Goal: Communication & Community: Answer question/provide support

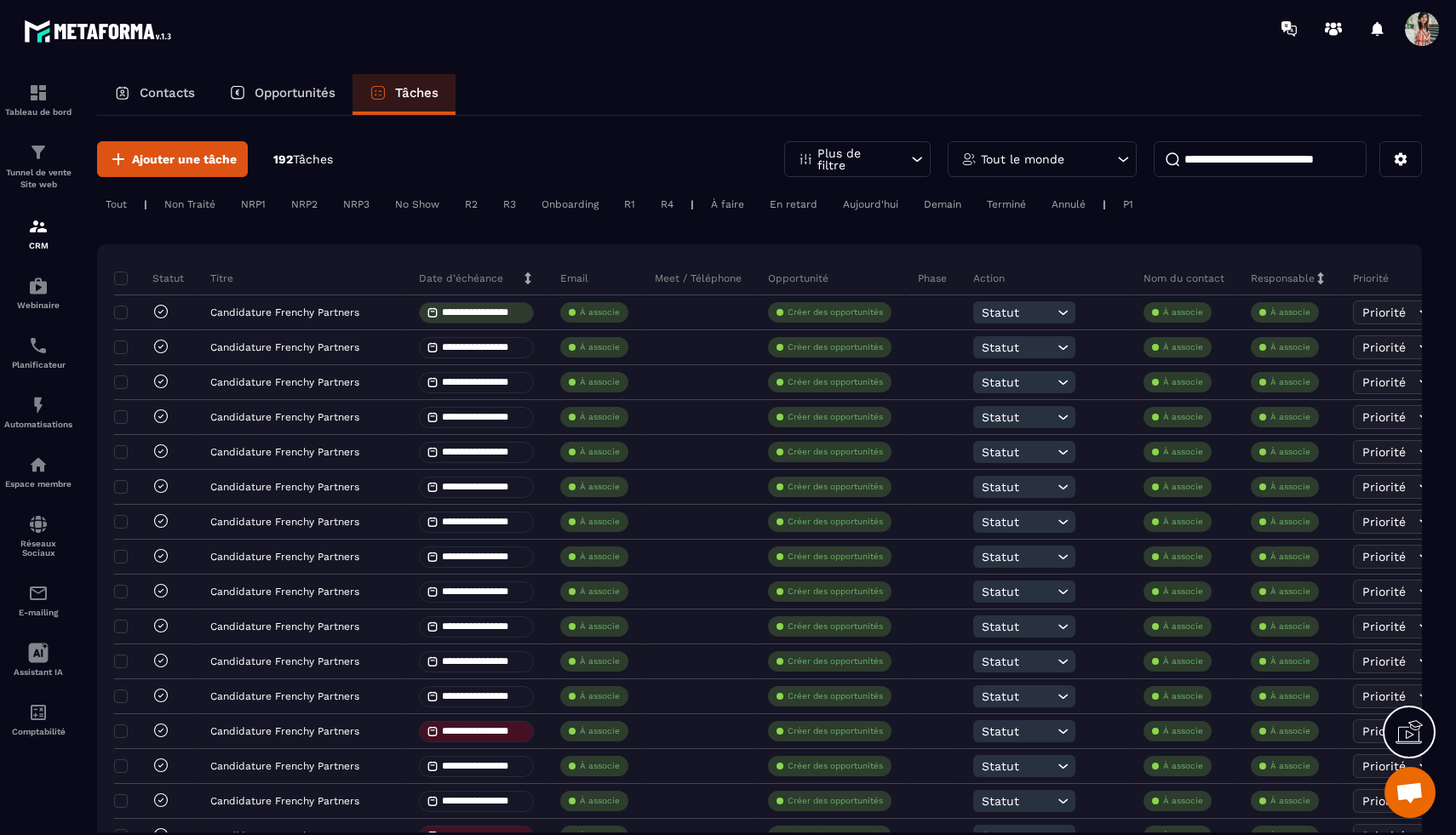
select select "******"
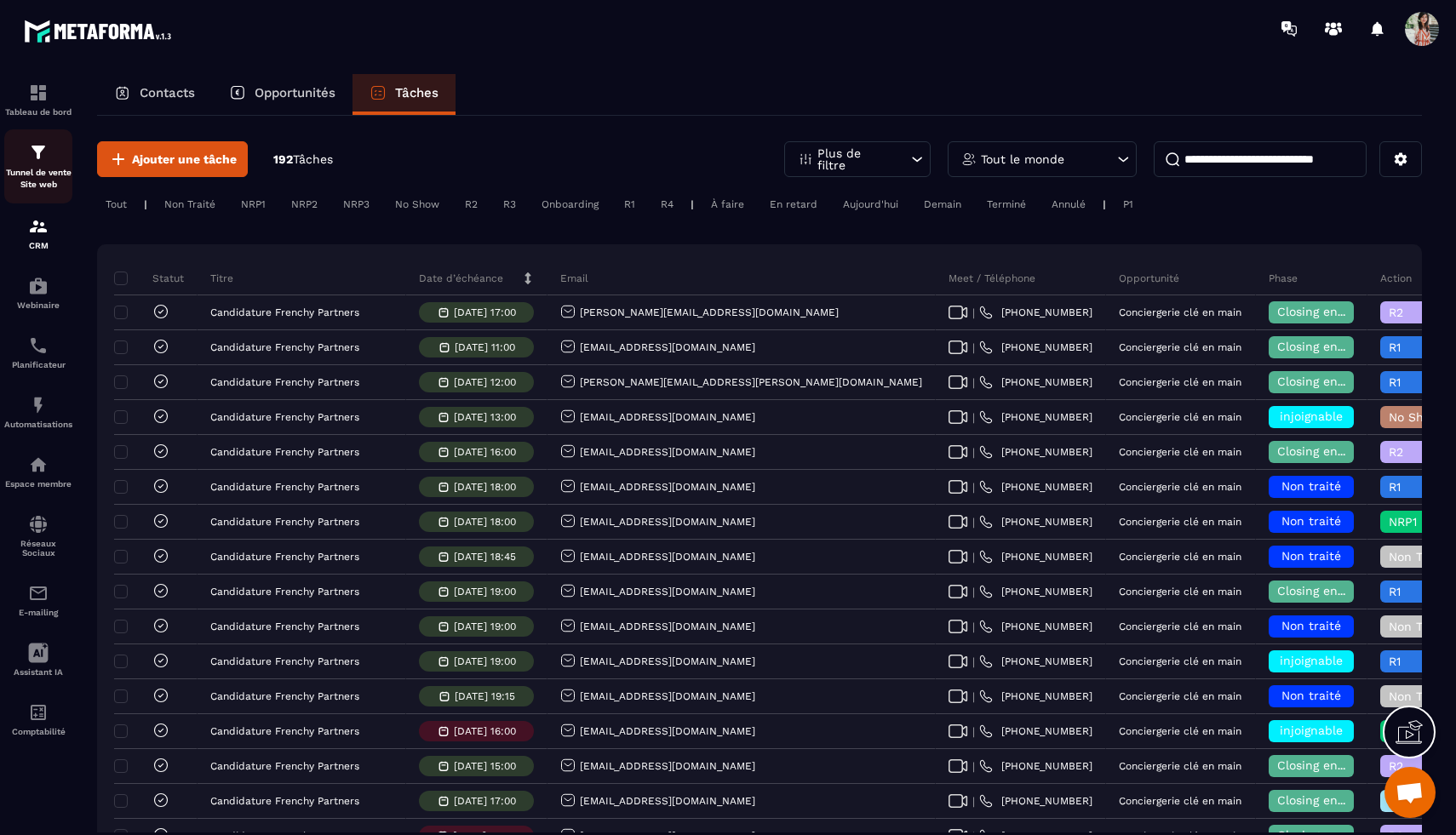
click at [33, 182] on p "Tunnel de vente Site web" at bounding box center [38, 179] width 68 height 24
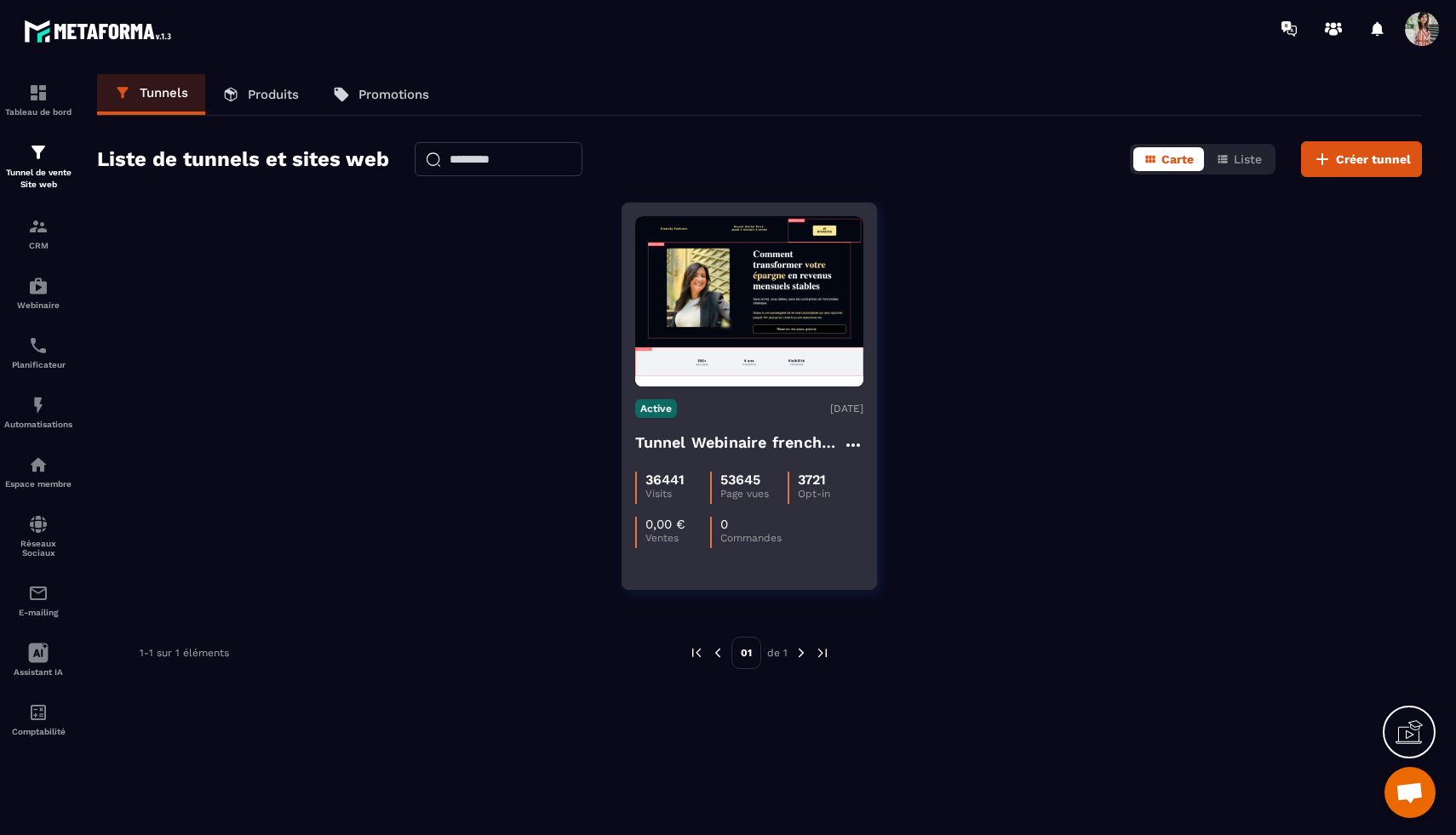
click at [765, 332] on figure at bounding box center [749, 301] width 228 height 171
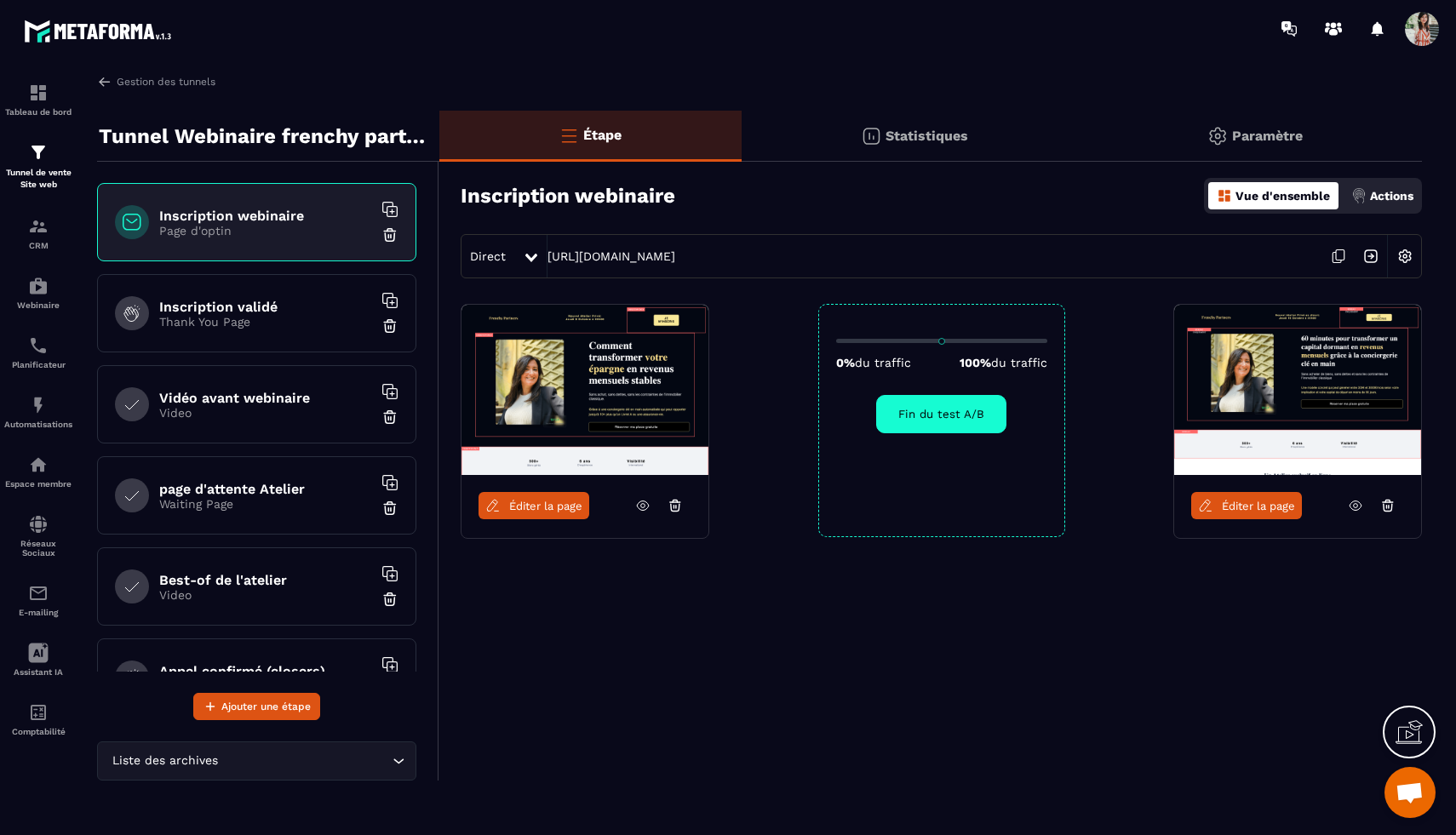
click at [1335, 251] on icon at bounding box center [1339, 257] width 33 height 33
click at [40, 356] on img at bounding box center [38, 346] width 21 height 21
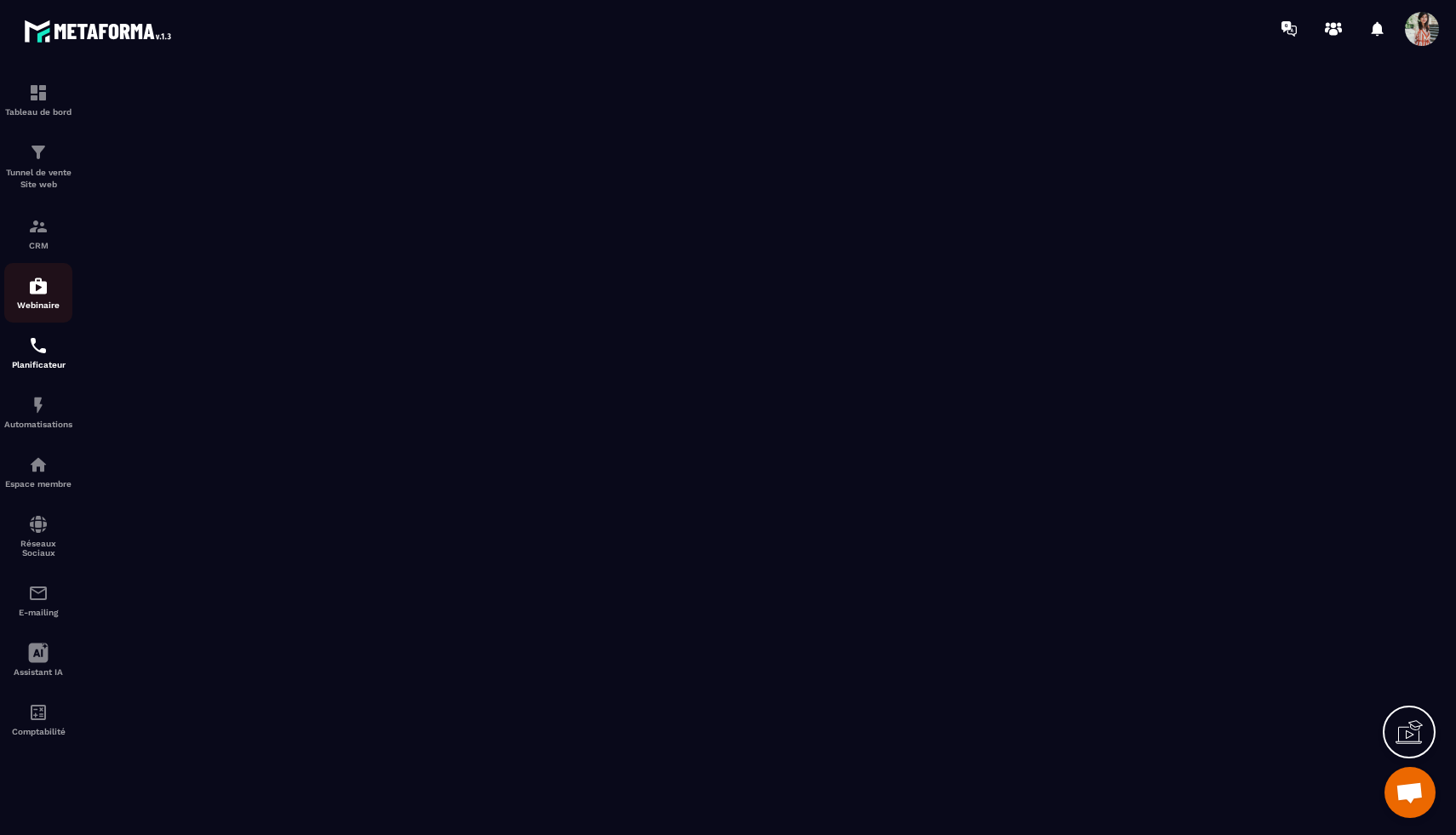
click at [40, 296] on img at bounding box center [38, 286] width 21 height 21
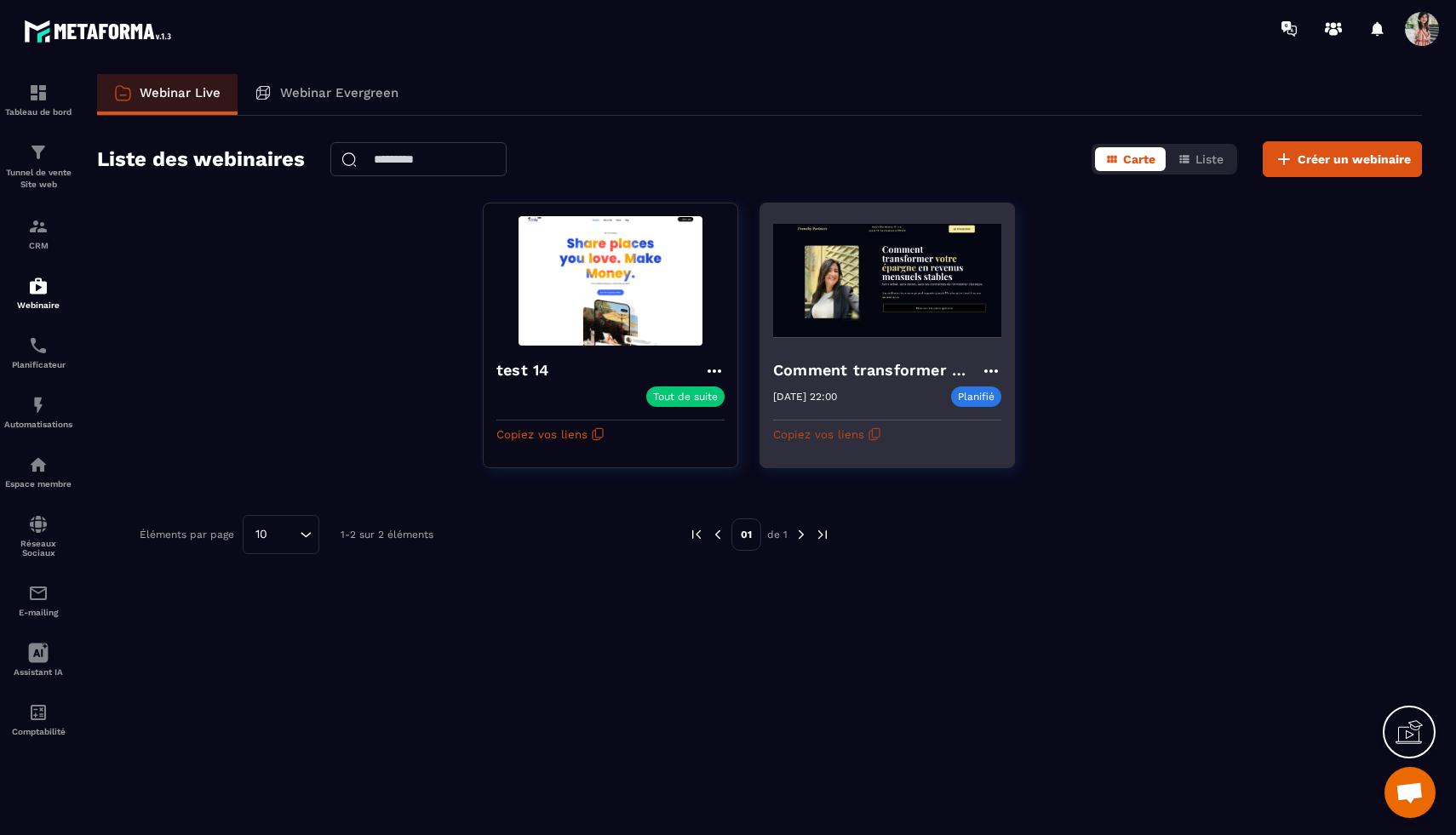
click at [874, 441] on icon "button" at bounding box center [874, 434] width 14 height 14
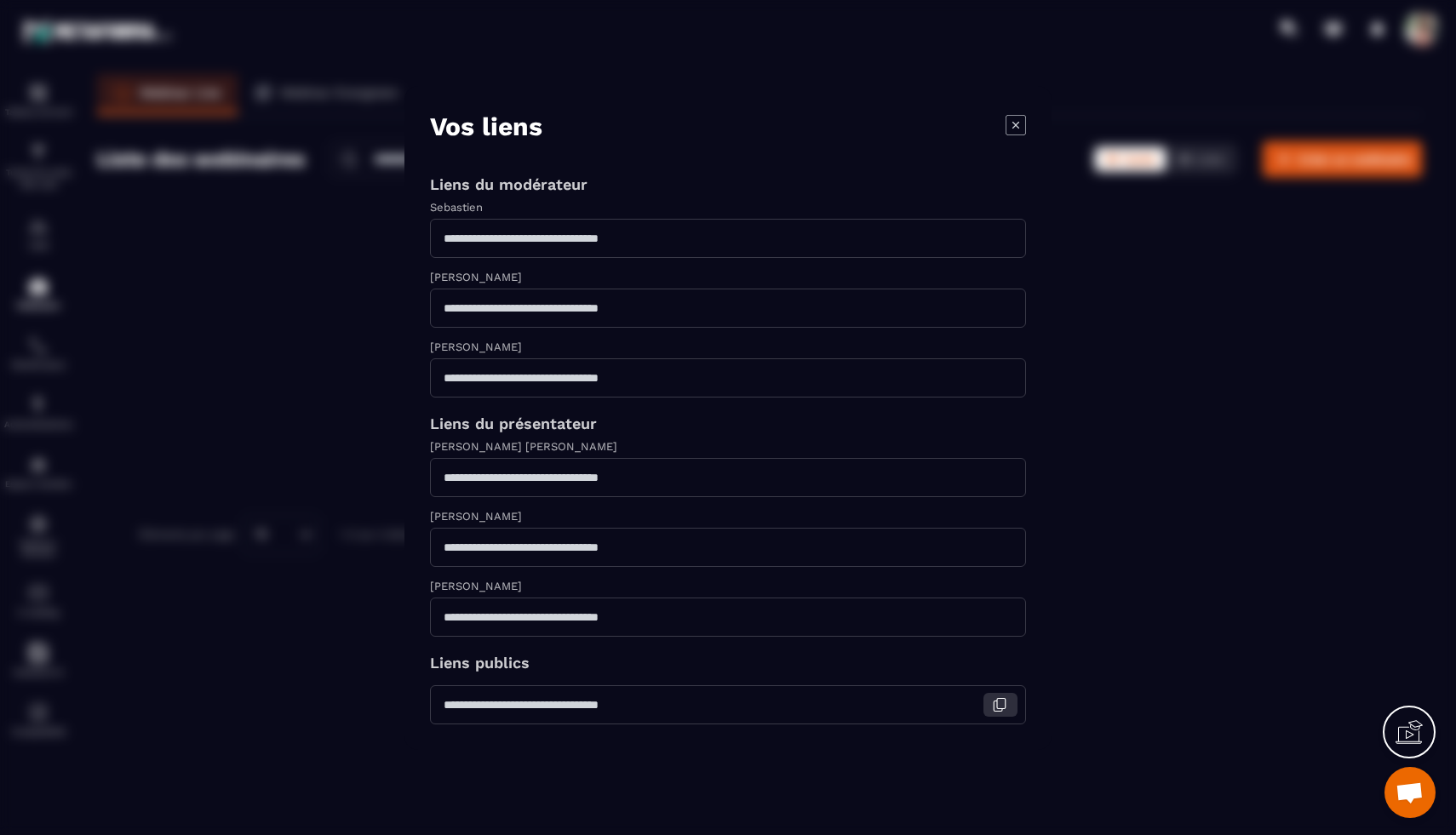
click at [1005, 708] on icon "Modal window" at bounding box center [1000, 702] width 8 height 10
click at [1009, 305] on button "Modal window" at bounding box center [1000, 308] width 34 height 24
click at [1007, 306] on icon "Modal window" at bounding box center [999, 308] width 15 height 15
click at [1008, 114] on icon "Modal window" at bounding box center [1016, 124] width 21 height 21
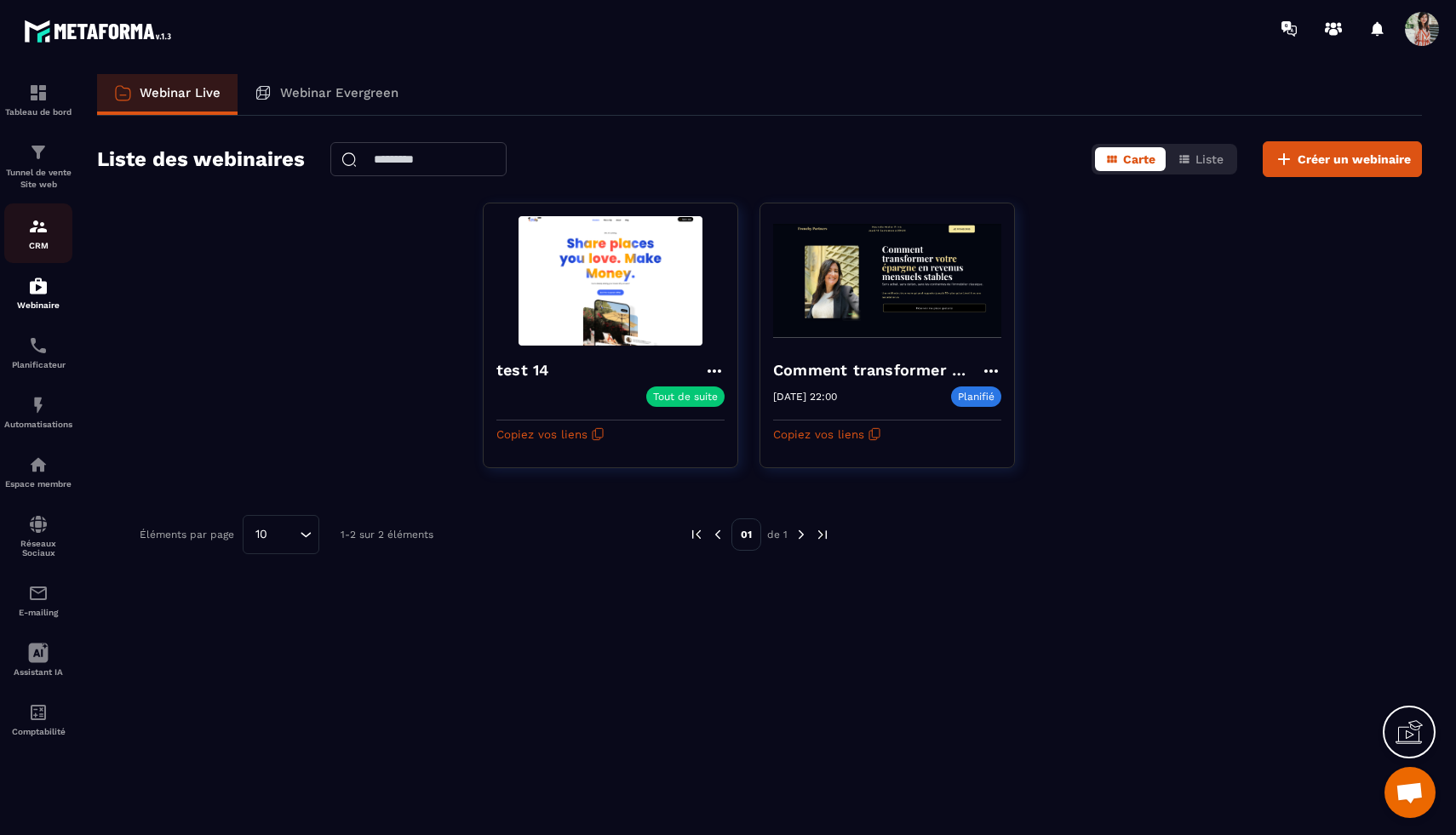
click at [25, 250] on p "CRM" at bounding box center [38, 245] width 68 height 9
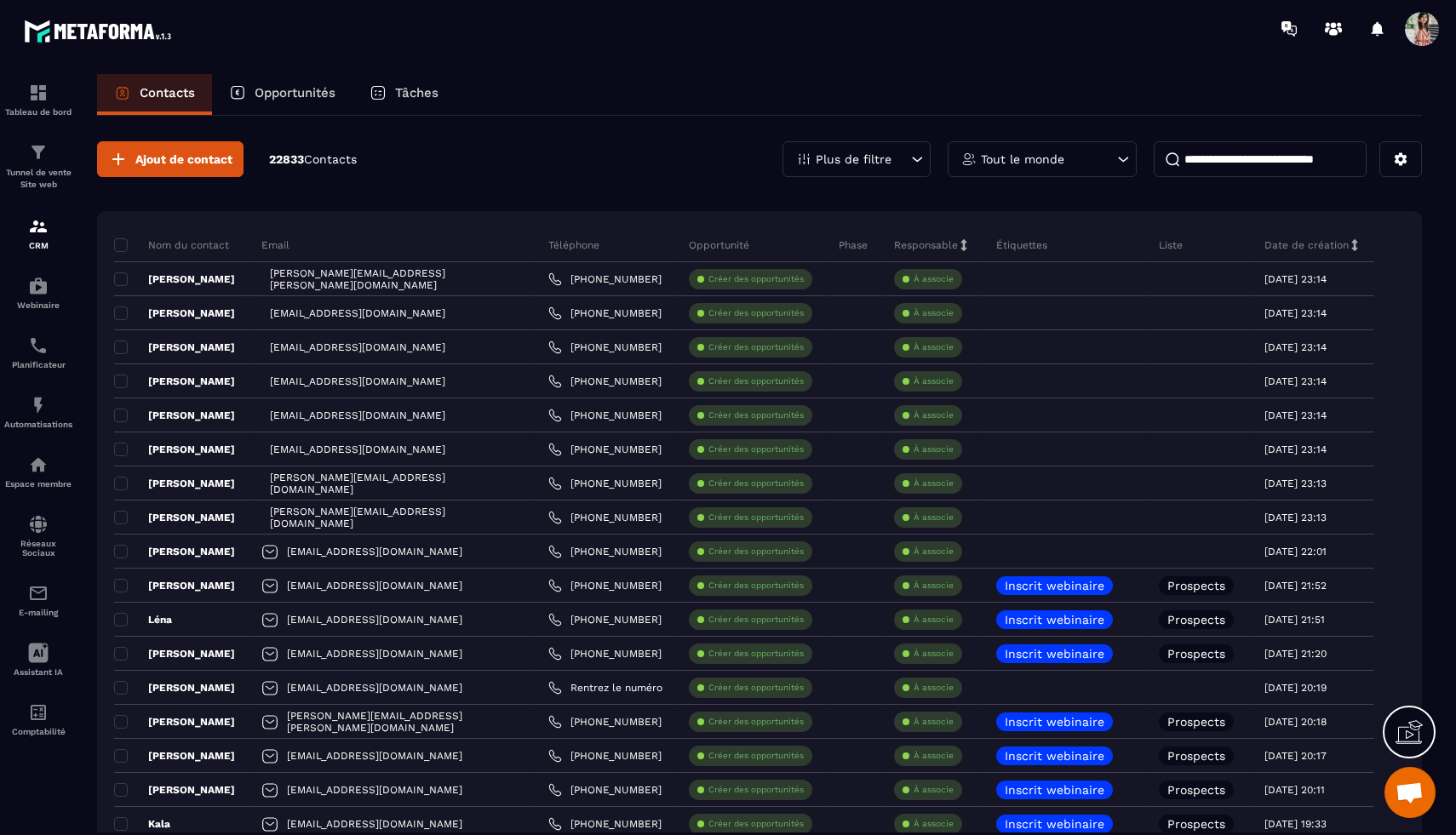
click at [431, 100] on p "Tâches" at bounding box center [417, 93] width 44 height 15
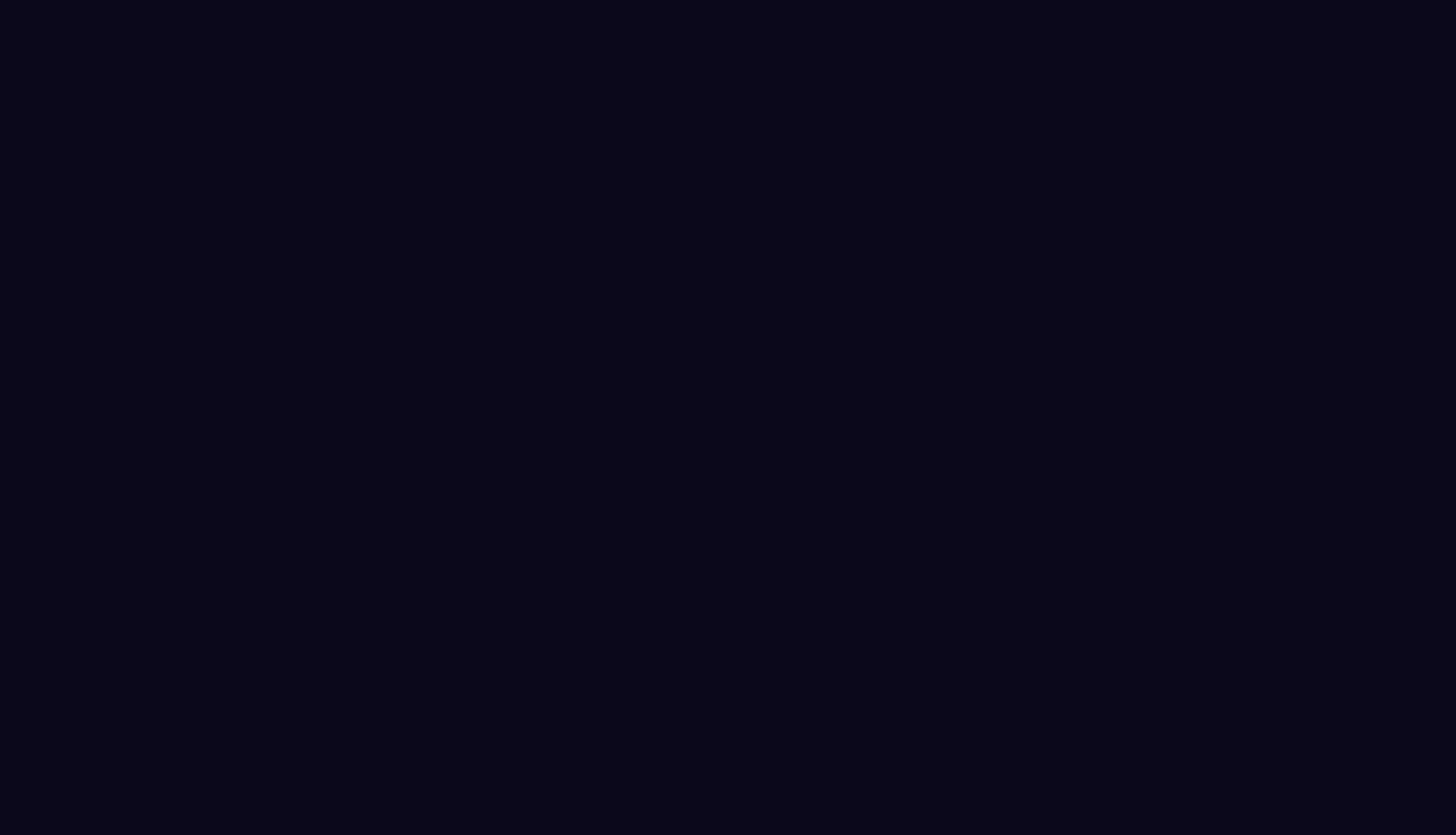
select select "******"
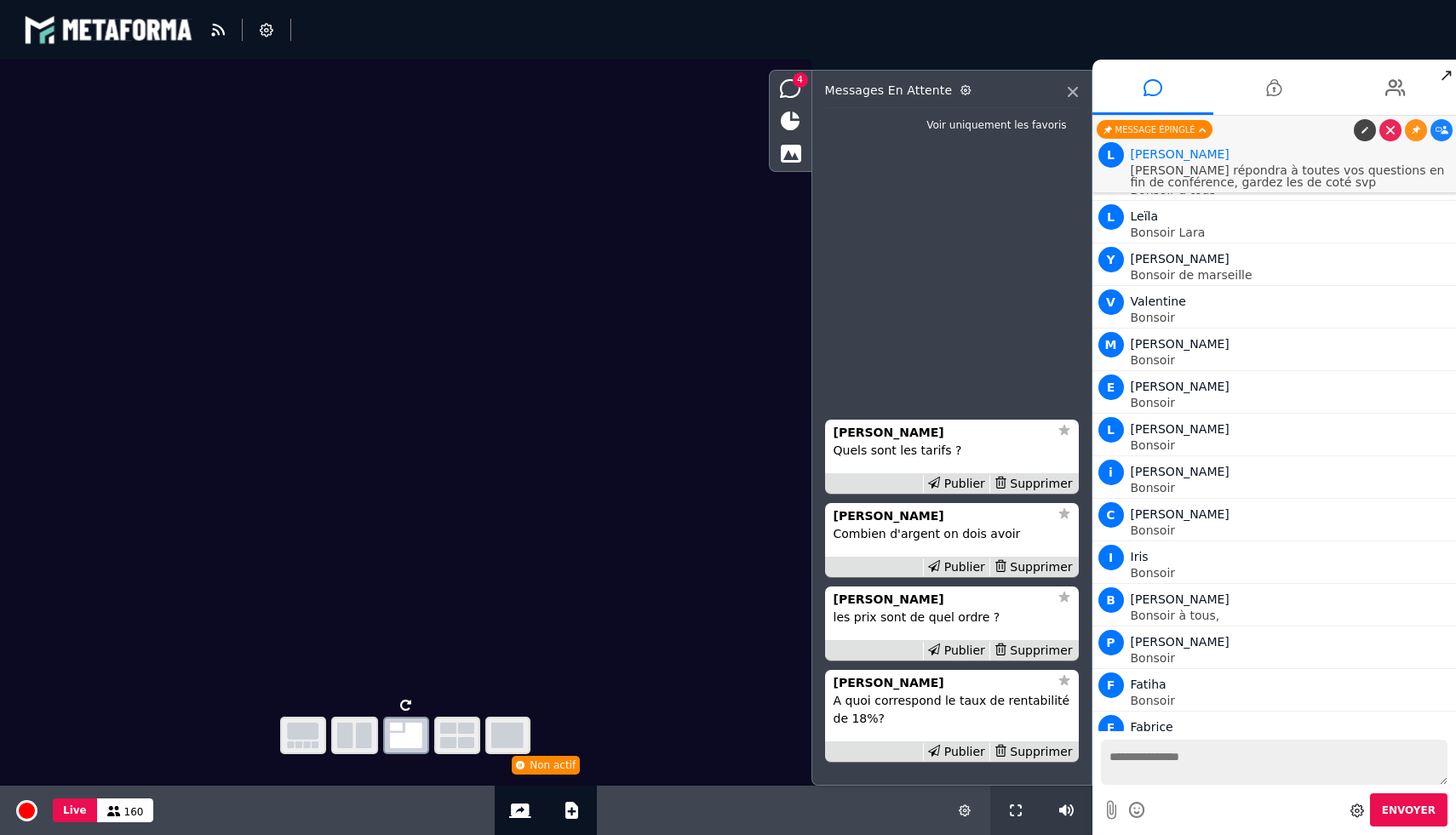
scroll to position [16776, 0]
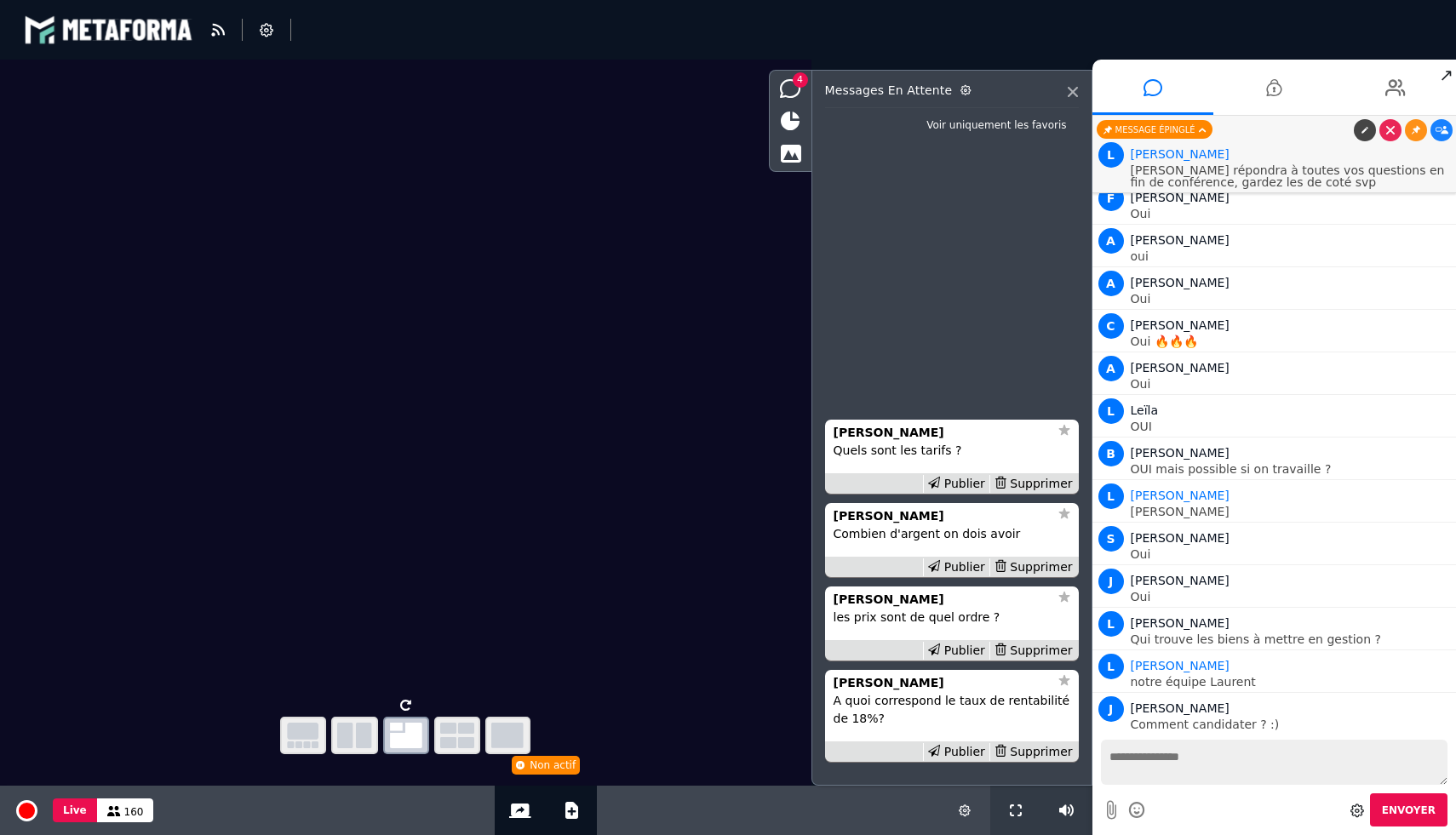
click at [1198, 734] on div "Envoyer" at bounding box center [1274, 783] width 364 height 103
click at [1180, 752] on textarea at bounding box center [1274, 762] width 348 height 45
paste textarea "**********"
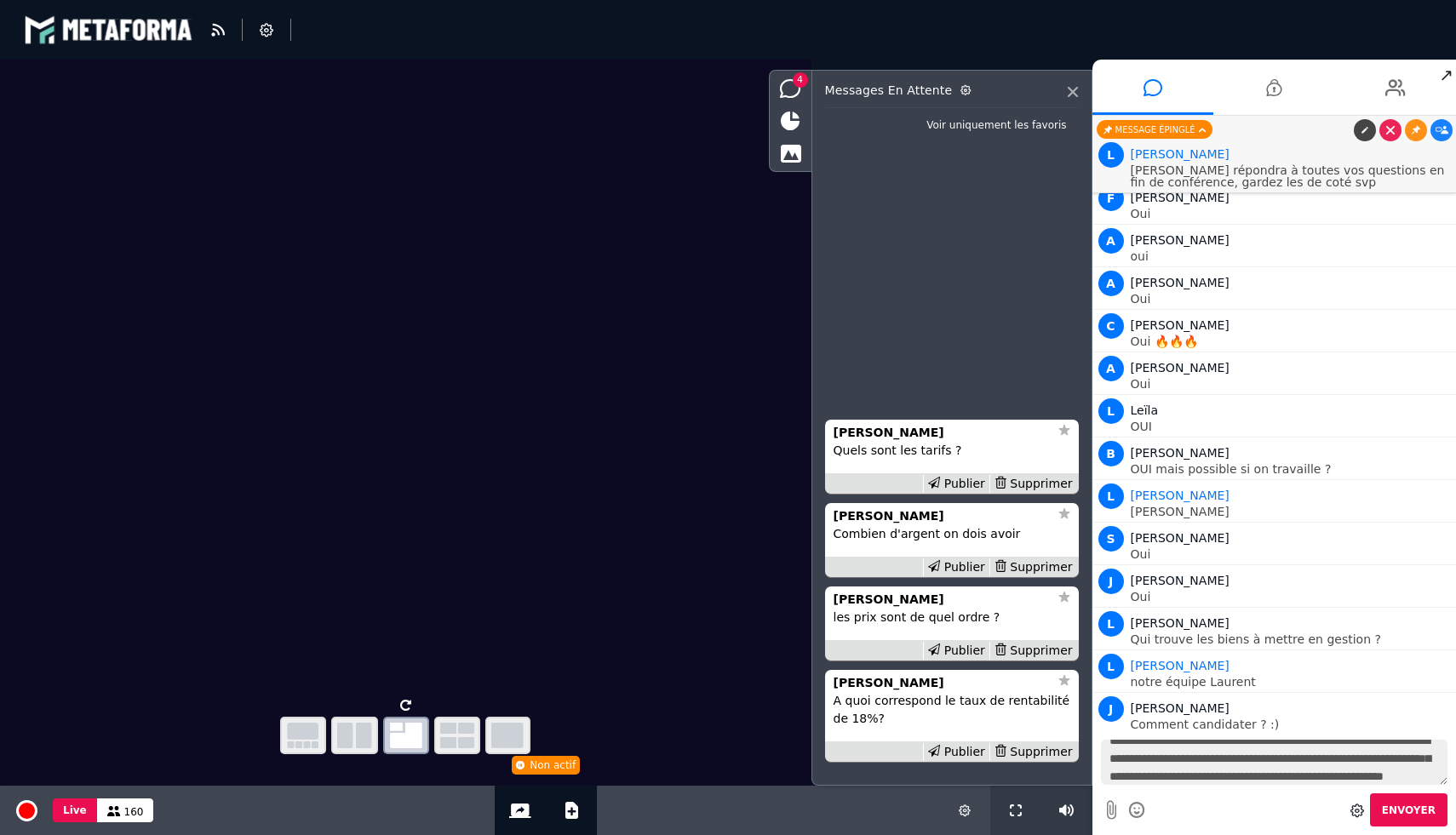
type textarea "**********"
click at [1115, 758] on textarea "**********" at bounding box center [1274, 762] width 348 height 45
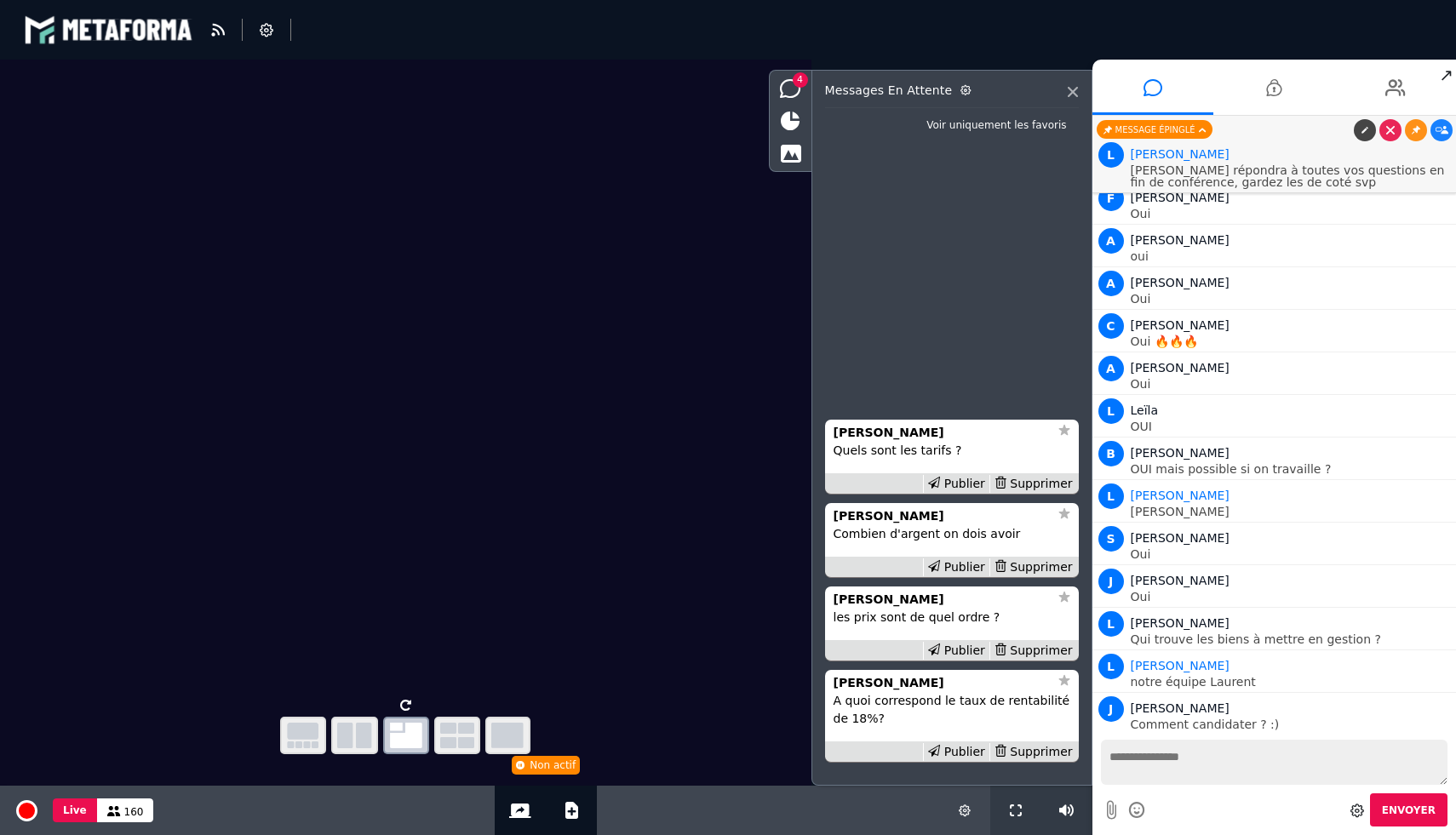
scroll to position [0, 0]
paste textarea "**********"
click at [1419, 741] on textarea "**********" at bounding box center [1274, 762] width 348 height 45
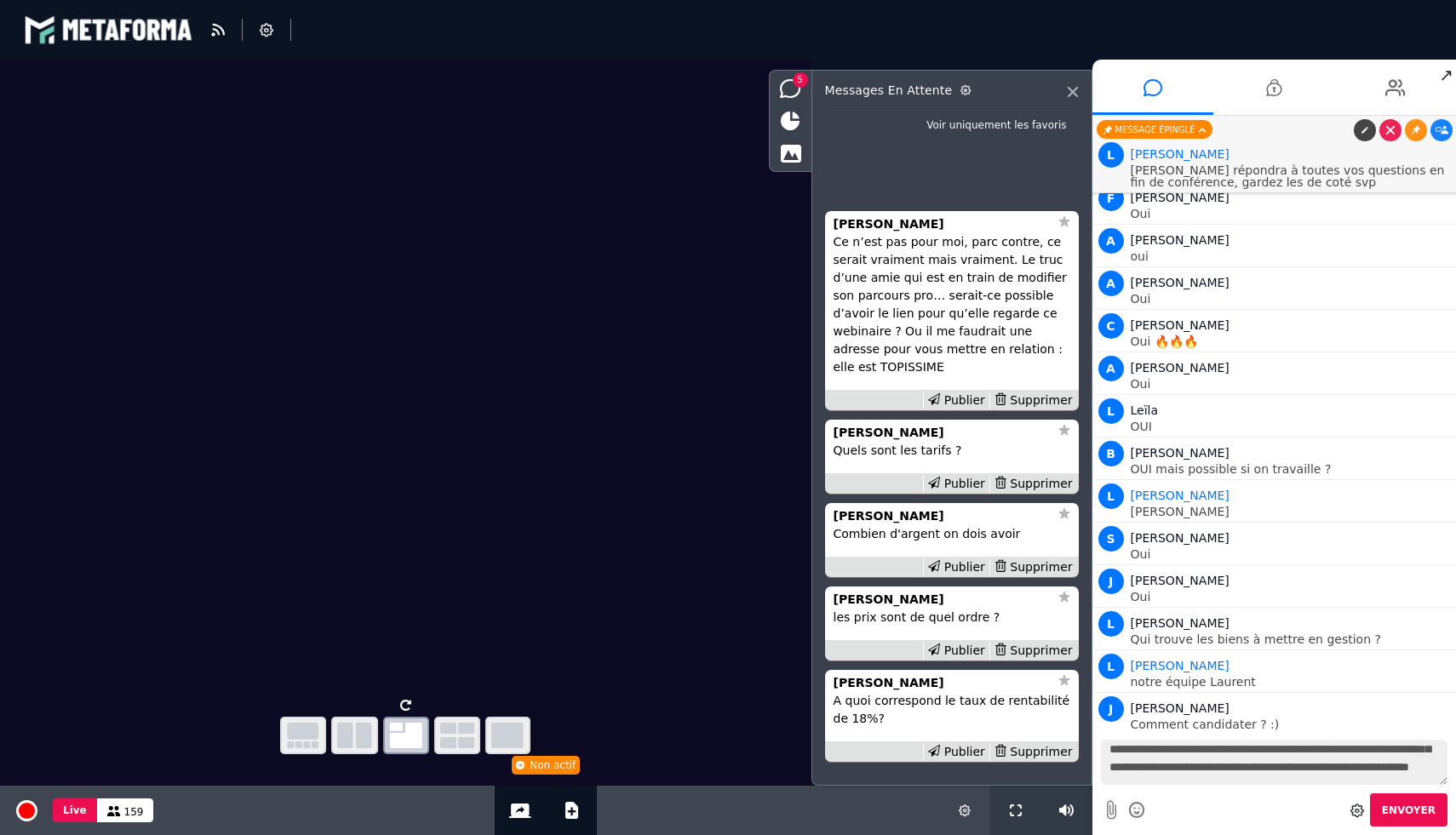
type textarea "**********"
click at [1427, 818] on button "Envoyer" at bounding box center [1408, 810] width 77 height 34
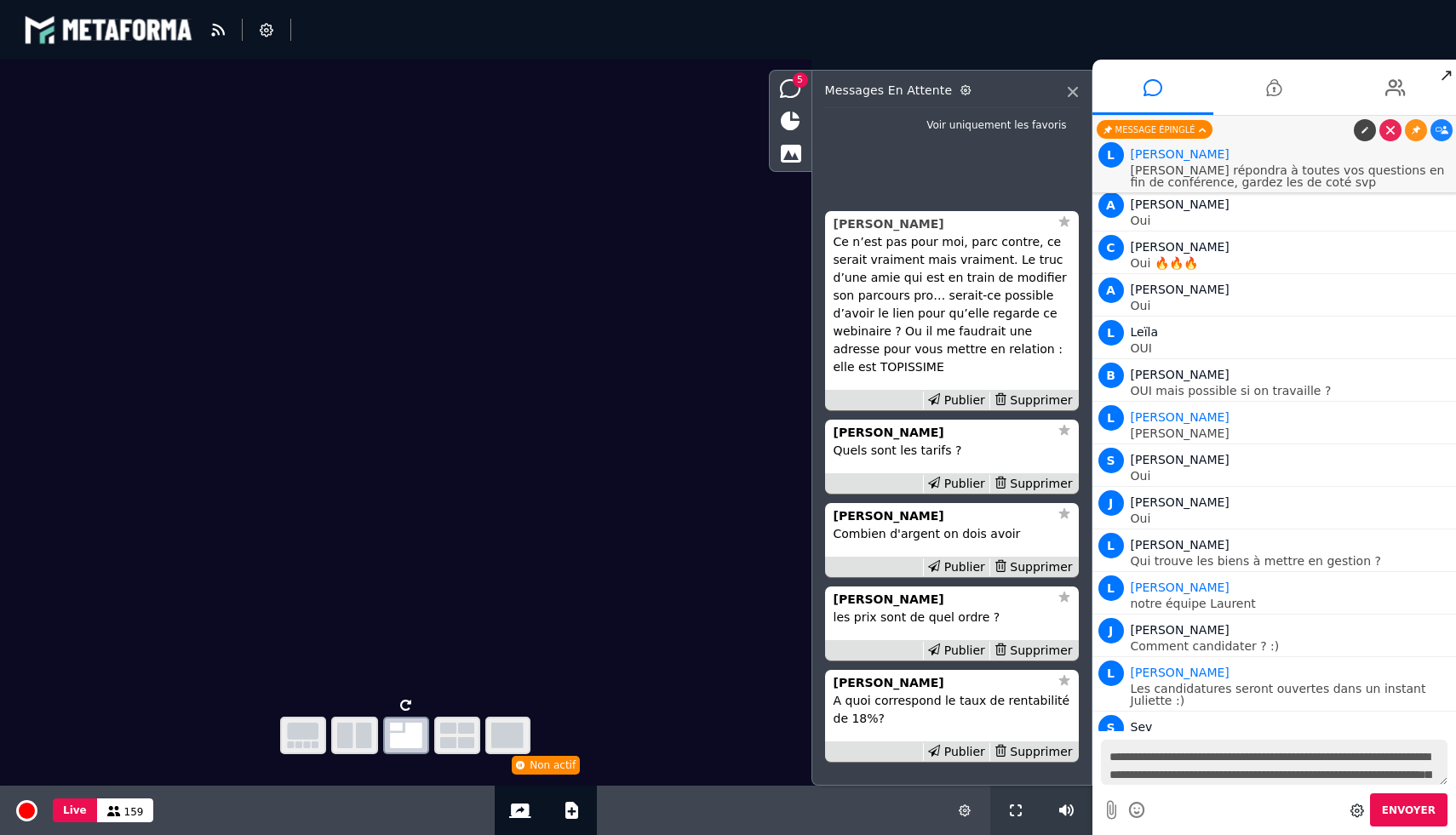
click at [885, 231] on strong "[PERSON_NAME]" at bounding box center [889, 223] width 111 height 14
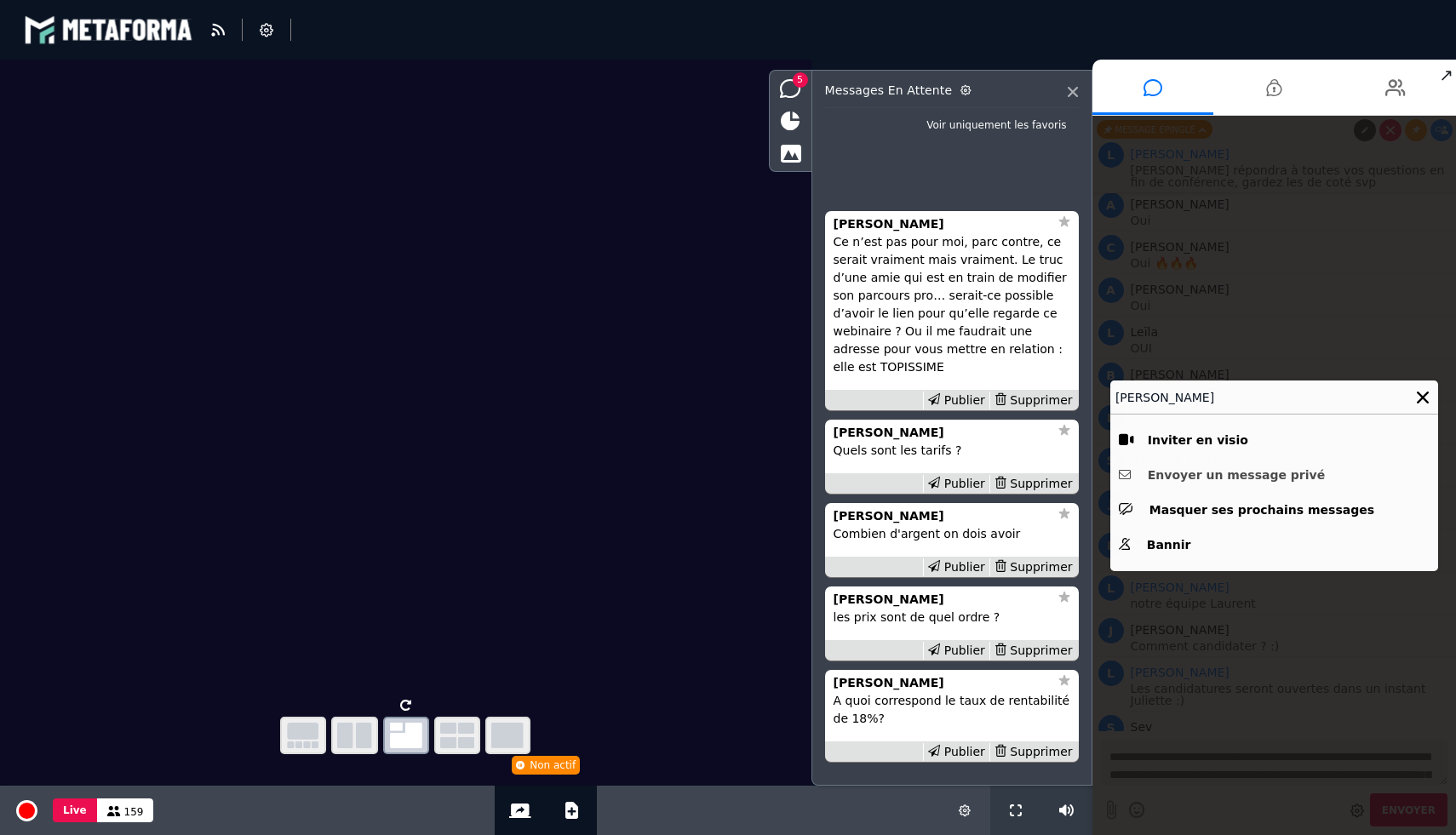
click at [1233, 475] on button "Envoyer un message privé" at bounding box center [1274, 475] width 310 height 26
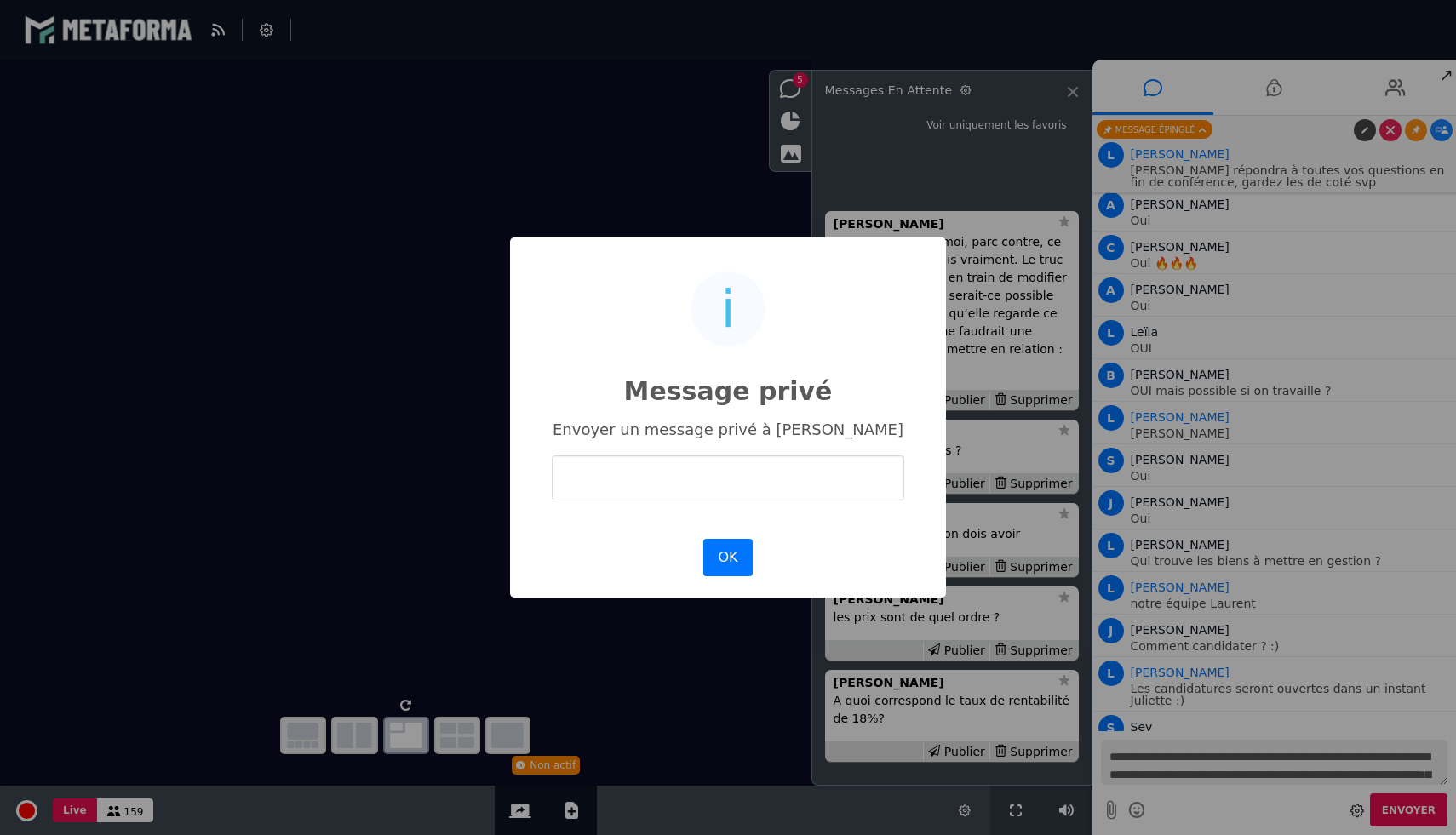
click at [765, 506] on div "Envoyer un message privé à Audrey anne" at bounding box center [728, 469] width 402 height 98
click at [745, 498] on input "text" at bounding box center [728, 478] width 352 height 45
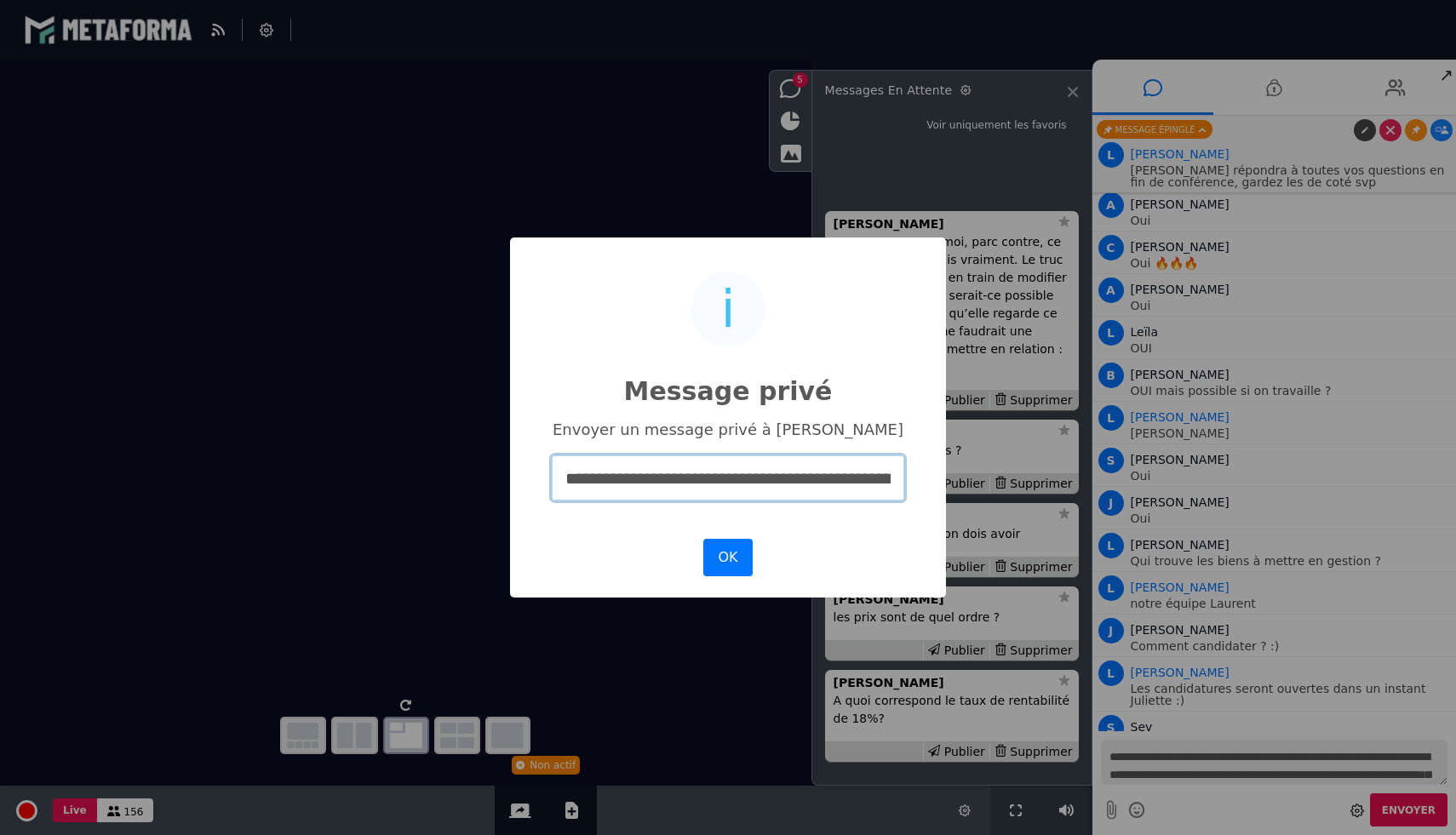
scroll to position [0, 47]
drag, startPoint x: 832, startPoint y: 476, endPoint x: 951, endPoint y: 476, distance: 119.0
click at [951, 476] on div "**********" at bounding box center [728, 418] width 1456 height 835
paste input "**********"
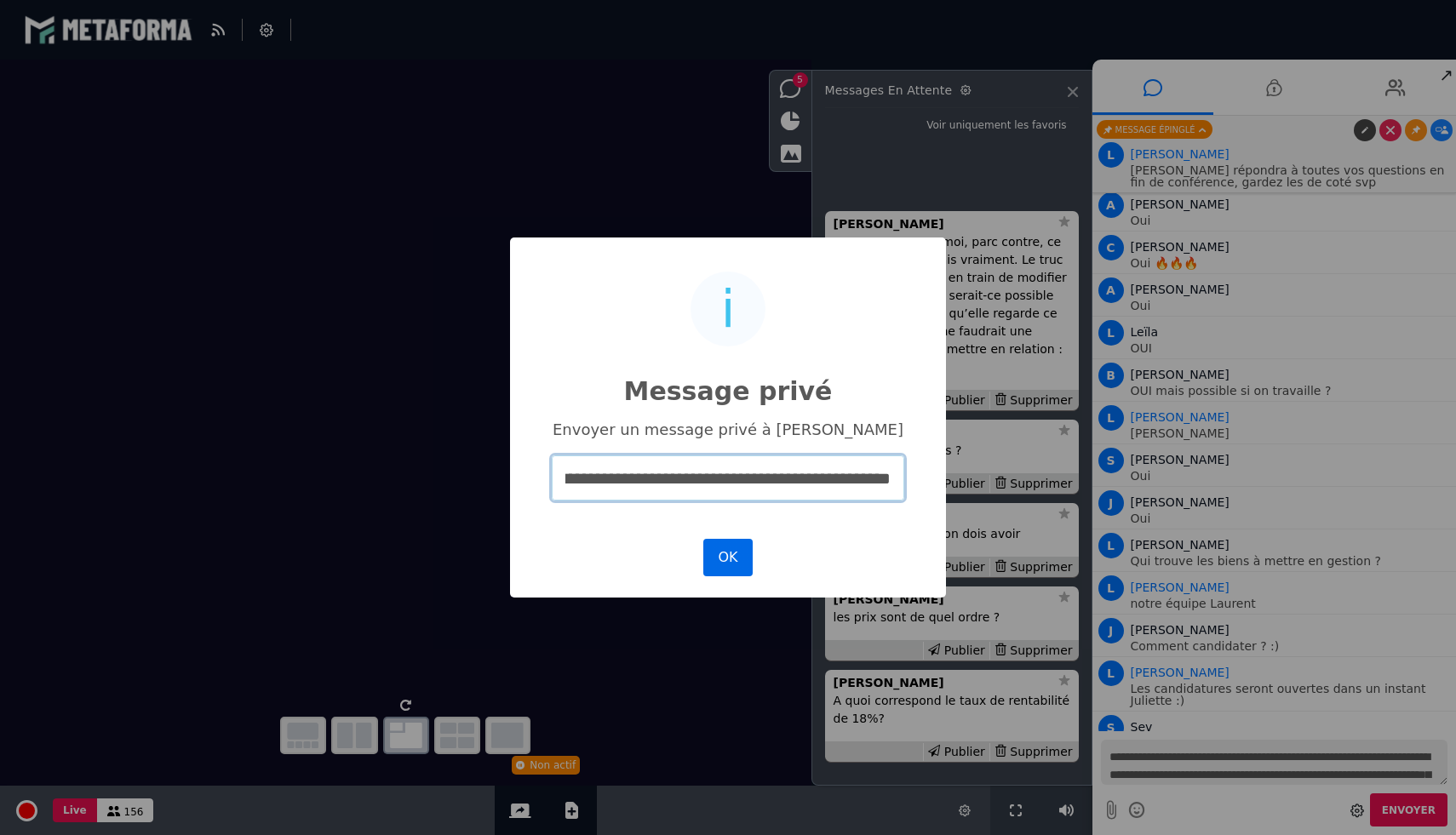
type input "**********"
click at [743, 553] on button "OK" at bounding box center [728, 557] width 49 height 37
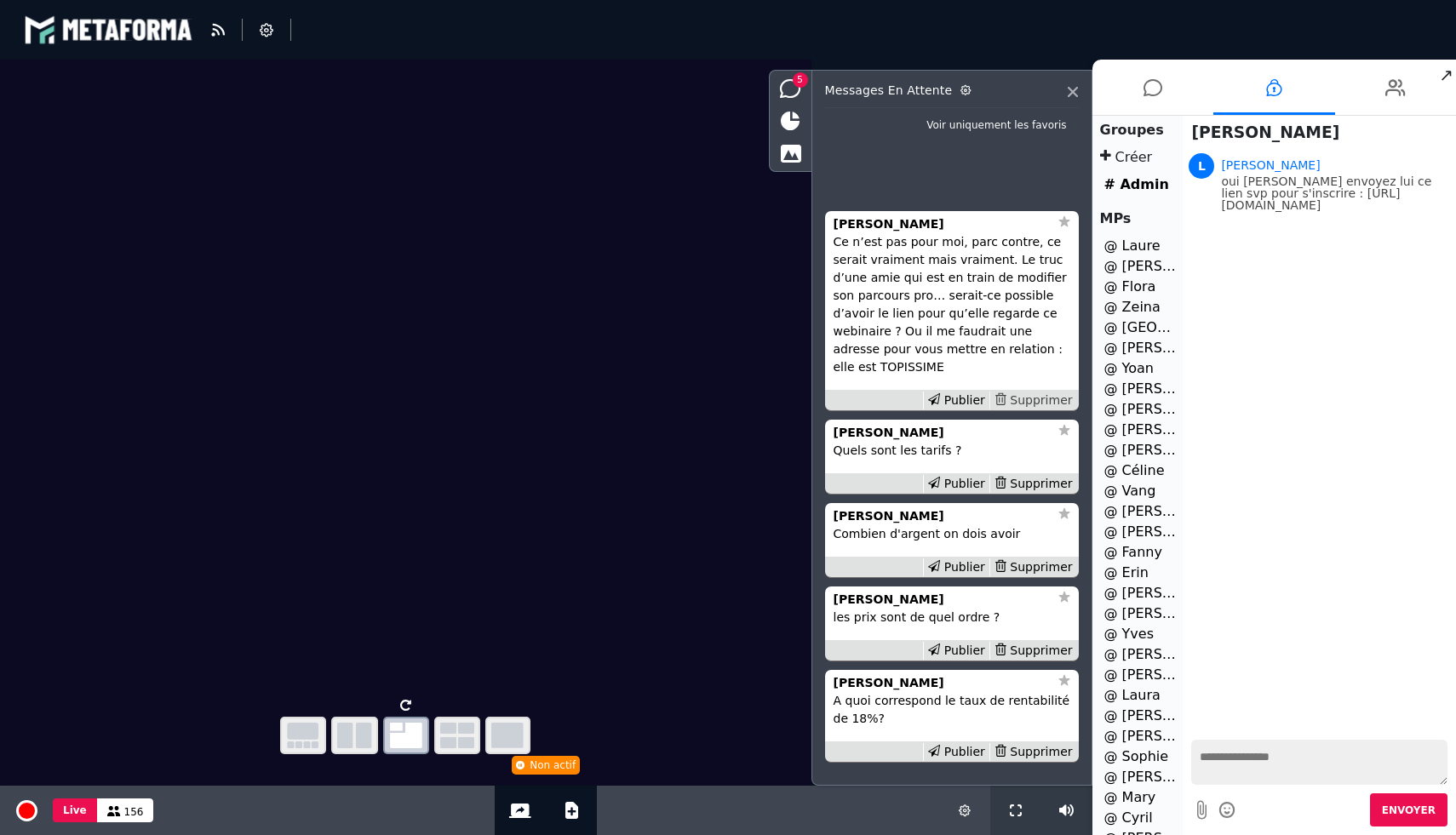
click at [1027, 396] on div "Supprimer" at bounding box center [1033, 400] width 88 height 18
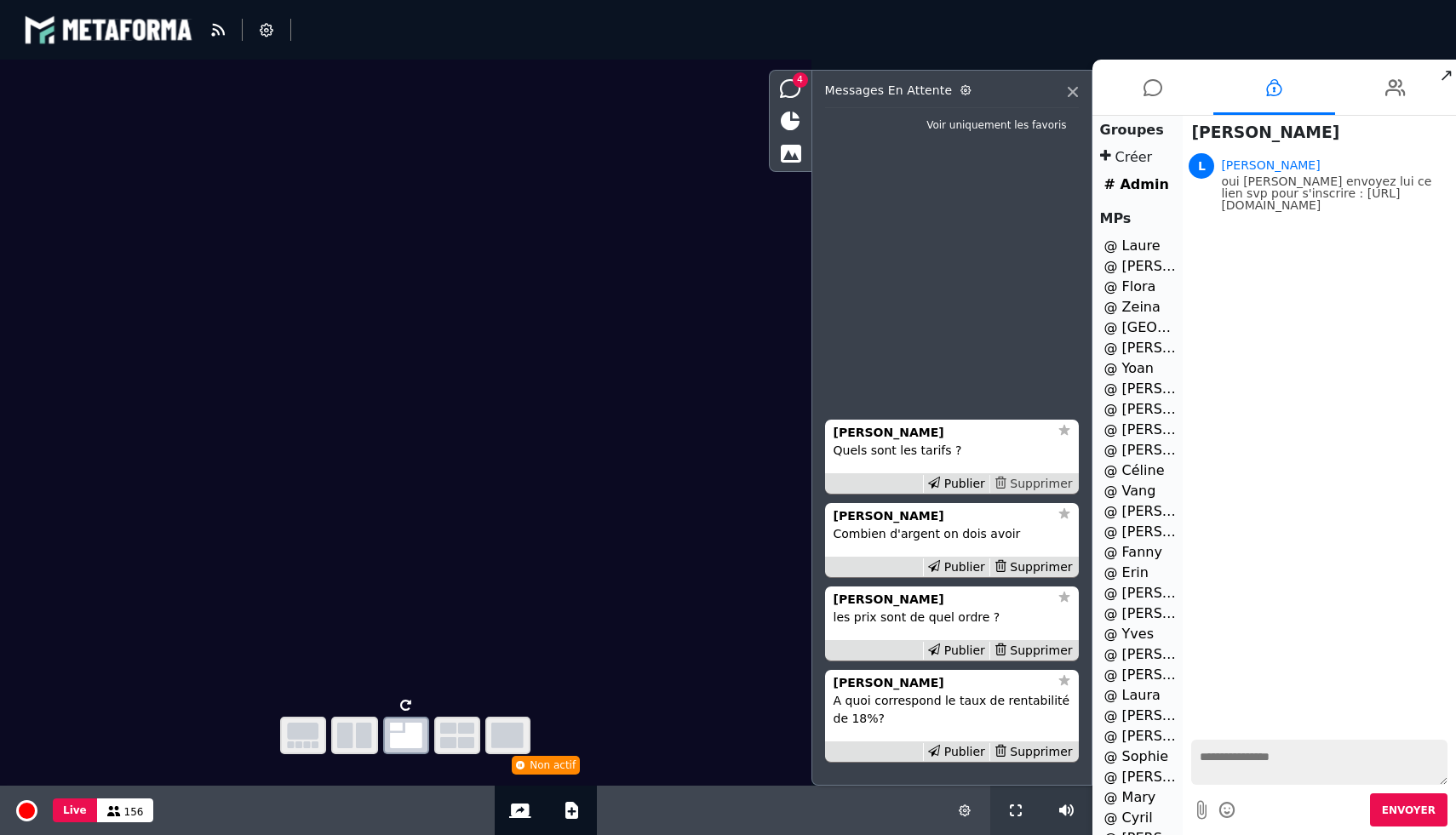
click at [1028, 479] on div "Supprimer" at bounding box center [1033, 484] width 88 height 18
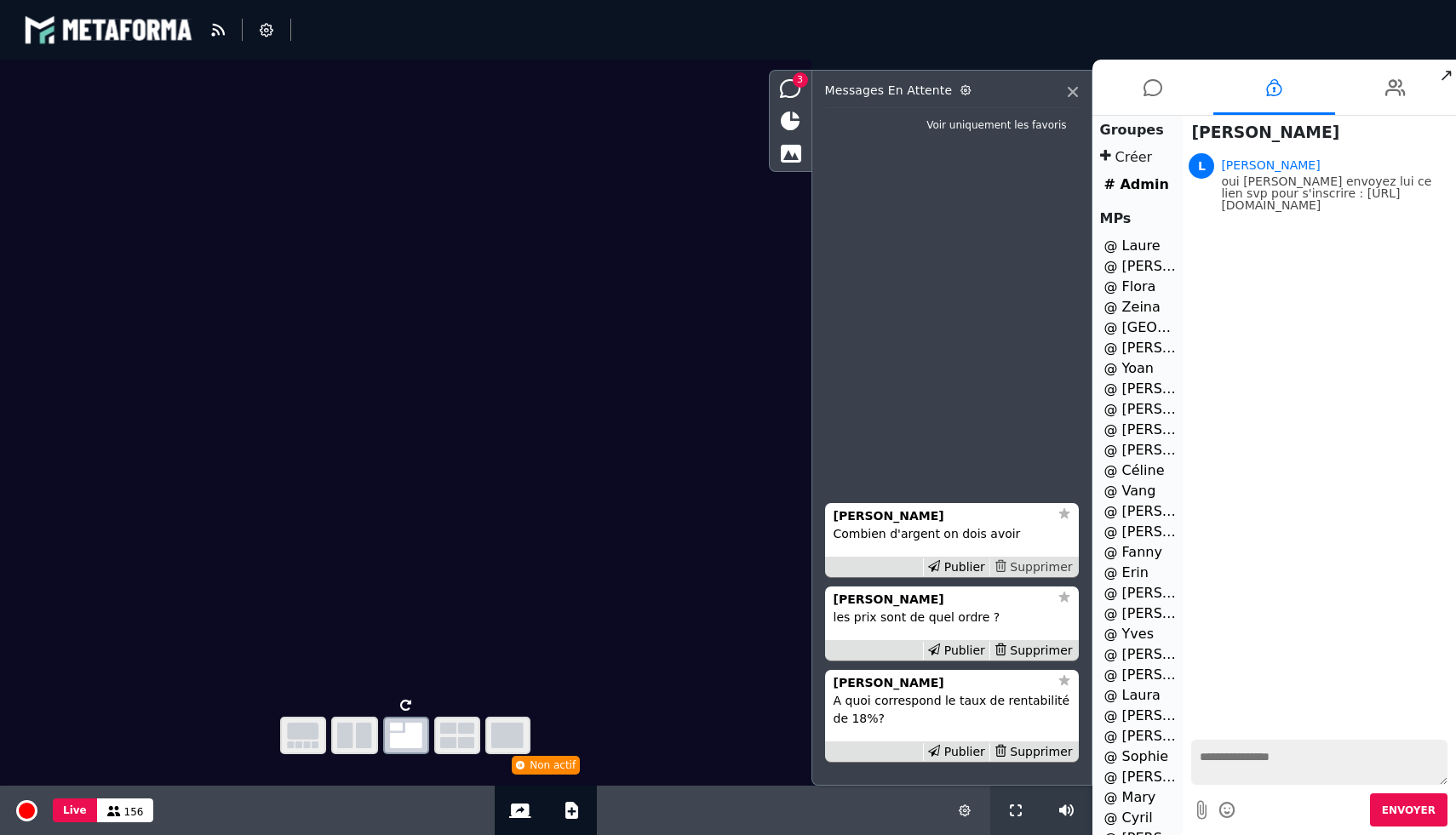
click at [1036, 562] on div "Supprimer" at bounding box center [1033, 567] width 88 height 18
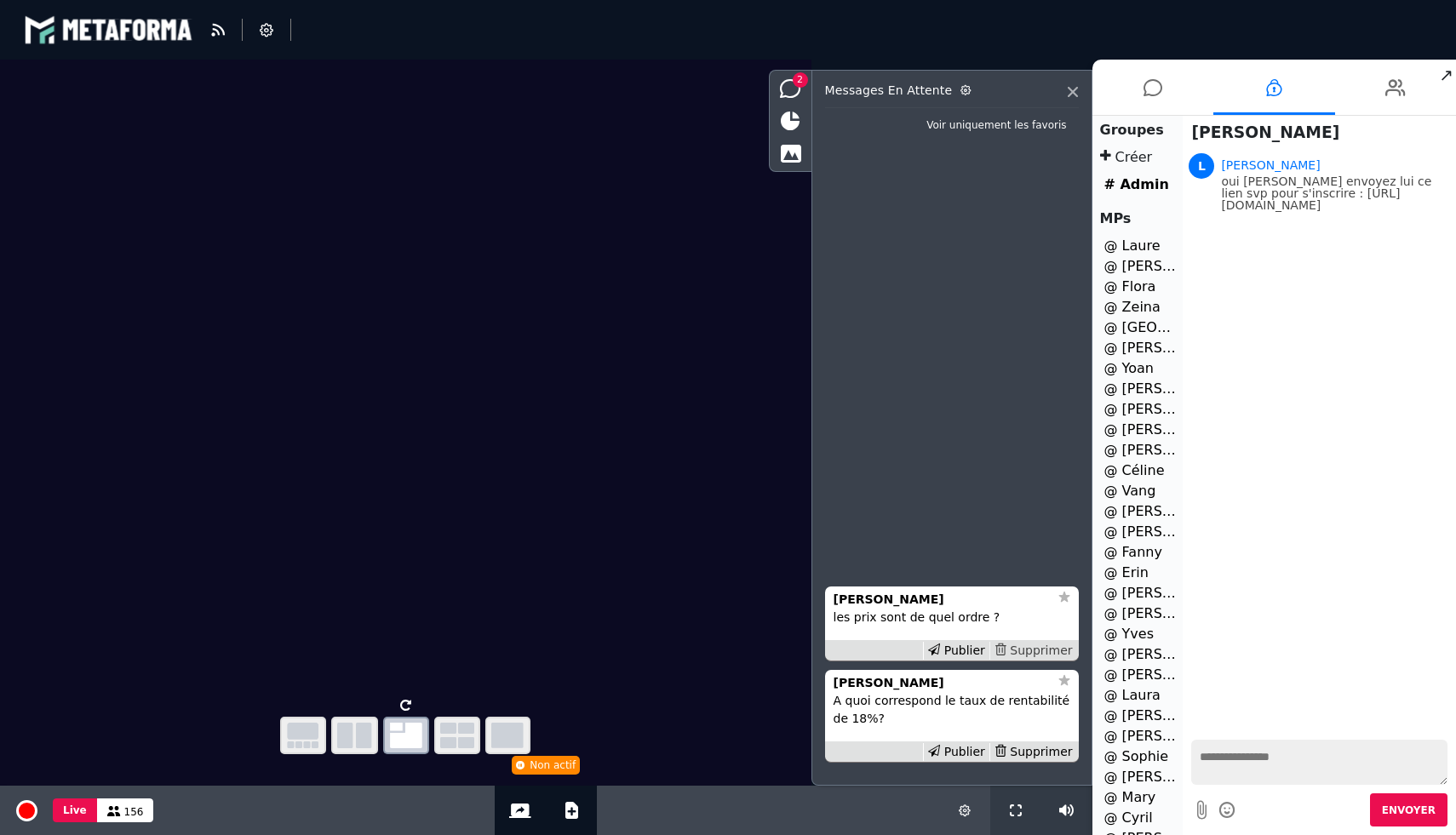
click at [1028, 648] on div "Supprimer" at bounding box center [1033, 651] width 88 height 18
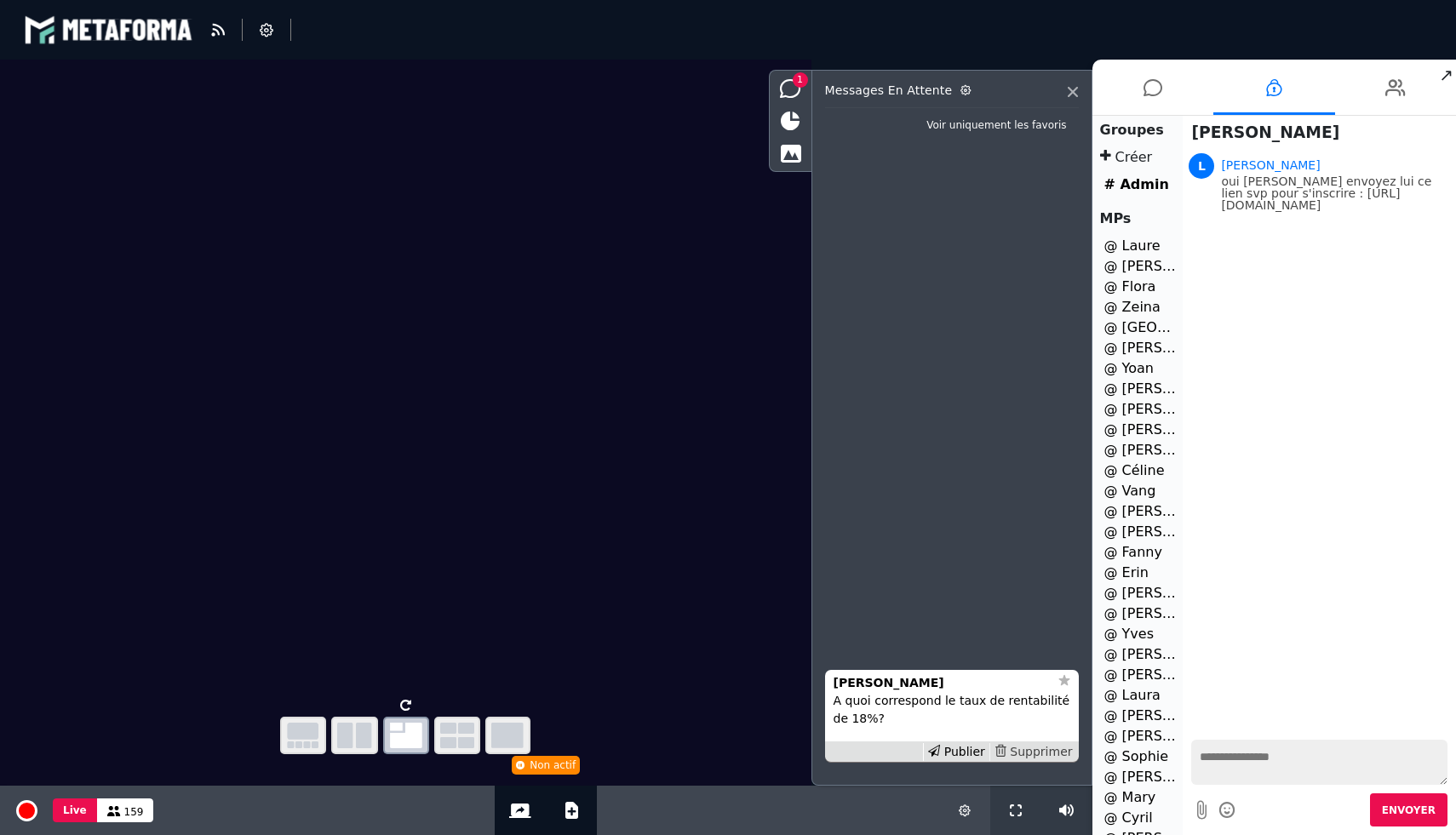
click at [1031, 758] on div "Supprimer" at bounding box center [1033, 752] width 88 height 18
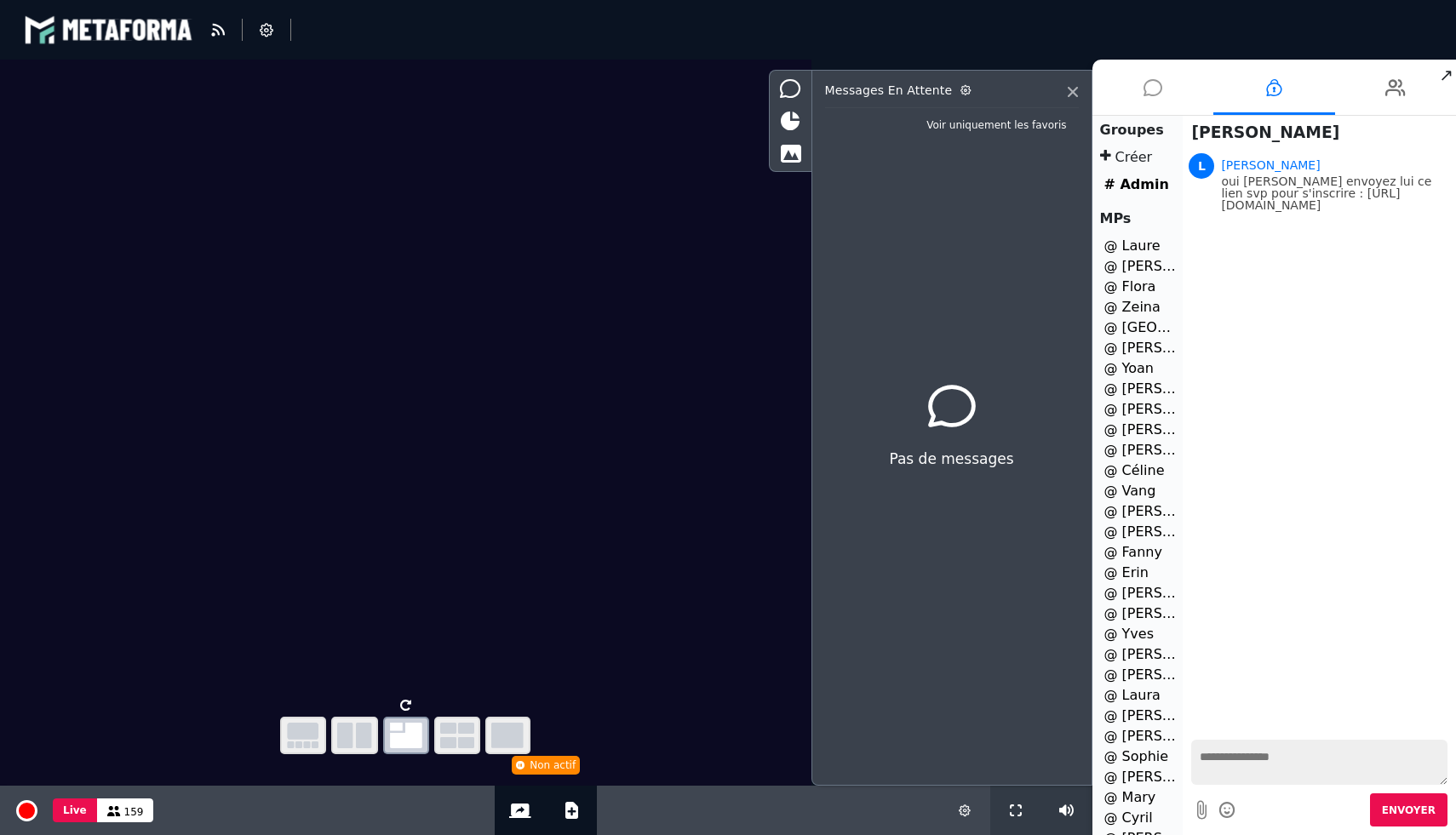
click at [1145, 88] on icon at bounding box center [1153, 87] width 19 height 43
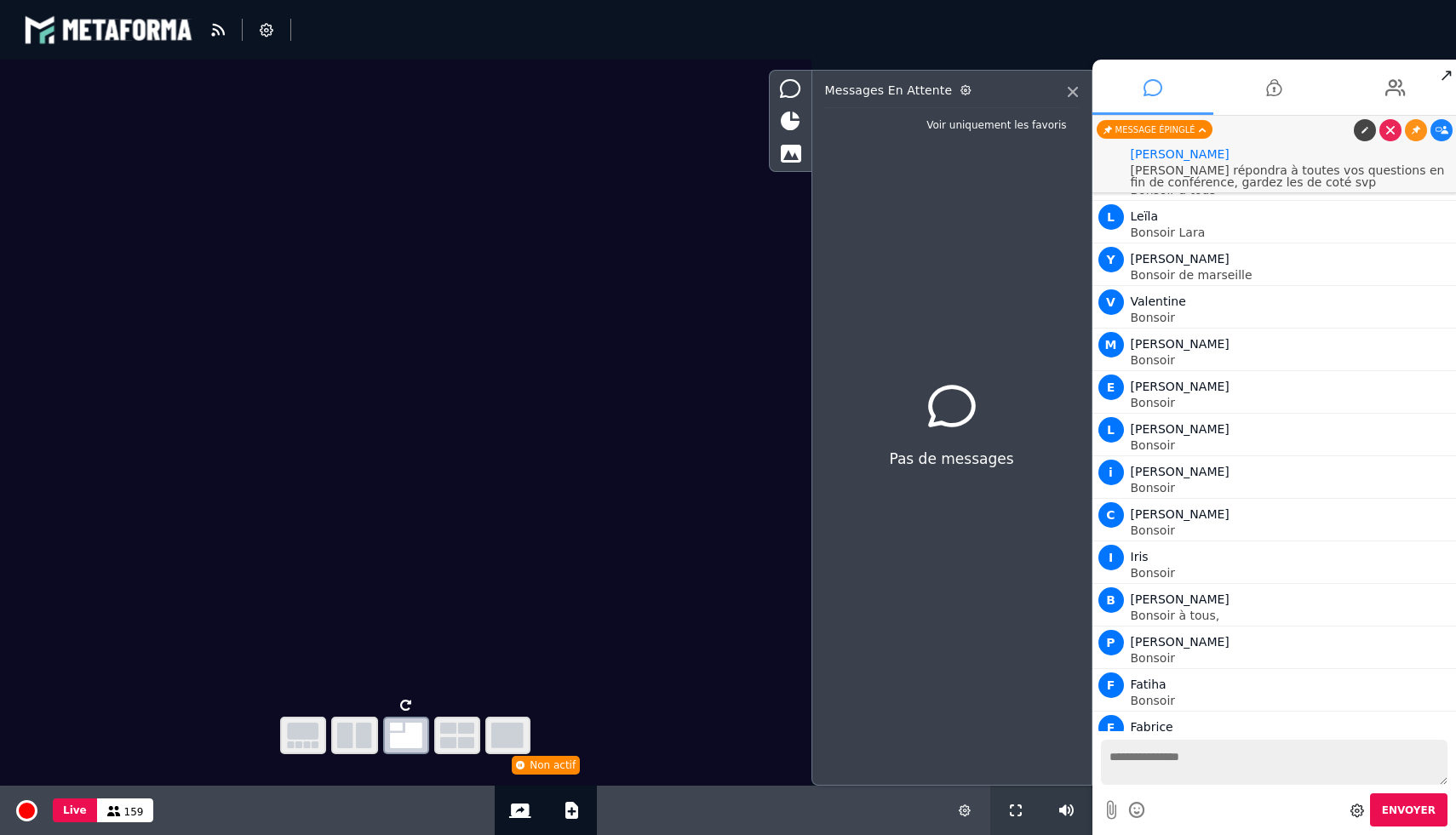
scroll to position [16854, 0]
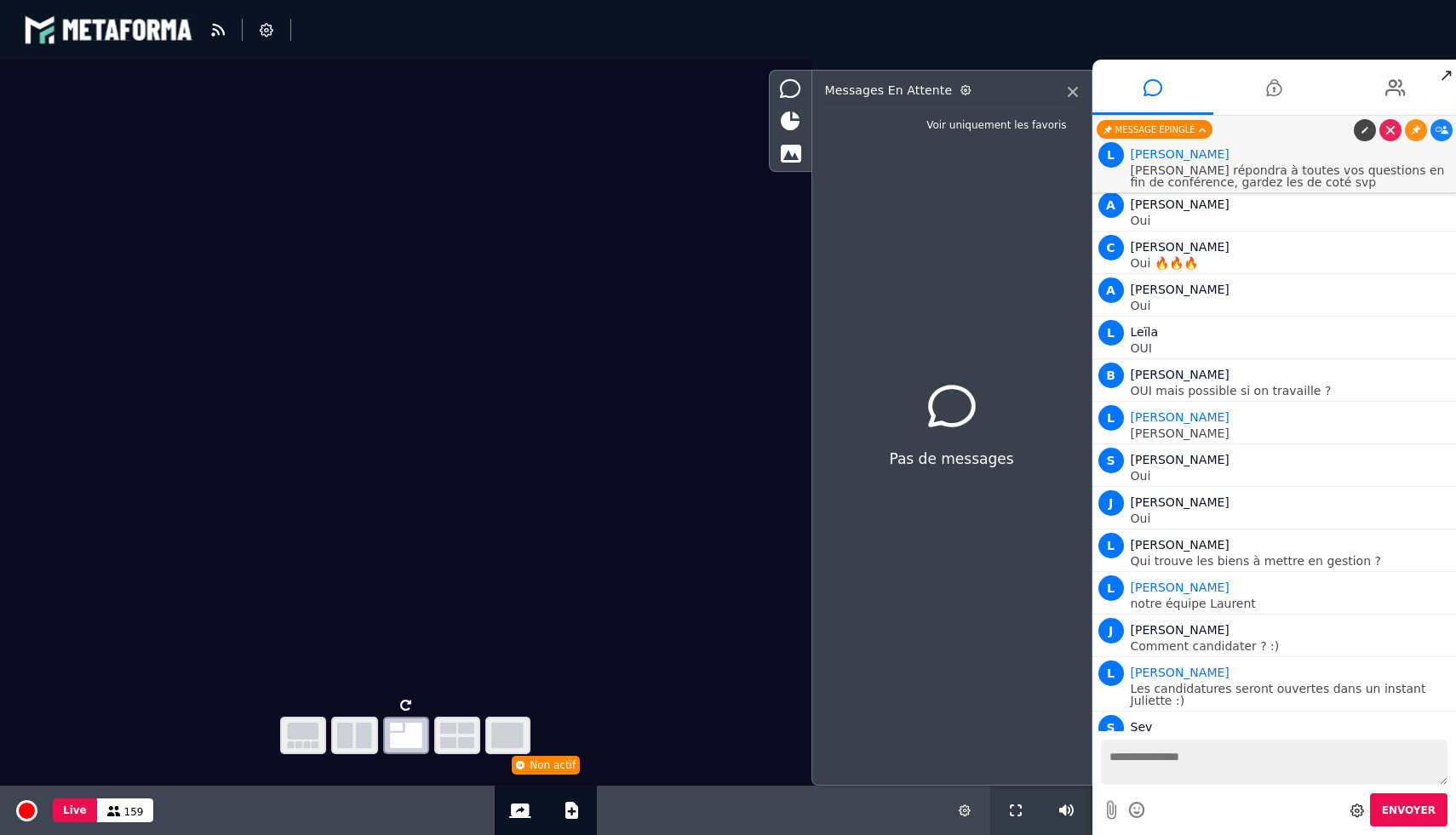
click at [1219, 765] on textarea at bounding box center [1274, 762] width 348 height 45
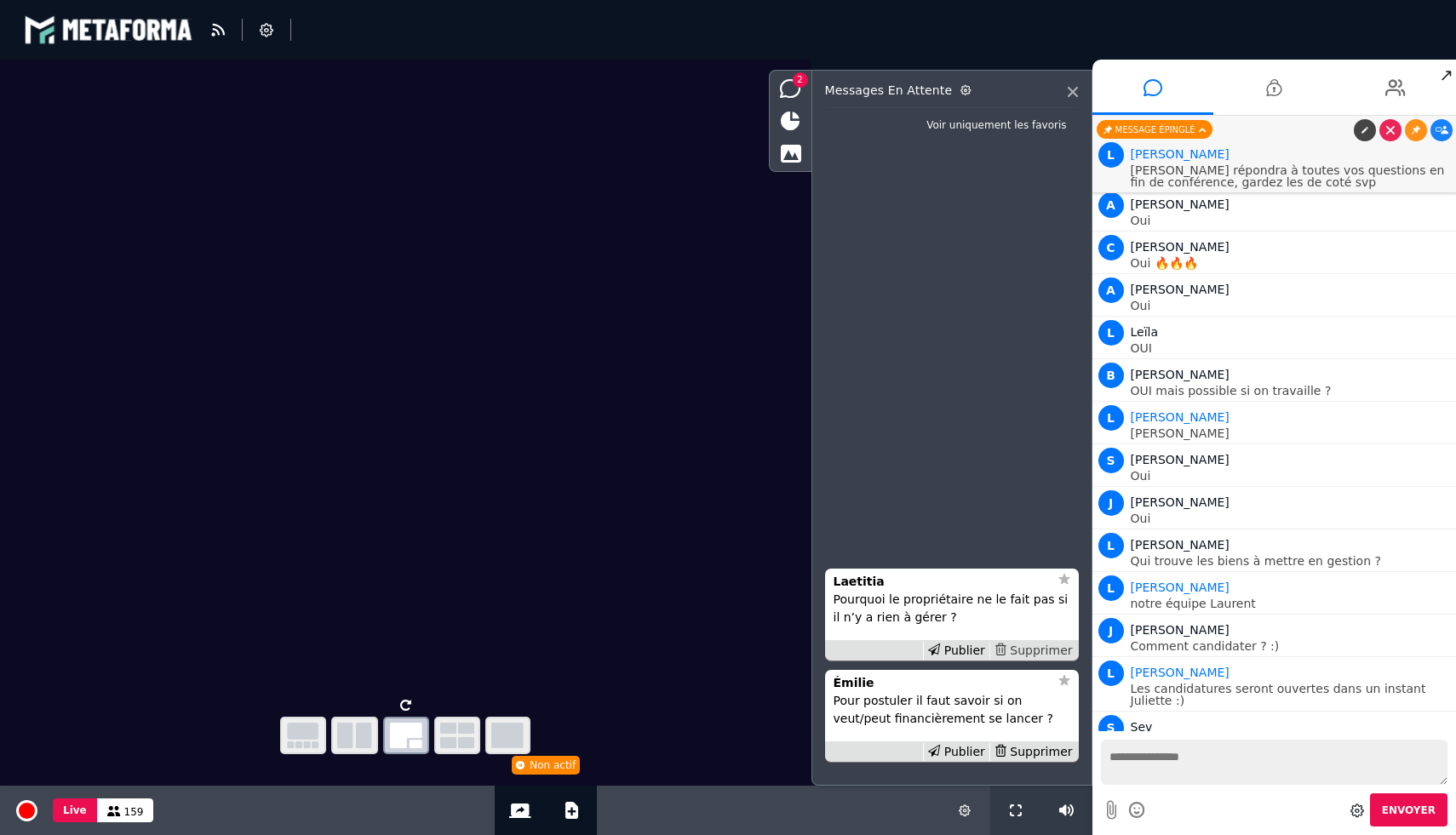
click at [1030, 648] on div "Supprimer" at bounding box center [1033, 651] width 88 height 18
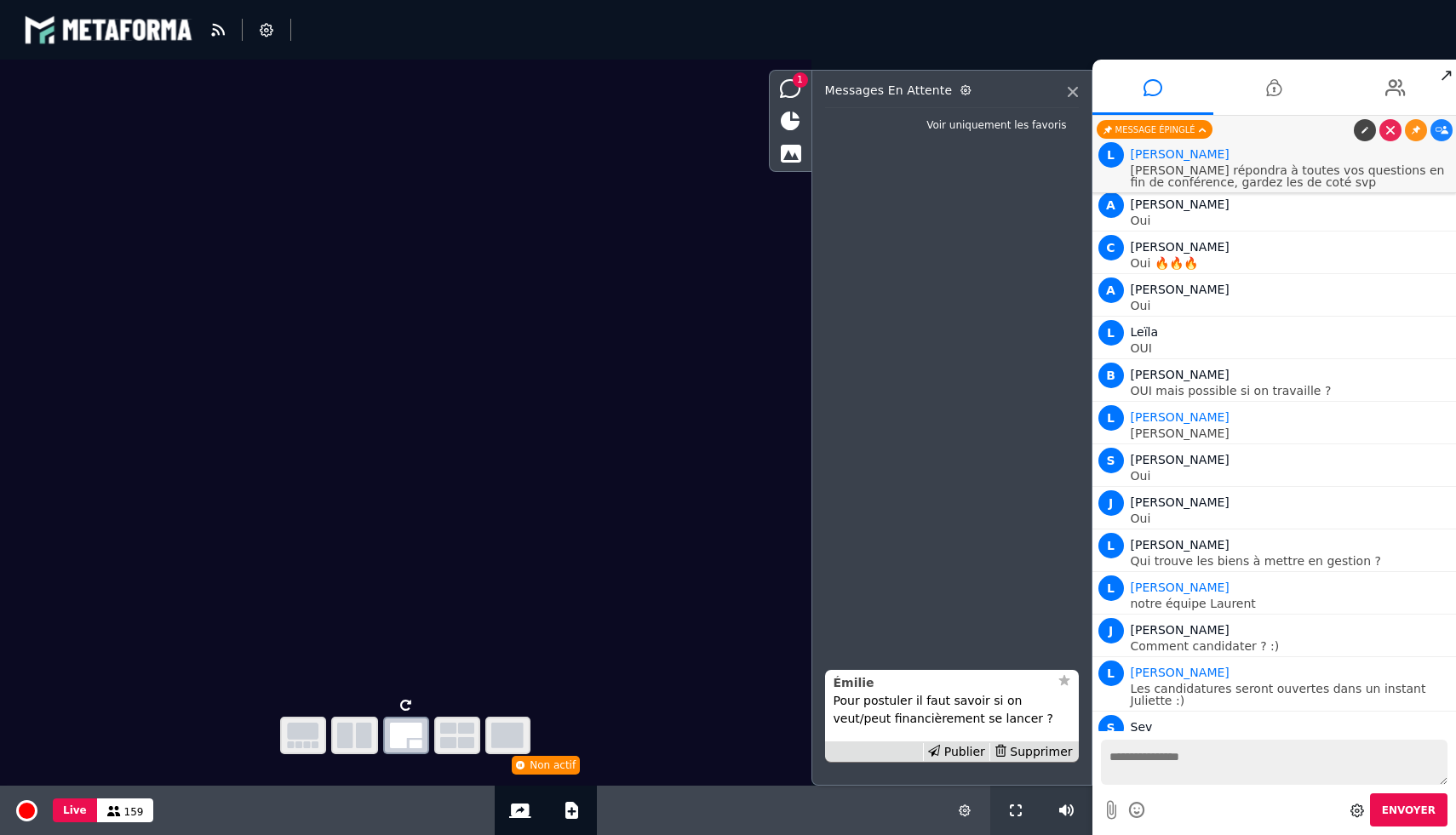
click at [863, 688] on strong "Émilie" at bounding box center [853, 683] width 41 height 14
click at [981, 673] on li "Émilie Pour postuler il faut savoir si on veut/peut financièrement se lancer ? …" at bounding box center [952, 716] width 254 height 93
click at [945, 696] on p "Pour postuler il faut savoir si on veut/peut financièrement se lancer ?" at bounding box center [951, 710] width 237 height 35
click at [860, 676] on strong "Émilie" at bounding box center [853, 683] width 41 height 14
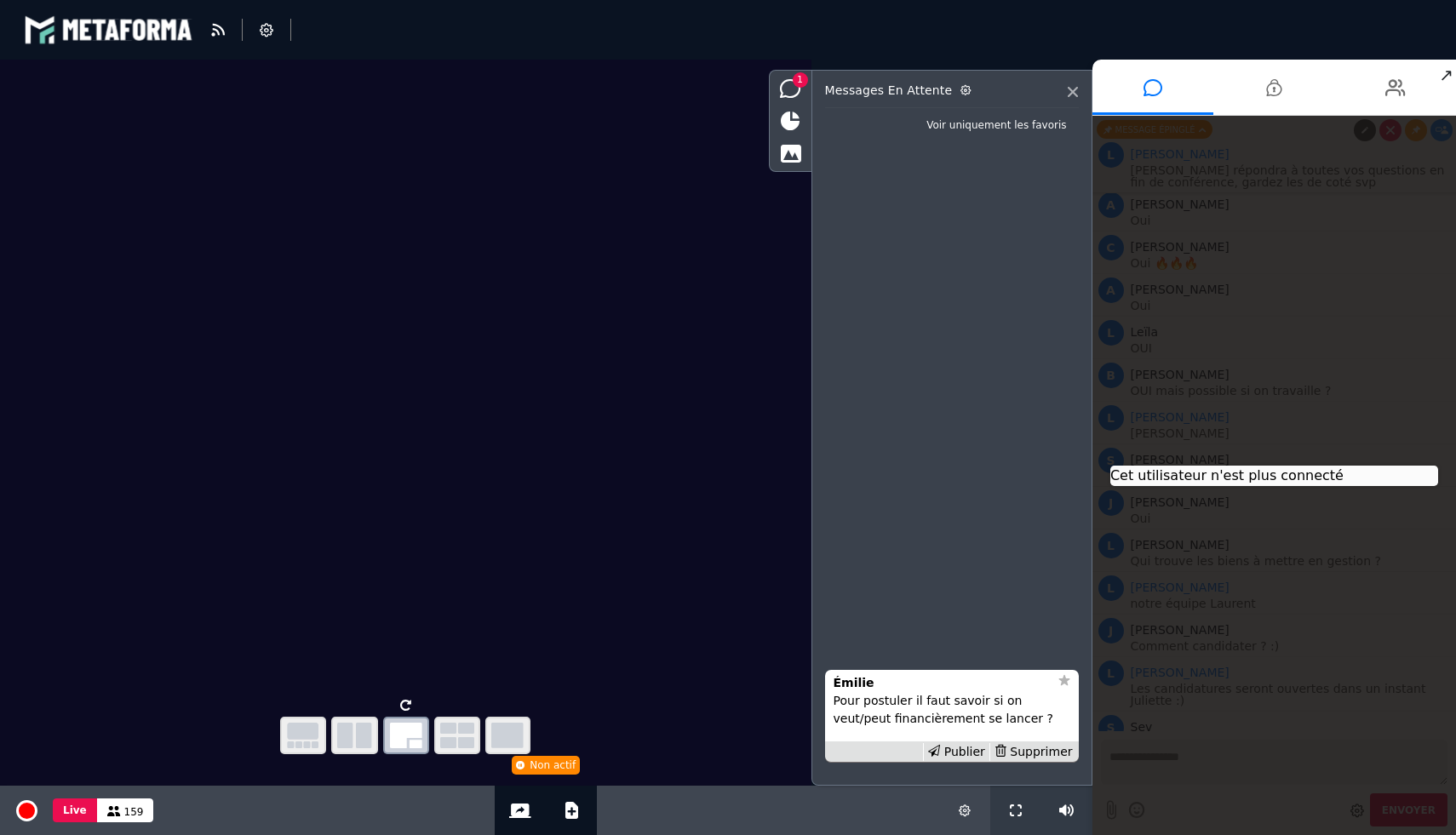
click at [1049, 582] on div "Émilie Pour postuler il faut savoir si on veut/peut financièrement se lancer ? …" at bounding box center [952, 455] width 254 height 634
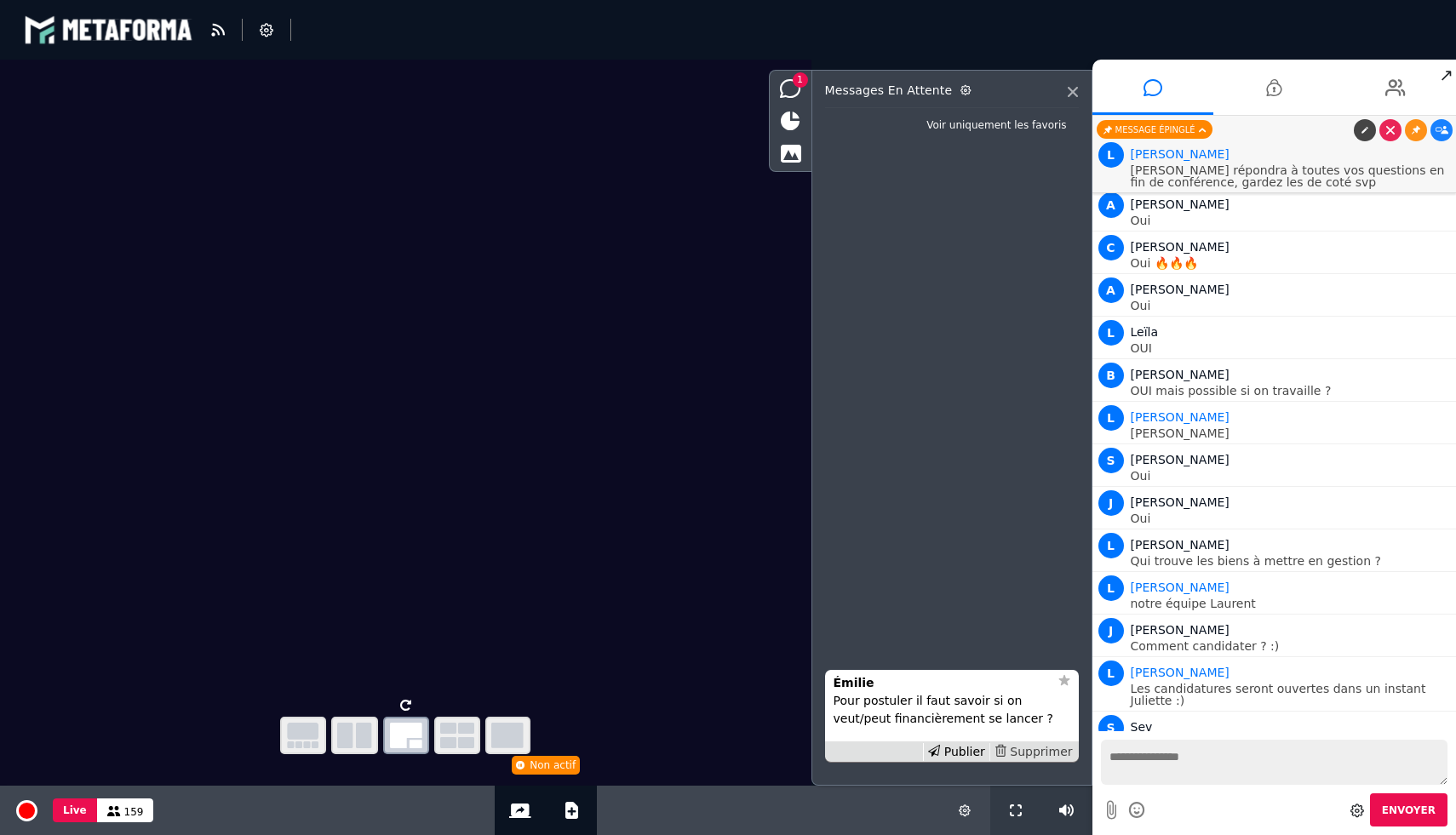
click at [1047, 751] on div "Supprimer" at bounding box center [1033, 752] width 88 height 18
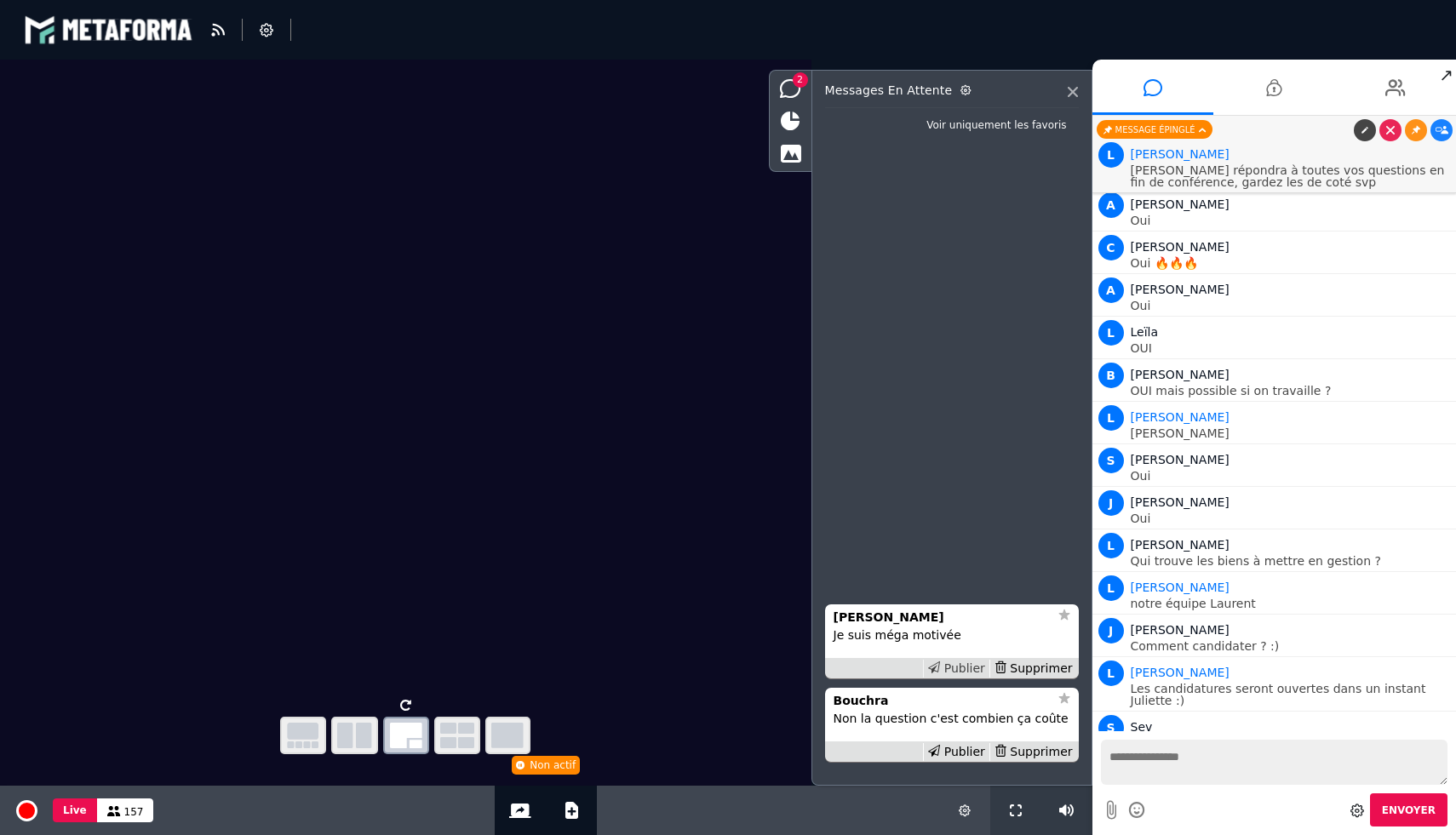
click at [964, 665] on div "Publier" at bounding box center [956, 669] width 66 height 18
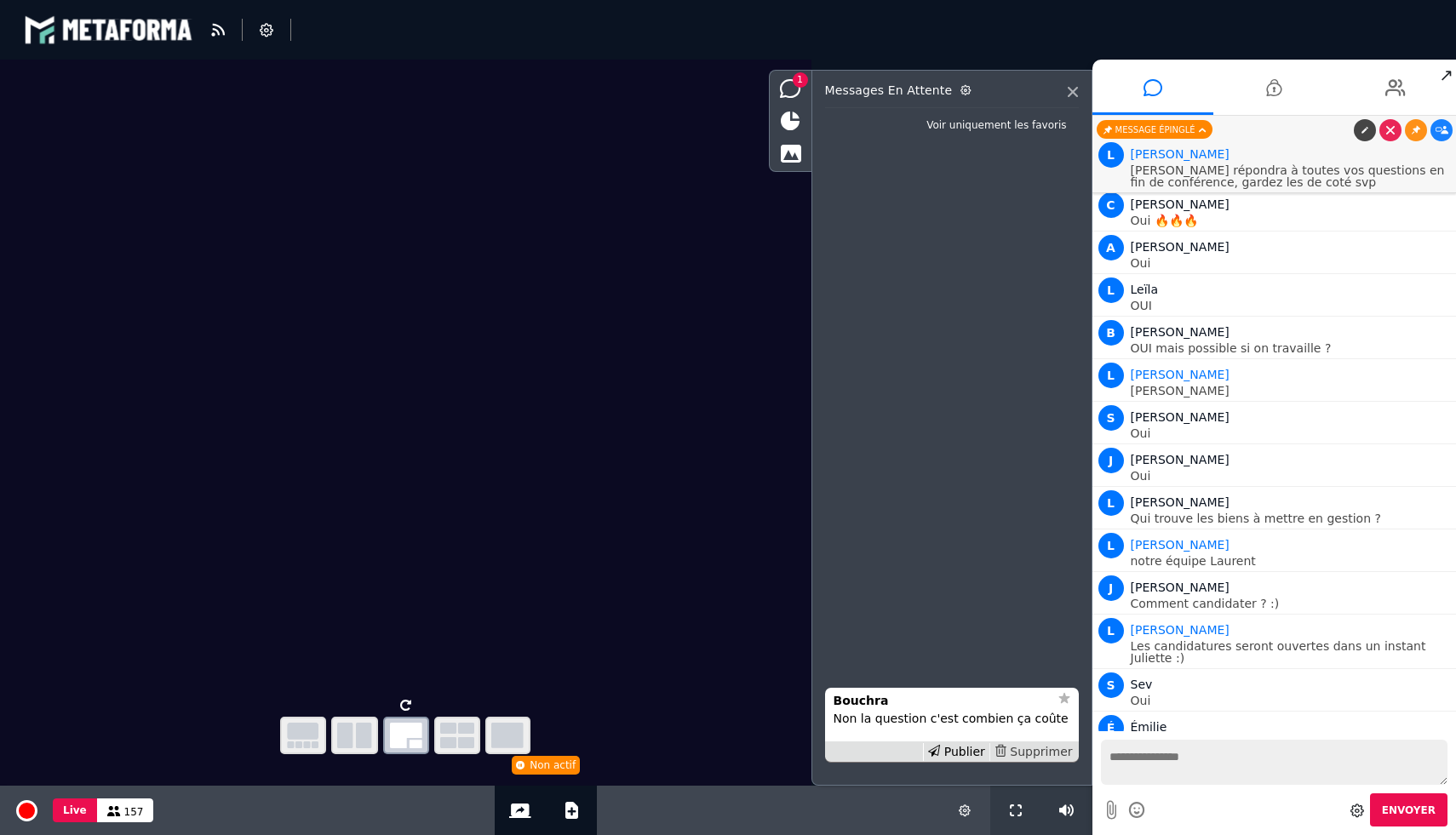
click at [1040, 748] on div "Supprimer" at bounding box center [1033, 752] width 88 height 18
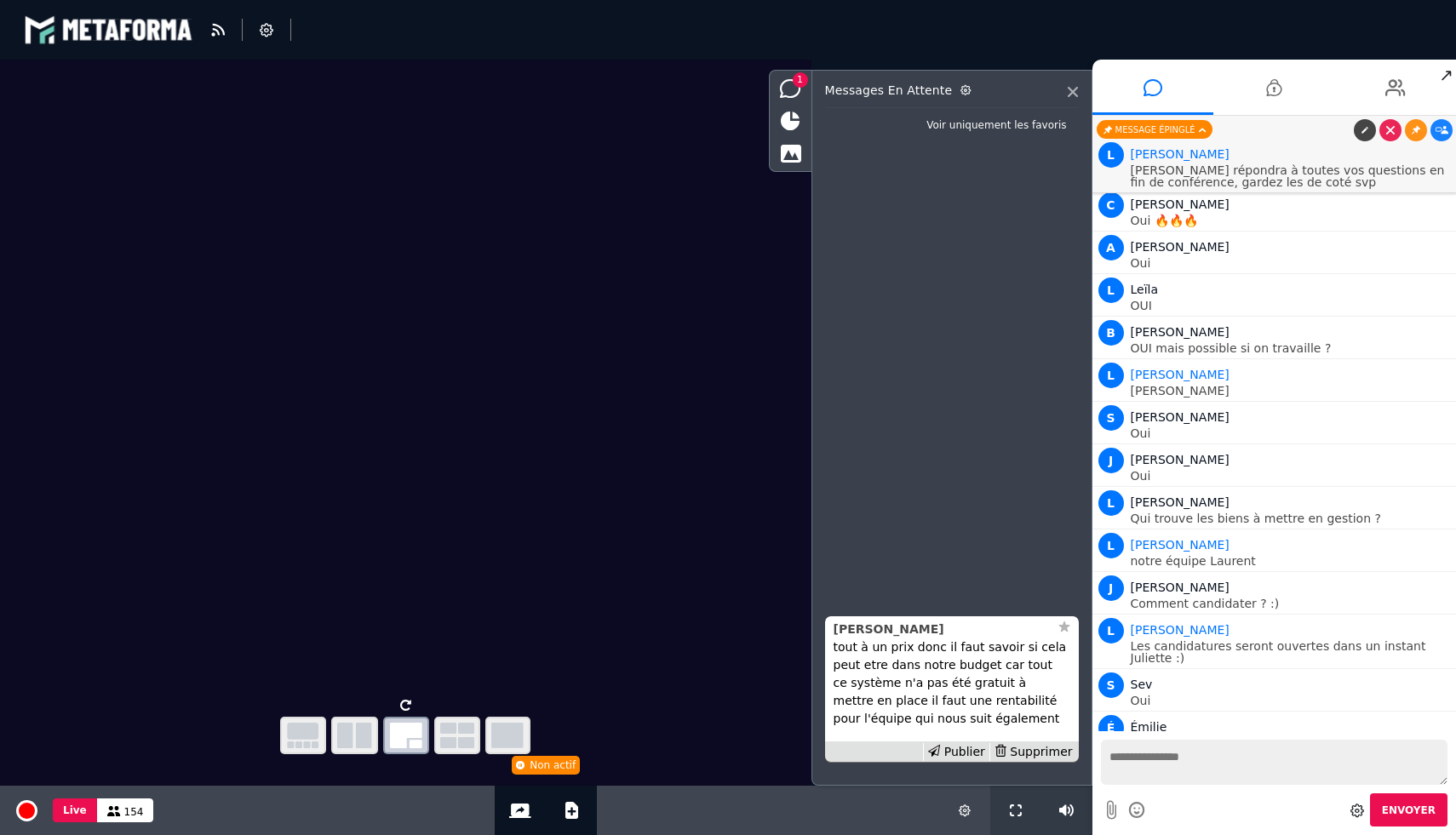
click at [917, 637] on div "Lois" at bounding box center [940, 630] width 215 height 18
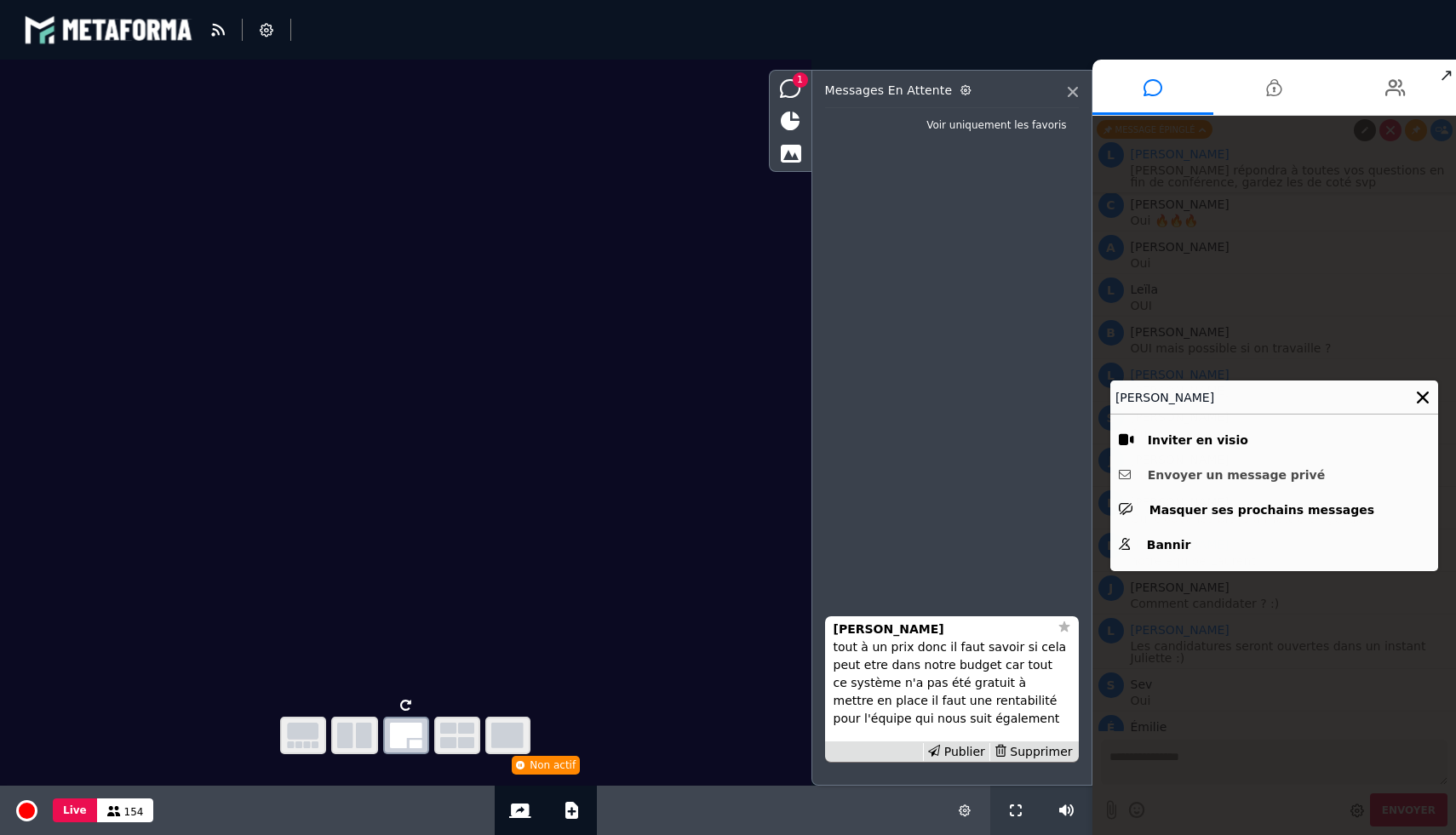
click at [1211, 476] on button "Envoyer un message privé" at bounding box center [1274, 475] width 310 height 26
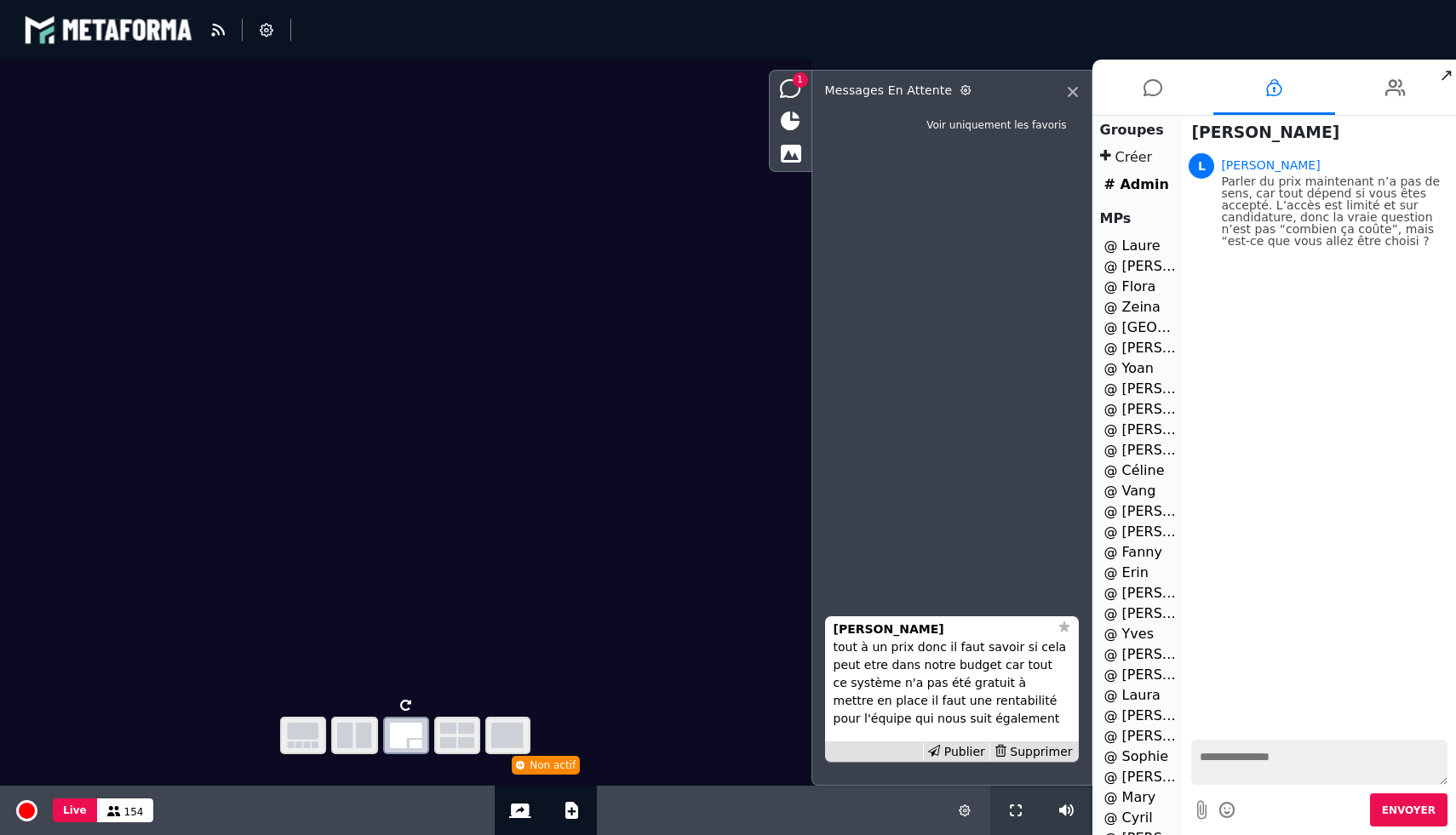
click at [1042, 738] on li "Lois tout à un prix donc il faut savoir si cela peut etre dans notre budget car…" at bounding box center [952, 689] width 254 height 146
click at [1041, 744] on div "Supprimer" at bounding box center [1033, 752] width 88 height 18
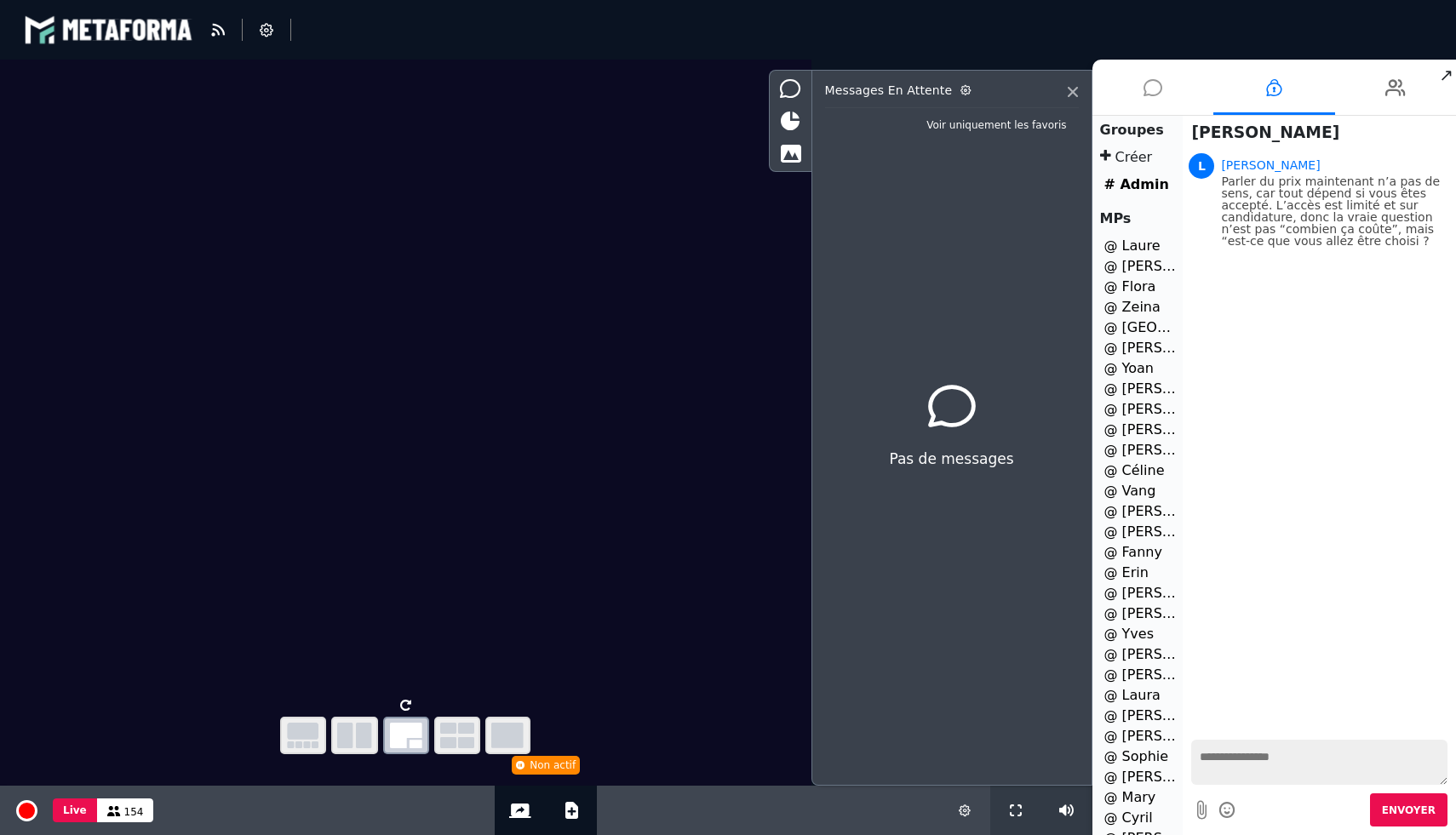
click at [1162, 79] on li at bounding box center [1153, 87] width 122 height 55
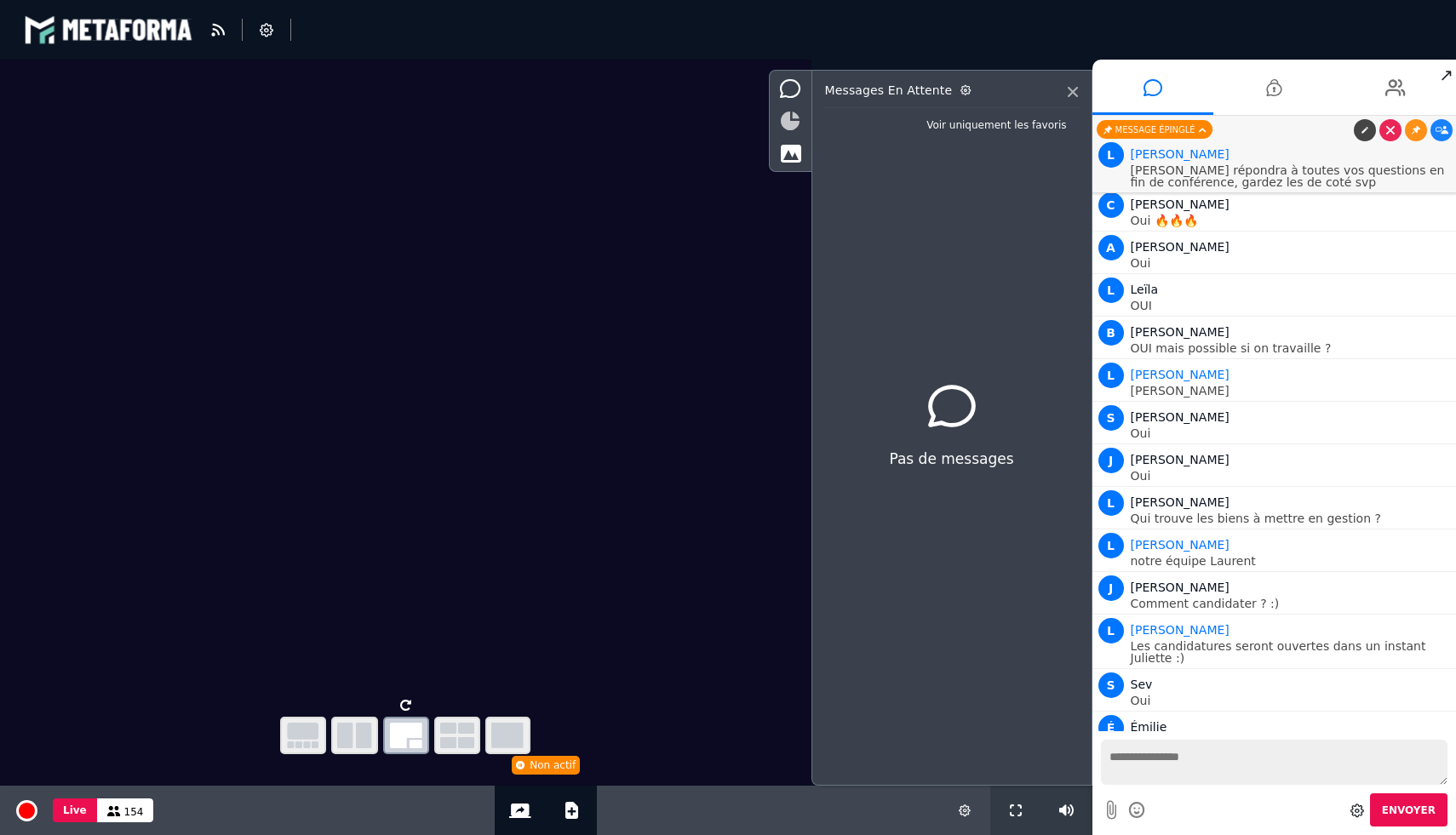
click at [790, 118] on icon at bounding box center [790, 121] width 19 height 19
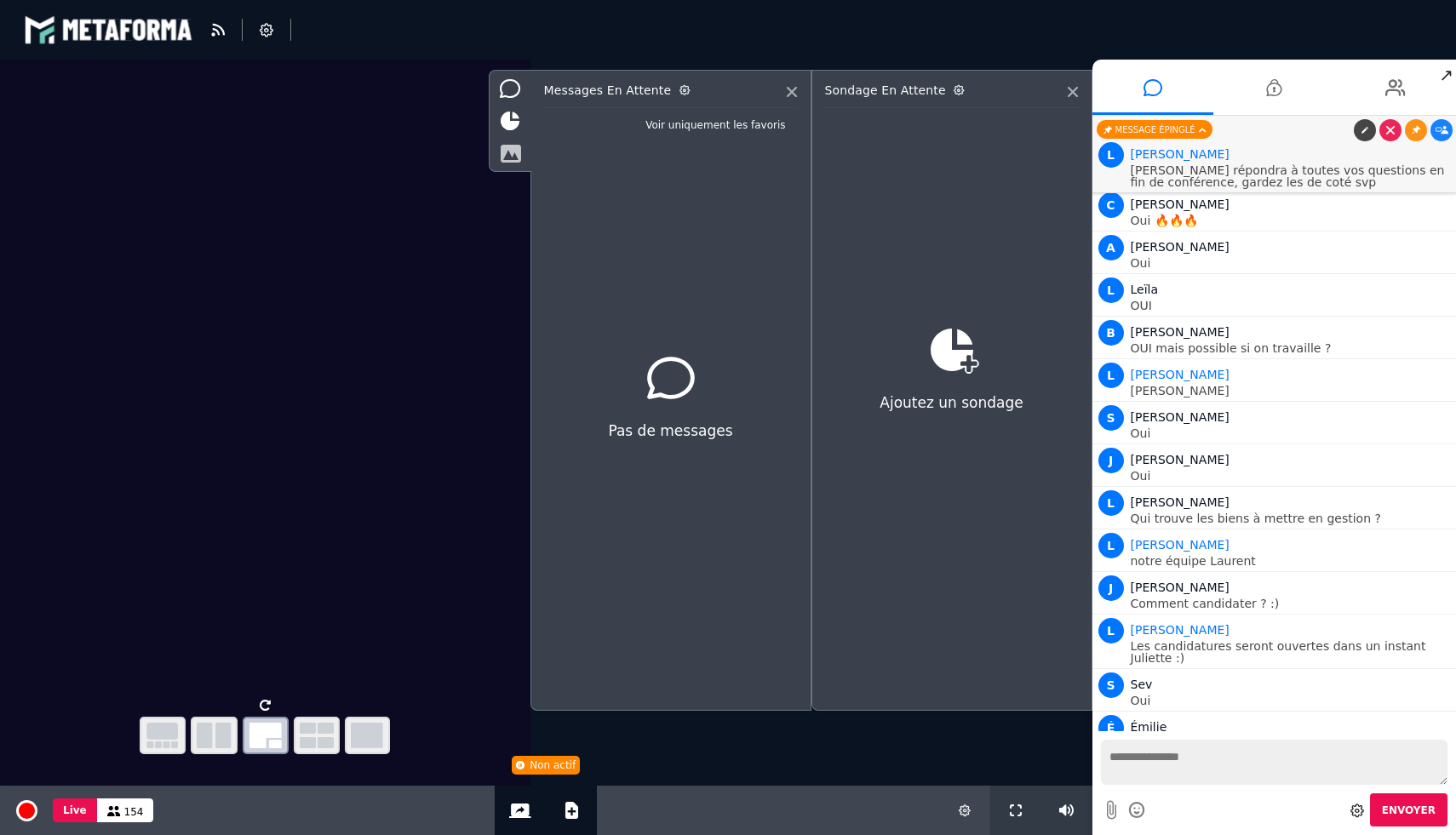
click at [507, 147] on icon at bounding box center [510, 153] width 21 height 19
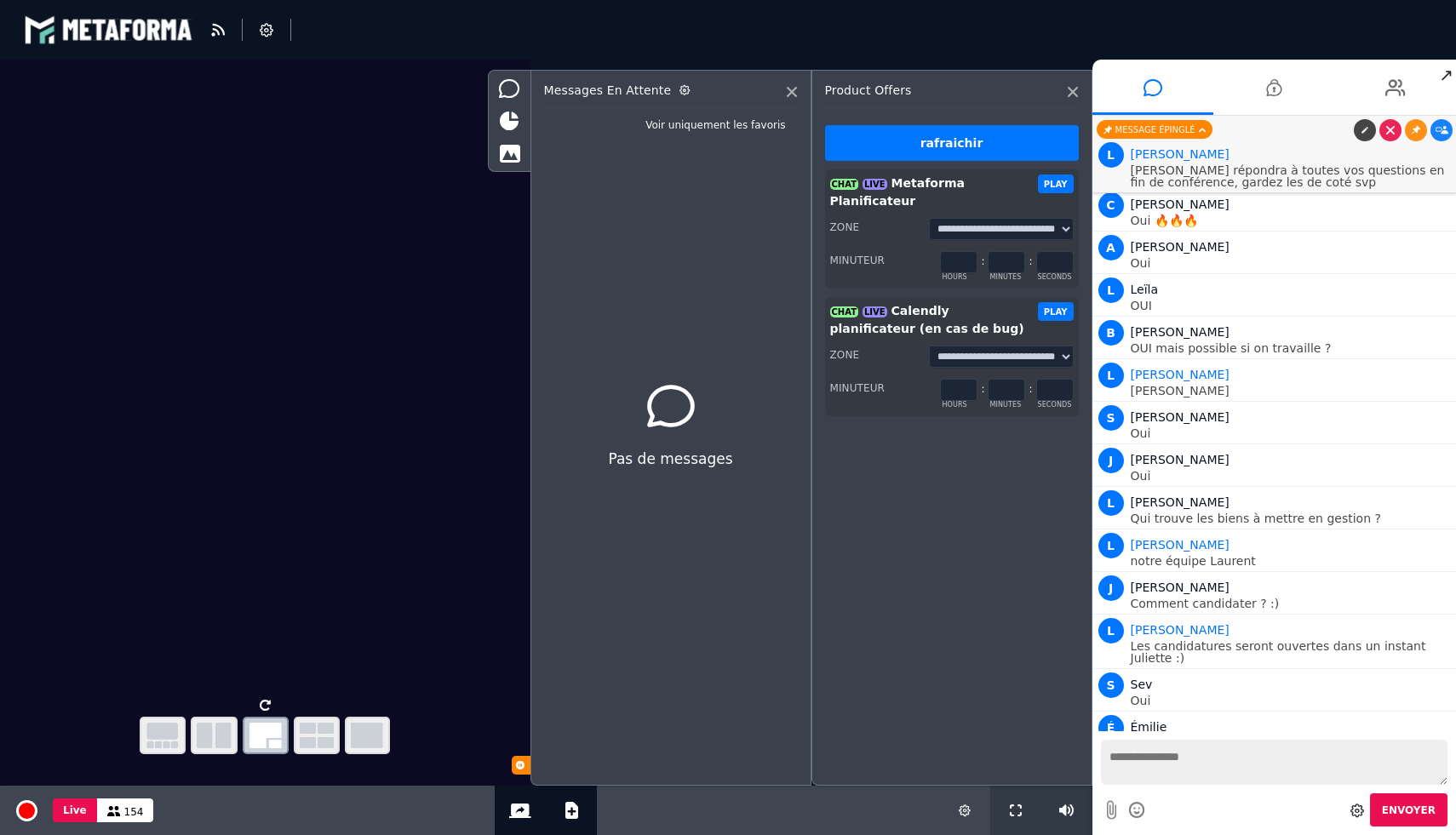
drag, startPoint x: 1004, startPoint y: 246, endPoint x: 992, endPoint y: 246, distance: 12.0
click at [992, 251] on input "*" at bounding box center [1006, 262] width 37 height 22
click at [979, 486] on div "**********" at bounding box center [952, 427] width 281 height 716
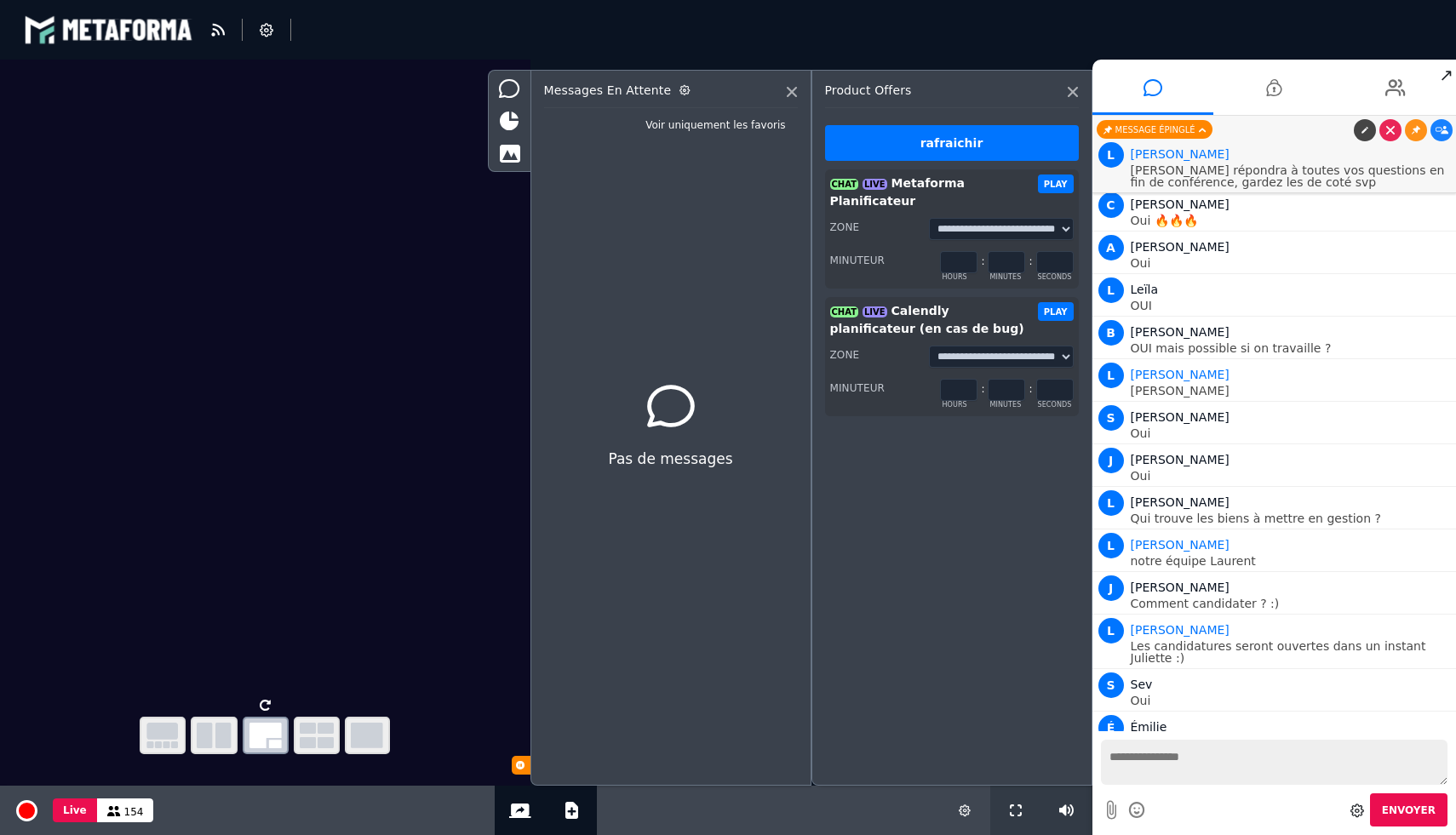
click at [998, 251] on input "***" at bounding box center [1006, 262] width 37 height 22
type input "**"
click at [916, 250] on div "Minuteur * hours : ** minutes : * seconds" at bounding box center [952, 261] width 243 height 23
click at [1063, 182] on button "PLAY" at bounding box center [1055, 183] width 35 height 19
click at [1057, 185] on button "PLAY" at bounding box center [1055, 183] width 35 height 19
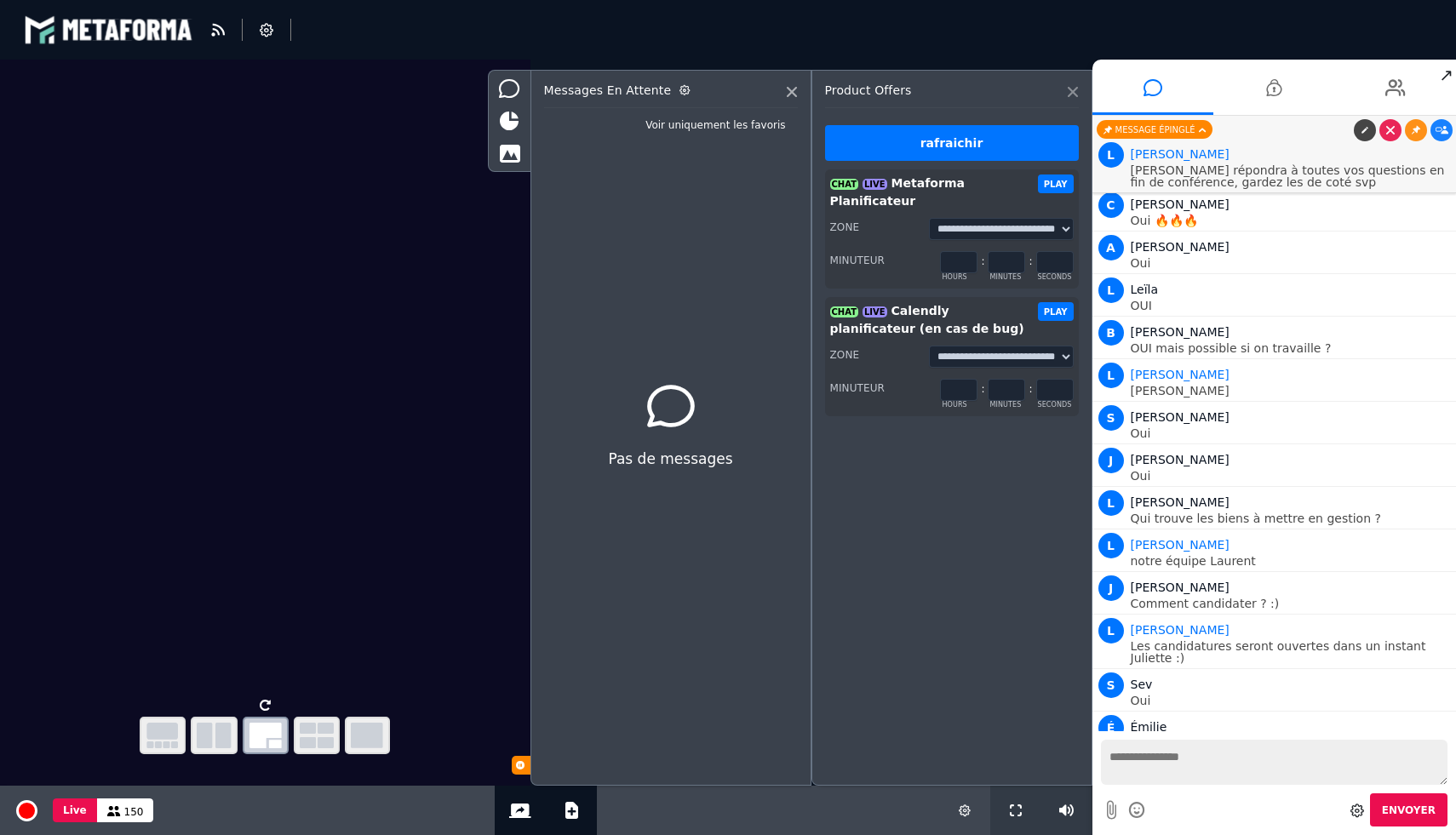
click at [1077, 93] on icon at bounding box center [1072, 92] width 10 height 10
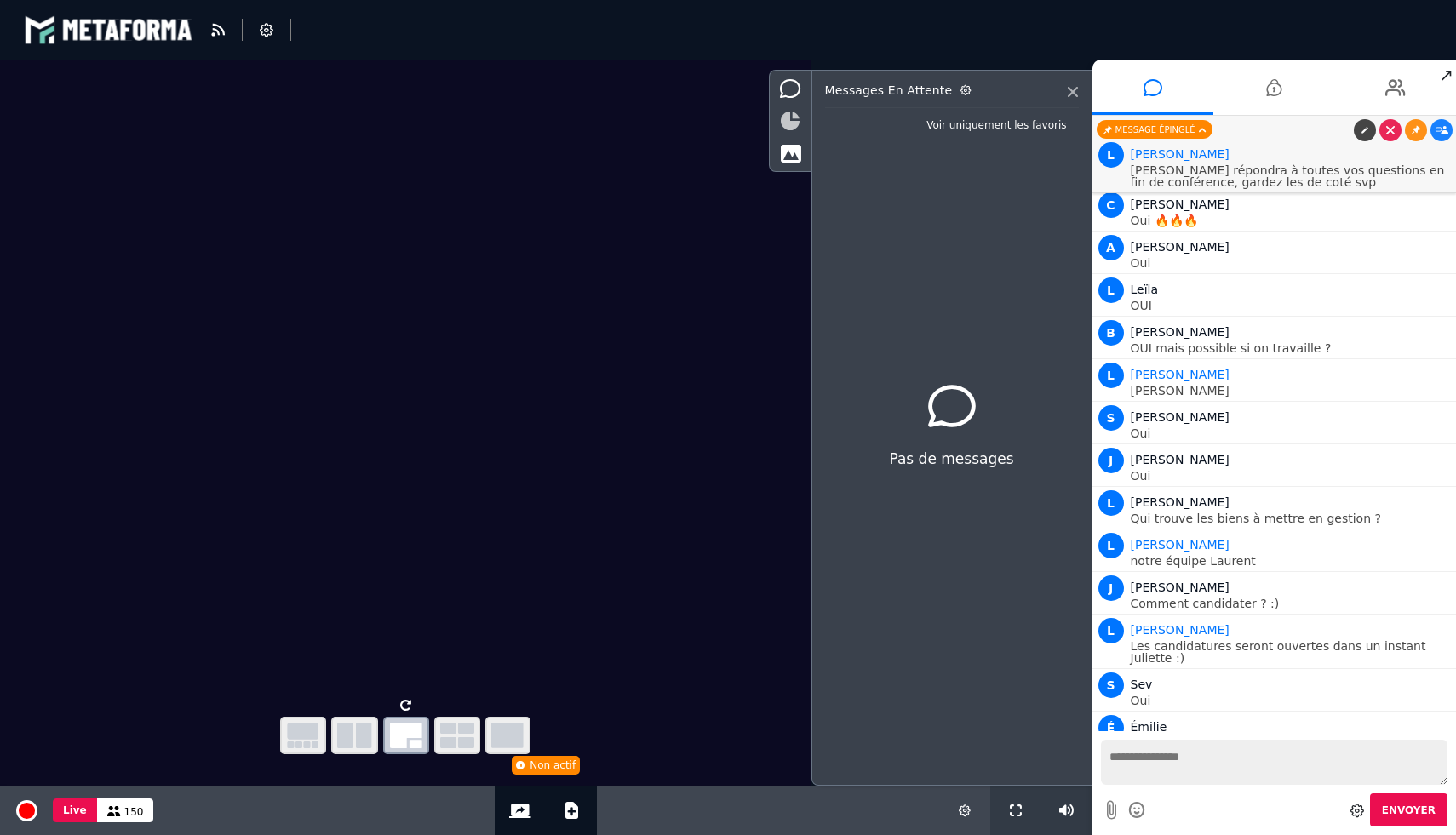
click at [787, 124] on icon at bounding box center [790, 121] width 19 height 19
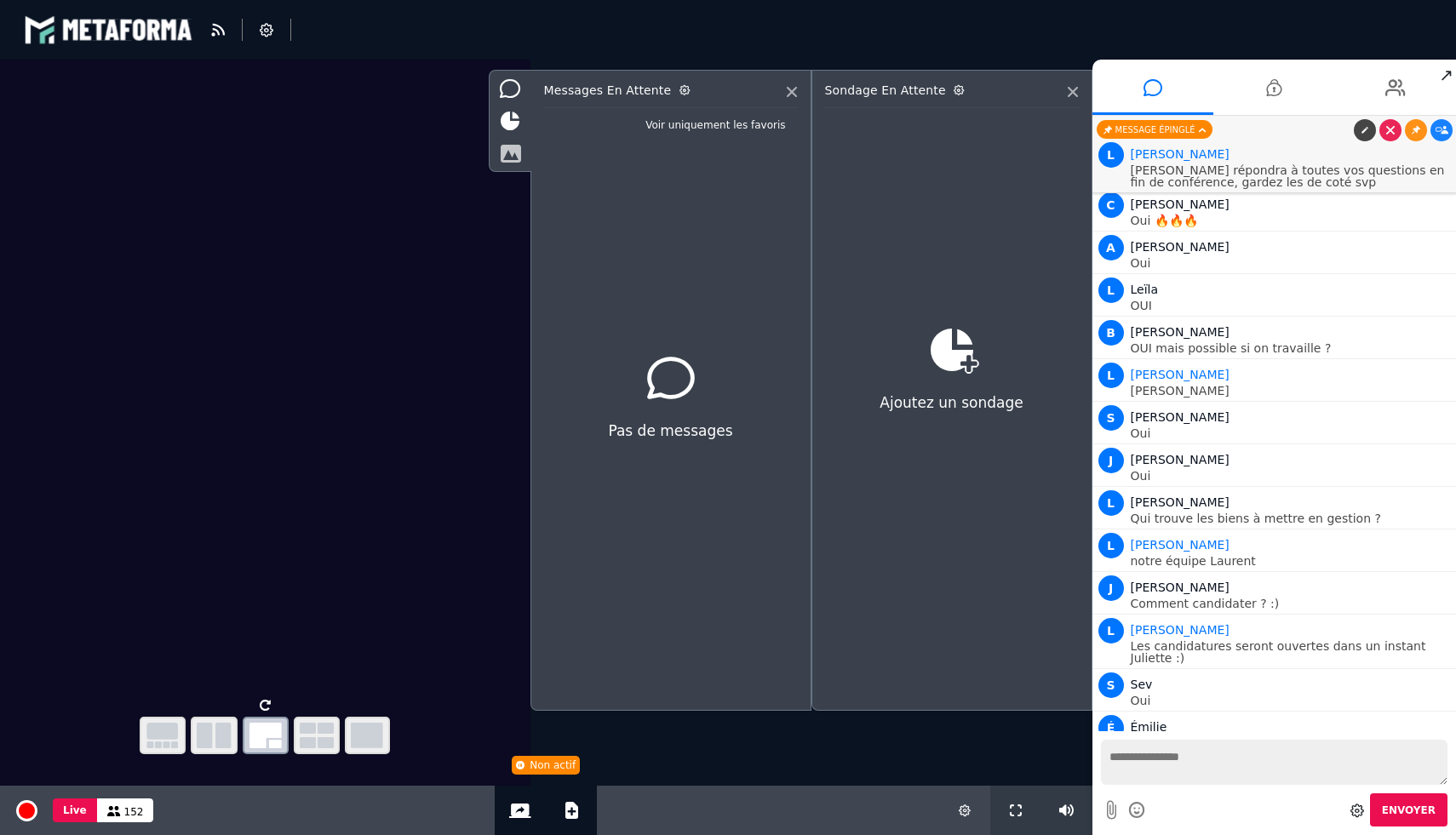
click at [507, 152] on icon at bounding box center [510, 153] width 21 height 19
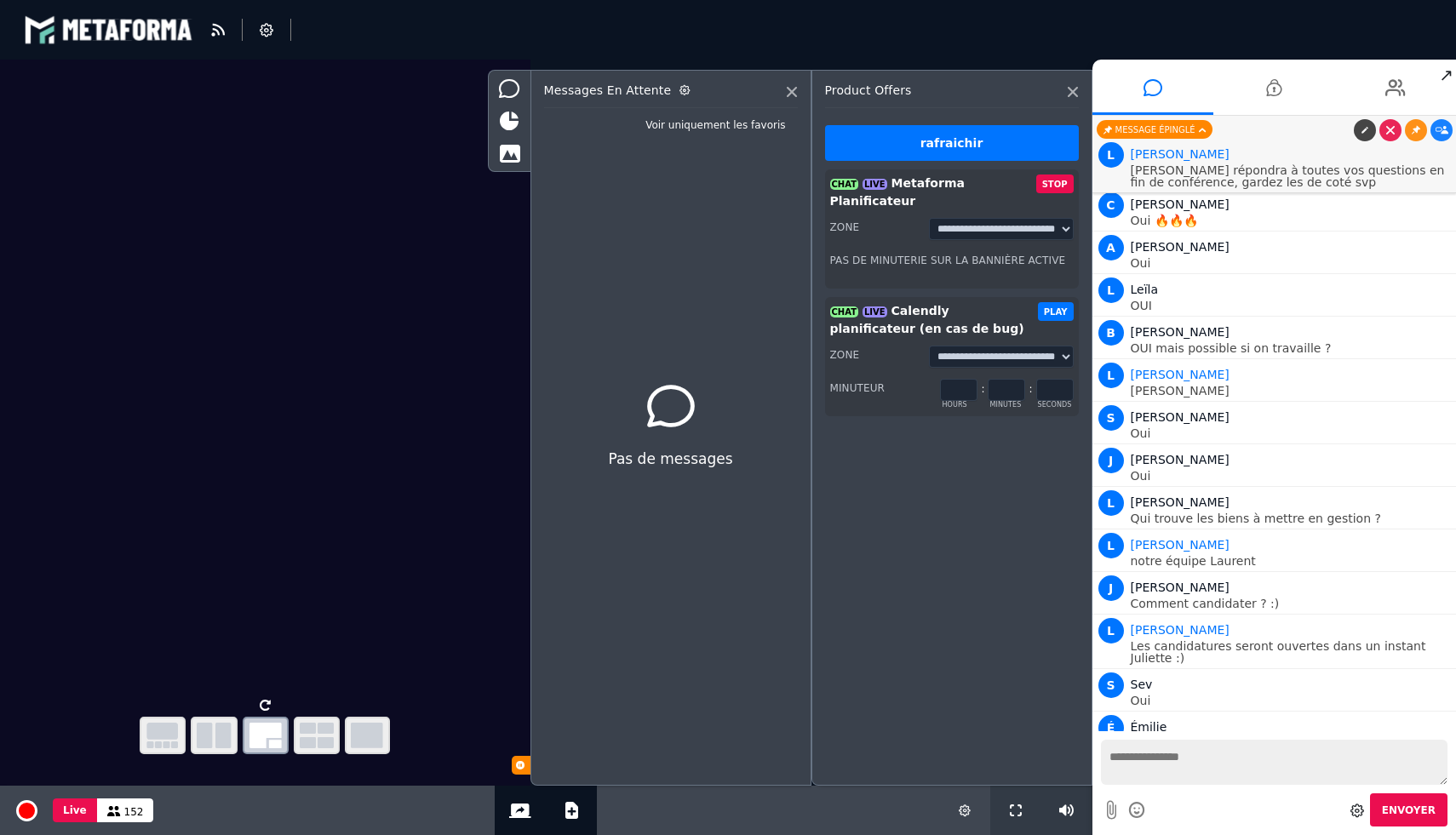
click at [926, 187] on h3 "CHAT LIVE Metaforma Planificateur" at bounding box center [933, 192] width 206 height 35
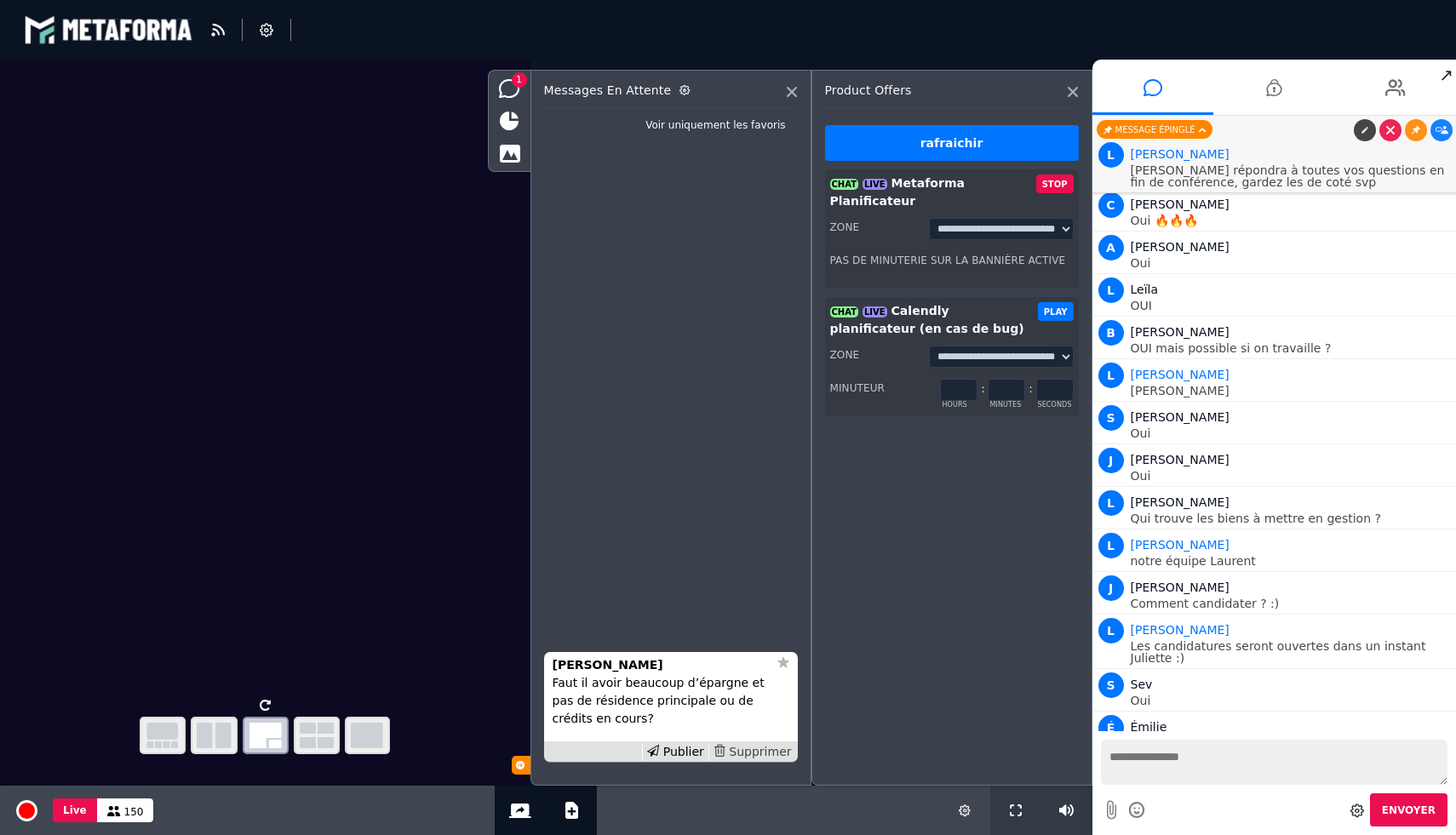
click at [760, 750] on div "Supprimer" at bounding box center [752, 752] width 88 height 18
click at [504, 89] on icon at bounding box center [509, 88] width 21 height 19
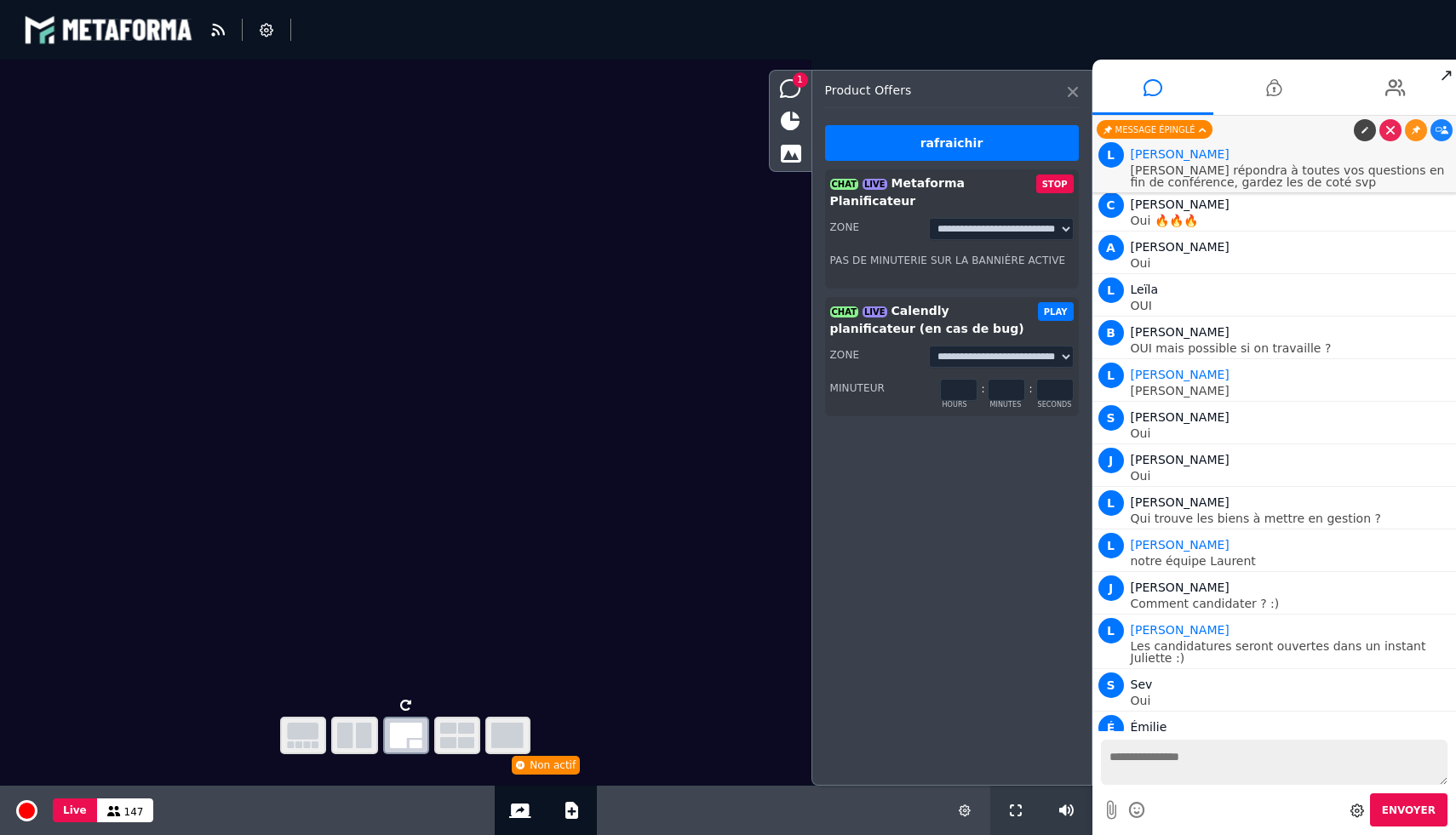
click at [1070, 96] on icon at bounding box center [1072, 92] width 10 height 10
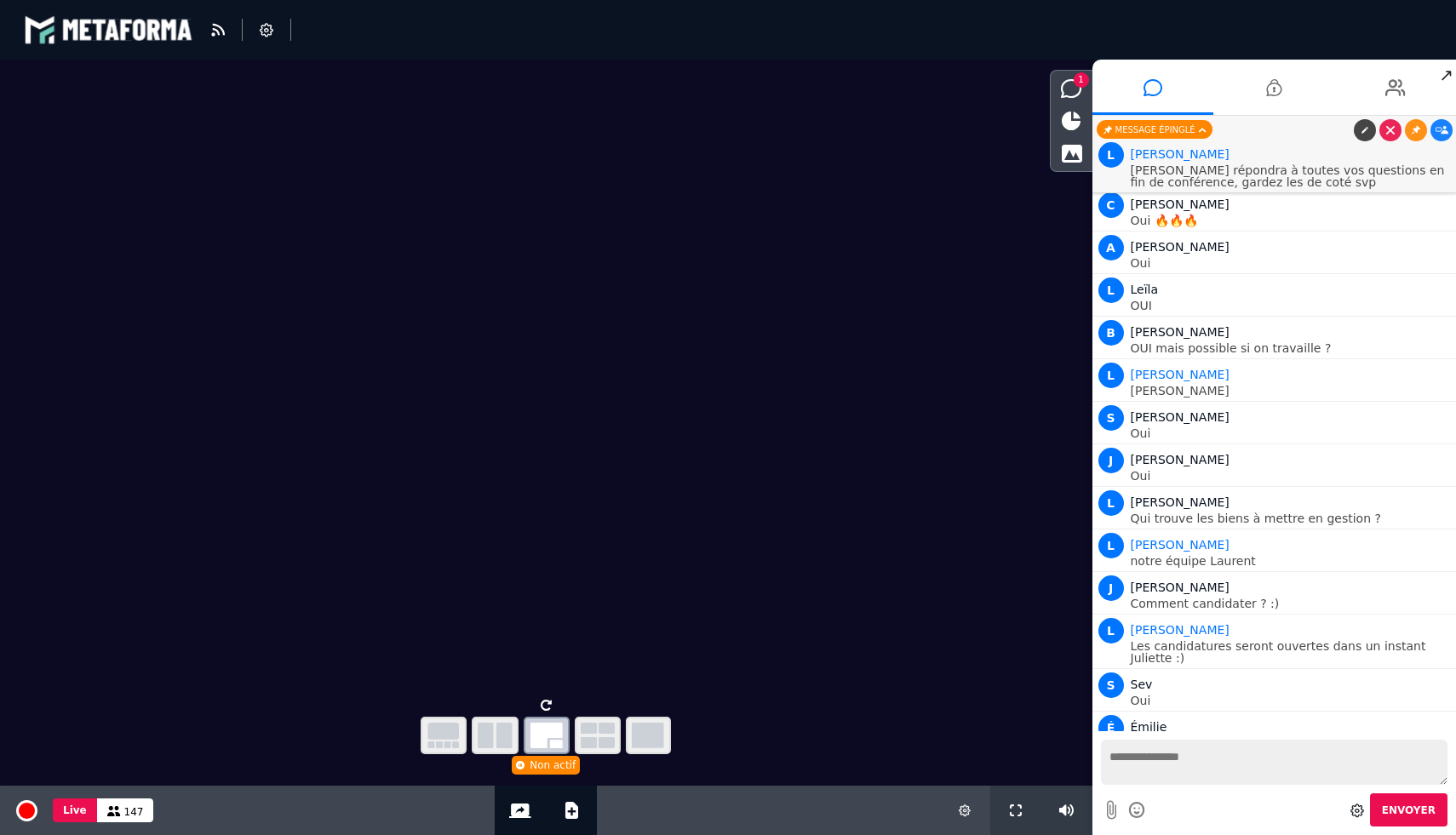
click at [1147, 771] on textarea at bounding box center [1274, 762] width 348 height 45
type textarea "**********"
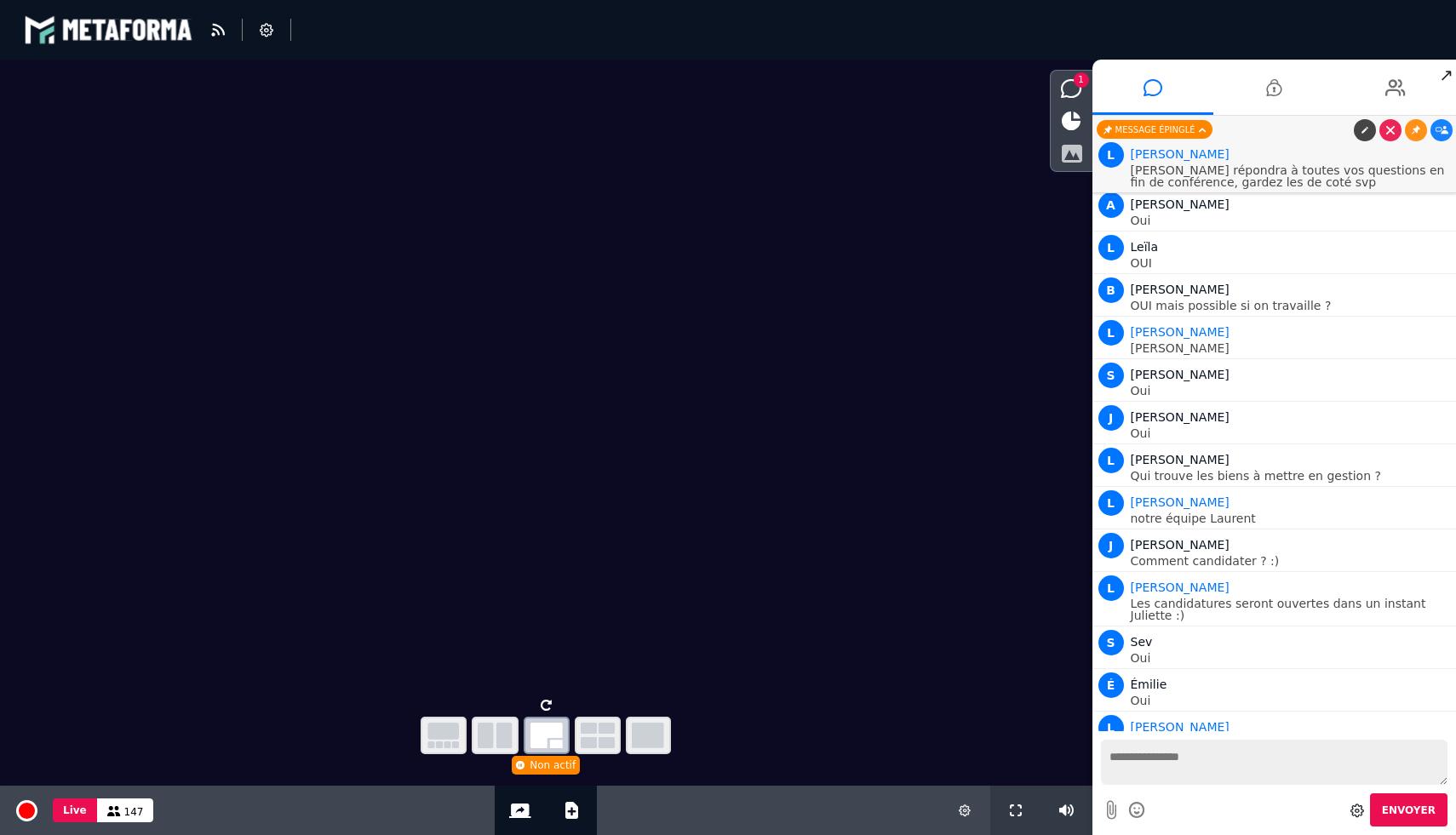
click at [1072, 150] on icon at bounding box center [1071, 153] width 21 height 19
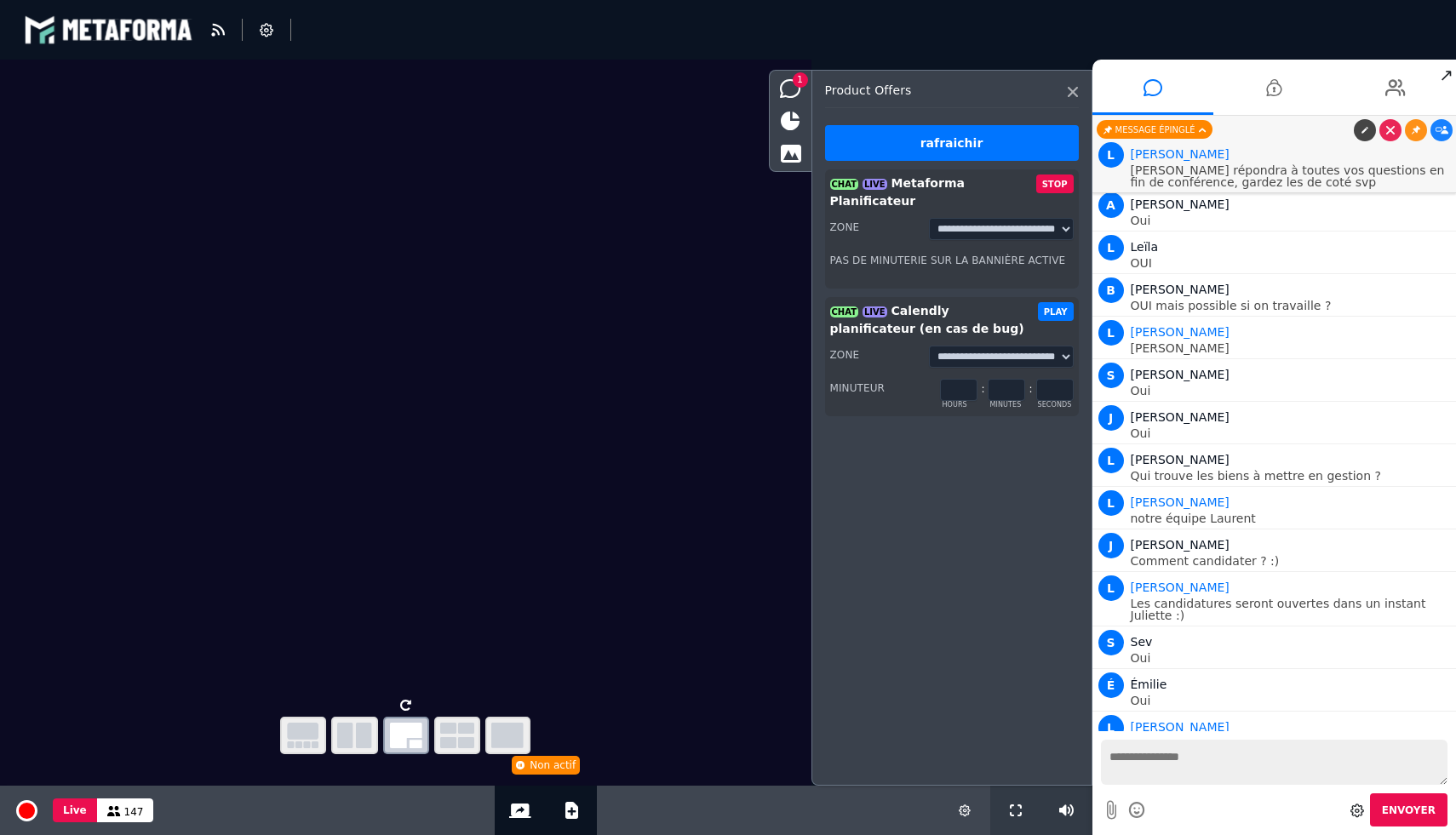
click at [937, 183] on h3 "CHAT LIVE Metaforma Planificateur" at bounding box center [933, 192] width 206 height 35
click at [979, 218] on select "**********" at bounding box center [1000, 229] width 144 height 22
select select "****"
click at [929, 218] on select "**********" at bounding box center [1000, 229] width 144 height 22
click at [968, 250] on label "Pas de minuterie sur la bannière active" at bounding box center [949, 259] width 236 height 16
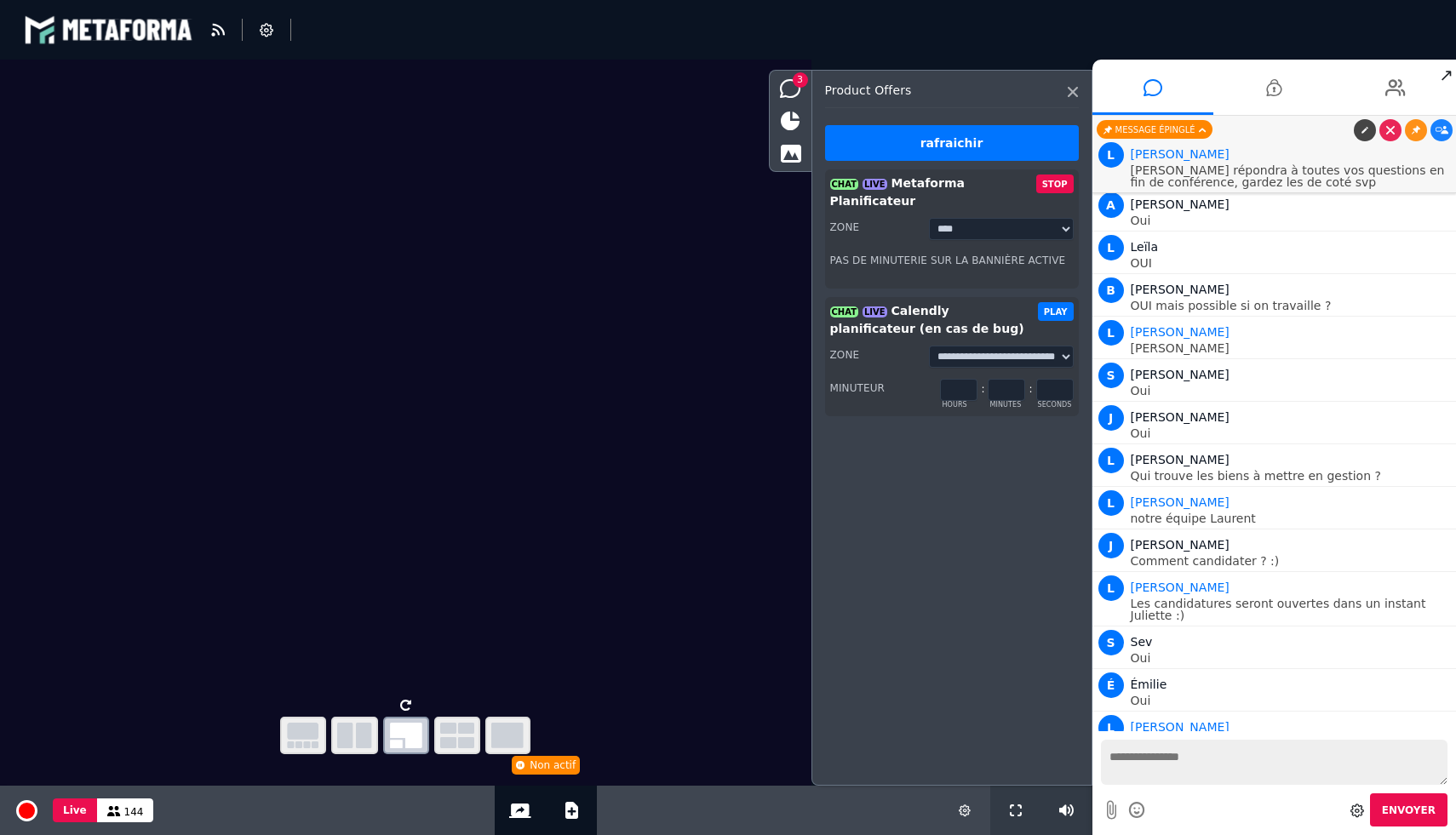
click at [1057, 180] on button "STOP" at bounding box center [1055, 183] width 37 height 19
click at [1049, 187] on button "STOP" at bounding box center [1055, 183] width 37 height 19
click at [1006, 140] on div "rafraichir" at bounding box center [952, 142] width 254 height 35
click at [935, 141] on div "rafraichir" at bounding box center [952, 142] width 254 height 35
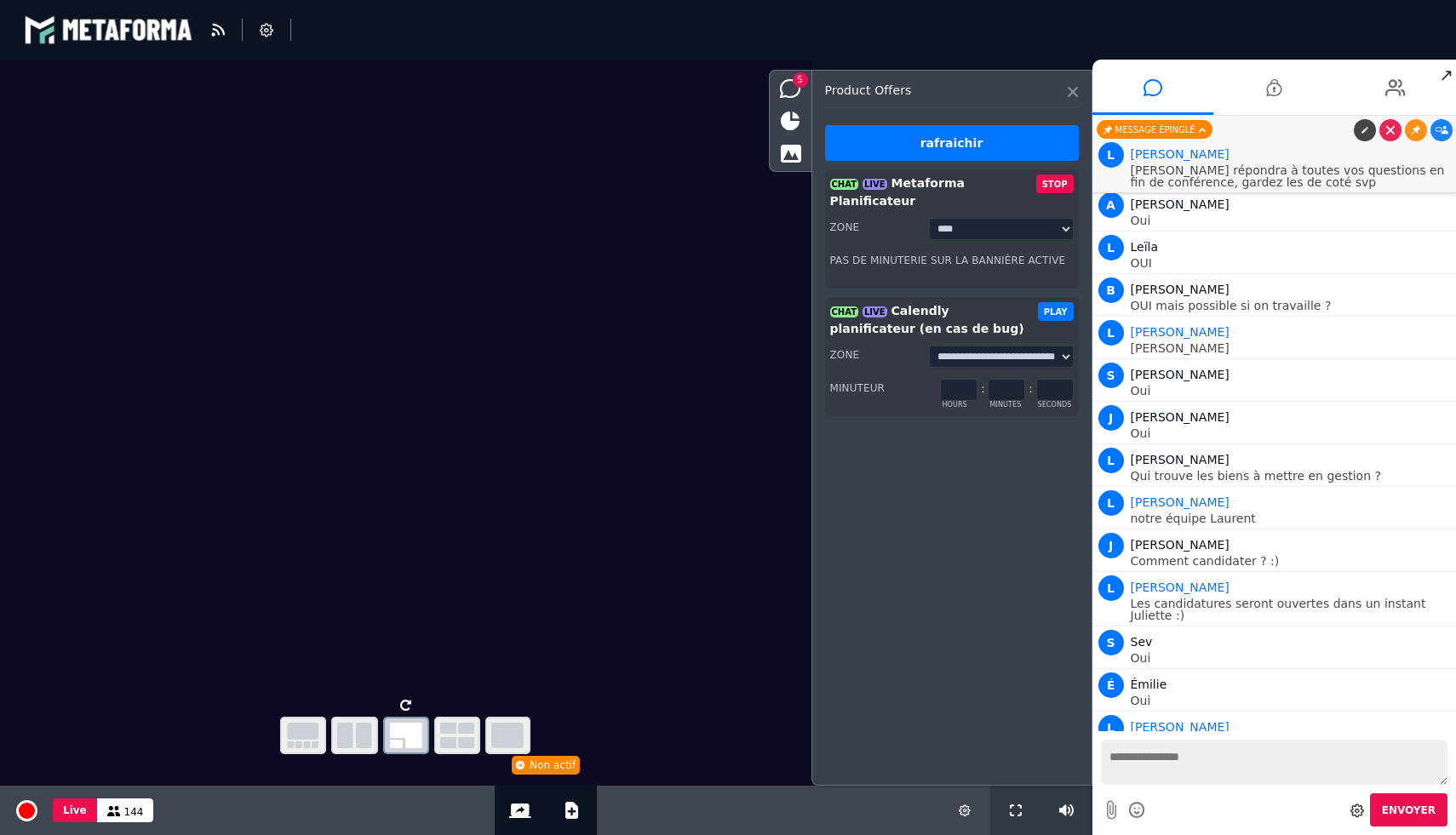
click at [1074, 89] on icon at bounding box center [1072, 92] width 10 height 10
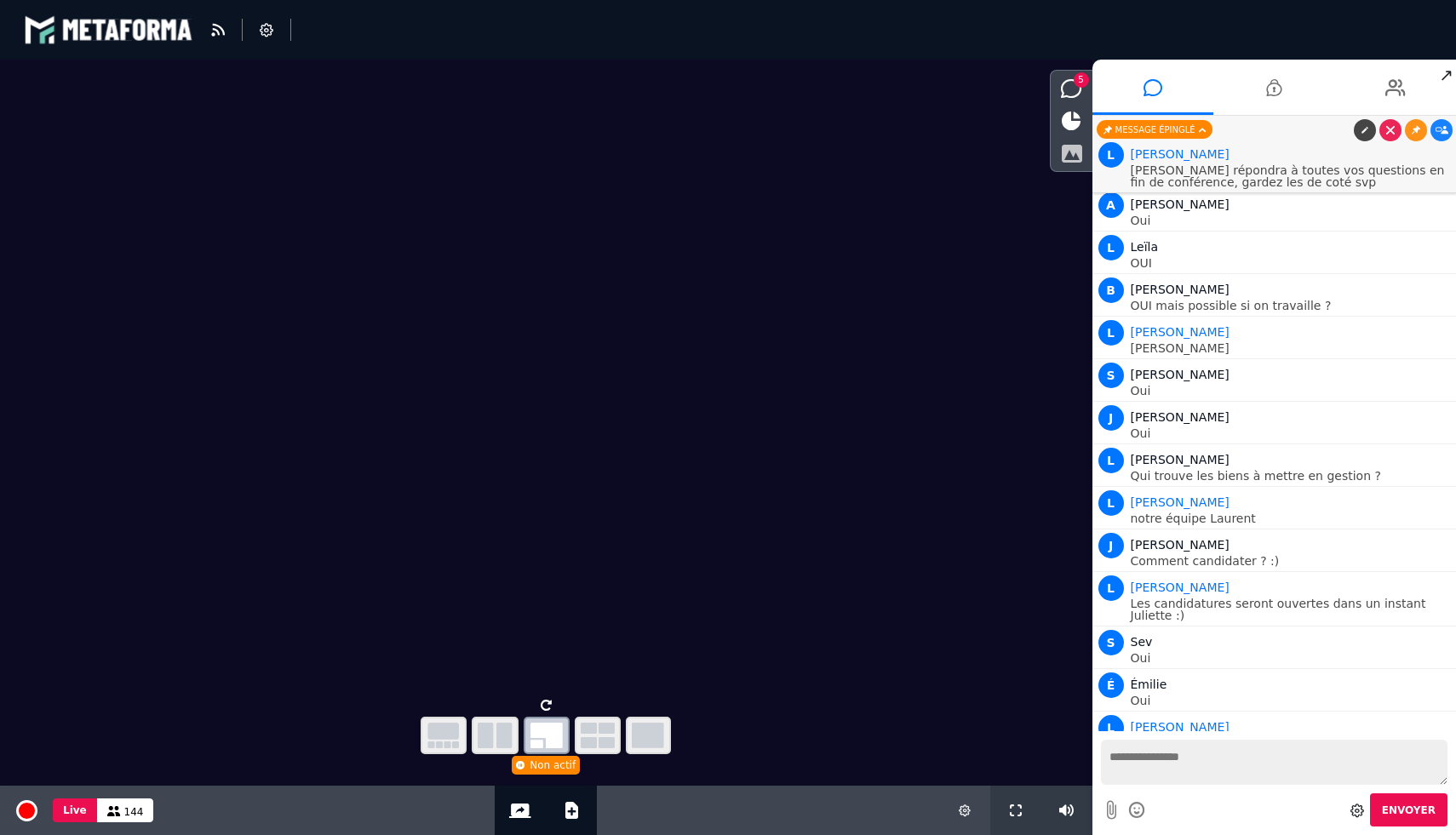
click at [1066, 162] on icon at bounding box center [1071, 153] width 21 height 19
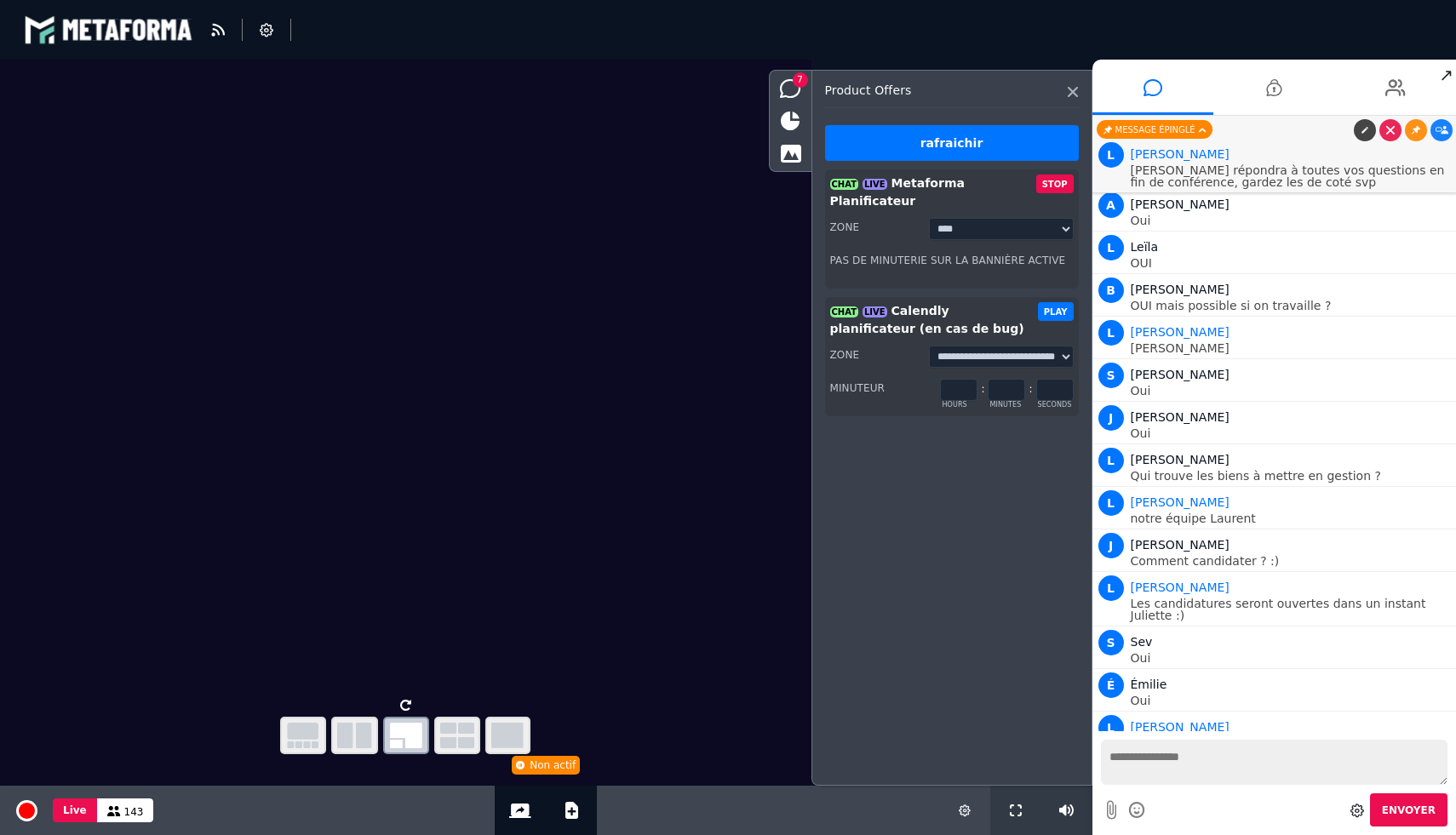
click at [1046, 185] on button "STOP" at bounding box center [1055, 183] width 37 height 19
click at [1031, 218] on select "**********" at bounding box center [1000, 229] width 144 height 22
click at [998, 268] on label "minutes" at bounding box center [1013, 276] width 48 height 16
drag, startPoint x: 999, startPoint y: 244, endPoint x: 988, endPoint y: 244, distance: 11.0
click at [988, 251] on div "* hours : * minutes : * seconds" at bounding box center [1007, 262] width 133 height 22
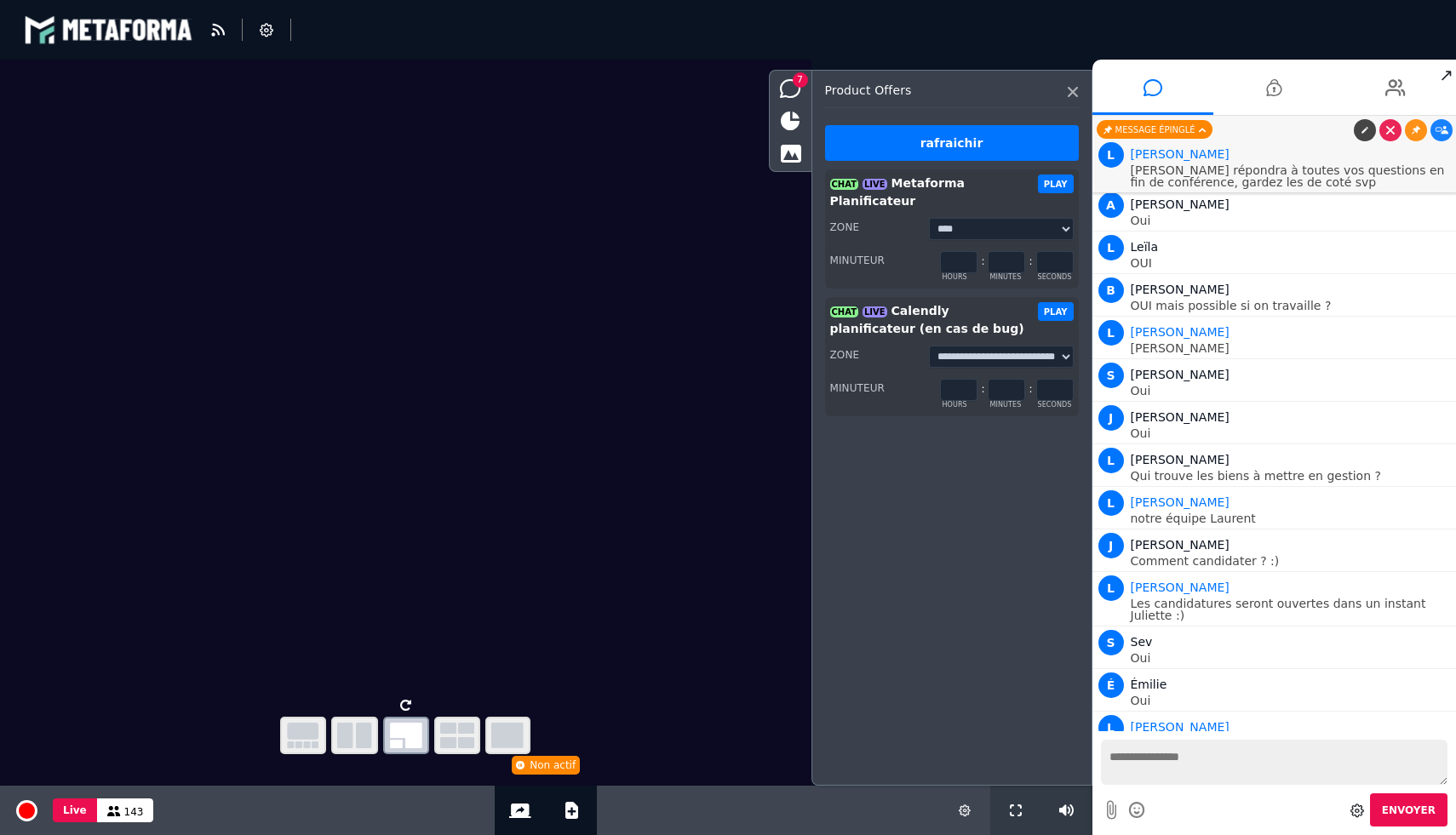
type input "**"
click at [1053, 180] on button "PLAY" at bounding box center [1055, 183] width 35 height 19
click at [960, 251] on input "*" at bounding box center [959, 262] width 37 height 22
type input "*"
click at [1055, 182] on button "PLAY" at bounding box center [1055, 183] width 35 height 19
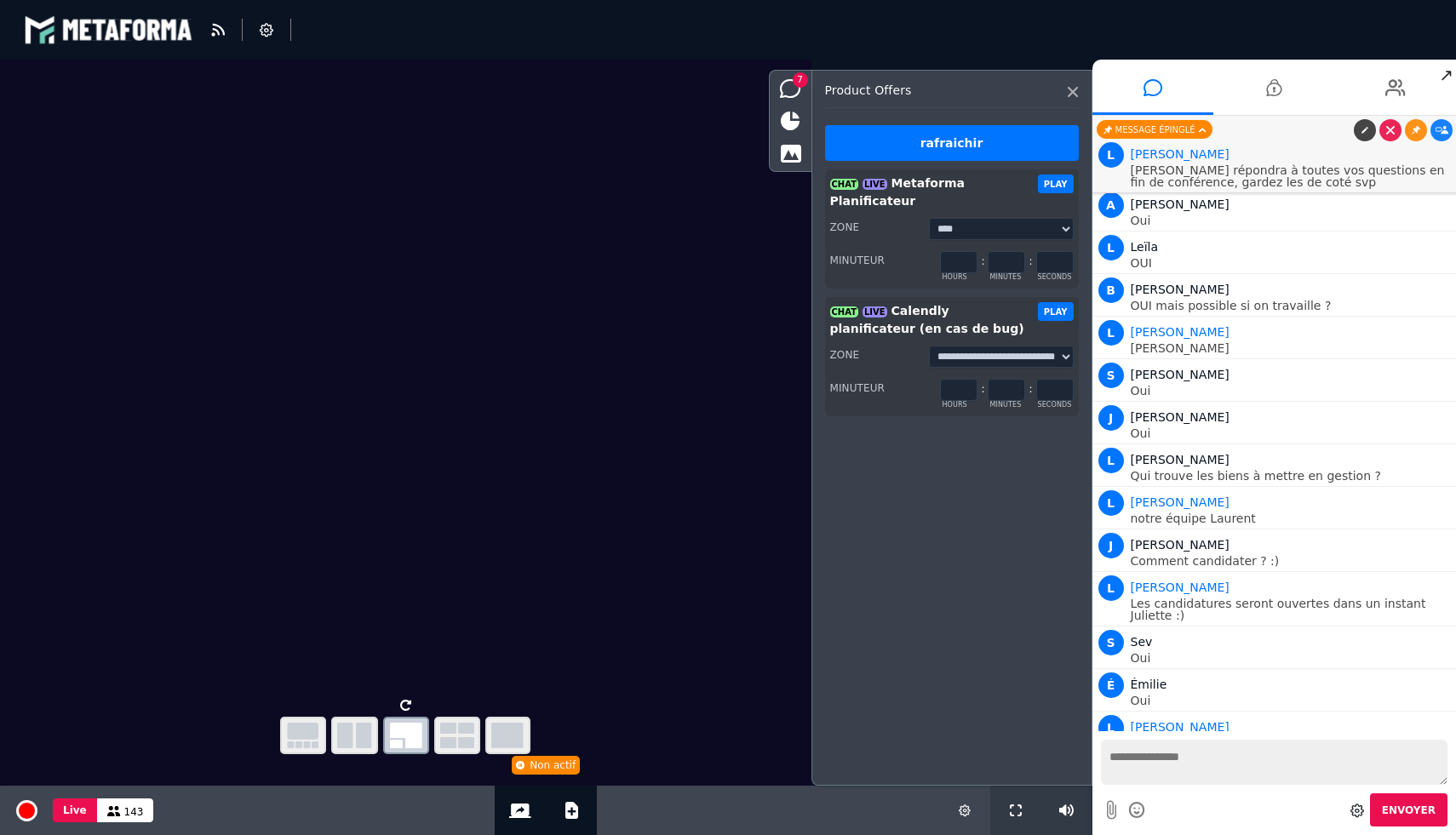
click at [1055, 182] on button "PLAY" at bounding box center [1055, 183] width 35 height 19
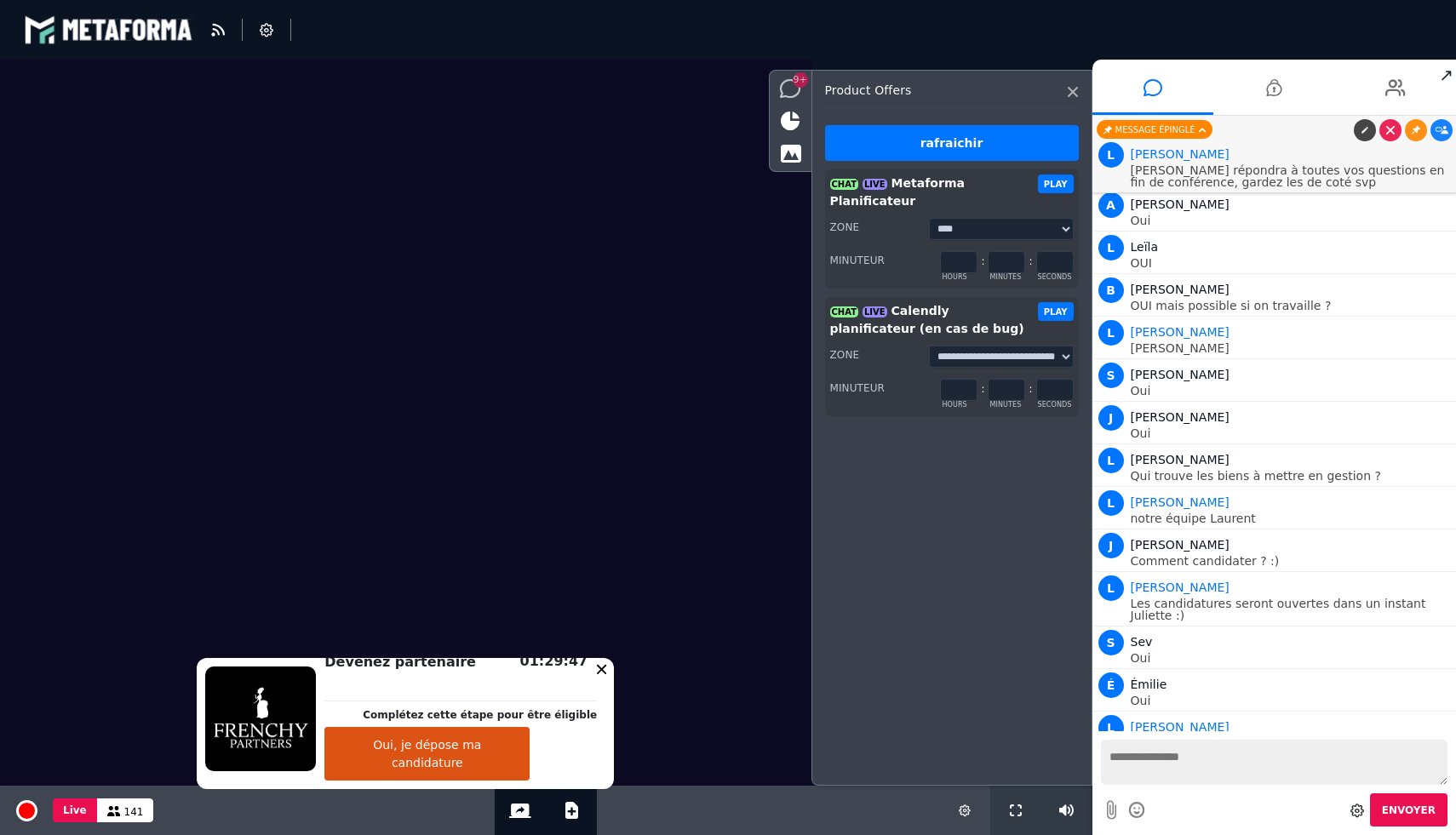
click at [774, 79] on div "9+" at bounding box center [791, 89] width 42 height 29
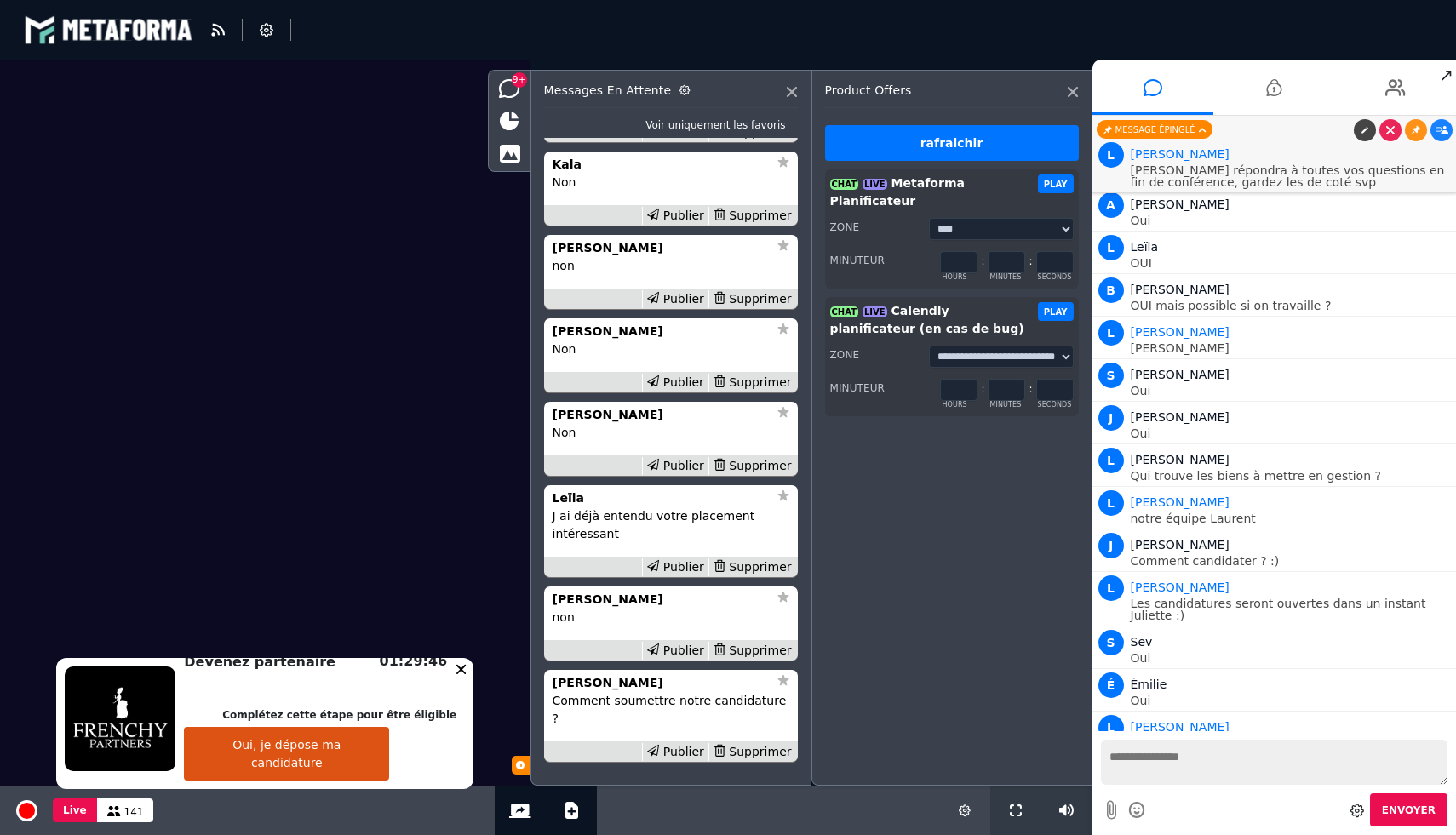
scroll to position [-404, 0]
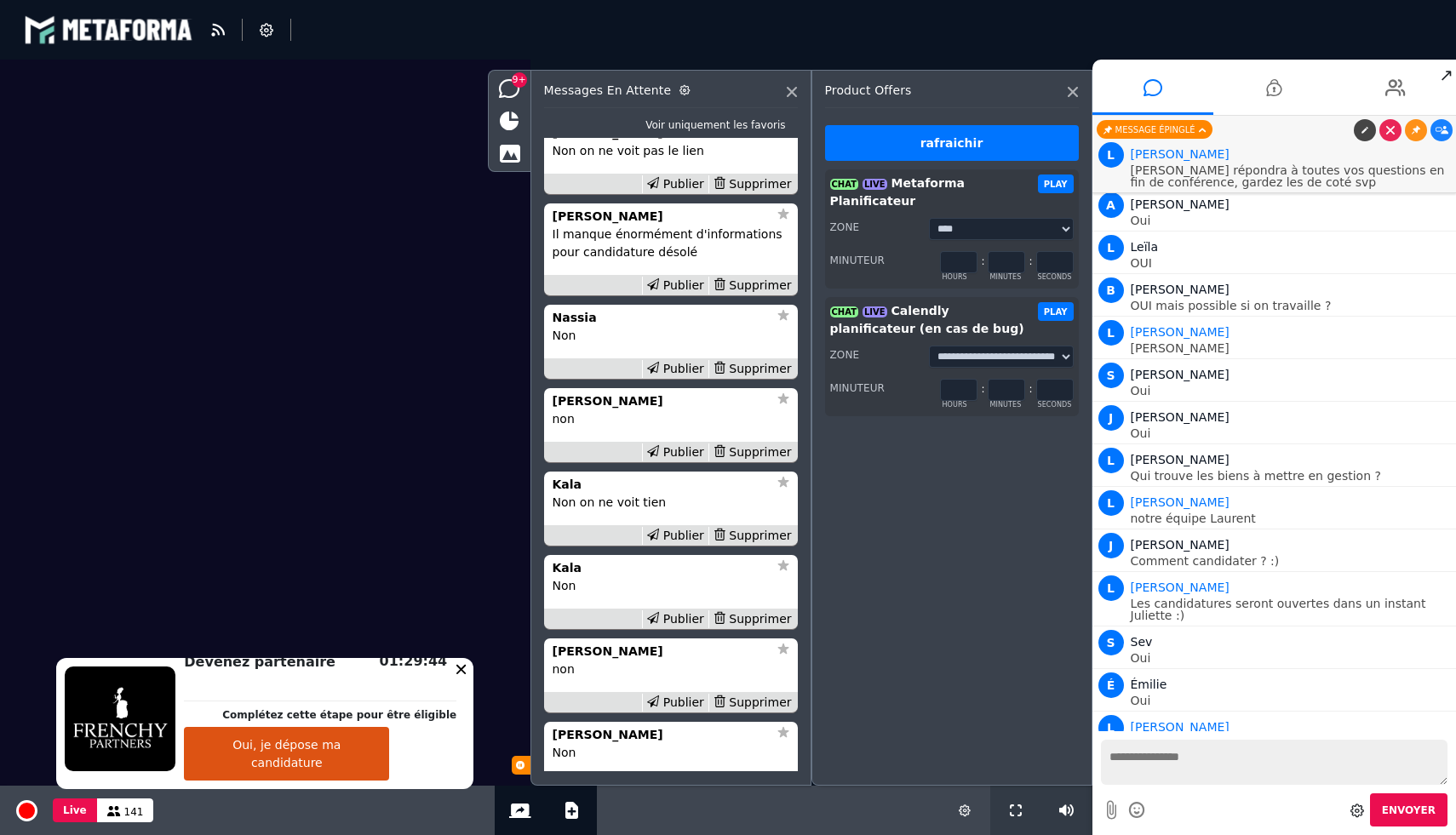
click at [782, 85] on div "Messages en attente" at bounding box center [671, 95] width 254 height 25
click at [789, 90] on icon at bounding box center [792, 92] width 10 height 10
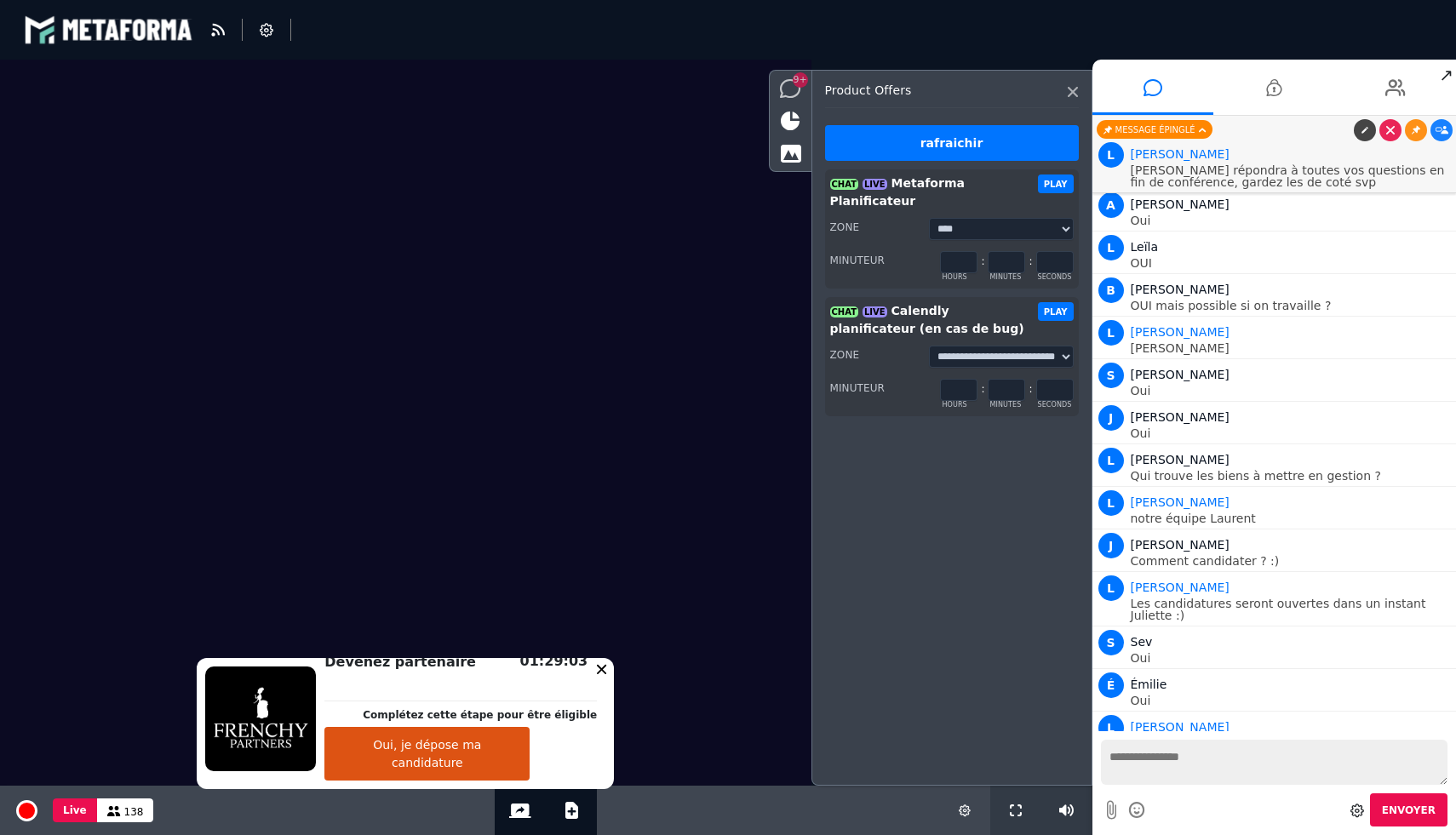
click at [791, 89] on icon at bounding box center [790, 88] width 21 height 19
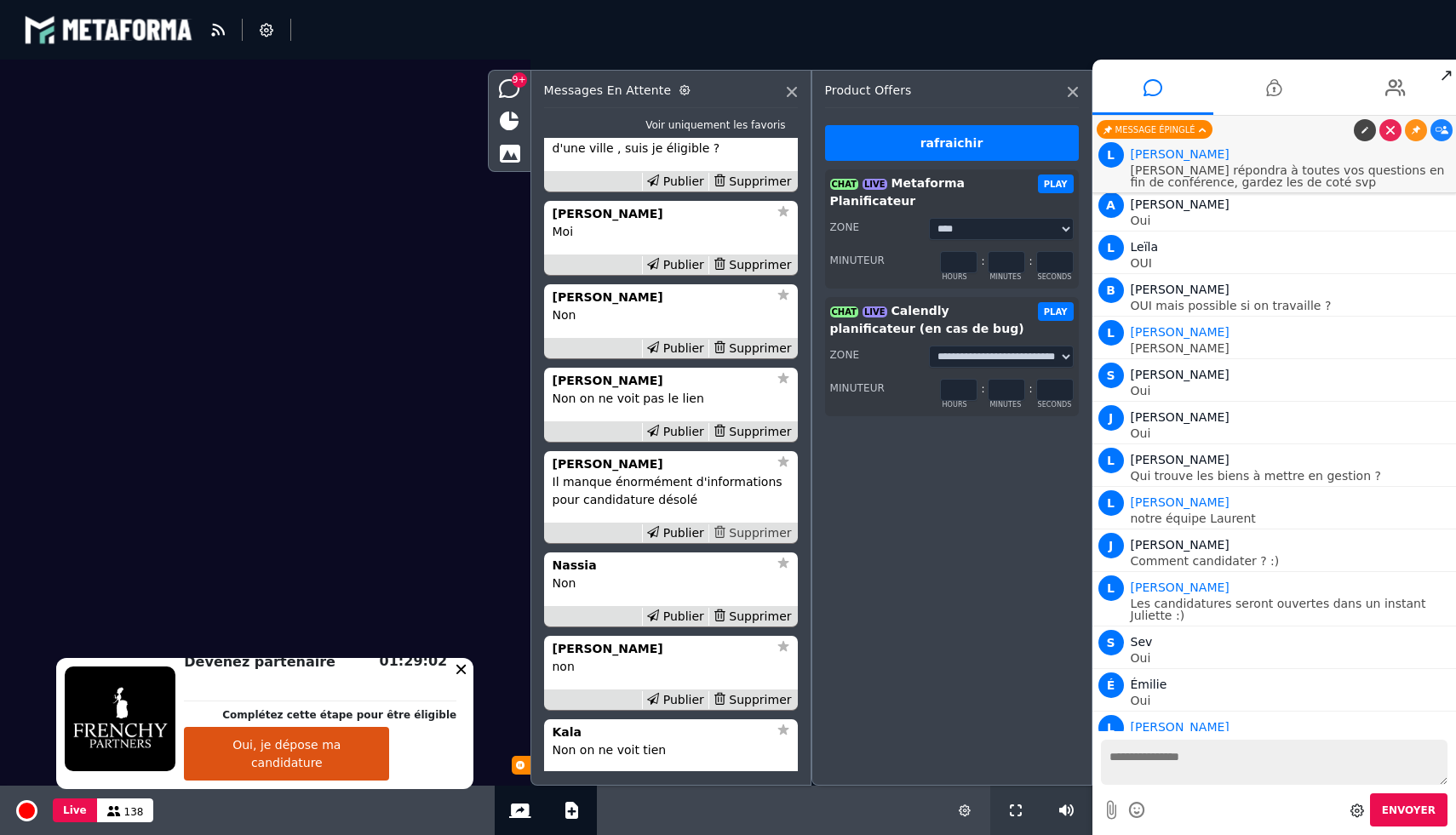
scroll to position [-1089, 0]
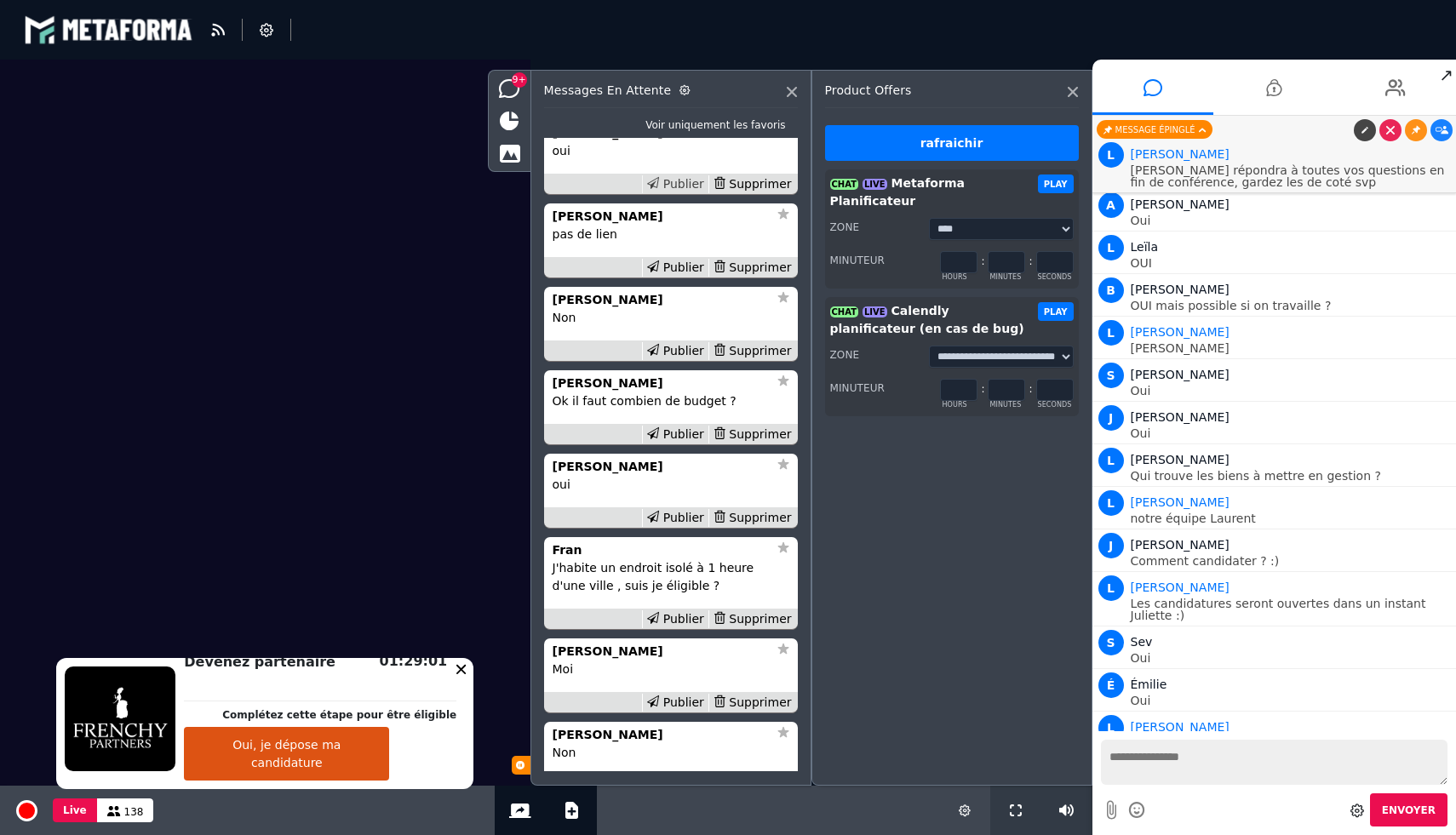
click at [684, 193] on div "Publier" at bounding box center [674, 184] width 66 height 18
click at [753, 193] on div "Supprimer" at bounding box center [752, 184] width 88 height 18
click at [752, 193] on div "Supprimer" at bounding box center [752, 184] width 88 height 18
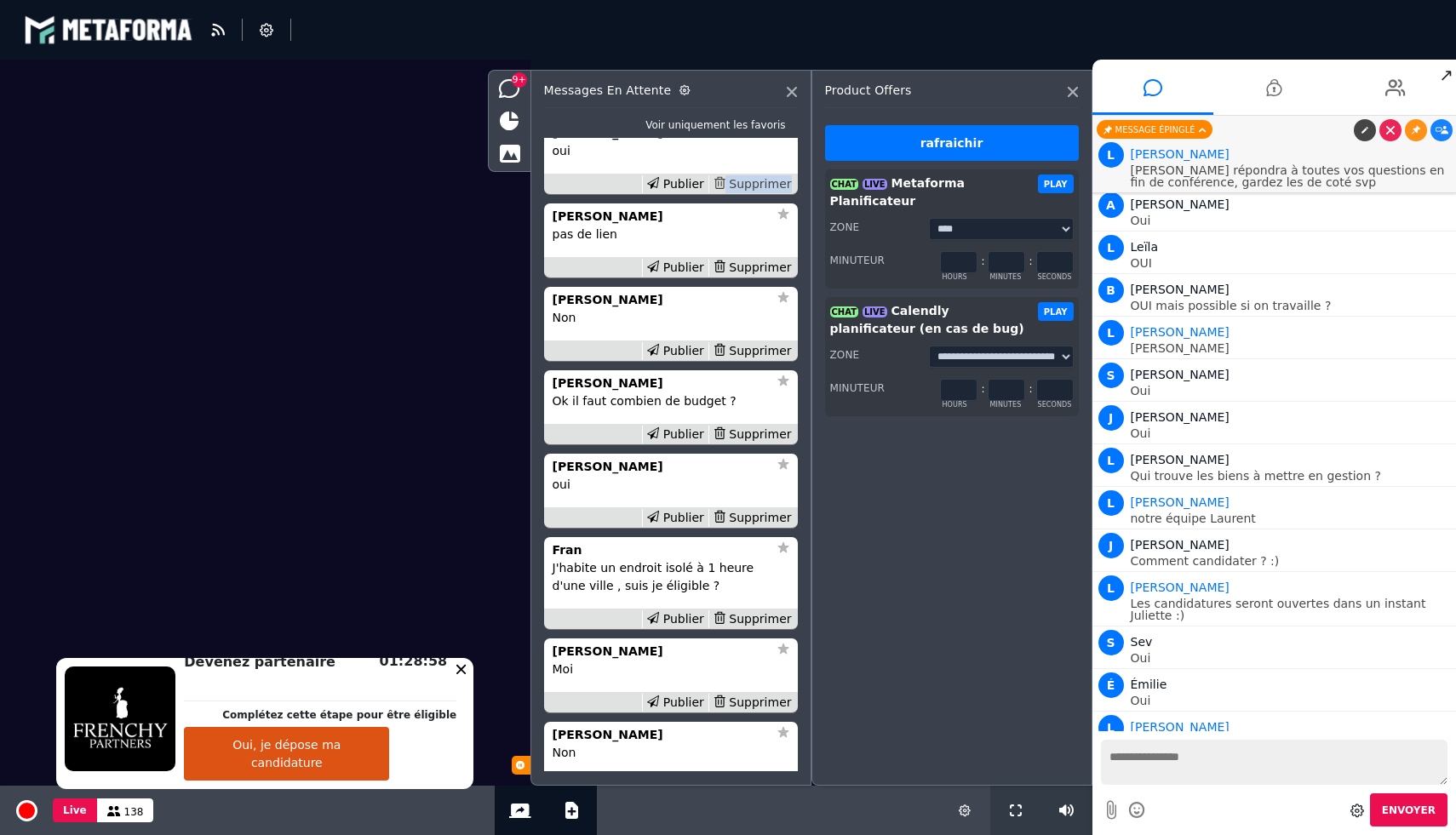
click at [752, 193] on div "Supprimer" at bounding box center [752, 184] width 88 height 18
click at [755, 277] on div "Supprimer" at bounding box center [752, 268] width 88 height 18
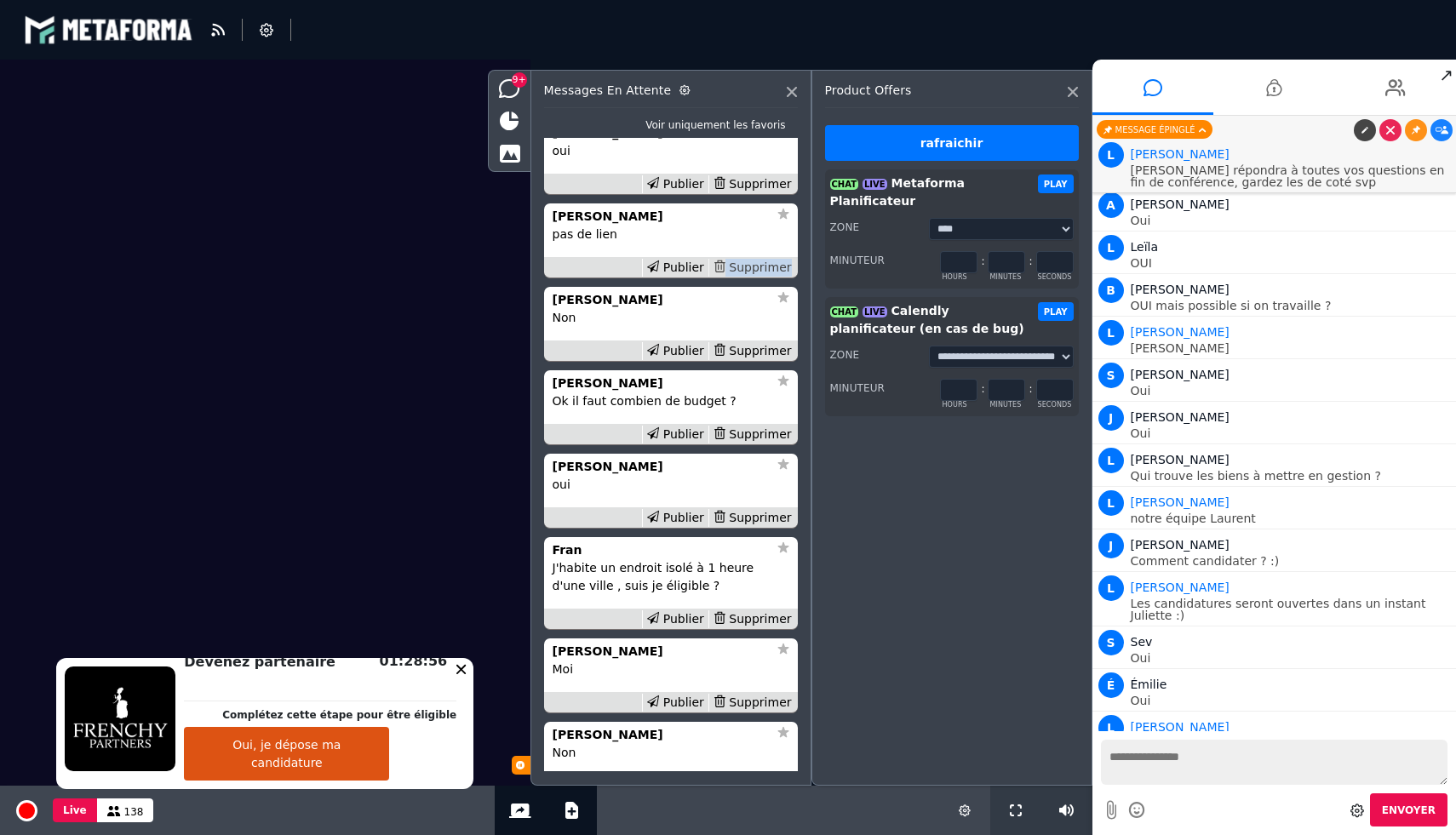
click at [755, 277] on div "Supprimer" at bounding box center [752, 268] width 88 height 18
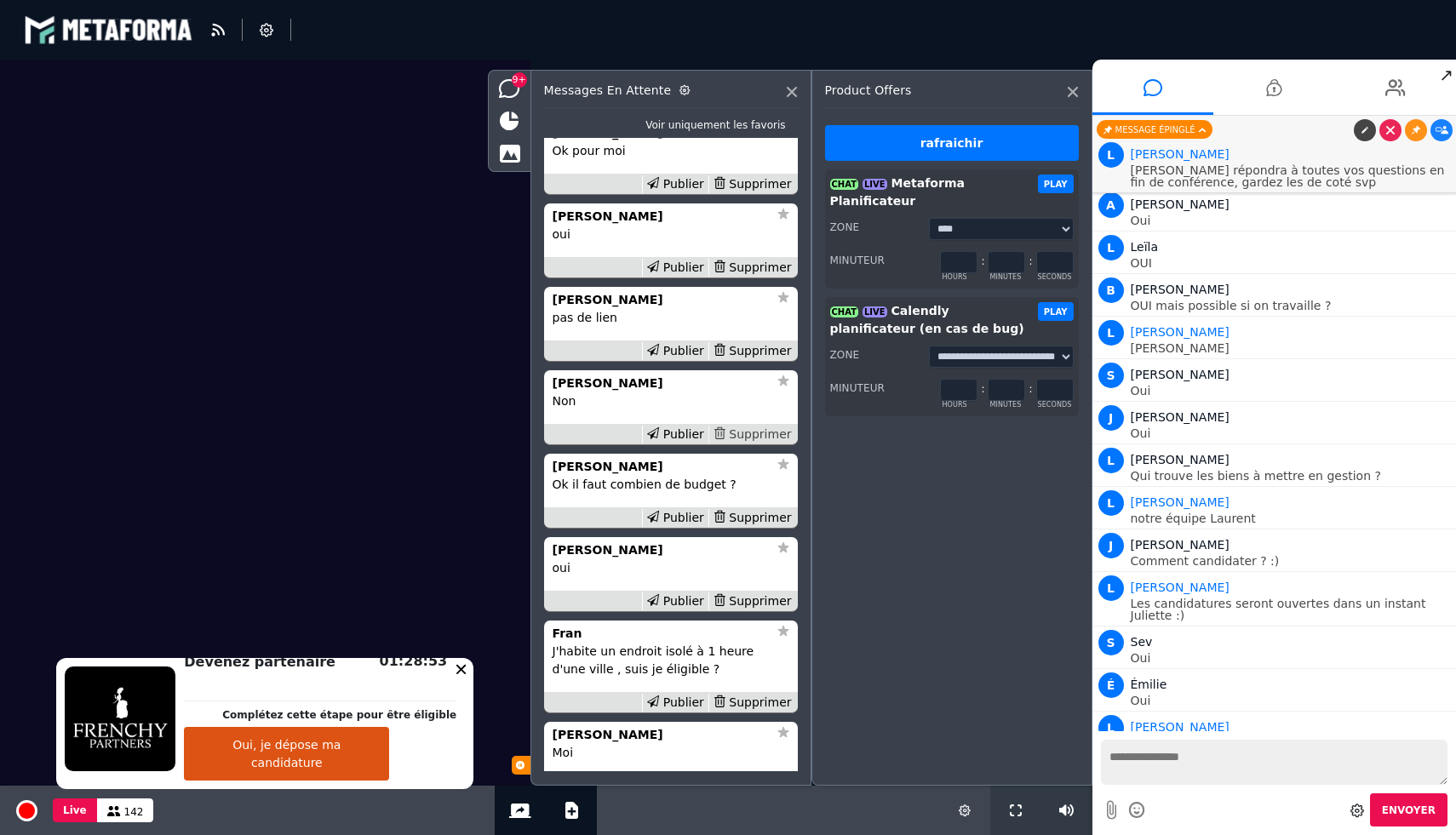
click at [750, 444] on div "Supprimer" at bounding box center [752, 435] width 88 height 18
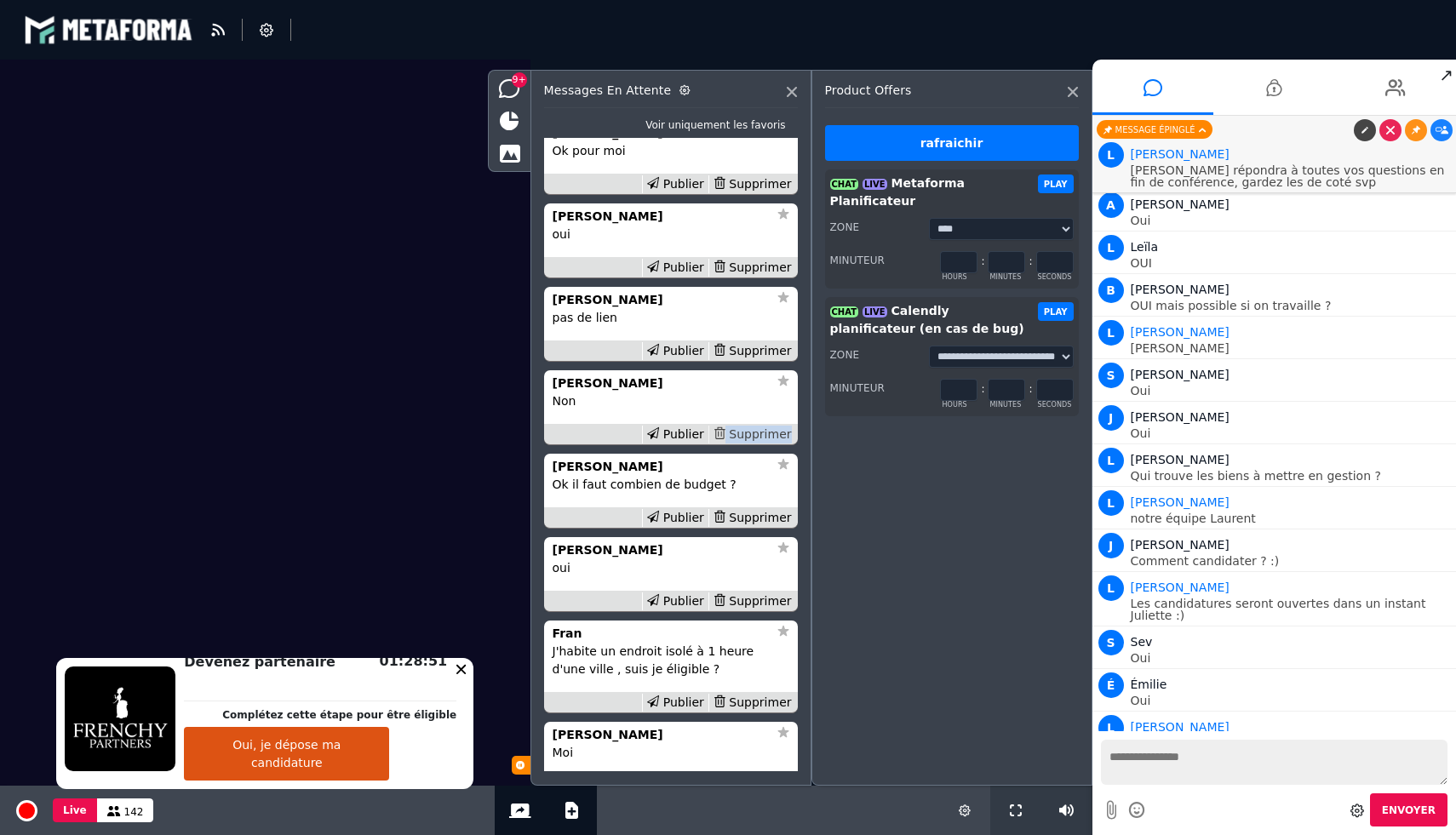
click at [750, 444] on div "Supprimer" at bounding box center [752, 435] width 88 height 18
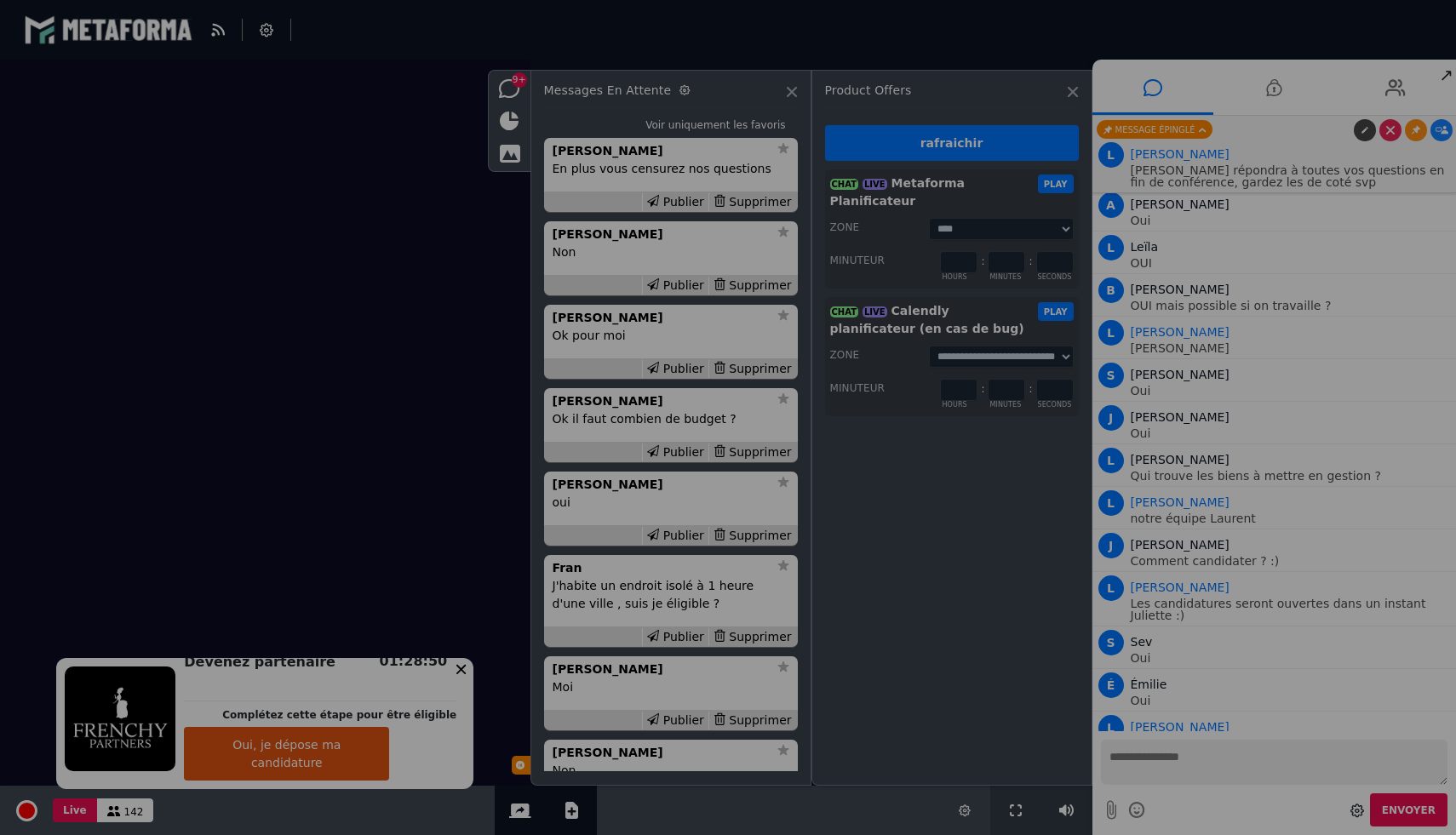
scroll to position [16982, 0]
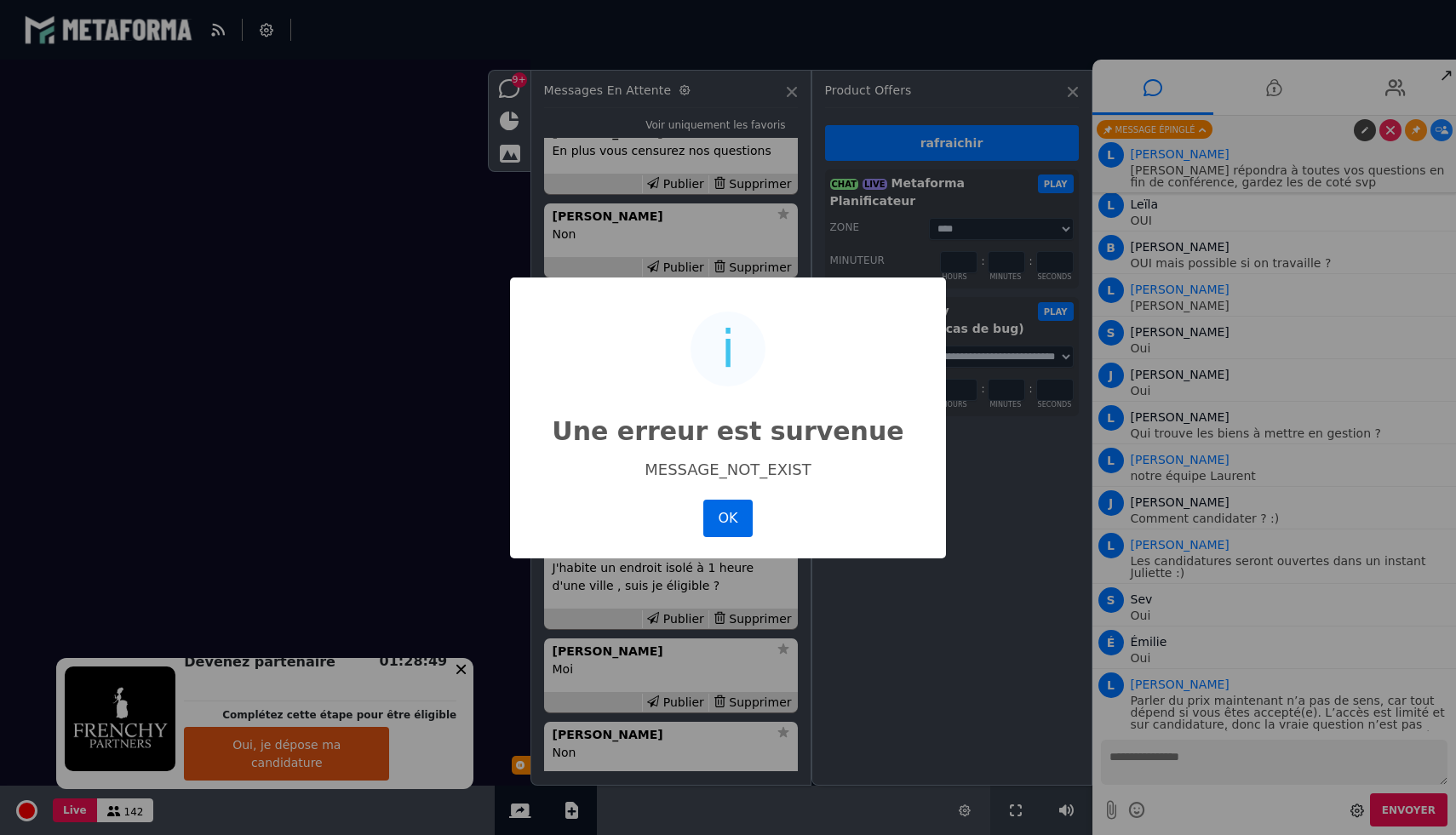
click at [728, 524] on button "OK" at bounding box center [728, 518] width 49 height 37
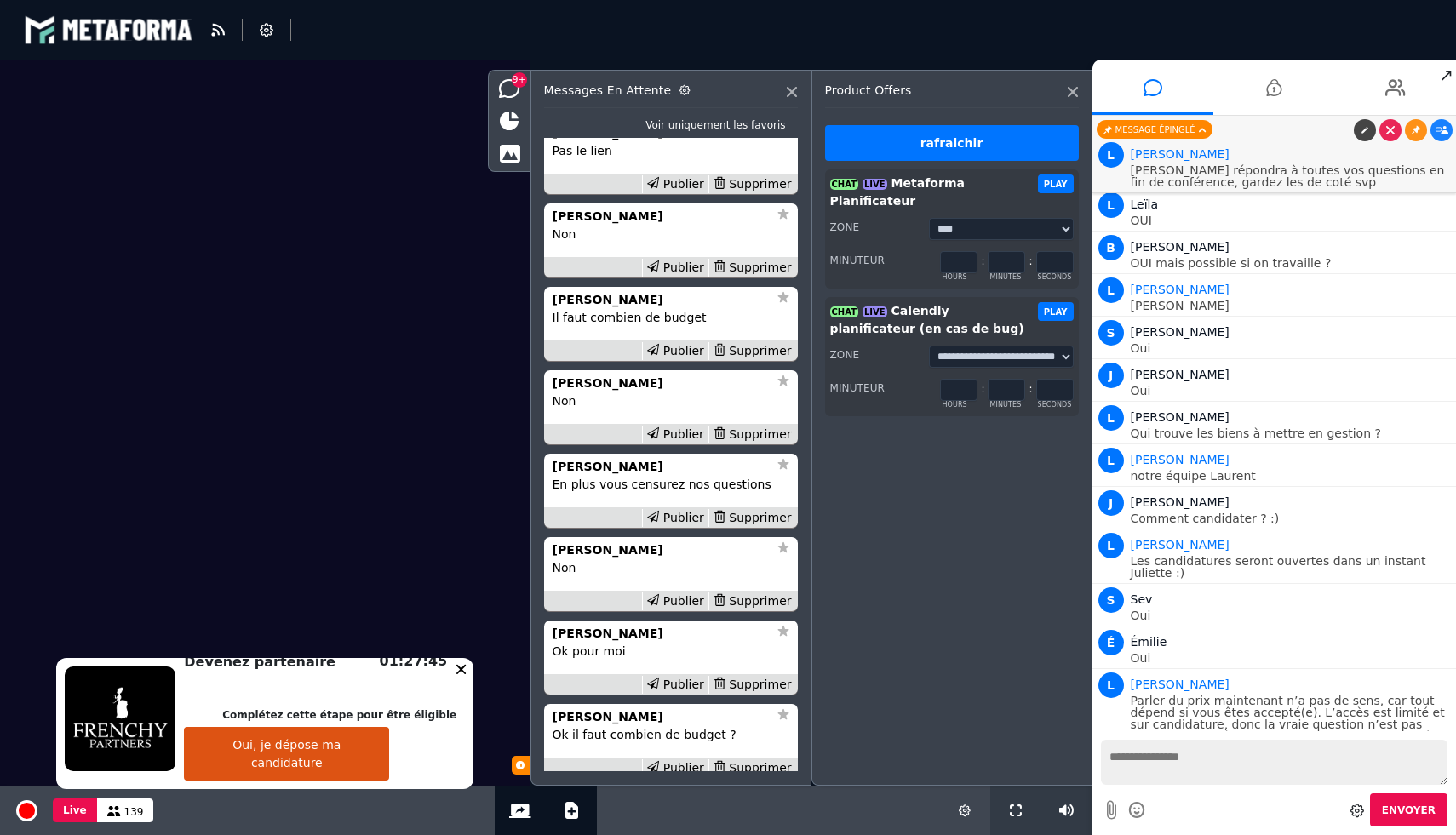
scroll to position [-1774, 0]
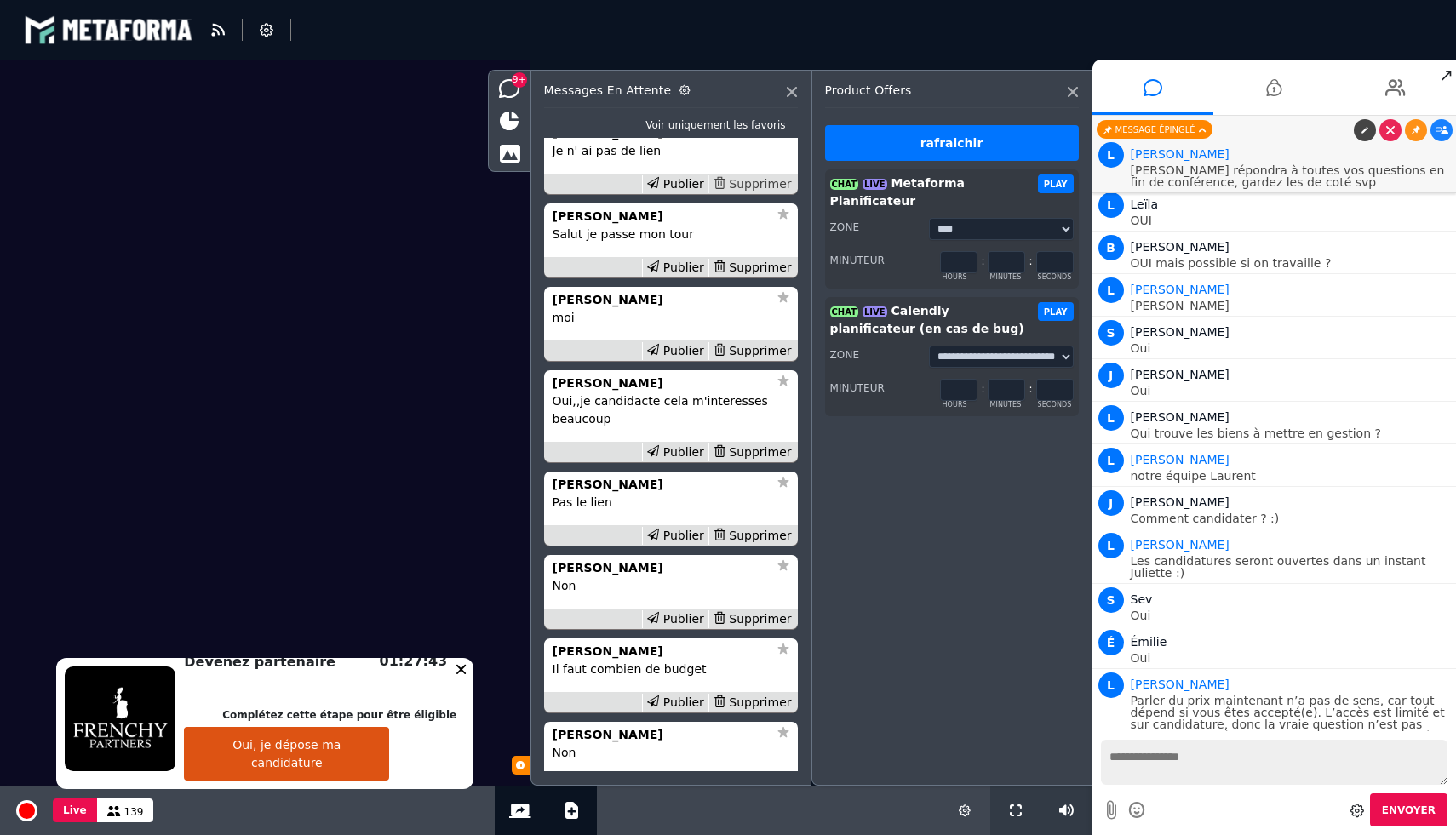
click at [739, 193] on div "Supprimer" at bounding box center [752, 184] width 88 height 18
click at [792, 95] on icon at bounding box center [792, 92] width 10 height 10
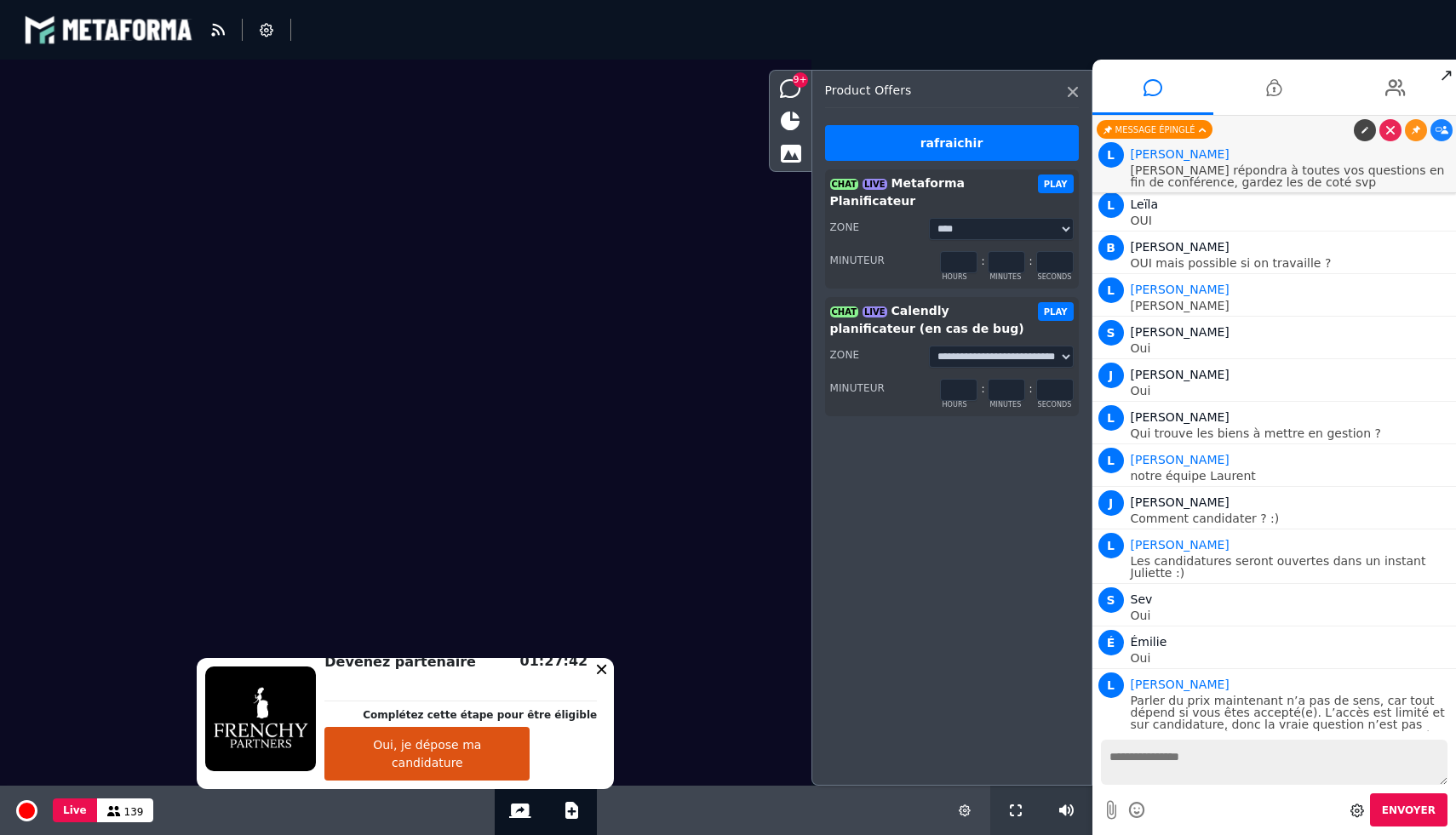
scroll to position [-1828, 0]
click at [1070, 89] on icon at bounding box center [1072, 92] width 10 height 10
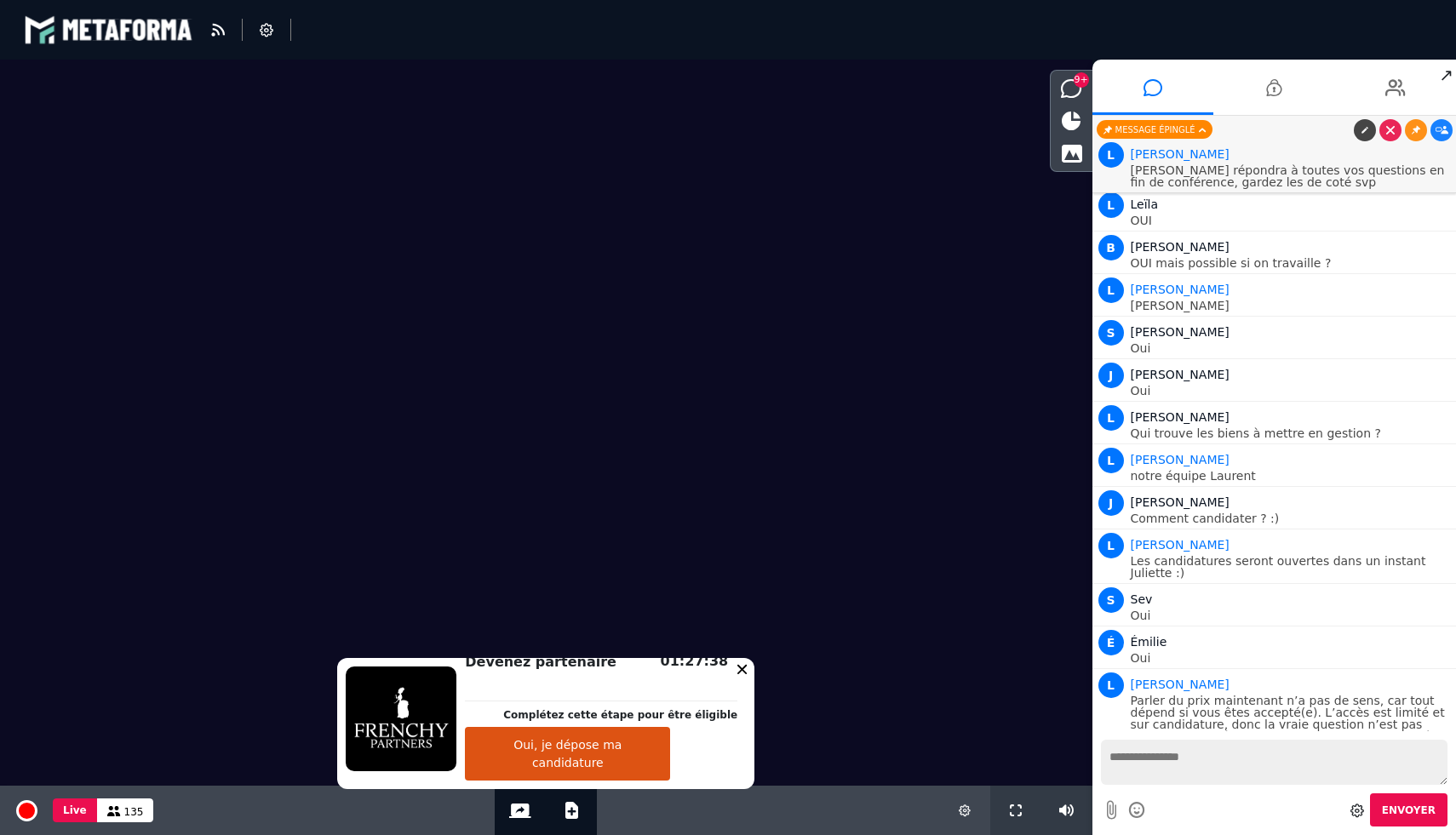
click at [1157, 758] on textarea at bounding box center [1274, 762] width 348 height 45
click at [1070, 84] on icon at bounding box center [1071, 88] width 21 height 19
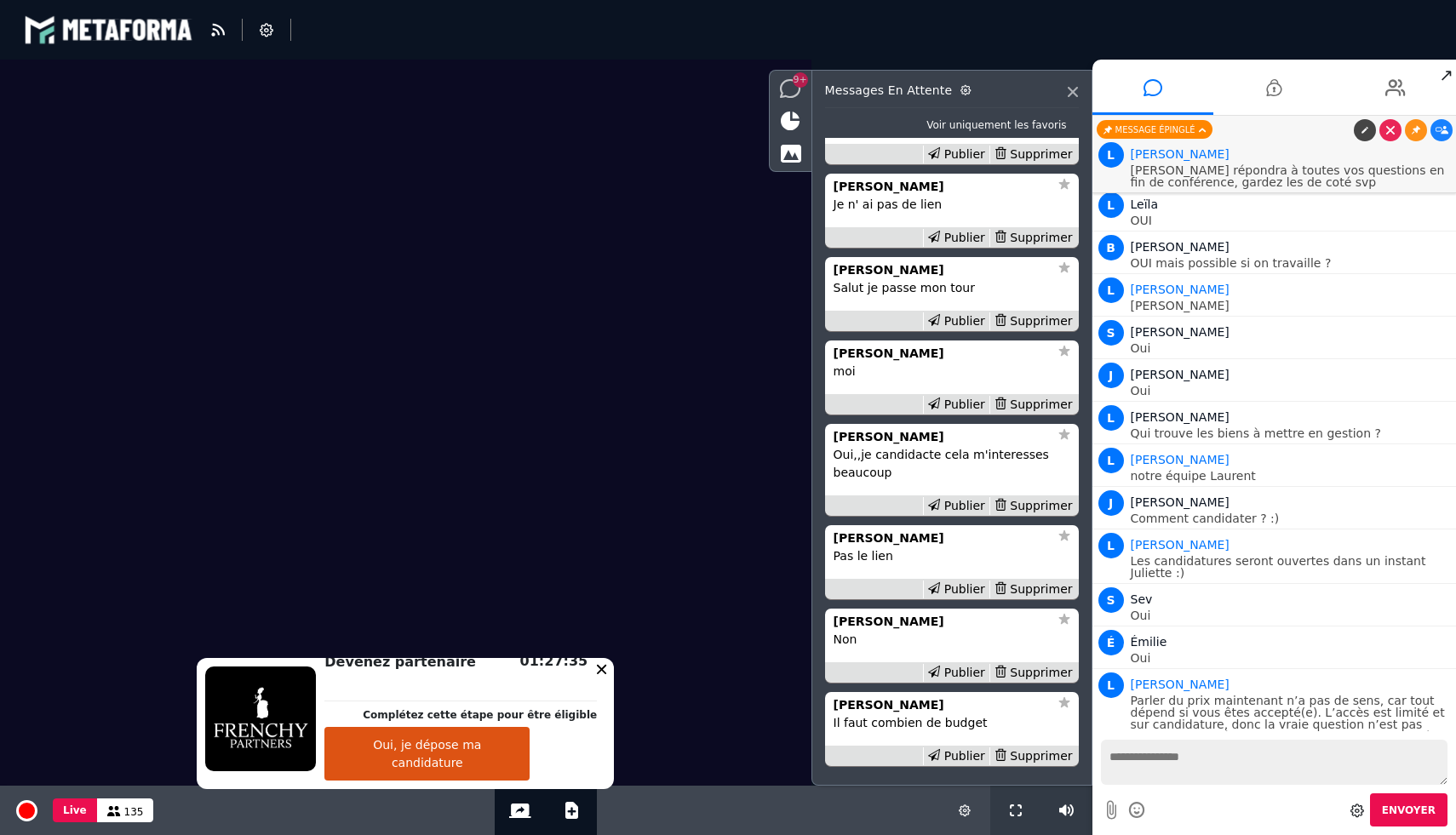
scroll to position [-1774, 0]
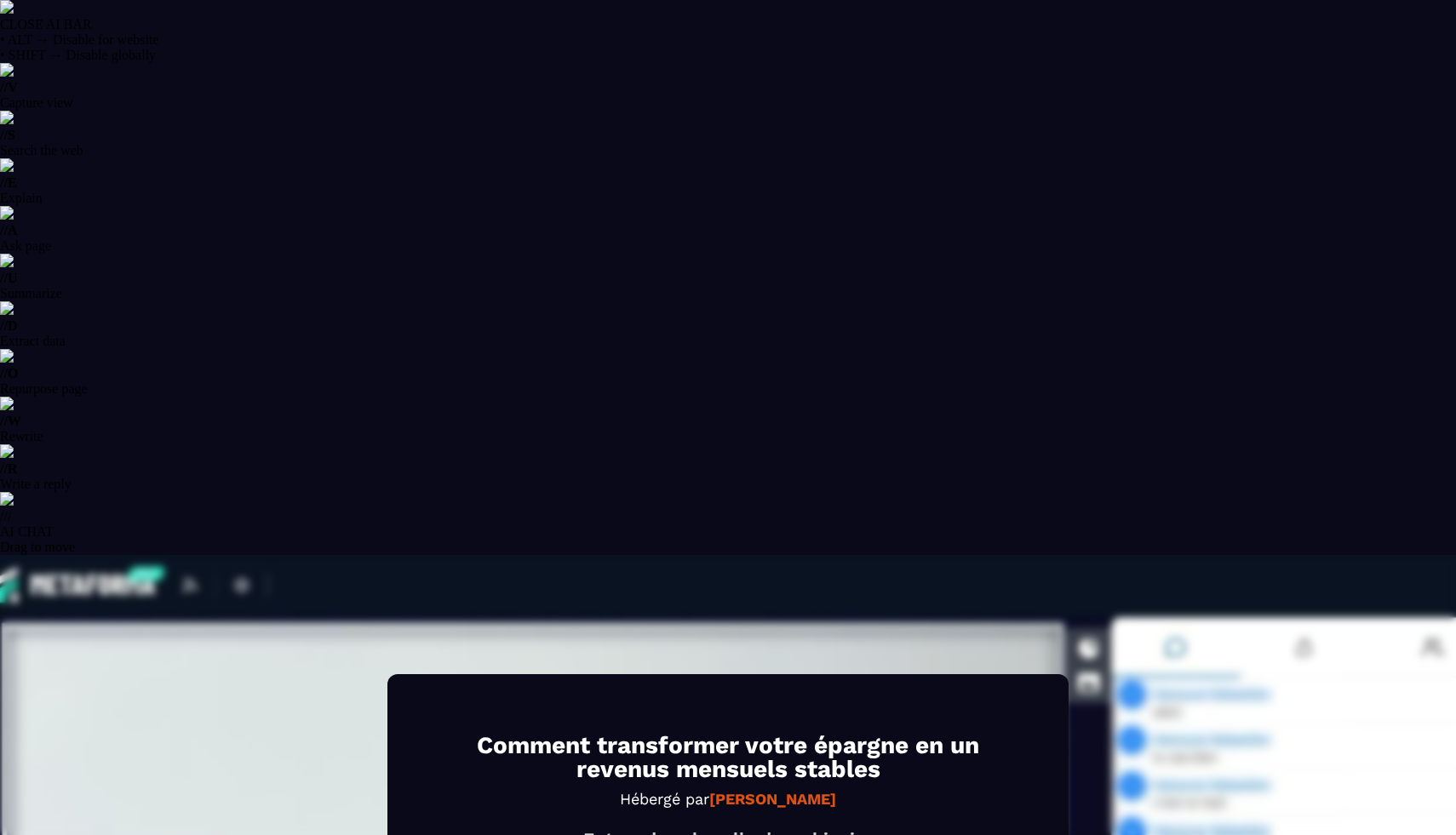
select select "******"
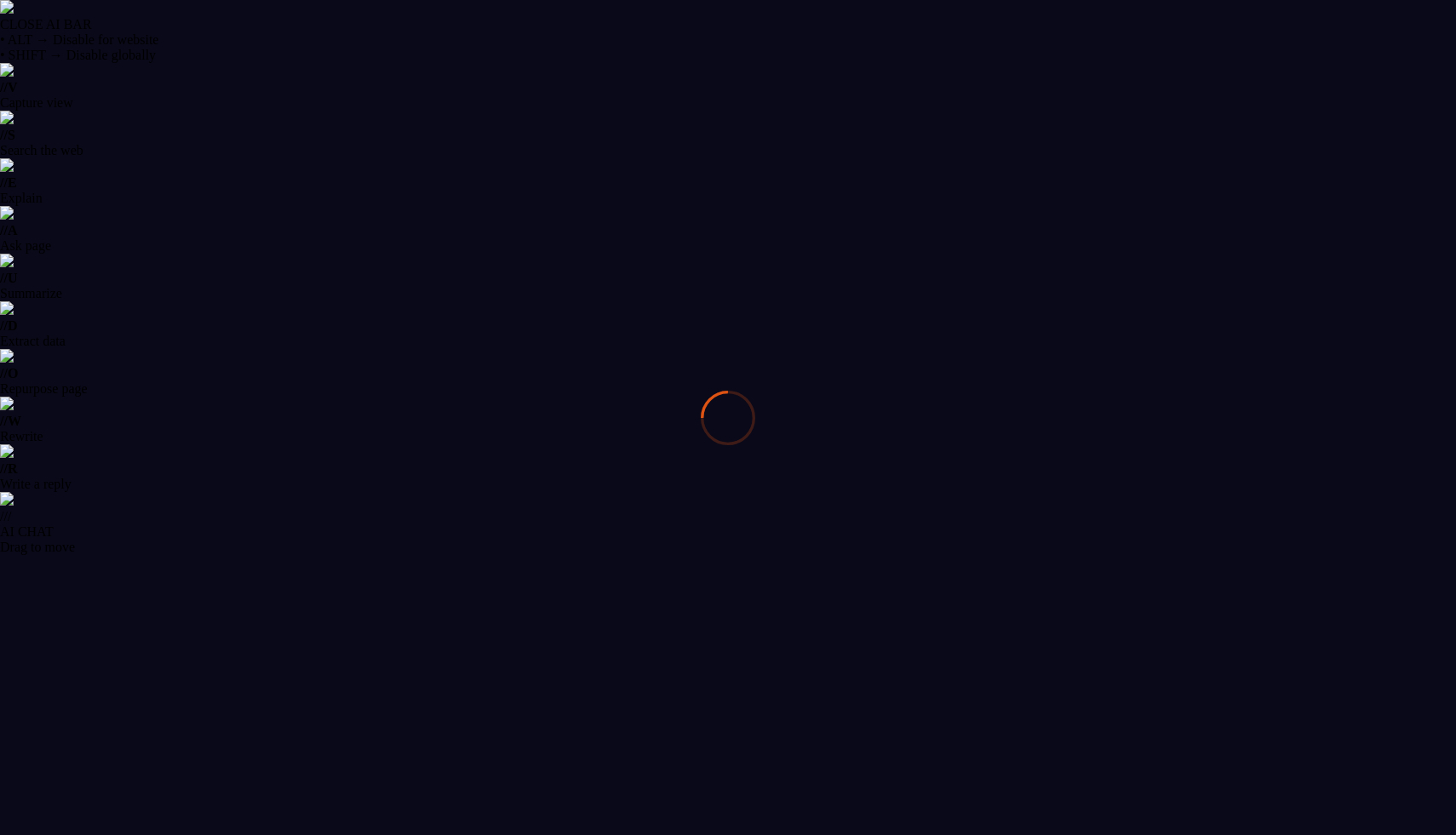
select select "******"
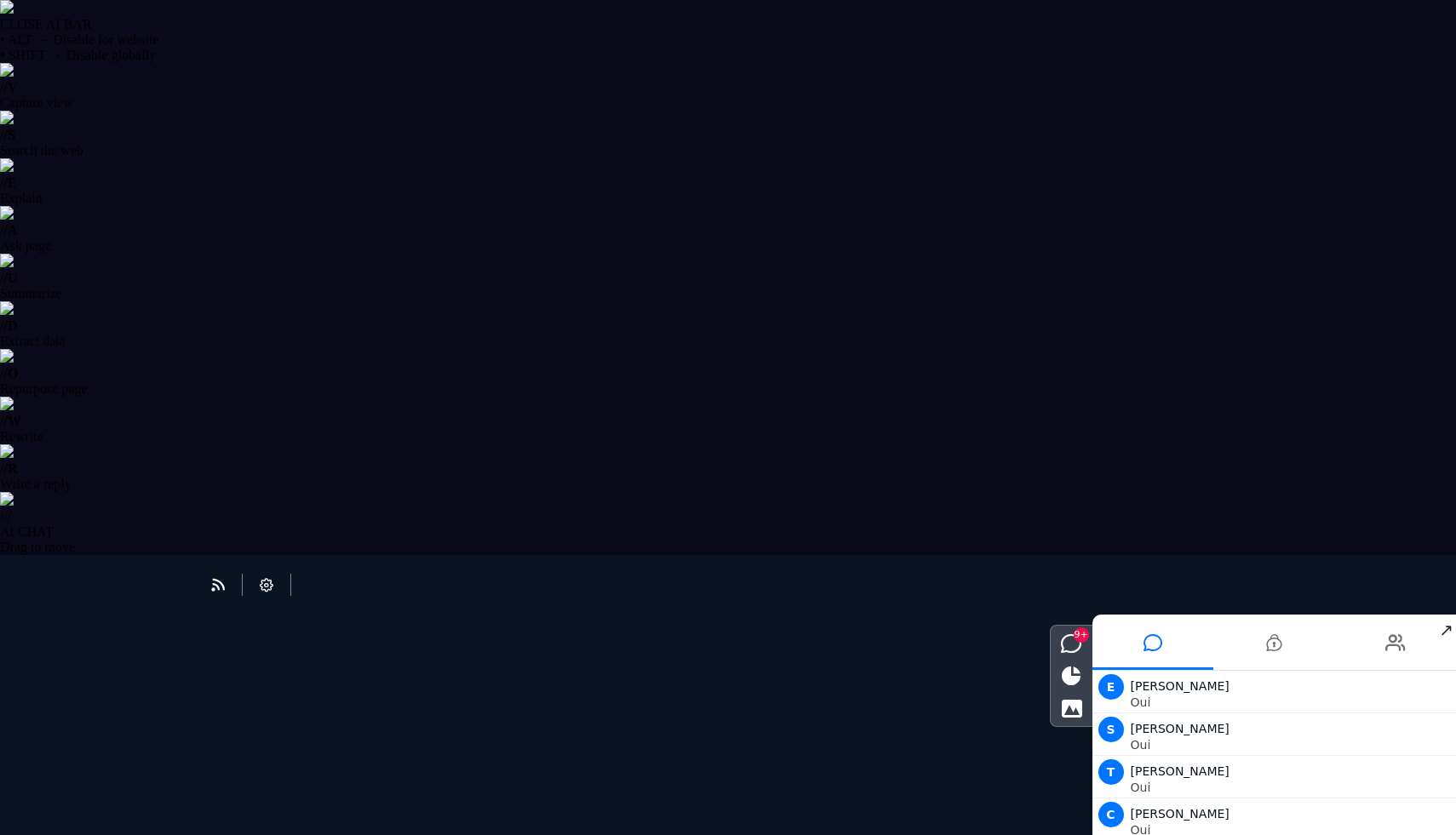
scroll to position [1146, 0]
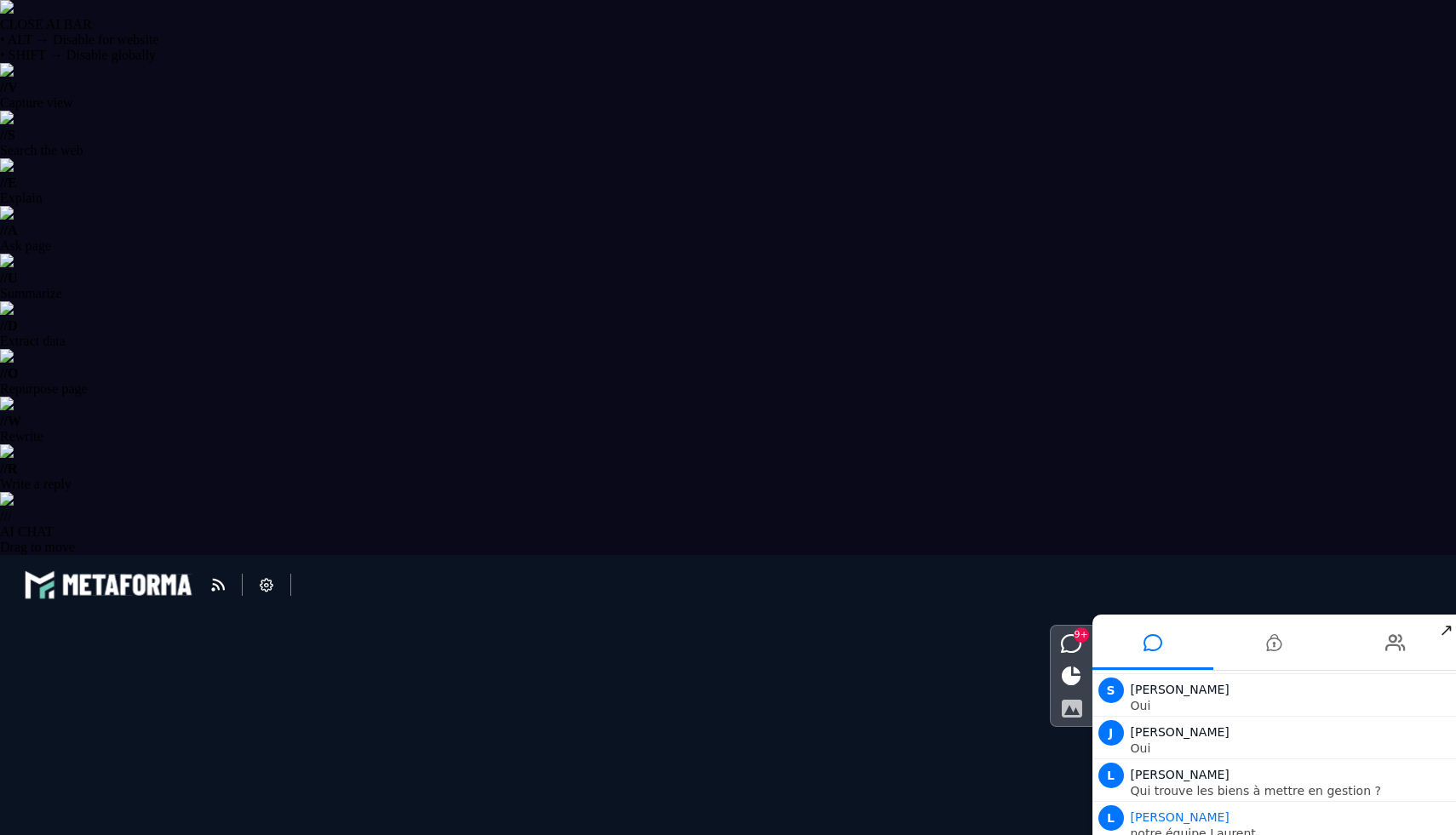
click at [1066, 715] on icon at bounding box center [1071, 708] width 21 height 19
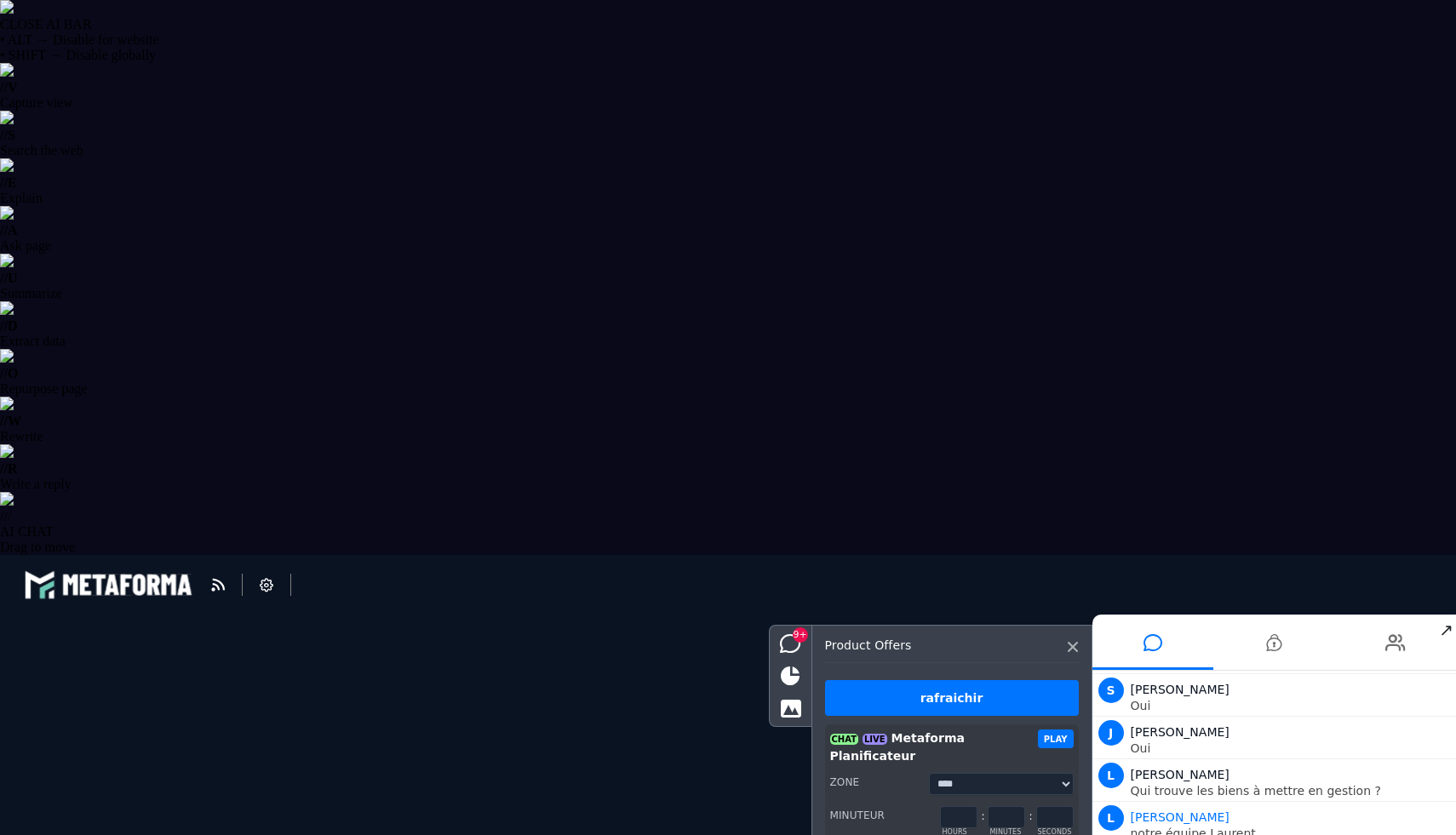
click at [1057, 738] on button "PLAY" at bounding box center [1055, 739] width 35 height 19
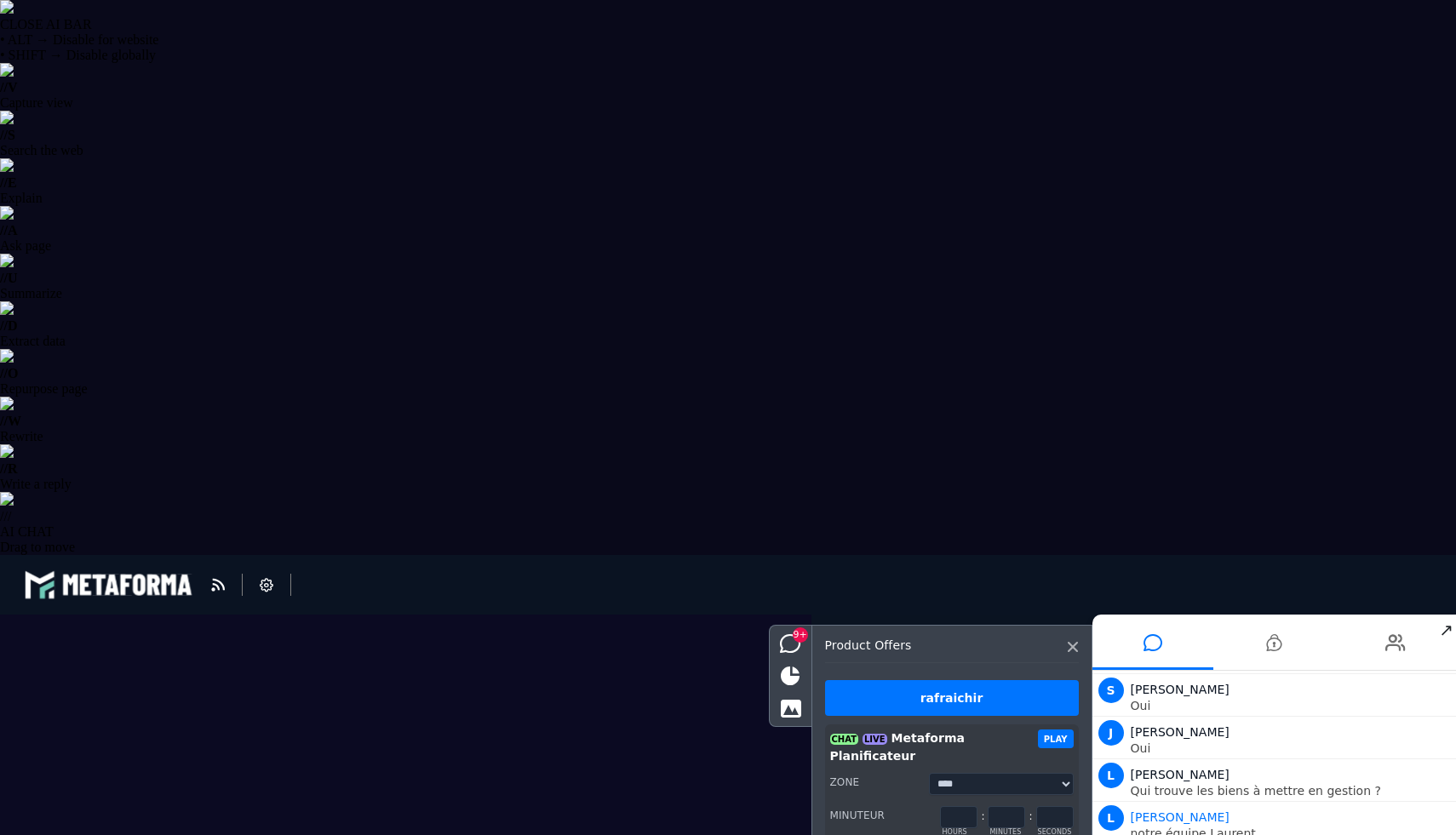
click at [1054, 740] on button "PLAY" at bounding box center [1055, 739] width 35 height 19
drag, startPoint x: 1049, startPoint y: 797, endPoint x: 1018, endPoint y: 805, distance: 32.0
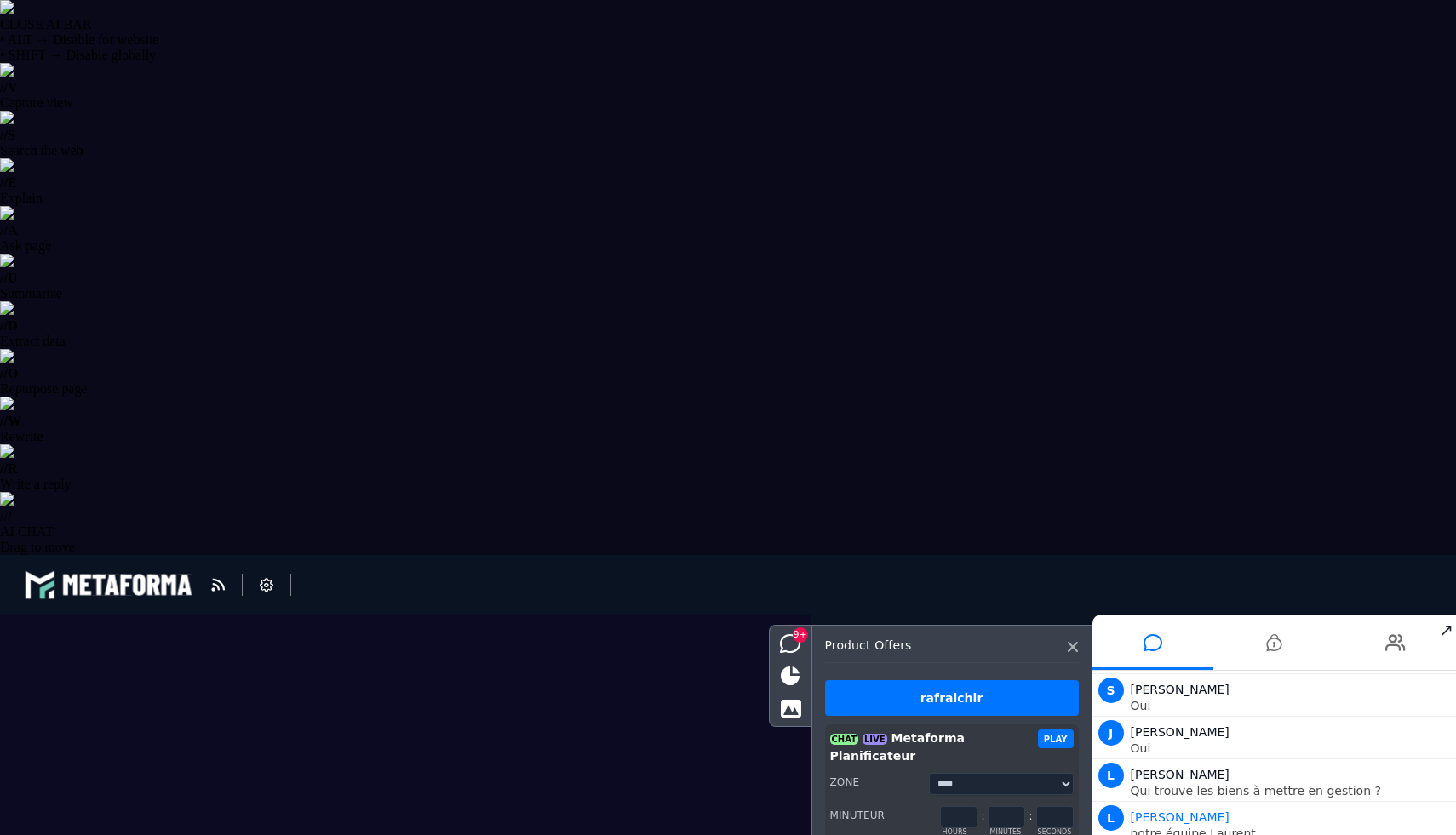
click at [1018, 806] on div "* hours : ** minutes : * seconds" at bounding box center [1007, 817] width 133 height 22
click at [1043, 806] on input "***" at bounding box center [1055, 817] width 37 height 22
type input "**"
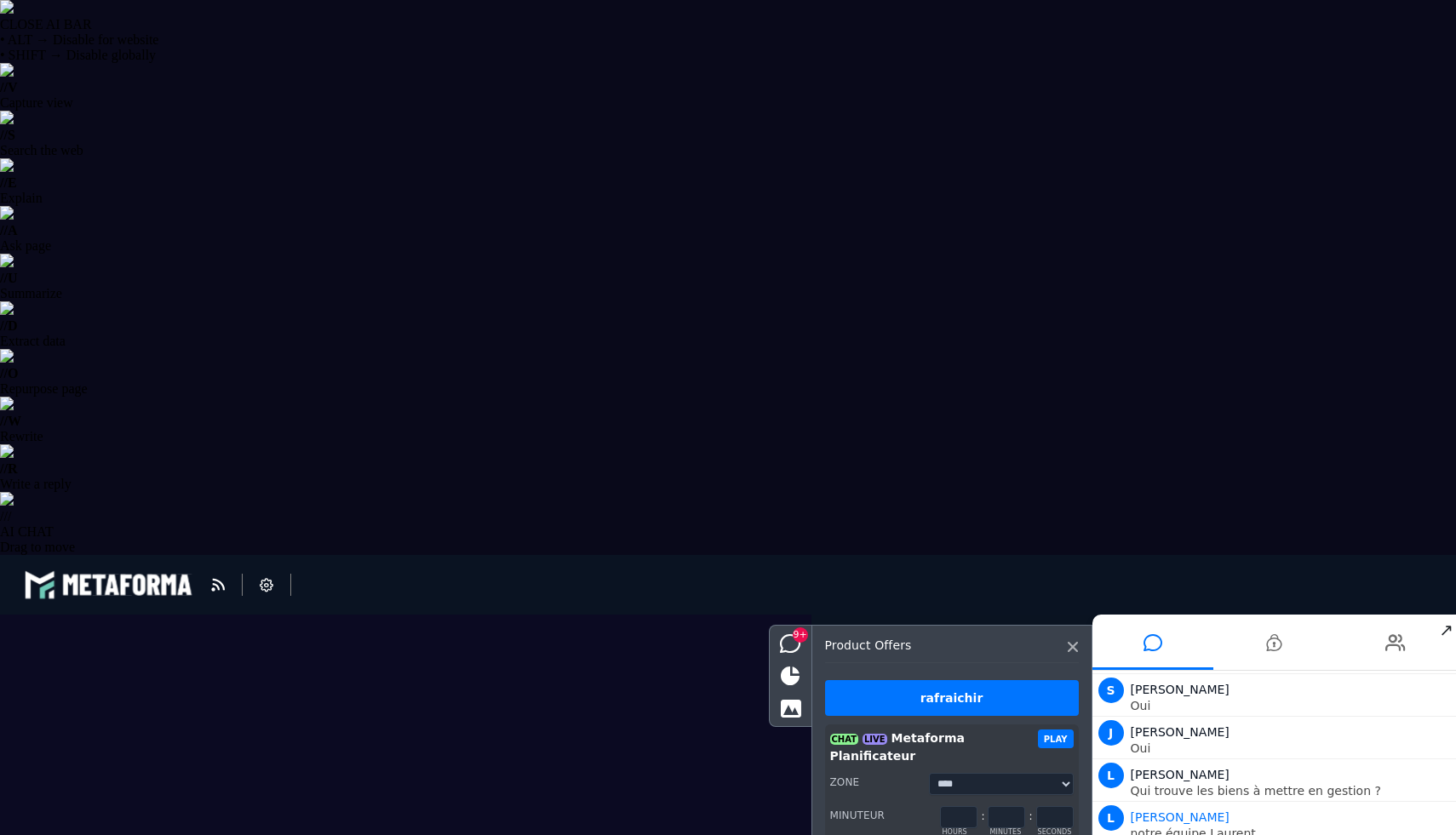
click at [1057, 727] on li "**********" at bounding box center [952, 783] width 254 height 119
click at [1053, 743] on button "PLAY" at bounding box center [1055, 739] width 35 height 19
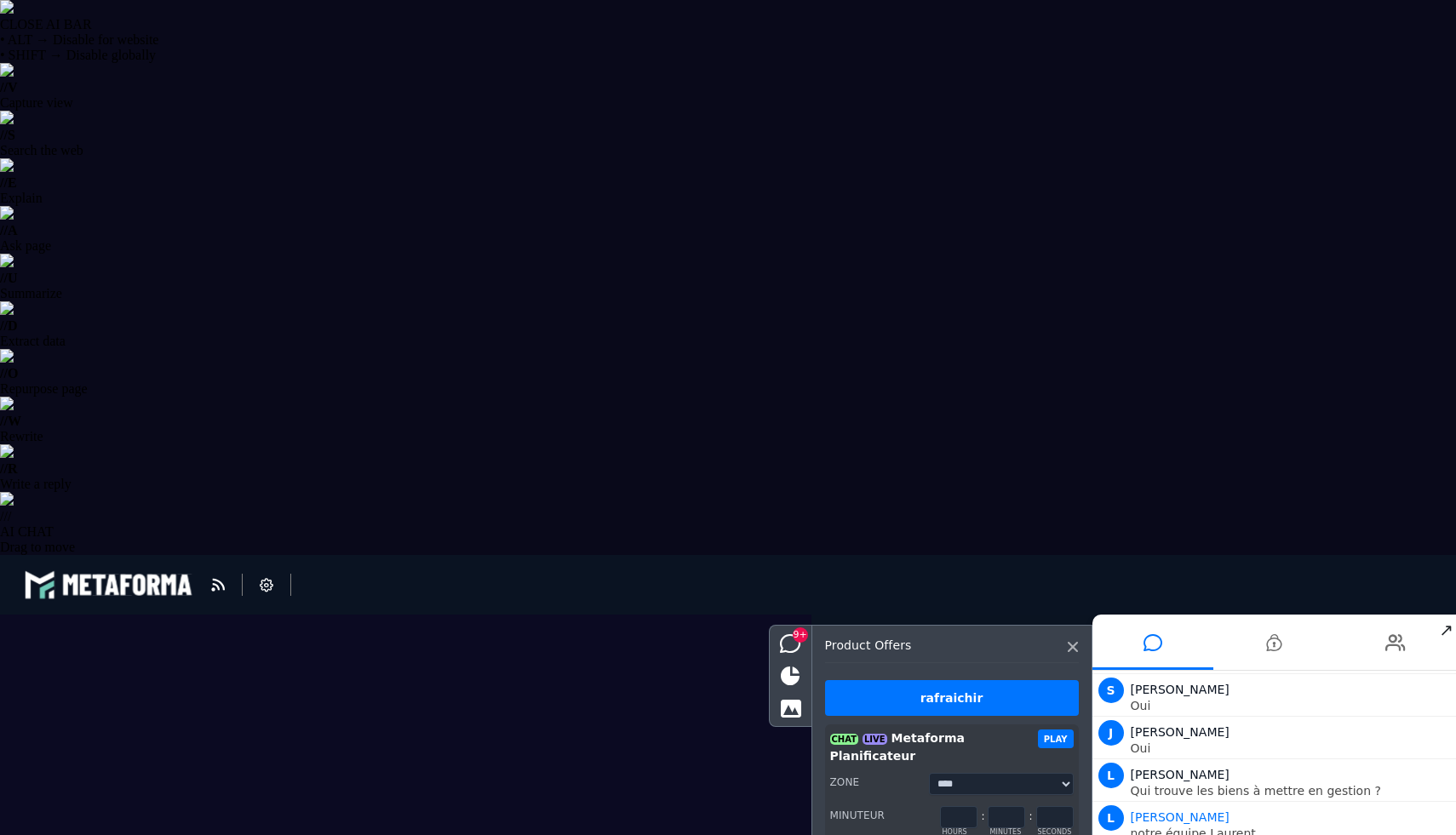
click at [1053, 743] on button "PLAY" at bounding box center [1055, 739] width 35 height 19
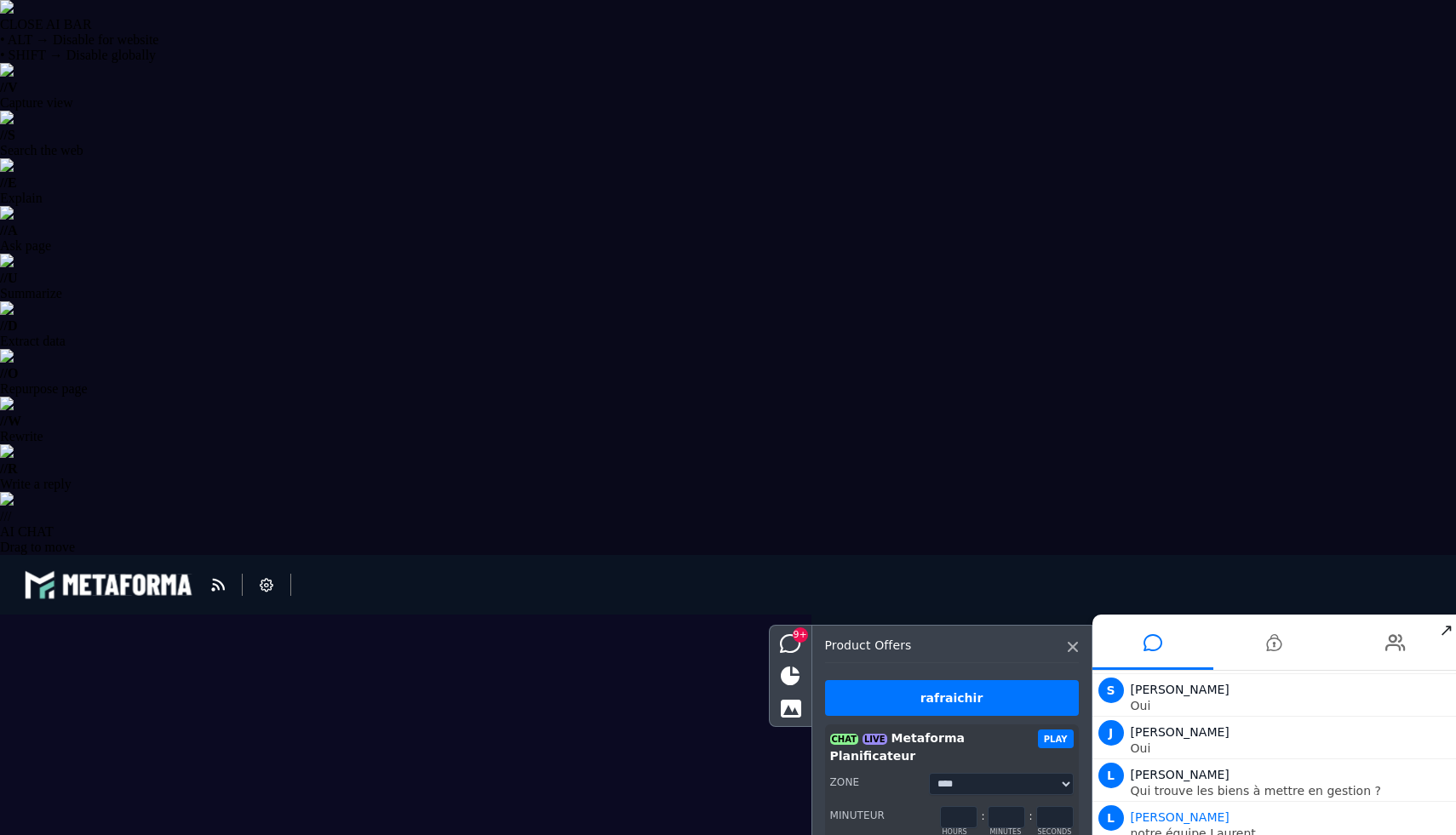
click at [1053, 743] on button "PLAY" at bounding box center [1055, 739] width 35 height 19
click at [995, 695] on div "rafraichir" at bounding box center [952, 697] width 254 height 35
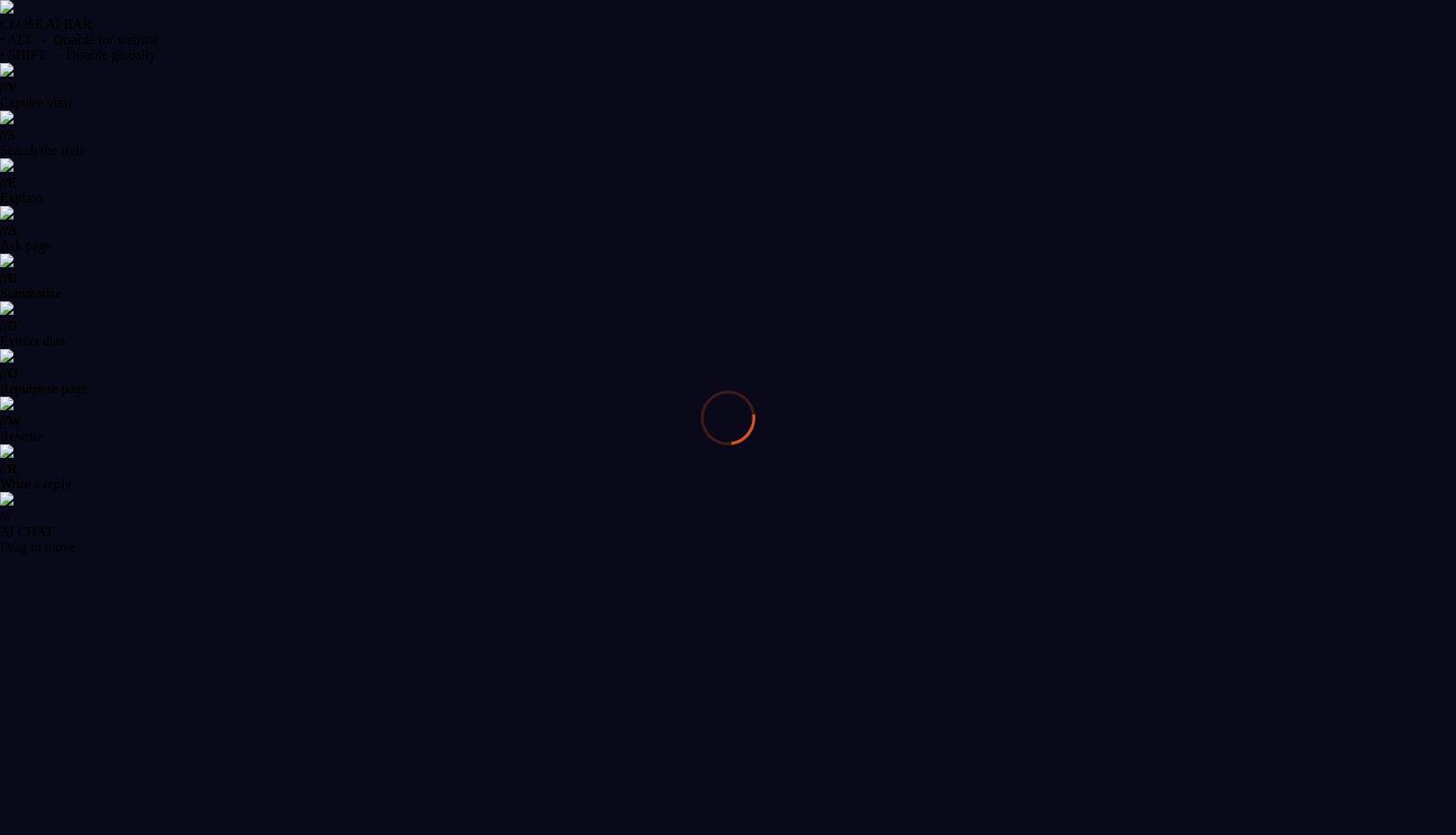
select select "******"
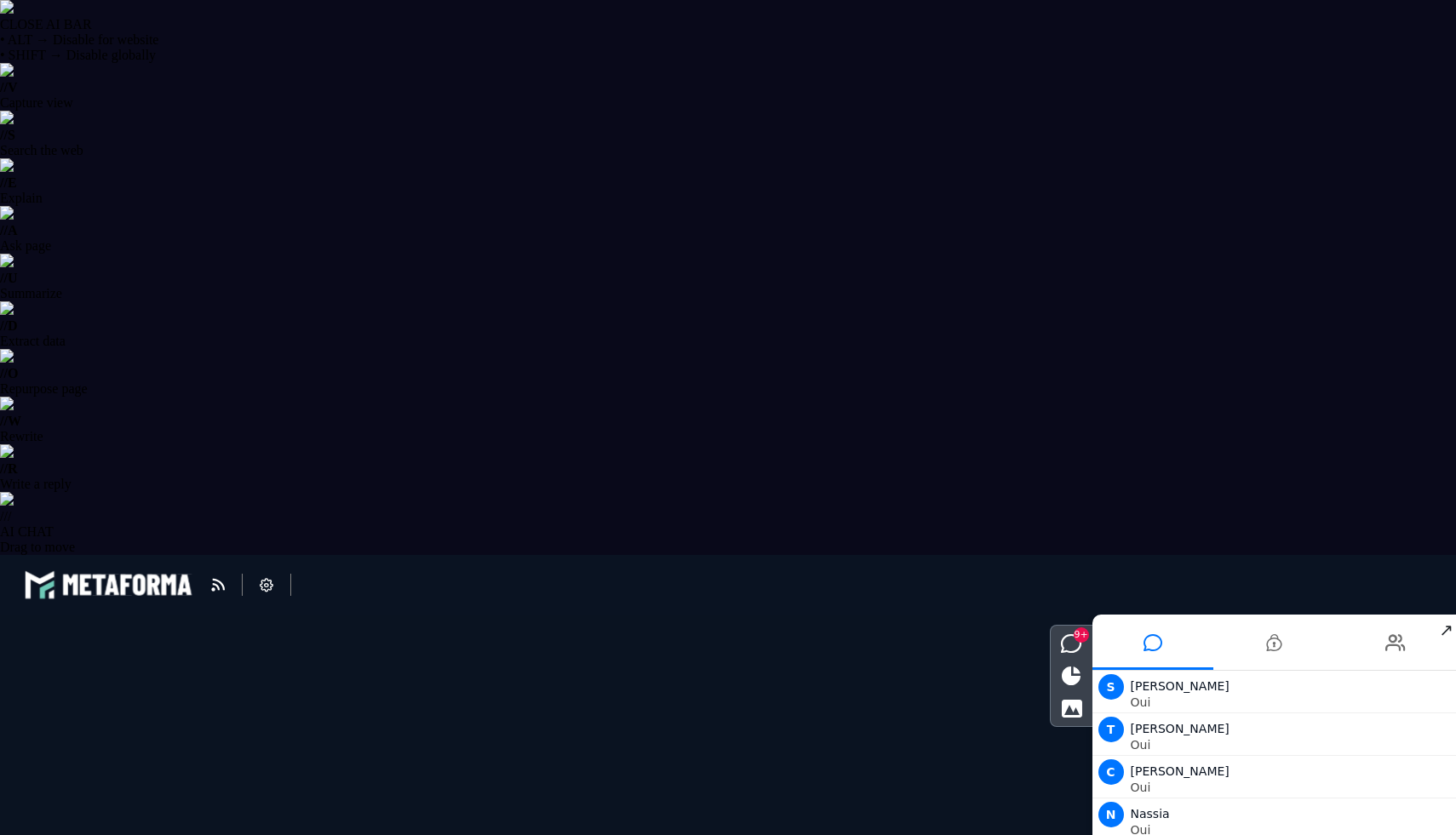
scroll to position [1146, 0]
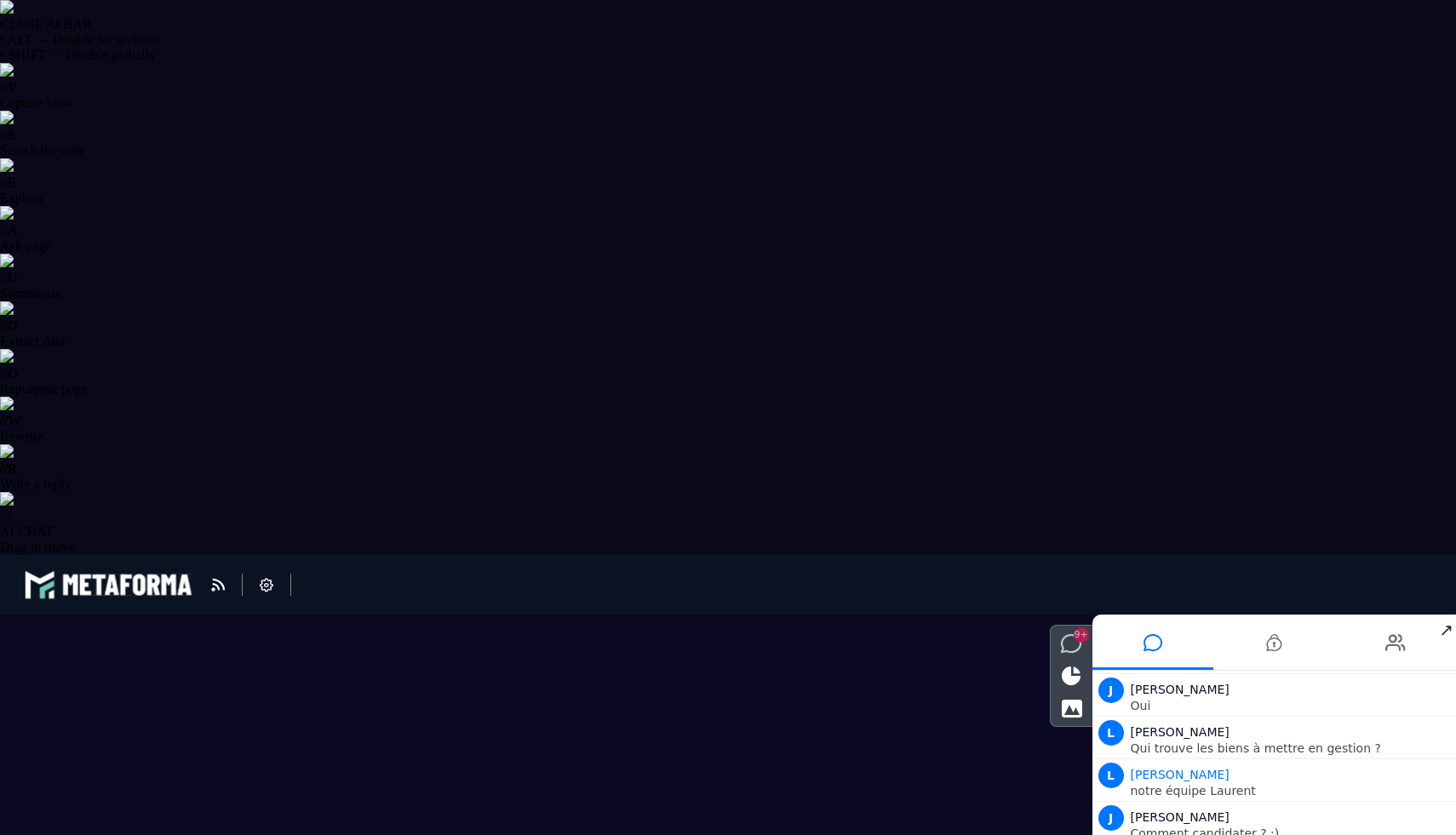
click at [1067, 634] on icon at bounding box center [1071, 643] width 21 height 19
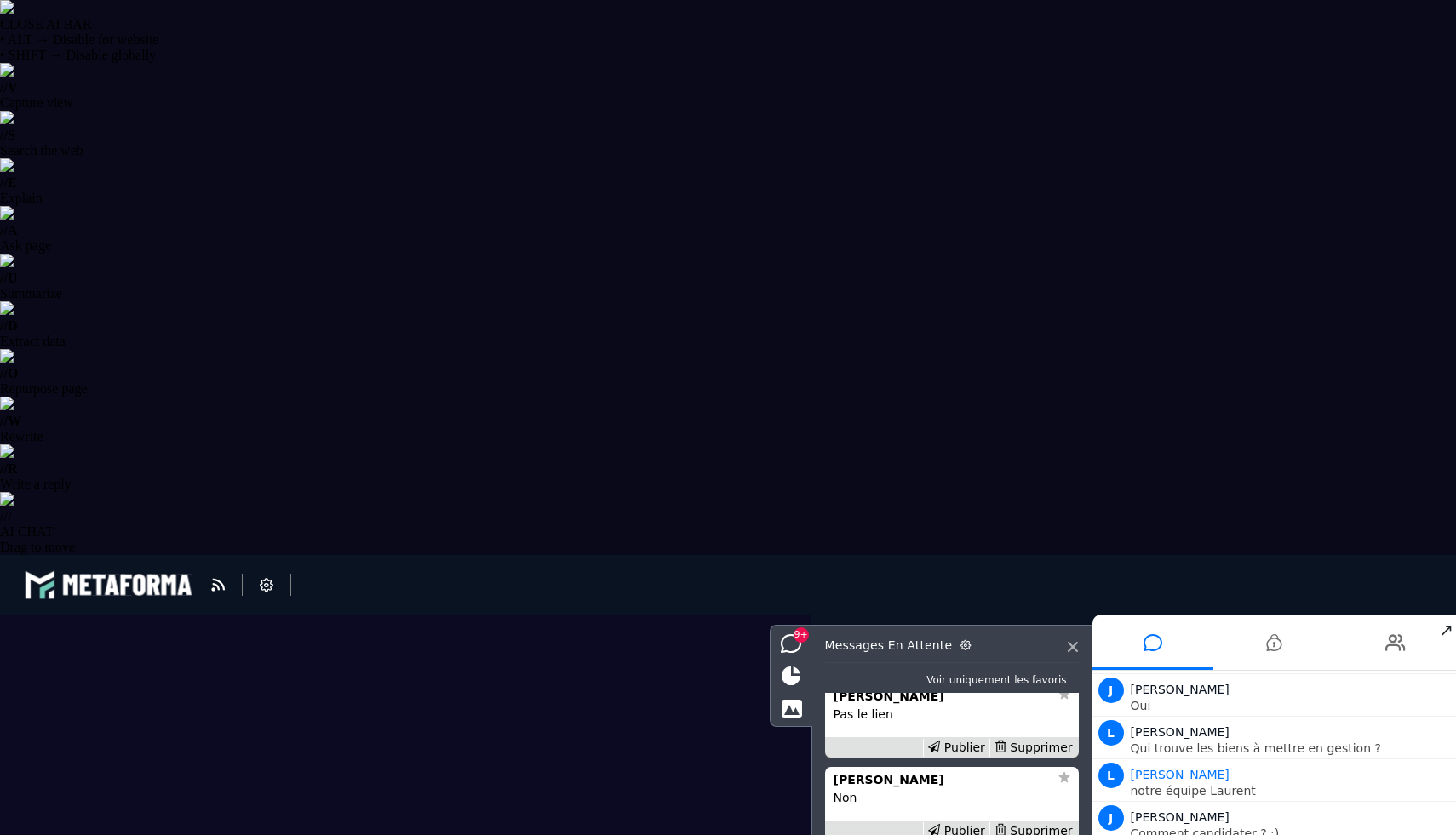
scroll to position [-1581, 0]
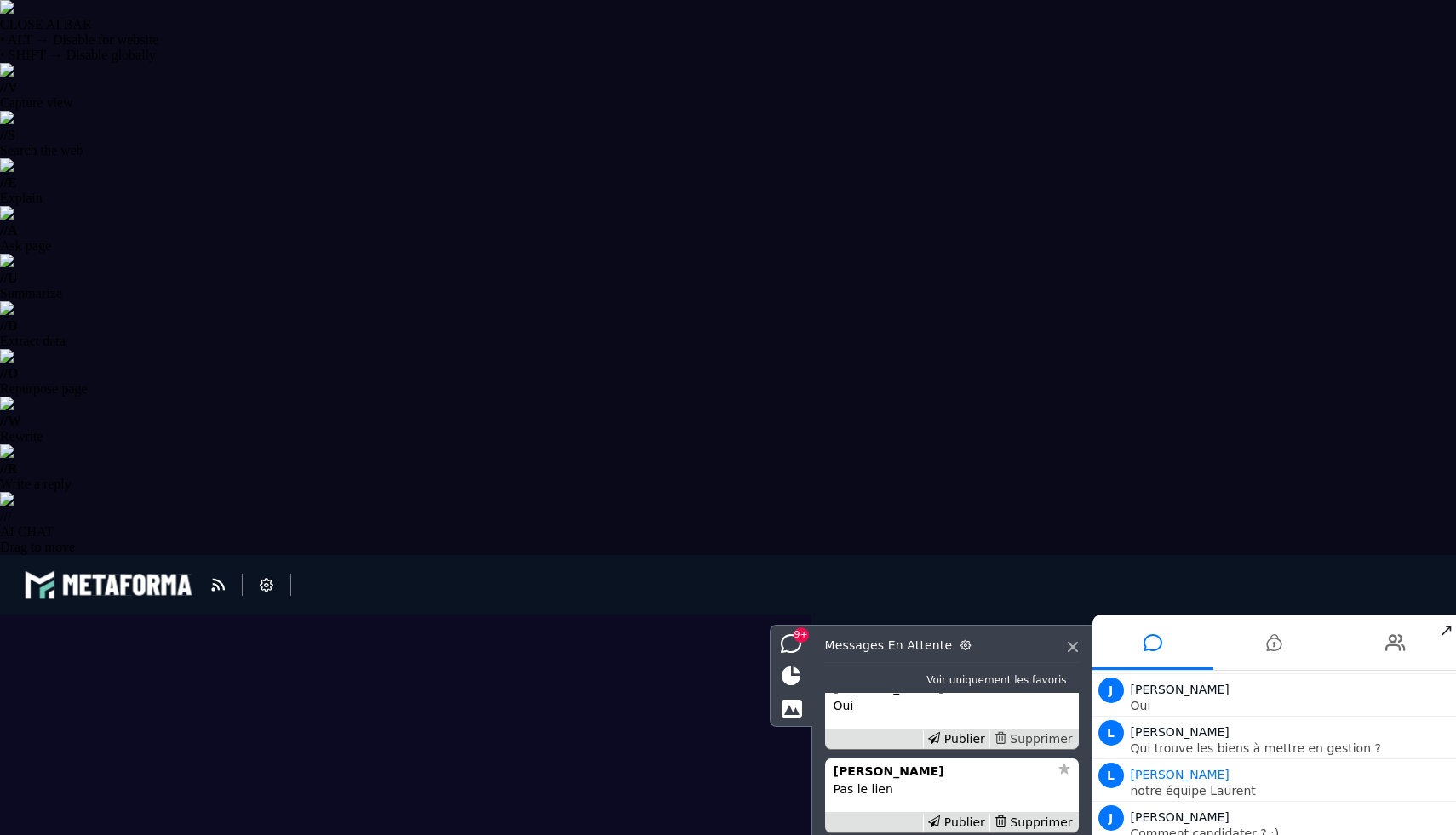
click at [1032, 748] on div "Supprimer" at bounding box center [1033, 740] width 88 height 18
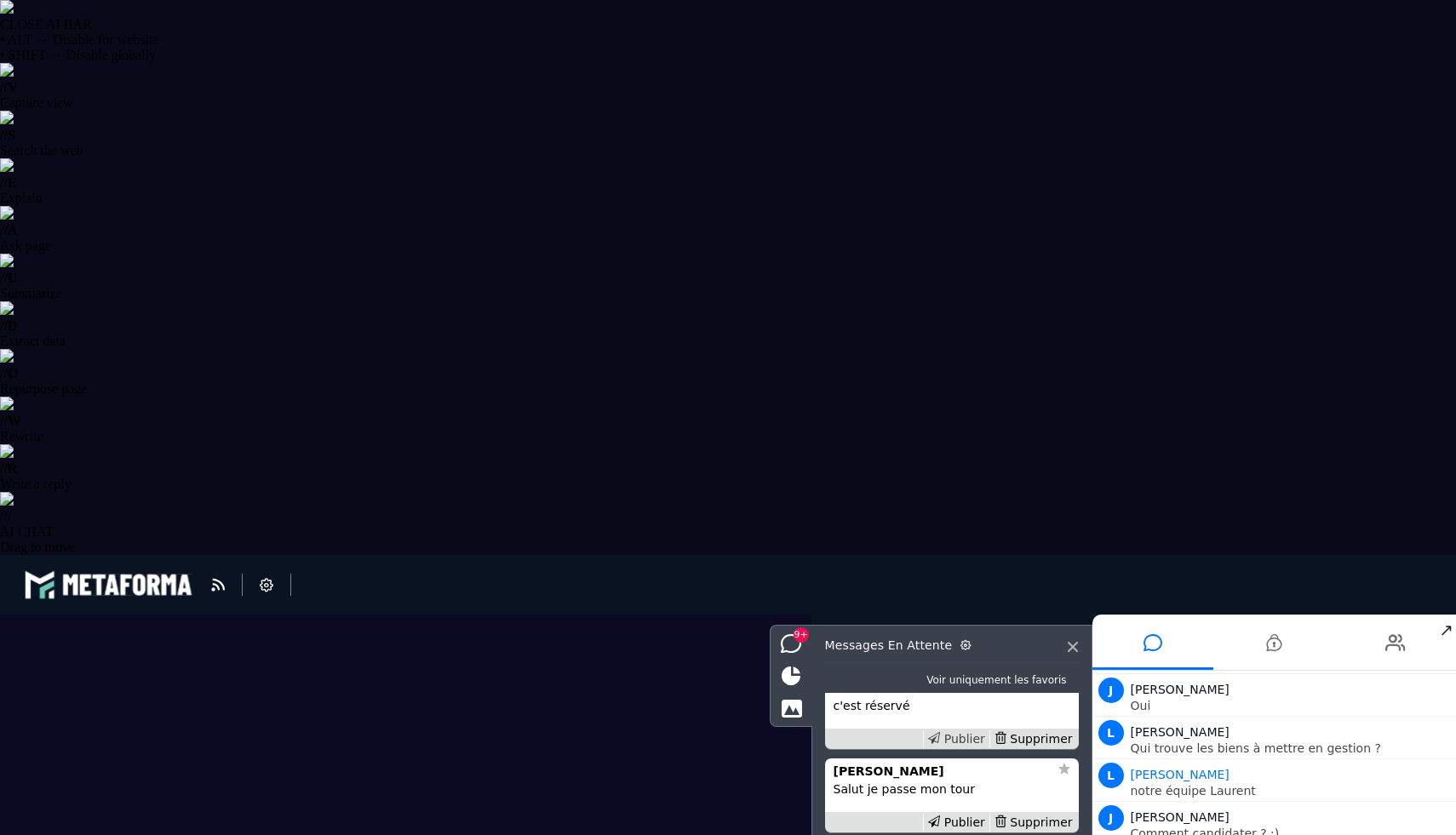
click at [964, 748] on div "Publier" at bounding box center [956, 740] width 66 height 18
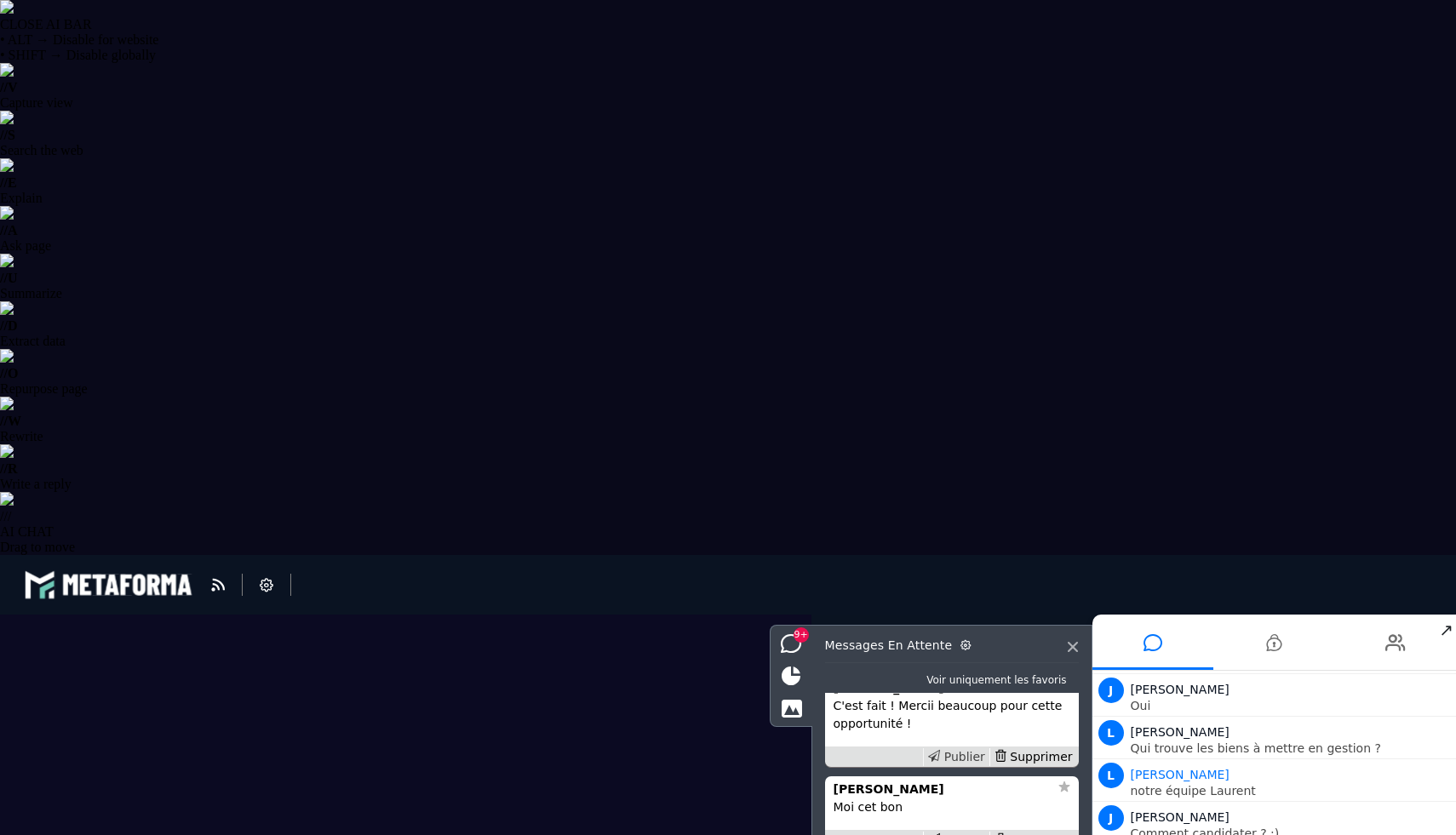
click at [959, 766] on div "Publier" at bounding box center [956, 757] width 66 height 18
click at [953, 834] on div "Publier" at bounding box center [956, 840] width 66 height 18
click at [960, 640] on icon at bounding box center [965, 644] width 10 height 10
click at [265, 578] on icon at bounding box center [266, 584] width 14 height 14
click at [255, 579] on li at bounding box center [266, 584] width 48 height 22
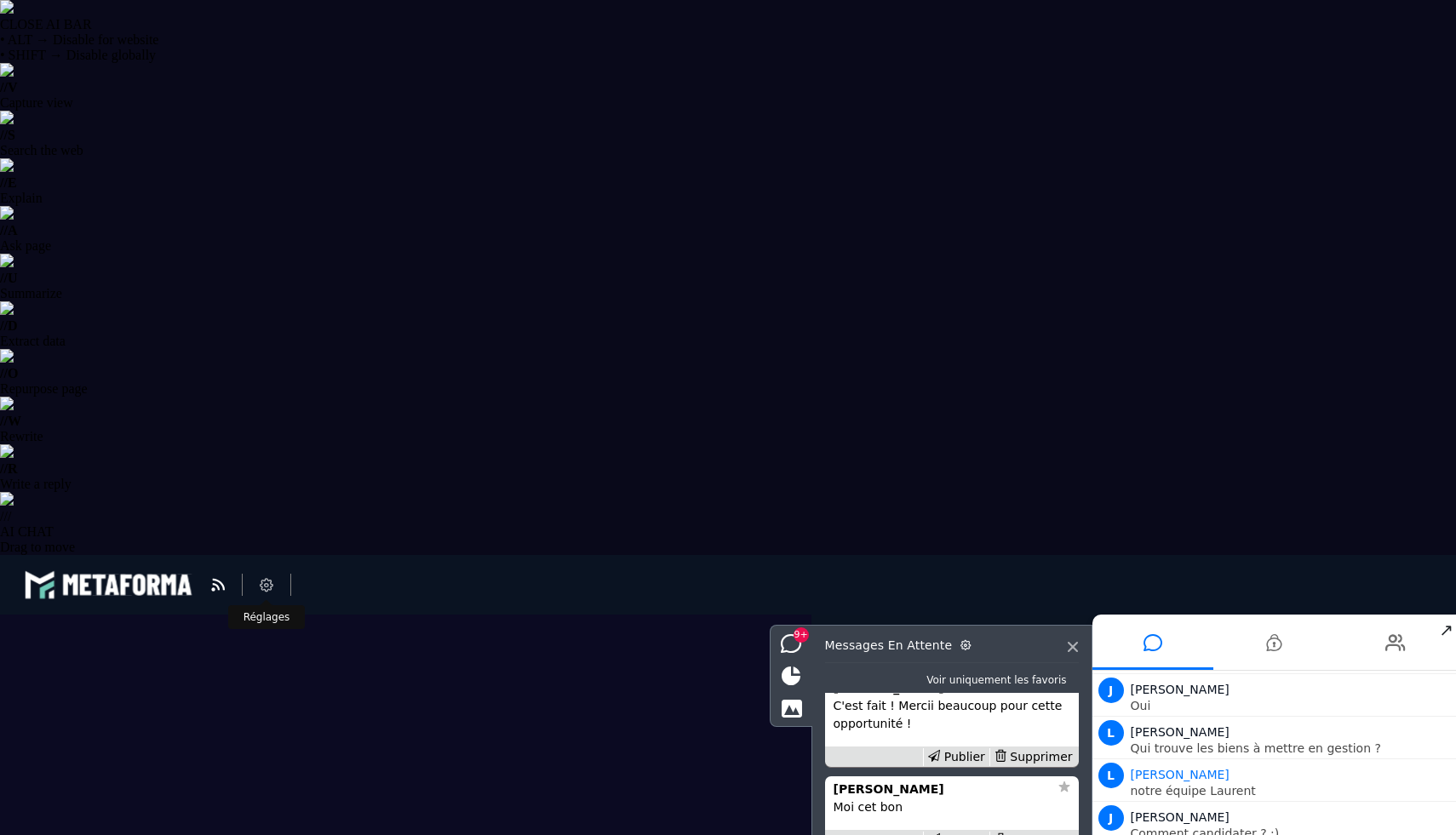
click at [255, 579] on li at bounding box center [266, 584] width 48 height 22
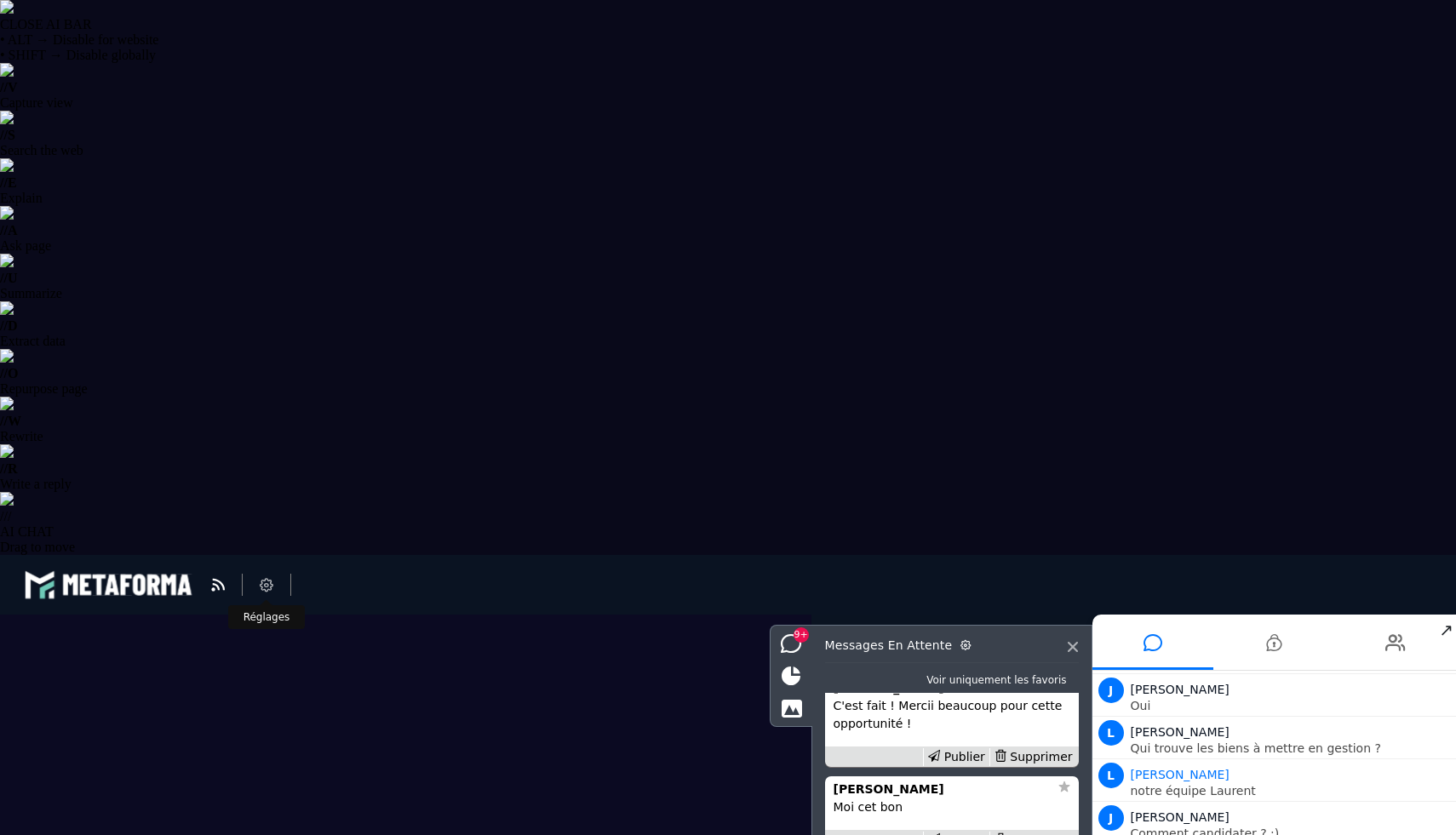
click at [255, 579] on li at bounding box center [266, 584] width 48 height 22
select select "**********"
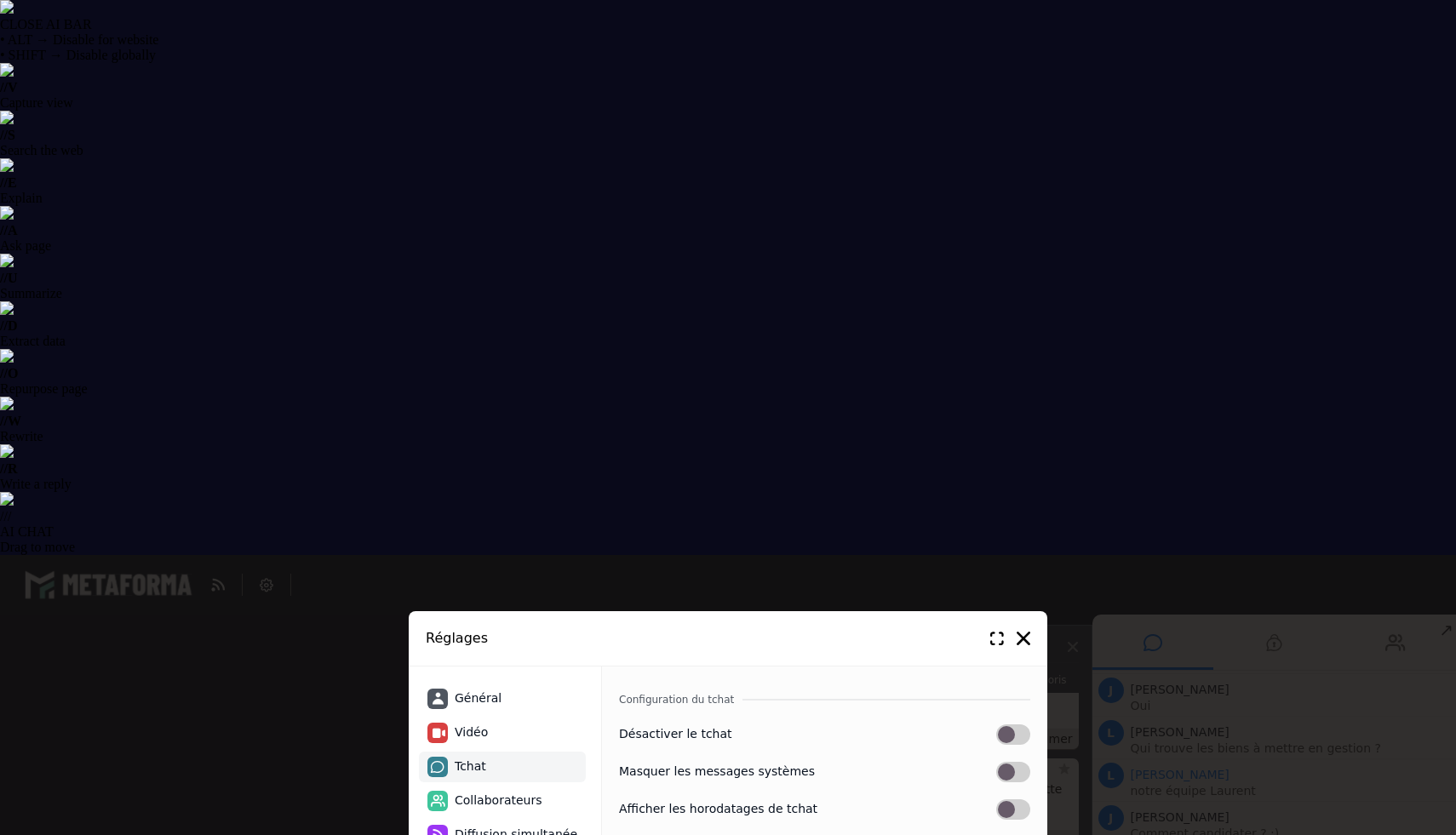
scroll to position [1273, 0]
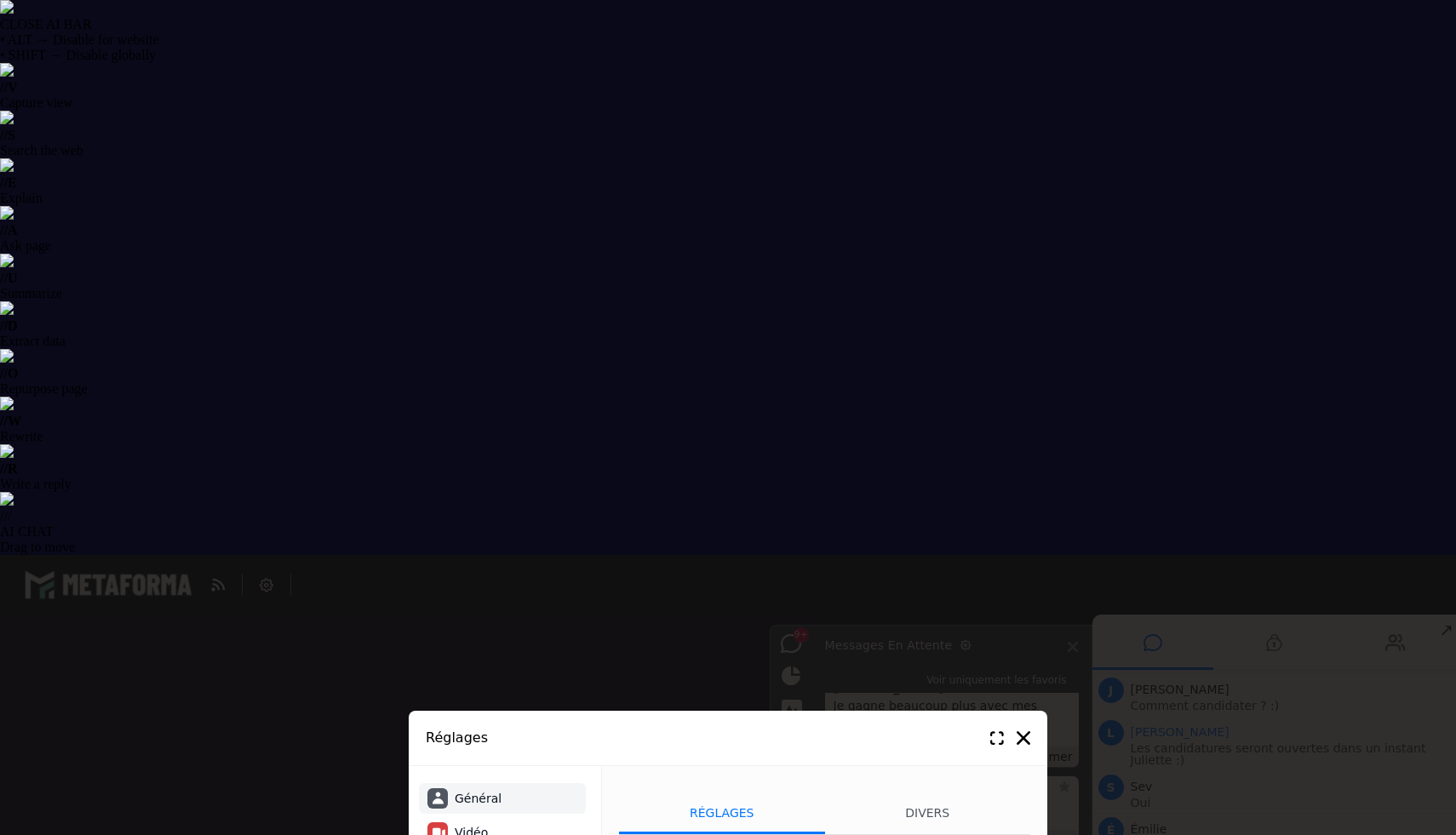
select select "**********"
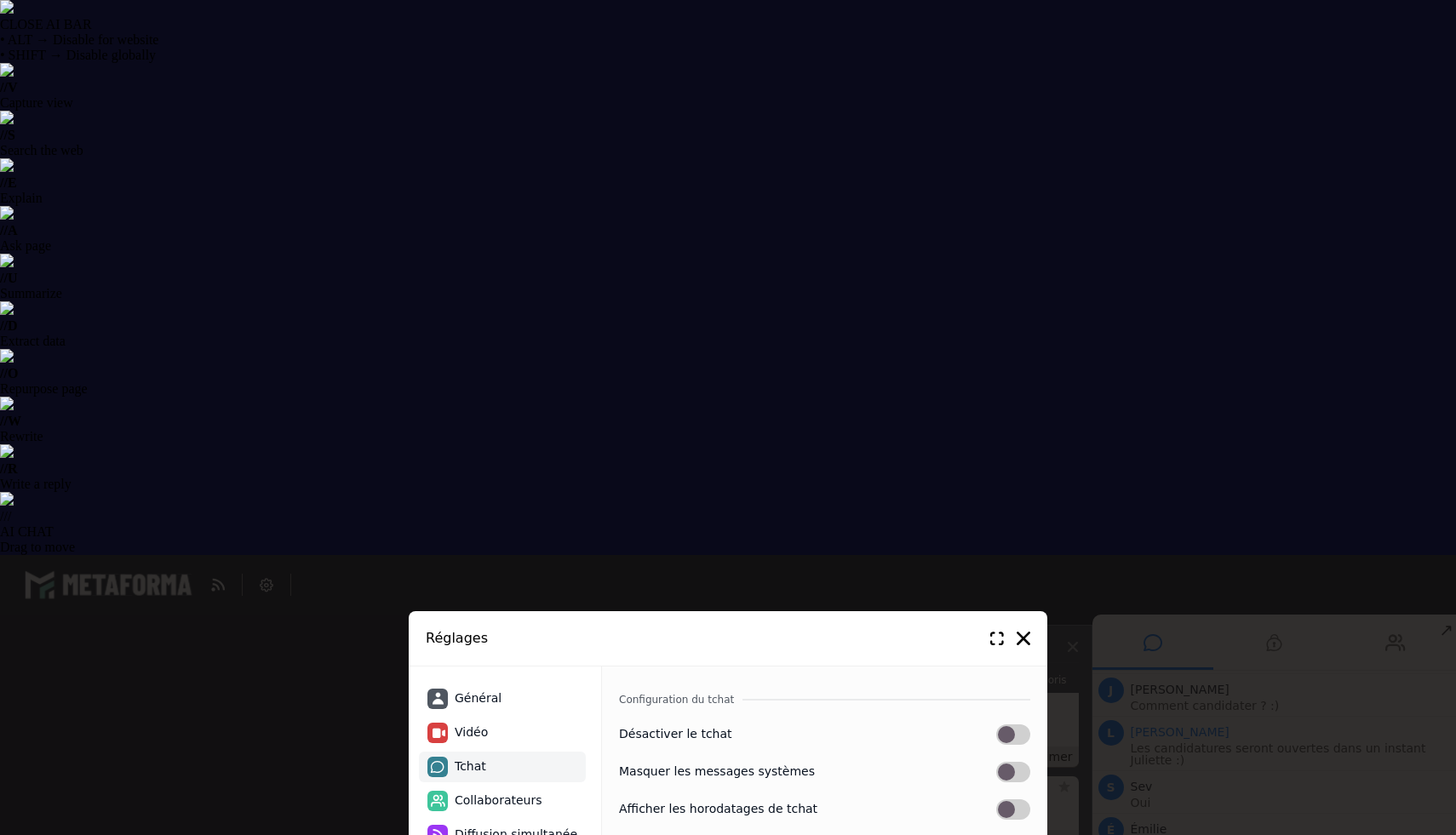
click at [1023, 629] on div "Réglages" at bounding box center [727, 638] width 638 height 55
click at [1023, 639] on icon at bounding box center [1023, 638] width 14 height 14
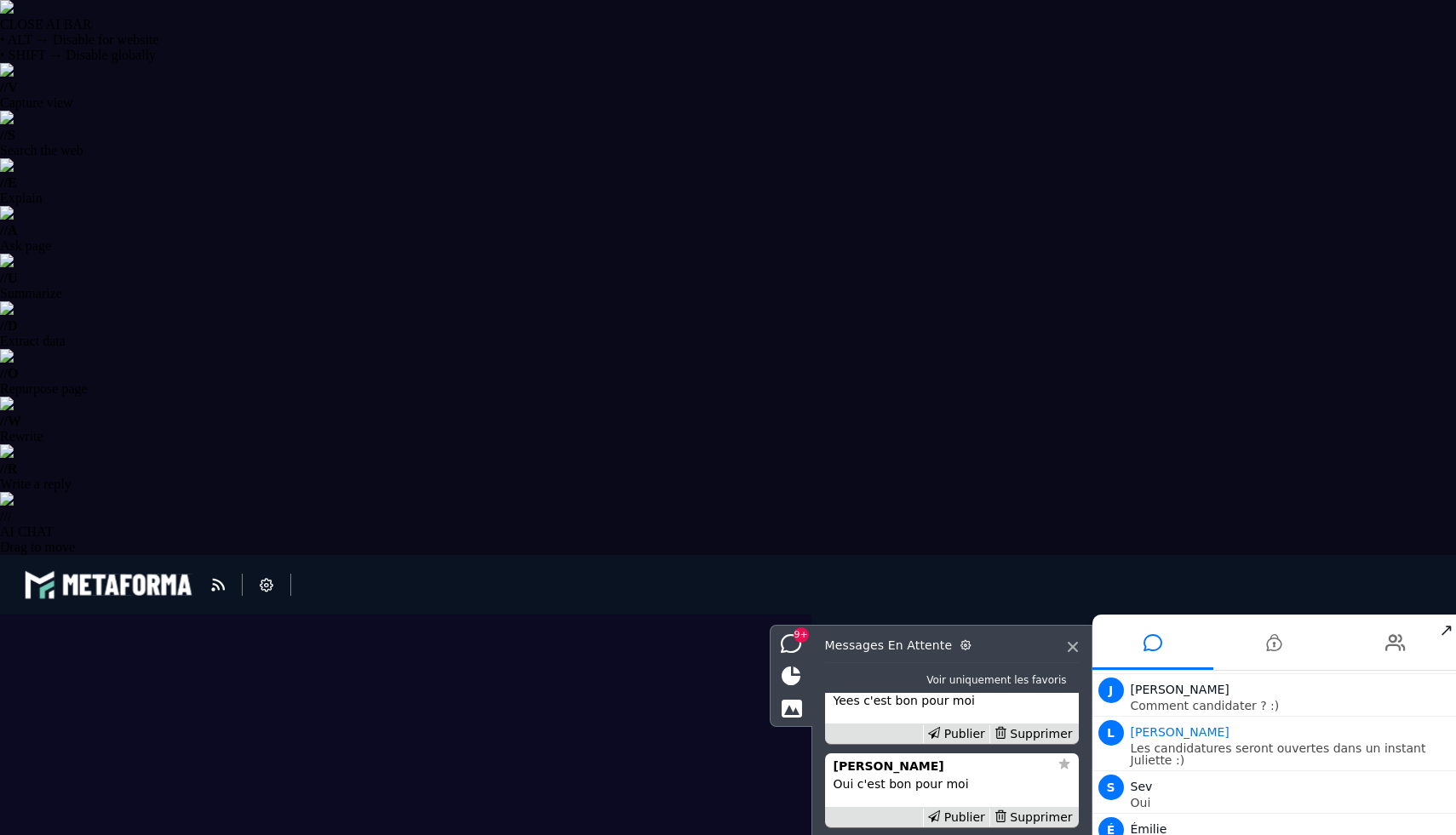
scroll to position [-2320, 0]
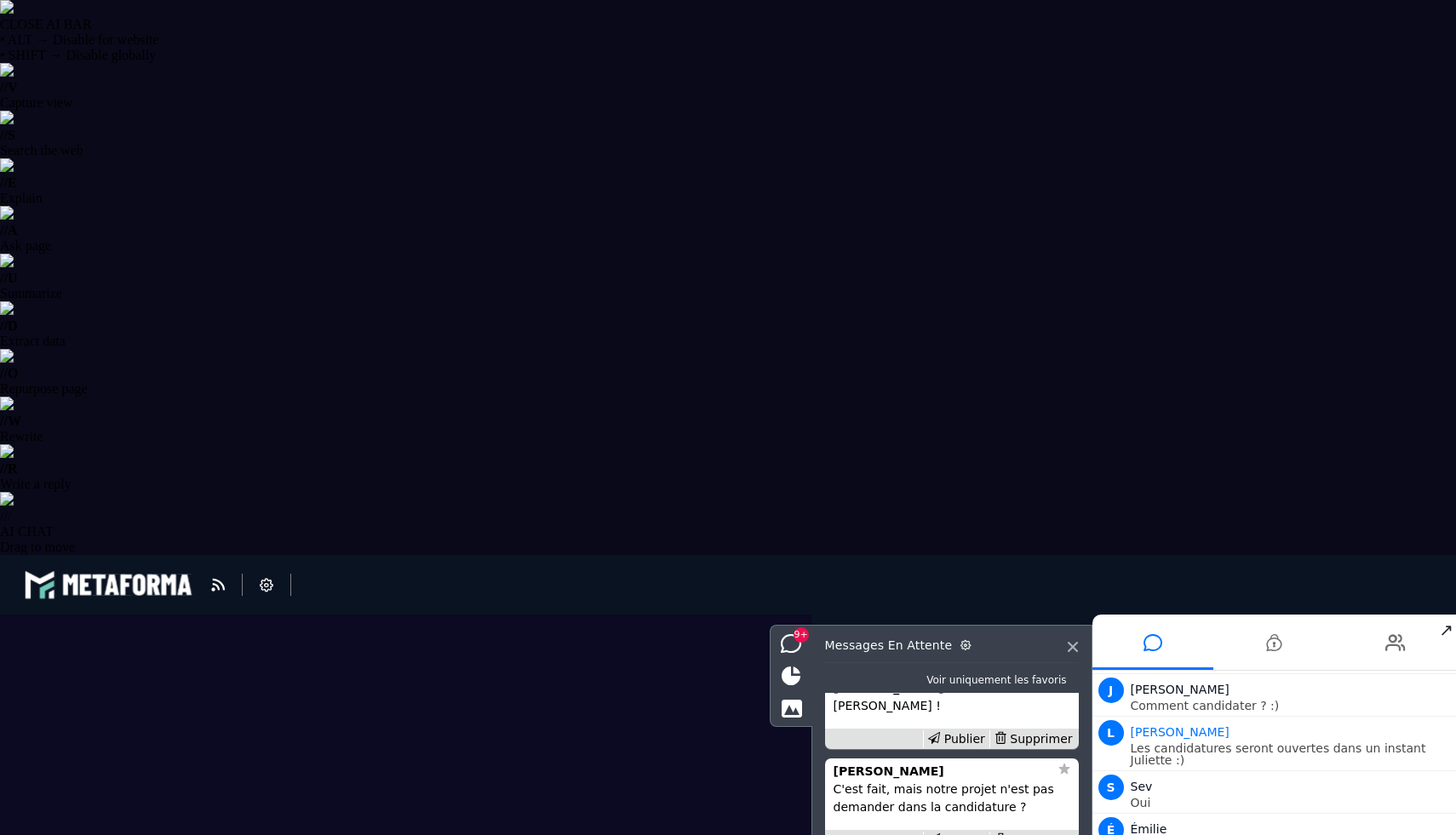
scroll to position [1316, 0]
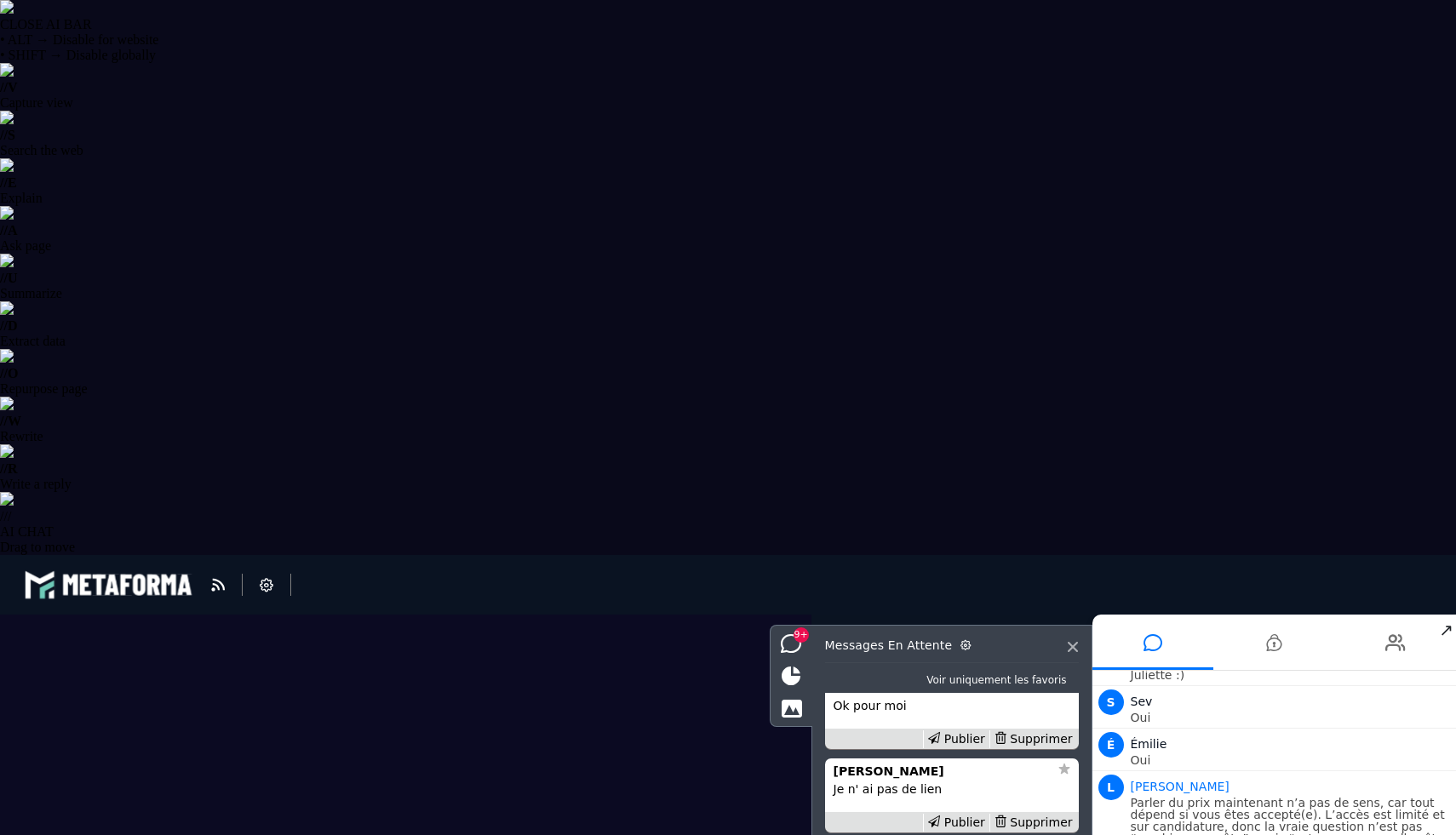
scroll to position [-2016, 0]
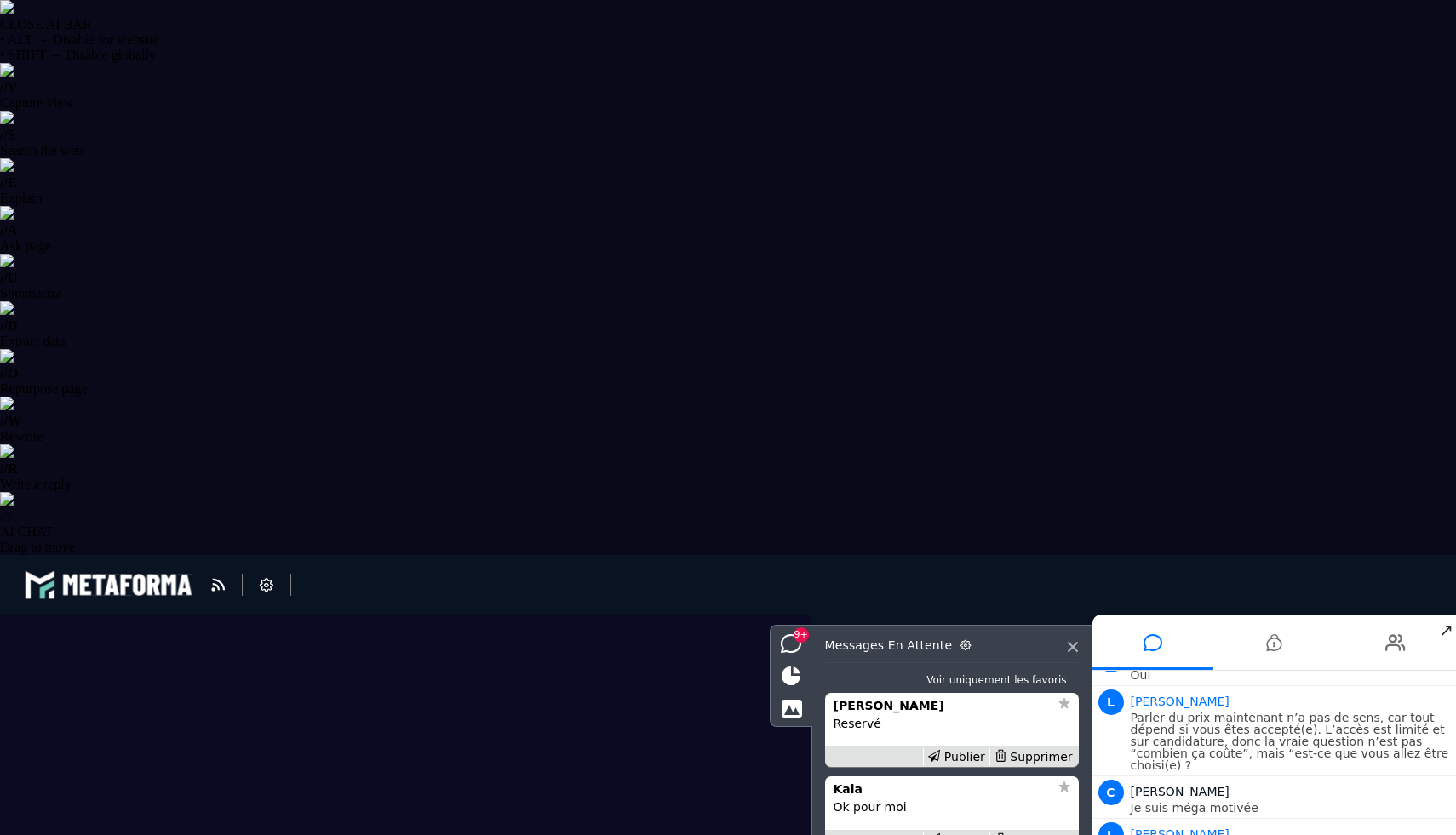
scroll to position [-1331, 0]
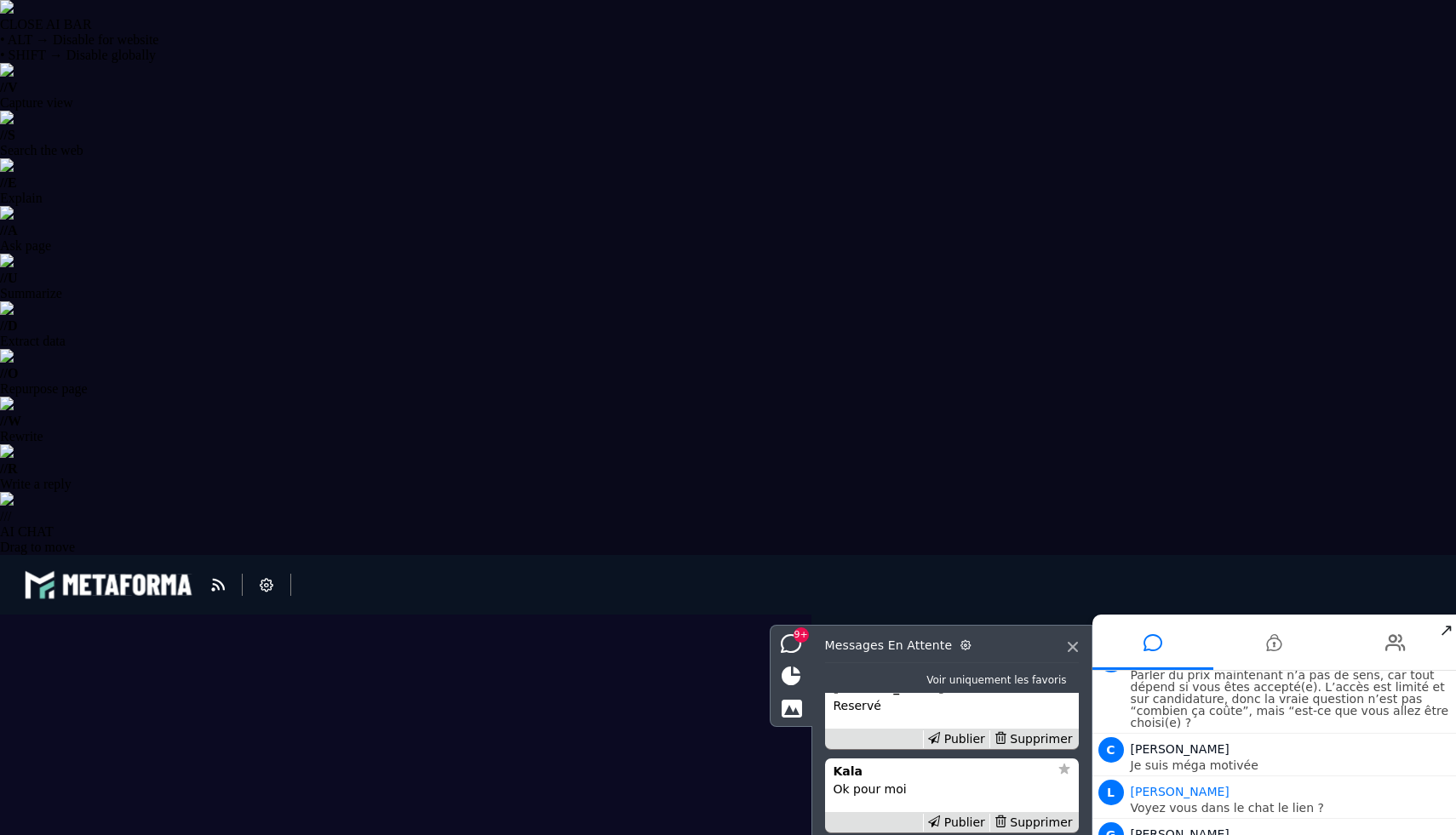
drag, startPoint x: 956, startPoint y: 1086, endPoint x: 981, endPoint y: 1093, distance: 26.0
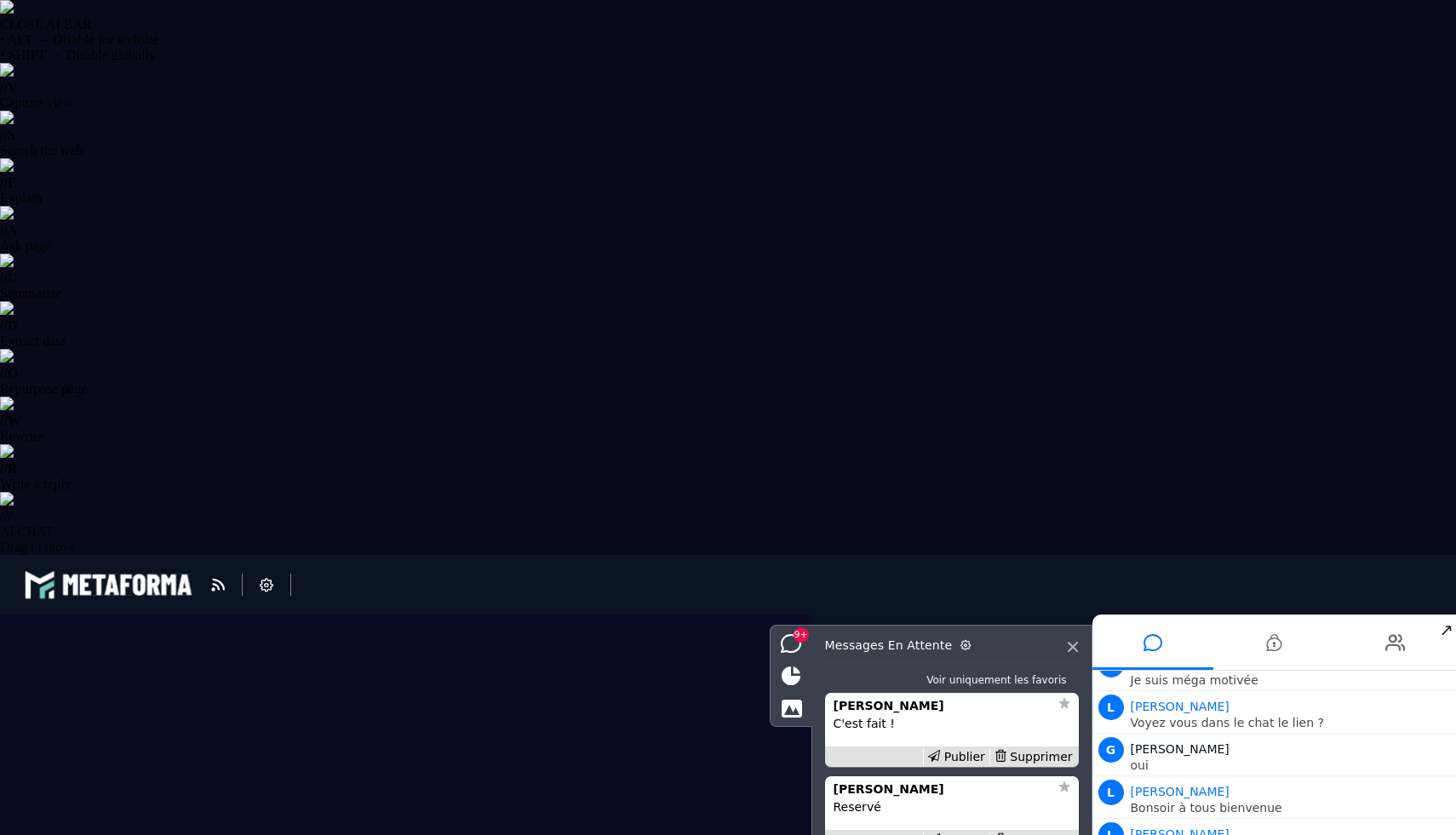
scroll to position [-979, 0]
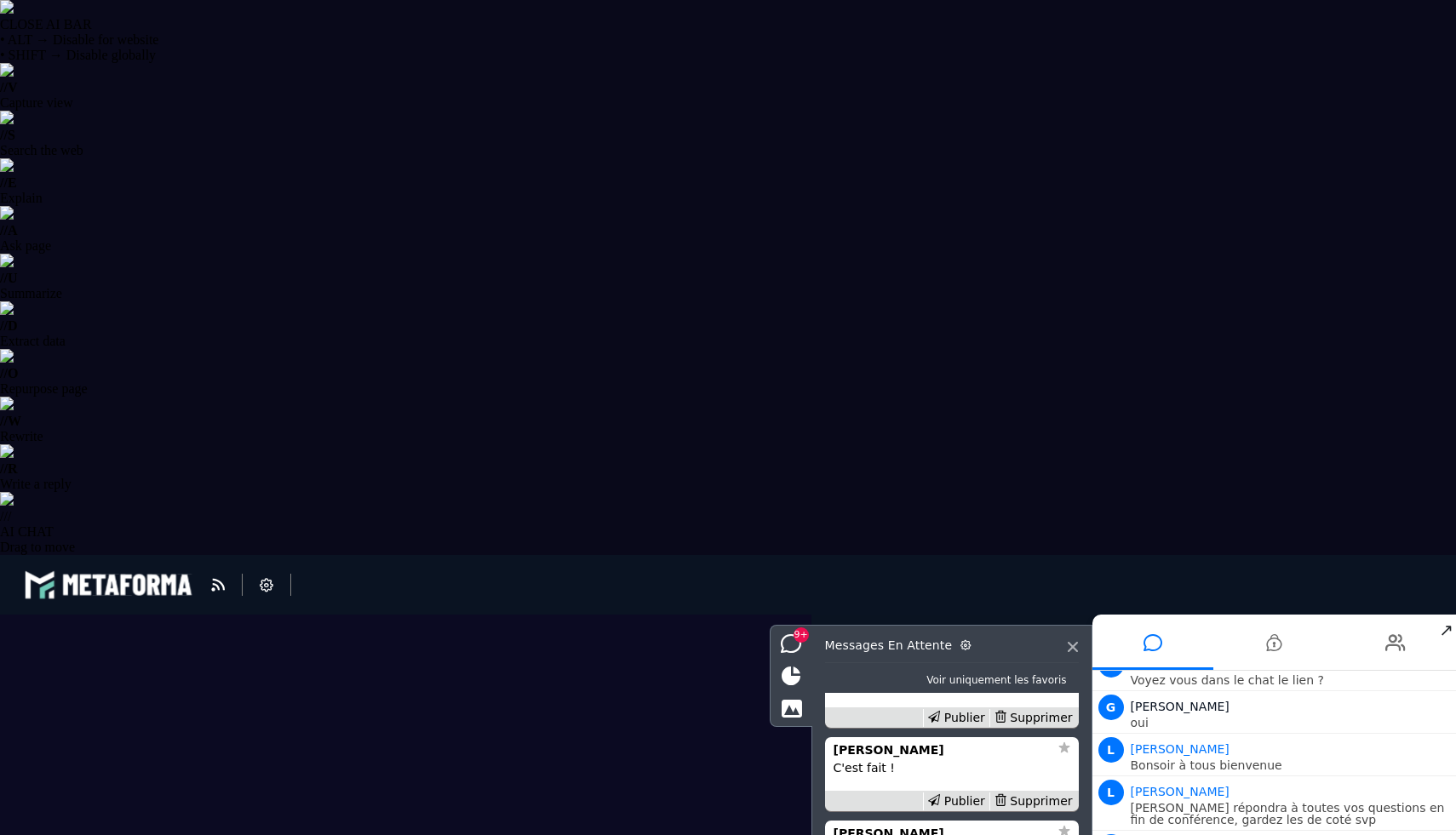
scroll to position [-562, 0]
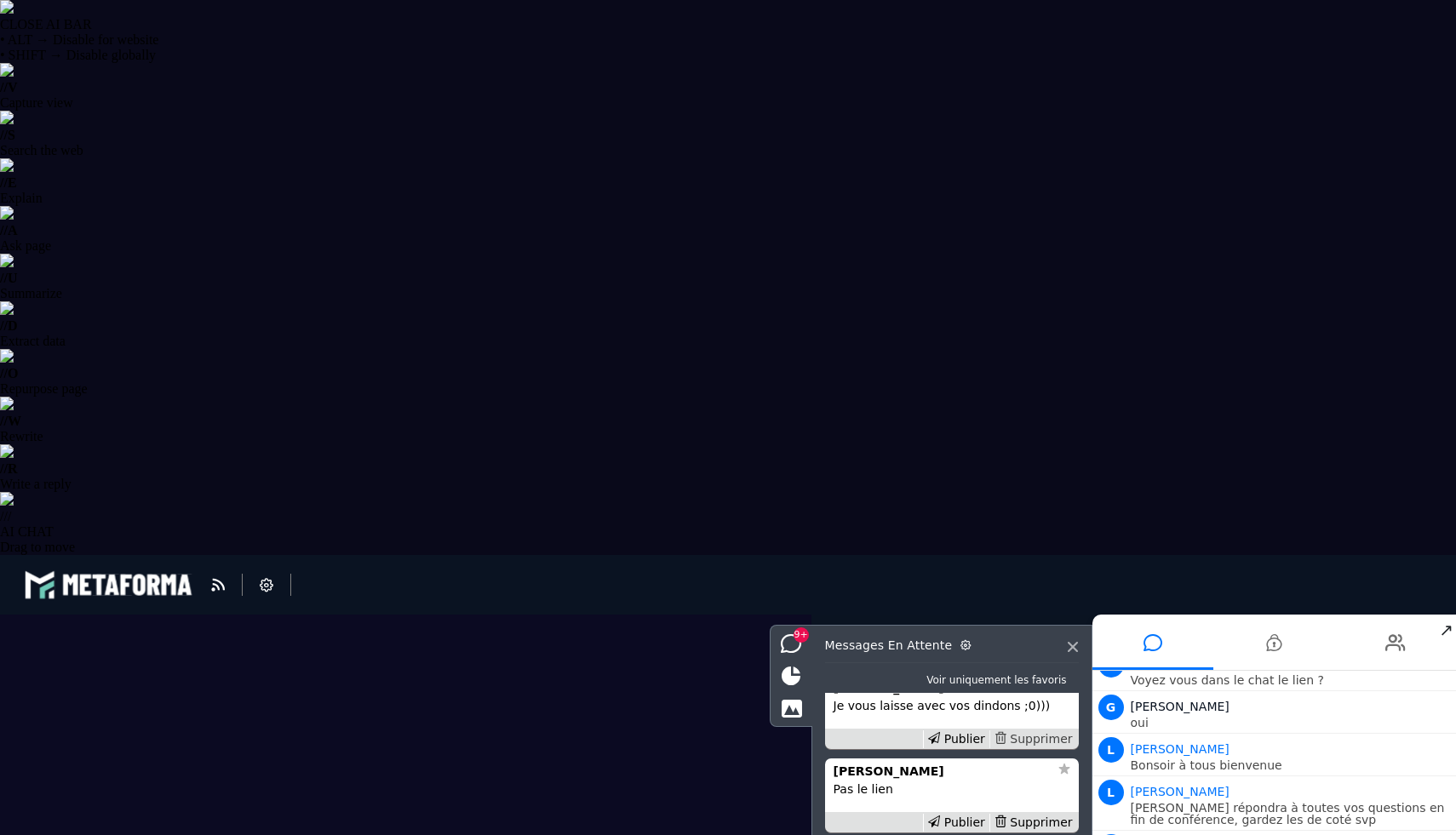
click at [1030, 748] on div "Supprimer" at bounding box center [1033, 740] width 88 height 18
click at [801, 636] on span "9+" at bounding box center [801, 634] width 15 height 15
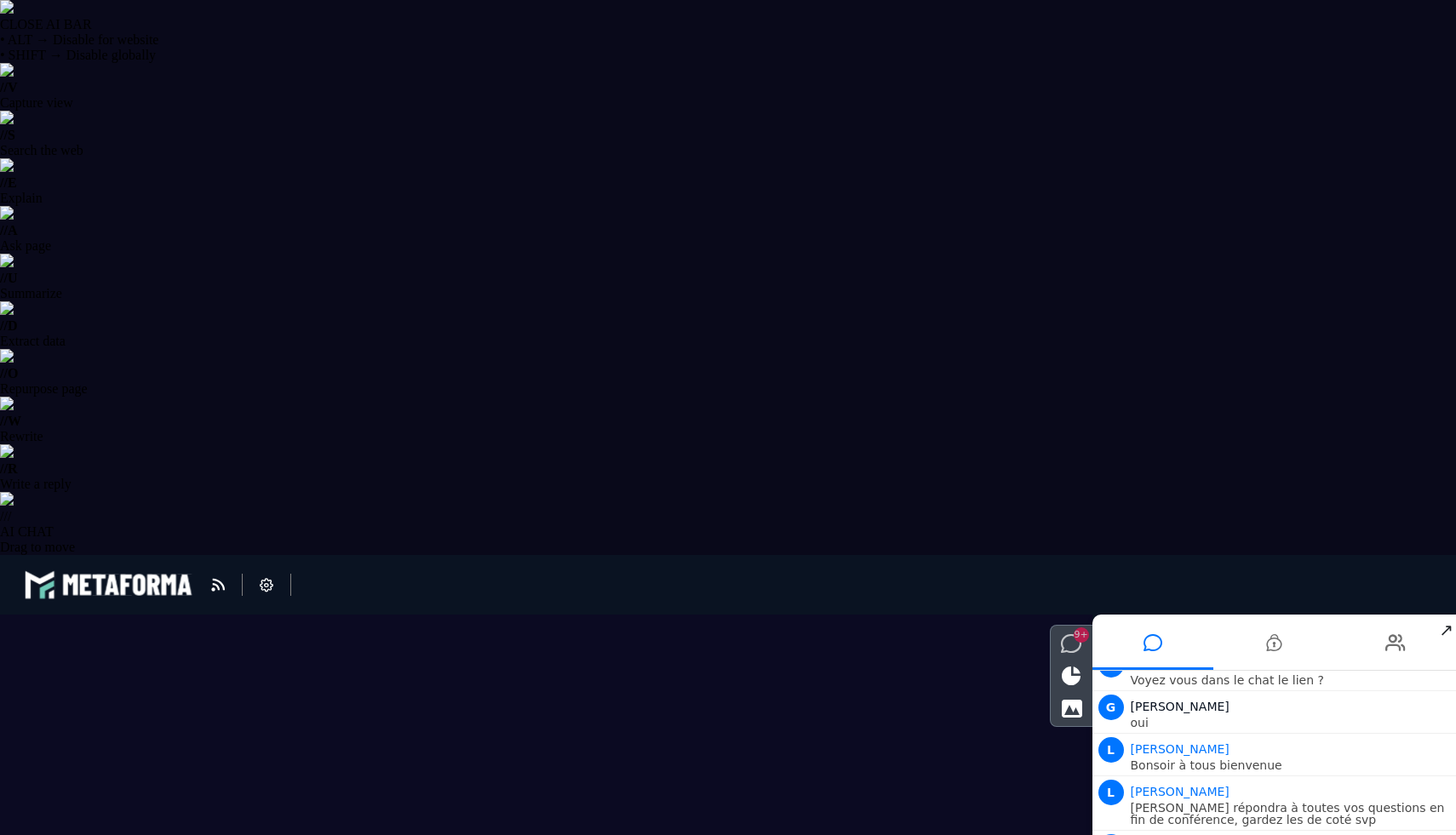
scroll to position [-421, 0]
click at [1073, 641] on icon at bounding box center [1071, 643] width 21 height 19
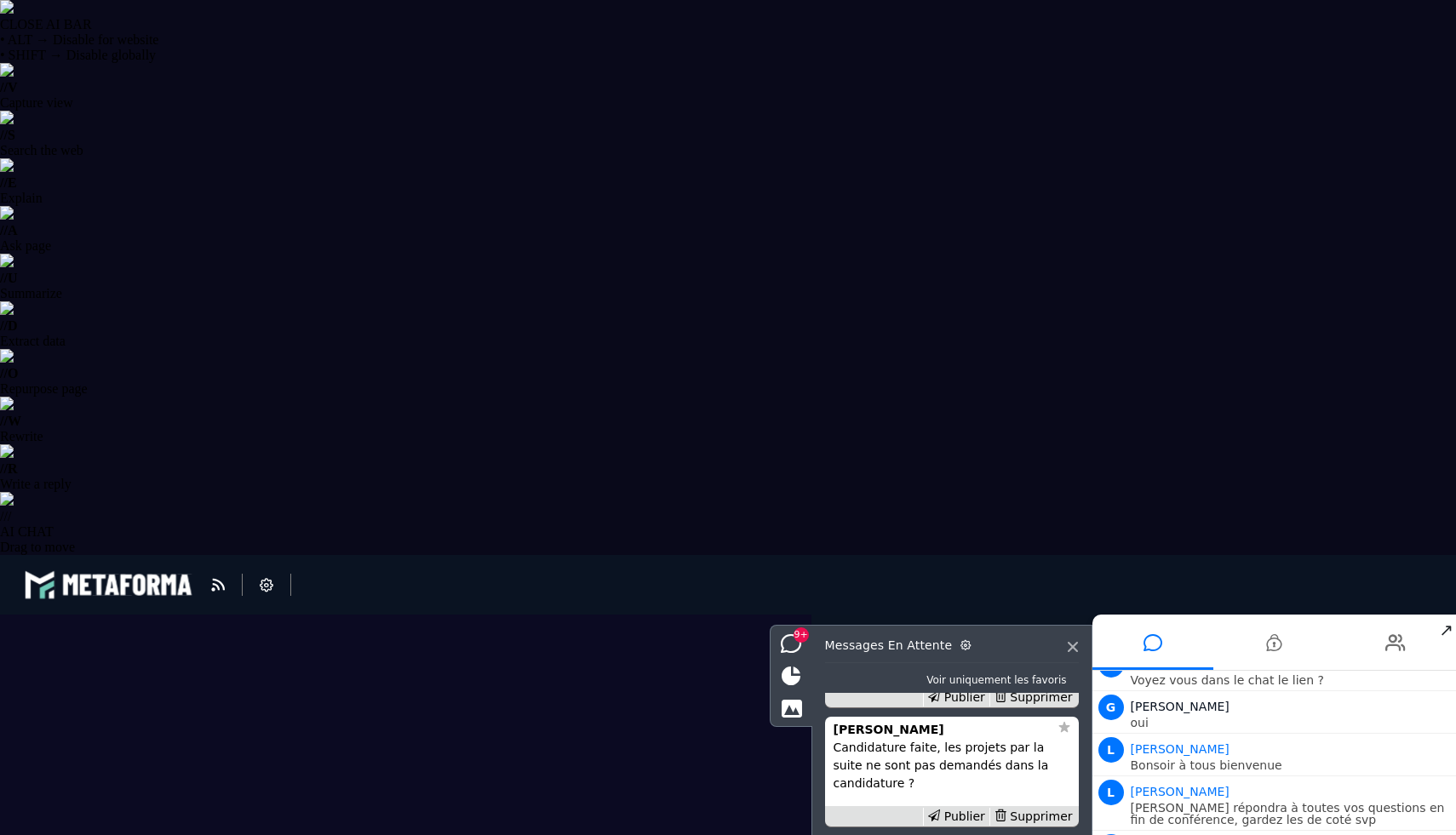
scroll to position [-1033, 0]
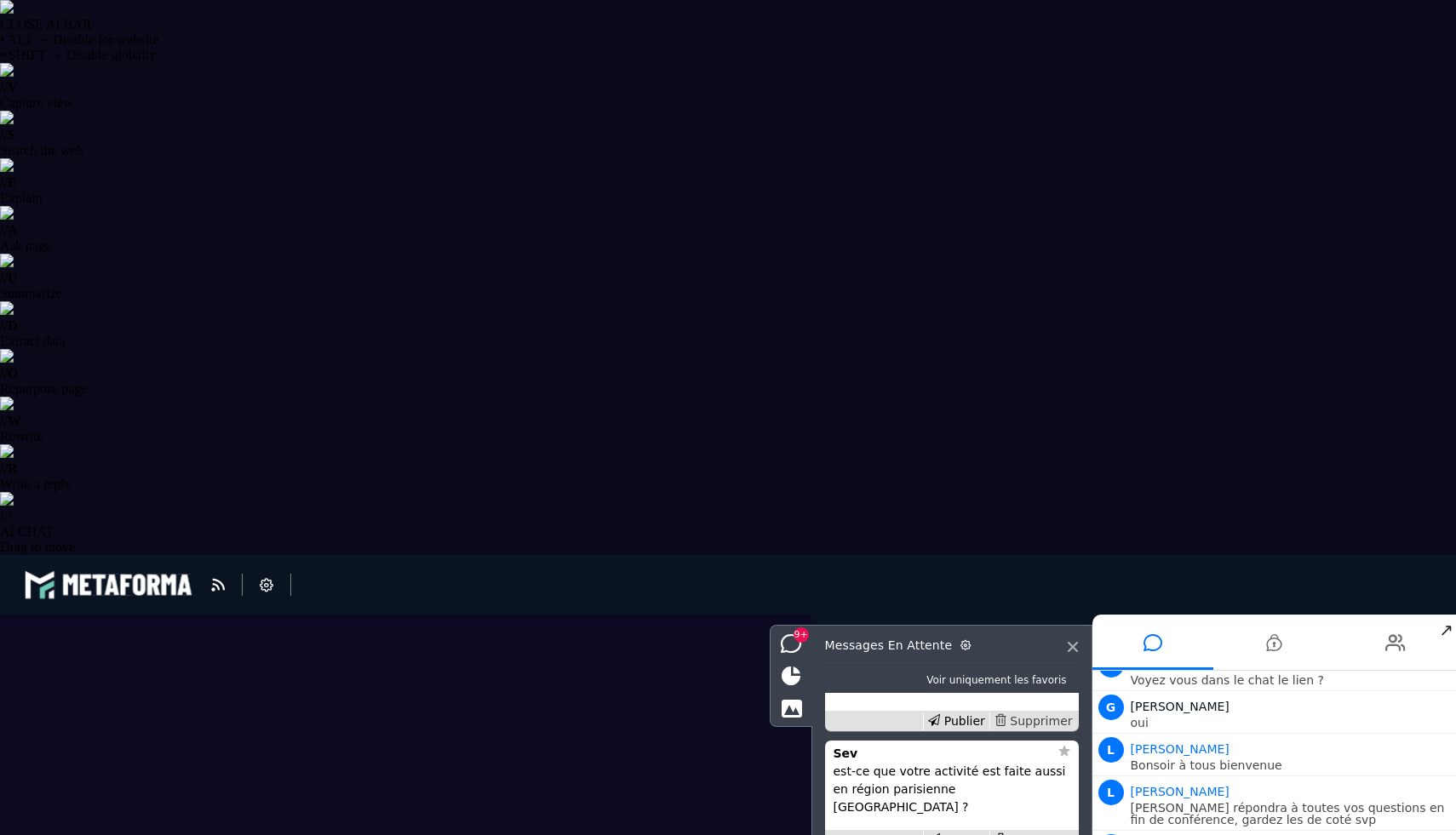
click at [1024, 731] on div "Supprimer" at bounding box center [1033, 722] width 88 height 18
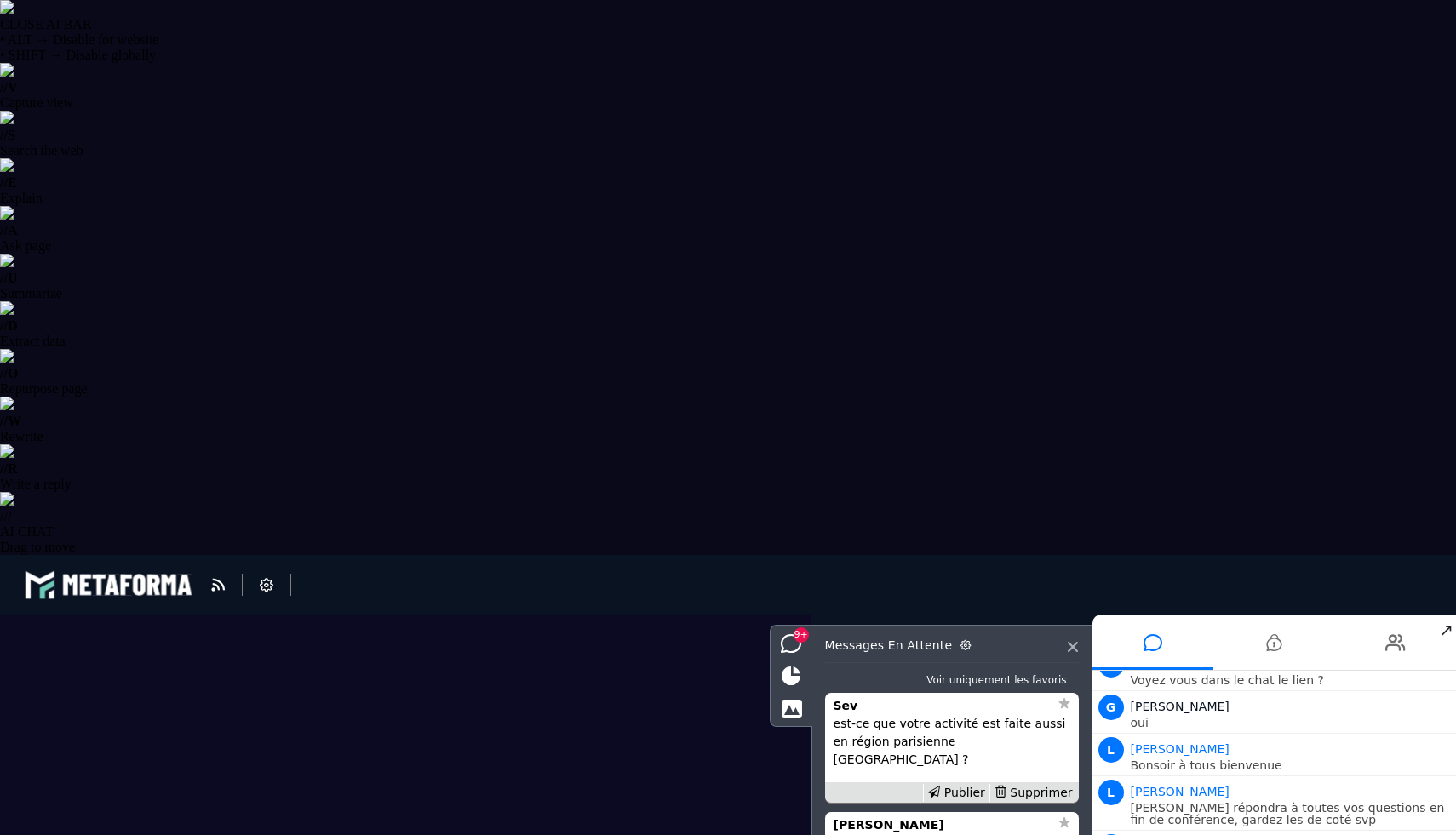
scroll to position [-949, 0]
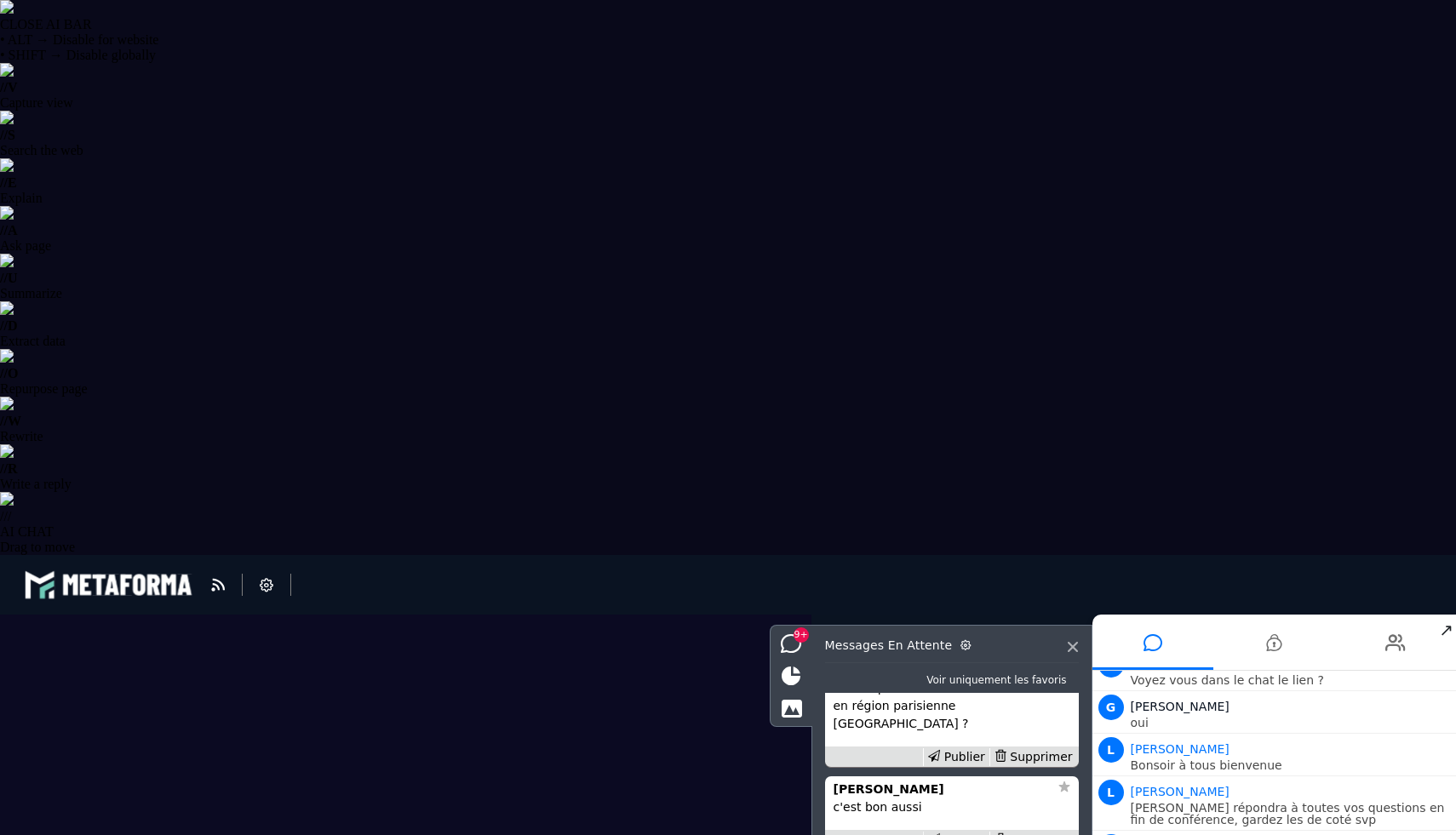
click at [965, 834] on div "Publier" at bounding box center [956, 840] width 66 height 18
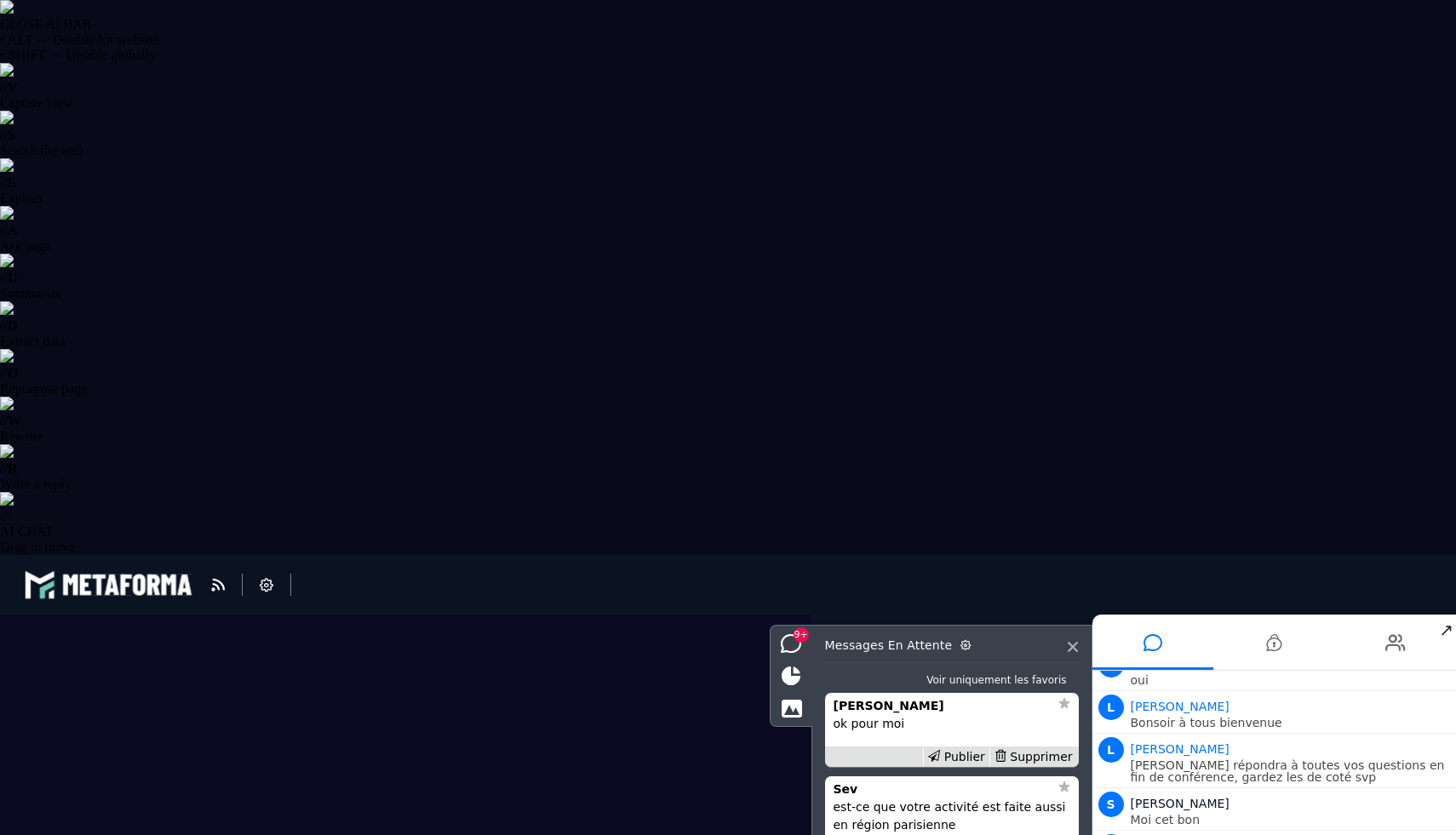
scroll to position [1699, 0]
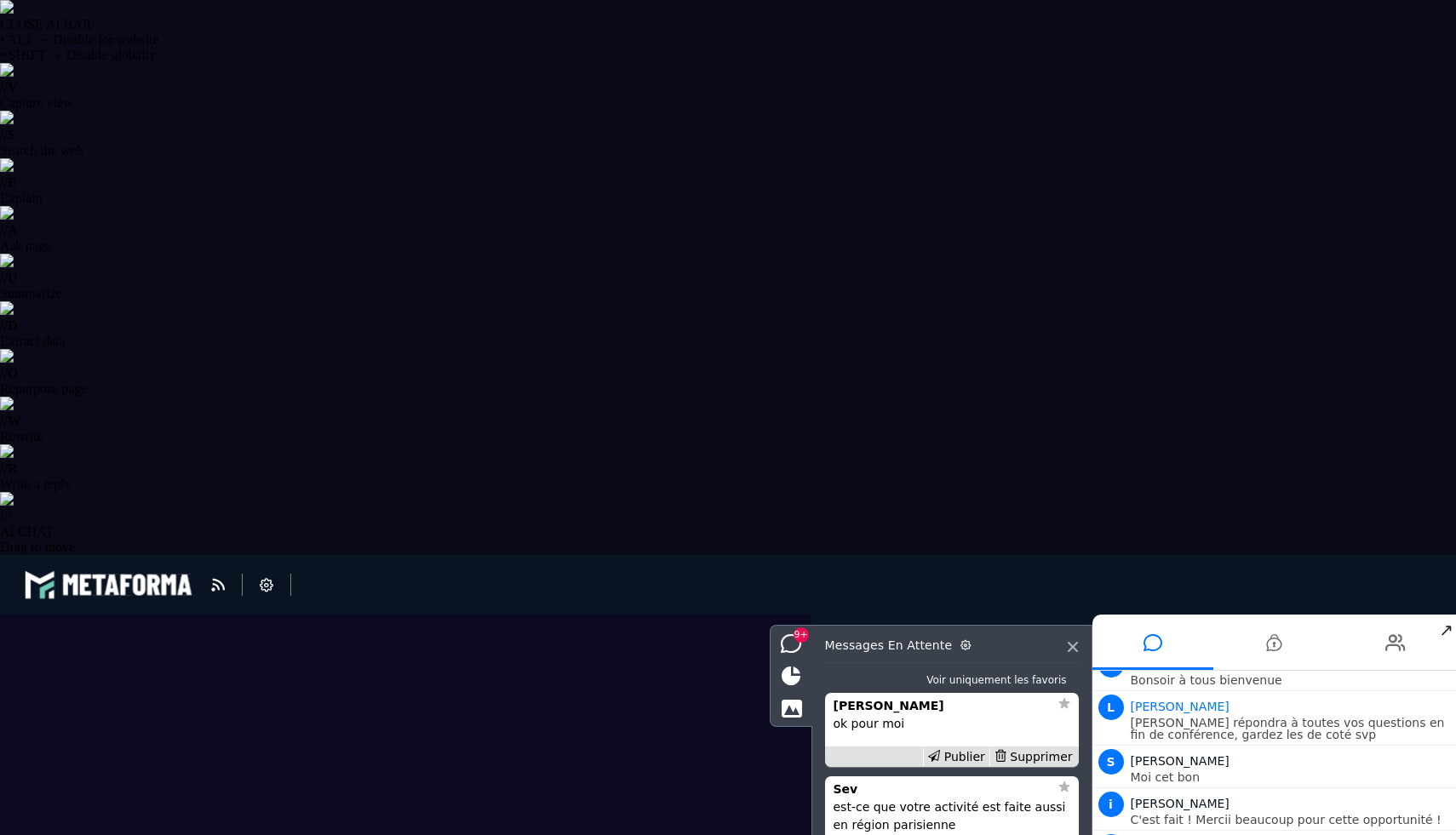
scroll to position [0, 0]
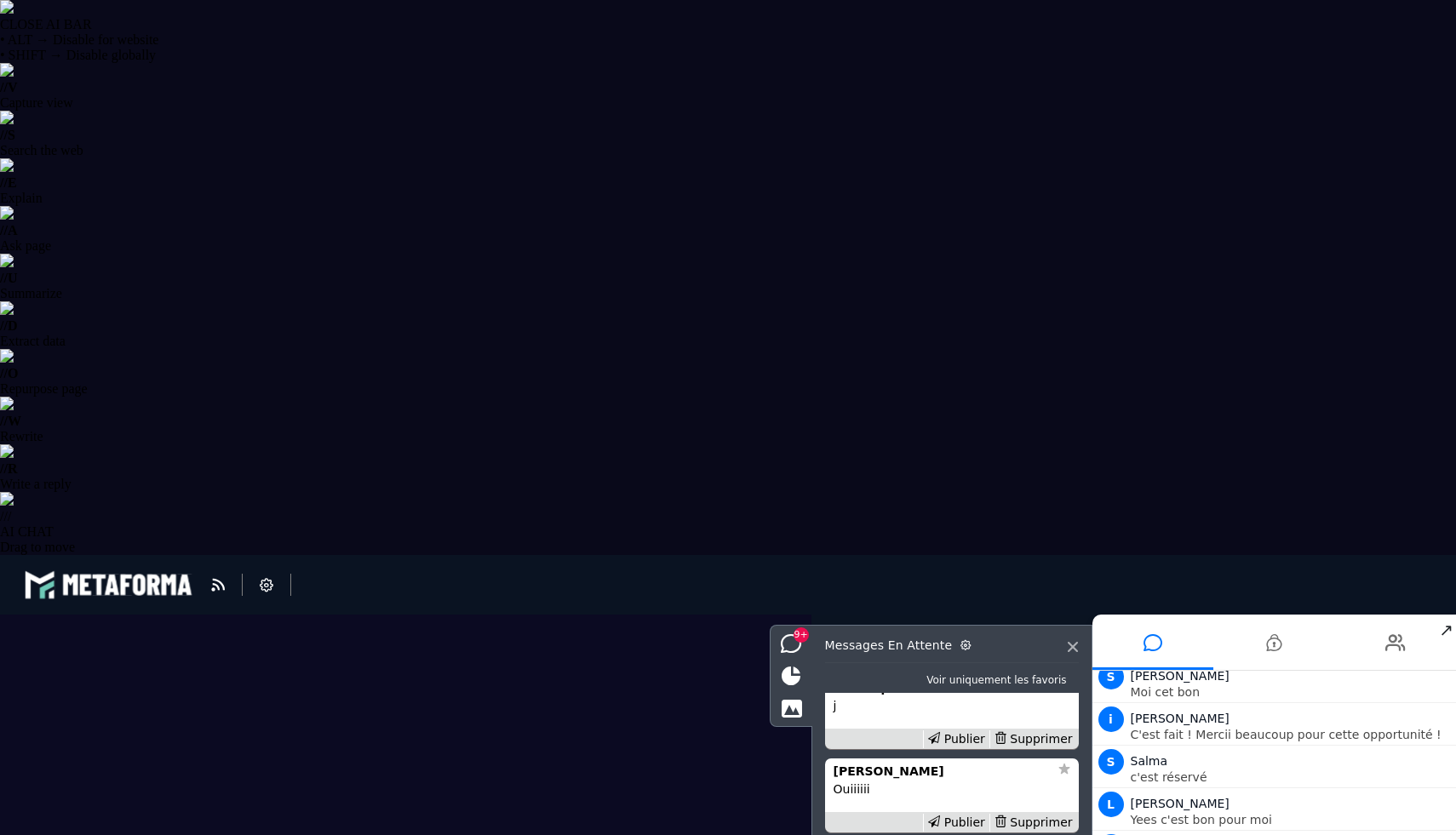
click at [947, 748] on div "Publier" at bounding box center [956, 740] width 66 height 18
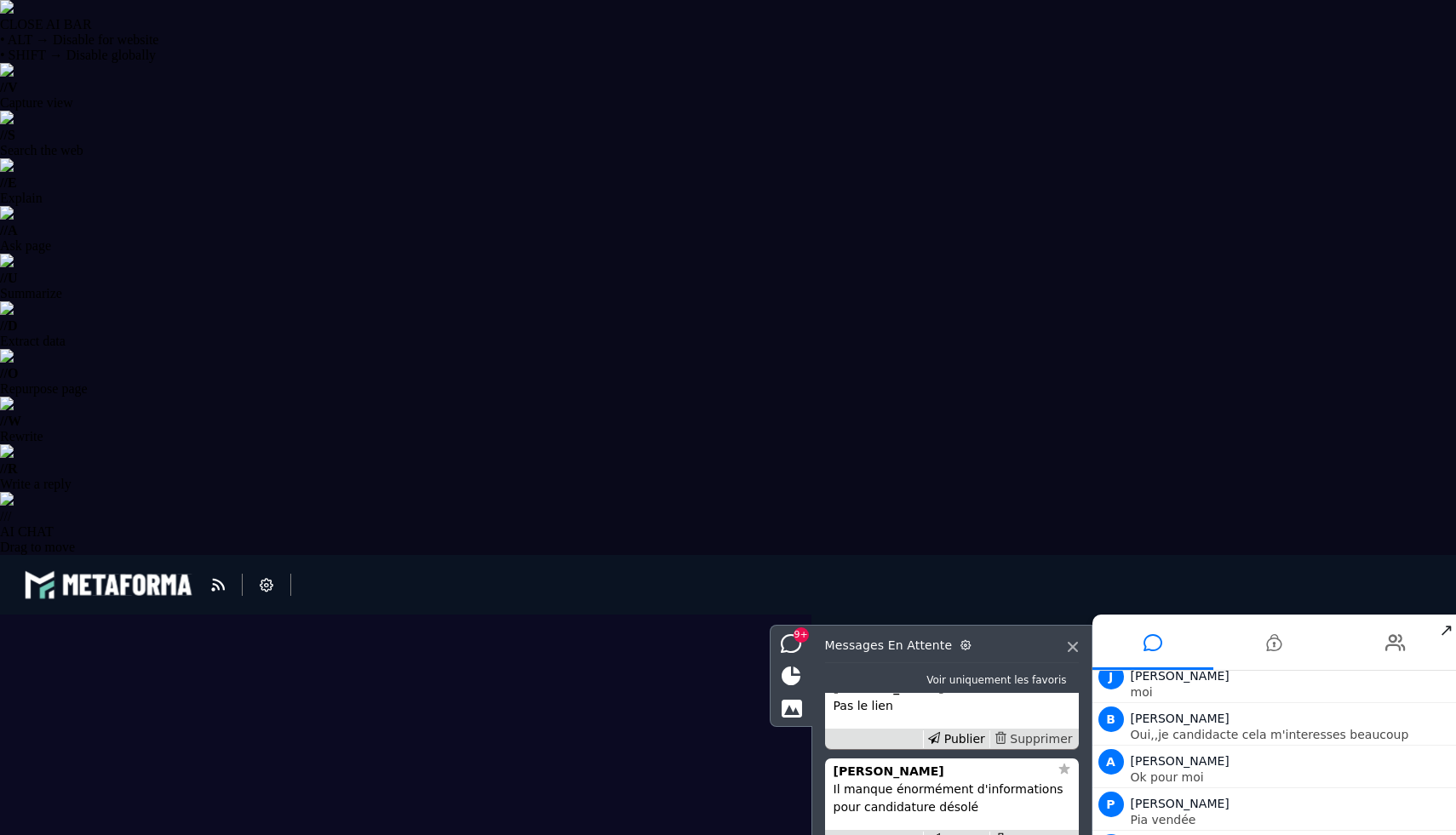
click at [1028, 748] on div "Supprimer" at bounding box center [1033, 740] width 88 height 18
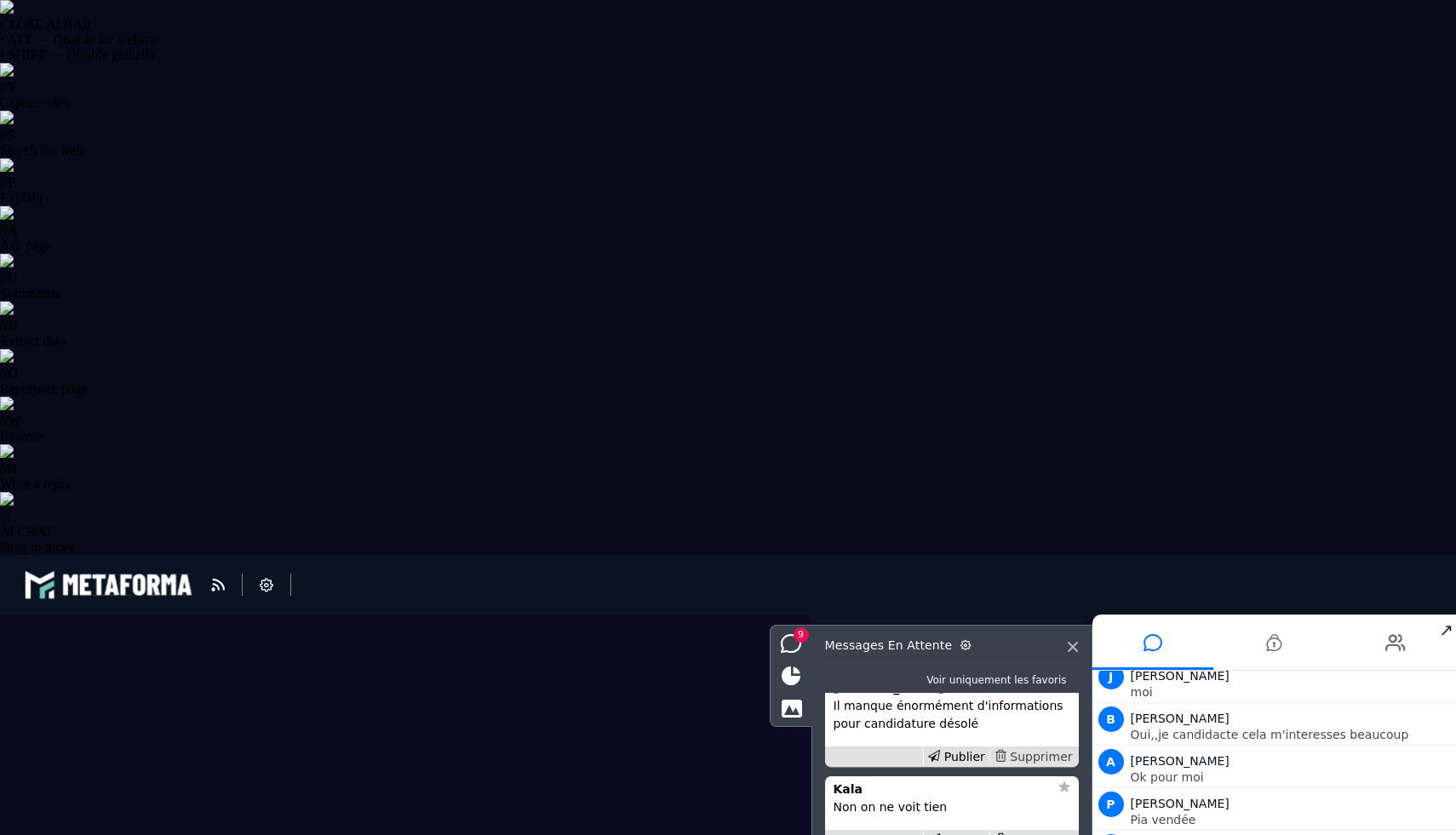
click at [1024, 766] on div "Supprimer" at bounding box center [1033, 757] width 88 height 18
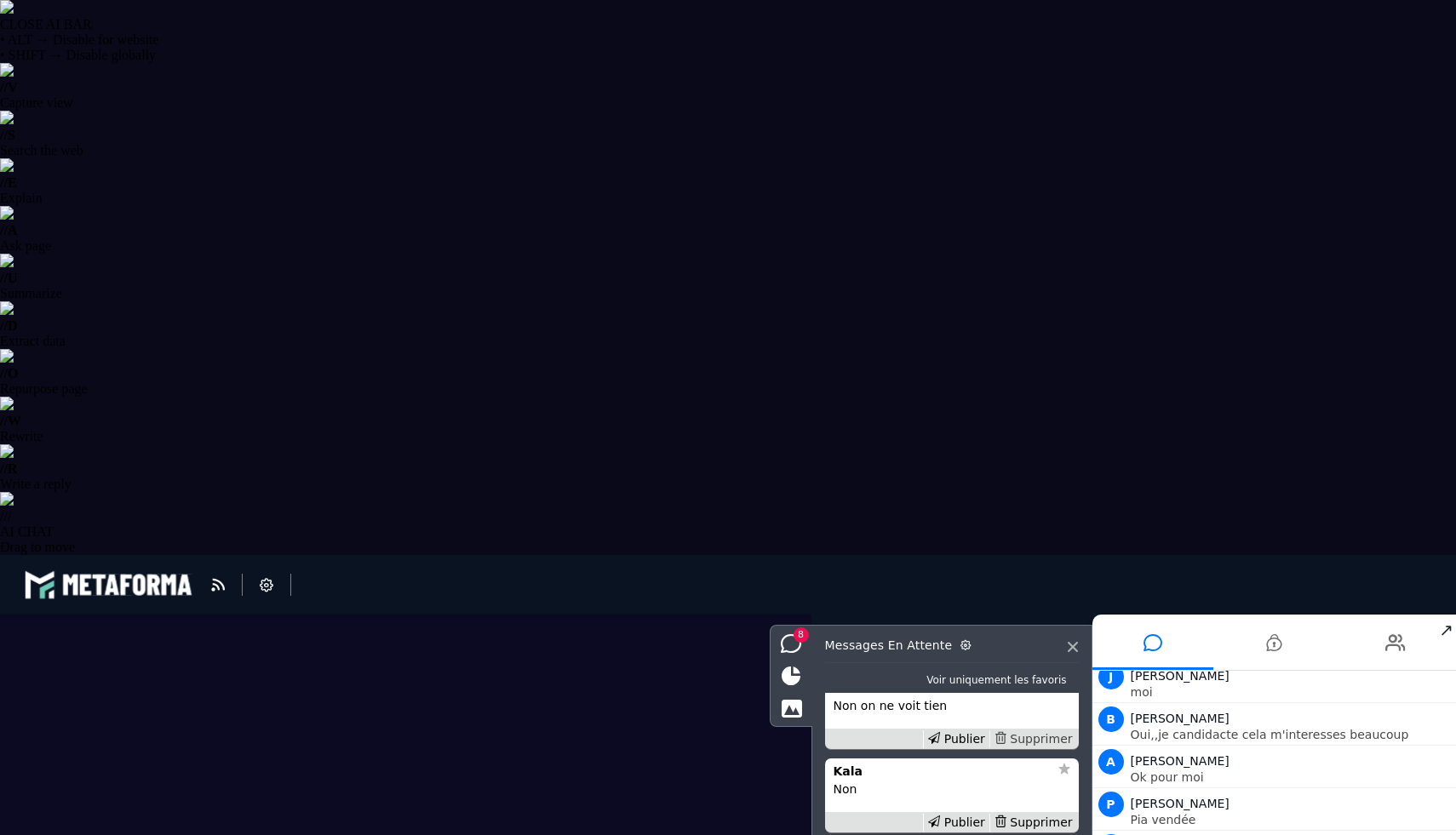
click at [1023, 748] on div "Supprimer" at bounding box center [1033, 740] width 88 height 18
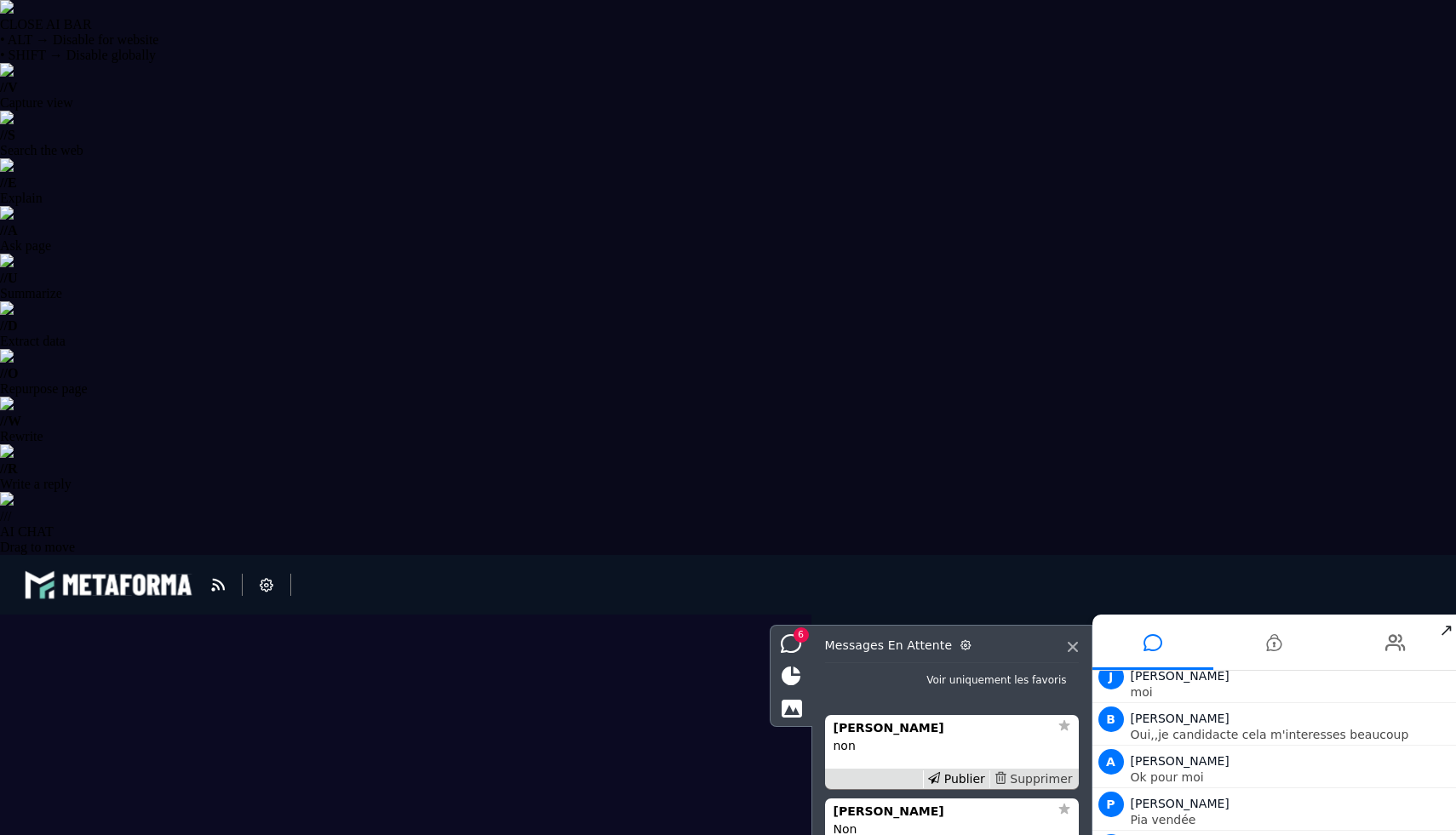
click at [1022, 789] on div "Supprimer" at bounding box center [1033, 780] width 88 height 18
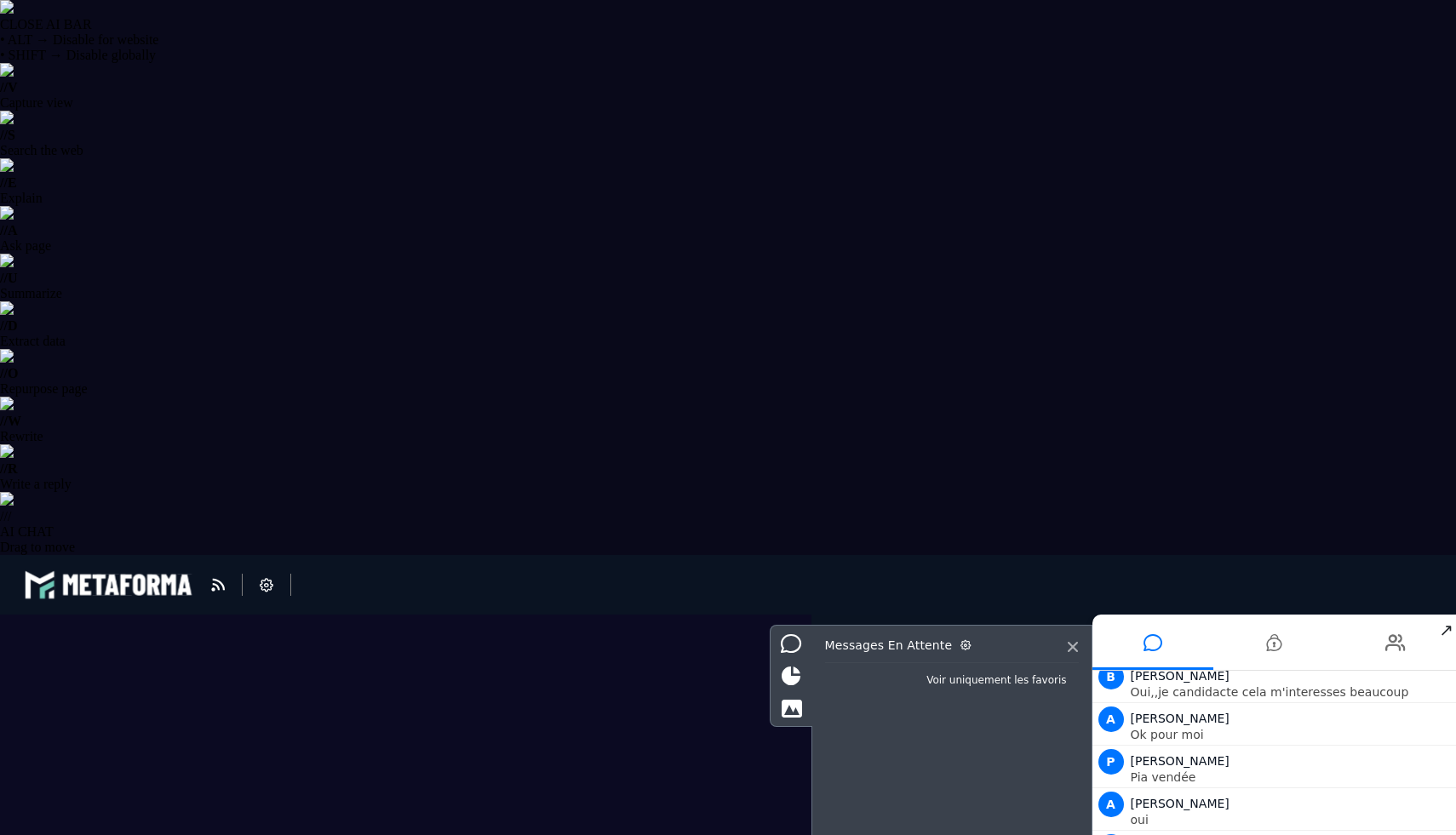
type textarea "**********"
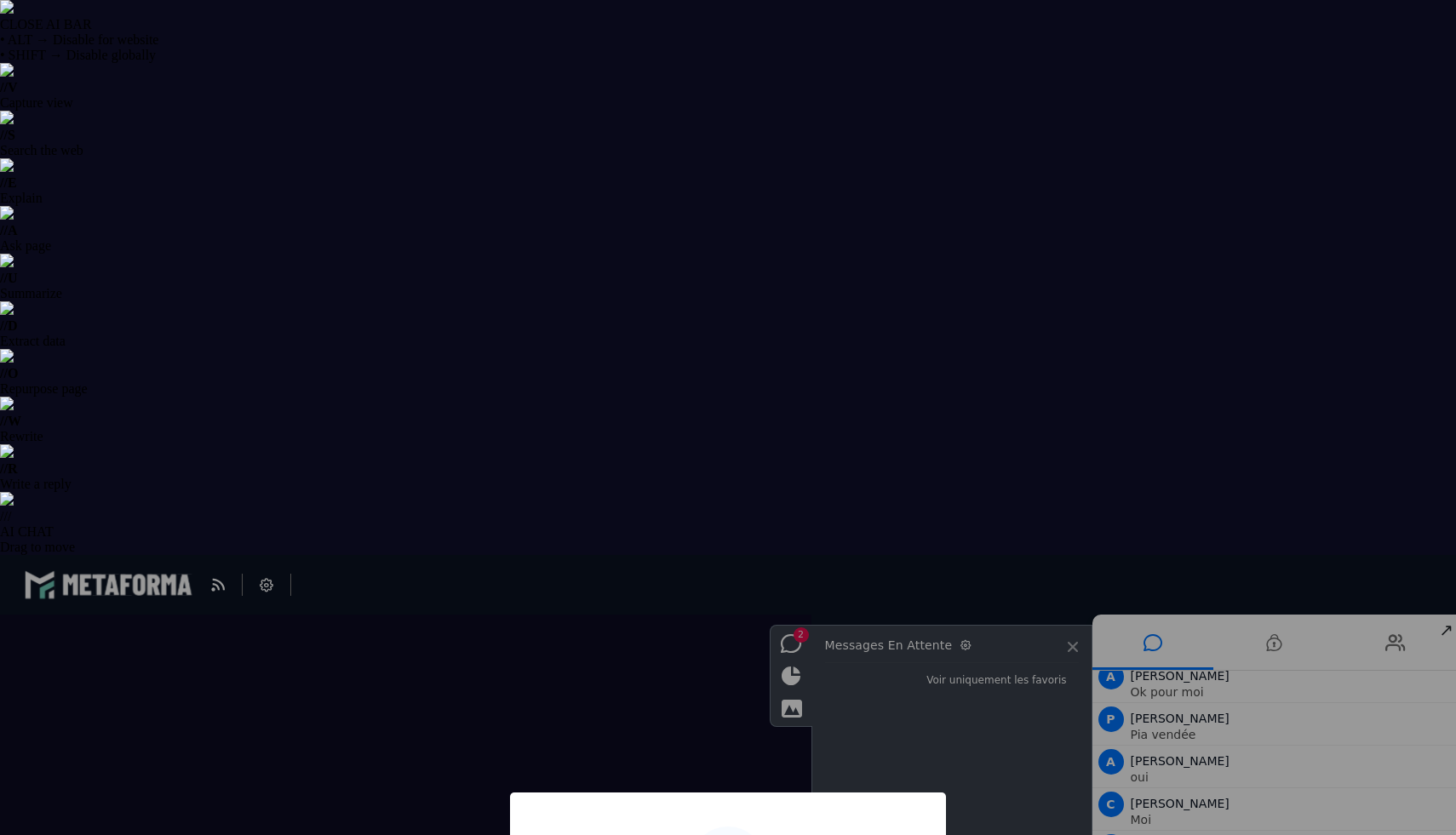
type input "**********"
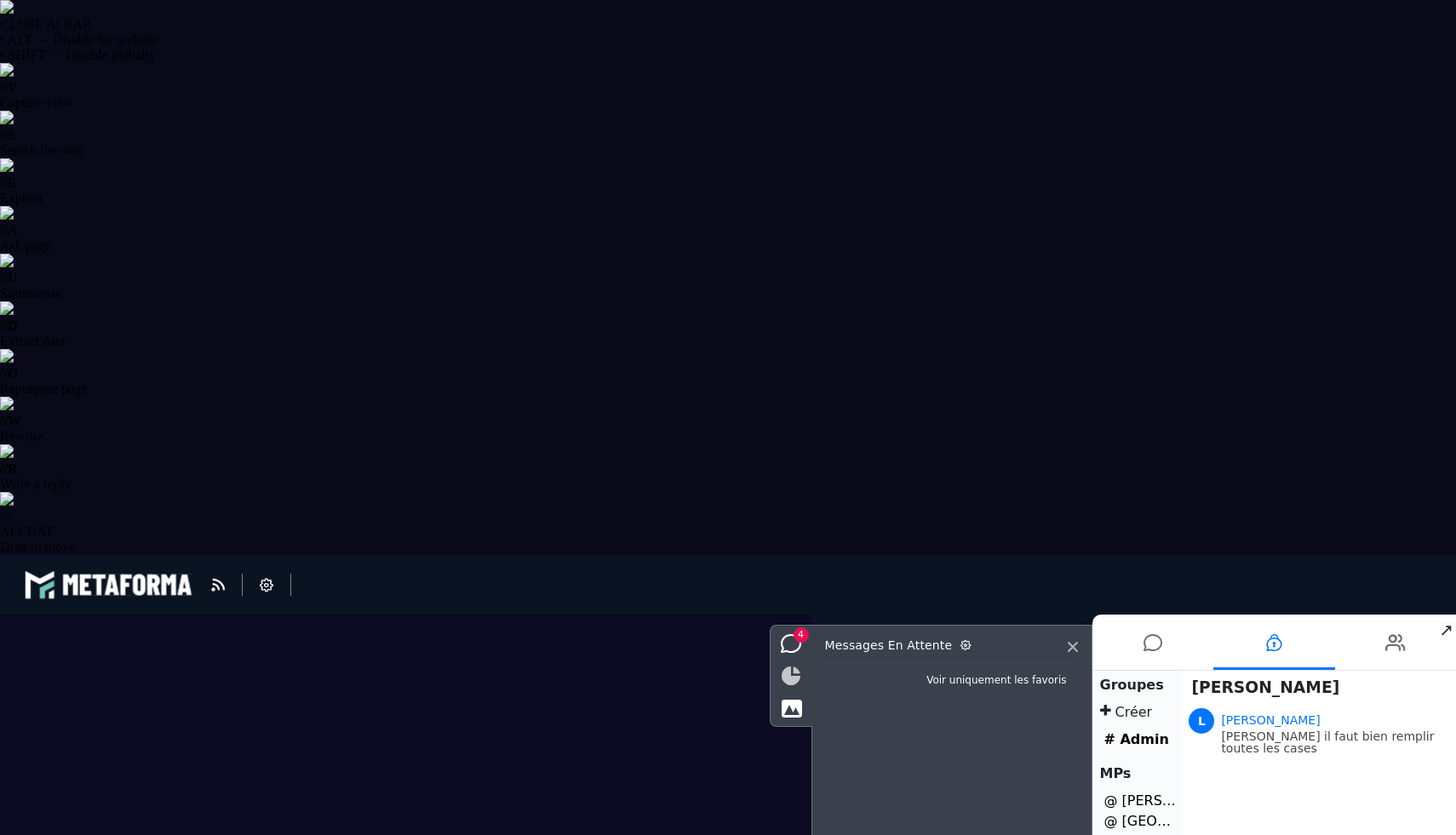
click at [790, 675] on icon at bounding box center [791, 675] width 19 height 19
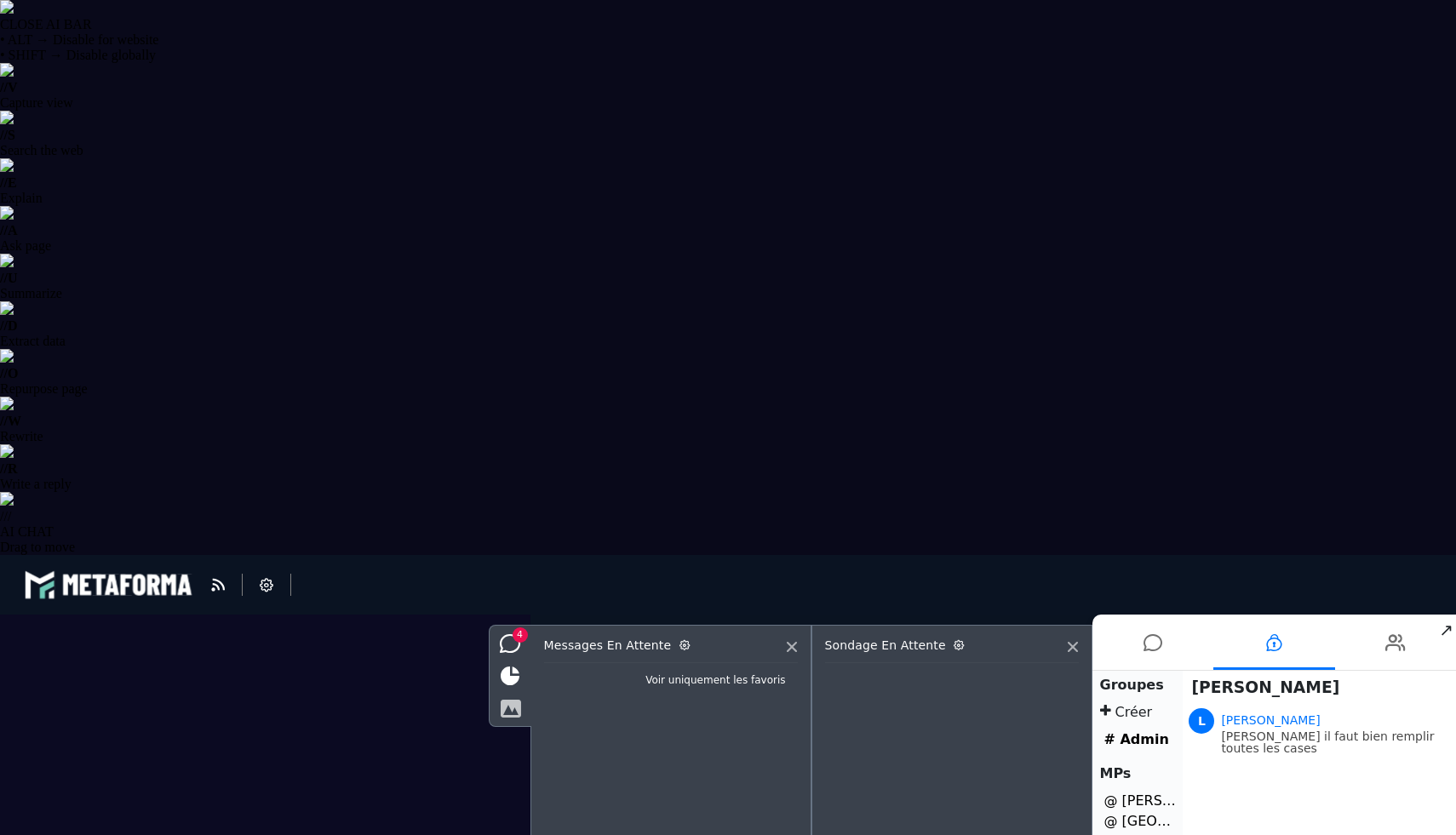
click at [515, 709] on icon at bounding box center [510, 708] width 21 height 19
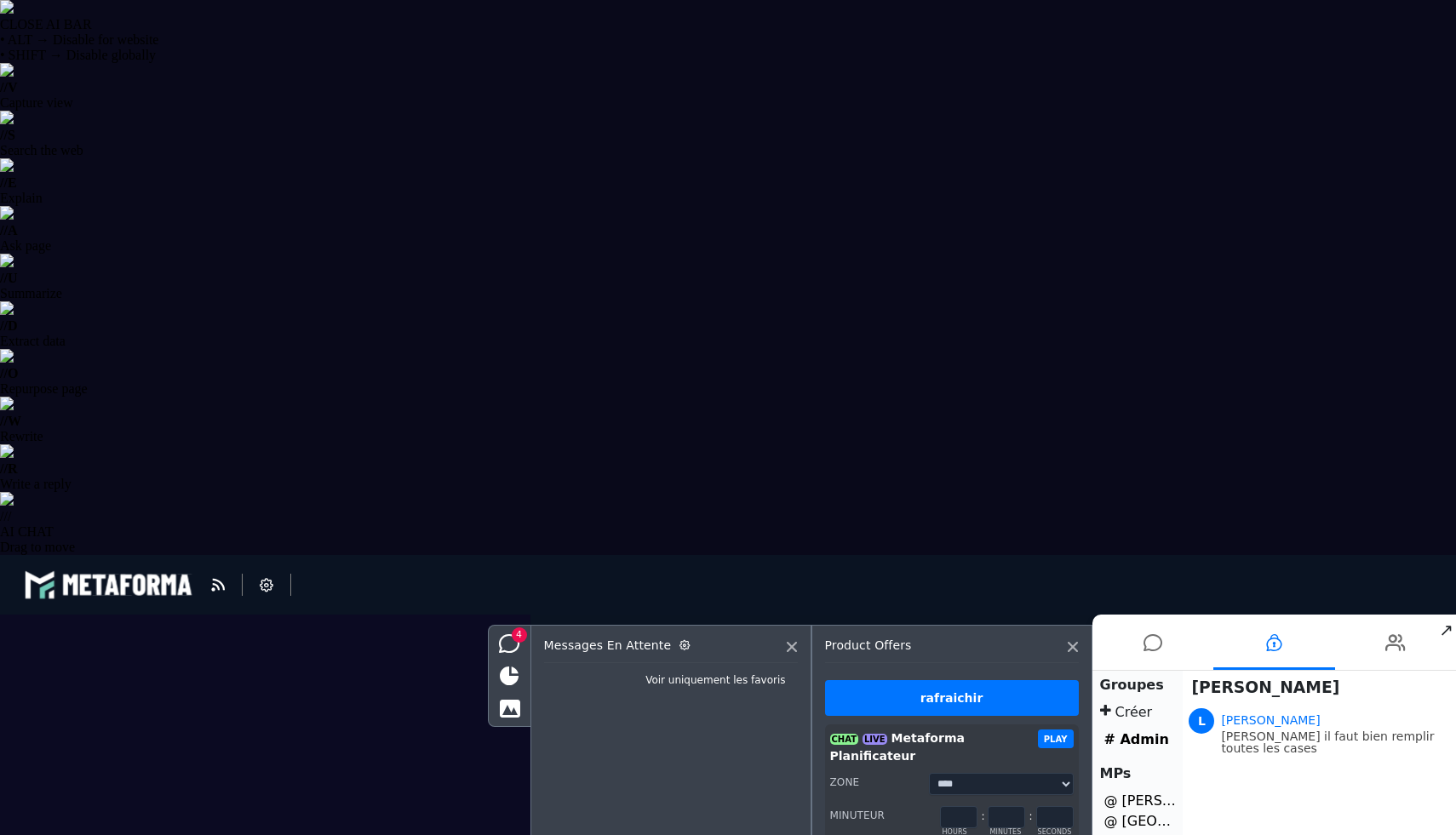
click at [1056, 743] on button "PLAY" at bounding box center [1055, 739] width 35 height 19
click at [1073, 644] on icon at bounding box center [1072, 646] width 10 height 10
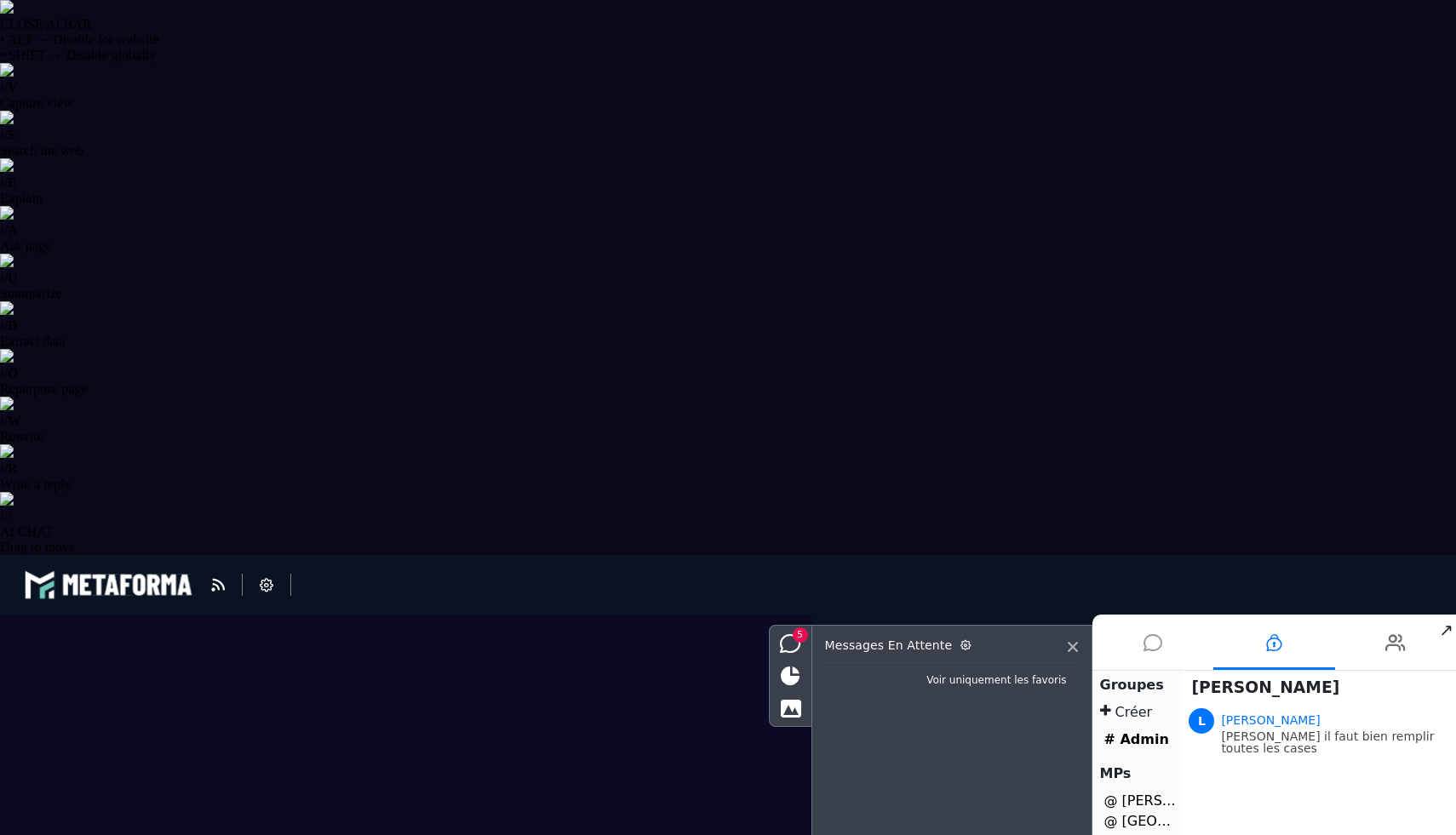
click at [1138, 638] on li at bounding box center [1153, 642] width 122 height 55
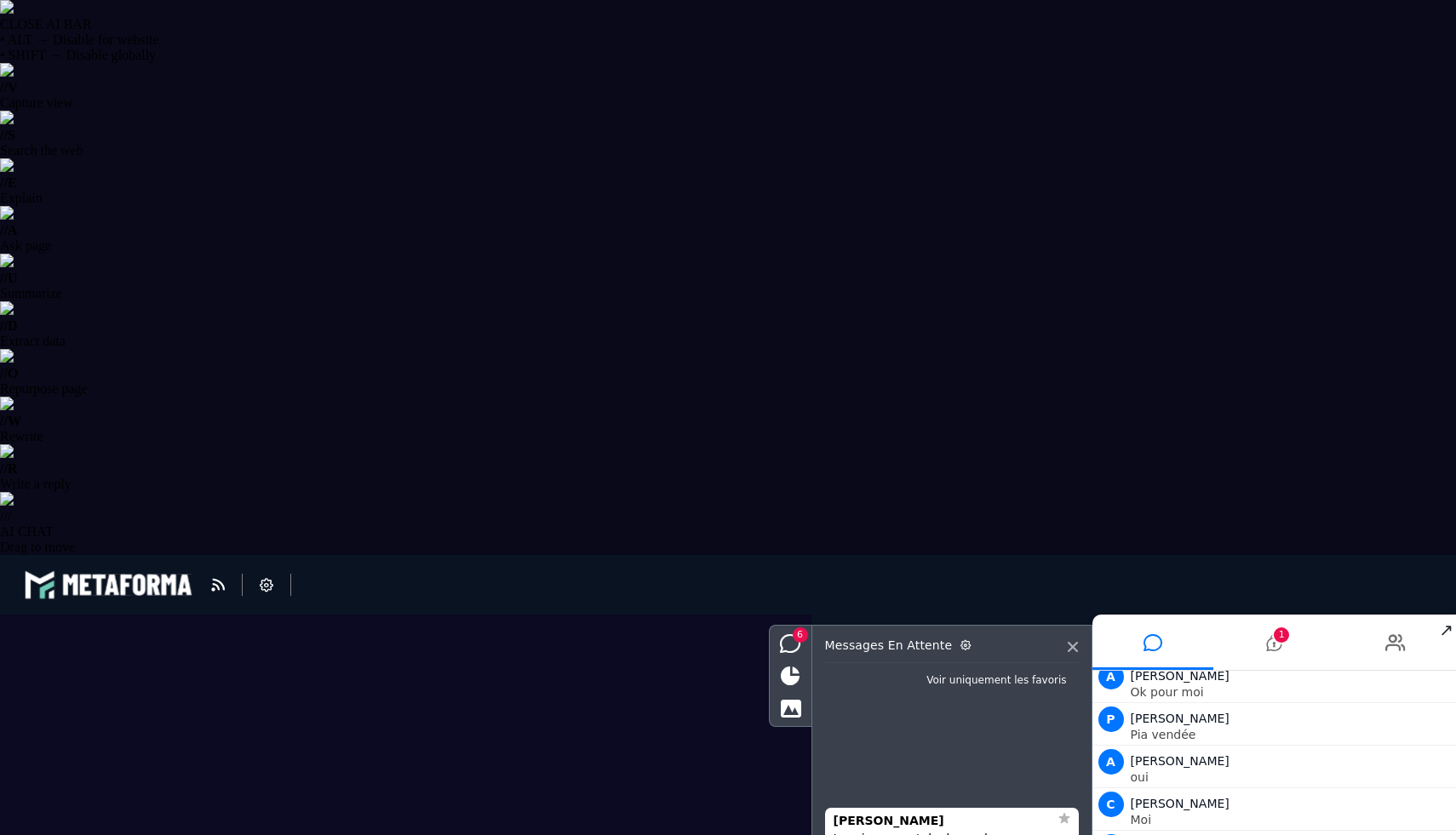
click at [1254, 646] on li "1" at bounding box center [1274, 642] width 122 height 55
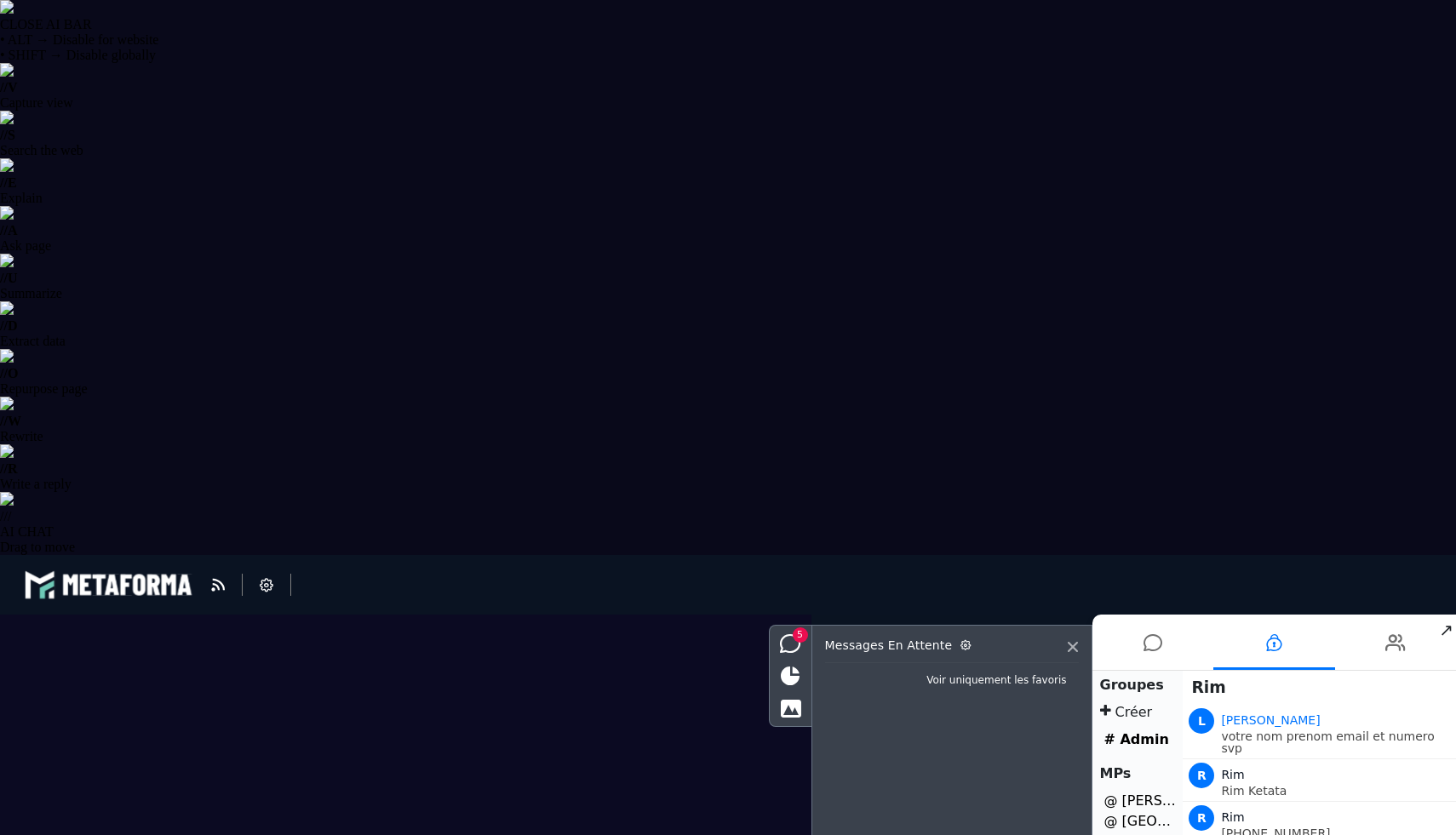
scroll to position [195, 0]
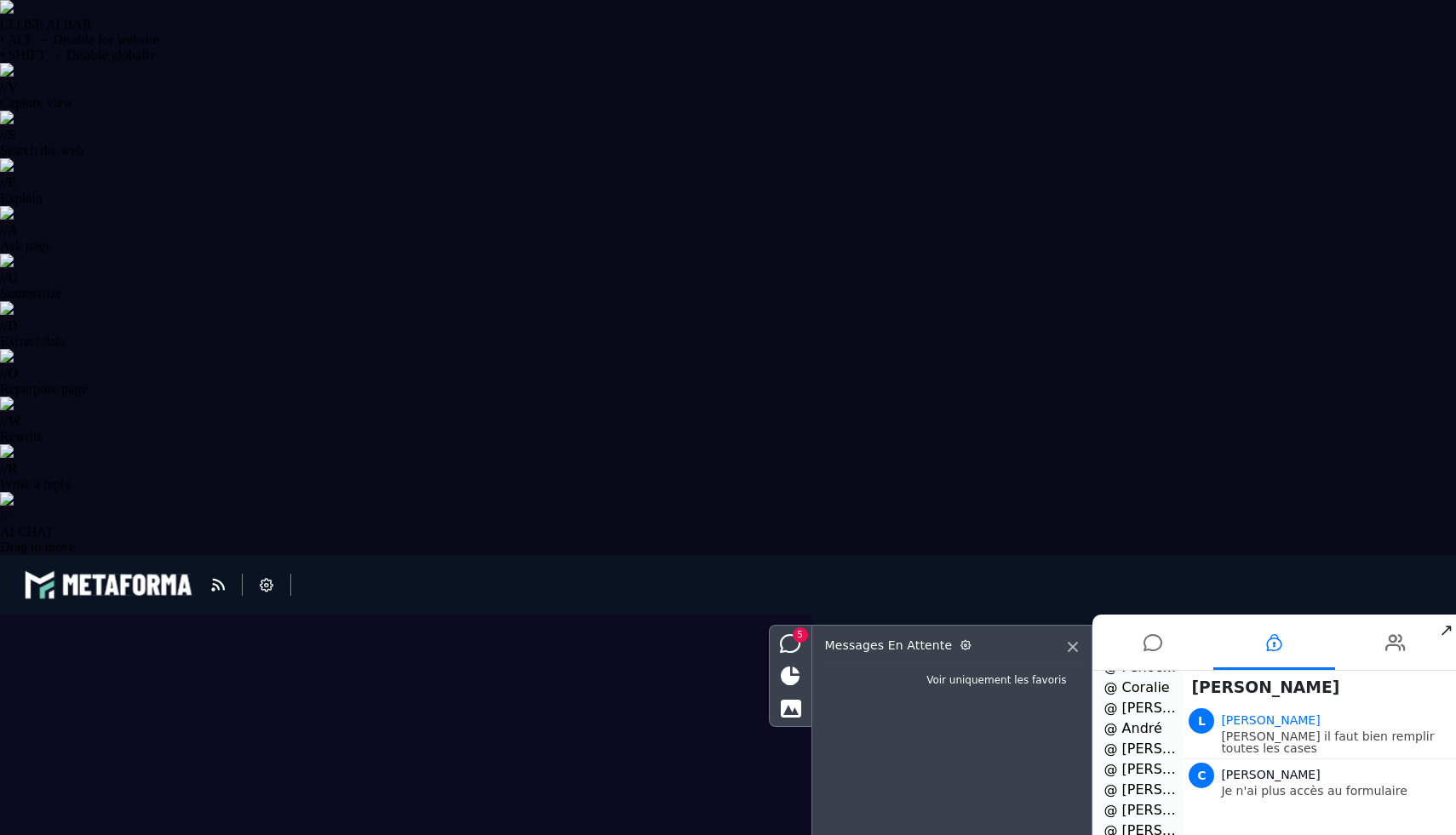
type textarea "**********"
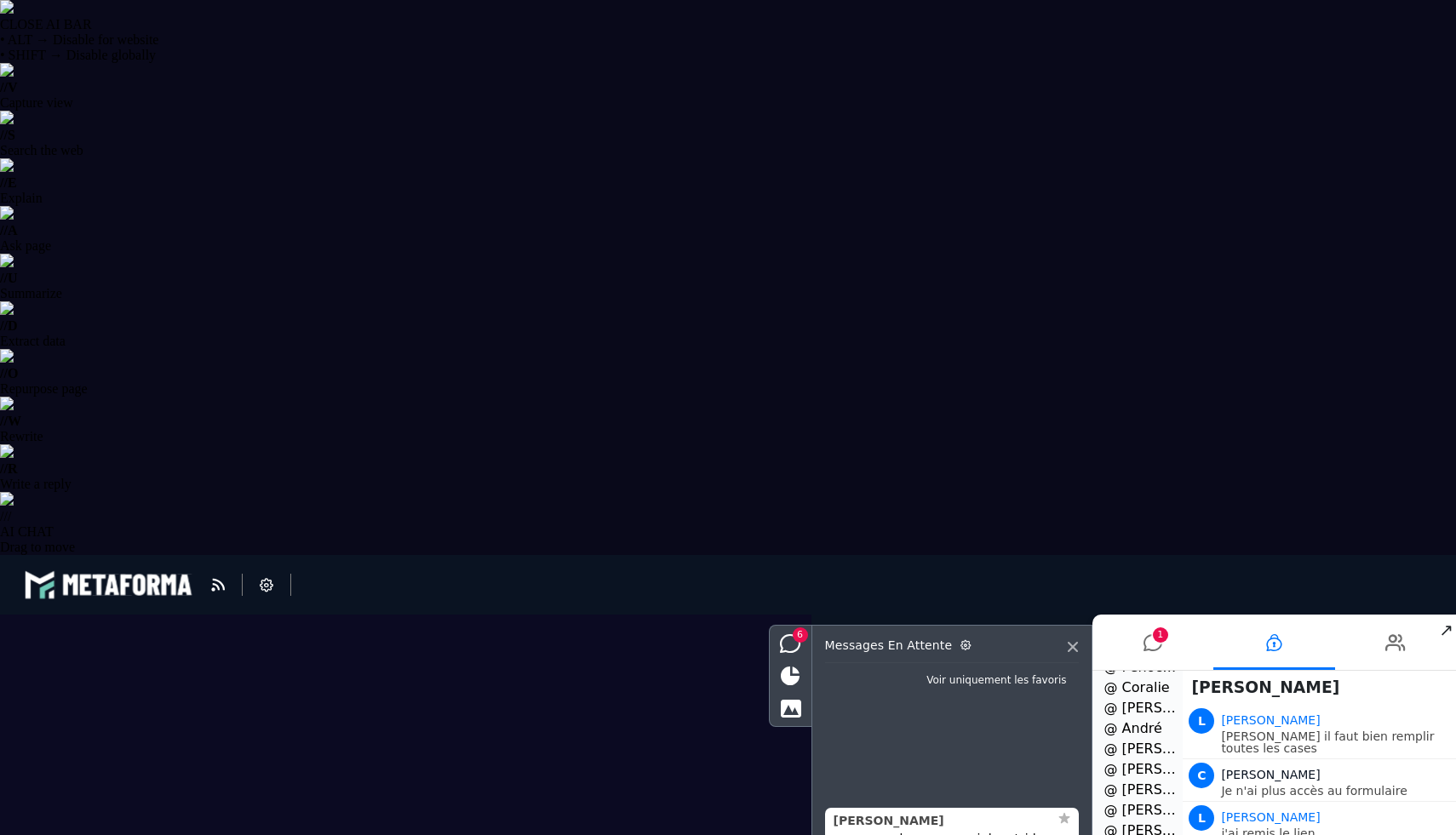
click at [852, 824] on strong "[PERSON_NAME]" at bounding box center [889, 820] width 111 height 14
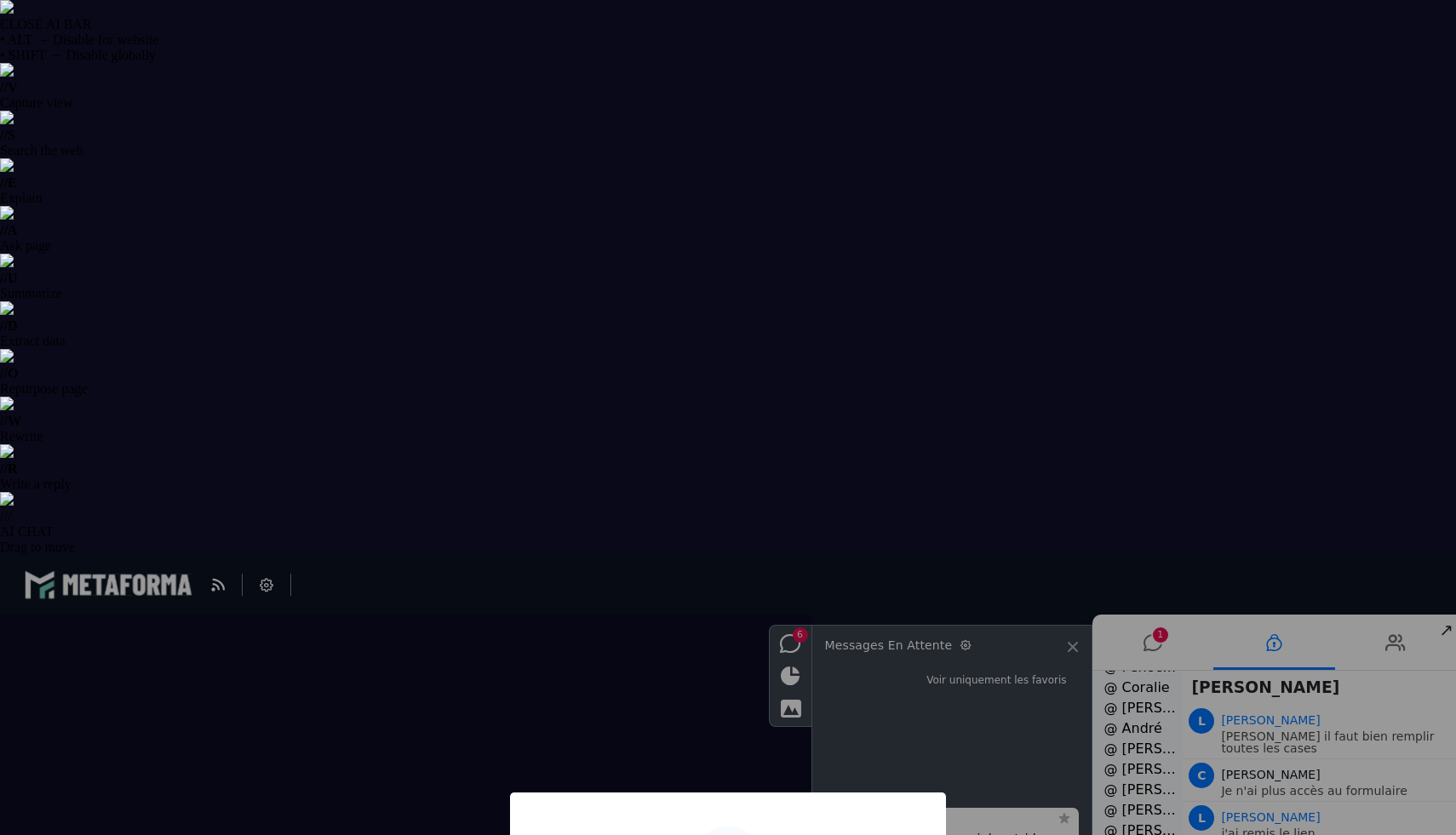
type input "**********"
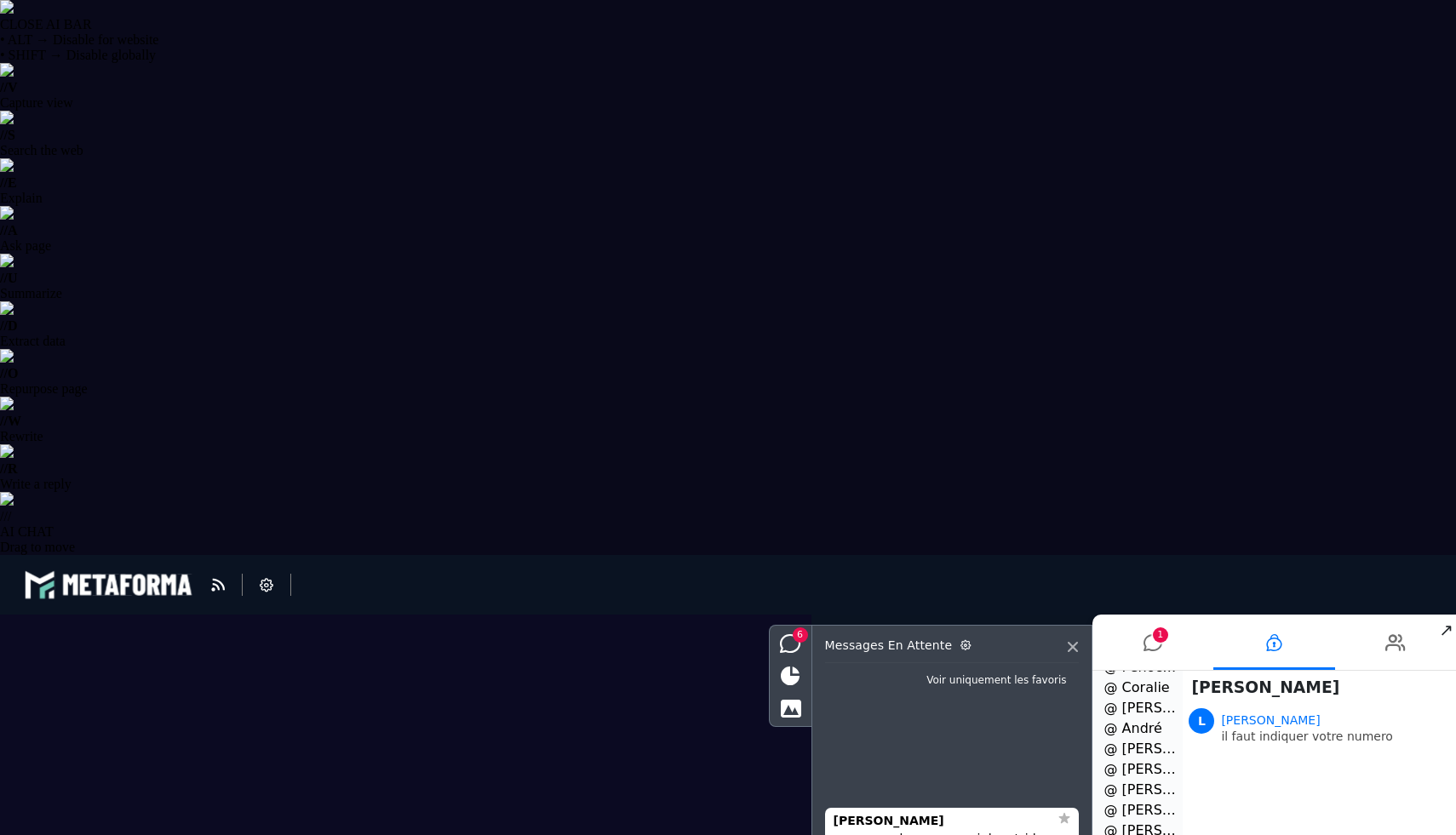
click at [1167, 641] on li "1" at bounding box center [1153, 642] width 122 height 55
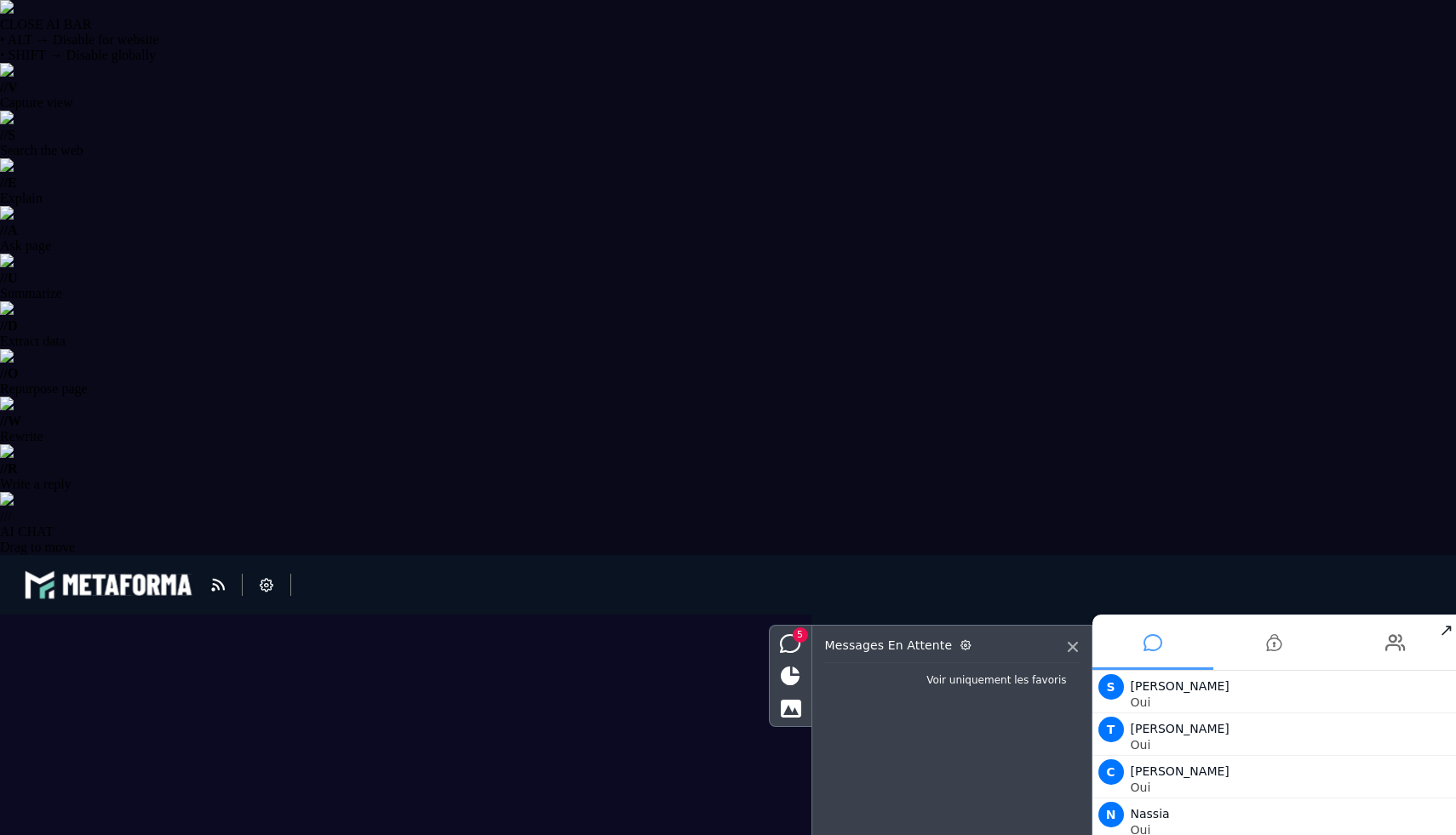
scroll to position [2125, 0]
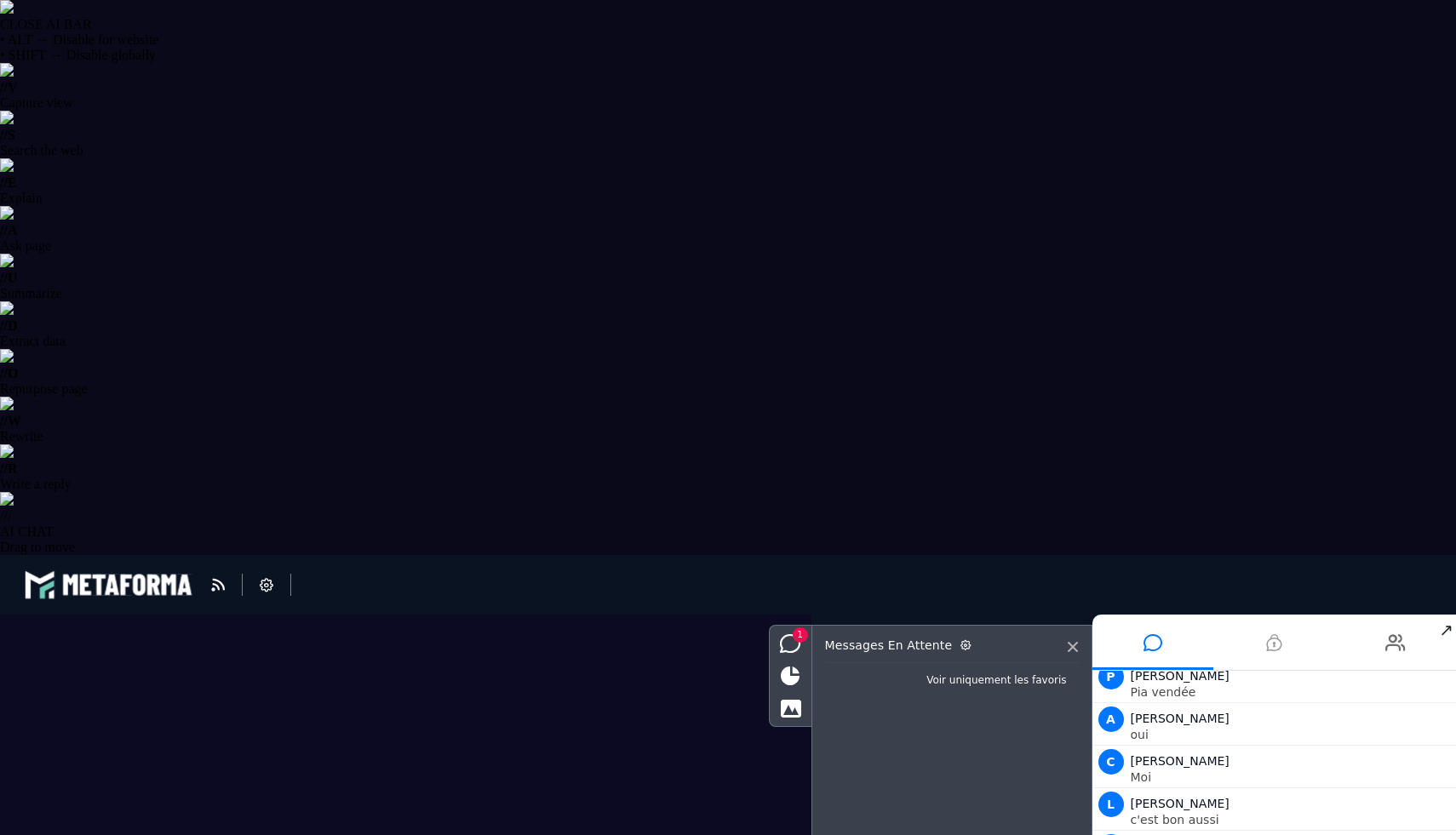
click at [1283, 647] on li at bounding box center [1274, 642] width 122 height 55
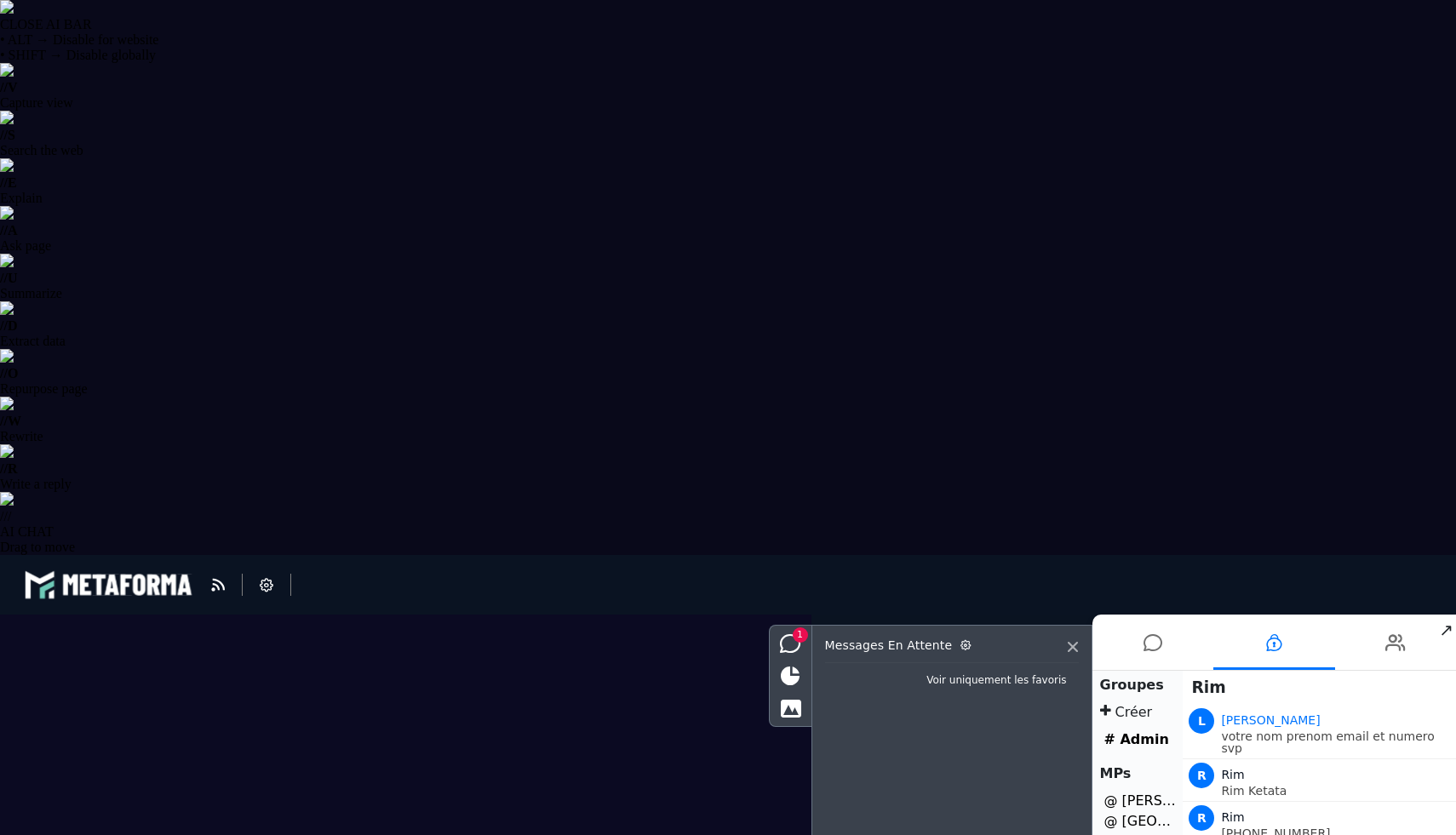
click at [1160, 649] on icon at bounding box center [1153, 643] width 19 height 43
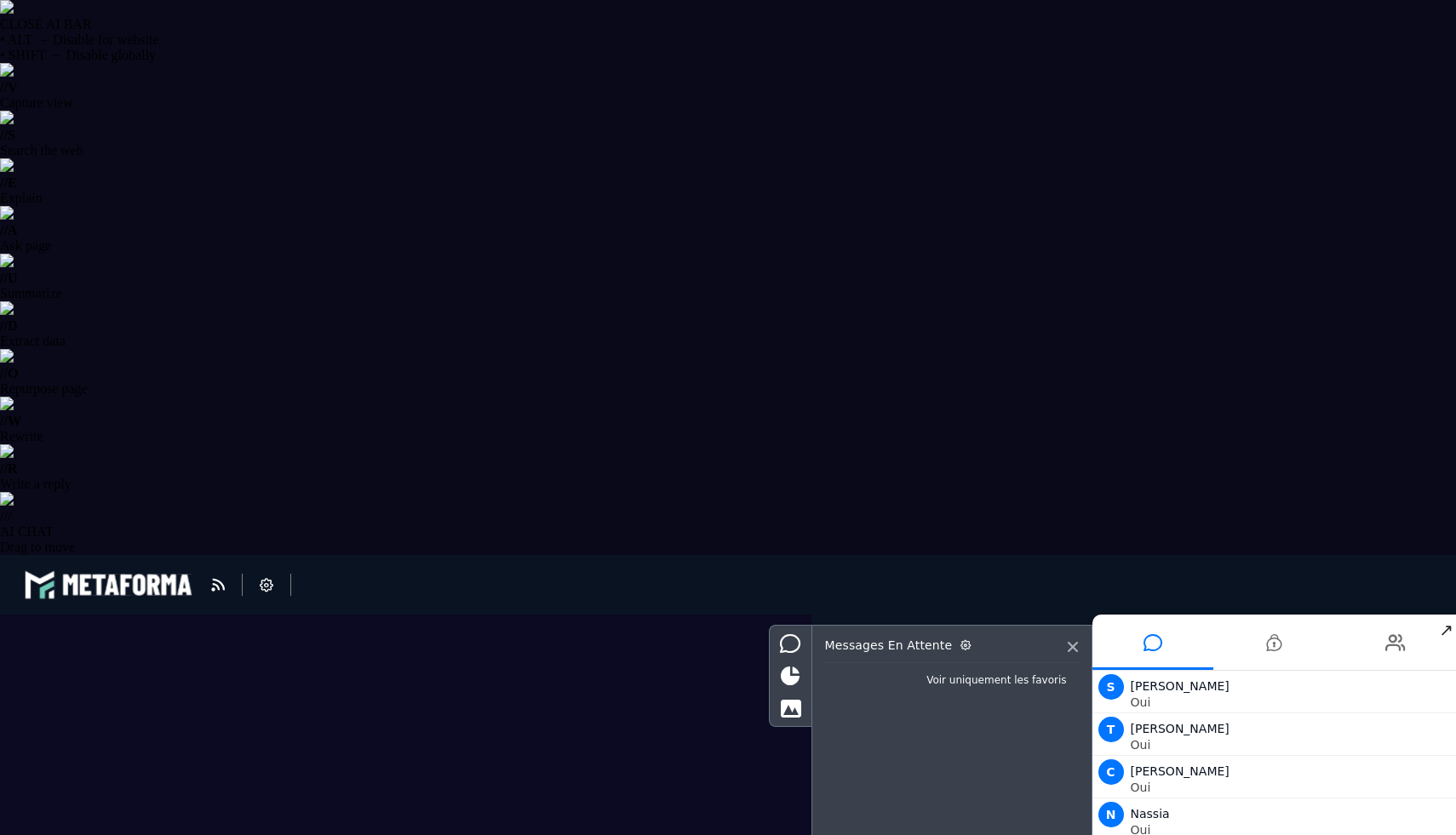
scroll to position [2167, 0]
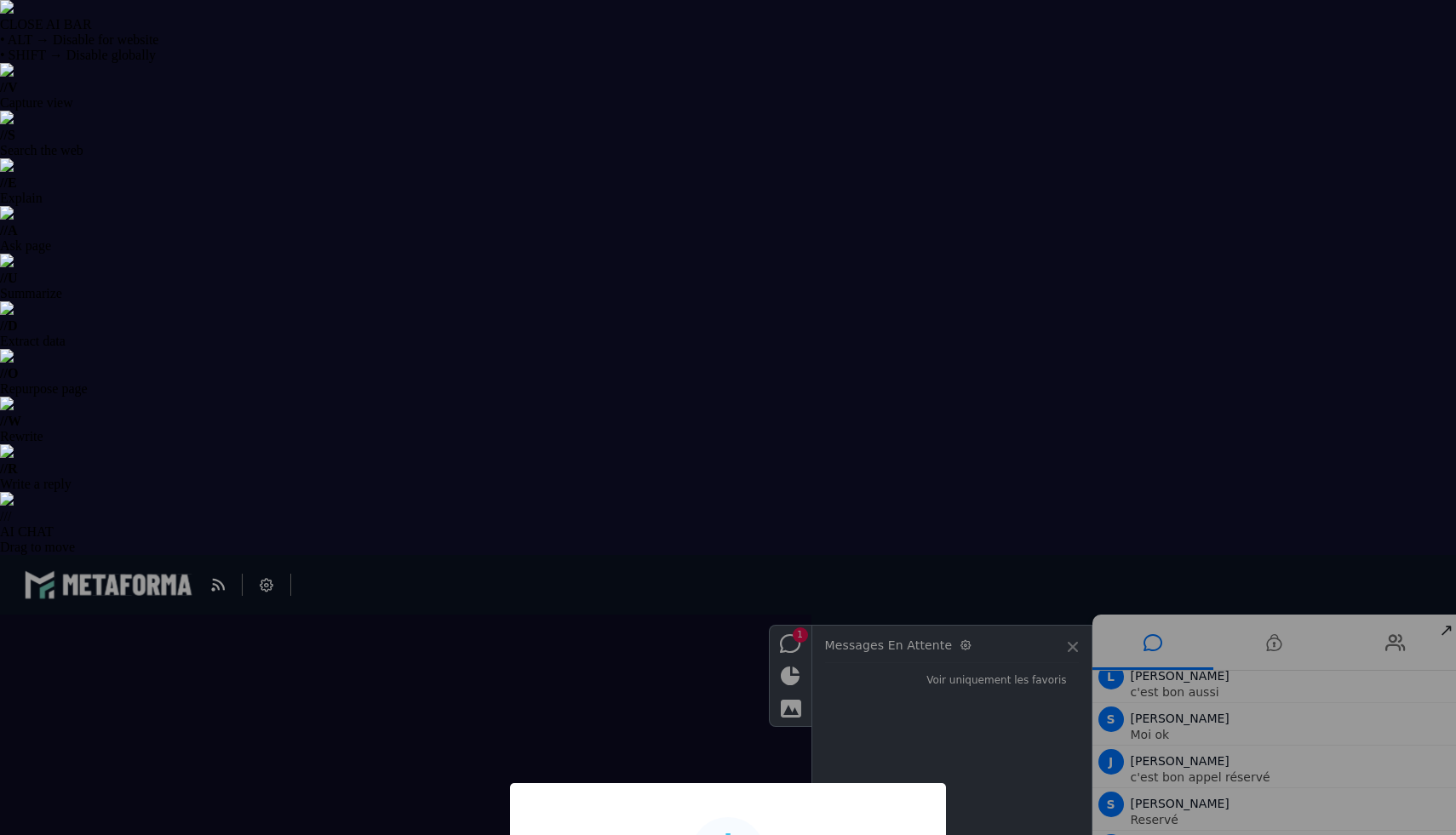
type input "**********"
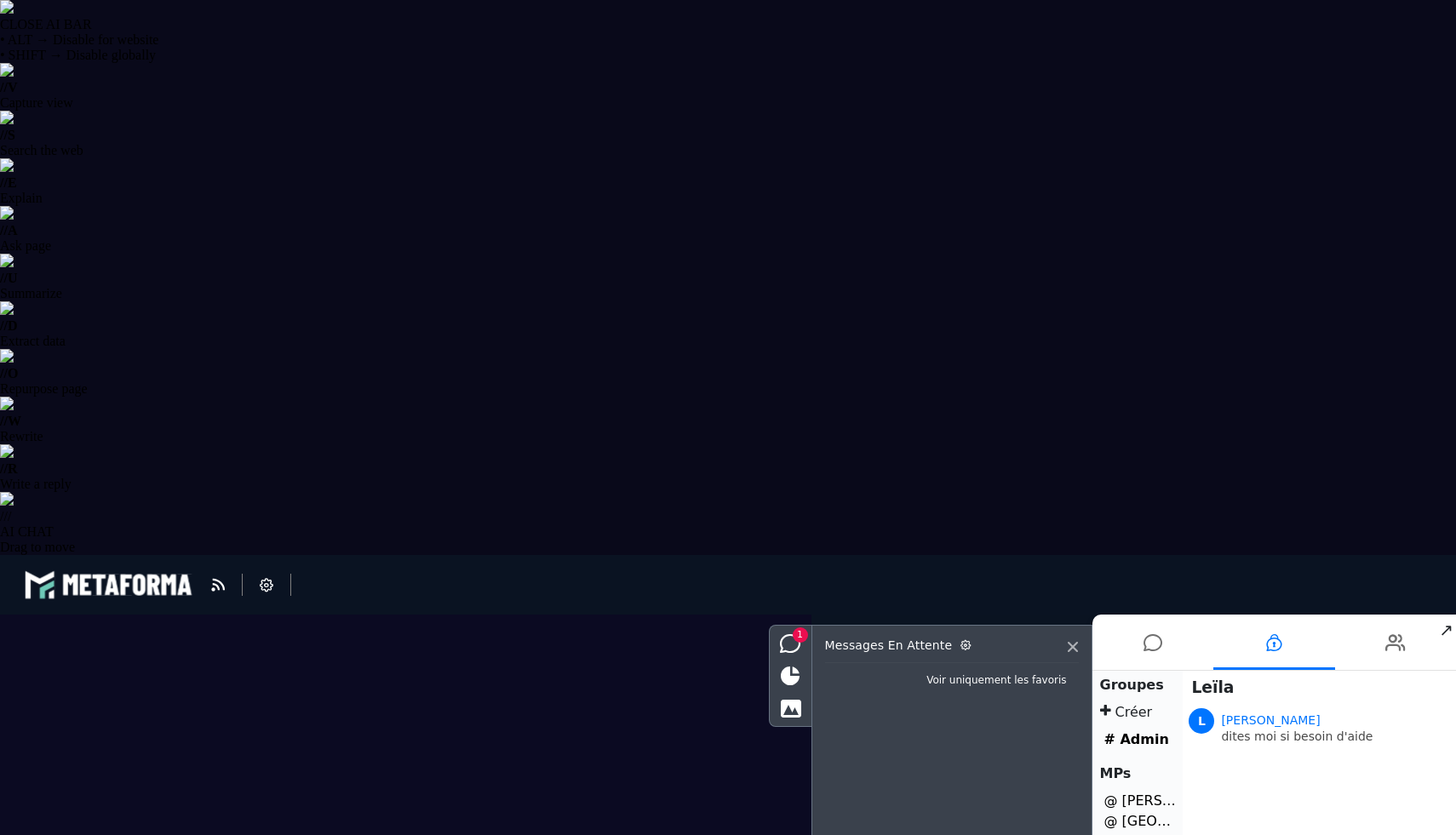
click at [1135, 641] on li at bounding box center [1153, 642] width 122 height 55
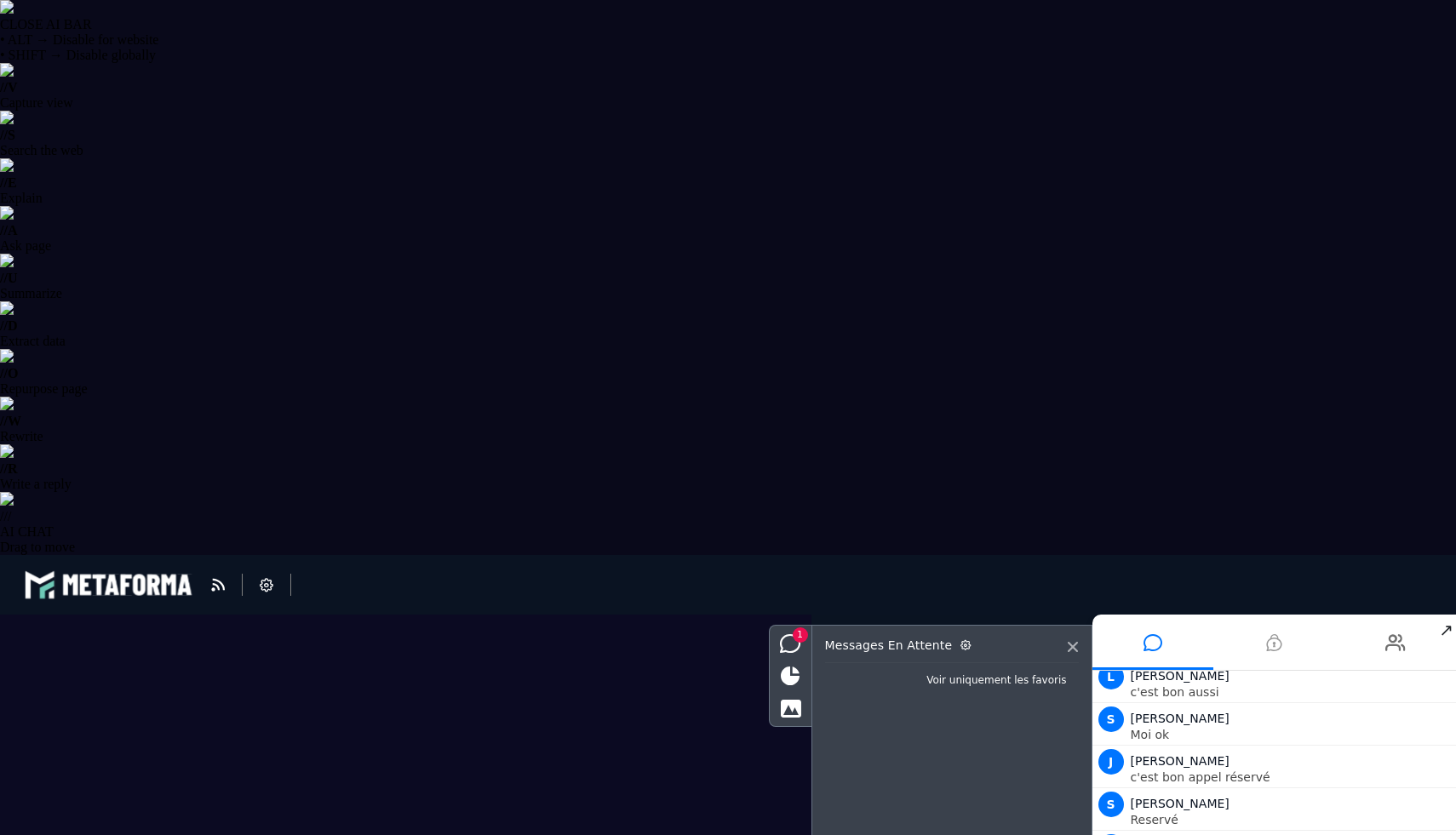
click at [1270, 634] on icon at bounding box center [1274, 643] width 15 height 43
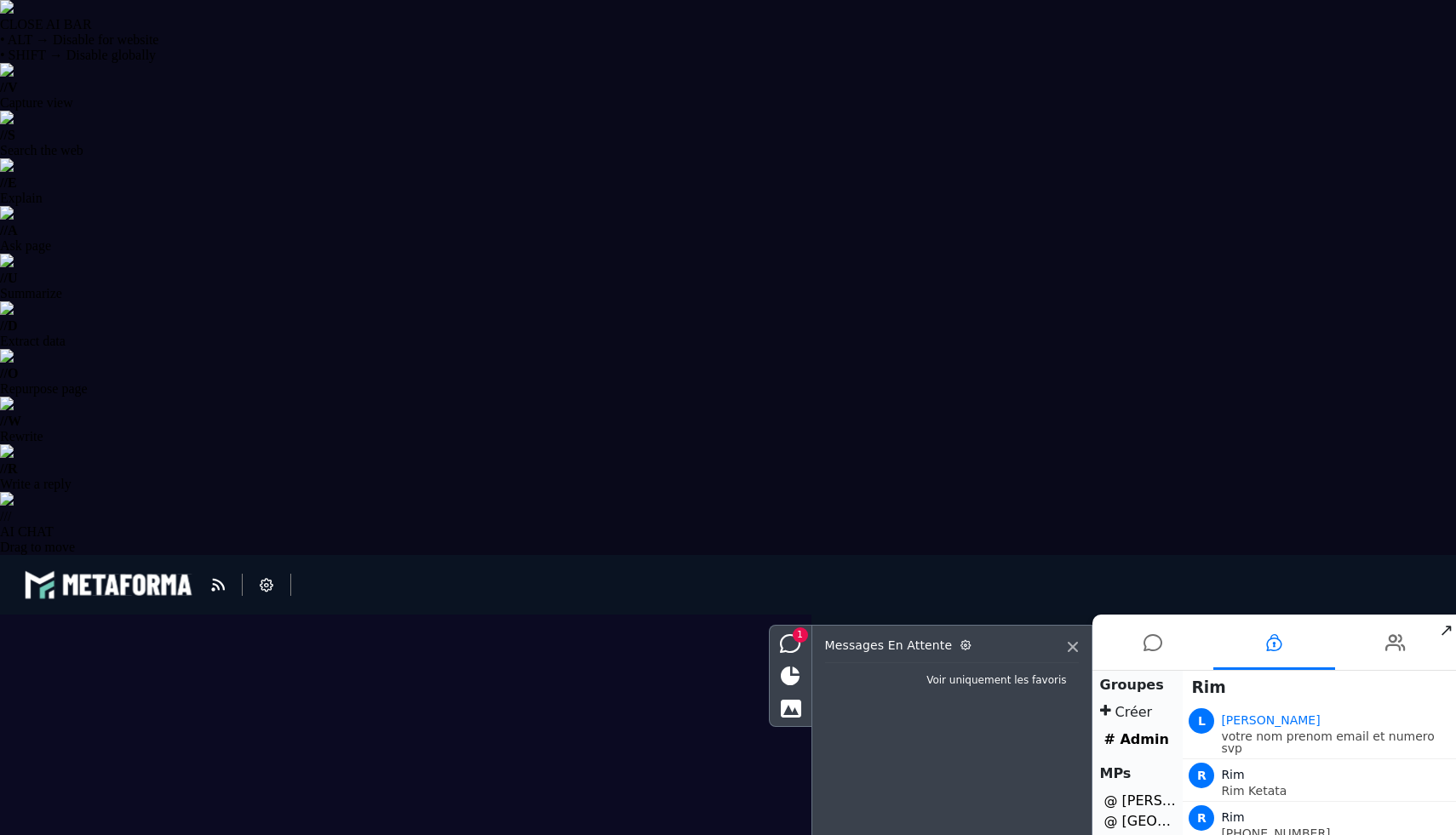
scroll to position [236, 0]
click at [1146, 644] on icon at bounding box center [1153, 643] width 19 height 43
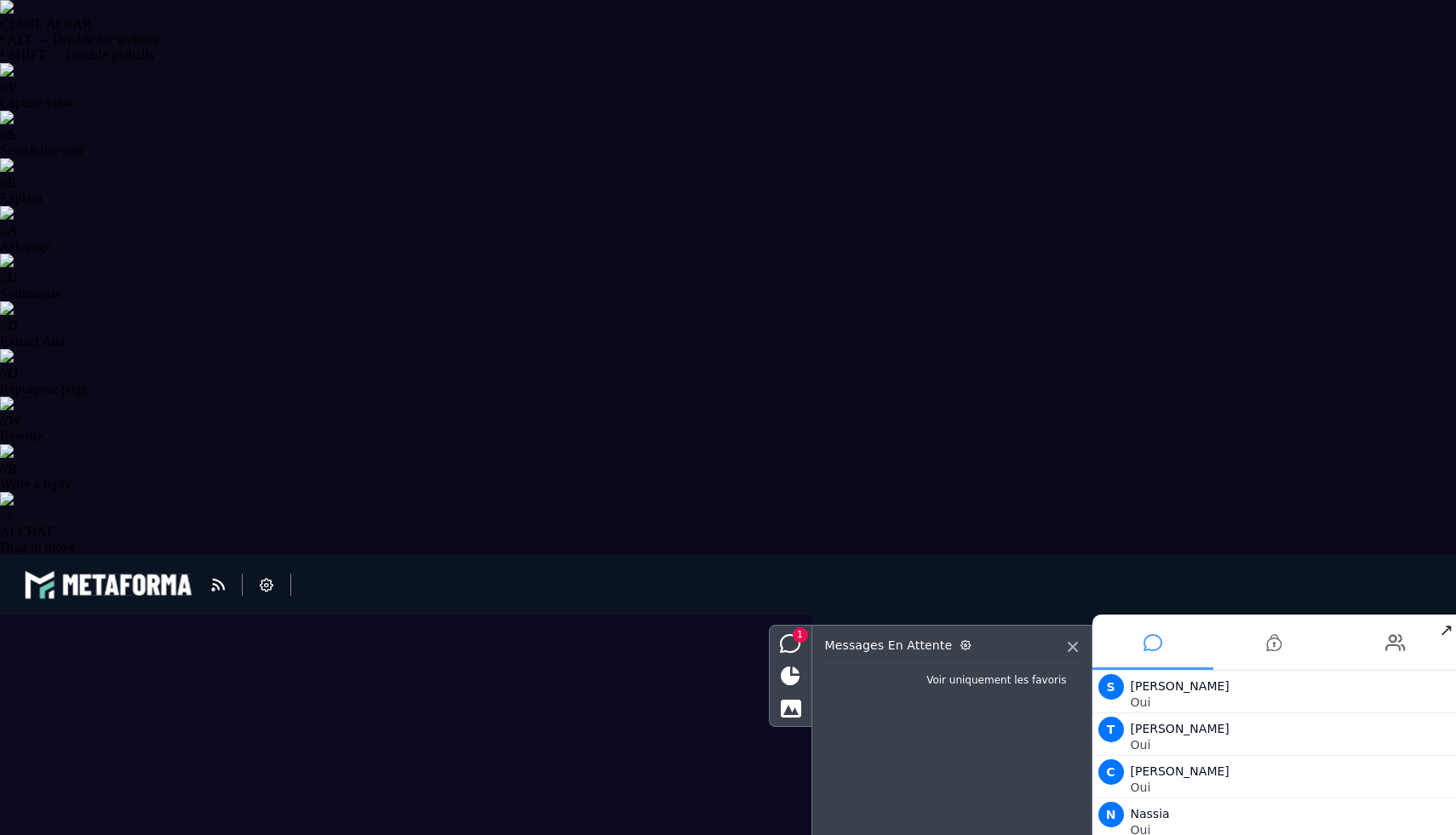
scroll to position [2253, 0]
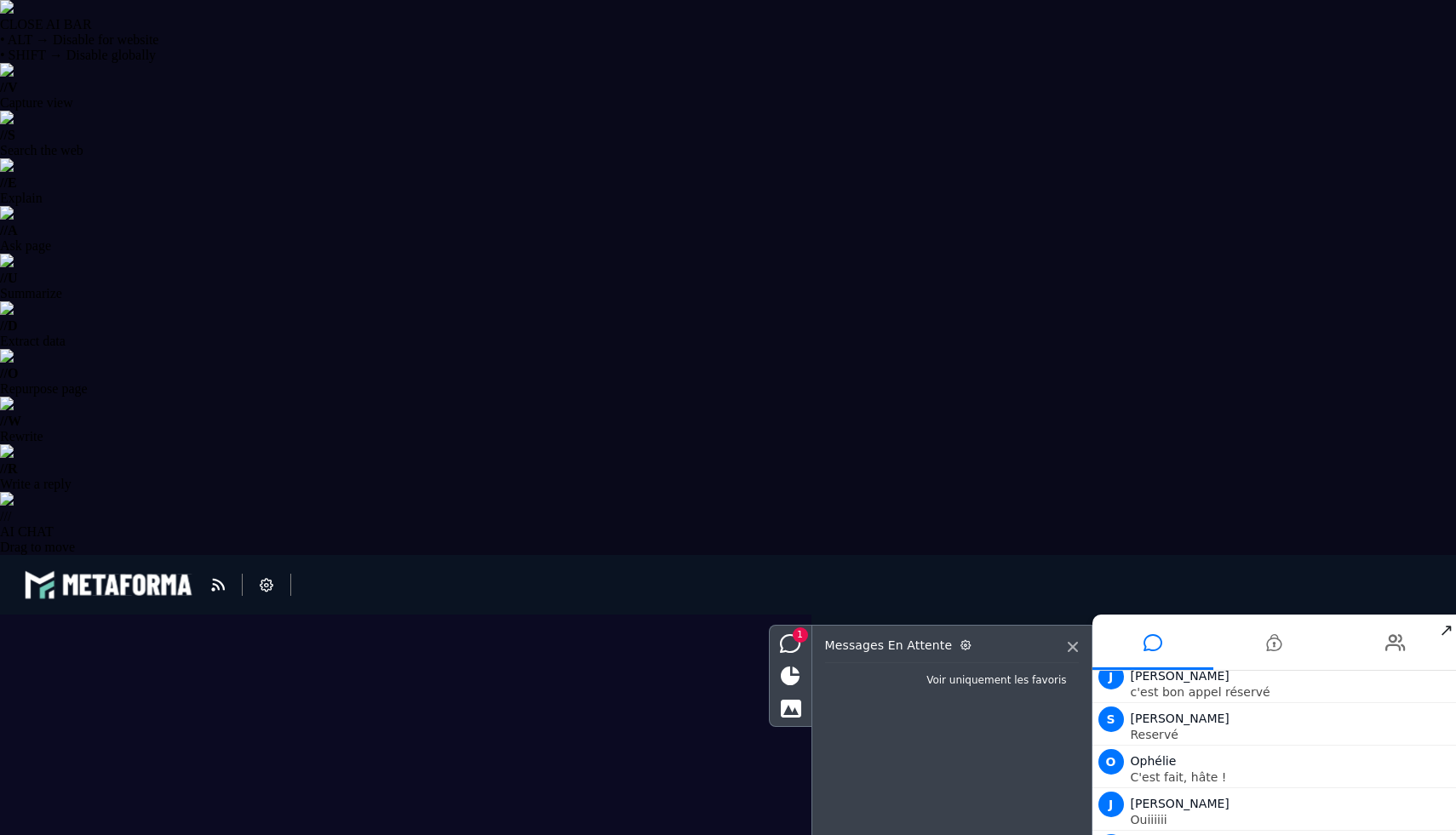
type textarea "**********"
drag, startPoint x: 1409, startPoint y: 479, endPoint x: 1412, endPoint y: 533, distance: 54.1
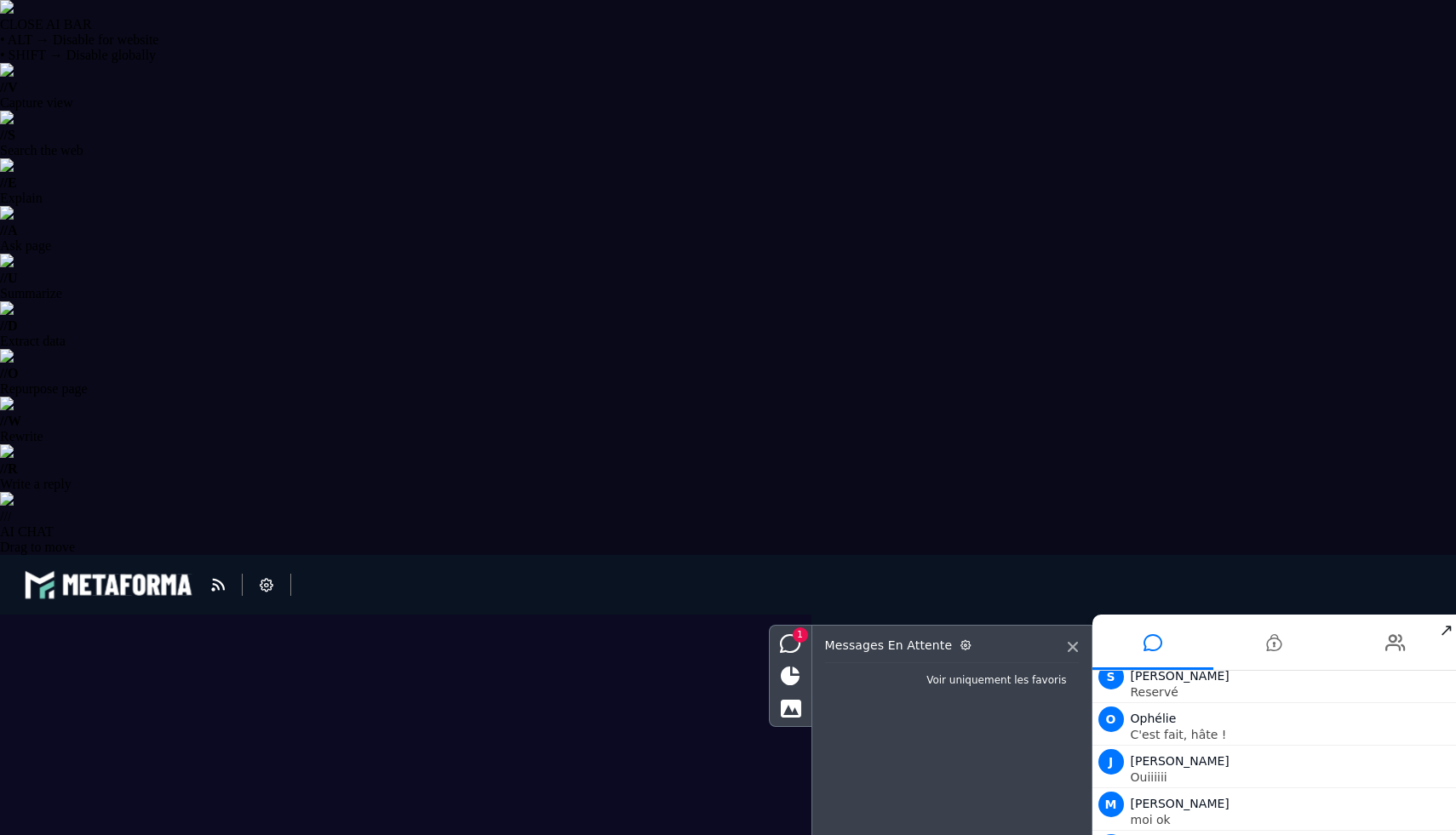
click at [14, 14] on img at bounding box center [6, 6] width 14 height 14
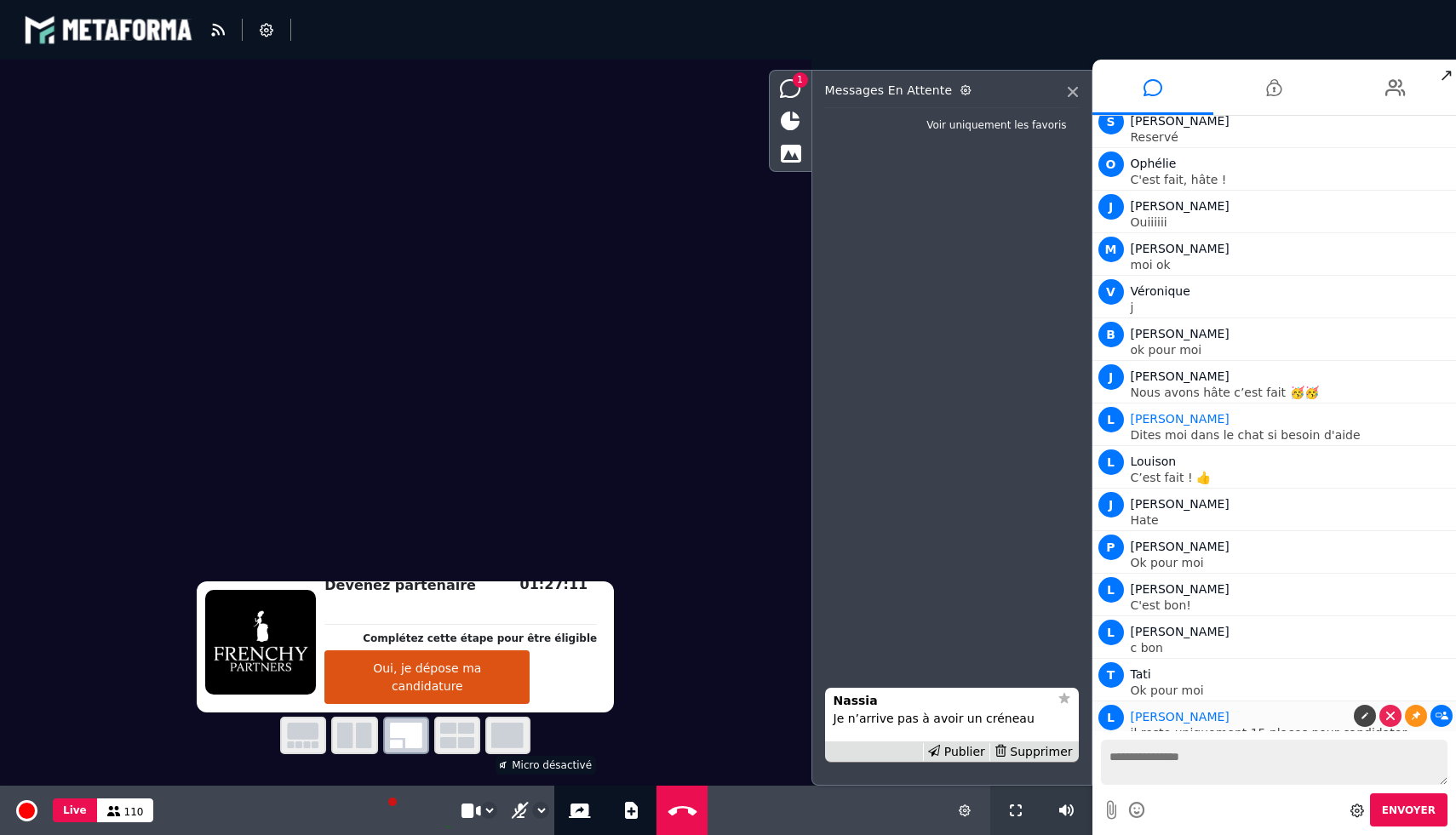
click at [1438, 712] on icon at bounding box center [1441, 715] width 13 height 8
click at [1412, 712] on icon at bounding box center [1415, 715] width 8 height 8
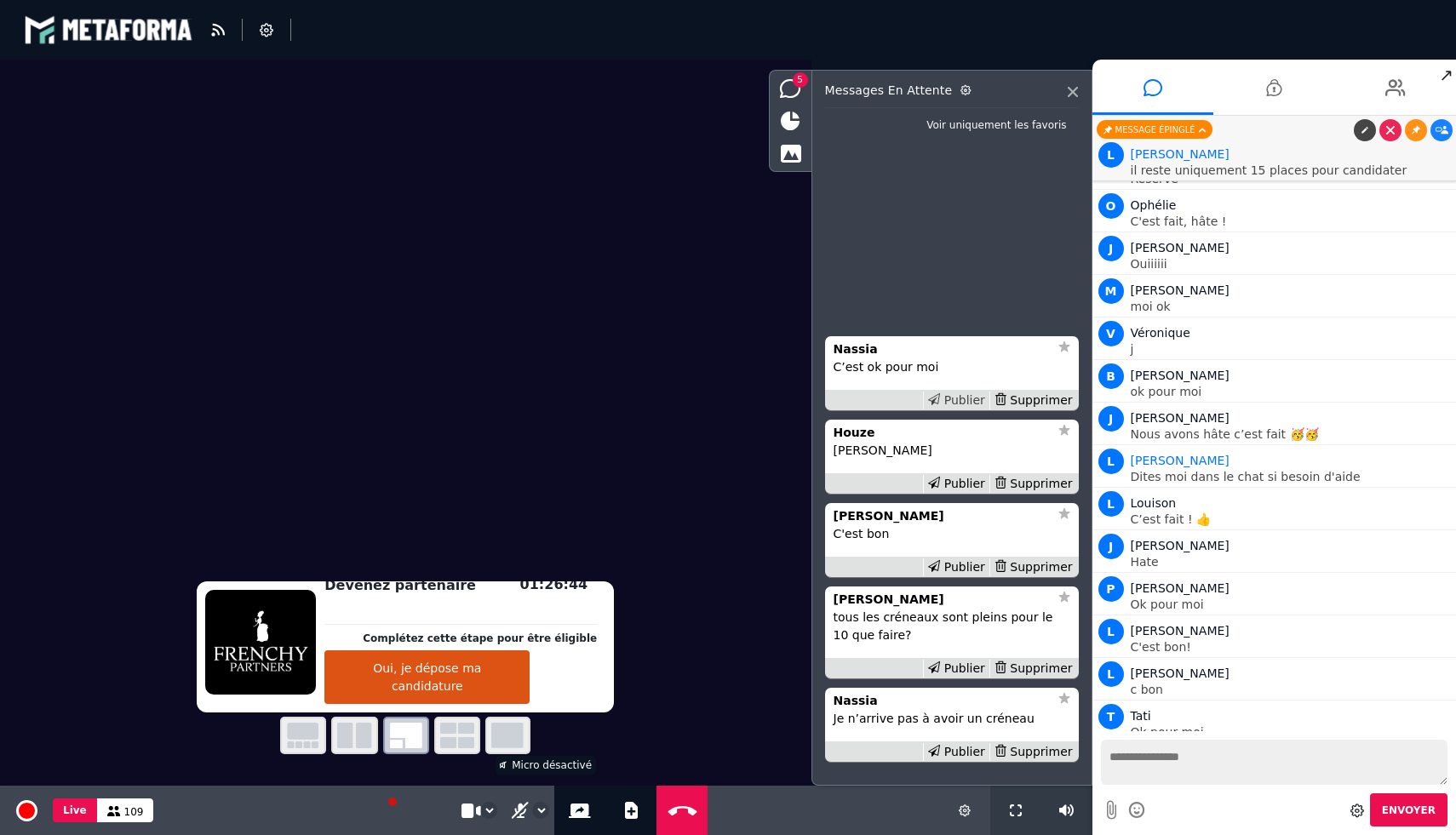
click at [971, 399] on div "Publier" at bounding box center [956, 400] width 66 height 18
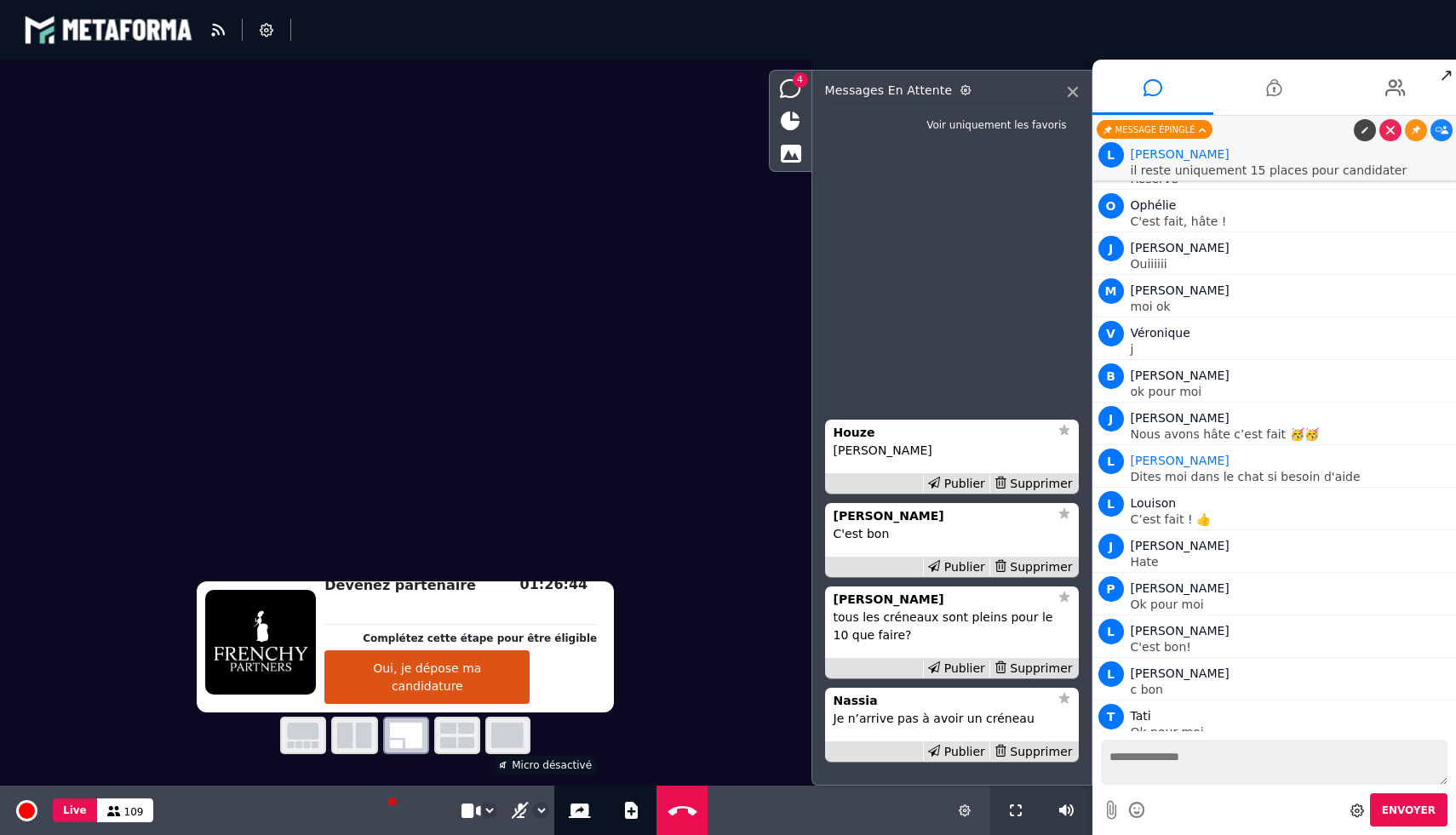
scroll to position [2381, 0]
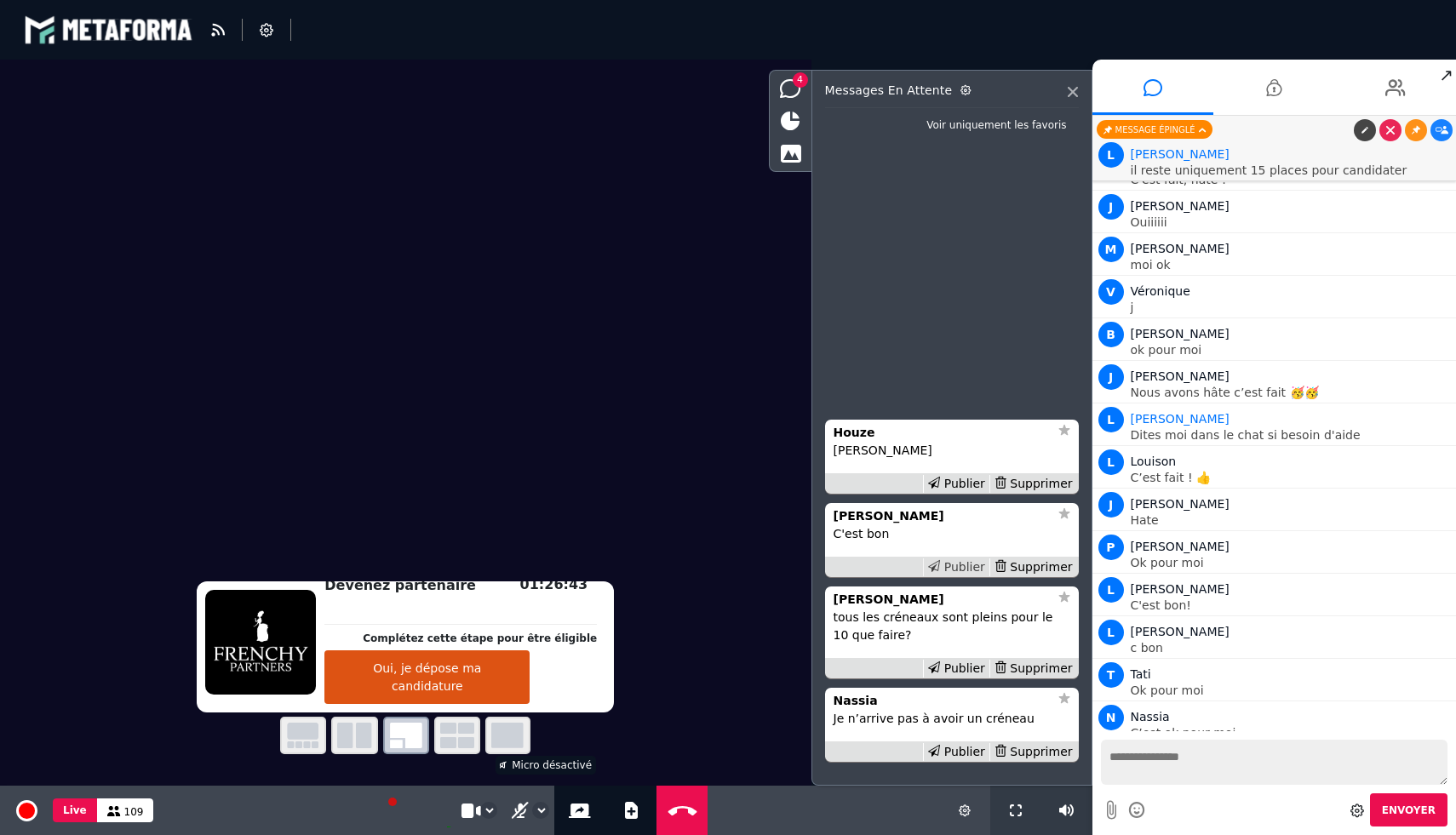
click at [959, 564] on div "Publier" at bounding box center [956, 567] width 66 height 18
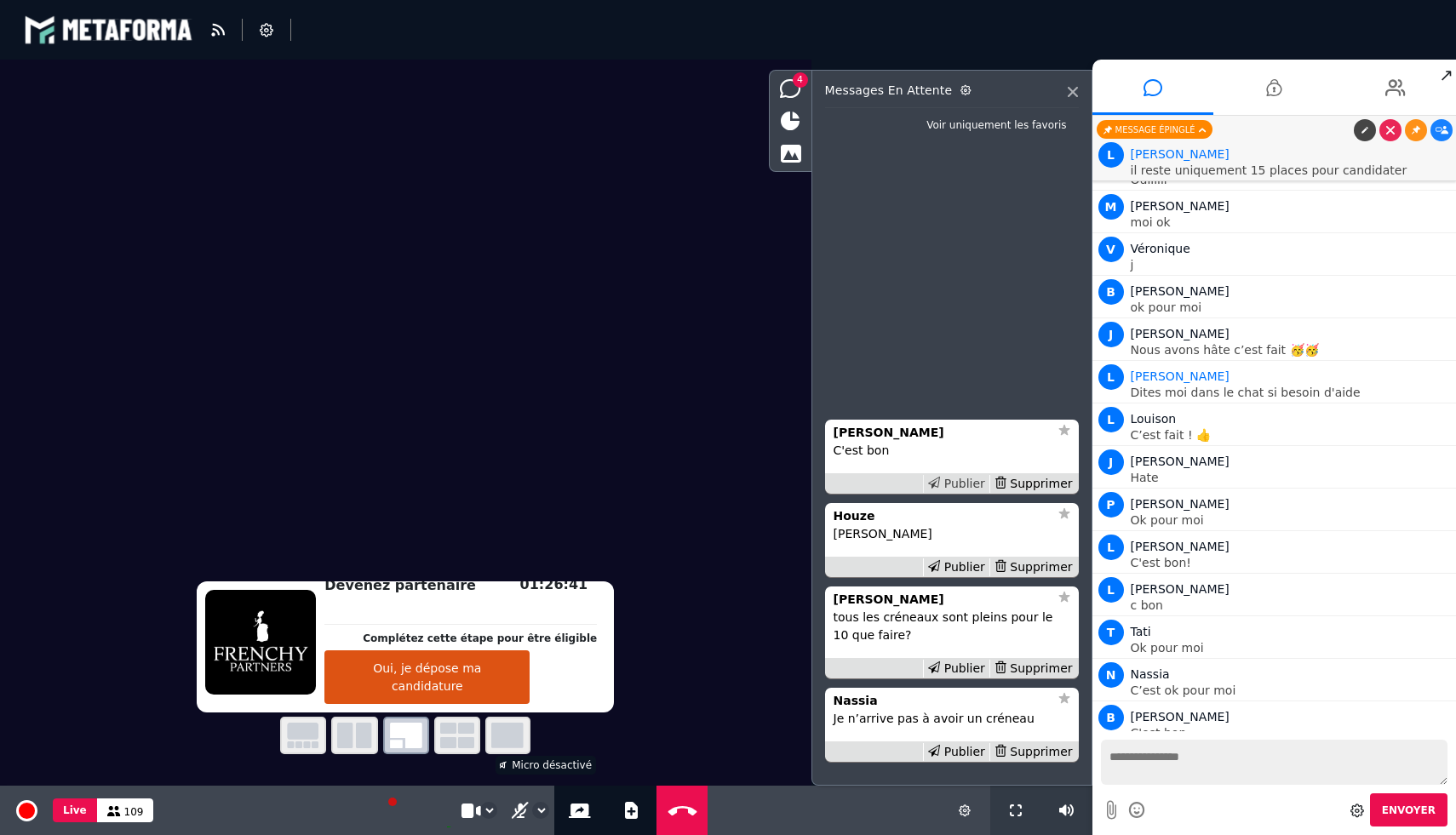
click at [956, 477] on div "Publier" at bounding box center [956, 484] width 66 height 18
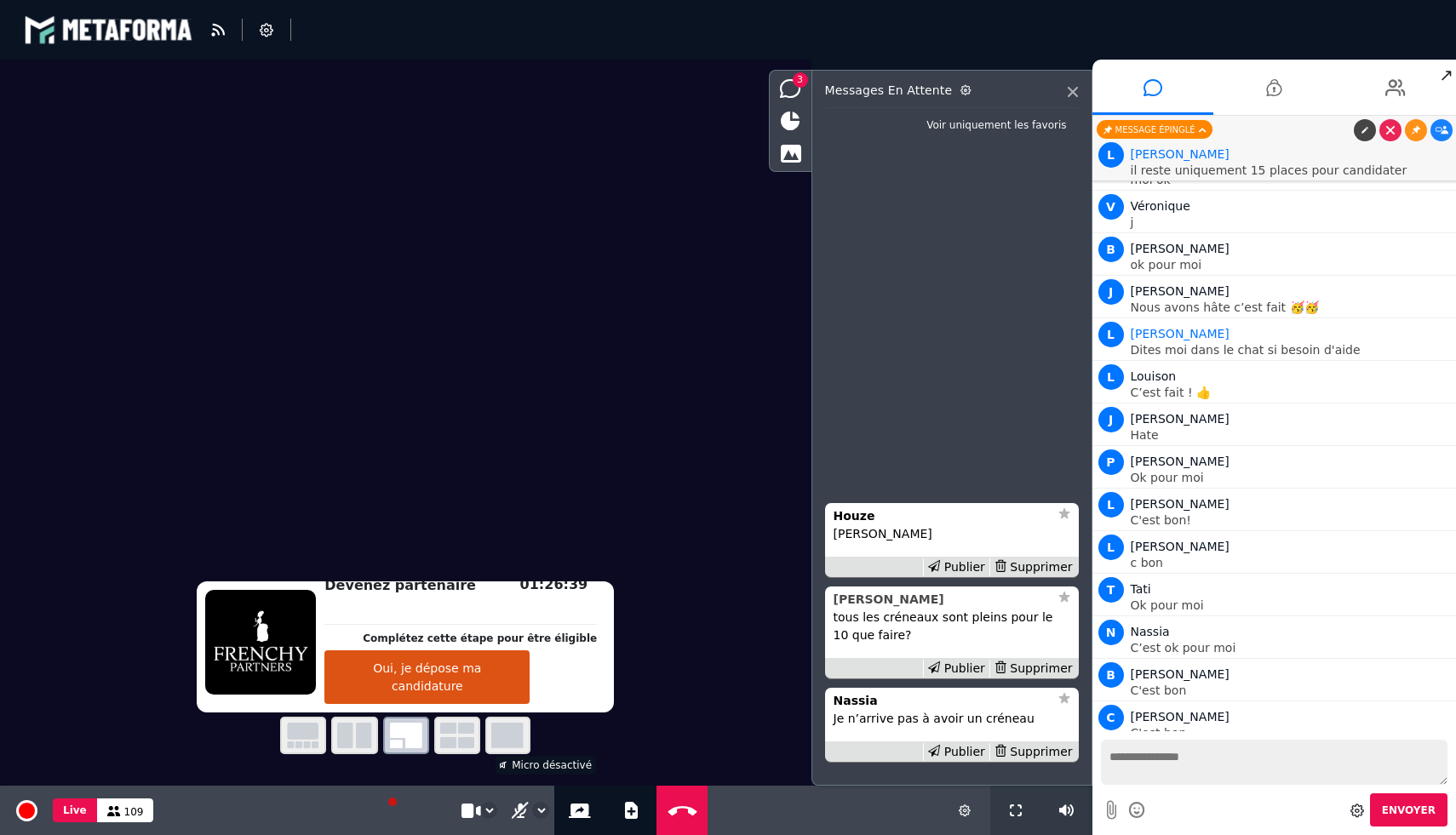
click at [901, 602] on div "[PERSON_NAME]" at bounding box center [940, 600] width 215 height 18
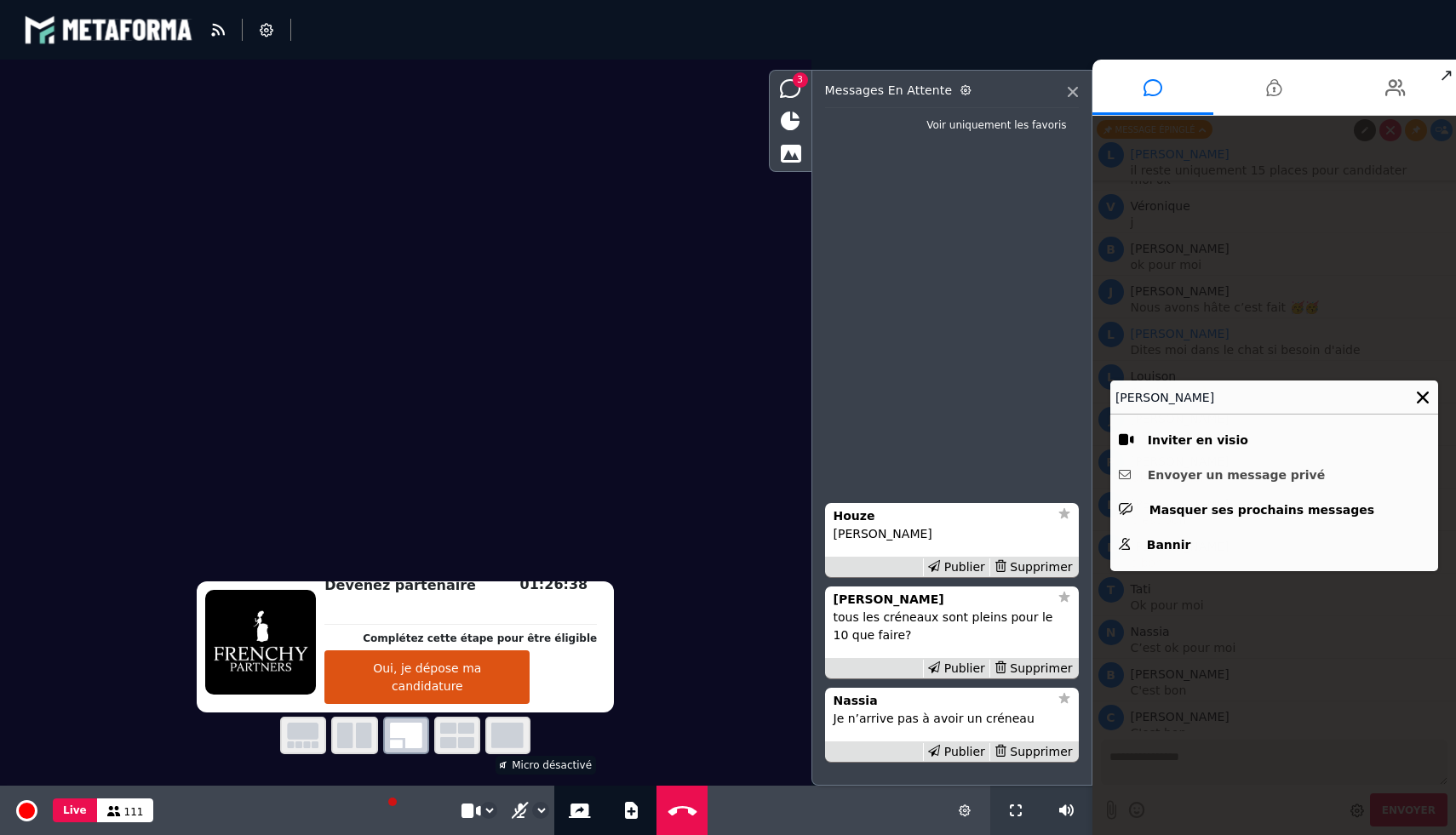
click at [1223, 476] on button "Envoyer un message privé" at bounding box center [1274, 475] width 310 height 26
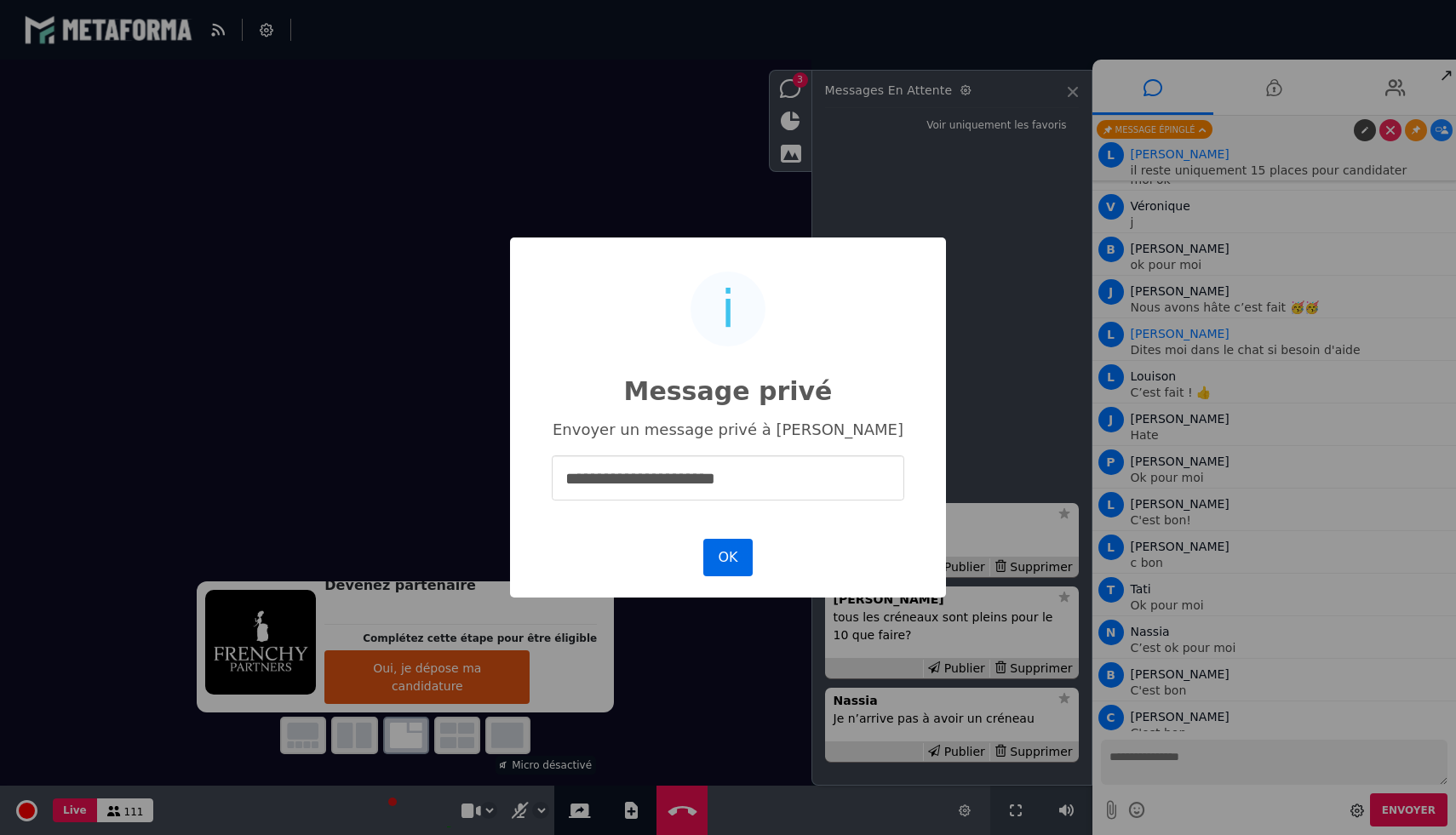
type input "**********"
click at [730, 553] on button "OK" at bounding box center [728, 557] width 49 height 37
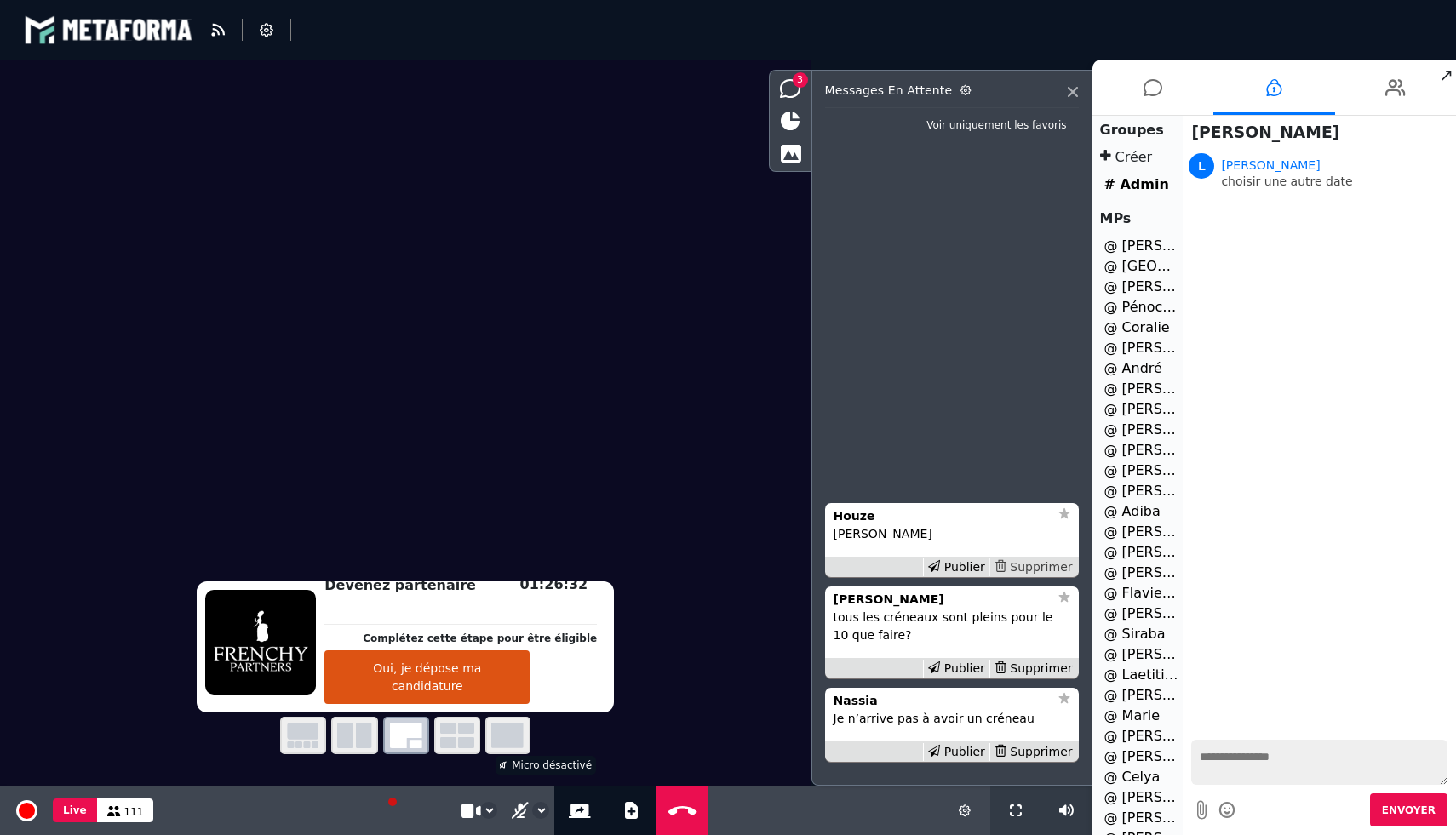
click at [1047, 565] on div "Supprimer" at bounding box center [1033, 567] width 88 height 18
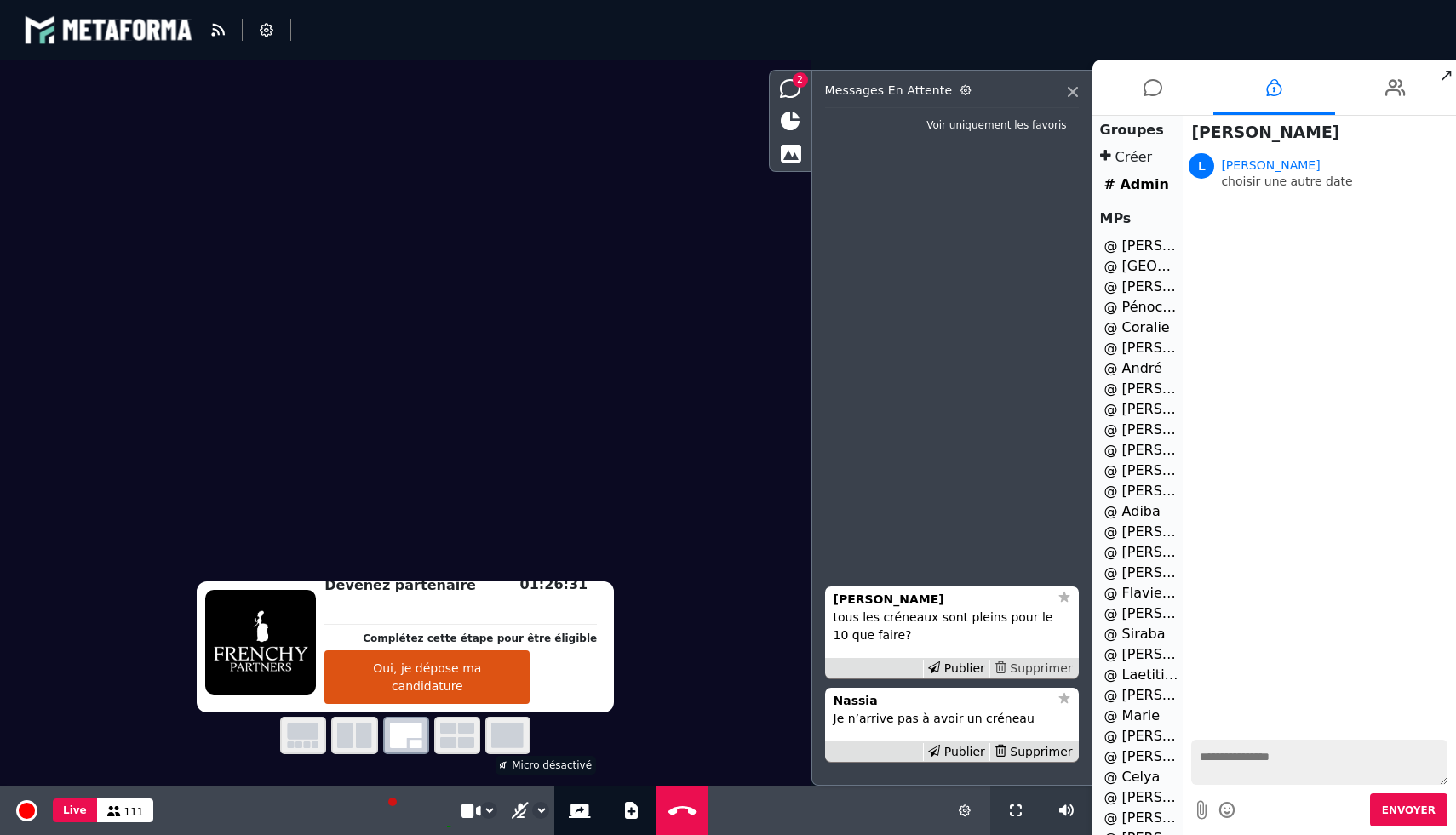
click at [1039, 666] on div "Supprimer" at bounding box center [1033, 669] width 88 height 18
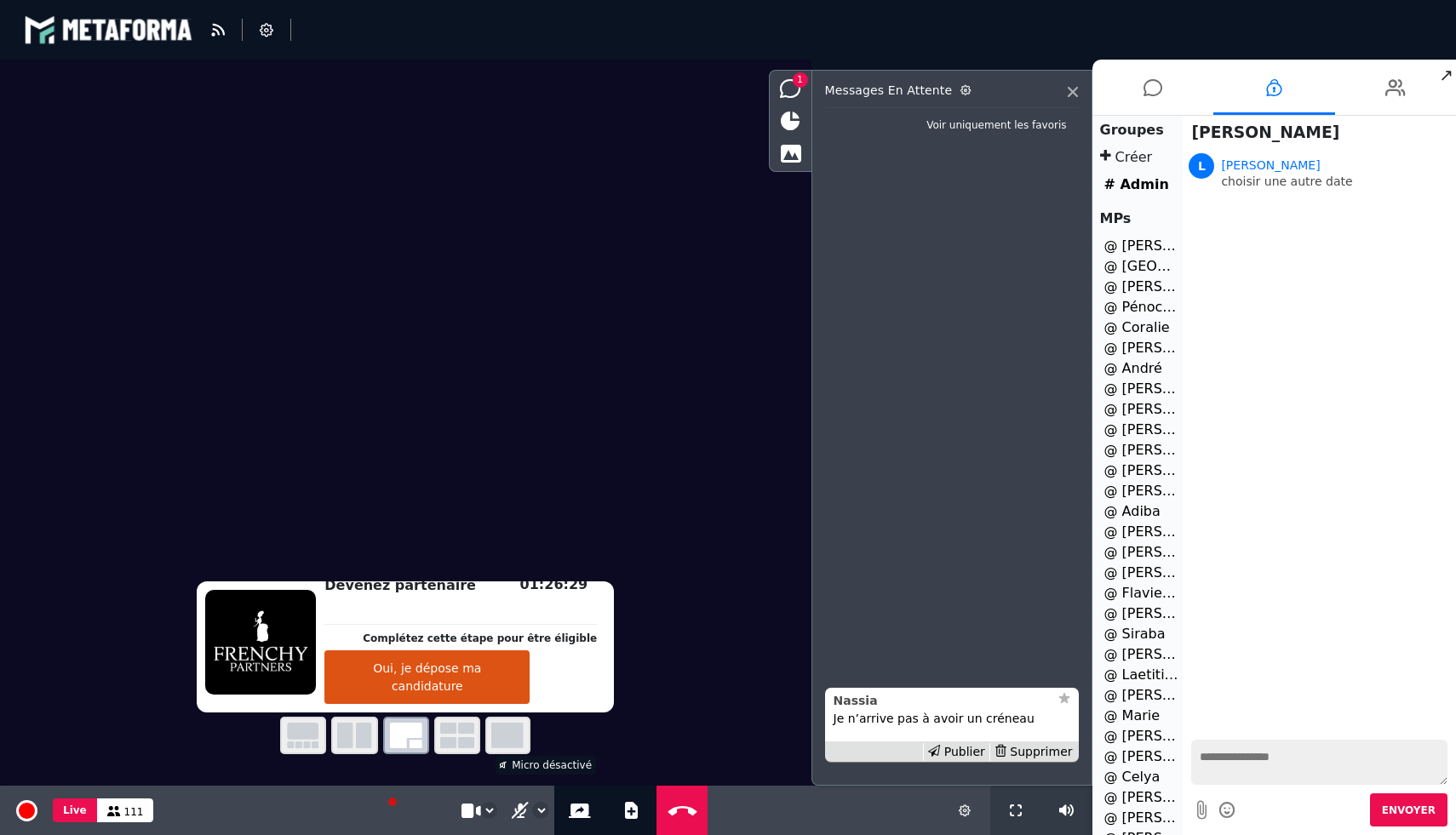
click at [914, 707] on div "Nassia" at bounding box center [940, 702] width 215 height 18
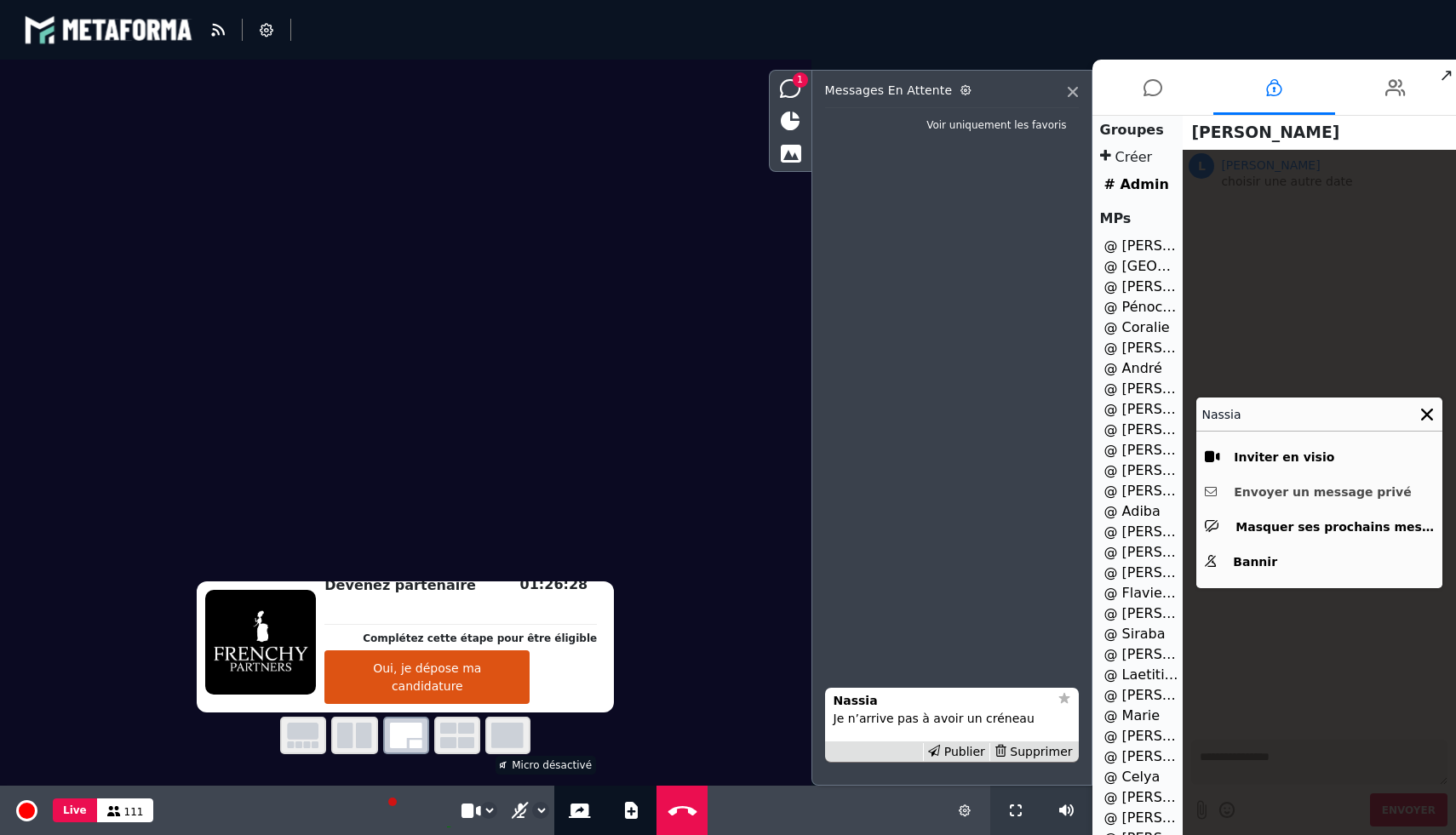
click at [1332, 487] on button "Envoyer un message privé" at bounding box center [1319, 492] width 229 height 26
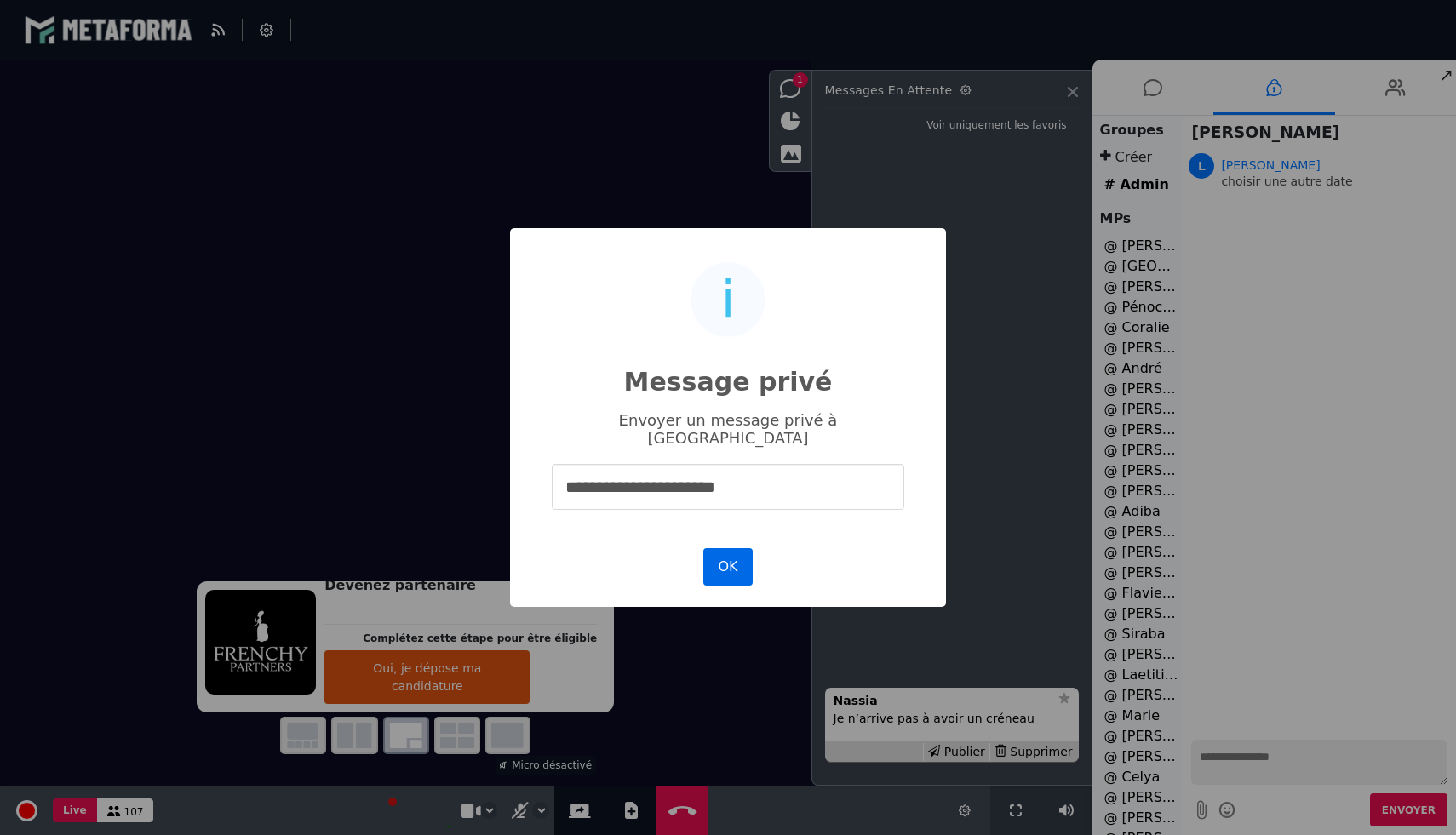
type input "**********"
click at [732, 550] on button "OK" at bounding box center [728, 566] width 49 height 37
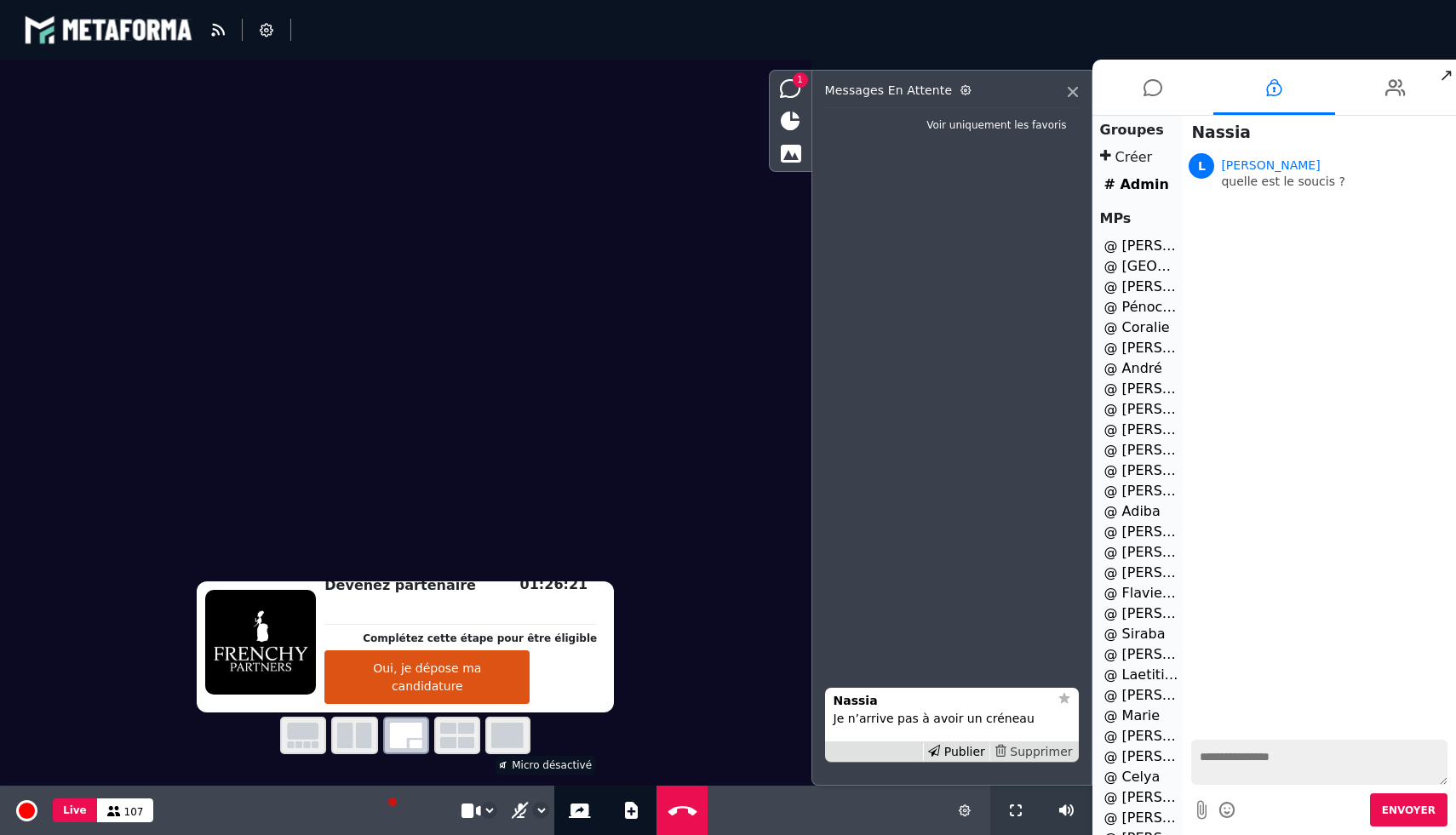
click at [1032, 747] on div "Supprimer" at bounding box center [1033, 752] width 88 height 18
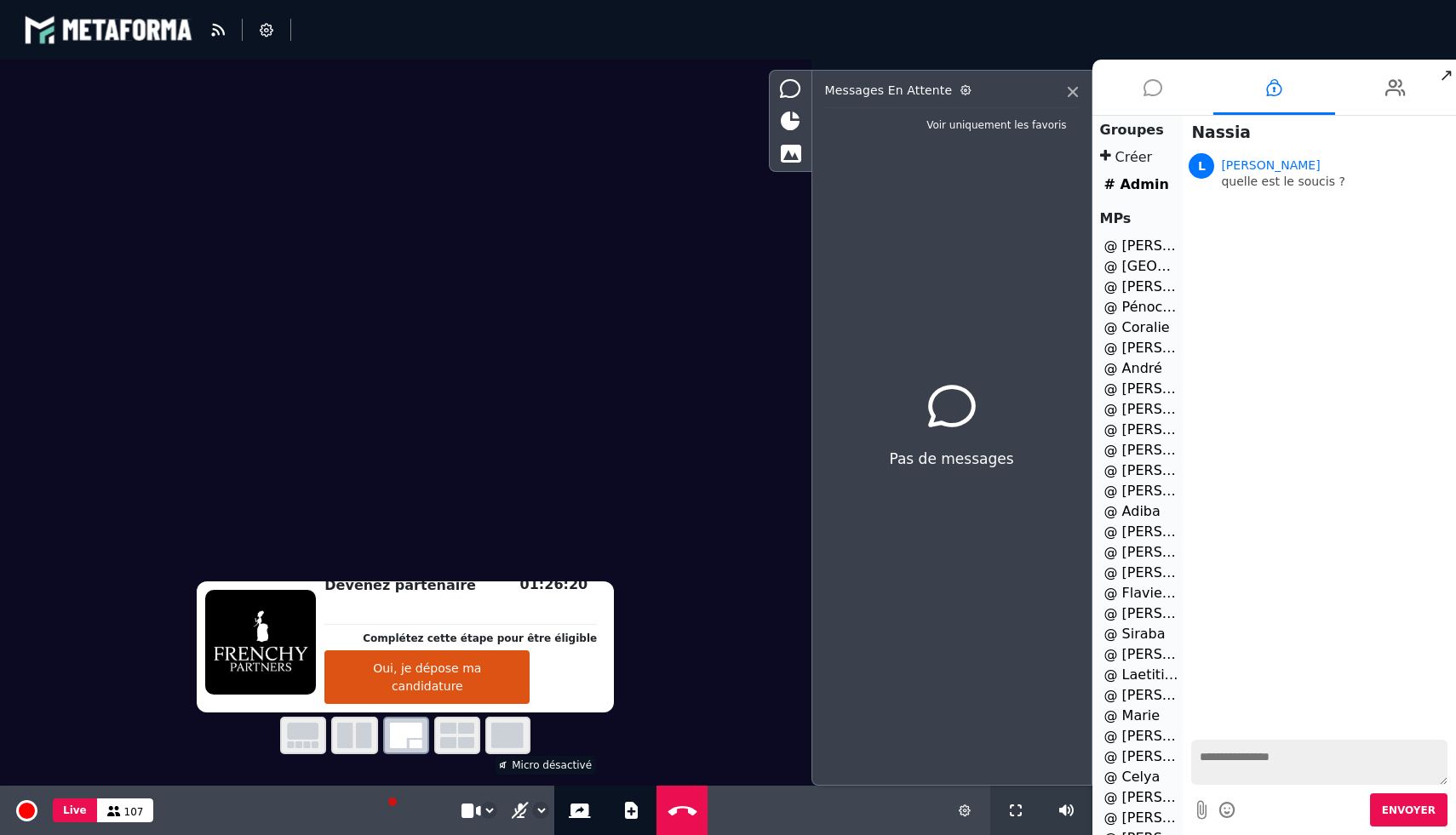
click at [1146, 77] on icon at bounding box center [1153, 87] width 19 height 43
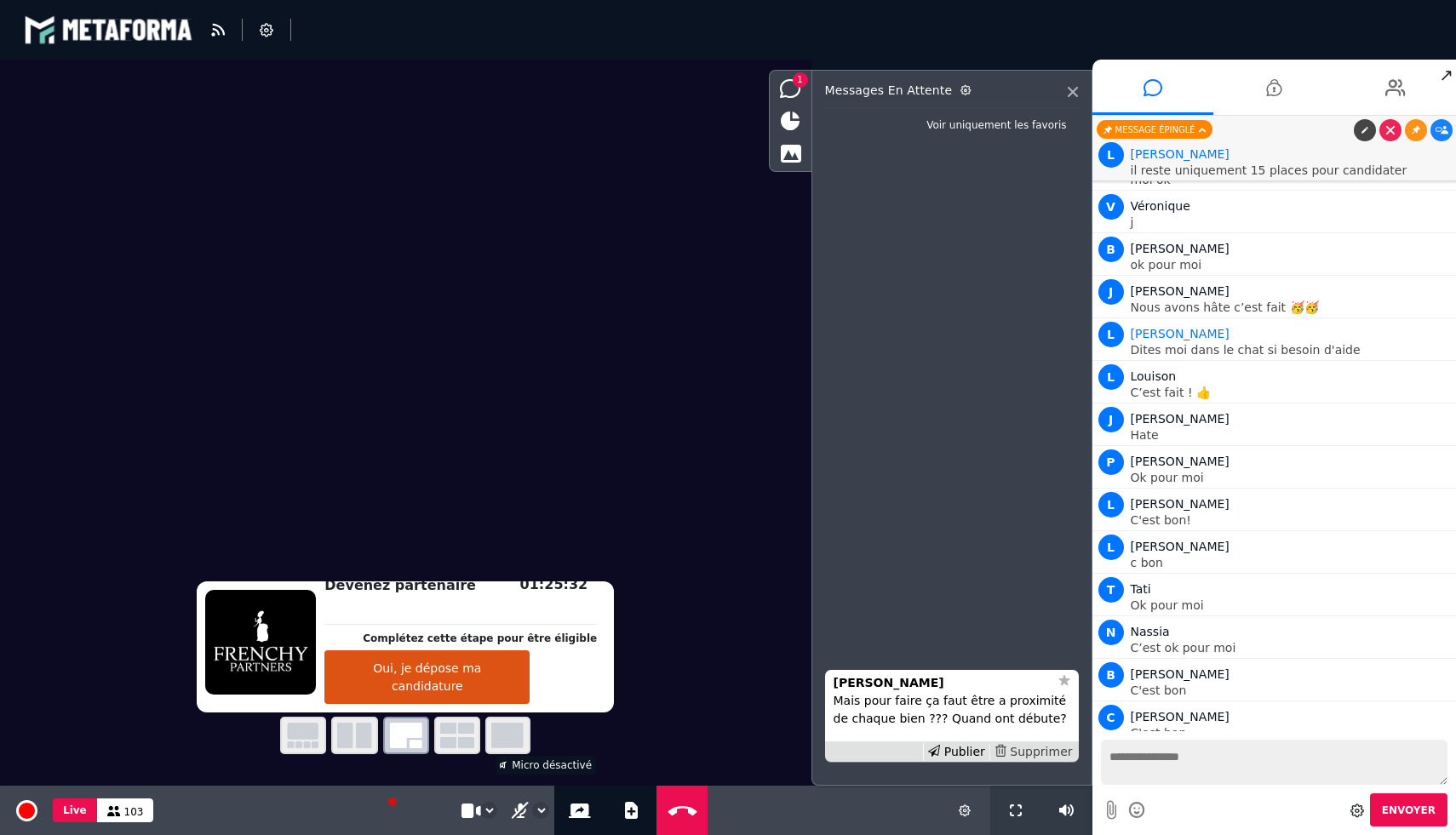
click at [1037, 749] on div "Supprimer" at bounding box center [1033, 752] width 88 height 18
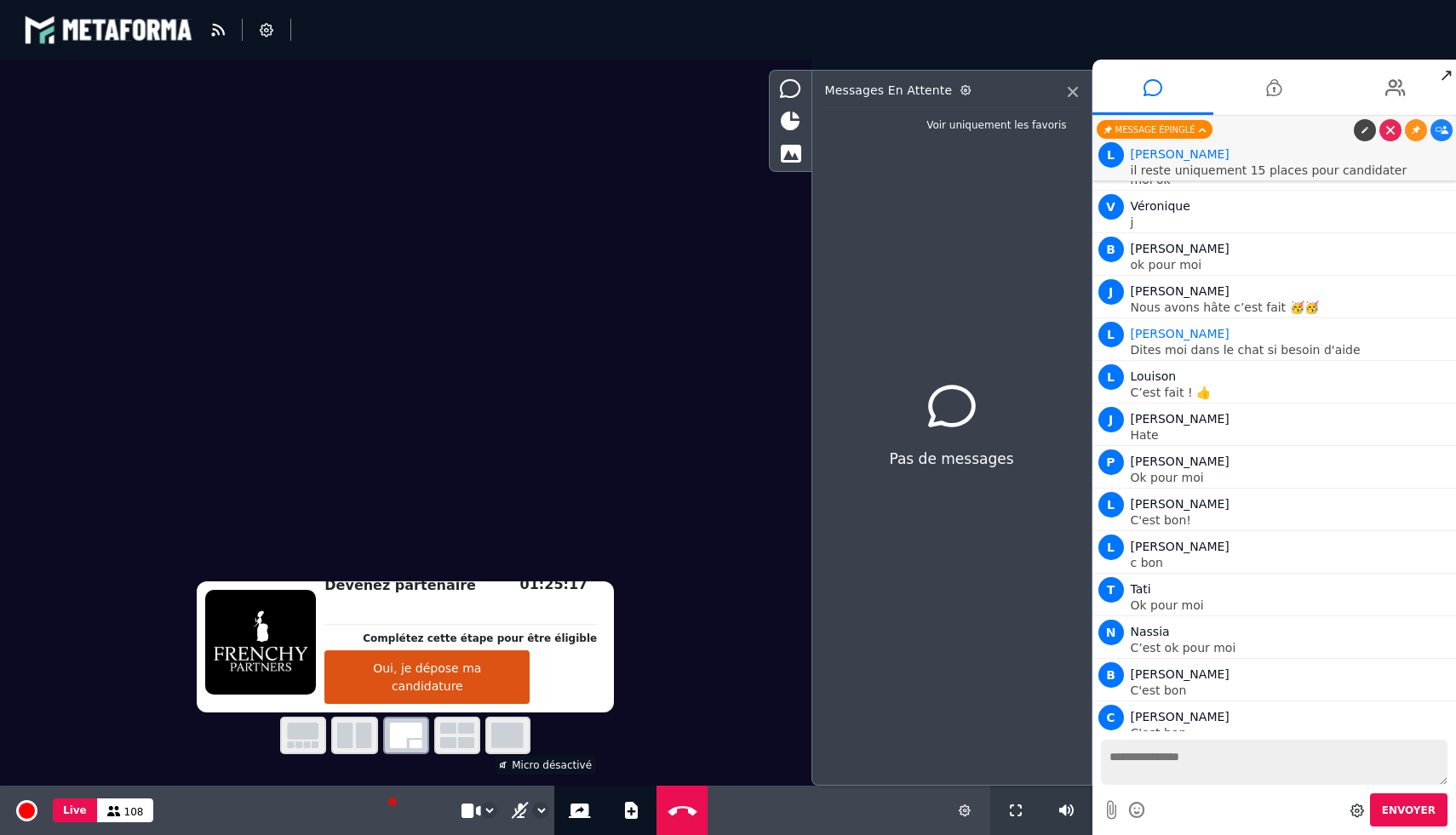
click at [399, 677] on button "Oui, je dépose ma candidature" at bounding box center [427, 677] width 205 height 54
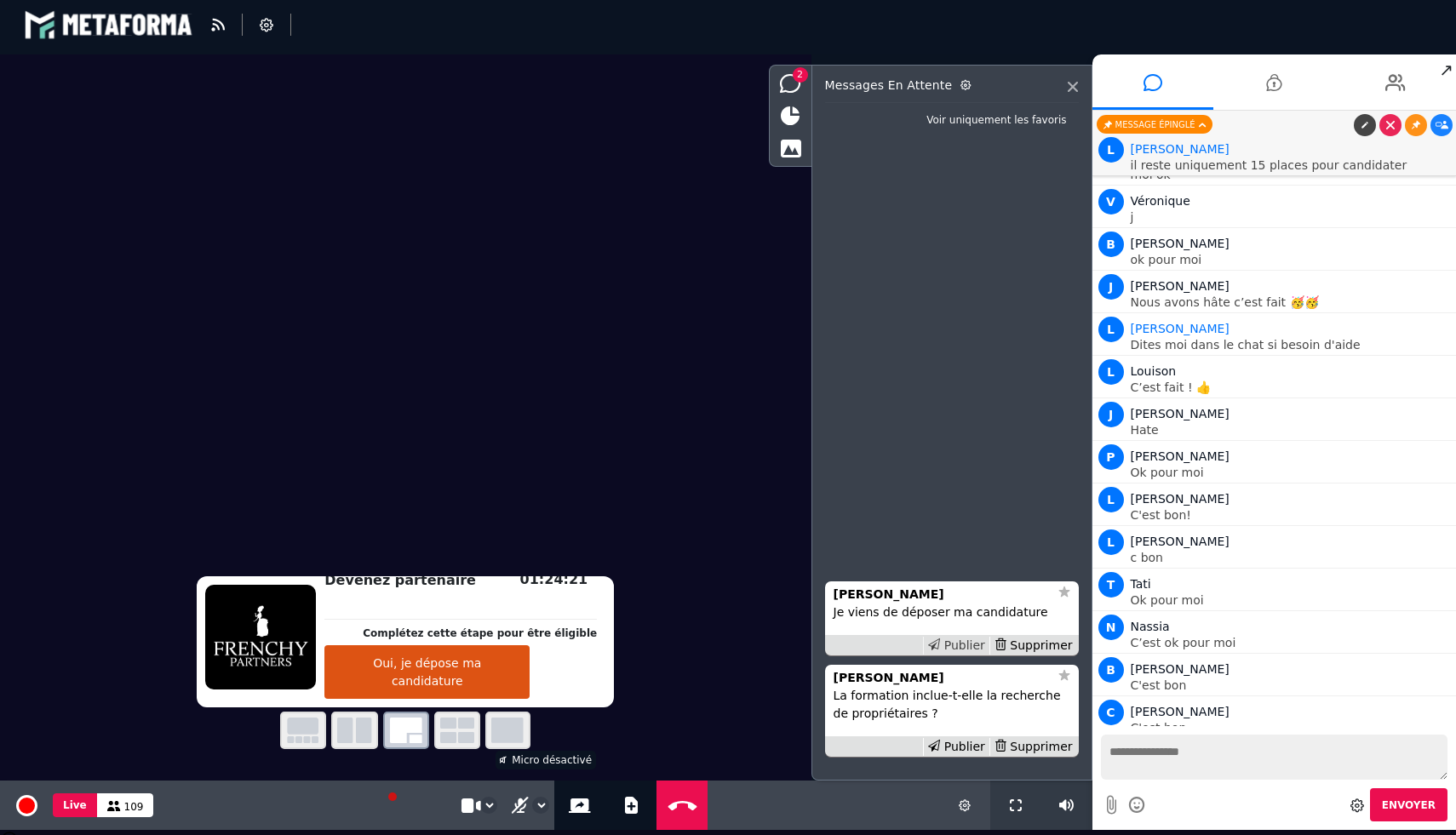
click at [960, 643] on div "Publier" at bounding box center [956, 646] width 66 height 18
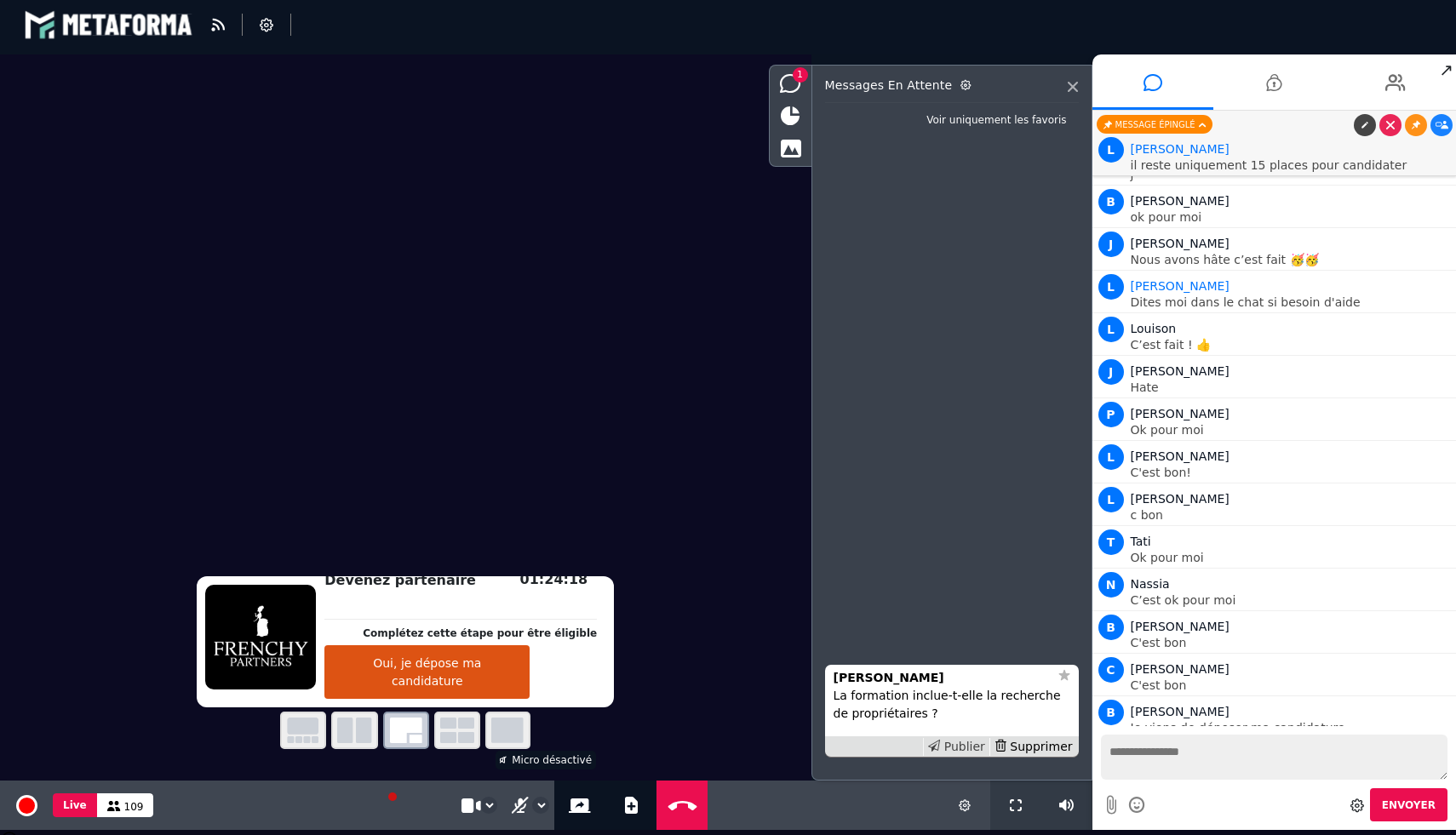
click at [966, 742] on div "Publier" at bounding box center [956, 747] width 66 height 18
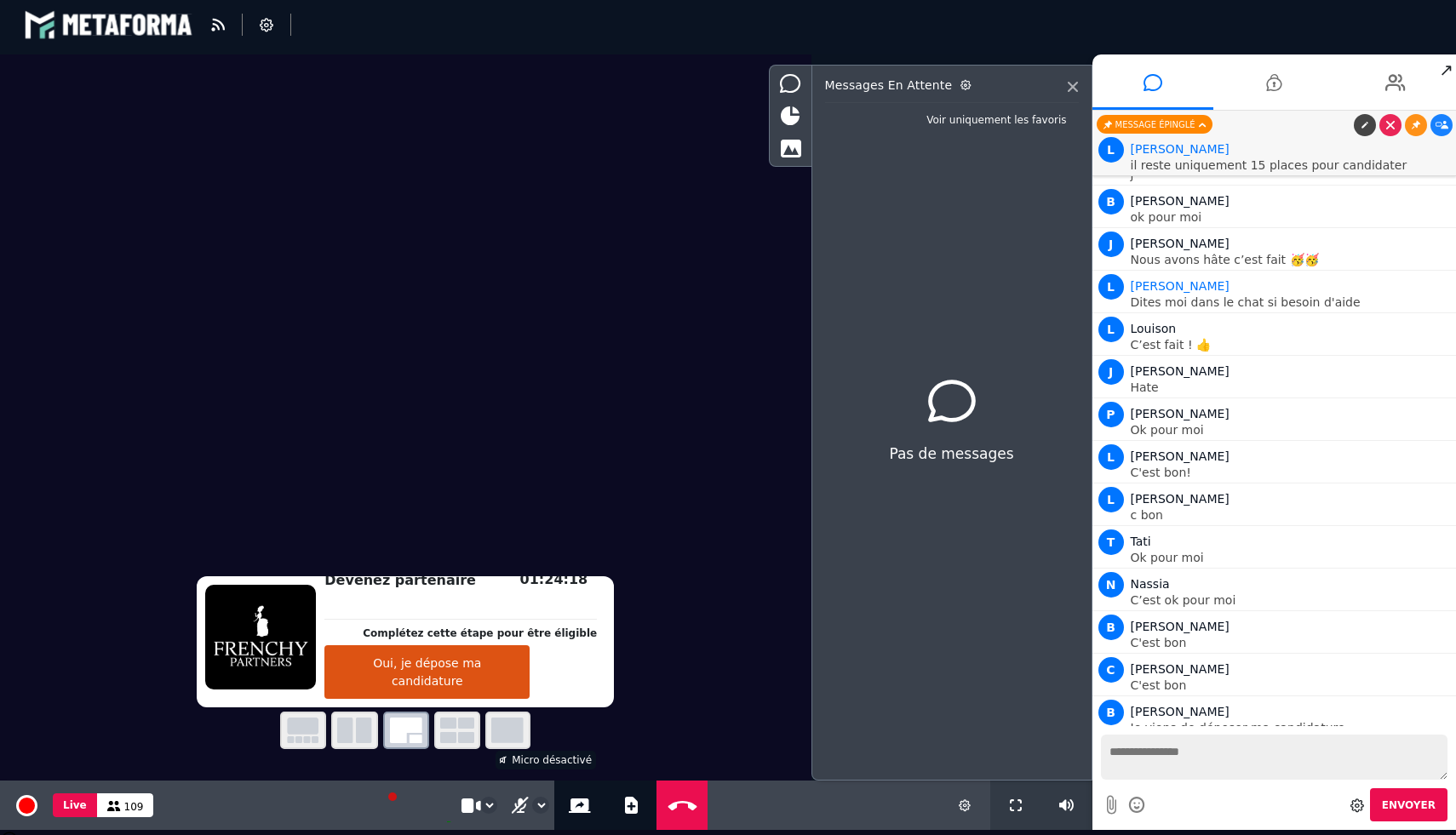
scroll to position [2550, 0]
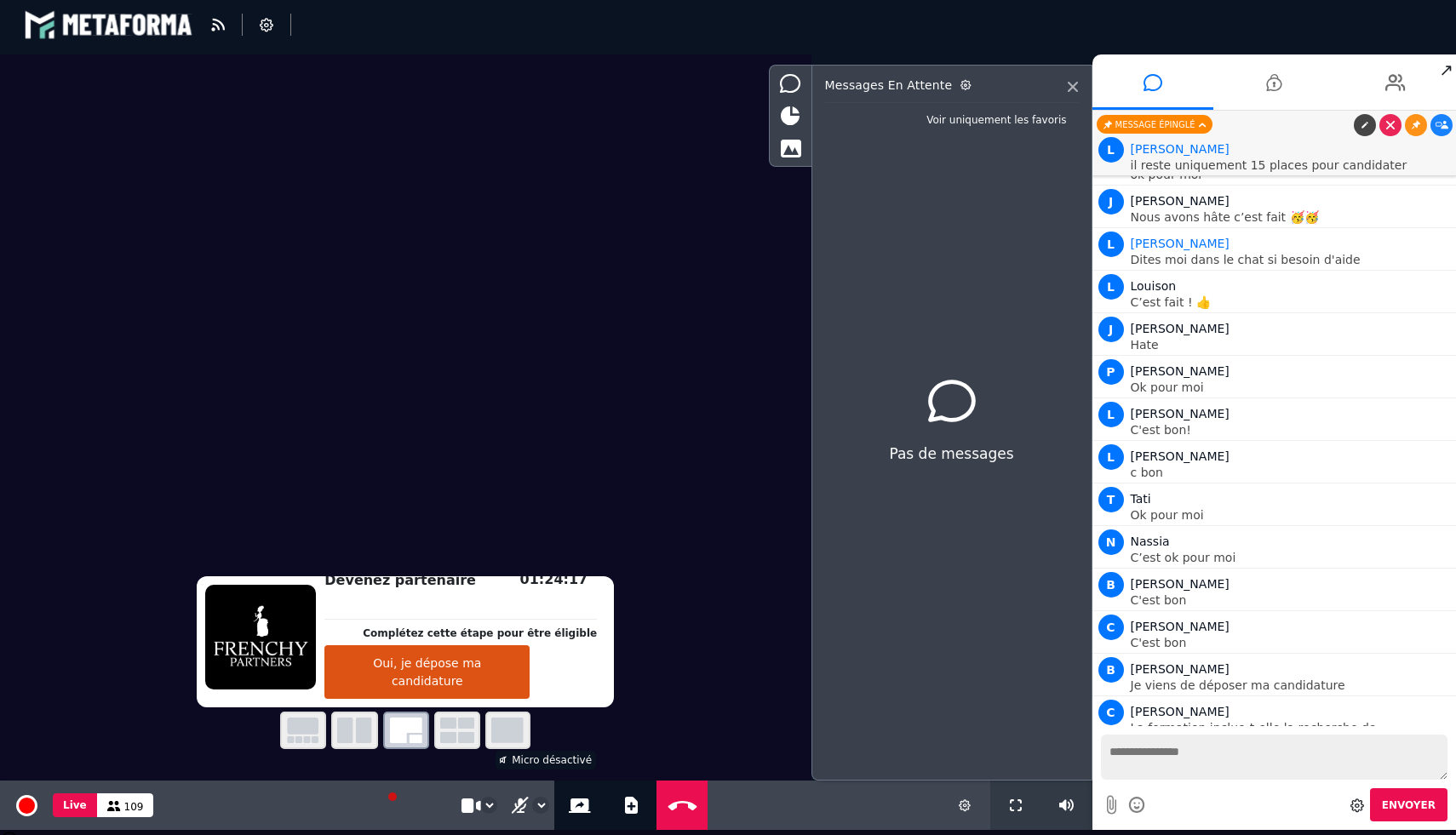
click at [1234, 744] on textarea at bounding box center [1274, 757] width 348 height 45
type textarea "**********"
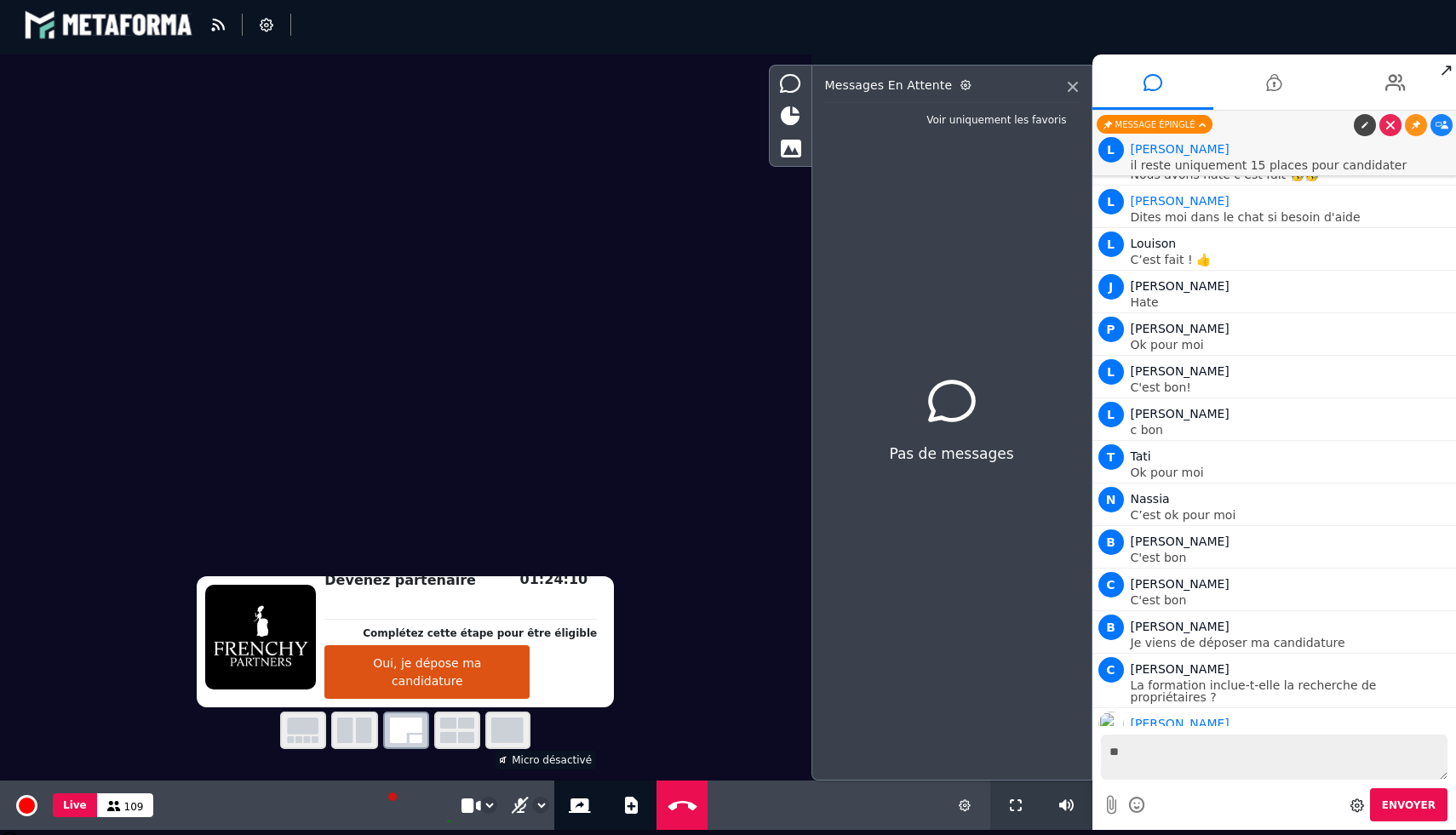
type textarea "*"
type textarea "**********"
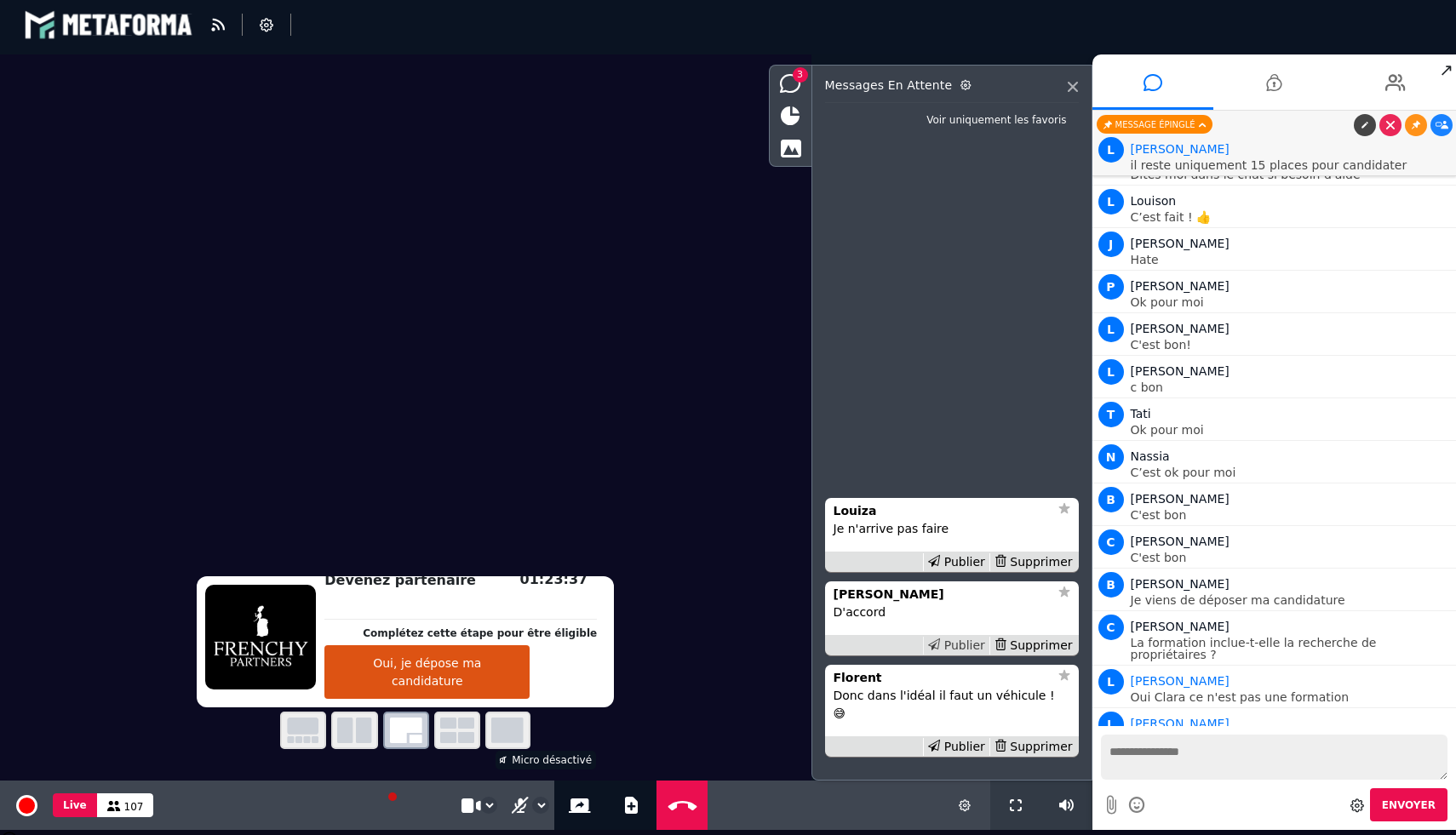
click at [967, 654] on div "Publier" at bounding box center [956, 646] width 66 height 18
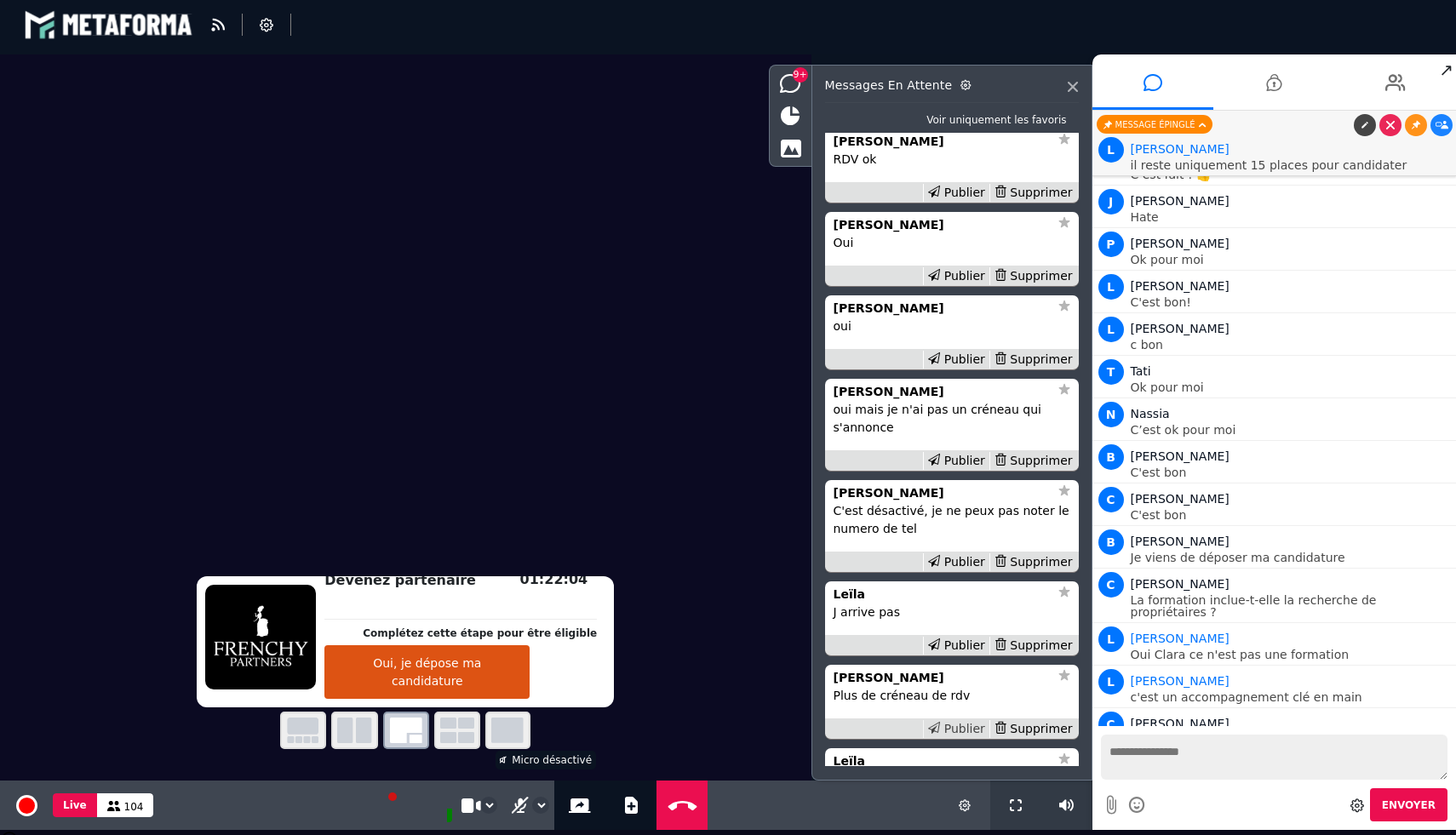
scroll to position [-755, 0]
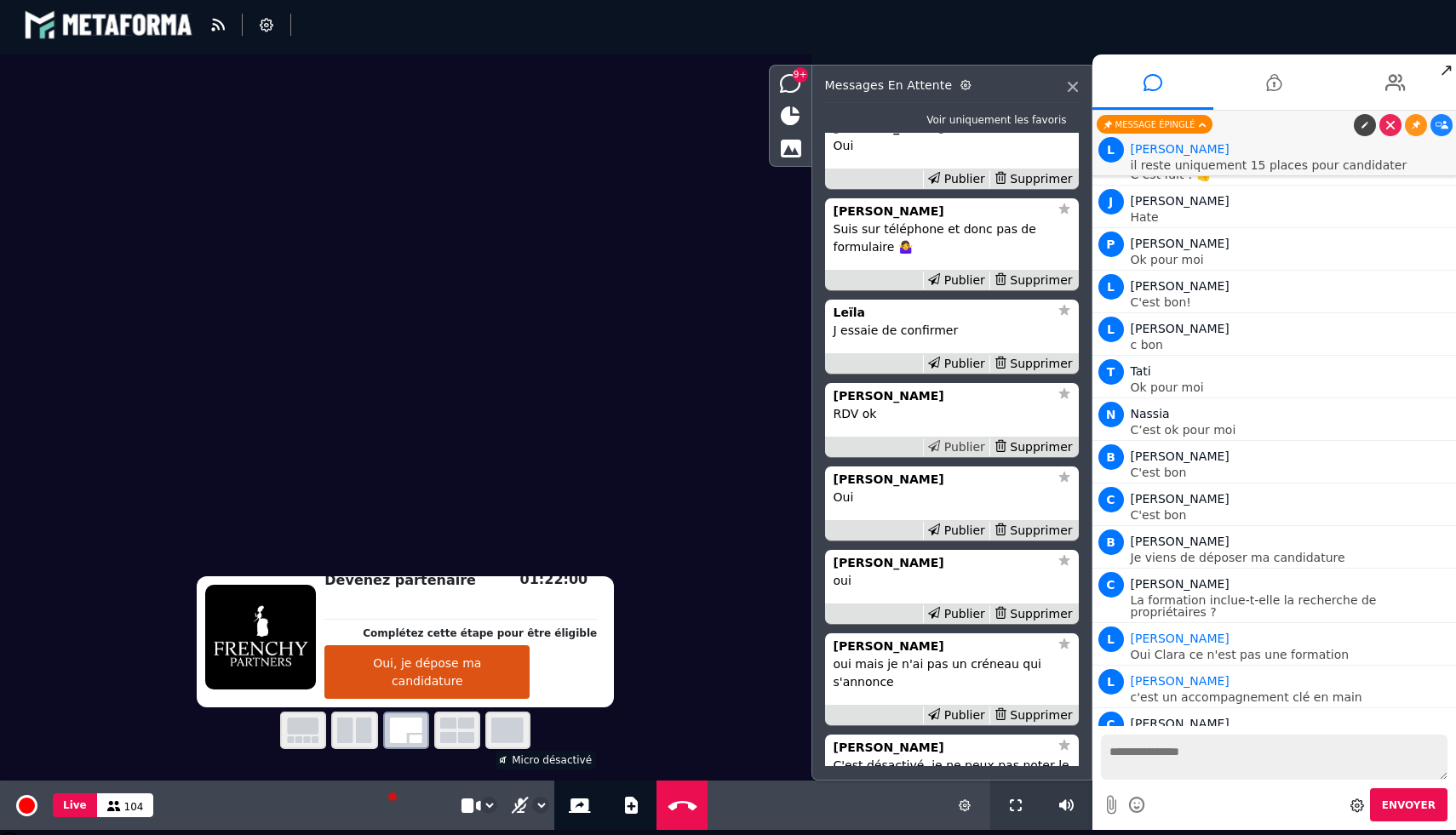
click at [940, 452] on icon at bounding box center [933, 446] width 12 height 12
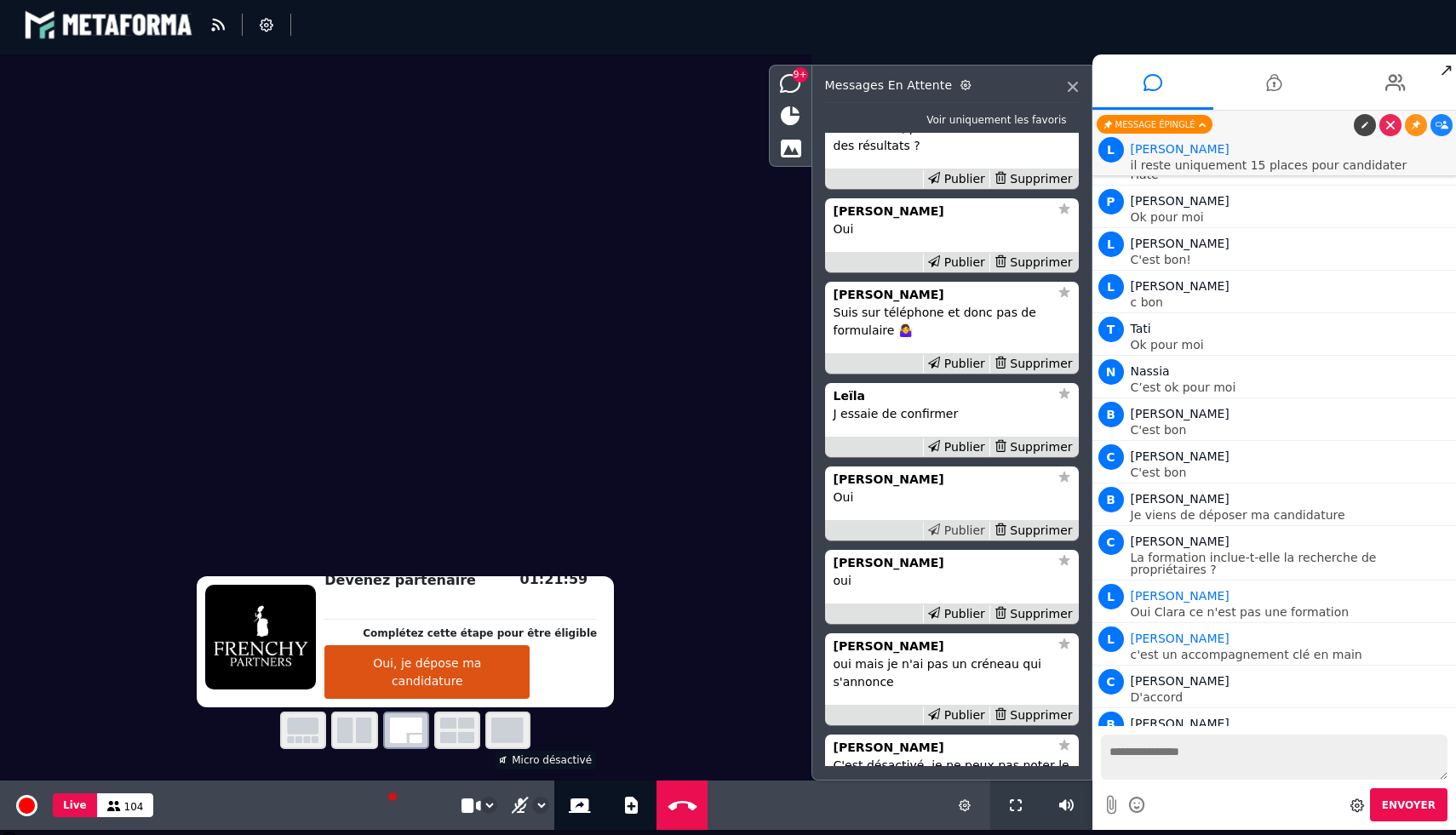
click at [945, 540] on div "Publier" at bounding box center [956, 531] width 66 height 18
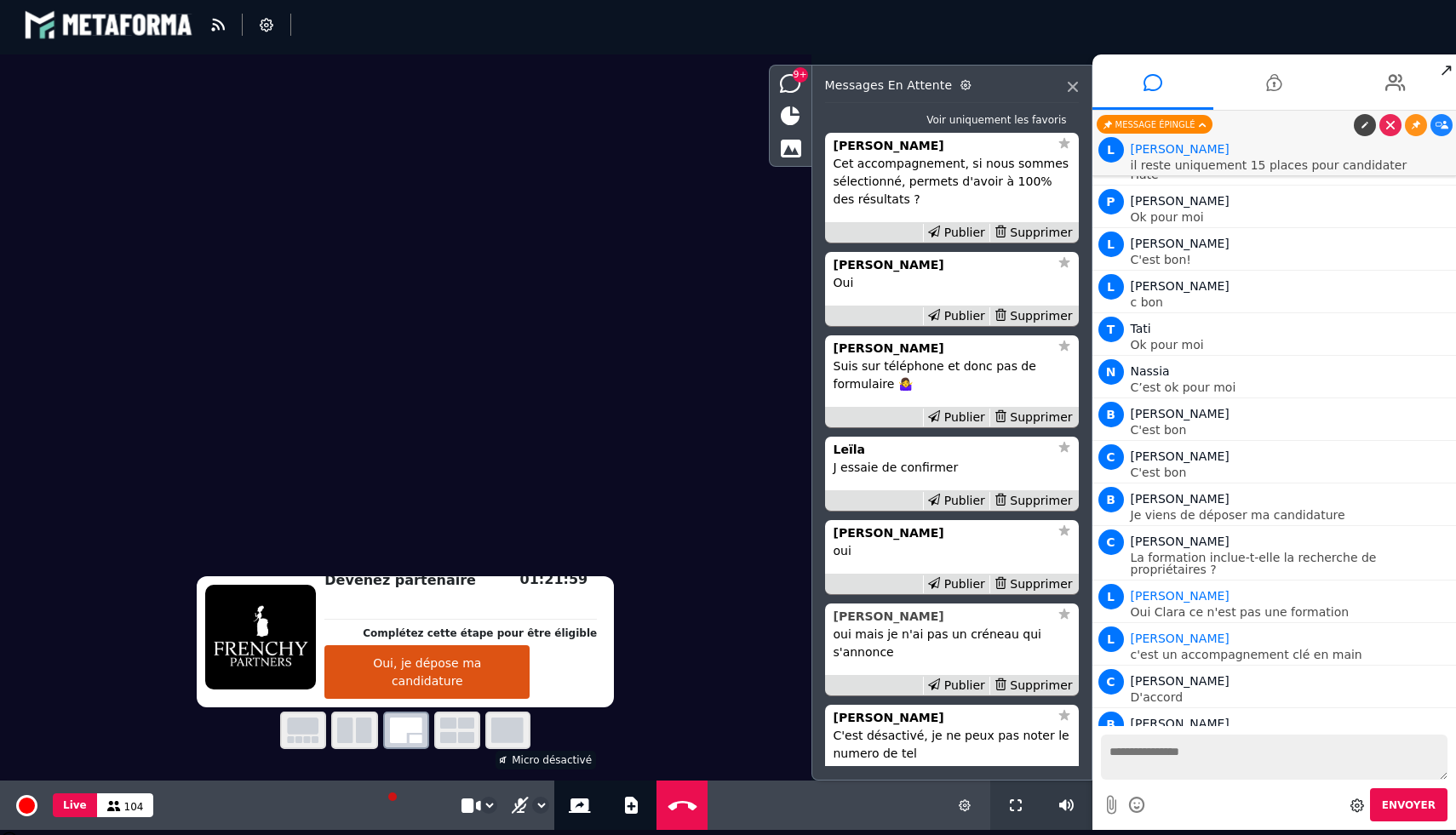
scroll to position [2764, 0]
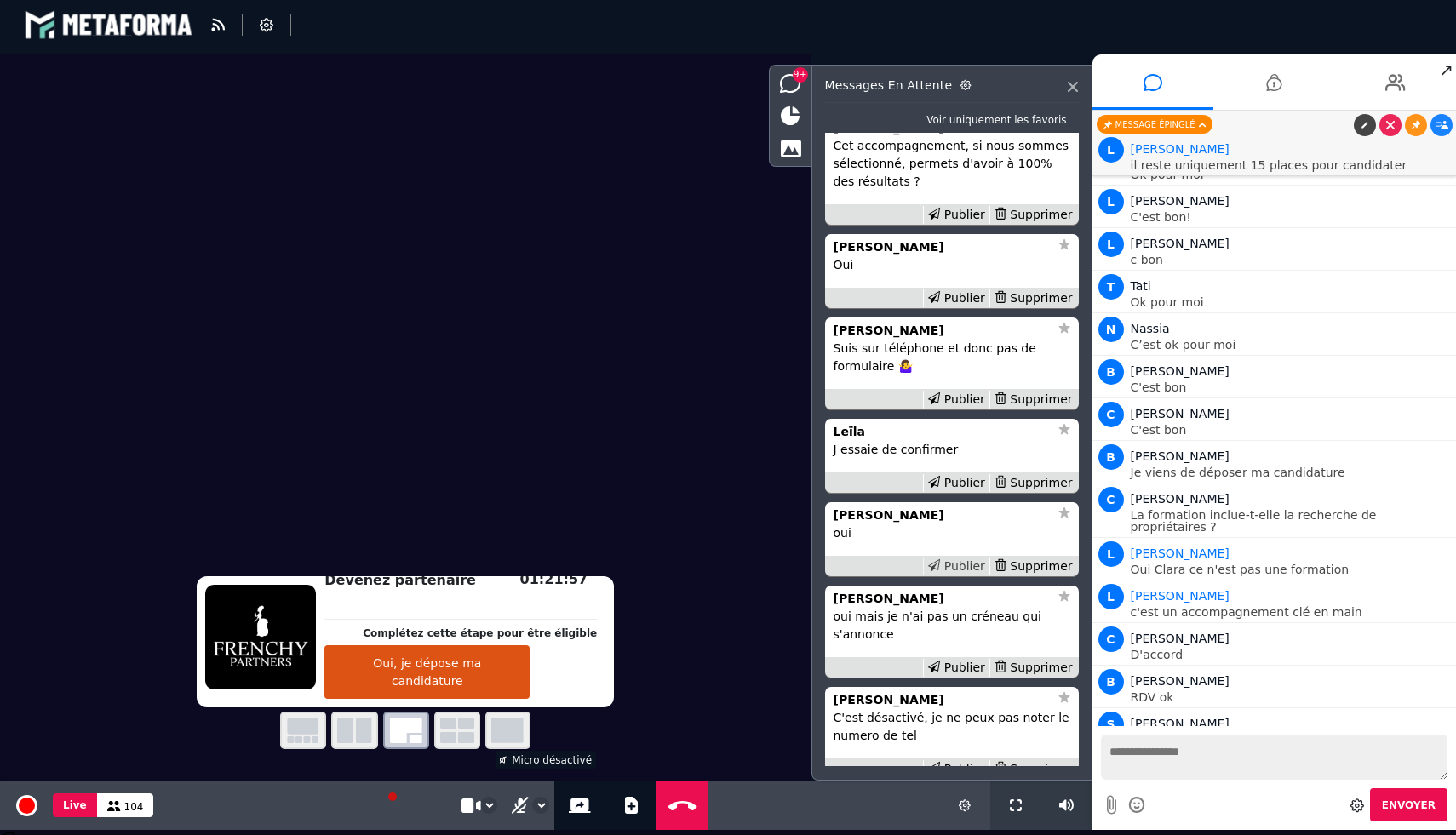
click at [954, 575] on div "Publier" at bounding box center [956, 566] width 66 height 18
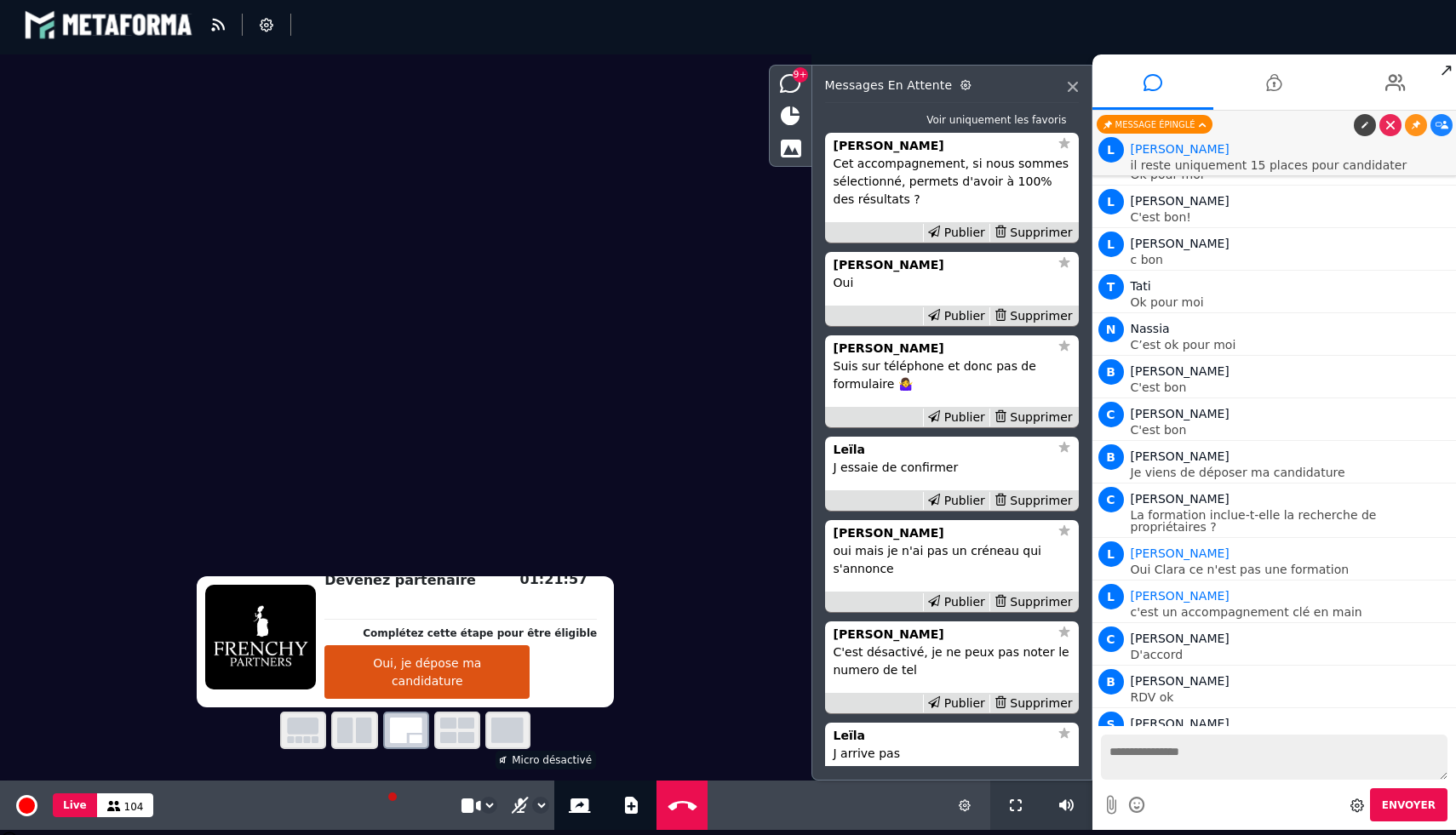
scroll to position [2806, 0]
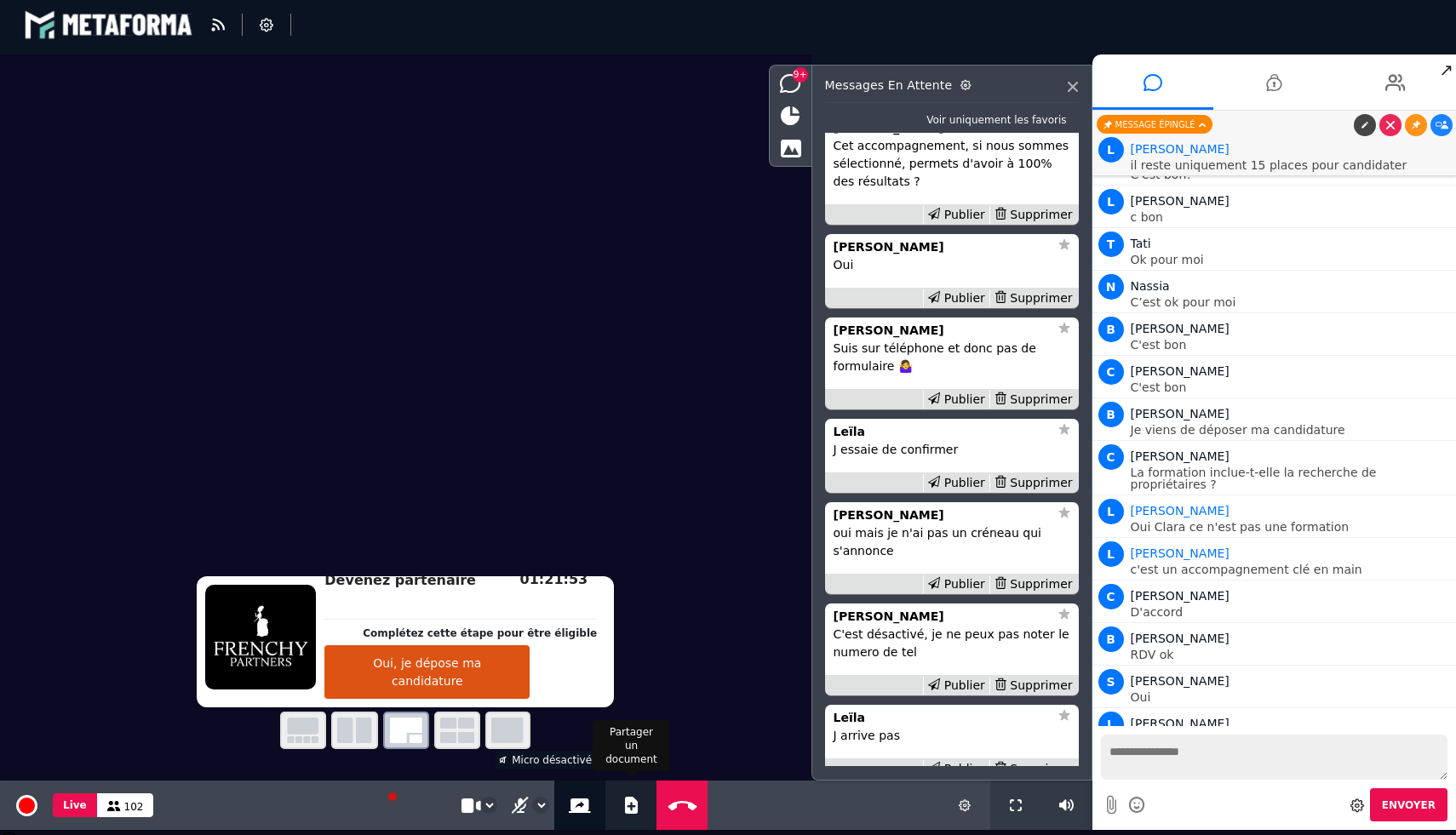
click at [629, 810] on icon at bounding box center [631, 805] width 13 height 17
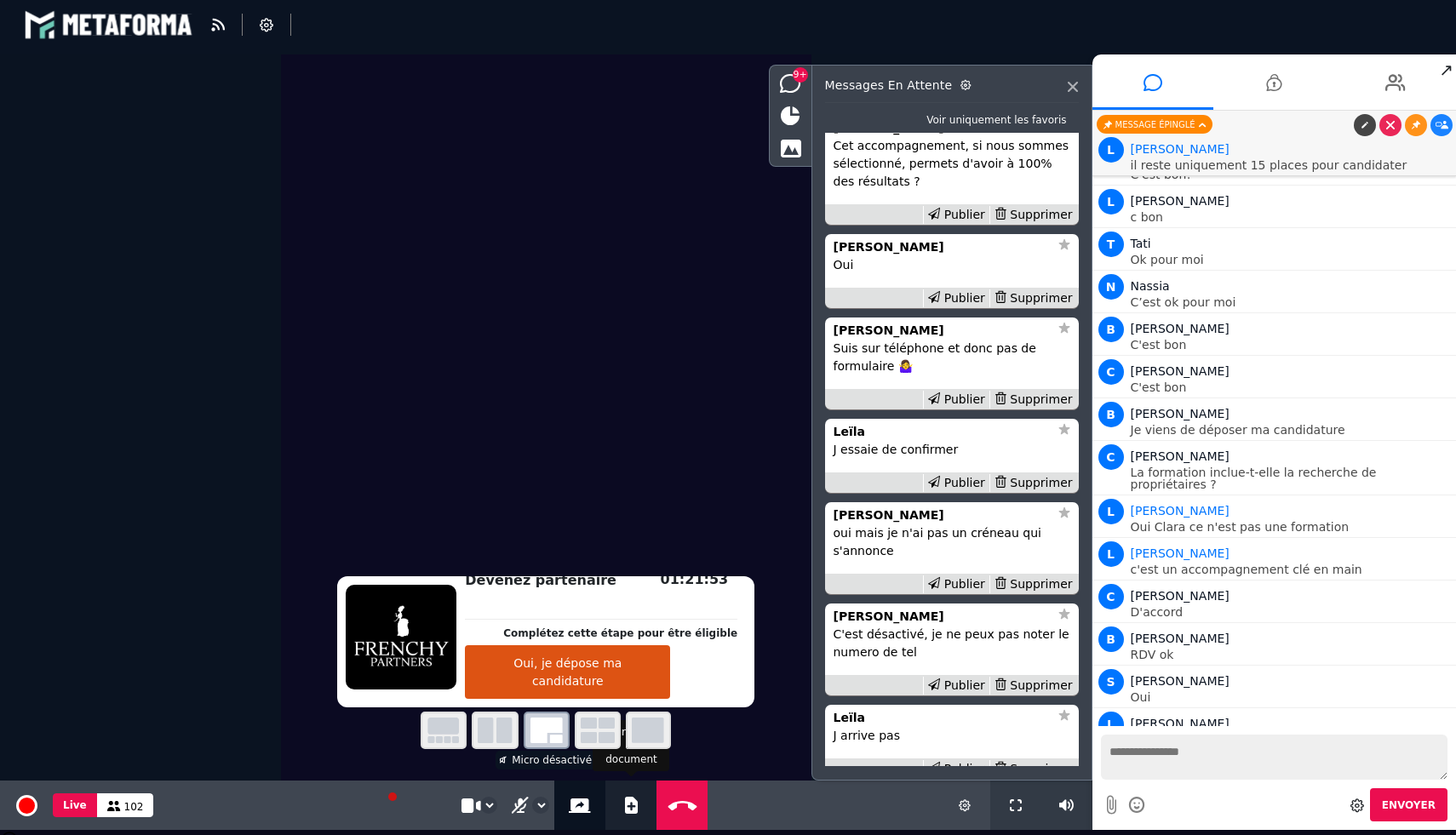
select select "******"
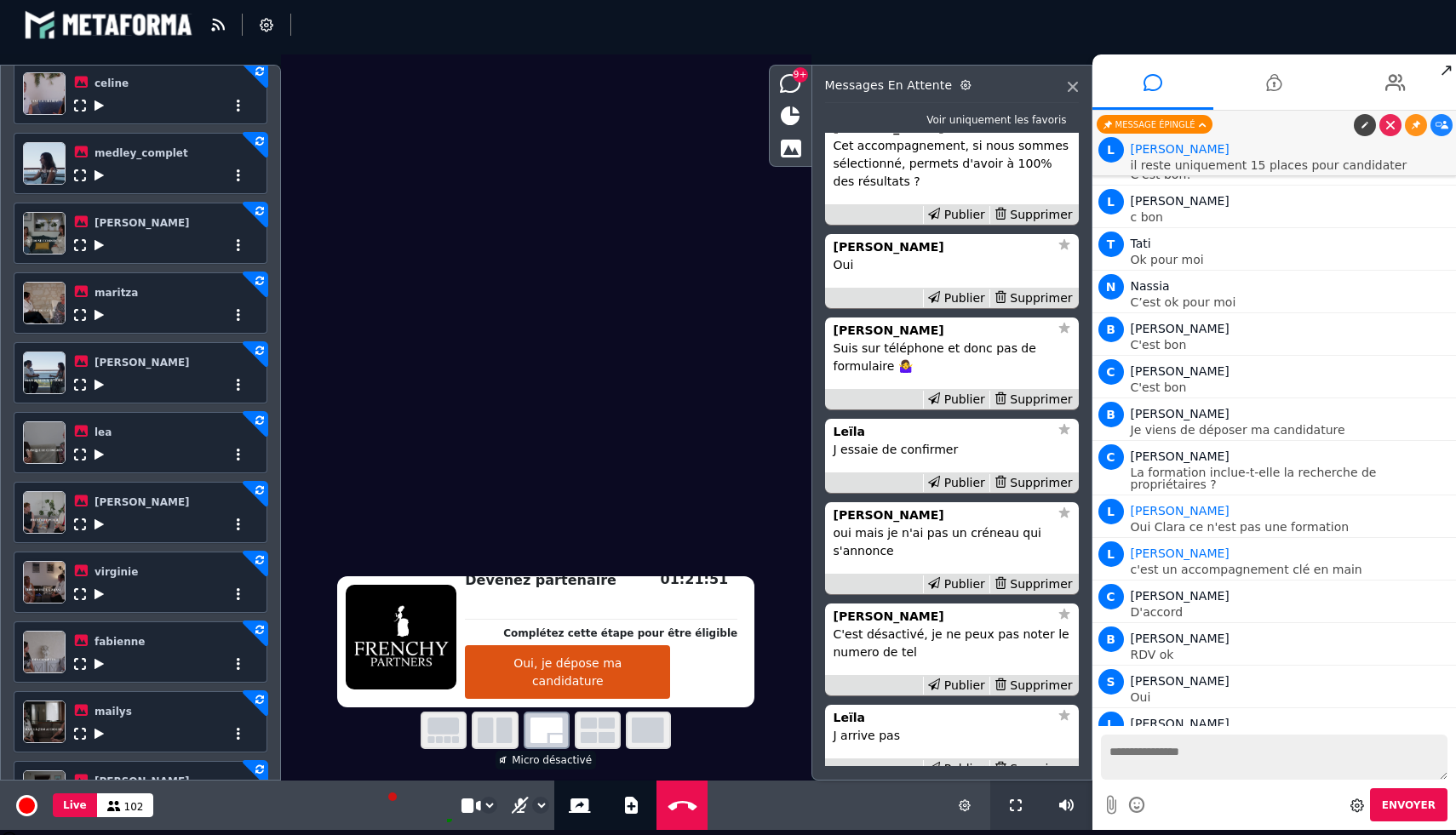
scroll to position [555, 0]
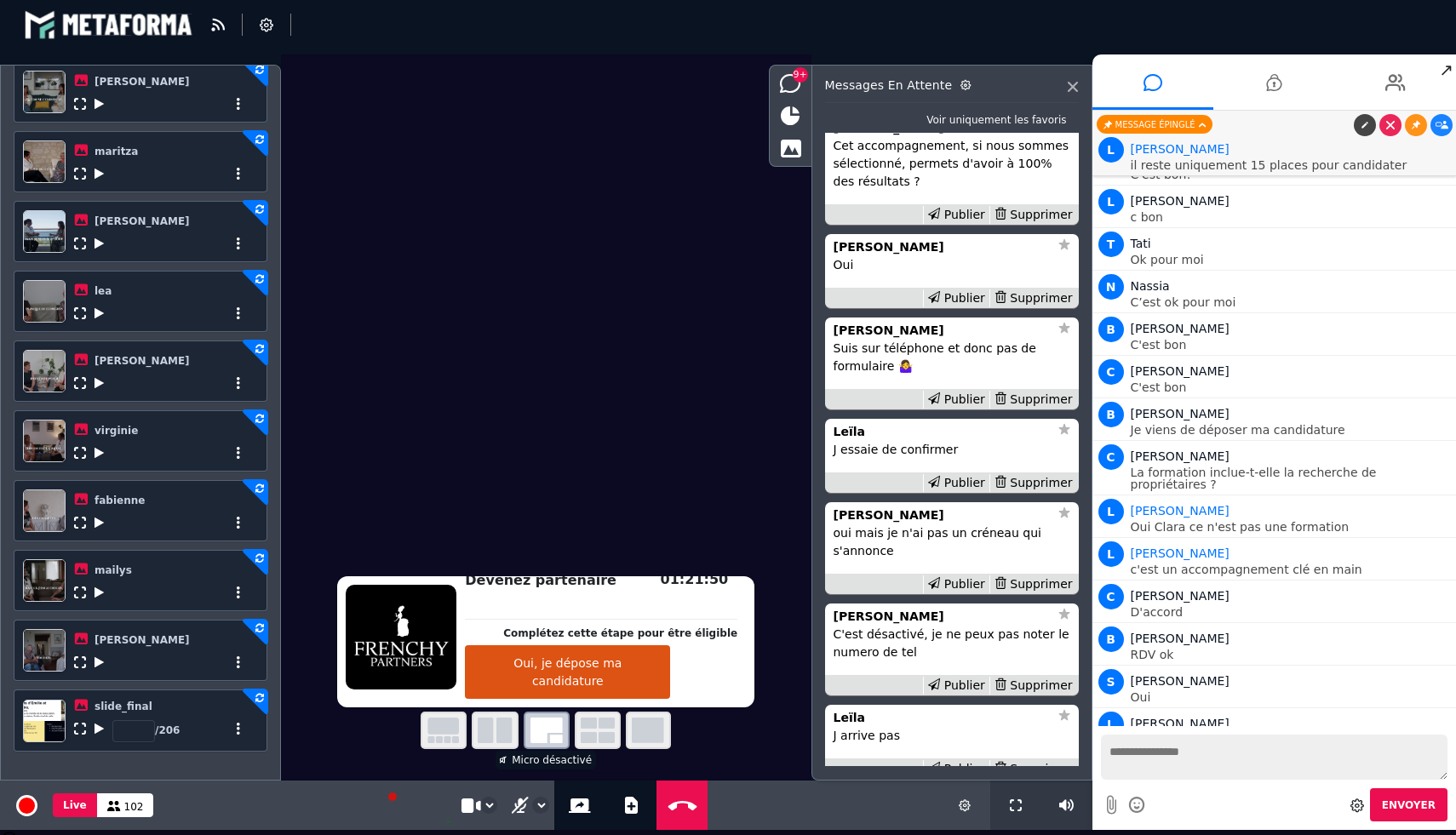
click at [101, 662] on icon at bounding box center [99, 662] width 9 height 12
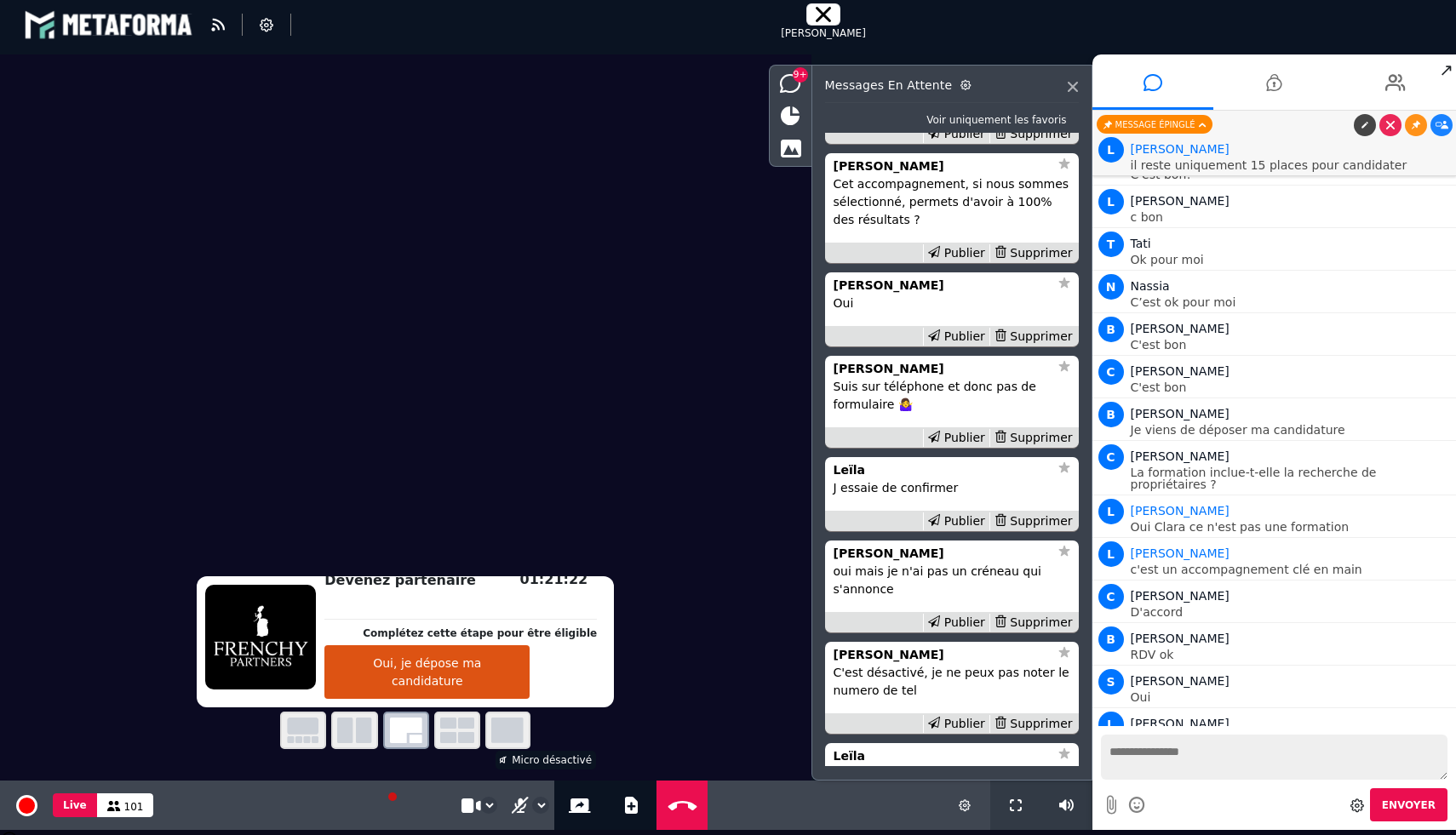
scroll to position [-791, 0]
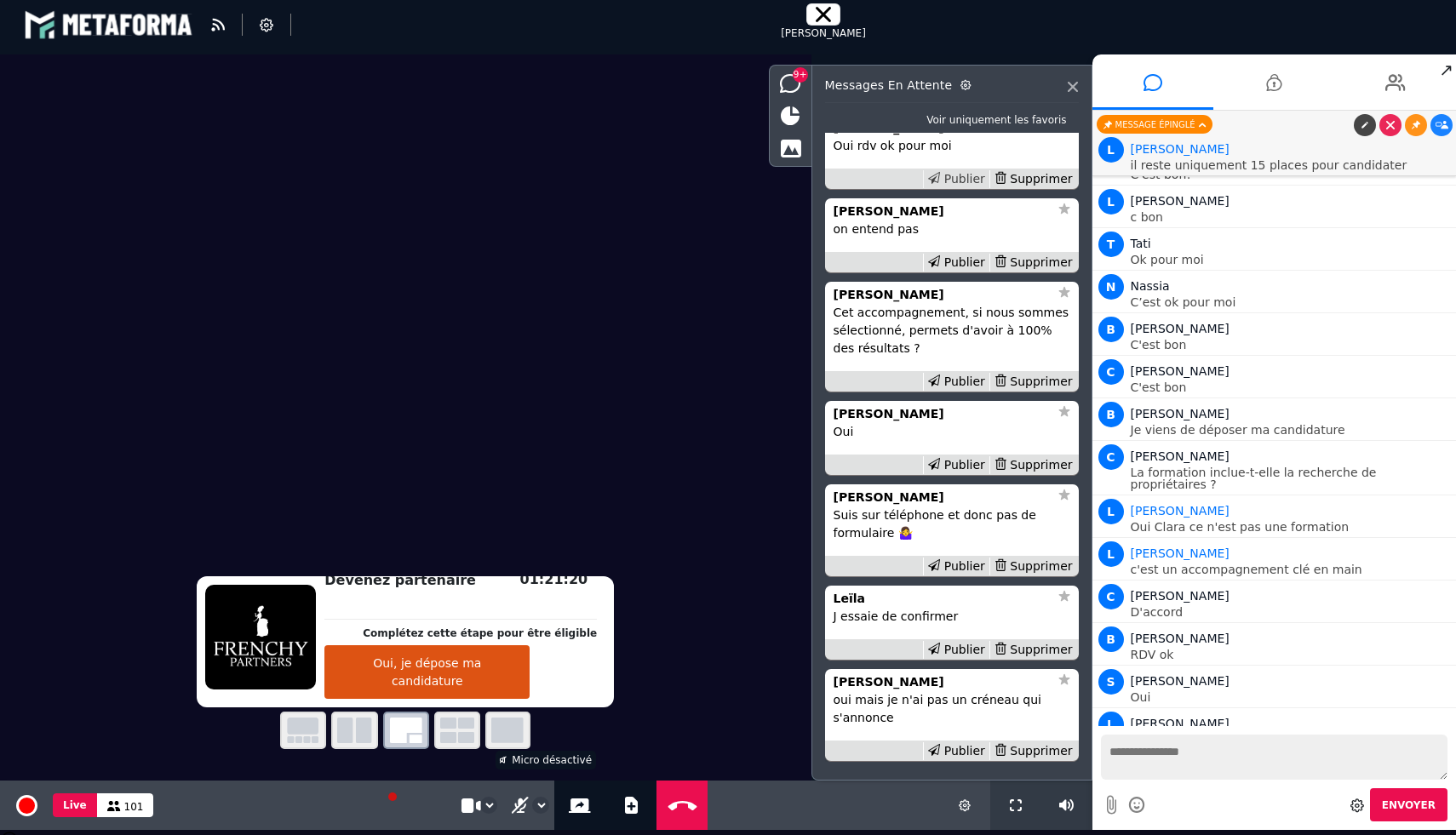
click at [968, 188] on div "Publier" at bounding box center [956, 180] width 66 height 18
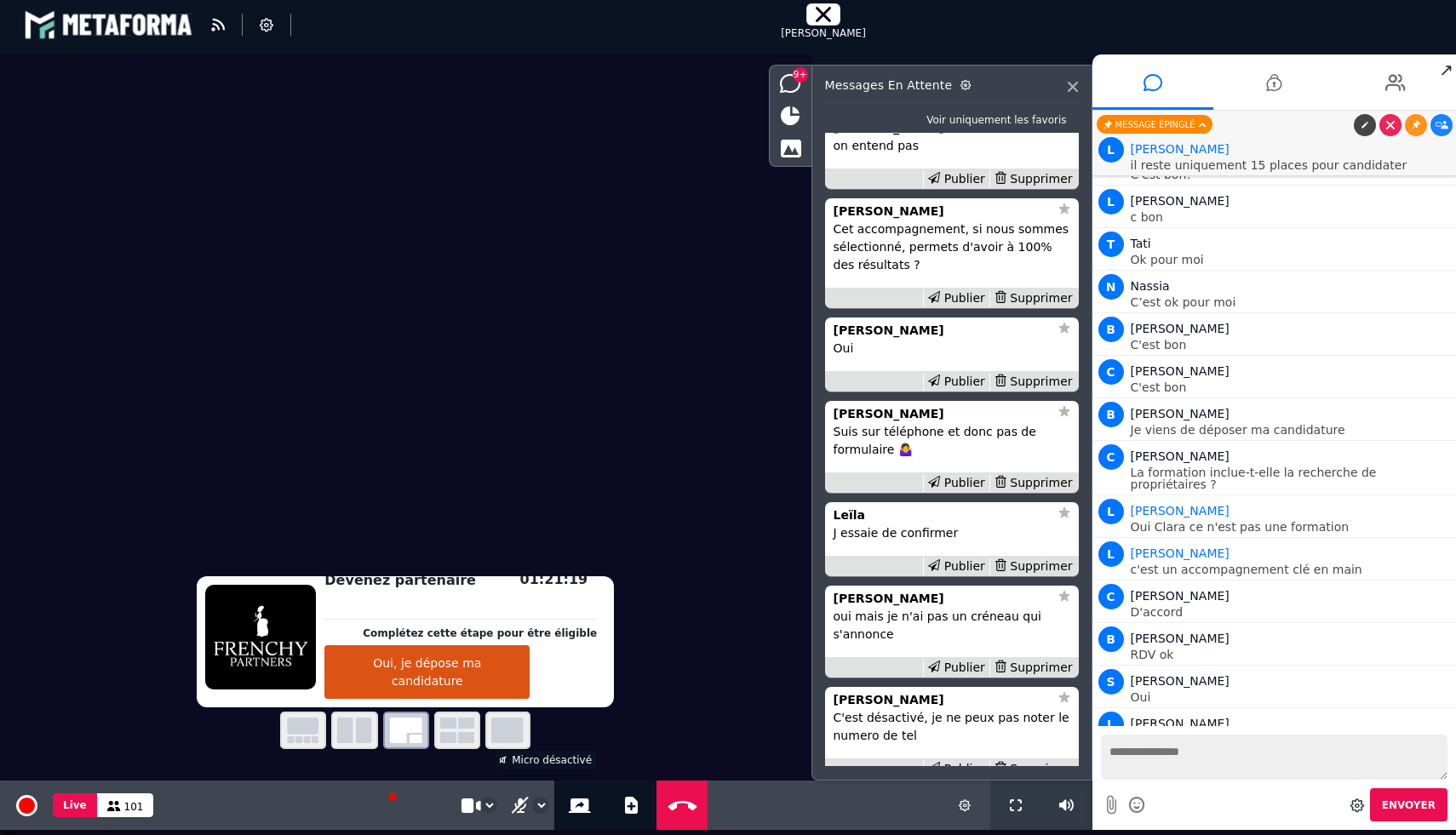
scroll to position [2848, 0]
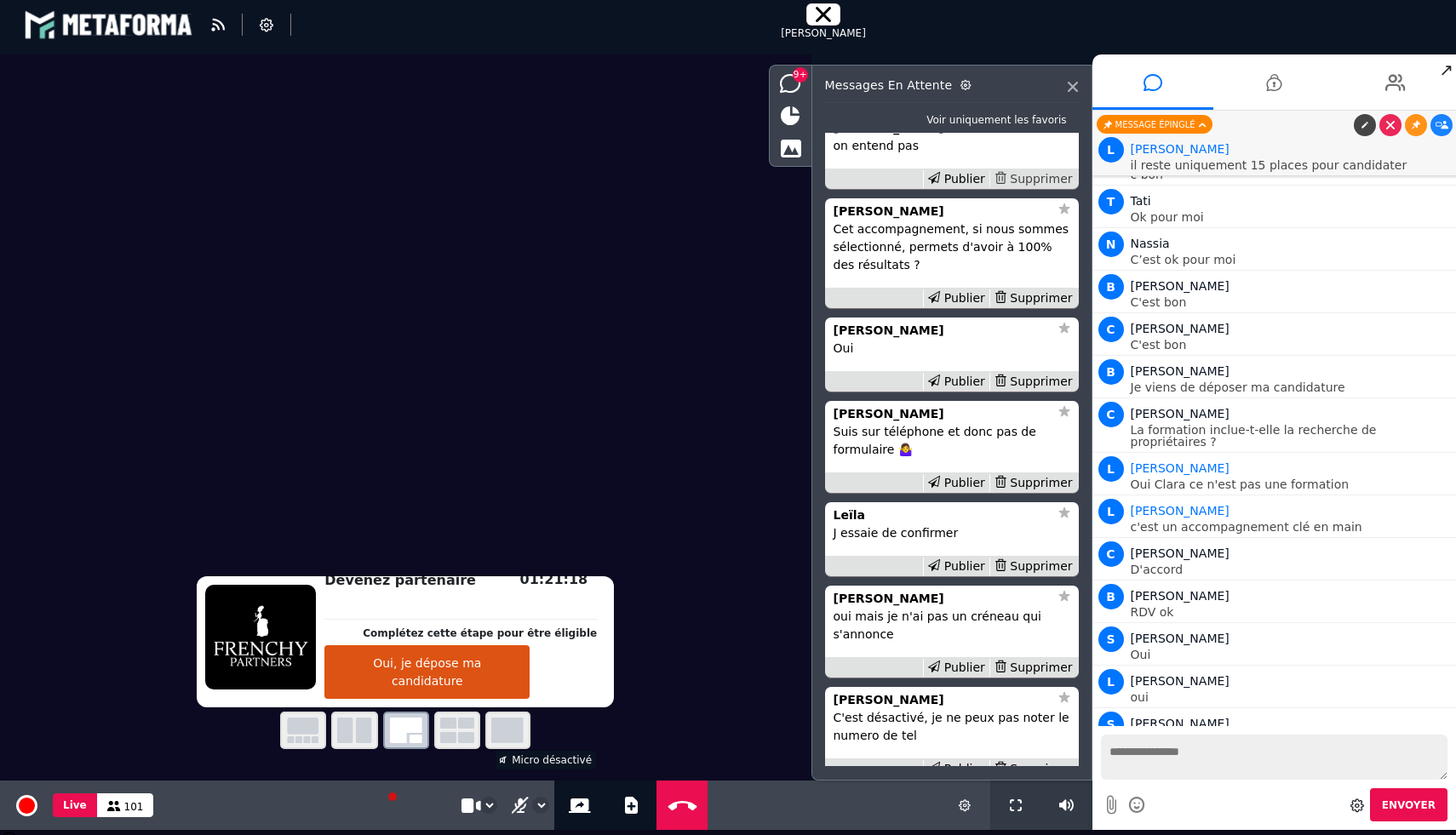
click at [1038, 188] on div "Supprimer" at bounding box center [1033, 180] width 88 height 18
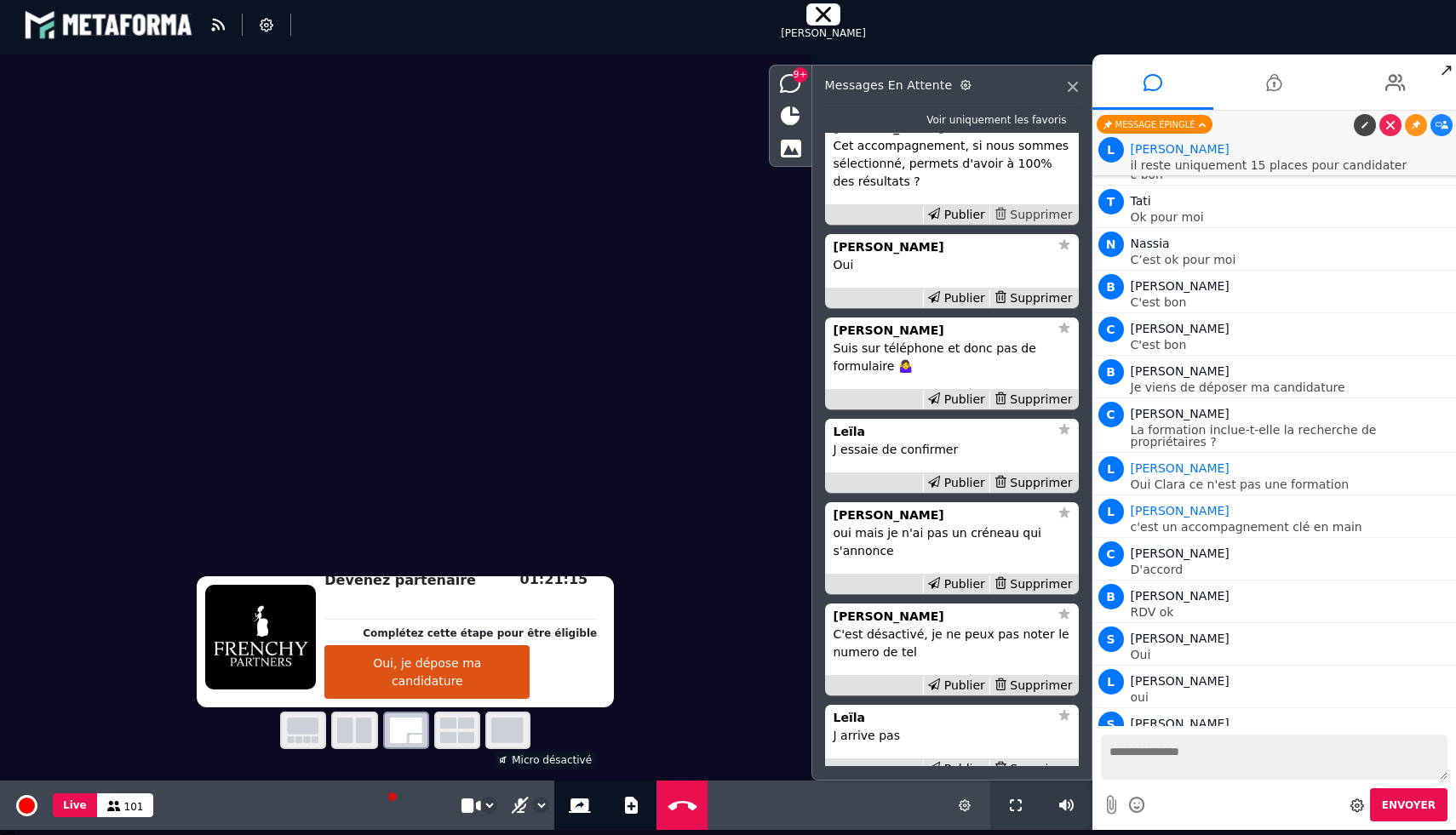
click at [1048, 224] on div "Supprimer" at bounding box center [1033, 215] width 88 height 18
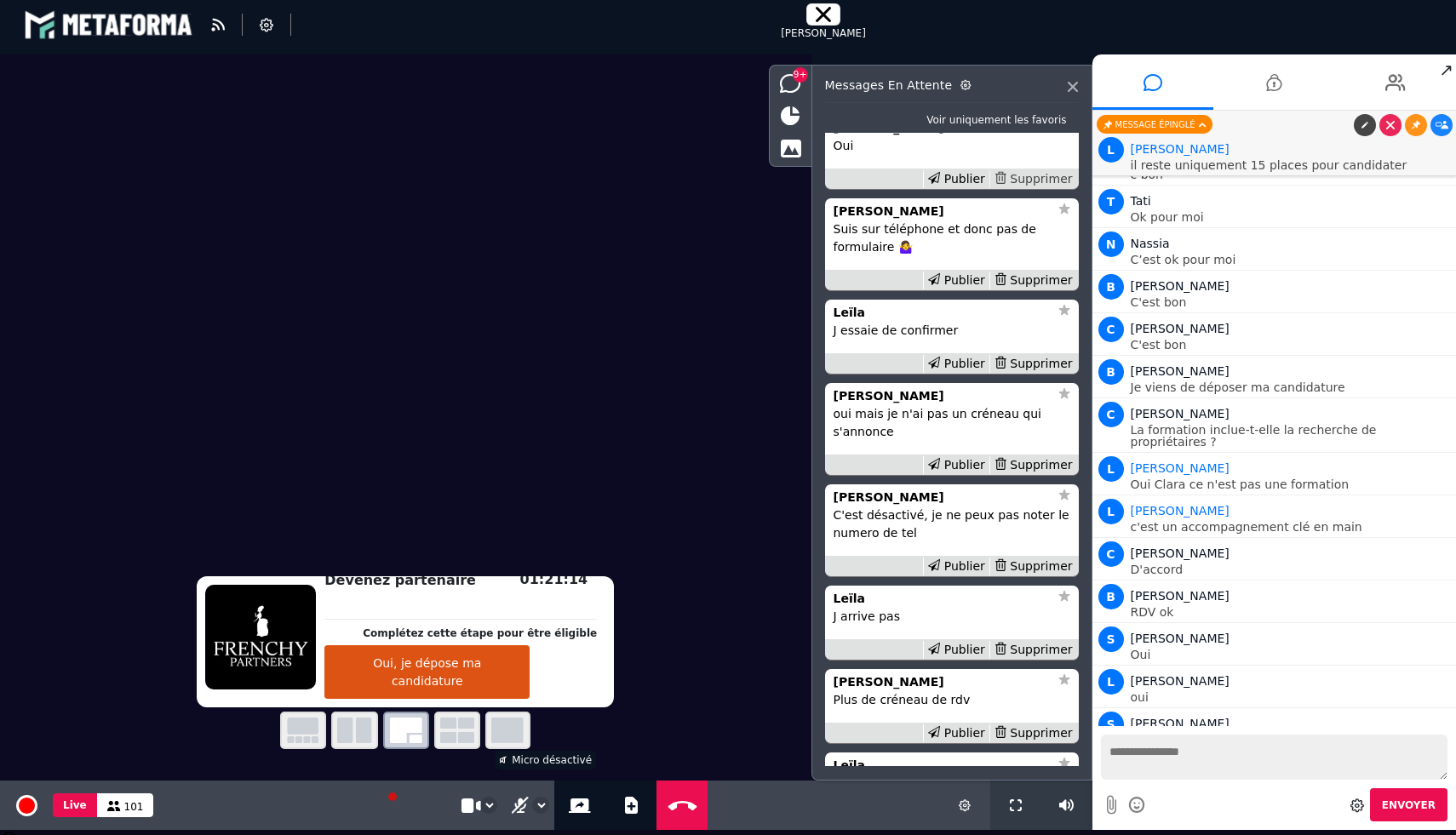
click at [1038, 188] on div "Supprimer" at bounding box center [1033, 180] width 88 height 18
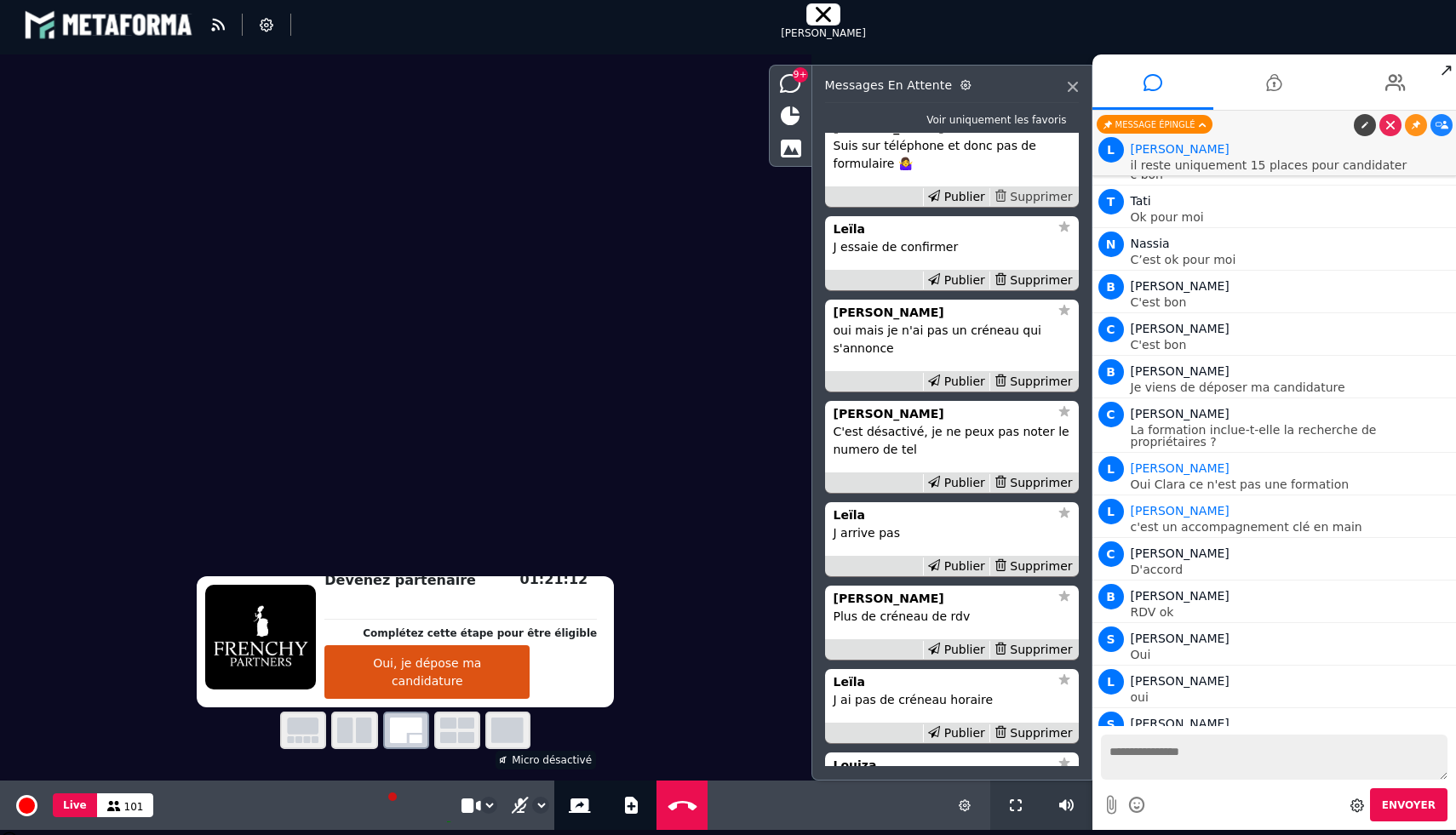
click at [1030, 206] on div "Supprimer" at bounding box center [1033, 197] width 88 height 18
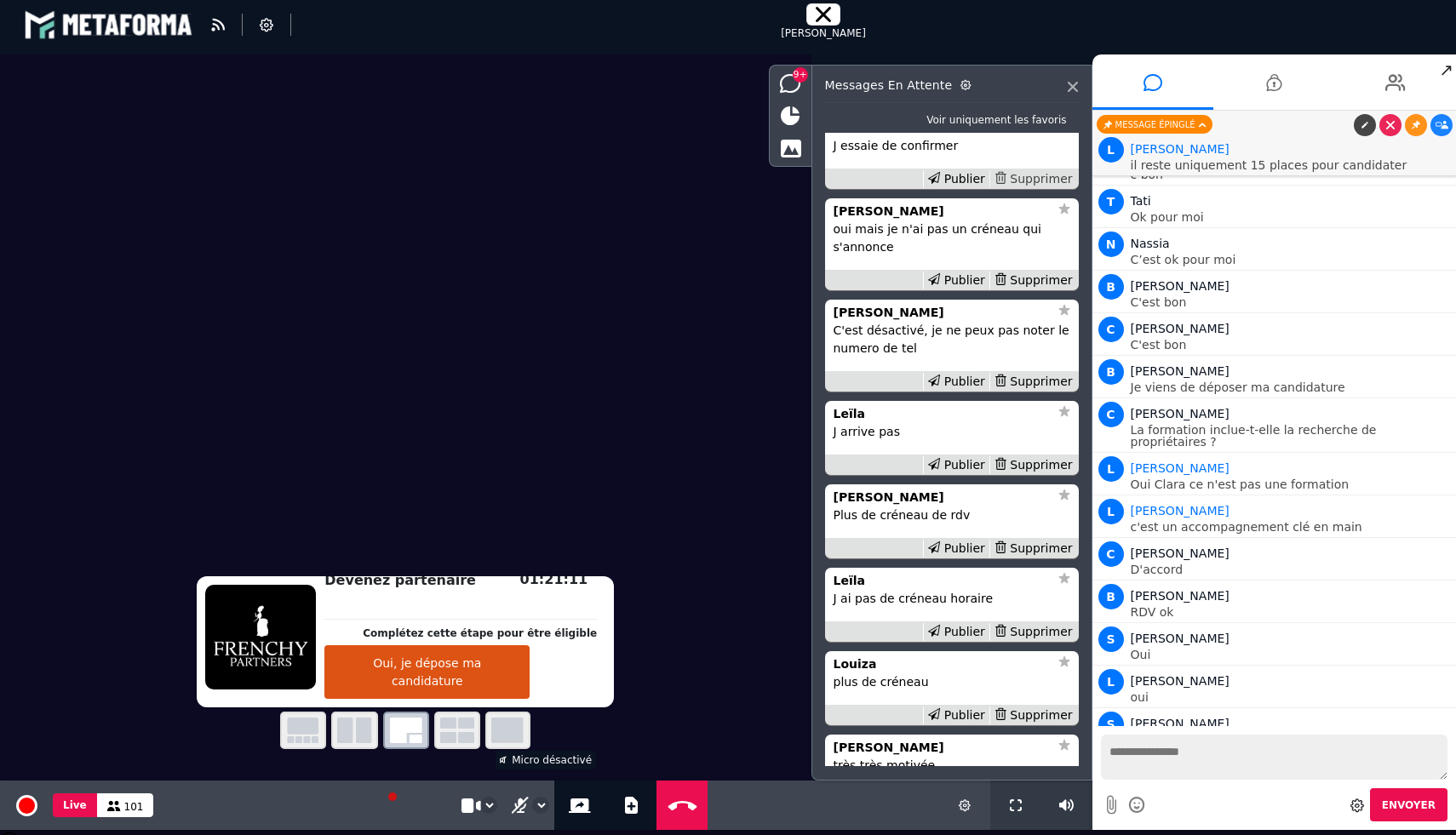
click at [1023, 188] on div "Supprimer" at bounding box center [1033, 180] width 88 height 18
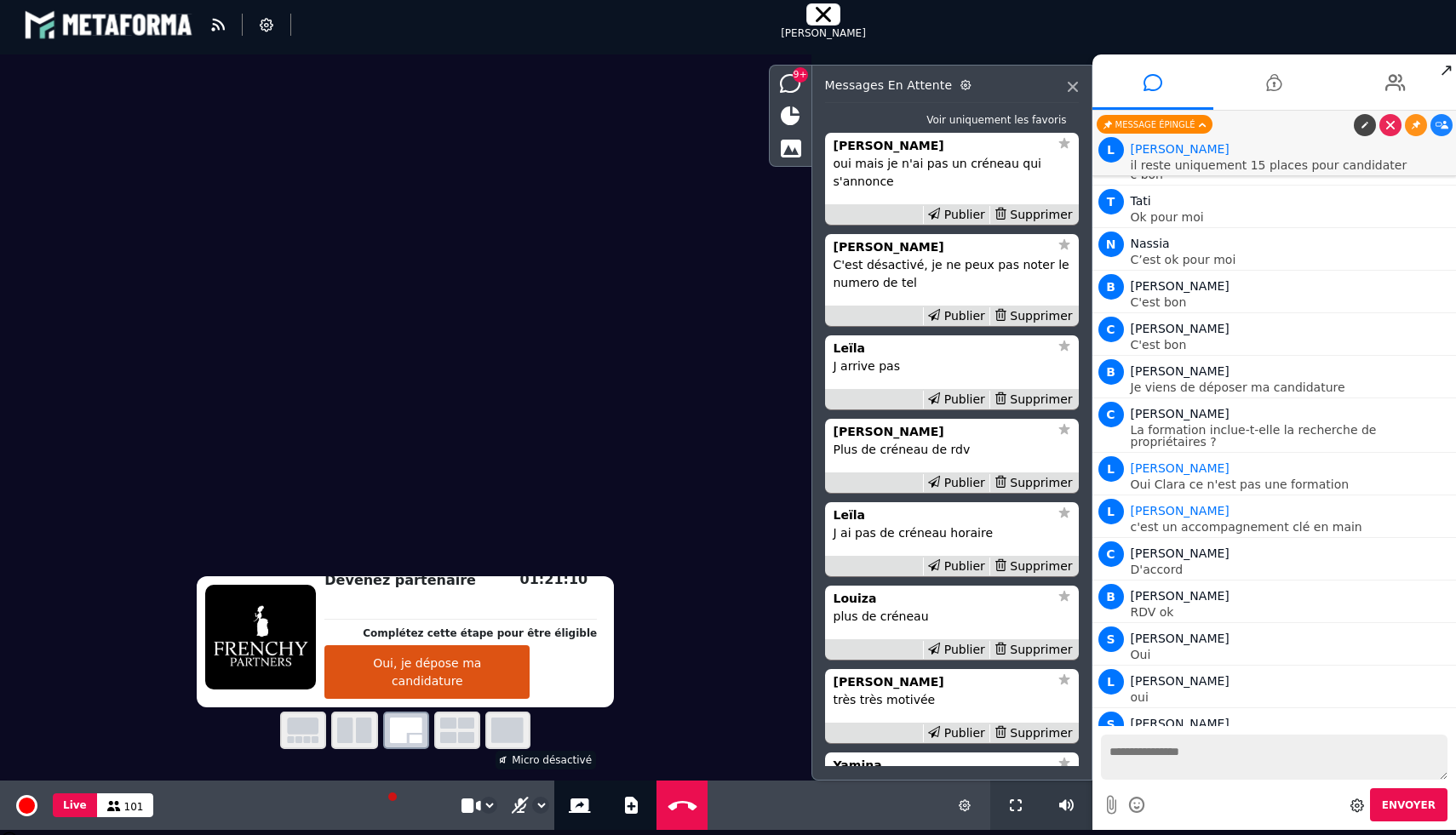
scroll to position [-237, 0]
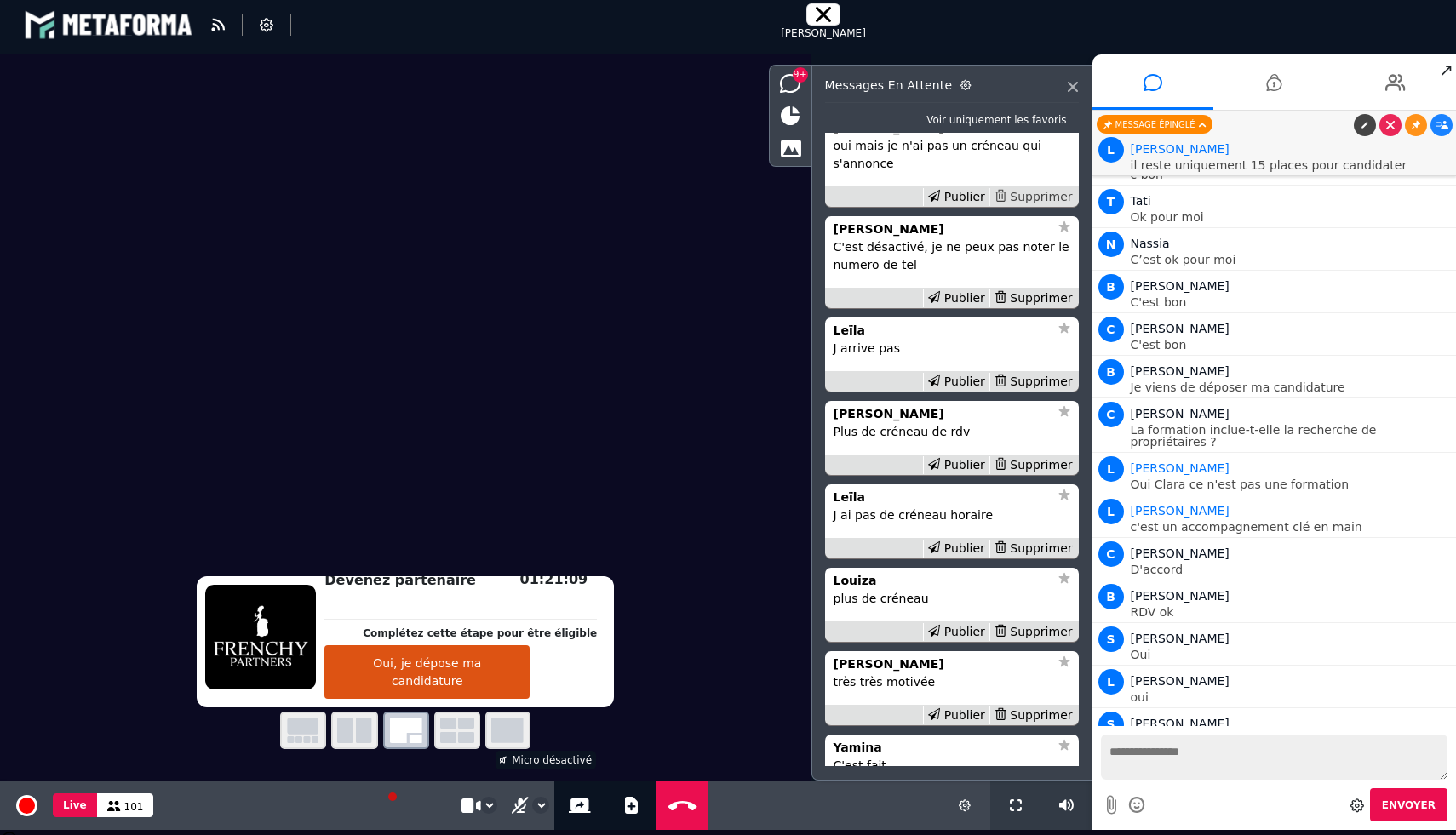
click at [1023, 206] on div "Supprimer" at bounding box center [1033, 197] width 88 height 18
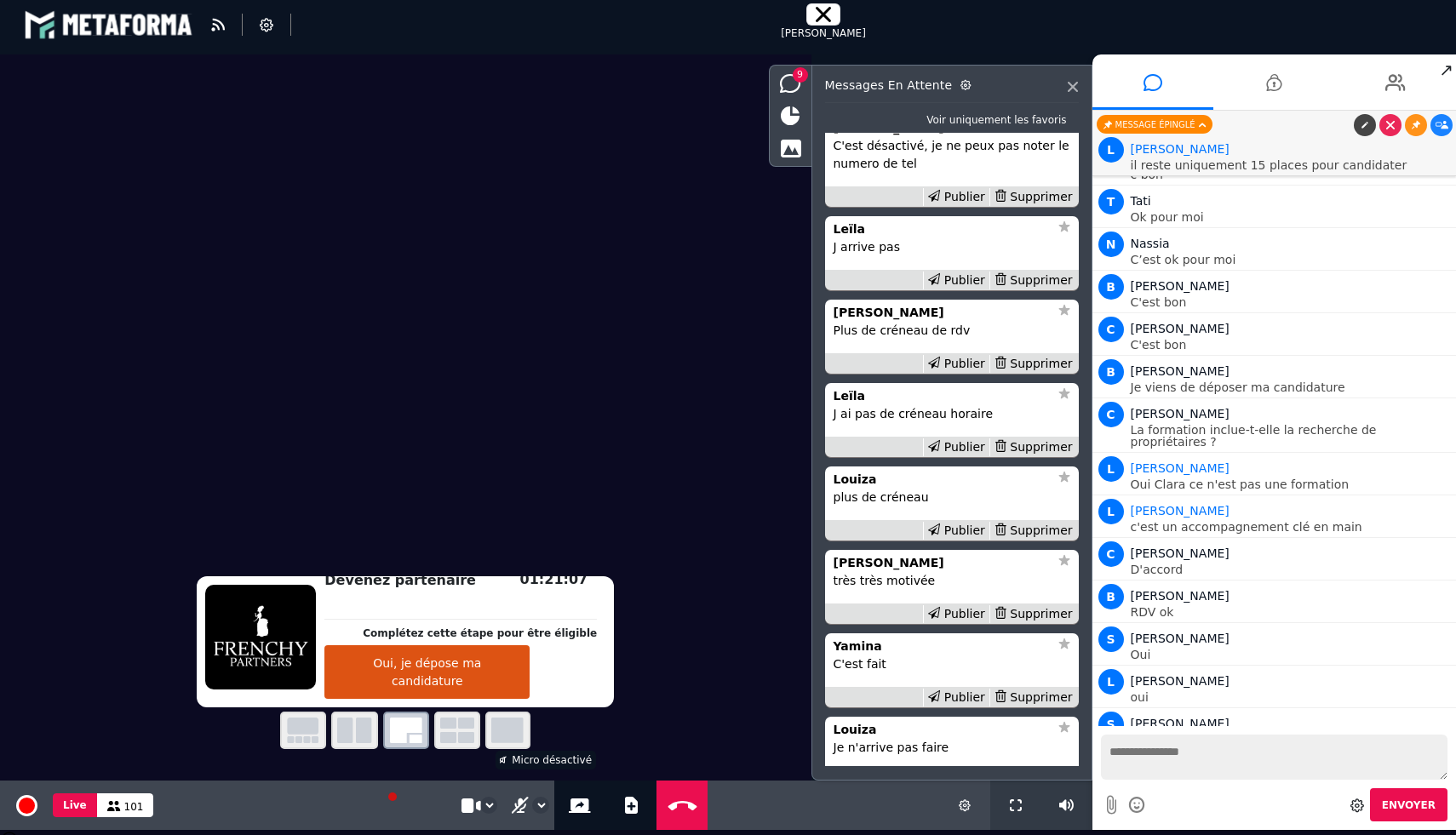
click at [1023, 206] on div "Supprimer" at bounding box center [1033, 197] width 88 height 18
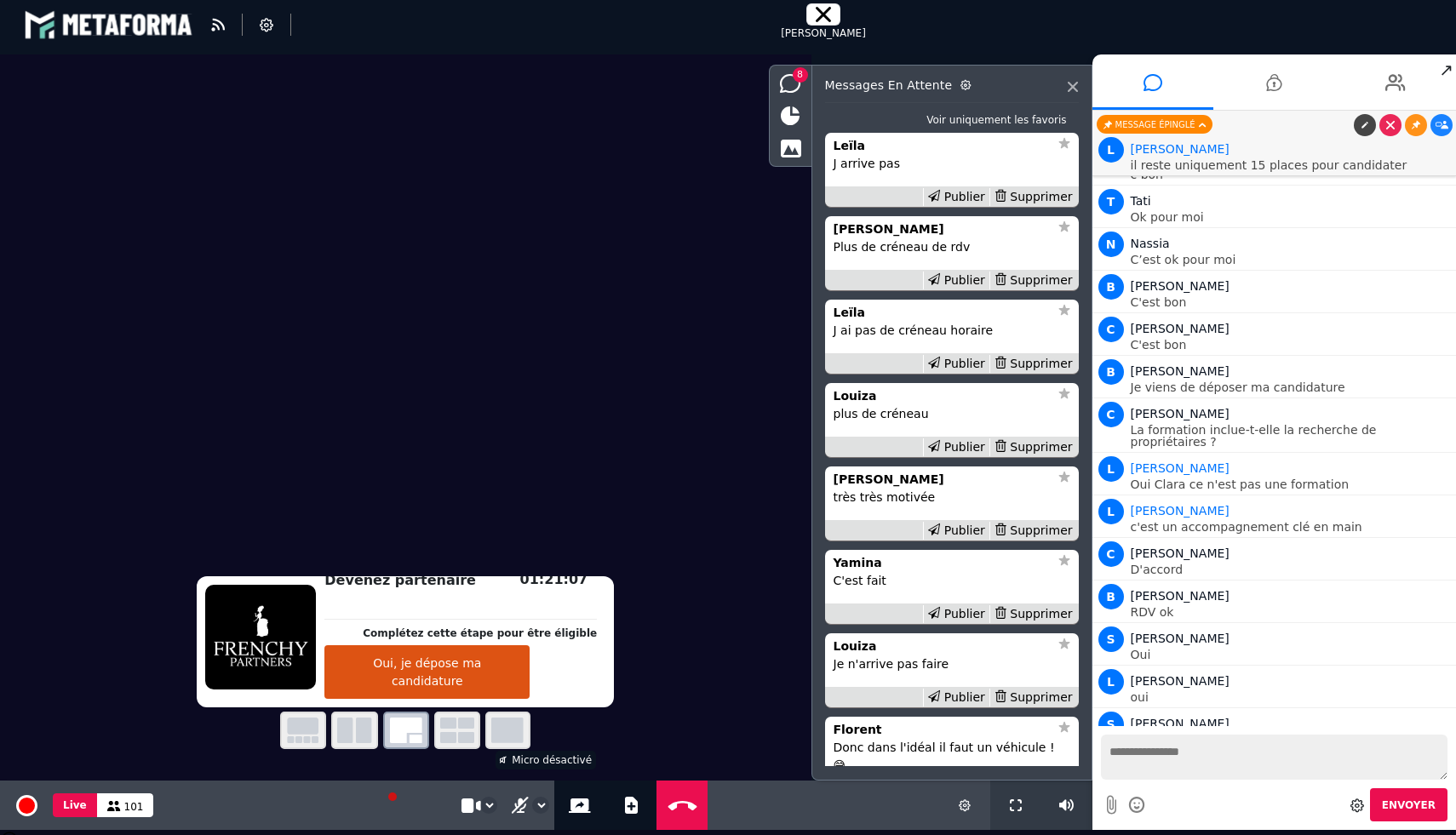
scroll to position [-34, 0]
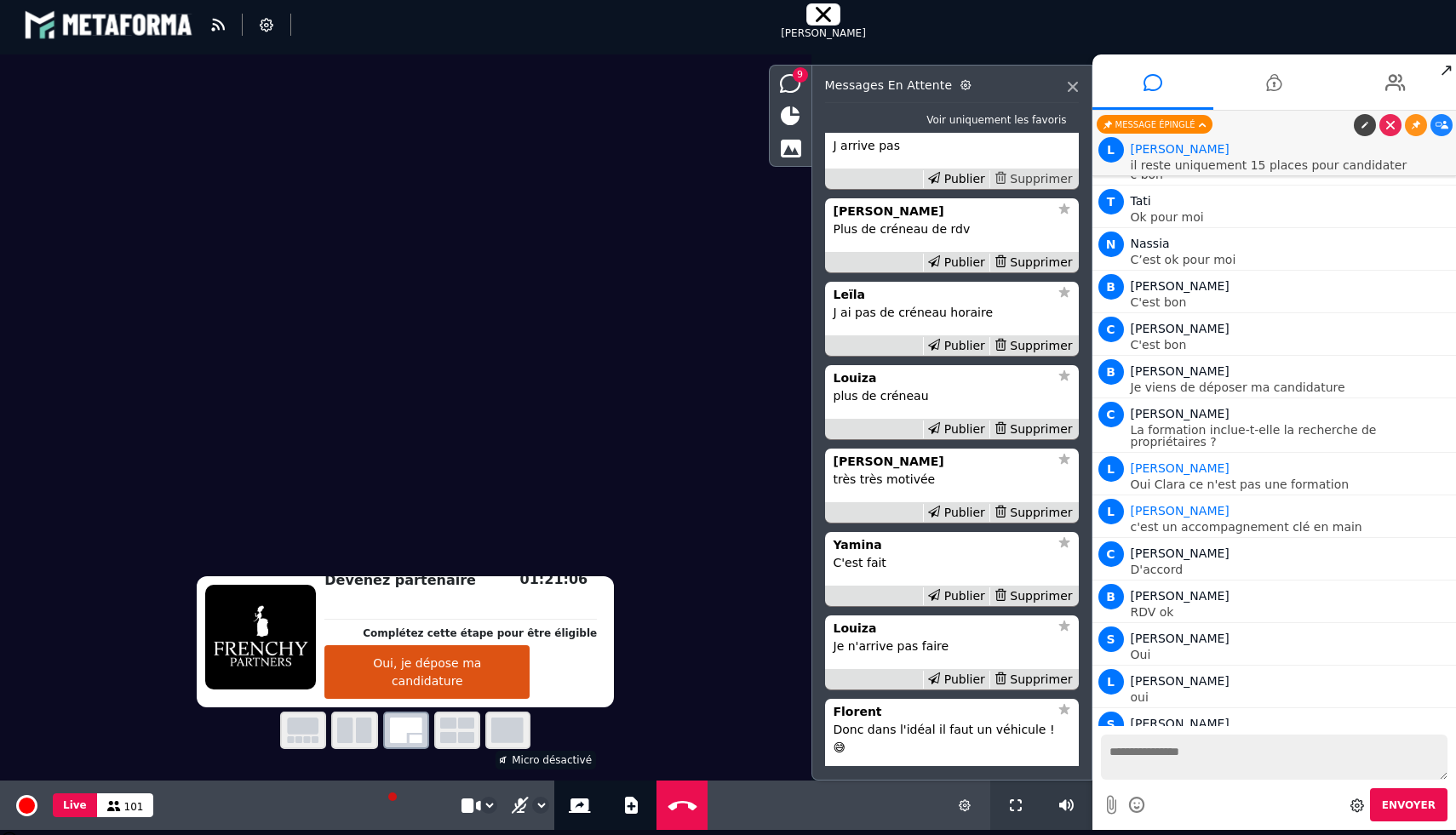
click at [1021, 188] on div "Supprimer" at bounding box center [1033, 180] width 88 height 18
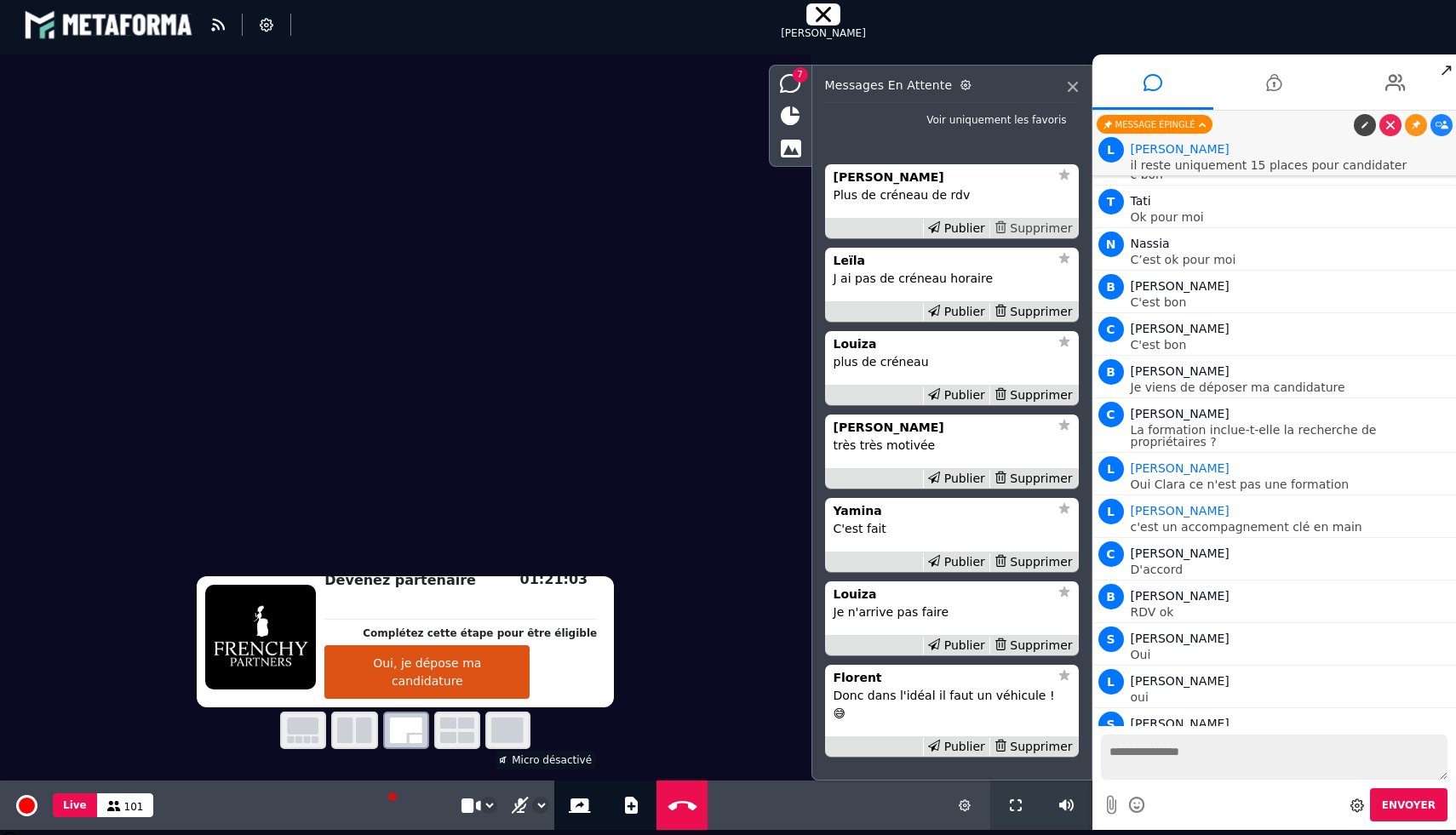
click at [1019, 238] on div "Supprimer" at bounding box center [1033, 229] width 88 height 18
click at [1016, 321] on div "Supprimer" at bounding box center [1033, 312] width 88 height 18
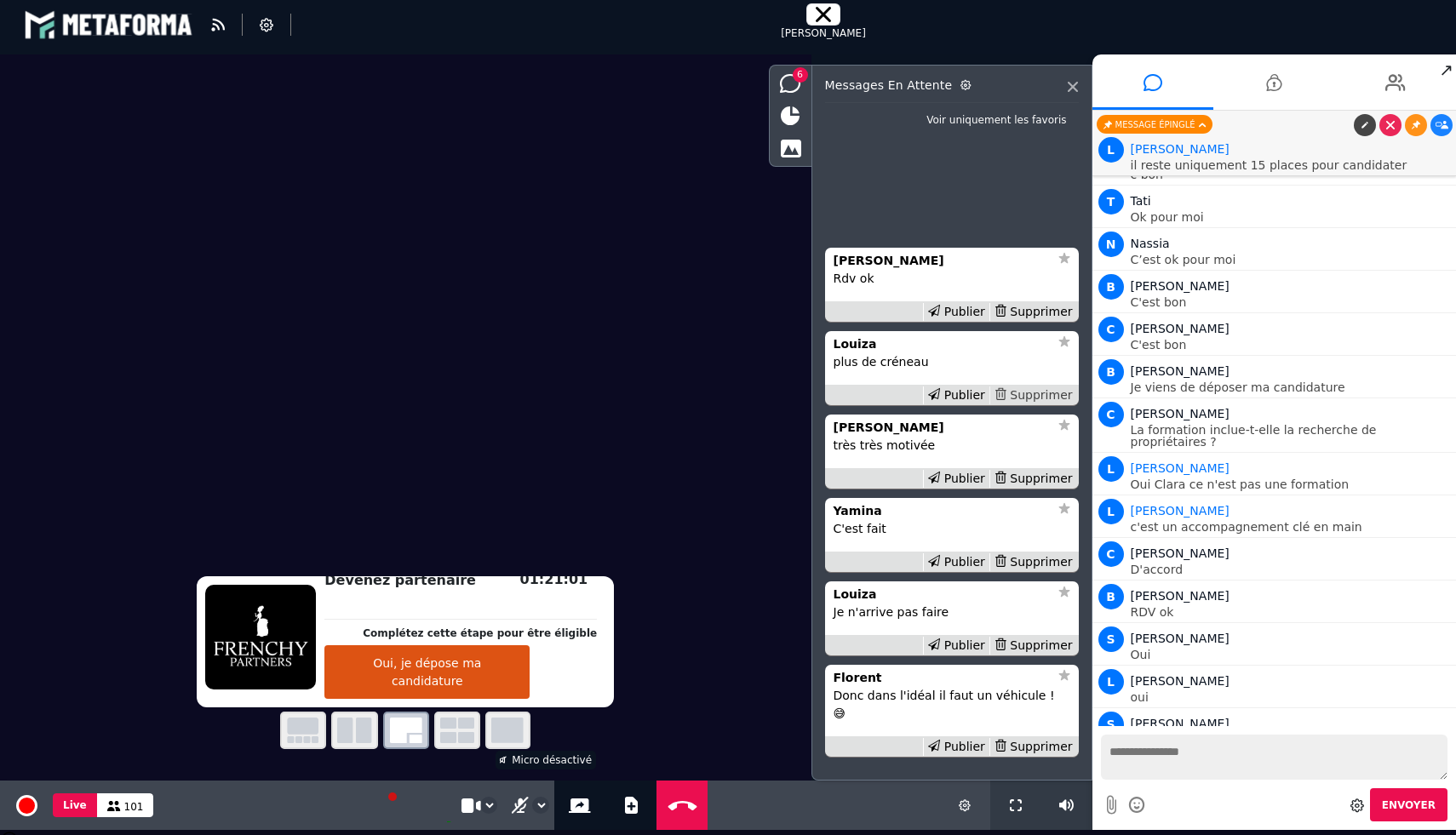
click at [1022, 405] on div "Supprimer" at bounding box center [1033, 396] width 88 height 18
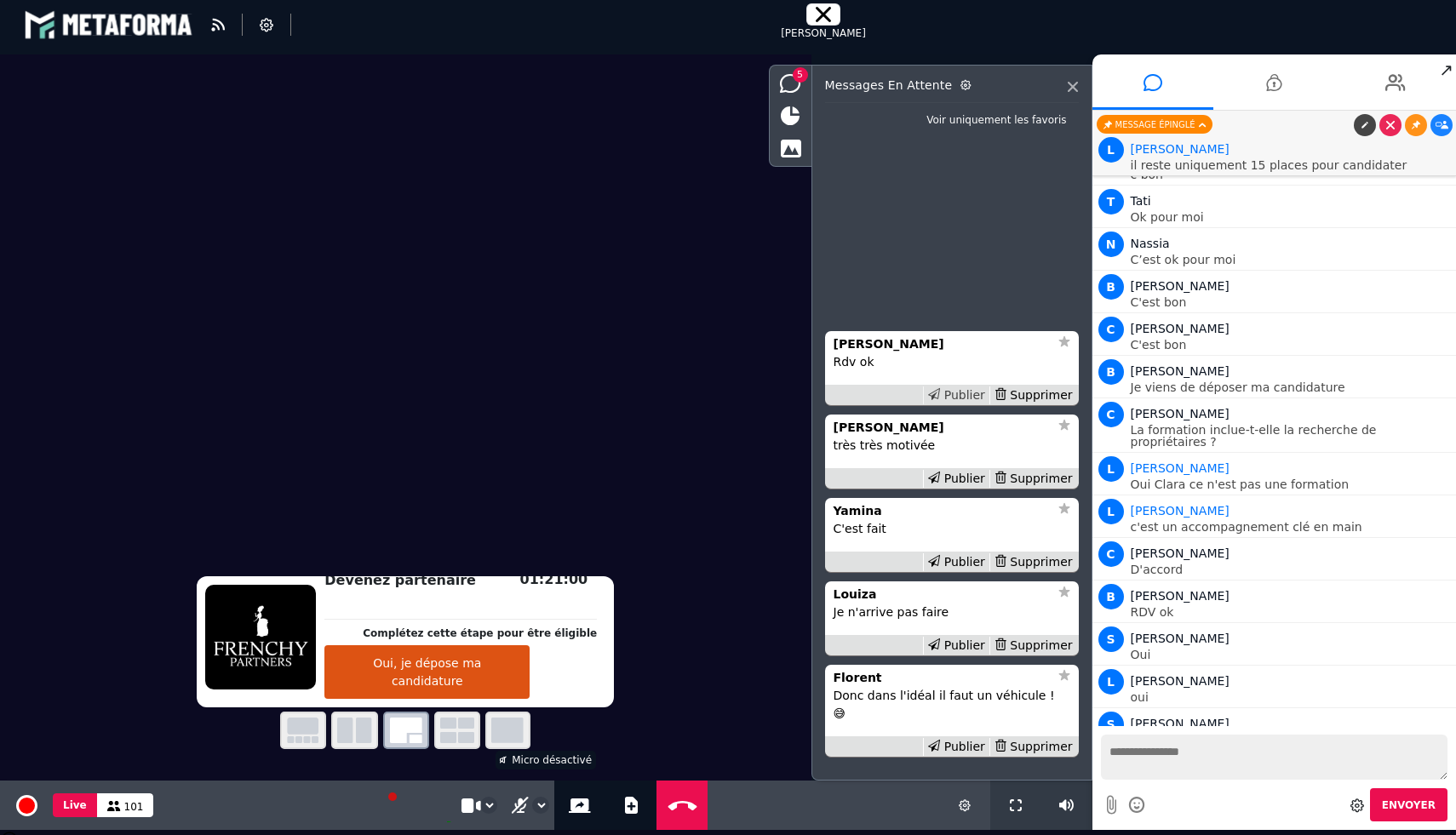
click at [932, 405] on div "Publier" at bounding box center [956, 396] width 66 height 18
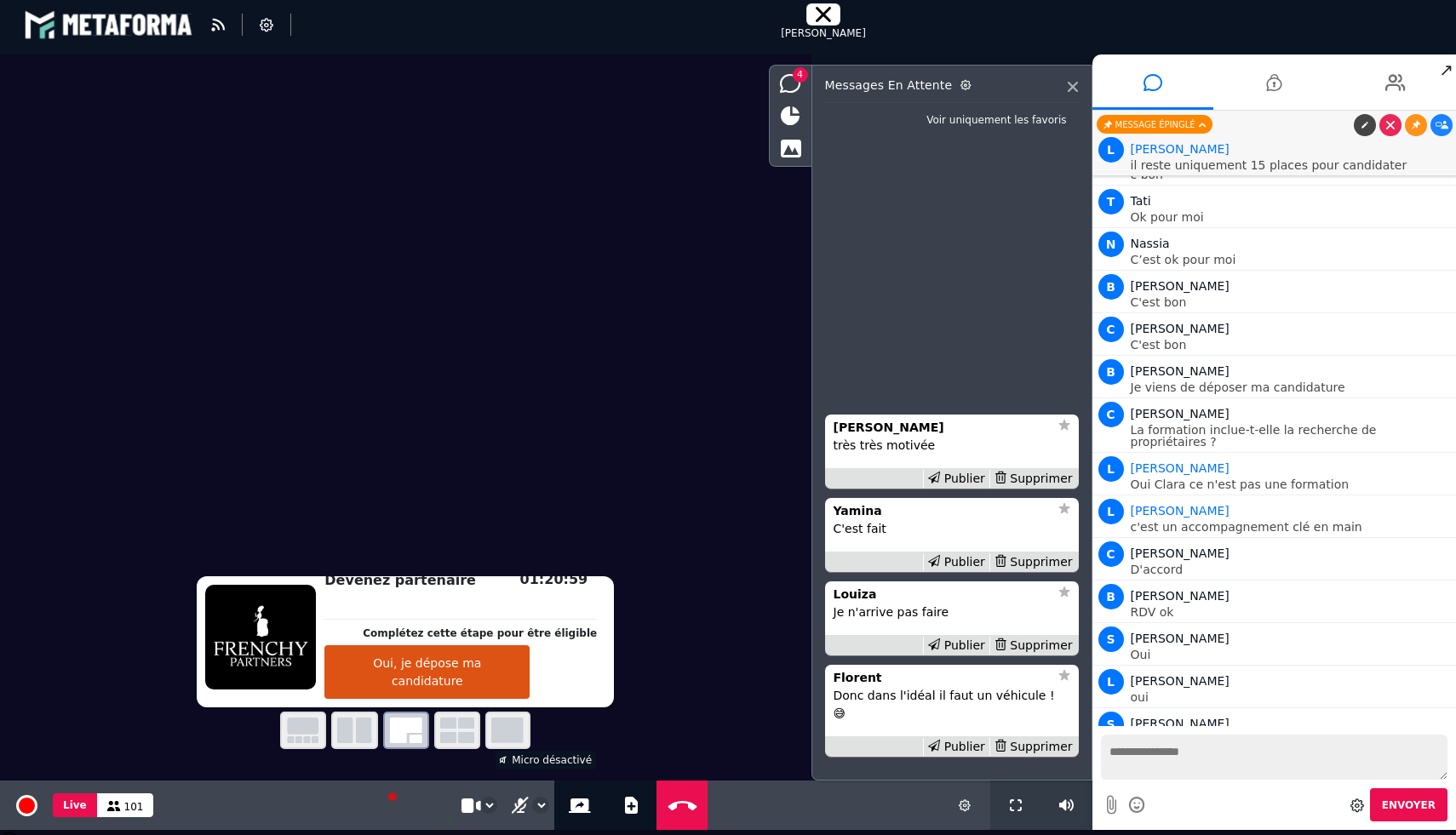
scroll to position [2891, 0]
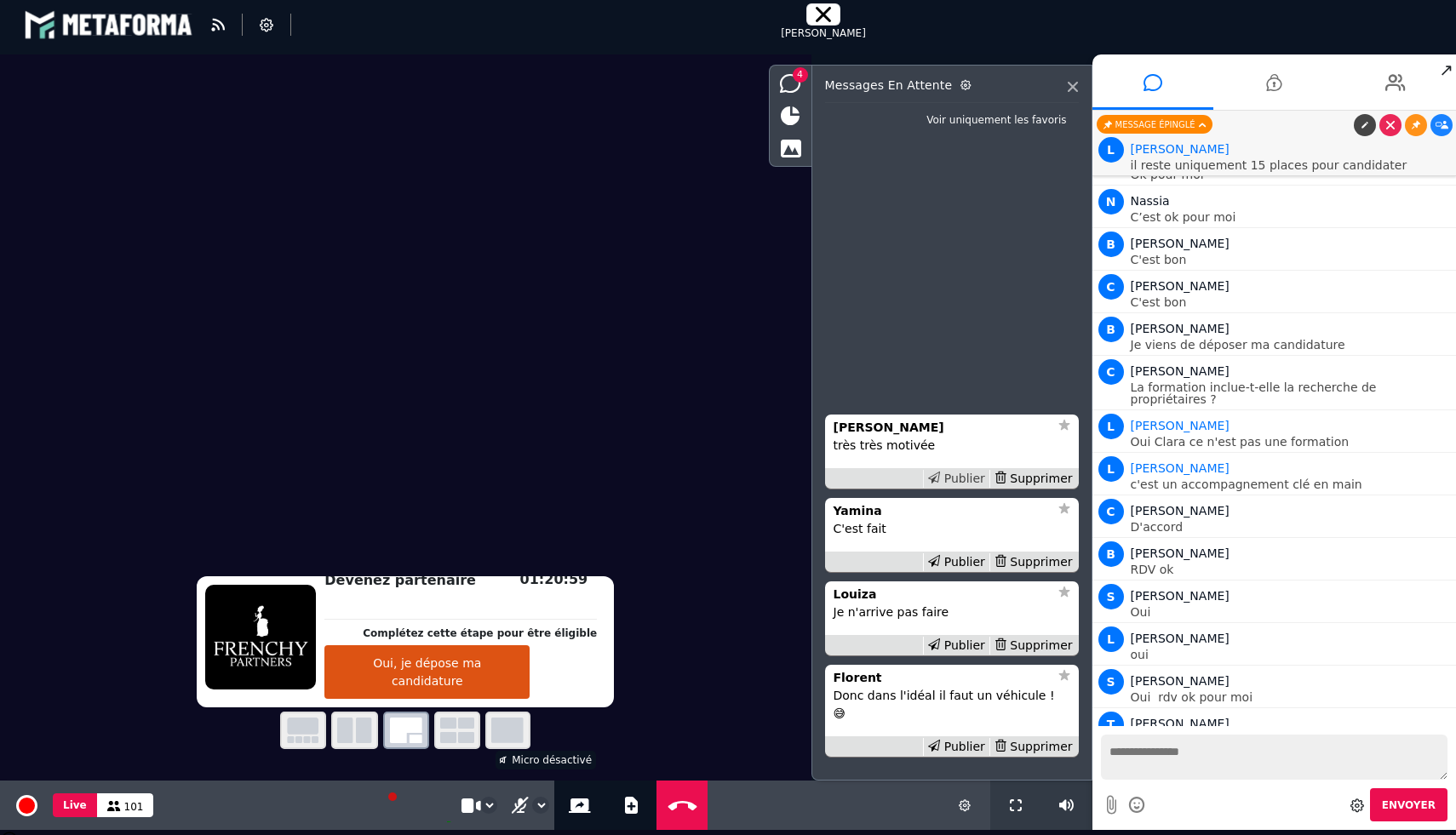
click at [968, 487] on div "Publier" at bounding box center [956, 479] width 66 height 18
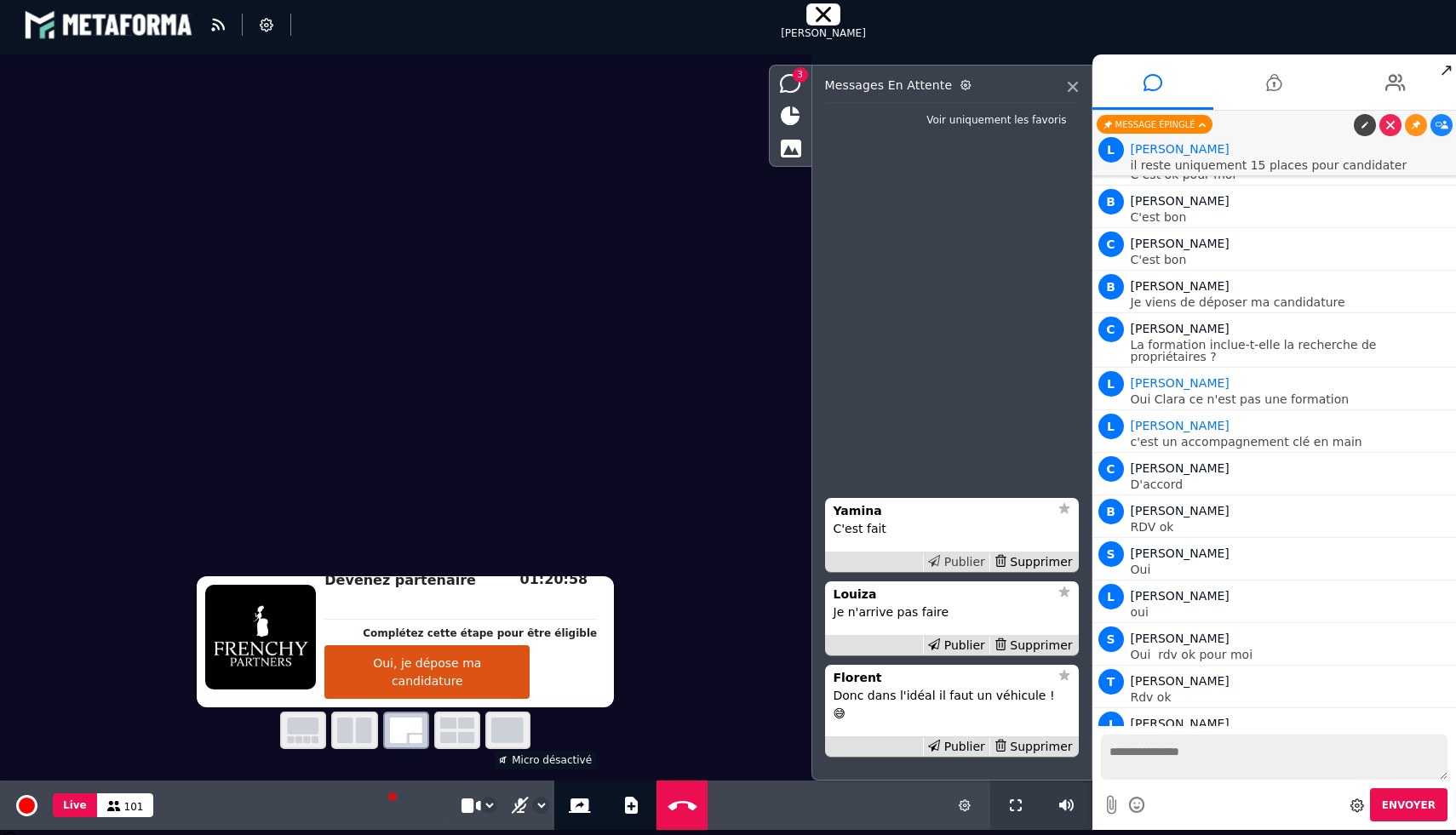
click at [968, 571] on div "Publier" at bounding box center [956, 563] width 66 height 18
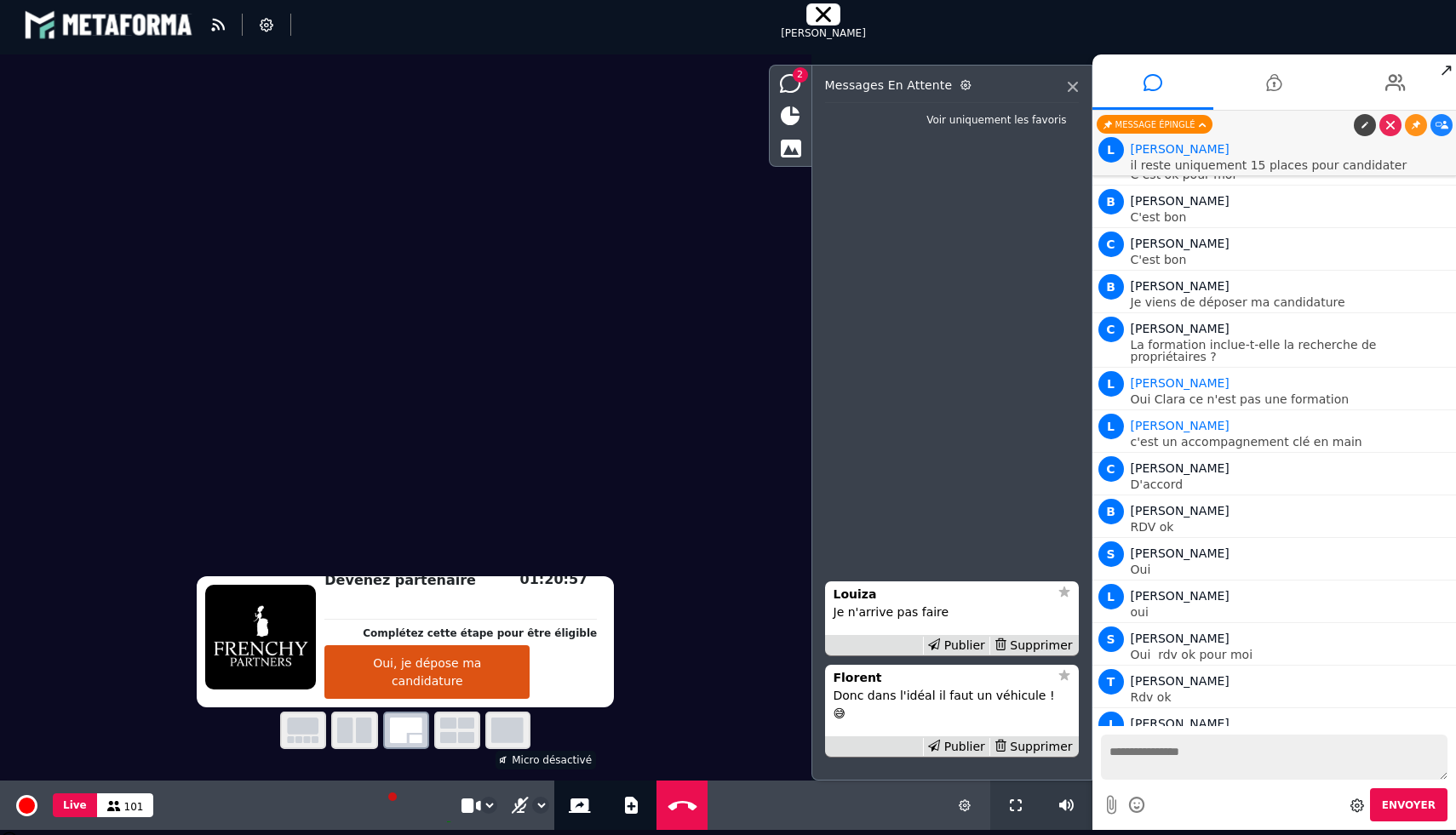
scroll to position [2976, 0]
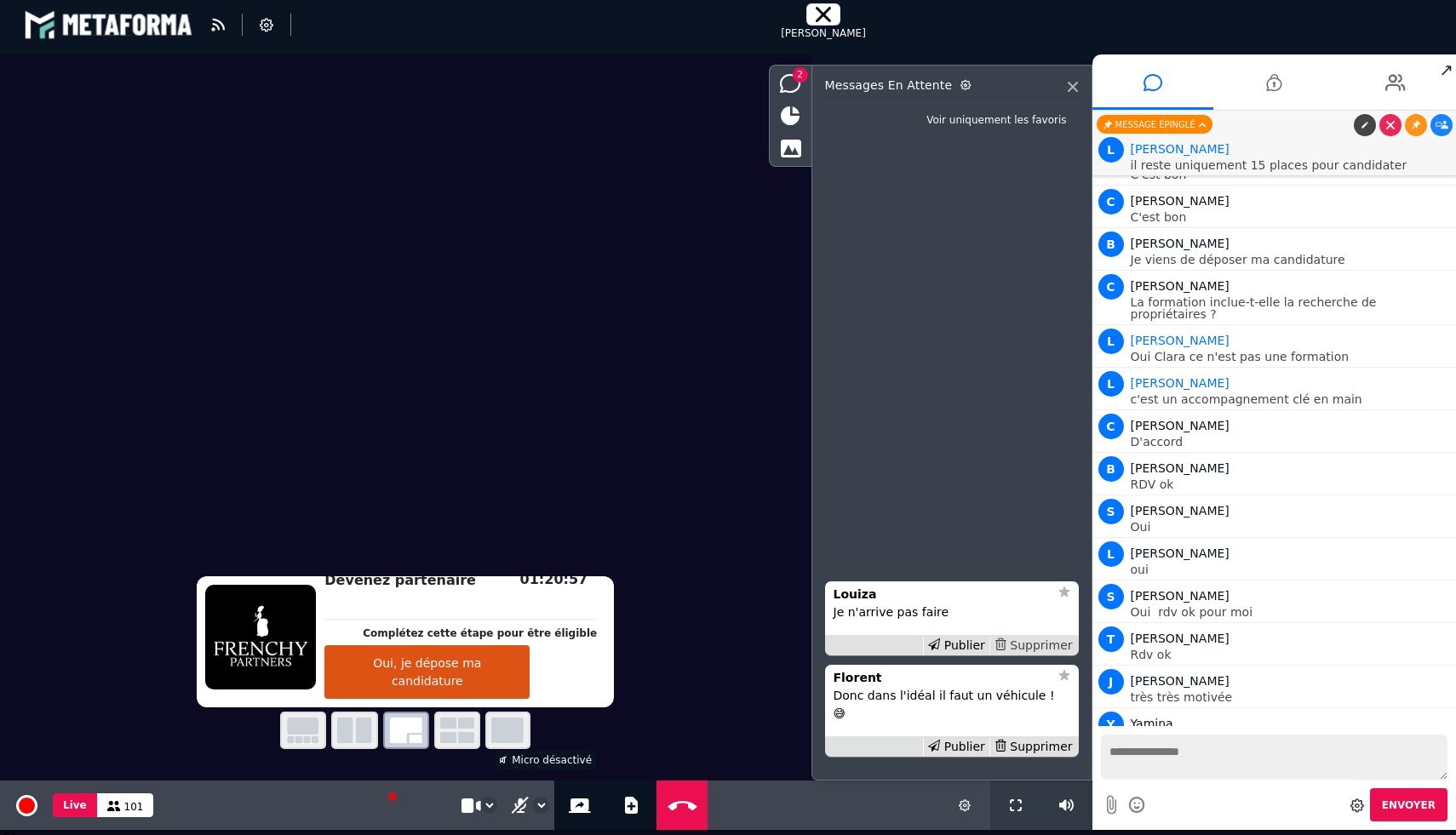
click at [1040, 654] on div "Supprimer" at bounding box center [1033, 646] width 88 height 18
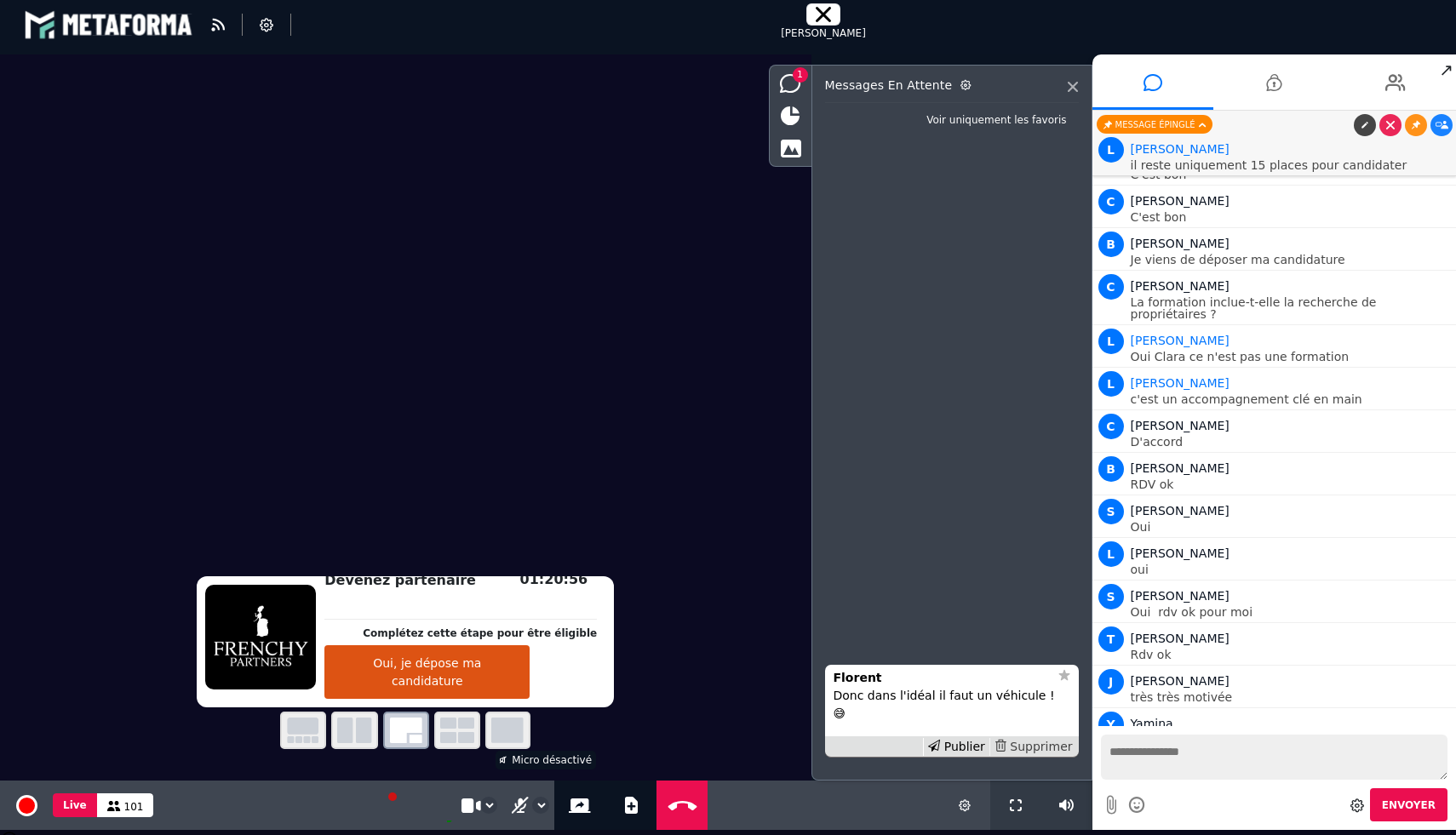
click at [1041, 746] on div "Supprimer" at bounding box center [1033, 747] width 88 height 18
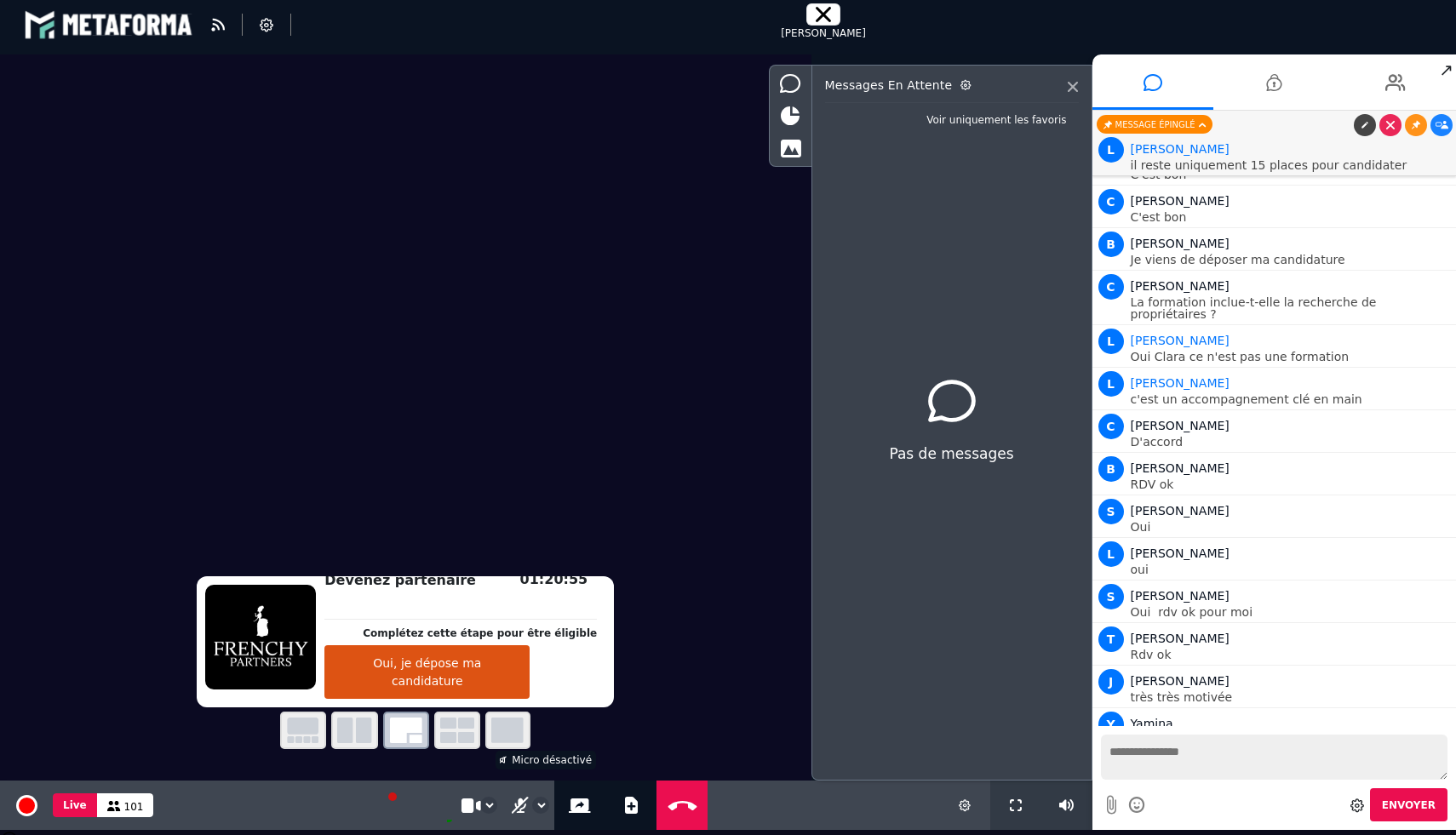
click at [1146, 756] on textarea at bounding box center [1274, 757] width 348 height 45
type textarea "**********"
click at [1407, 802] on span "Envoyer" at bounding box center [1408, 805] width 54 height 12
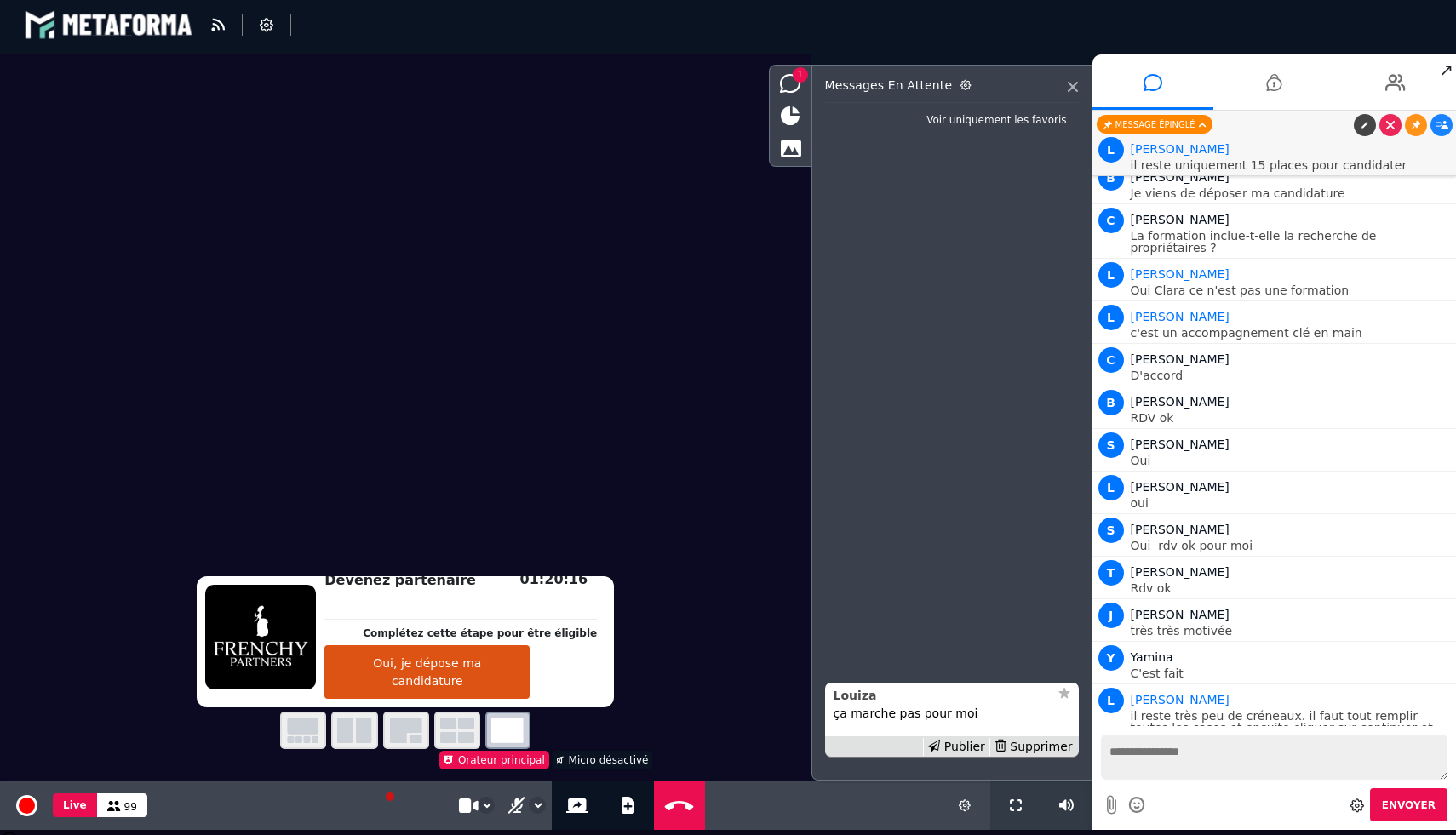
click at [875, 693] on div "Louiza" at bounding box center [940, 696] width 215 height 18
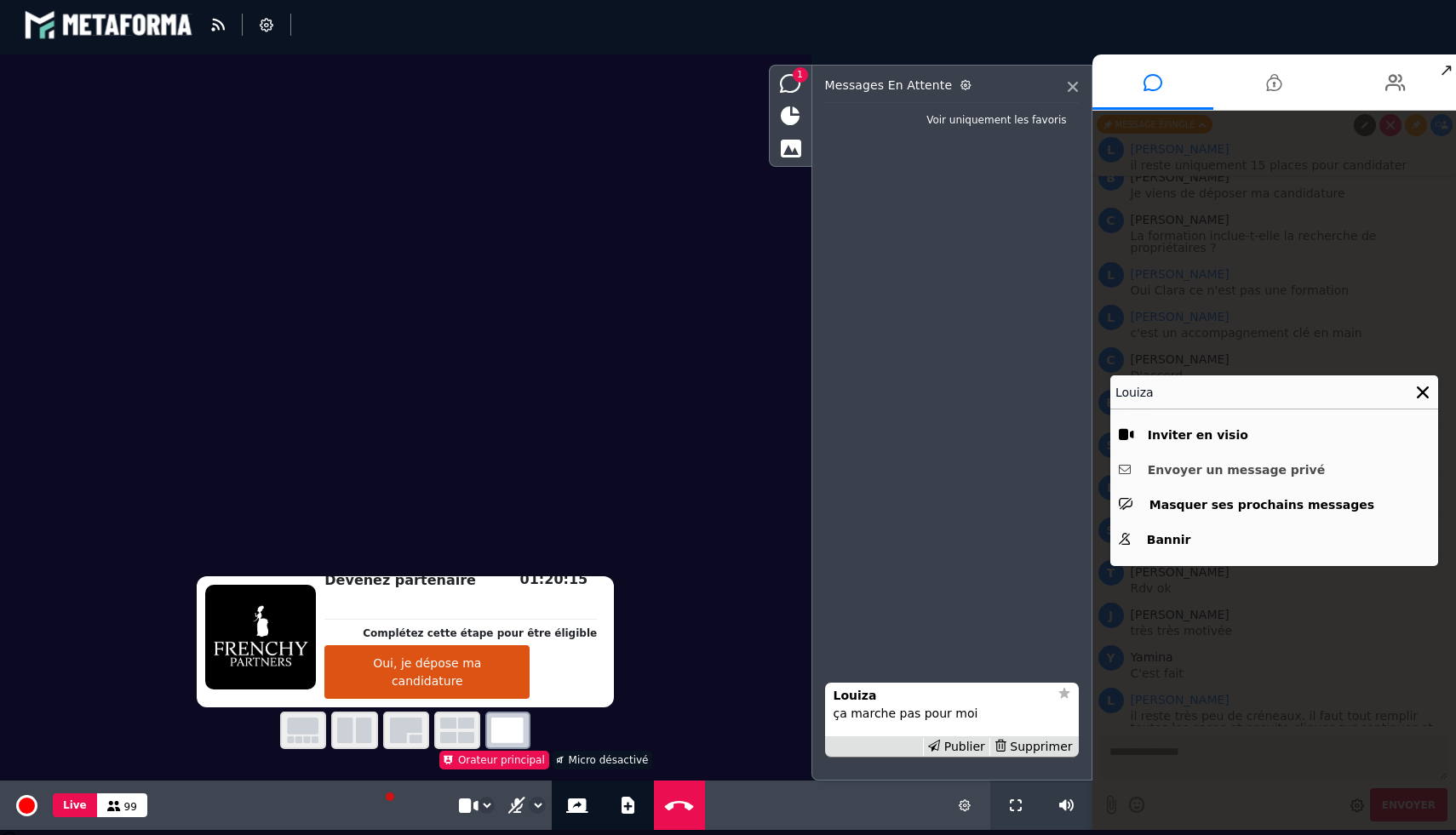
click at [1195, 469] on button "Envoyer un message privé" at bounding box center [1274, 470] width 310 height 26
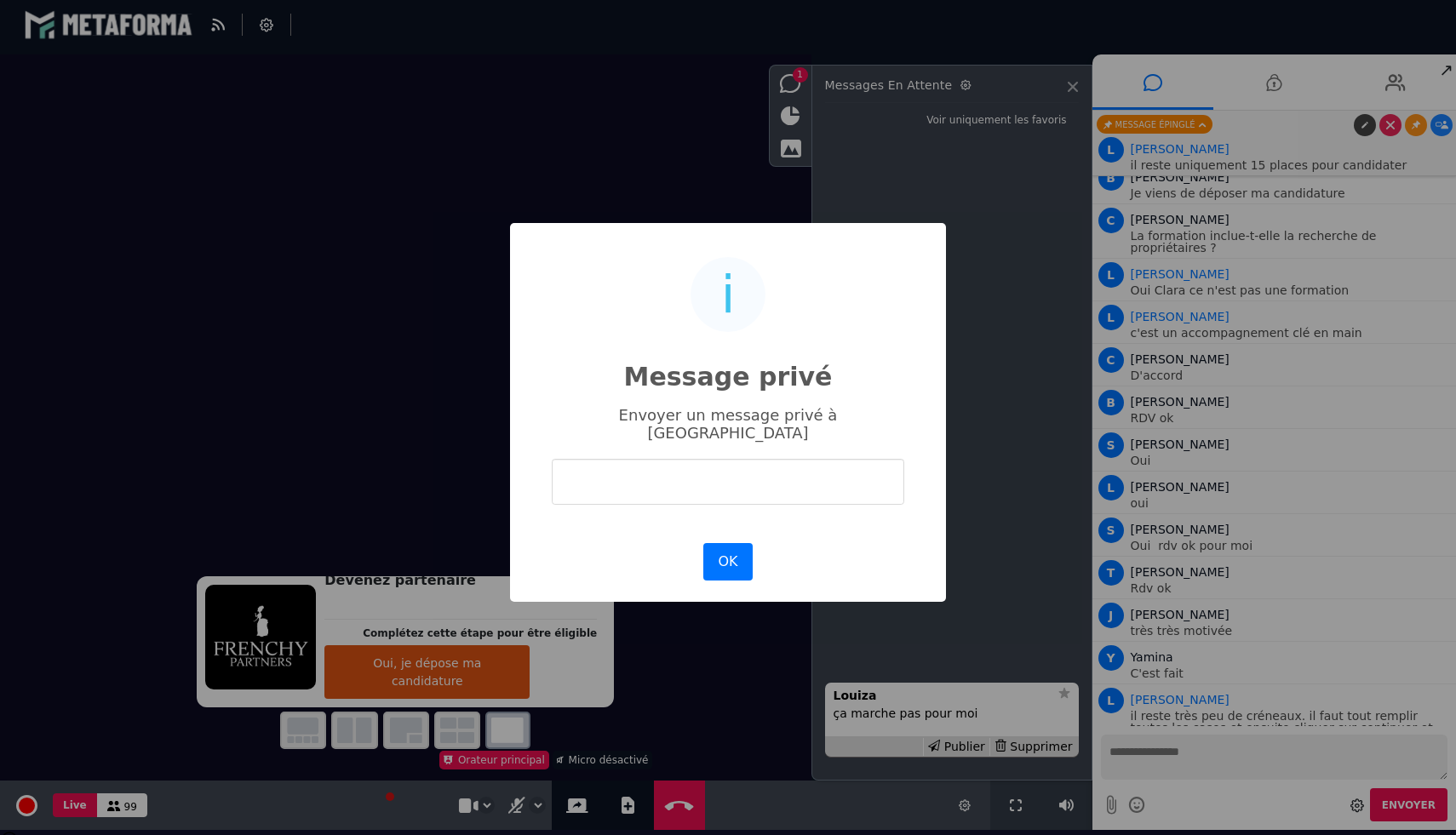
click at [682, 482] on input "text" at bounding box center [728, 482] width 352 height 45
type input "*"
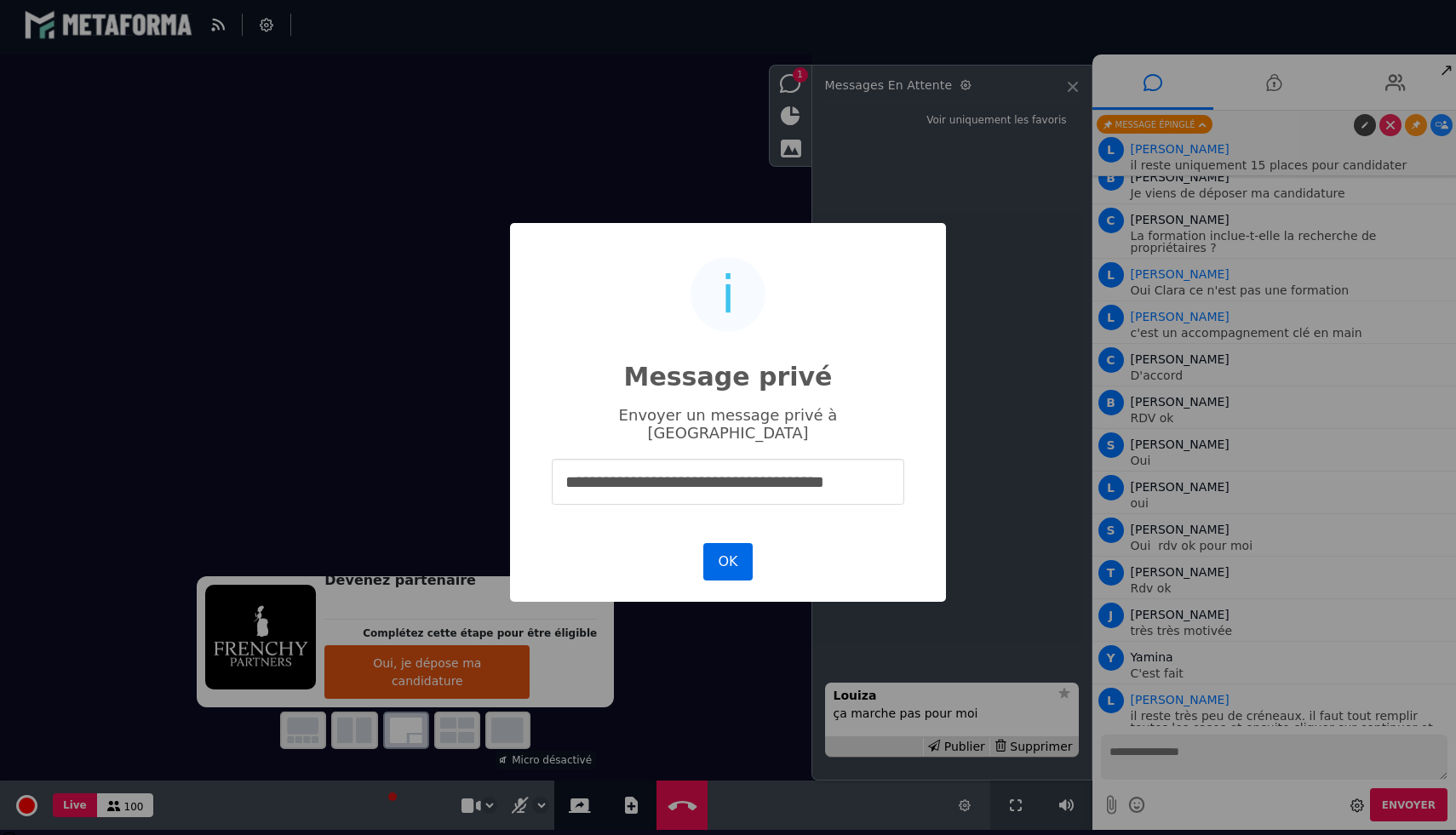
type input "**********"
click at [732, 555] on button "OK" at bounding box center [728, 561] width 49 height 37
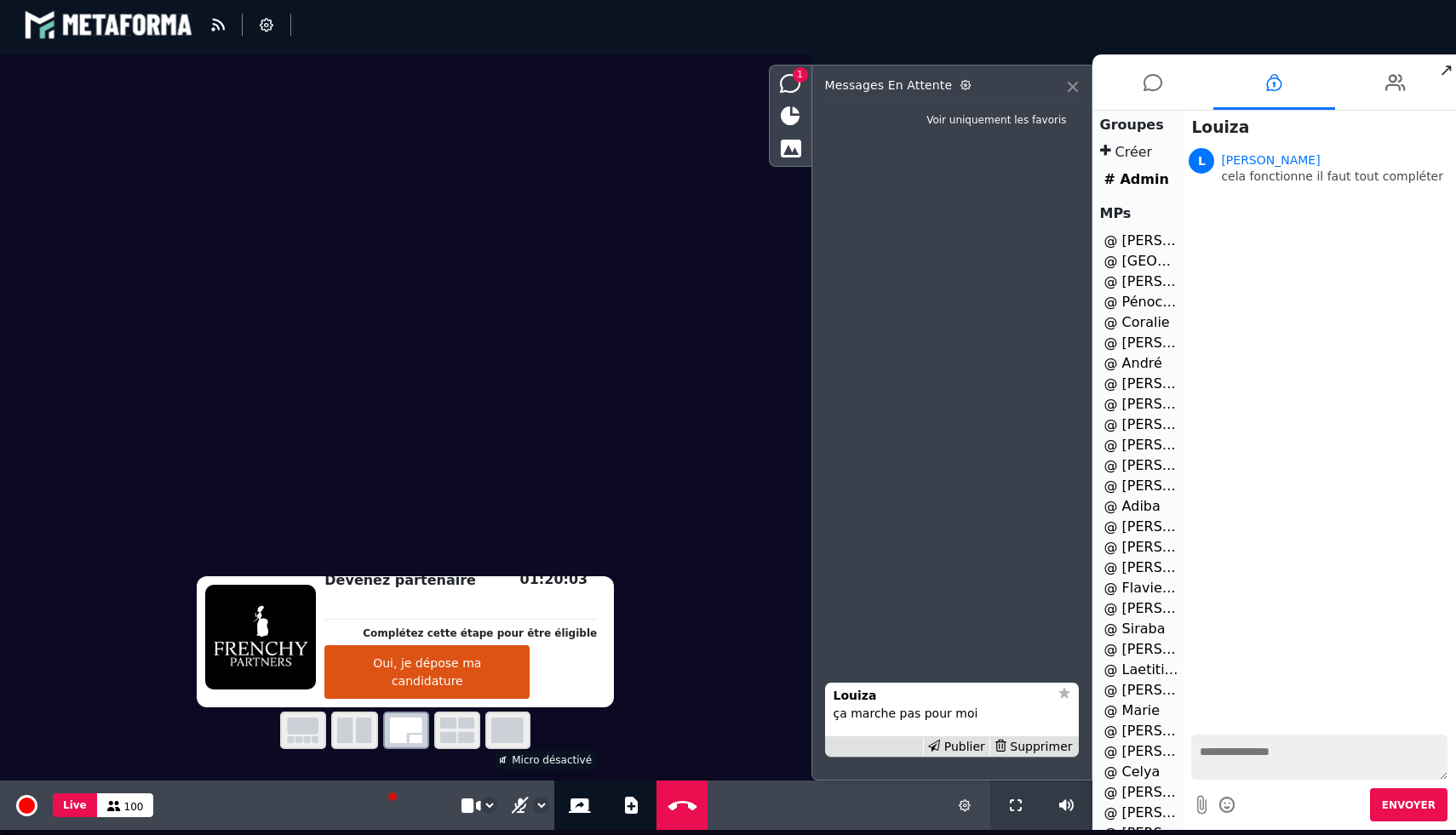
click at [1074, 91] on icon at bounding box center [1072, 86] width 10 height 10
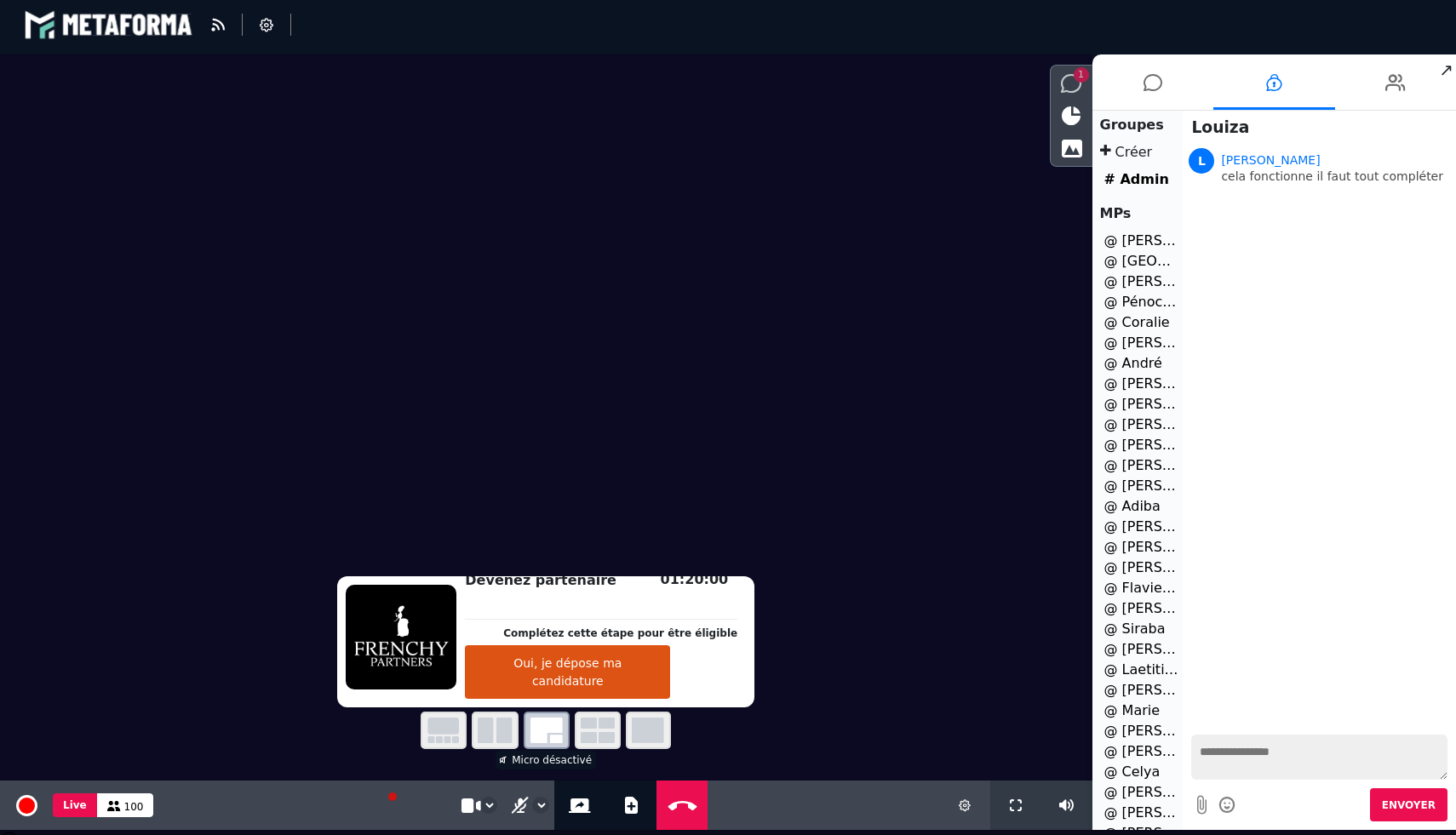
click at [1083, 90] on div "1" at bounding box center [1071, 84] width 42 height 29
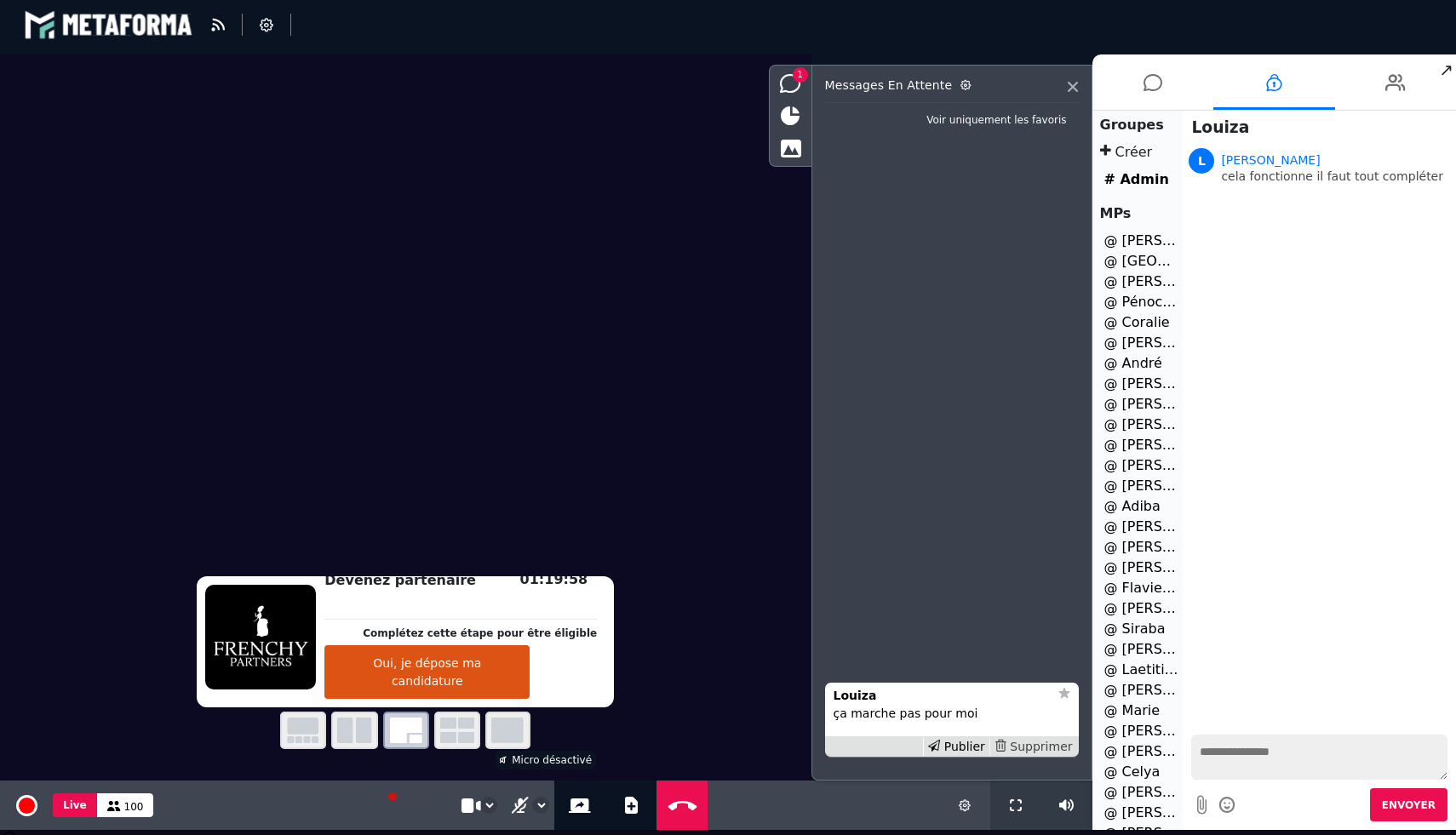
click at [1038, 751] on div "Supprimer" at bounding box center [1033, 747] width 88 height 18
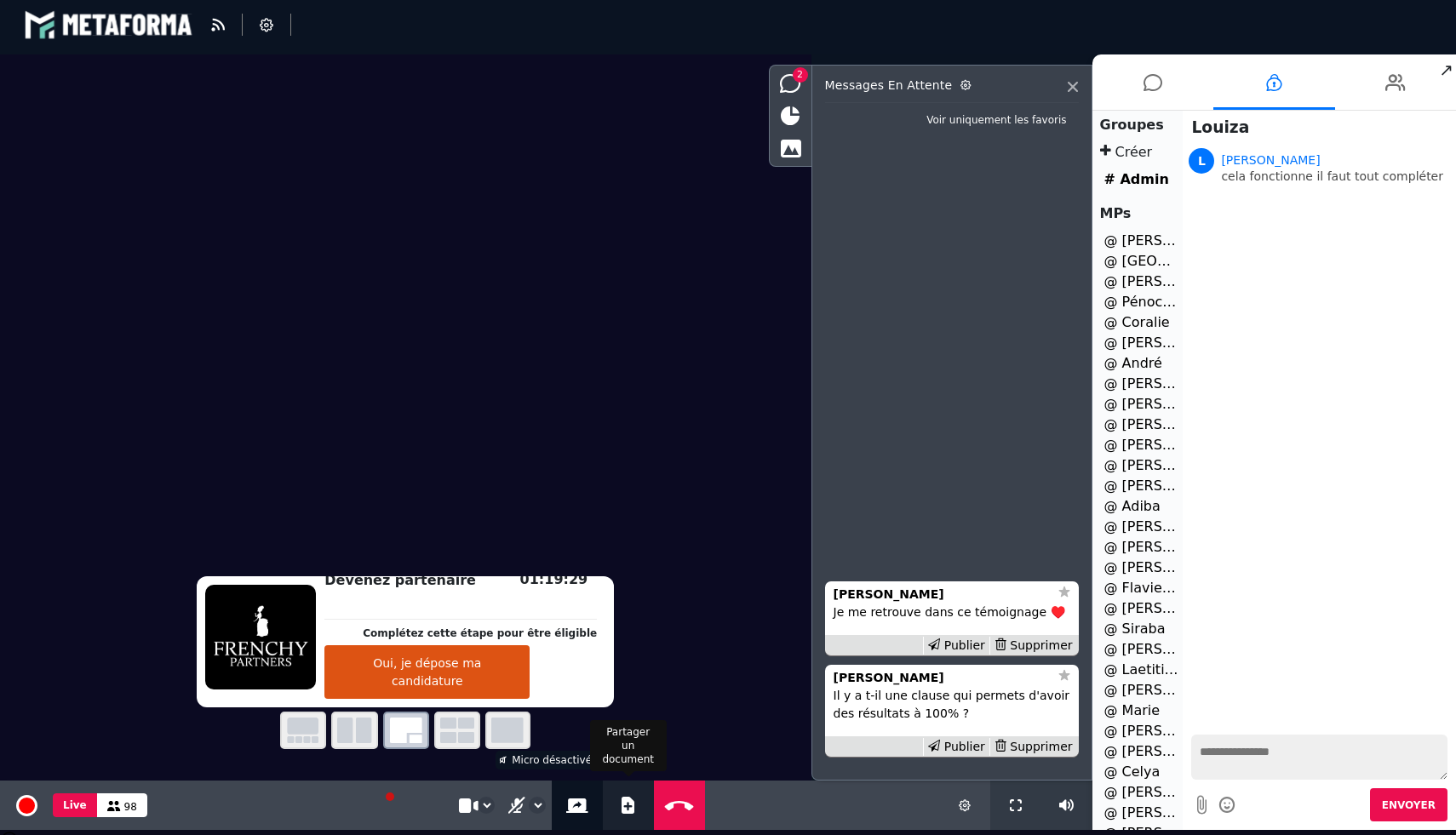
click at [626, 806] on icon at bounding box center [628, 805] width 13 height 17
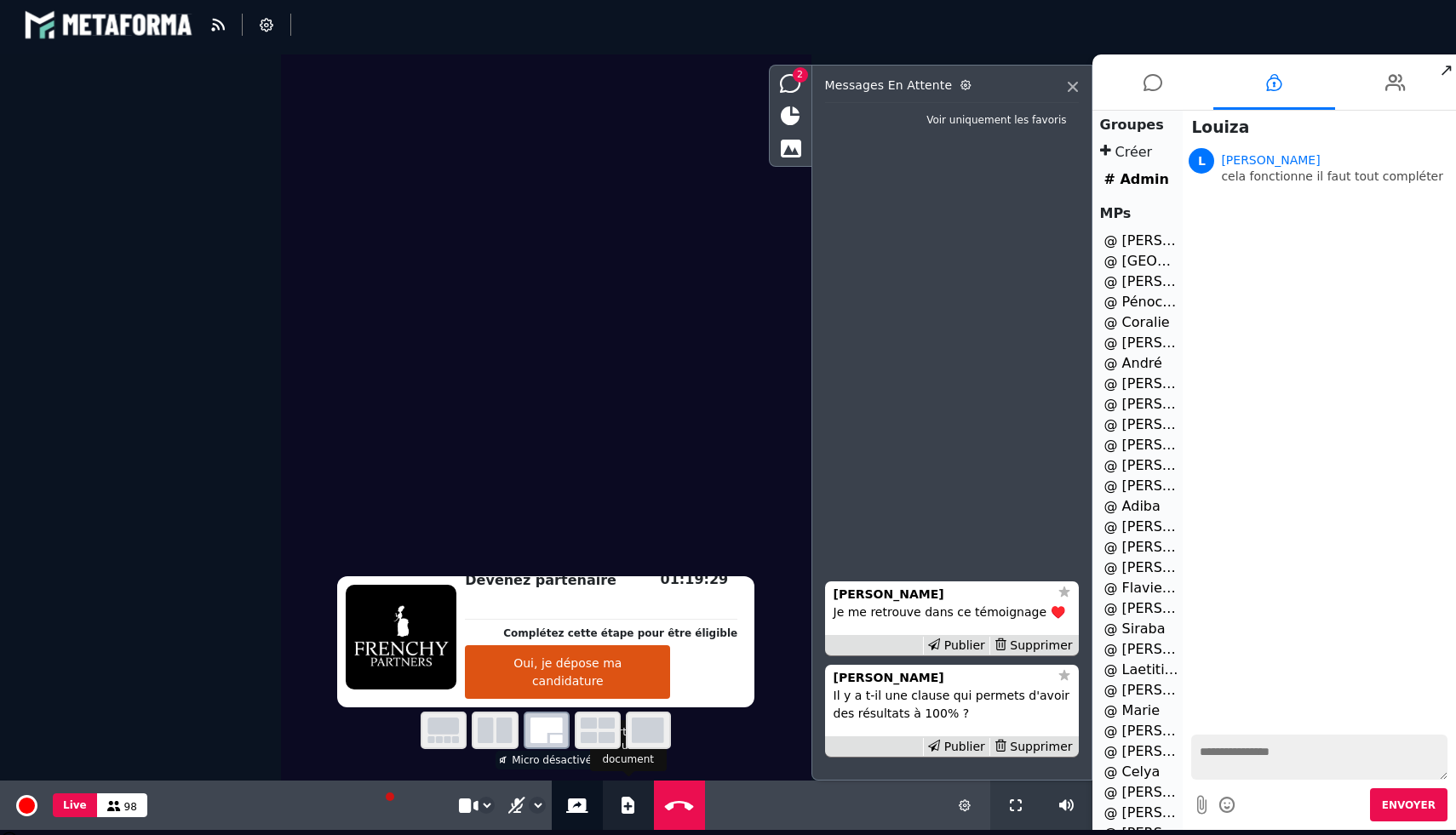
select select "******"
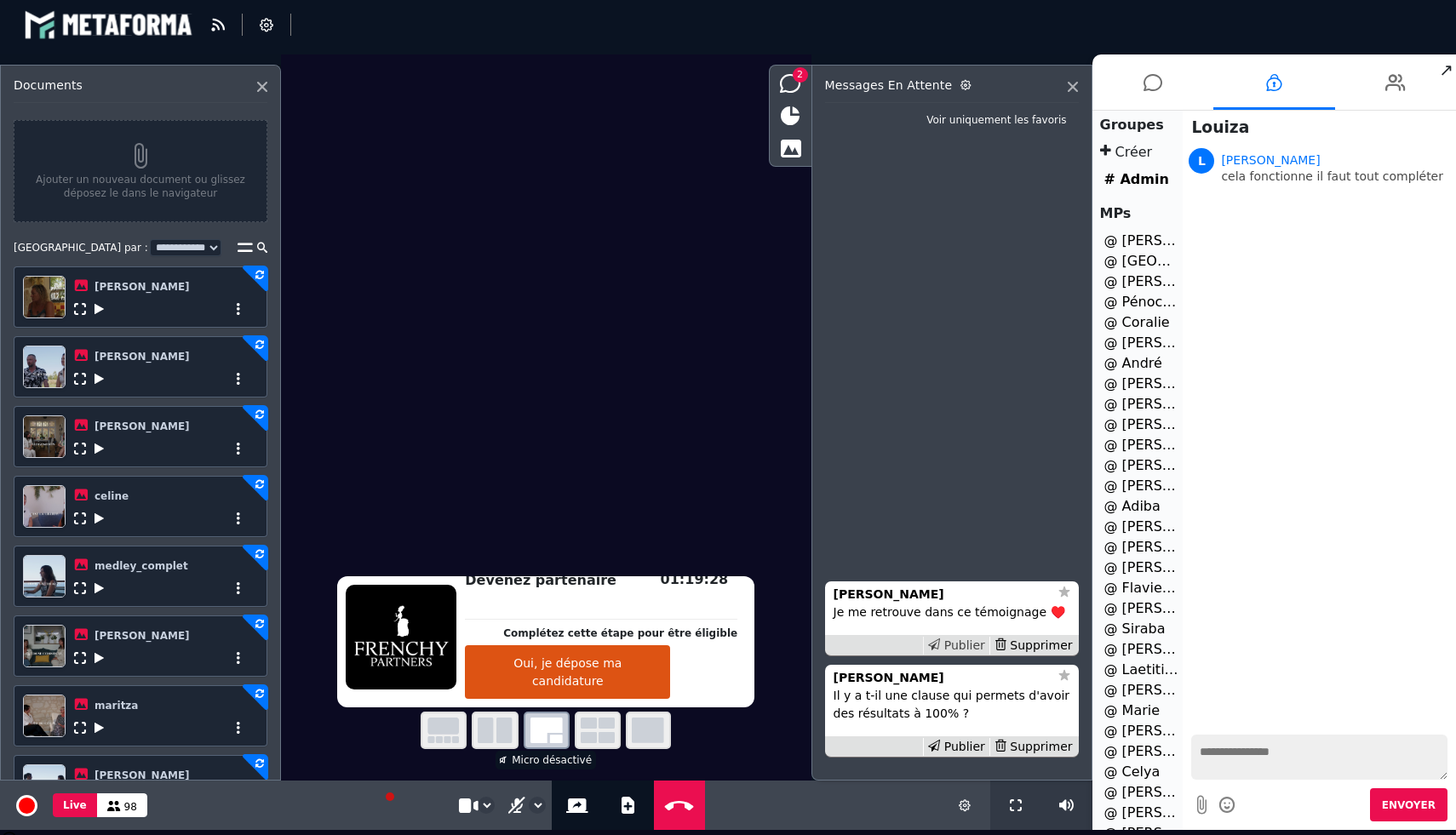
click at [977, 643] on div "Publier" at bounding box center [956, 646] width 66 height 18
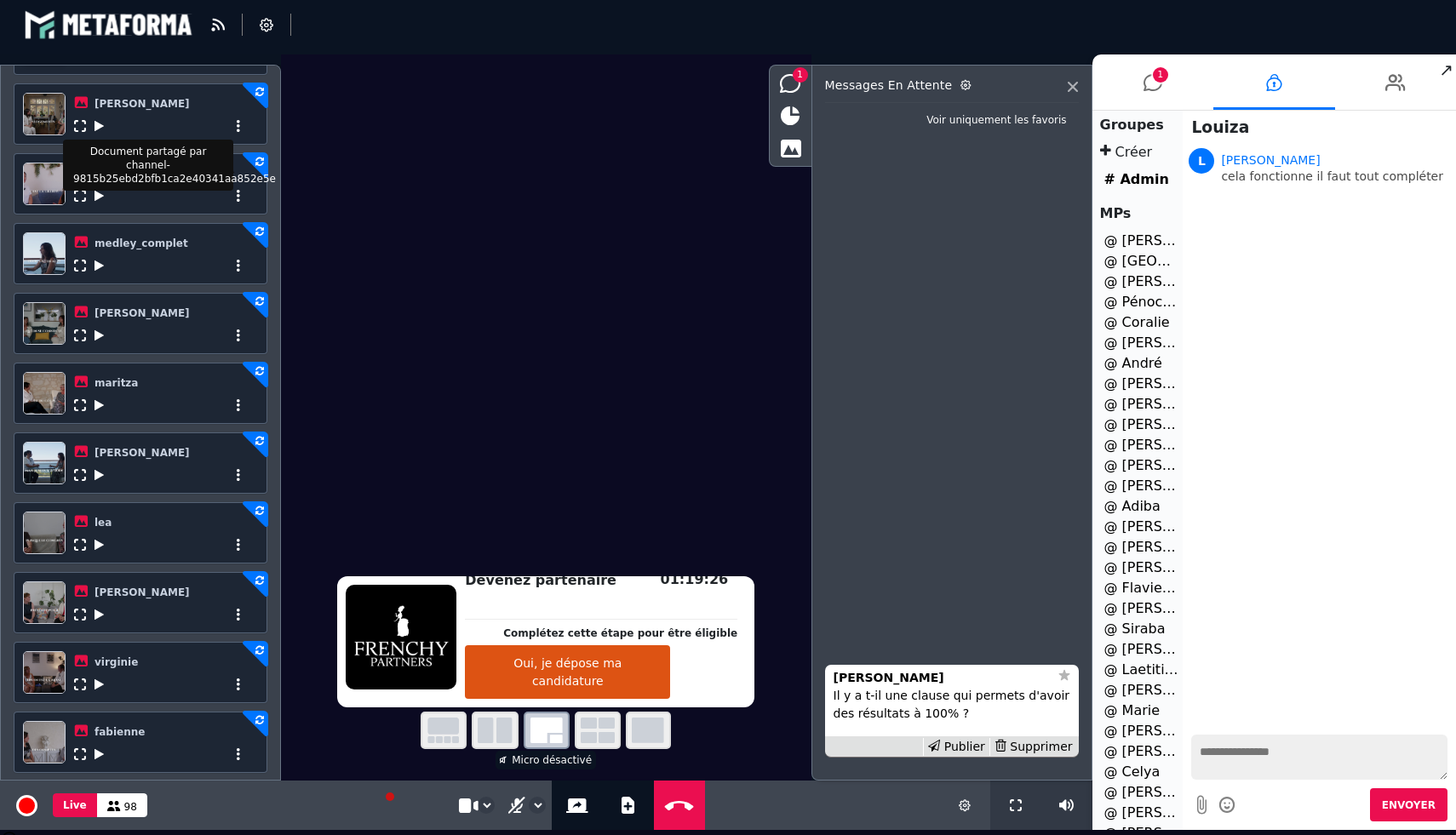
scroll to position [555, 0]
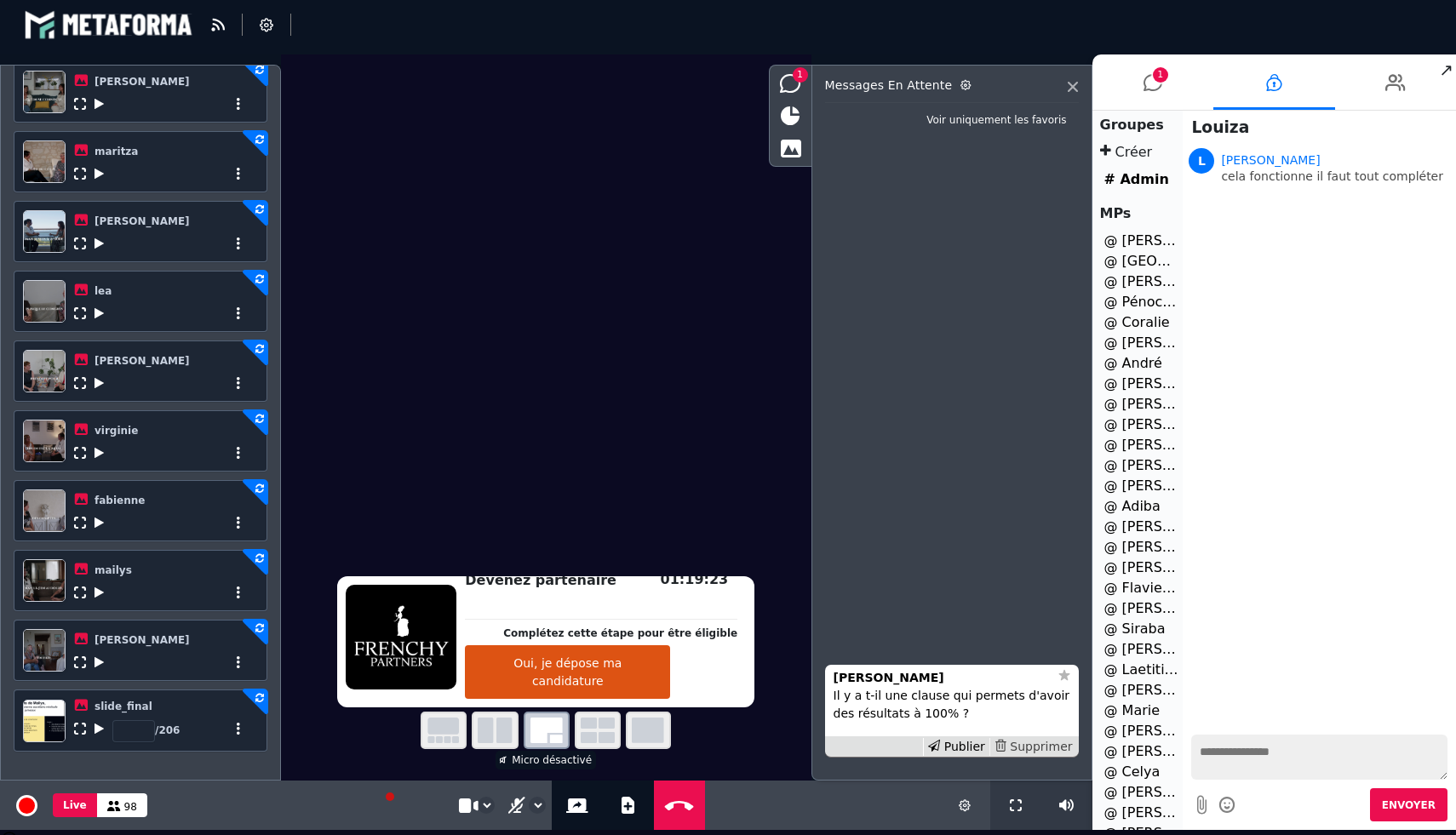
click at [1052, 740] on div "Supprimer" at bounding box center [1033, 747] width 88 height 18
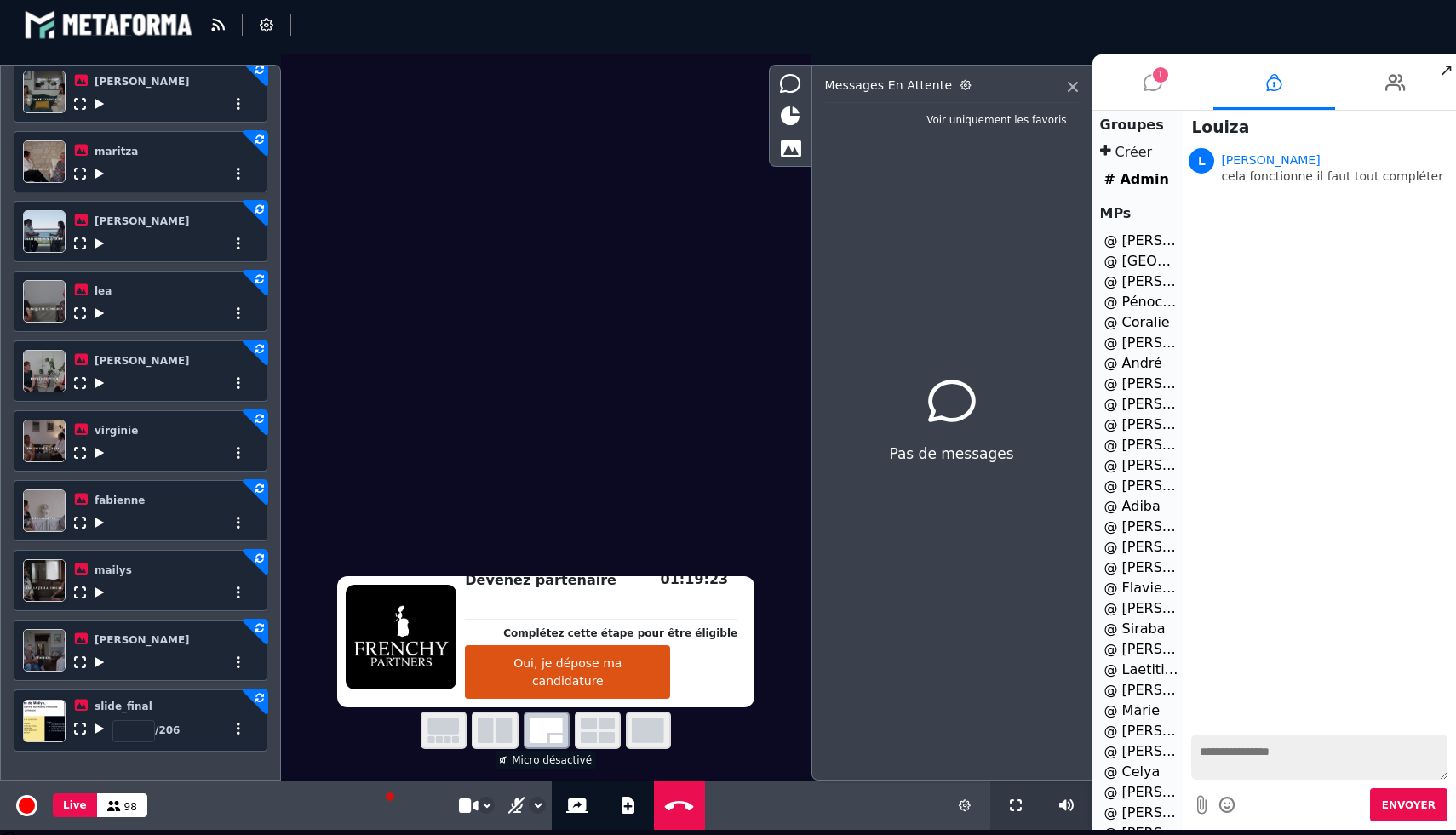
click at [1167, 84] on li "1" at bounding box center [1153, 82] width 122 height 55
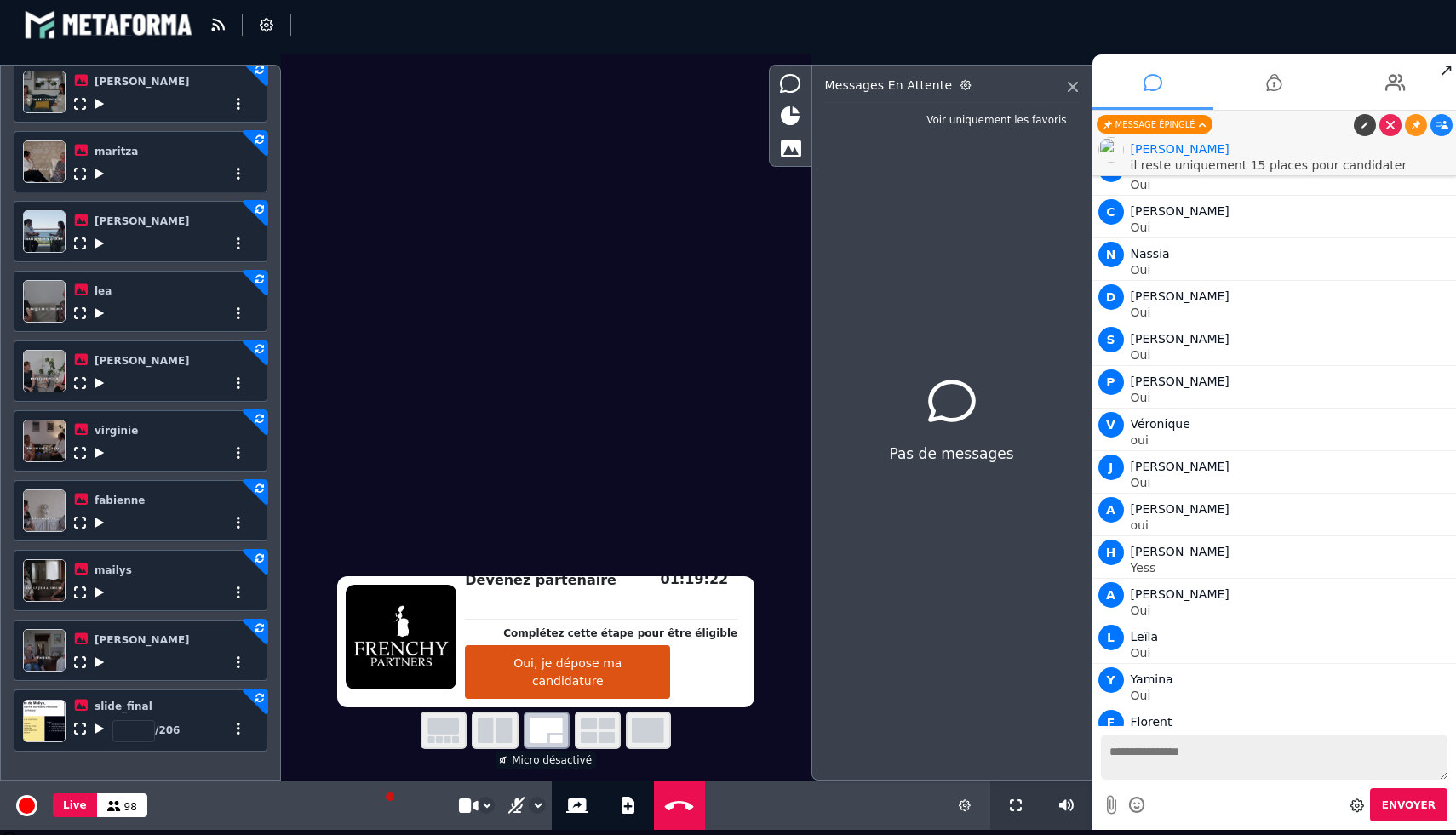
scroll to position [3085, 0]
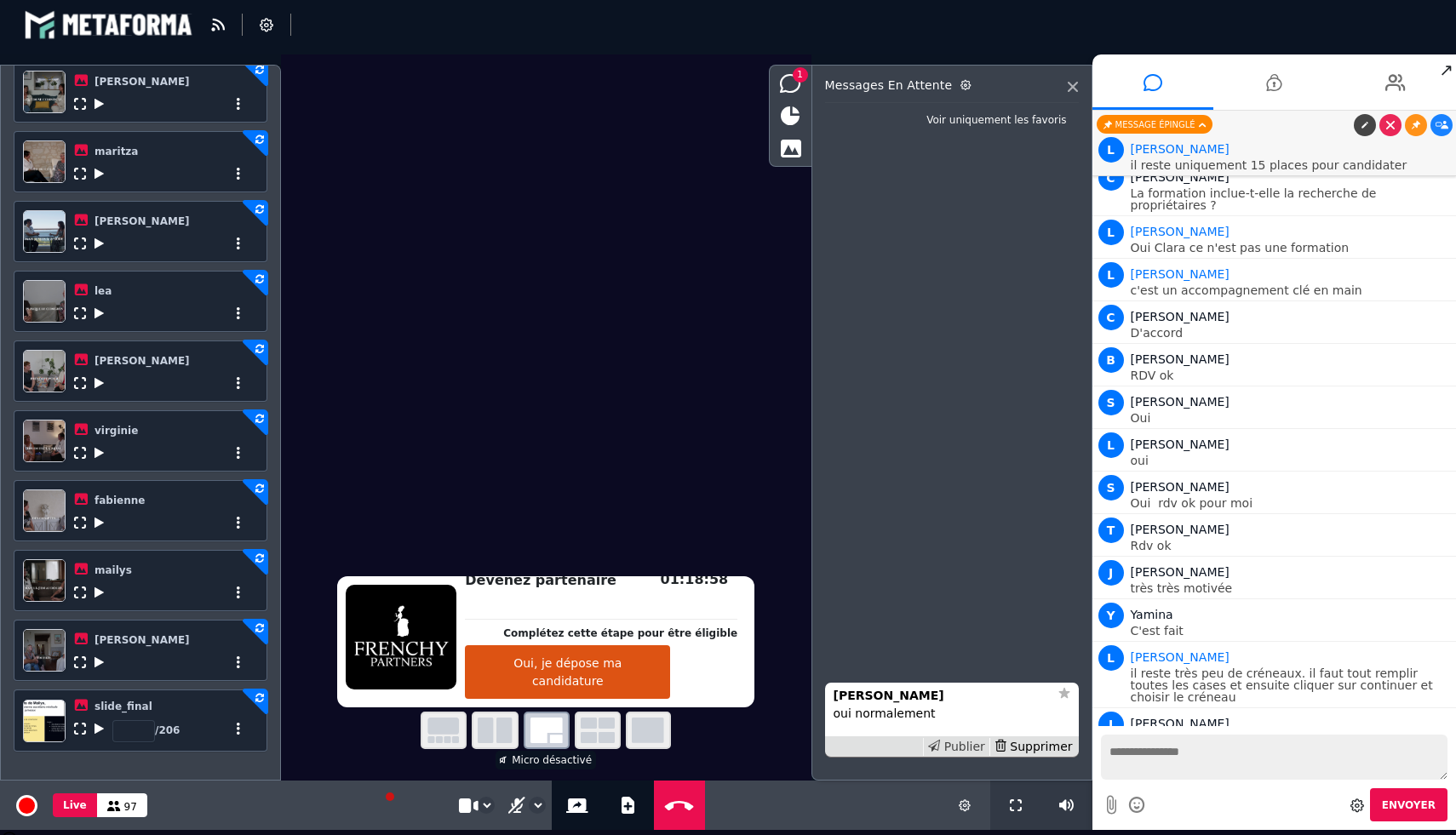
click at [976, 748] on div "Publier" at bounding box center [956, 747] width 66 height 18
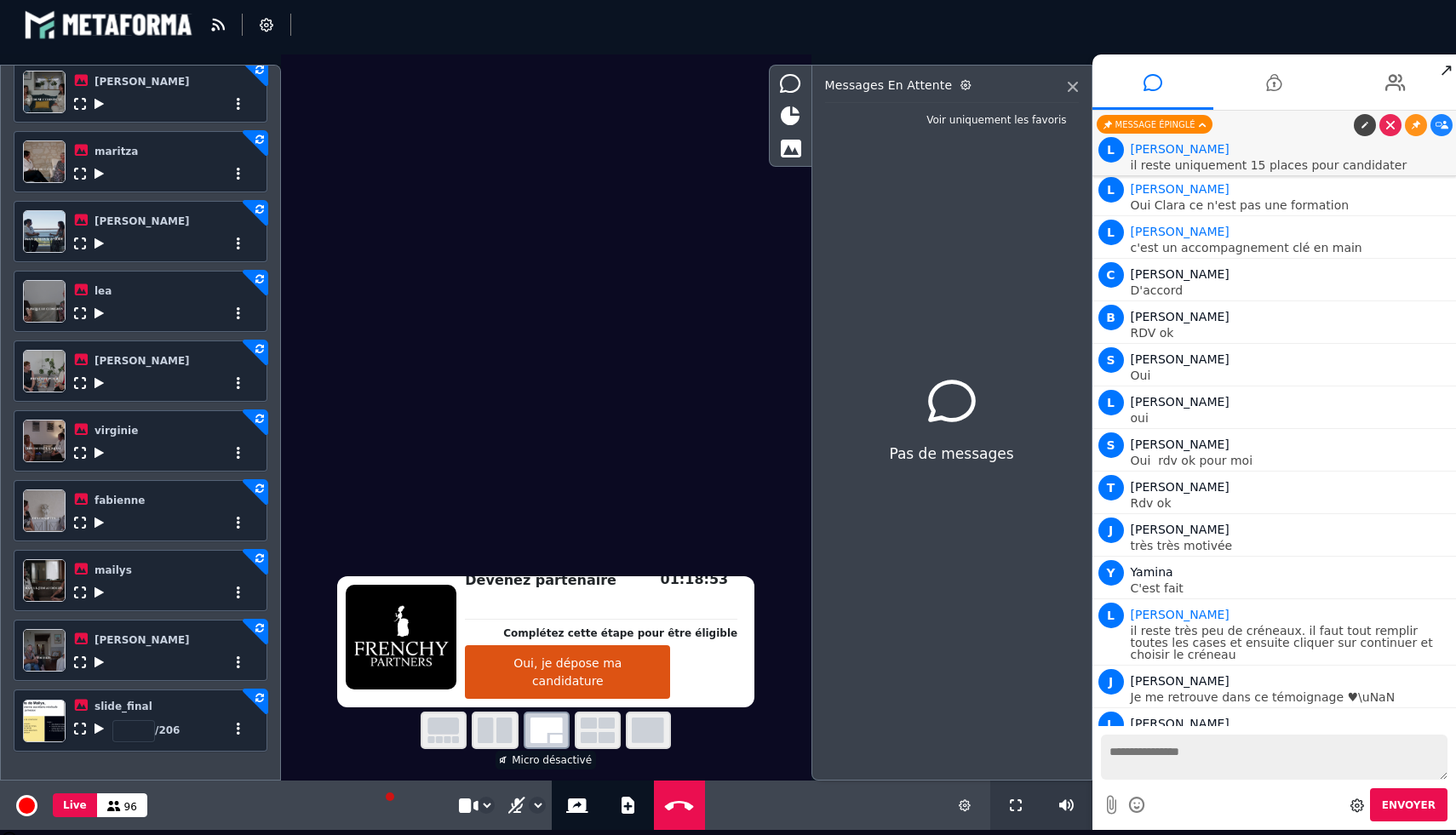
click at [101, 594] on icon at bounding box center [99, 592] width 9 height 12
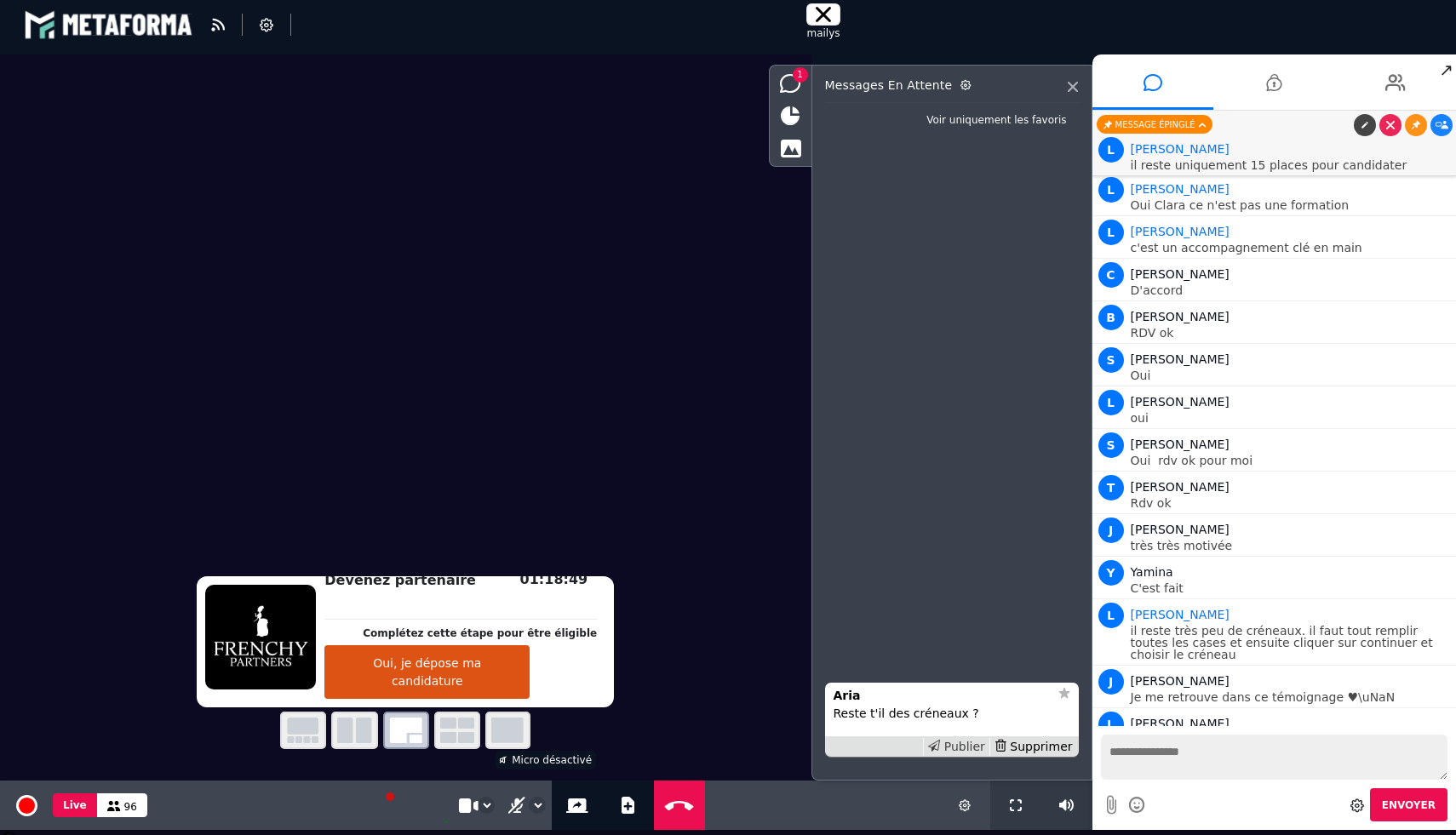
click at [977, 742] on div "Publier" at bounding box center [956, 747] width 66 height 18
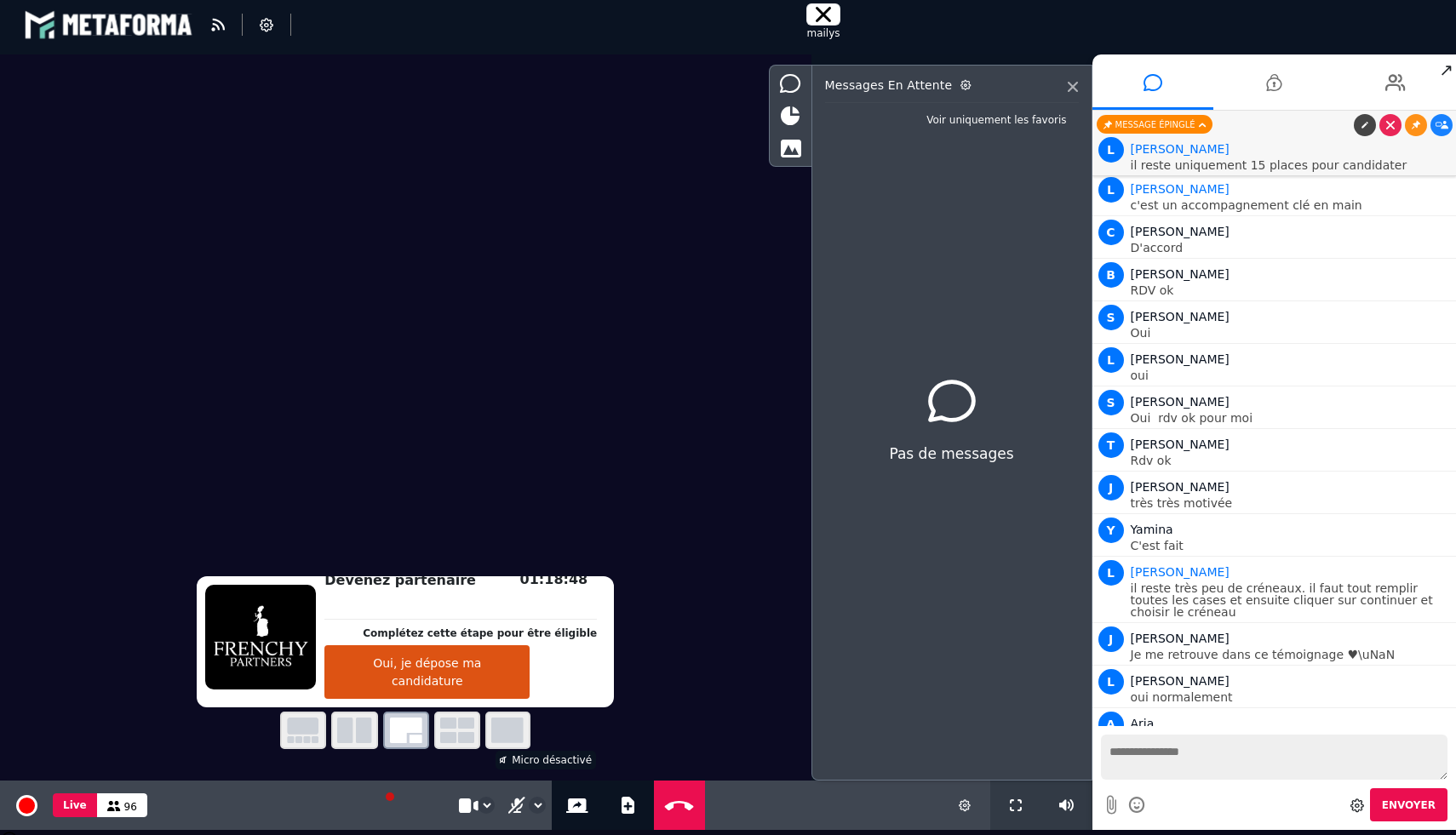
click at [1201, 742] on textarea at bounding box center [1274, 757] width 348 height 45
type textarea "**********"
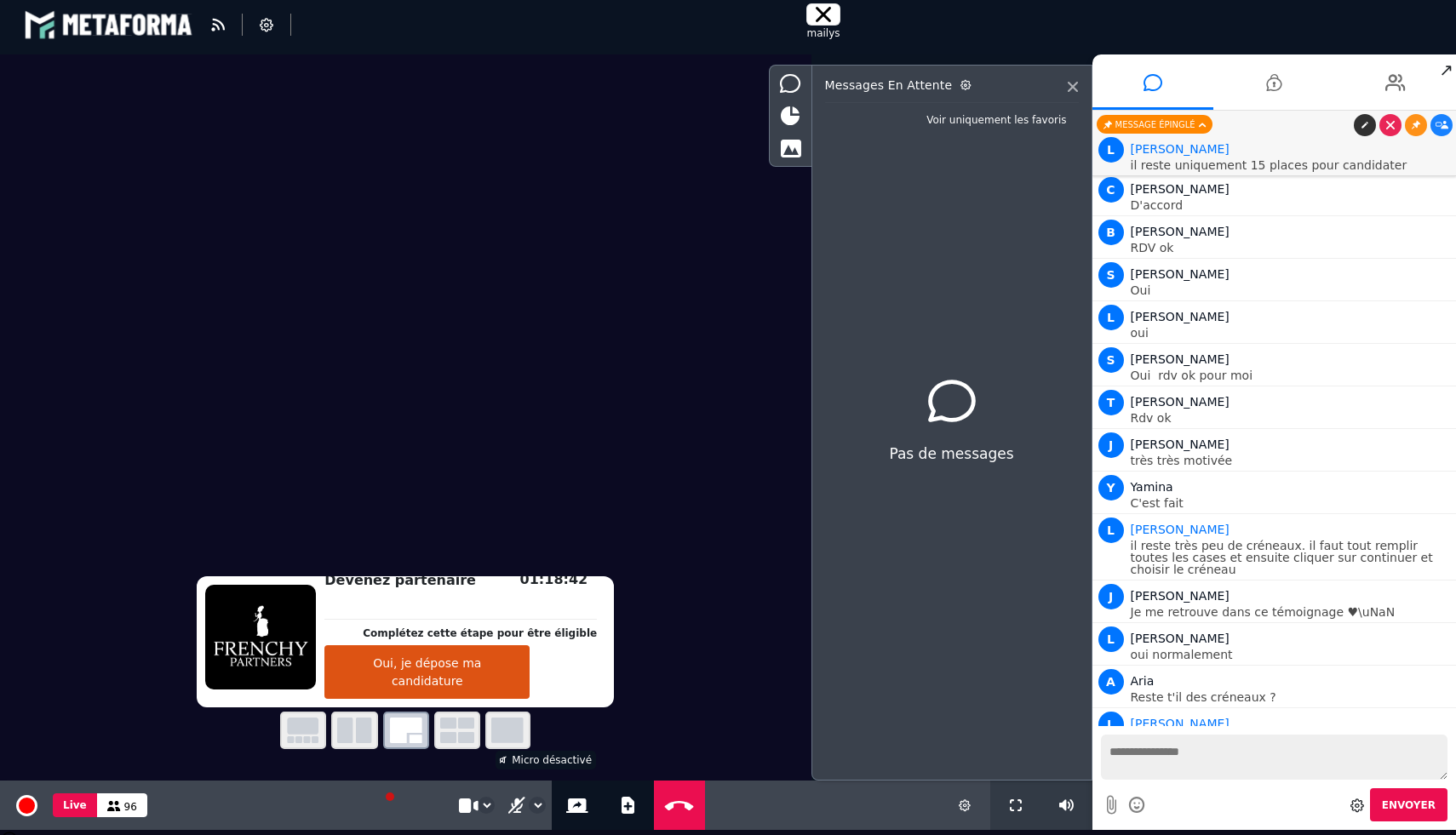
click at [1366, 128] on icon at bounding box center [1364, 124] width 8 height 8
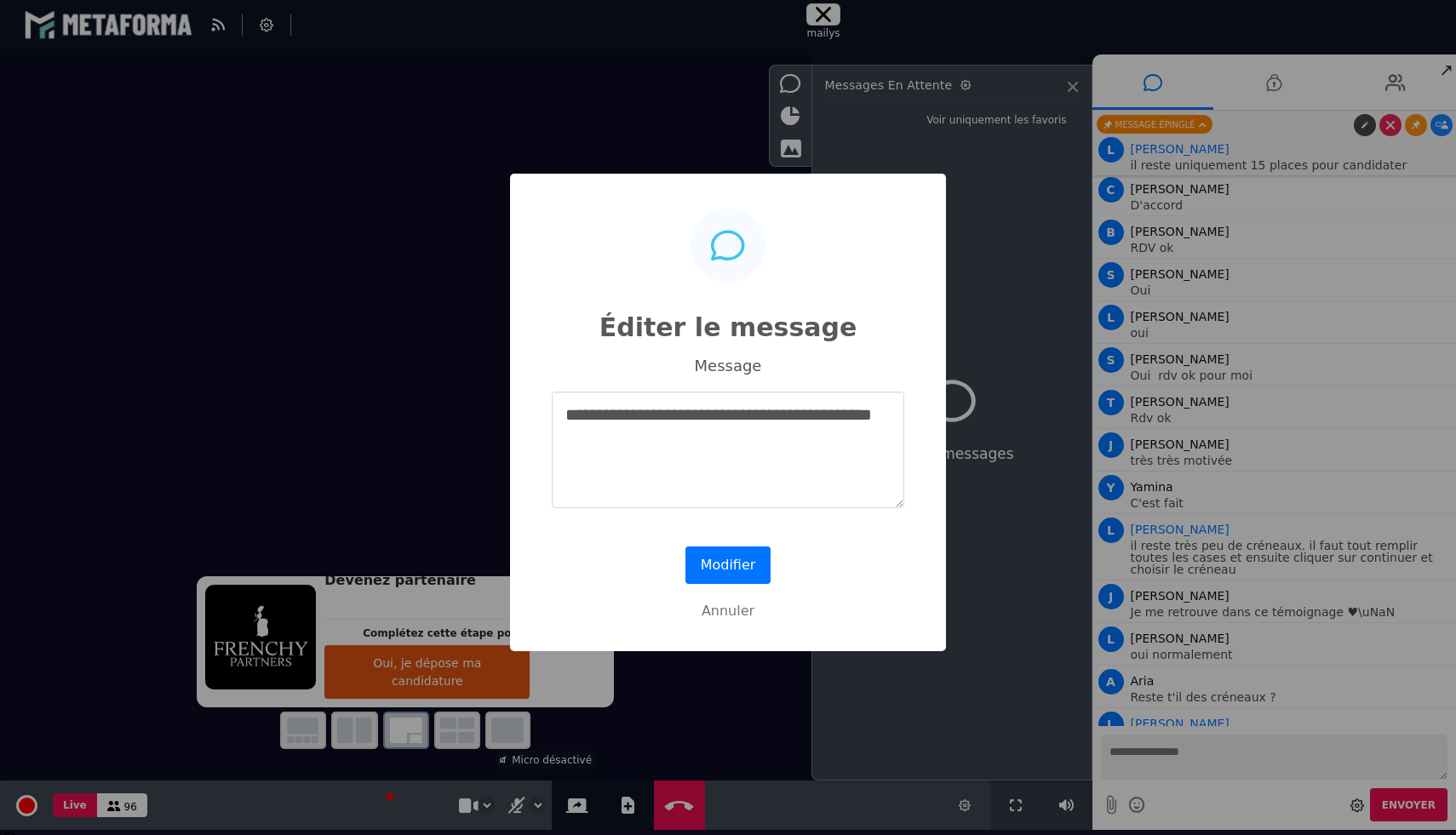
click at [721, 421] on textarea "**********" at bounding box center [728, 449] width 352 height 117
type textarea "**********"
click at [743, 545] on div "Modifier No Annuler" at bounding box center [728, 587] width 402 height 92
click at [735, 579] on button "Modifier" at bounding box center [728, 565] width 85 height 37
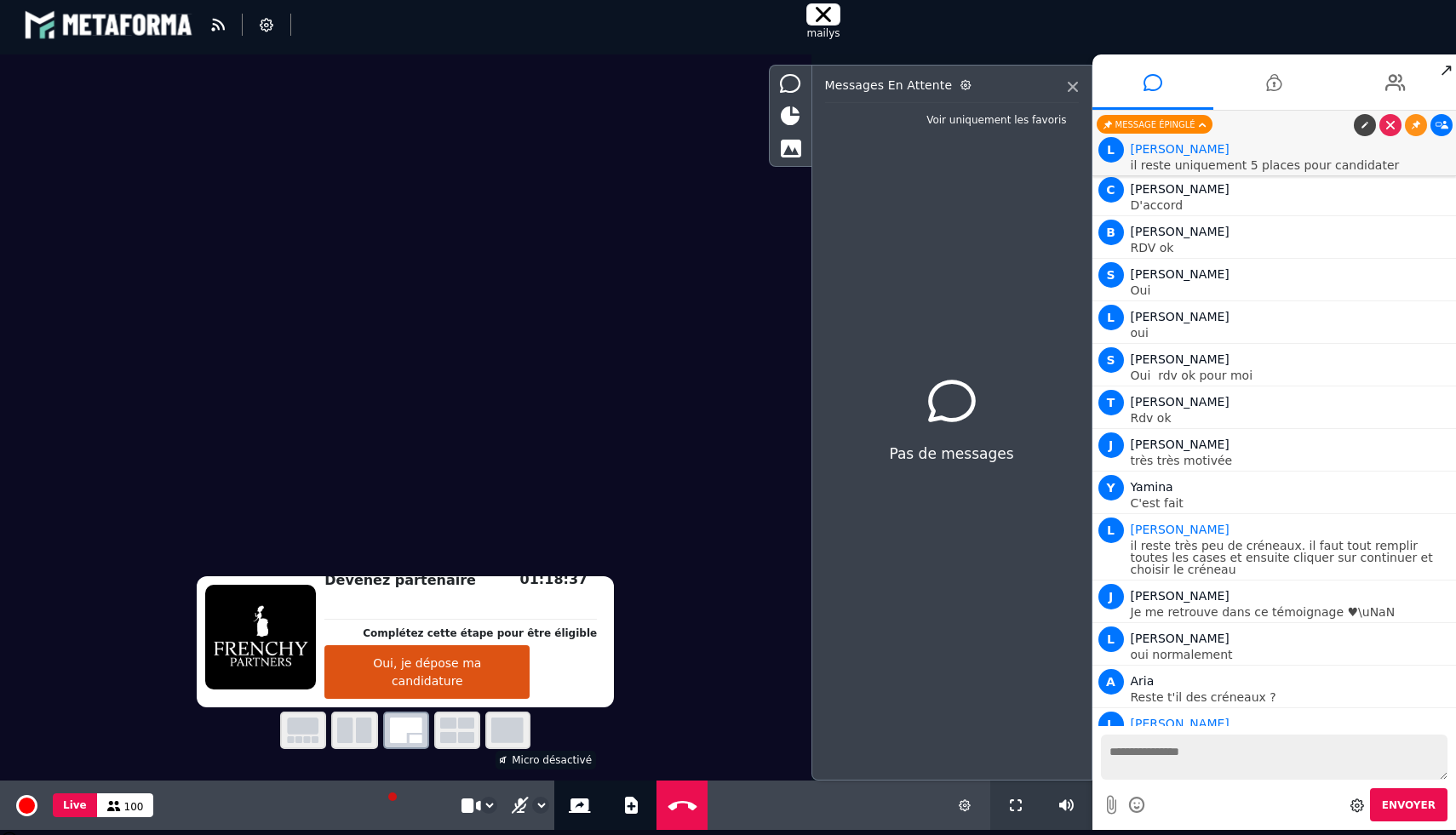
click at [1441, 122] on icon at bounding box center [1441, 124] width 13 height 8
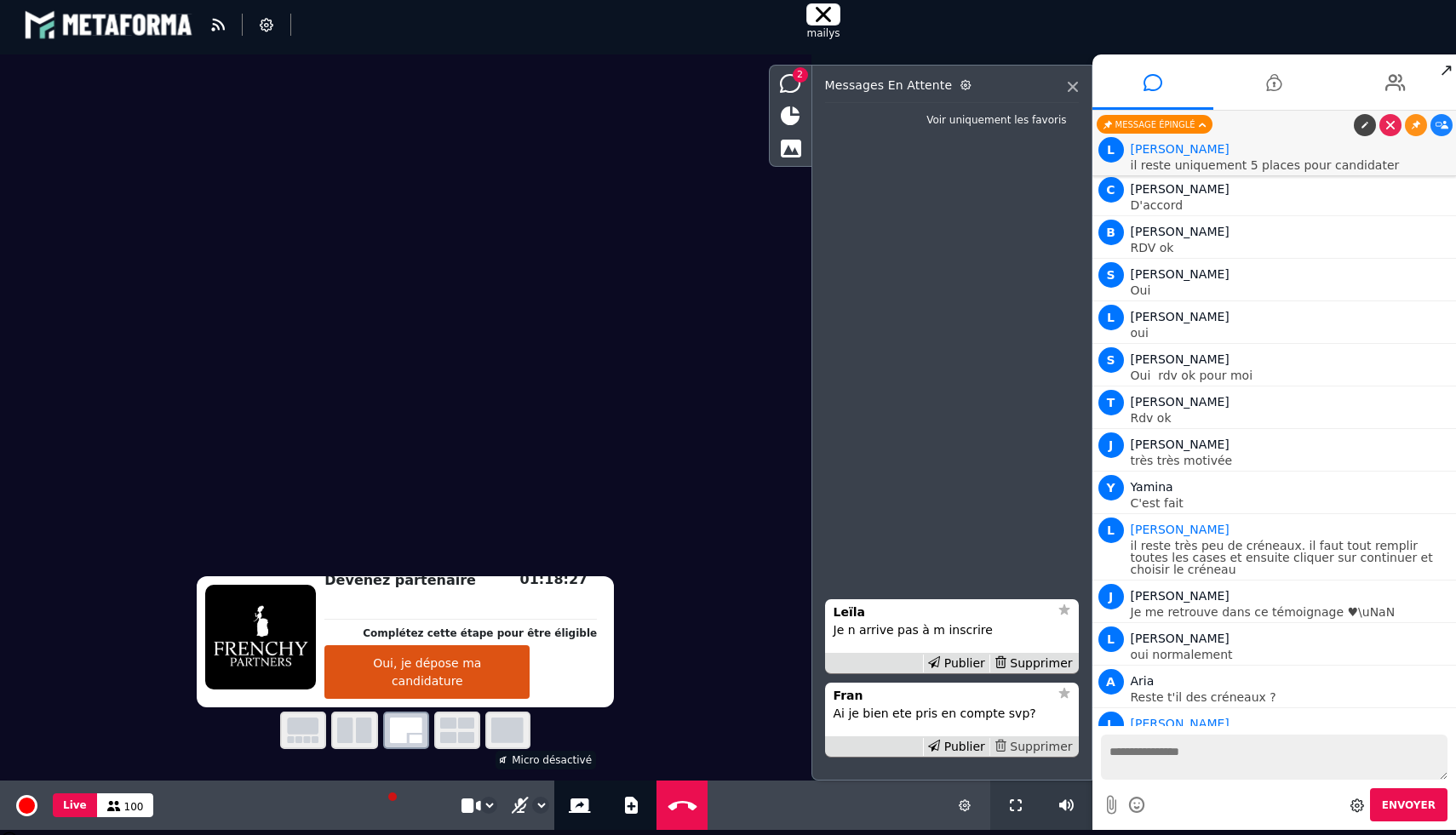
click at [1053, 752] on div "Supprimer" at bounding box center [1033, 747] width 88 height 18
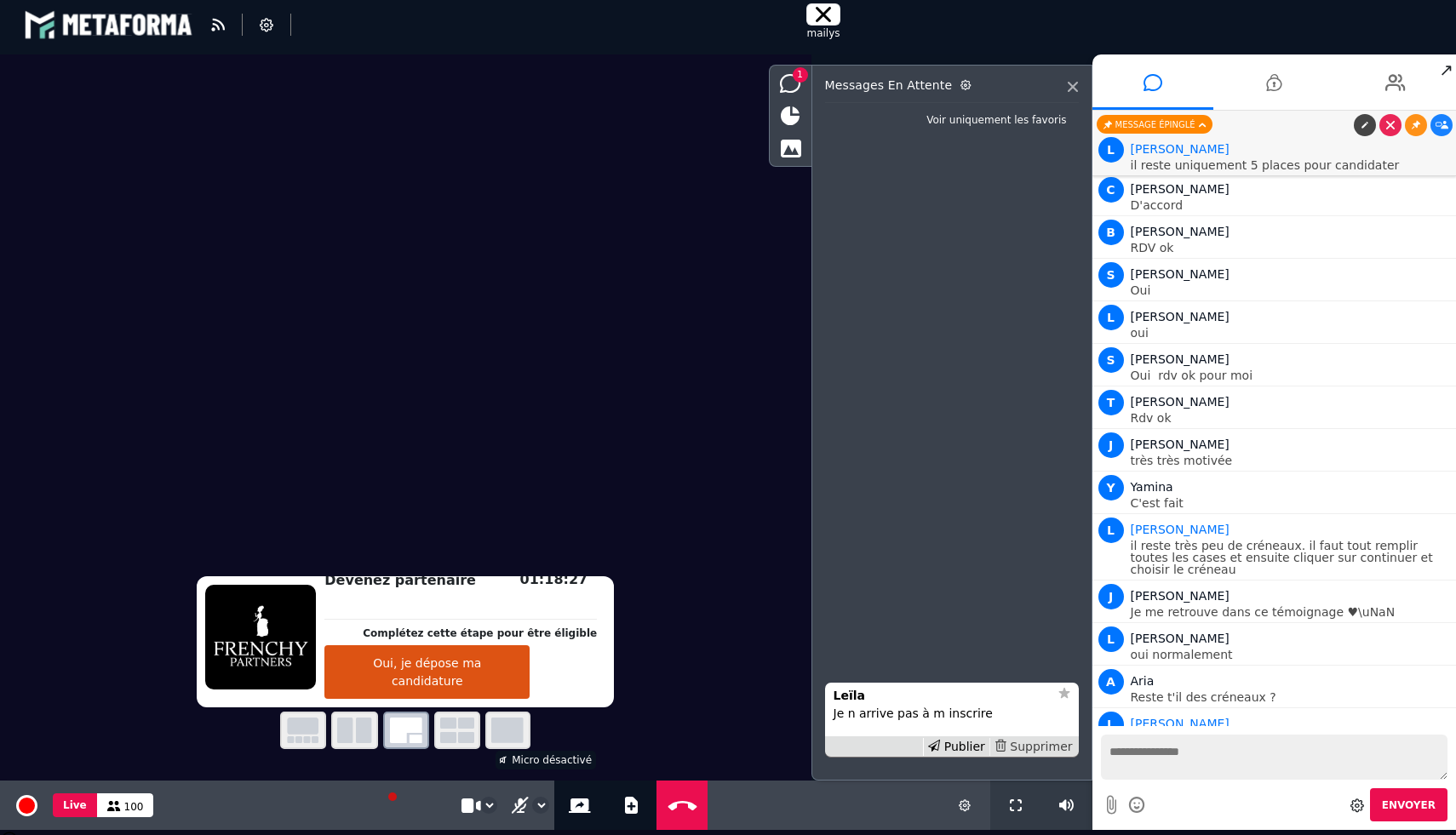
click at [1053, 752] on div "Supprimer" at bounding box center [1033, 747] width 88 height 18
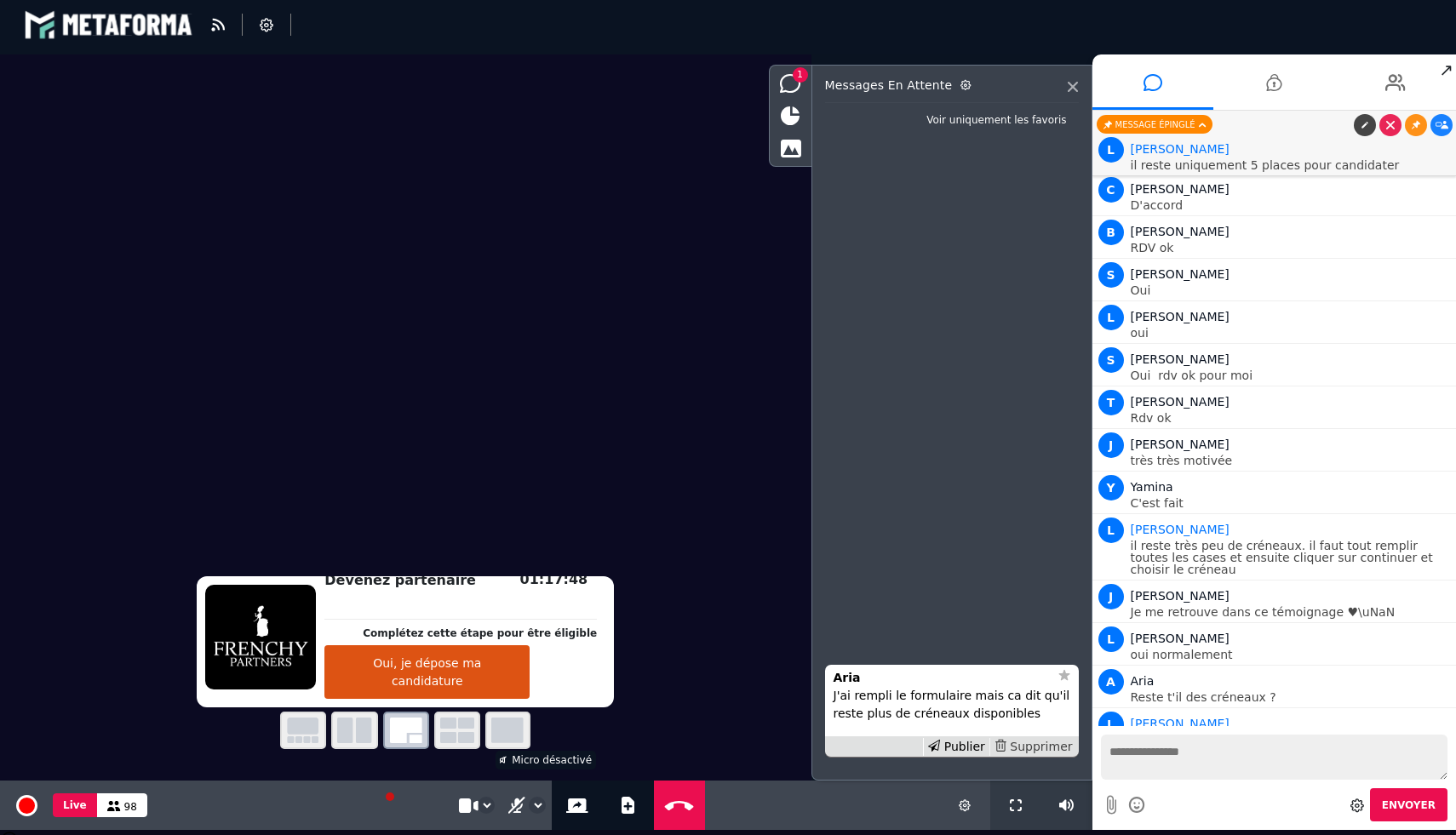
click at [1046, 747] on div "Supprimer" at bounding box center [1033, 747] width 88 height 18
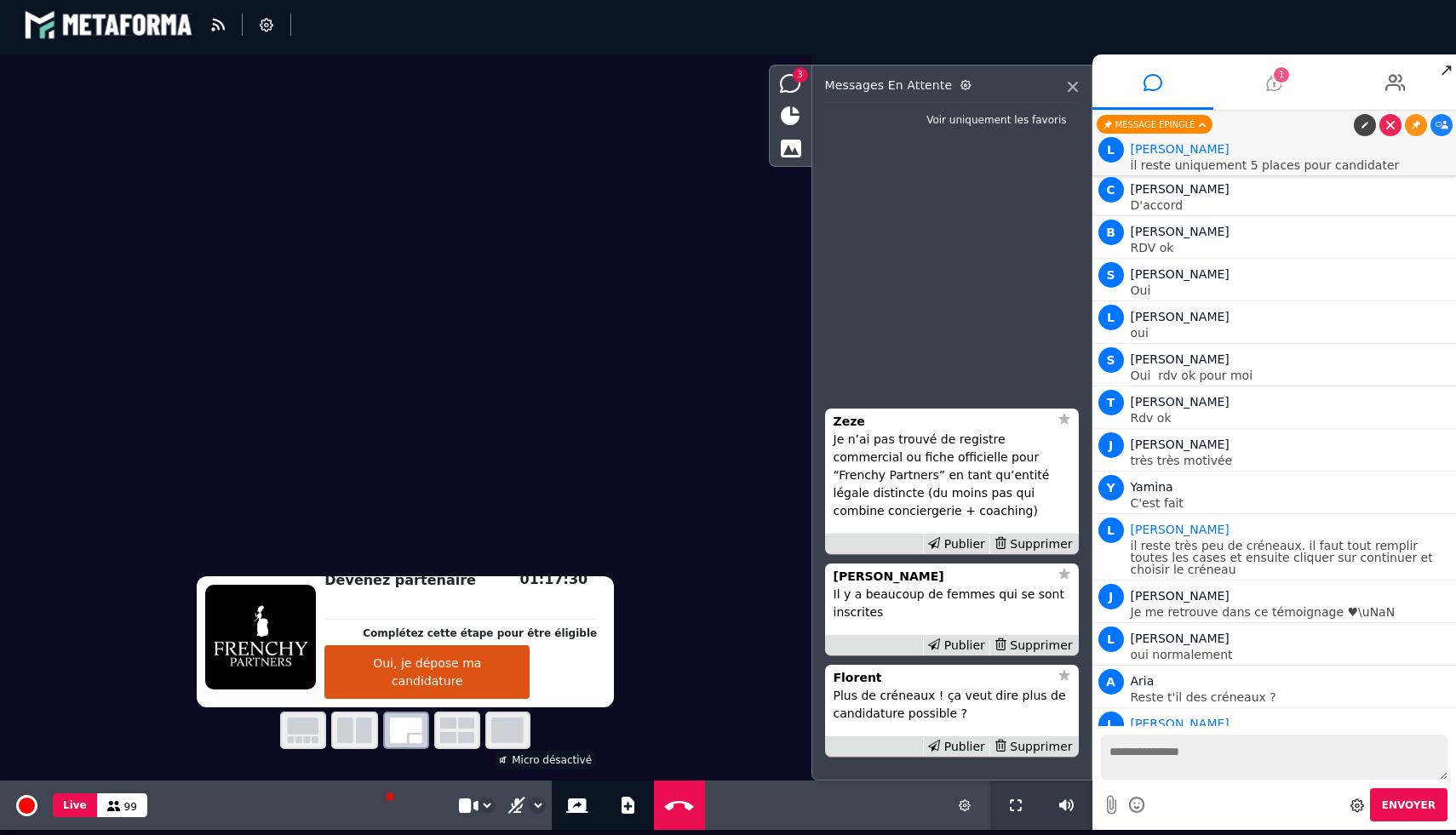
click at [1278, 75] on span "1" at bounding box center [1281, 74] width 15 height 15
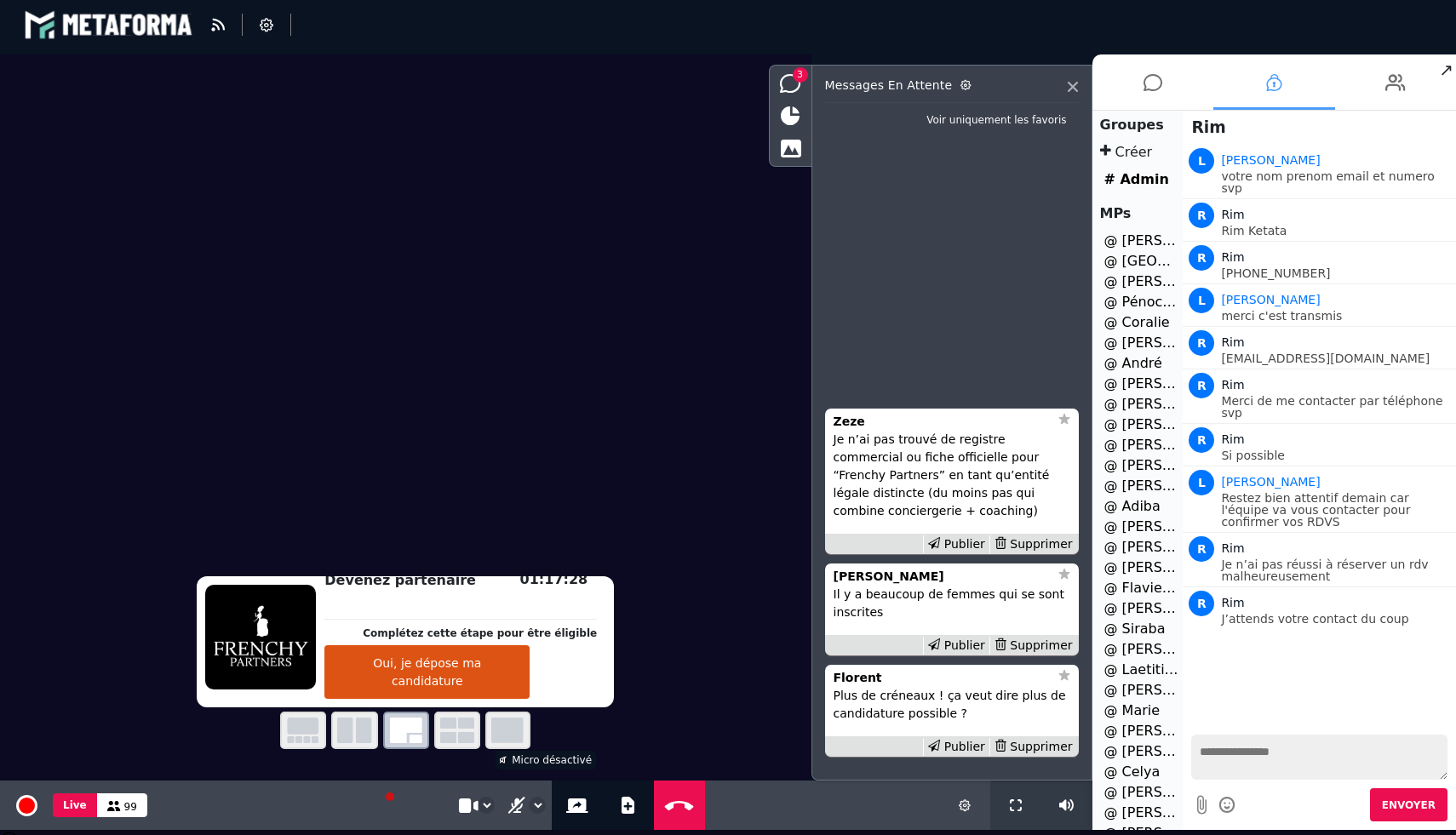
scroll to position [297, 0]
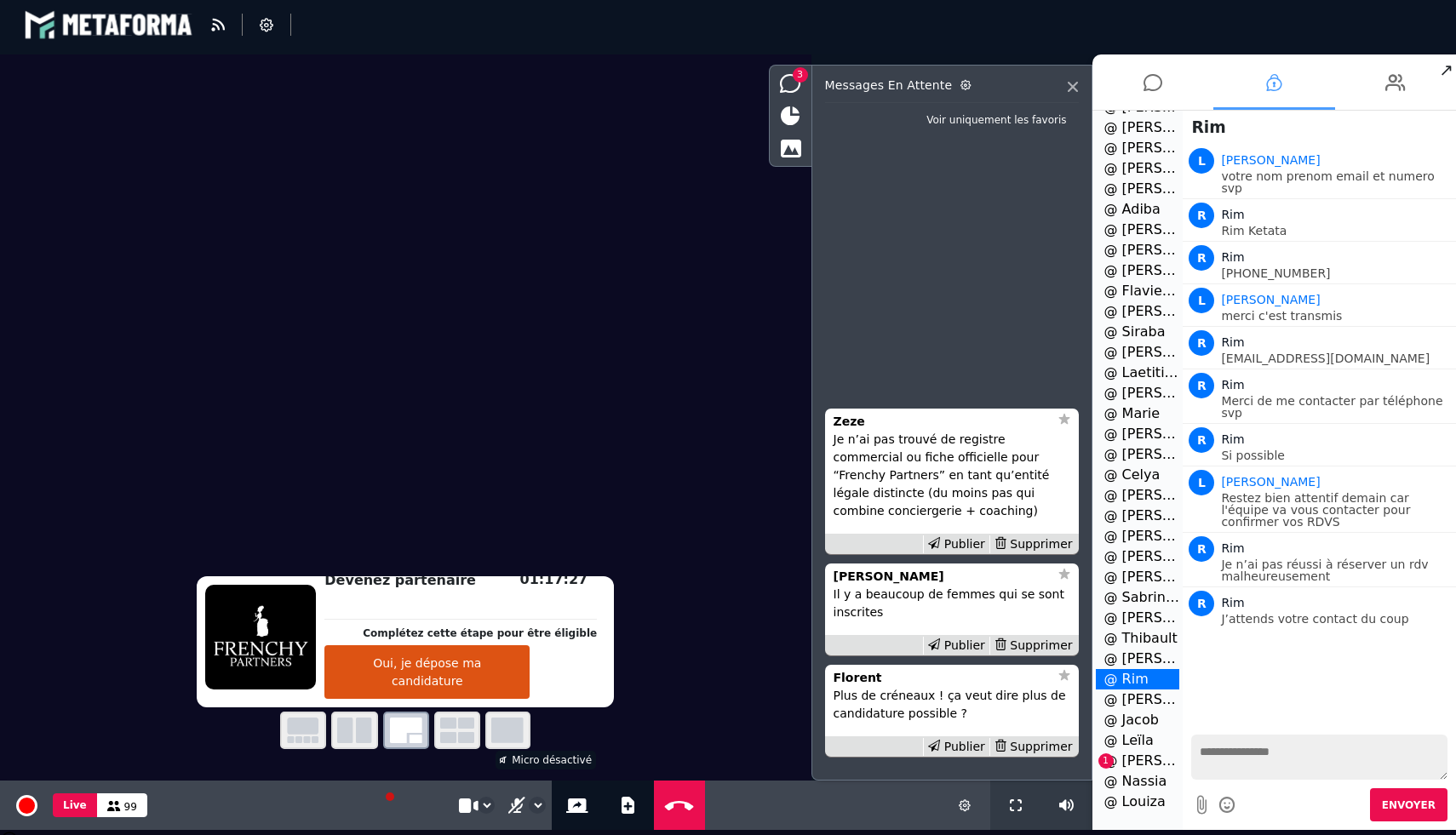
click at [1118, 771] on li "@ [PERSON_NAME] 1" at bounding box center [1137, 761] width 84 height 21
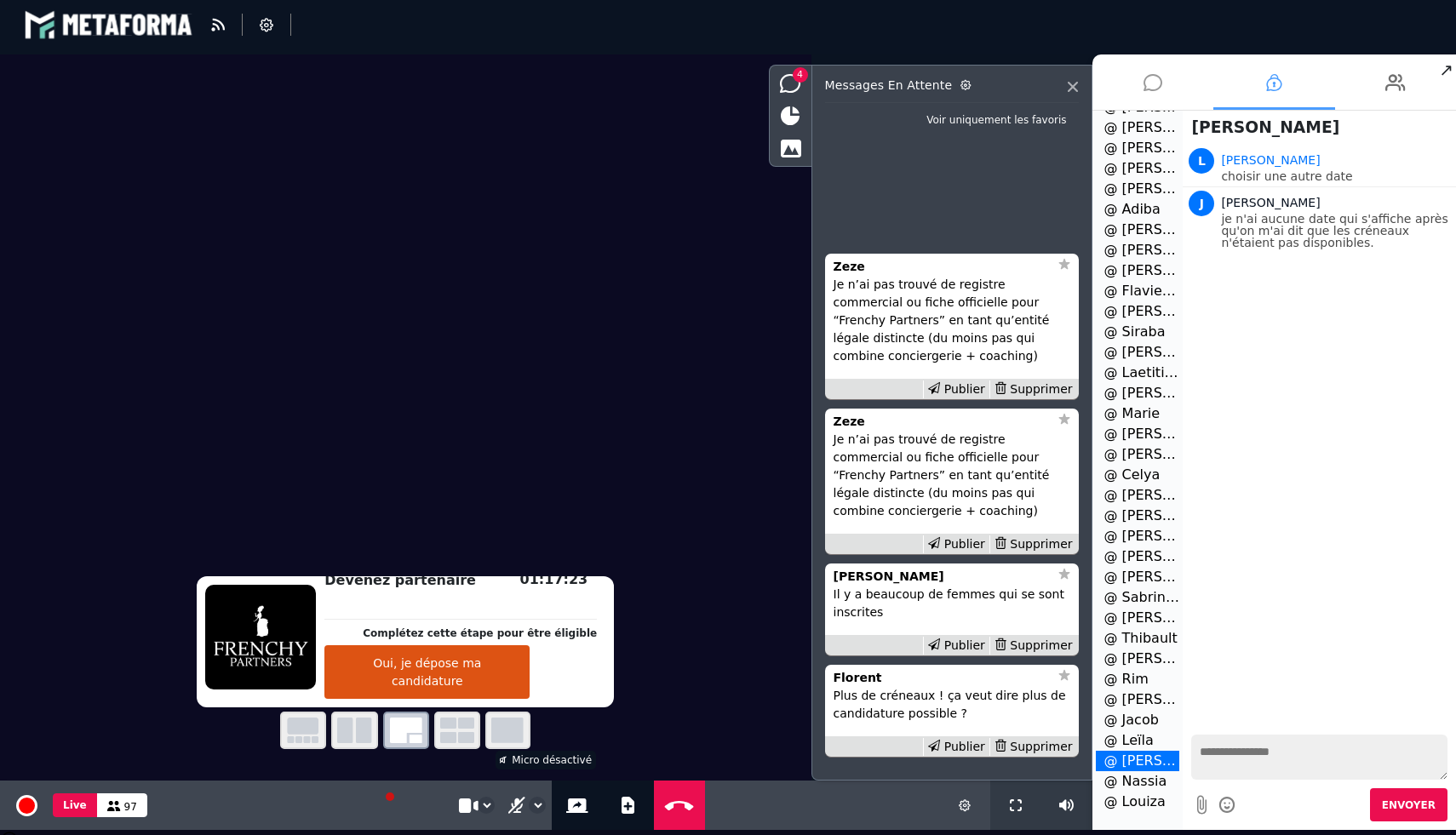
click at [1154, 84] on icon at bounding box center [1153, 83] width 19 height 43
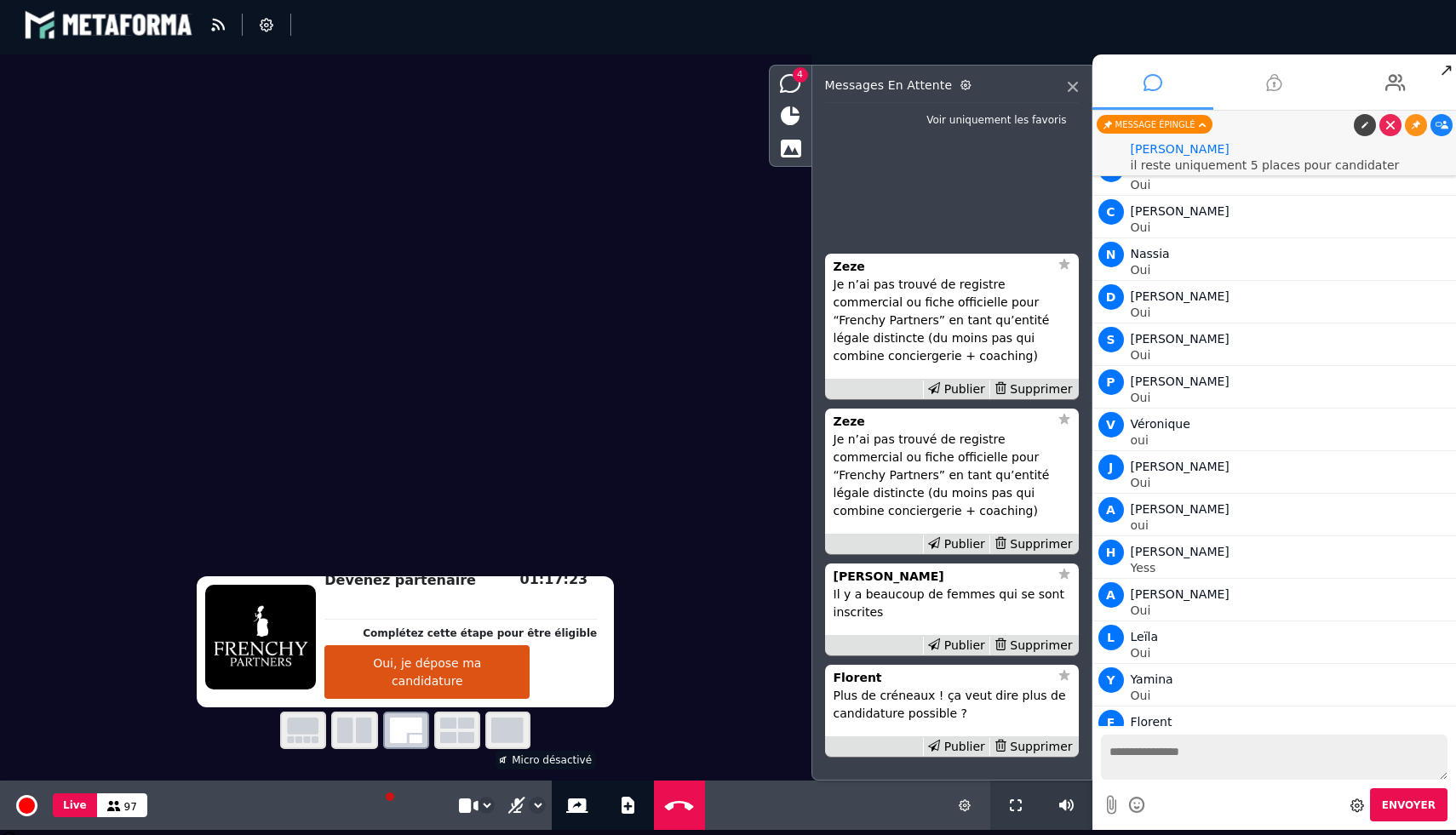
scroll to position [3213, 0]
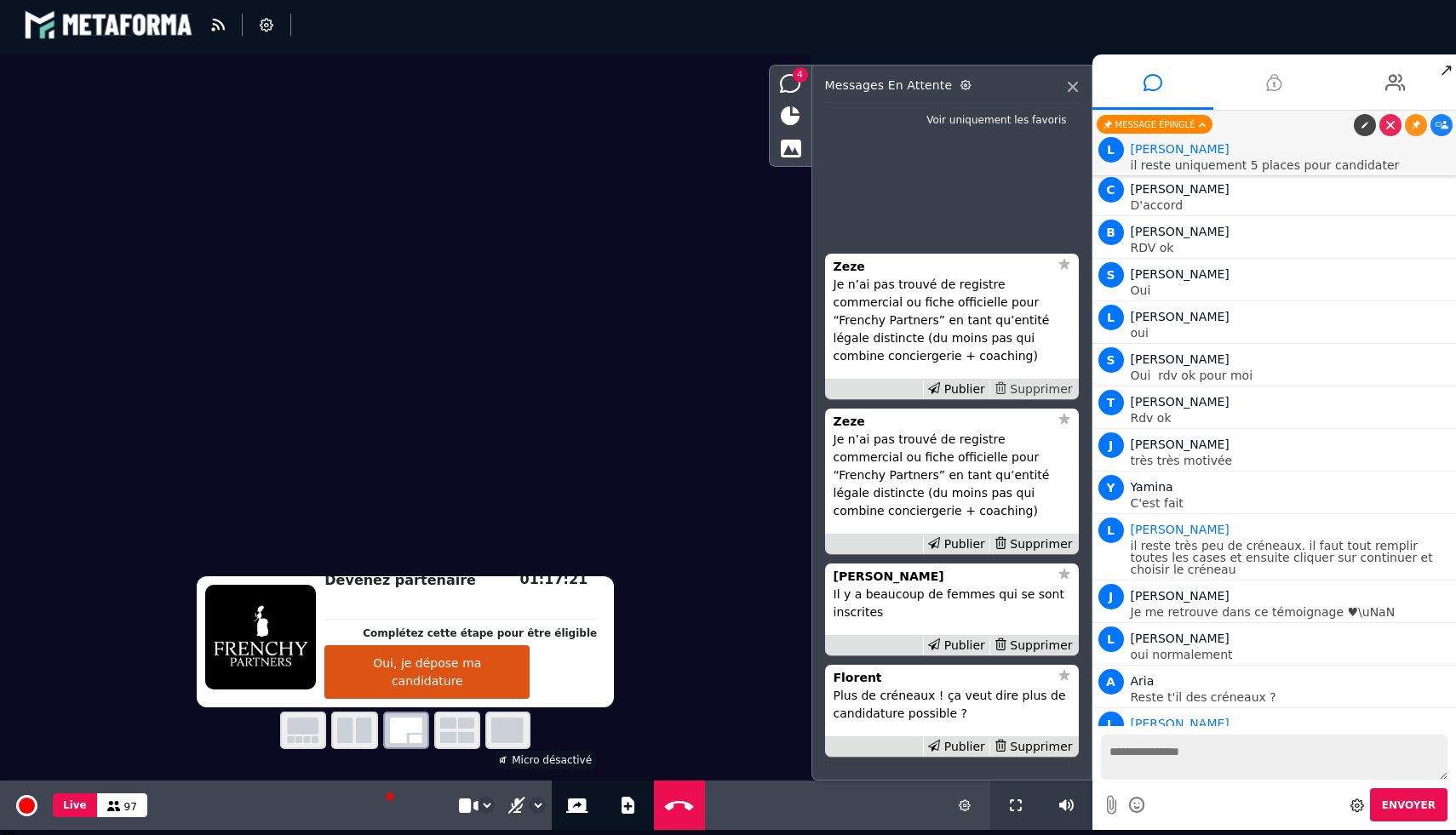
click at [1032, 398] on div "Supprimer" at bounding box center [1033, 389] width 88 height 18
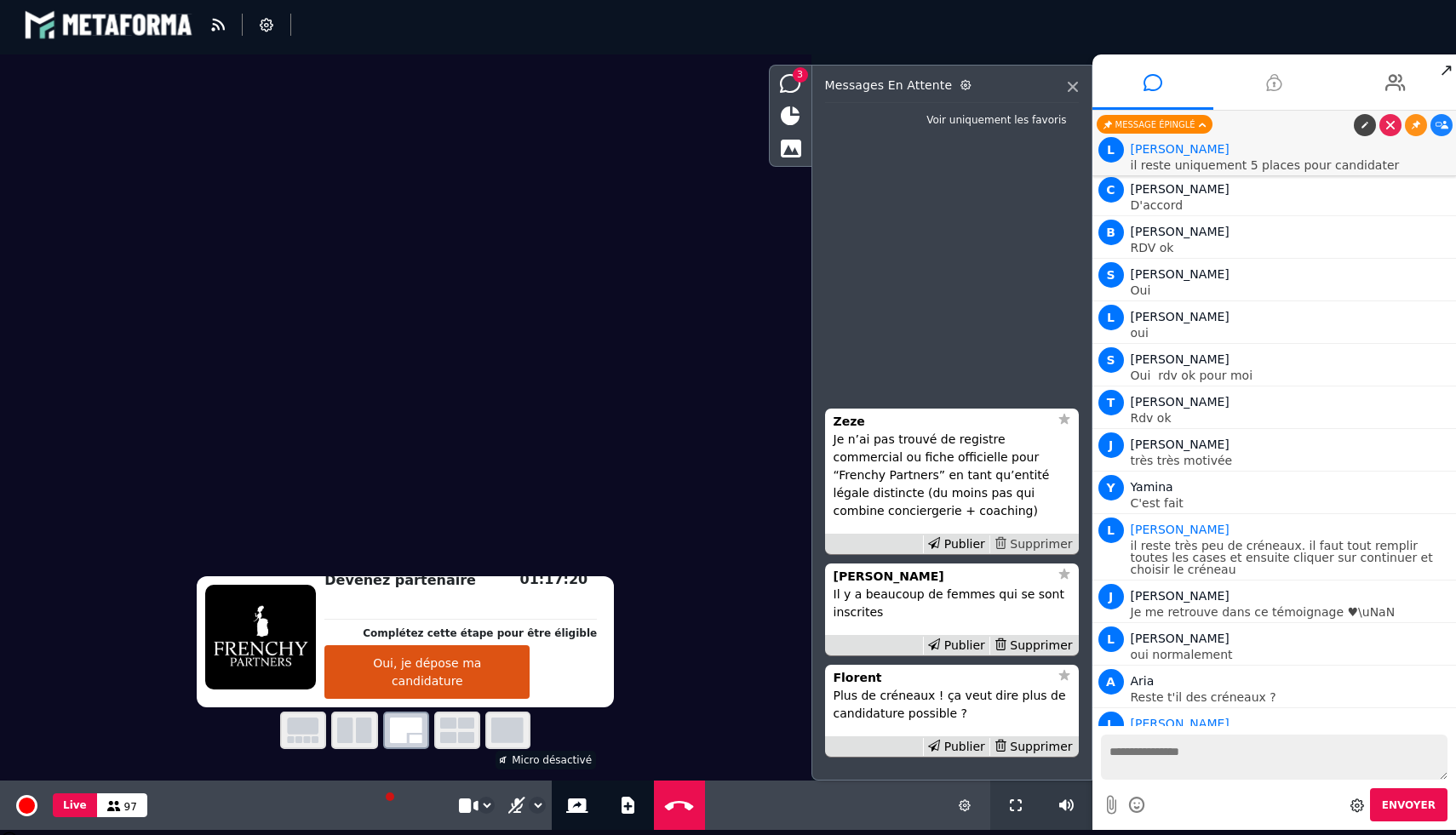
click at [1034, 547] on div "Supprimer" at bounding box center [1033, 545] width 88 height 18
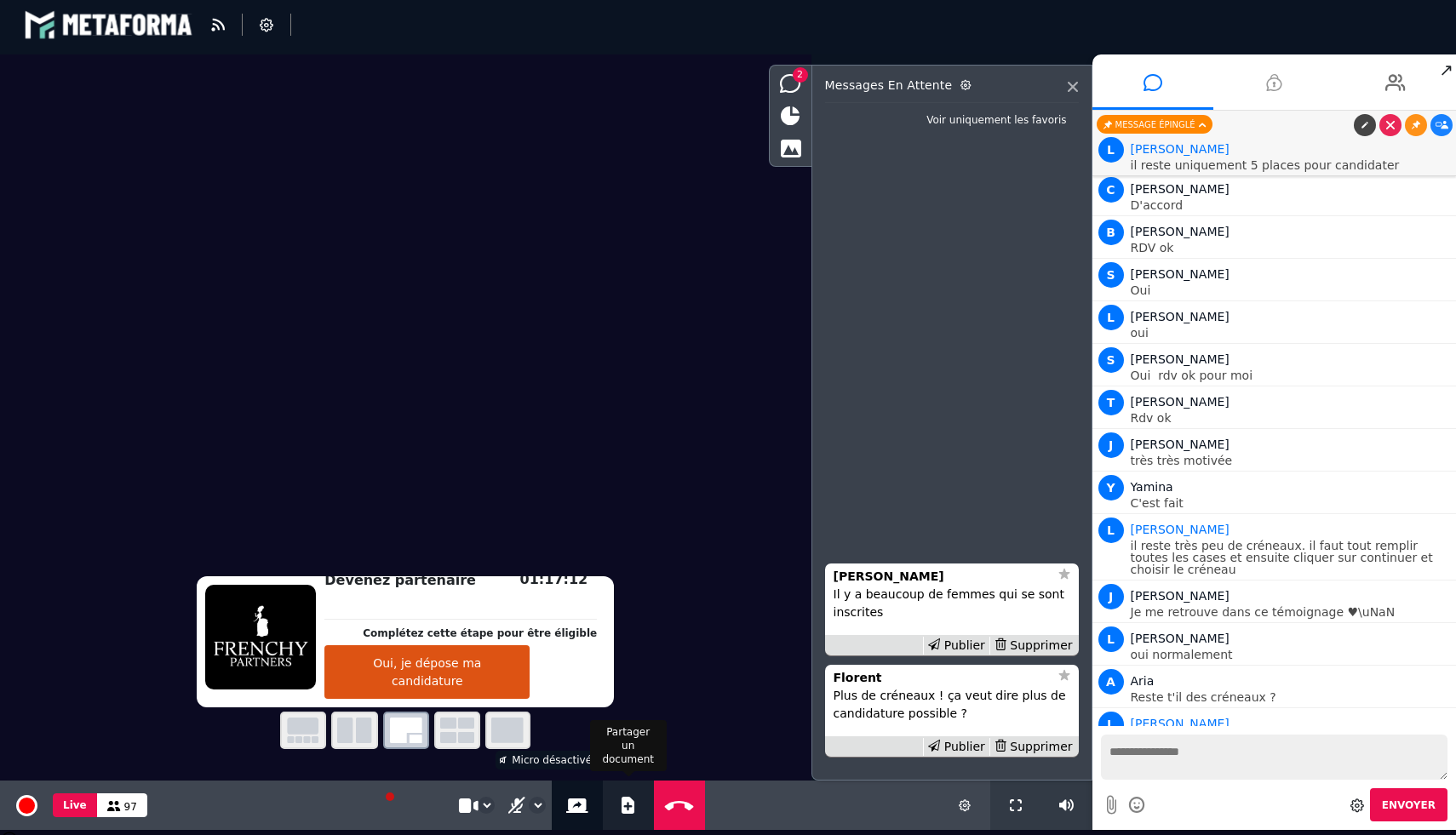
click at [627, 803] on icon at bounding box center [628, 805] width 13 height 17
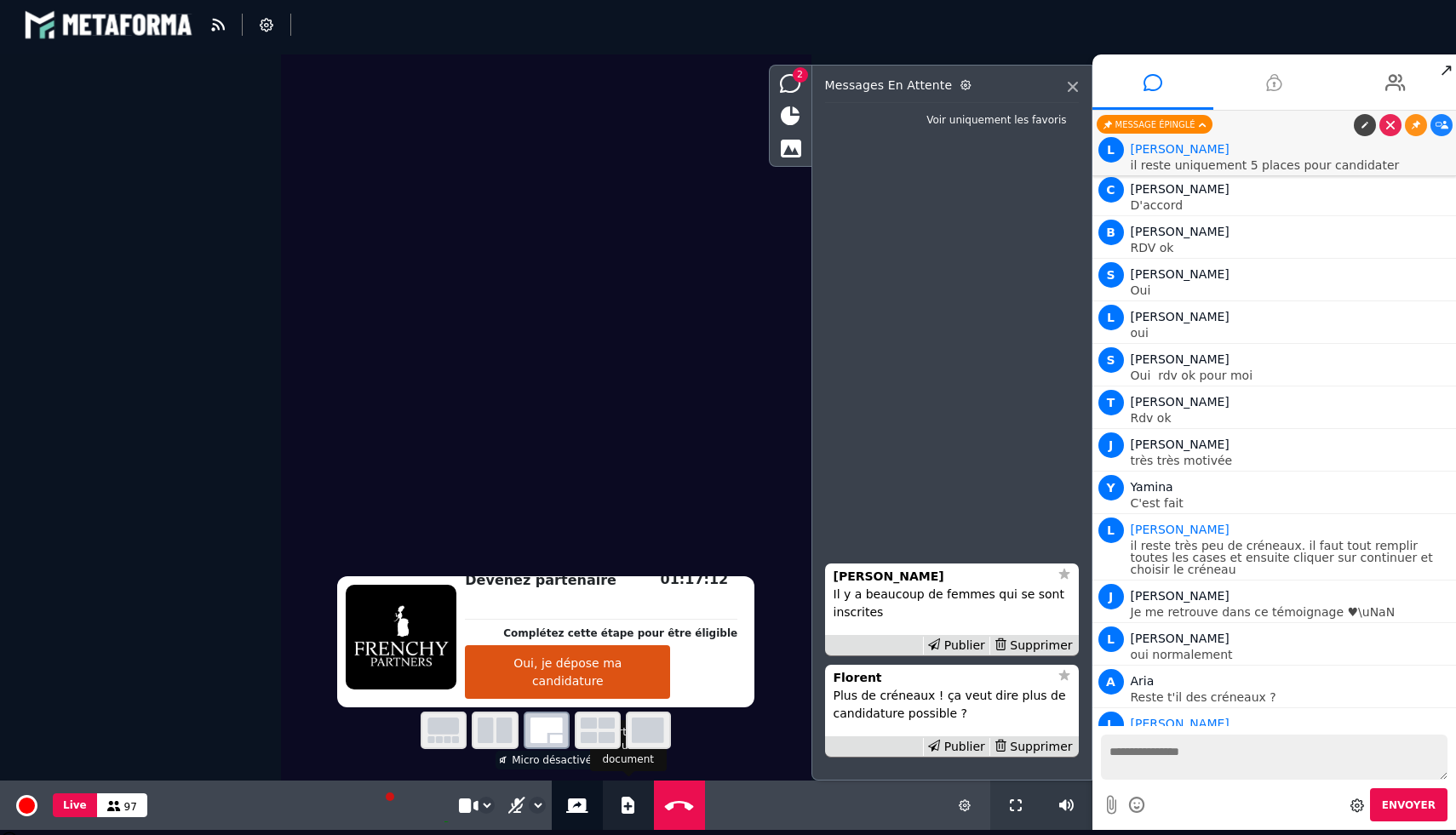
select select "******"
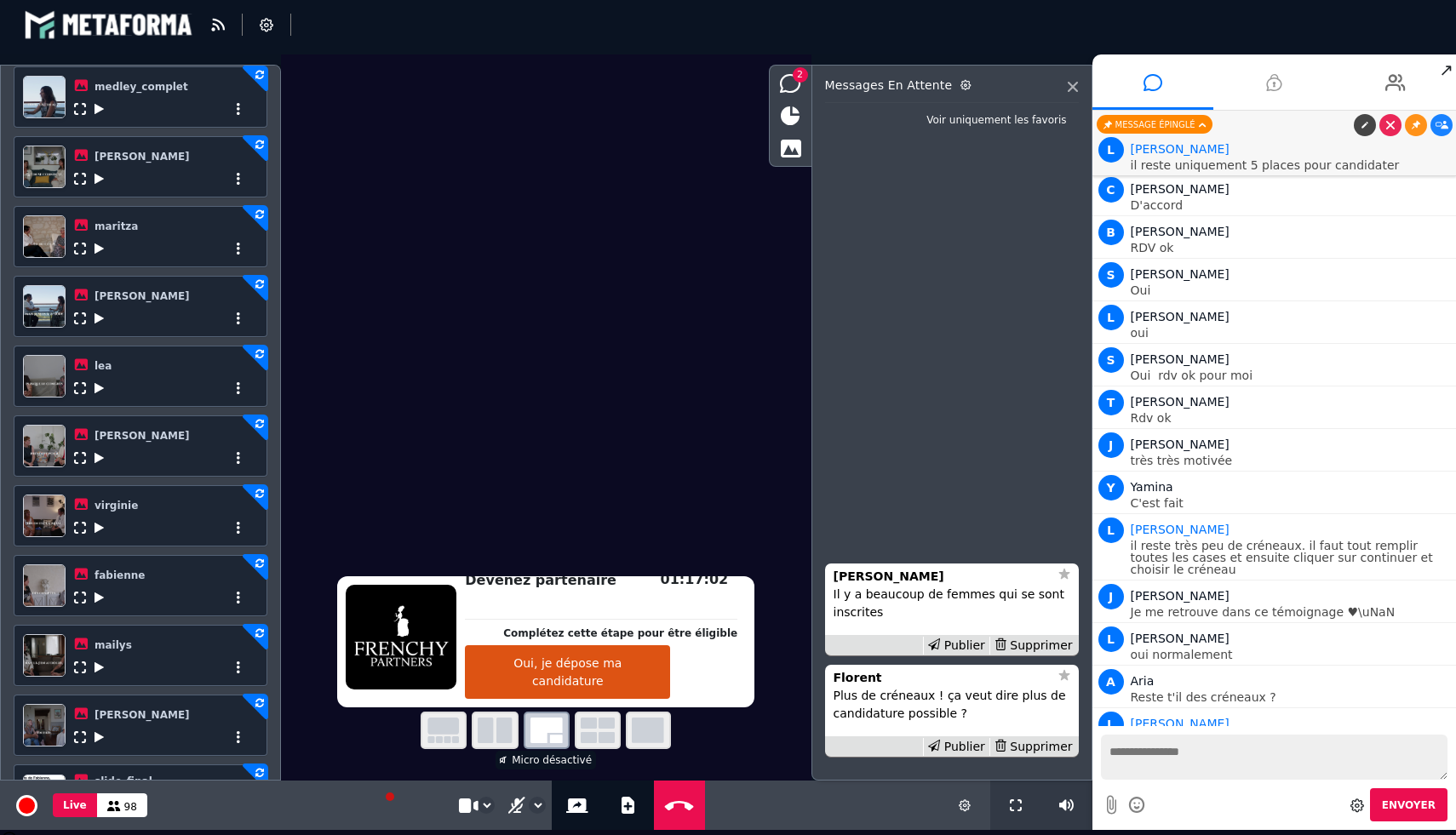
scroll to position [555, 0]
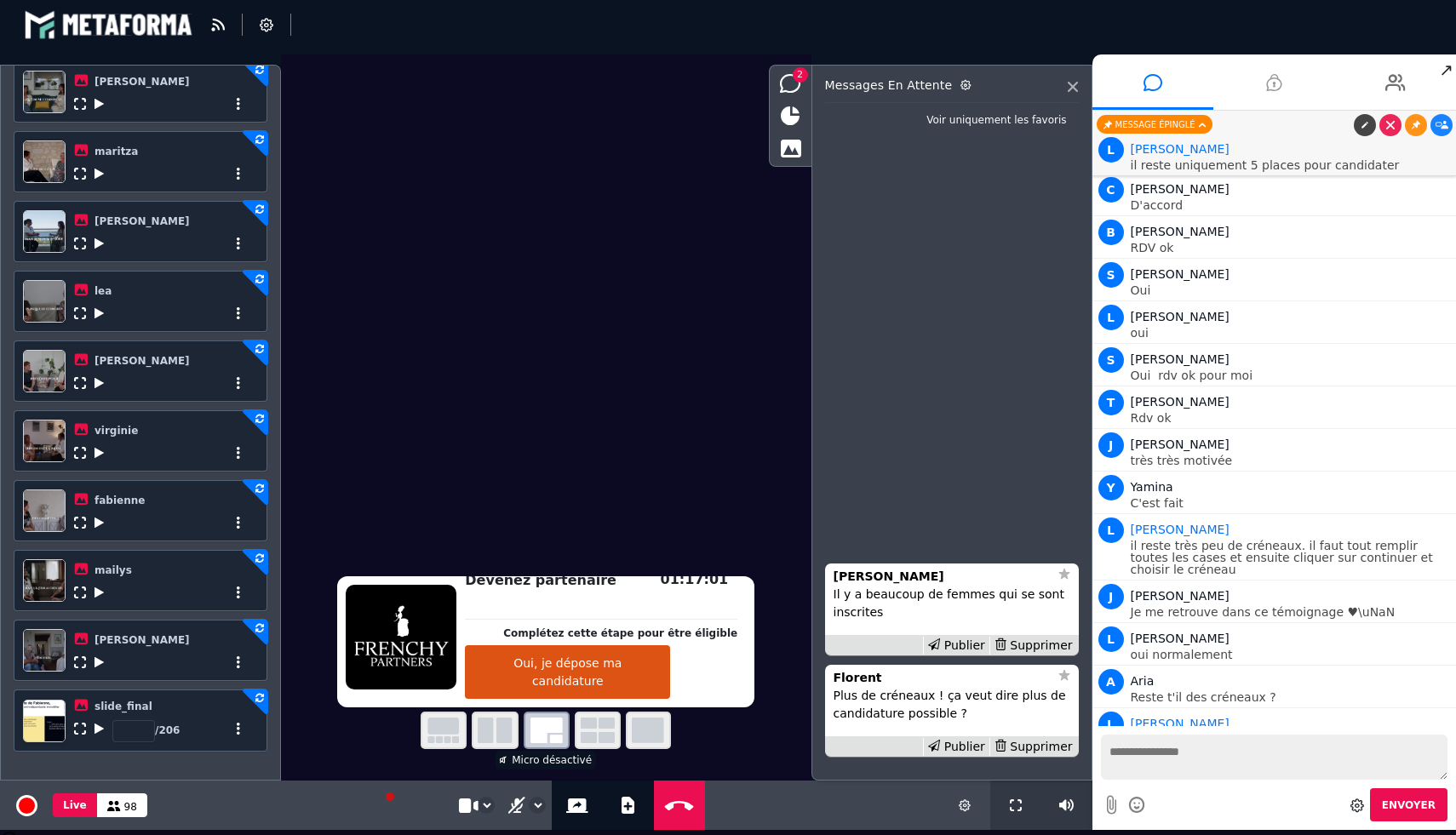
click at [96, 528] on icon at bounding box center [99, 522] width 9 height 12
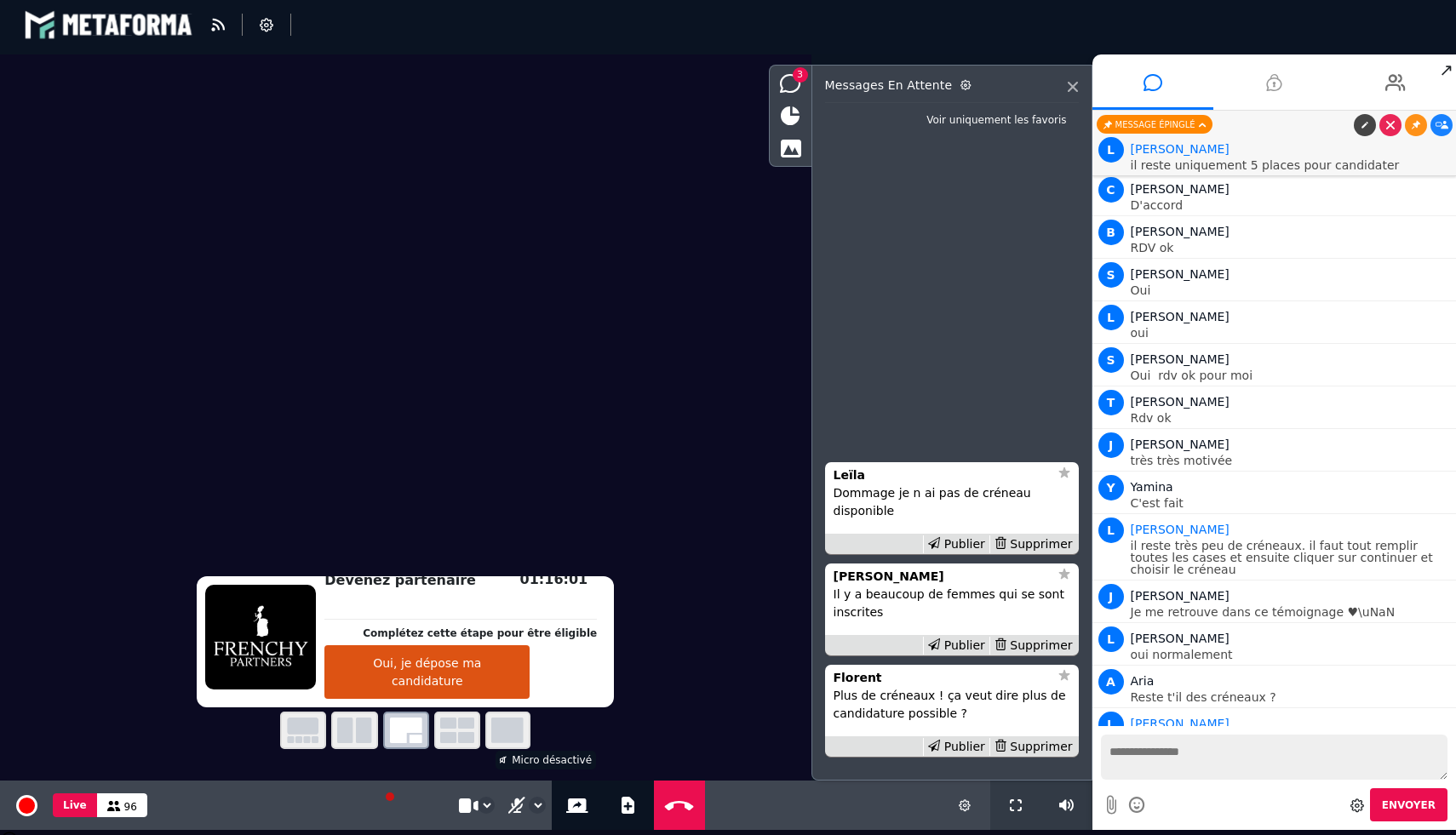
click at [924, 485] on p "Dommage je n ai pas de créneau disponible" at bounding box center [951, 502] width 237 height 35
click at [868, 474] on div "Leïla" at bounding box center [940, 476] width 215 height 18
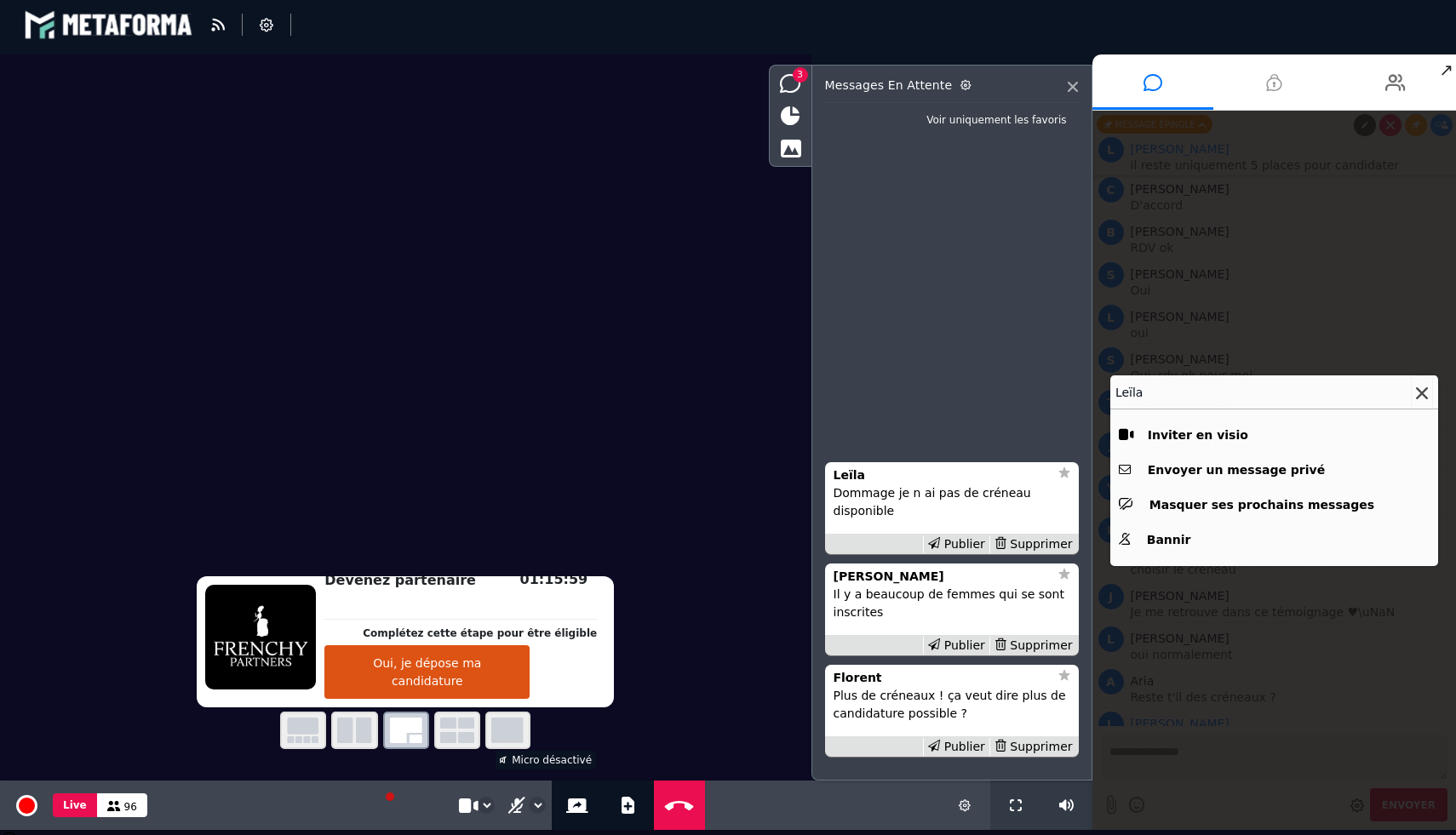
click at [1428, 391] on button at bounding box center [1422, 393] width 22 height 35
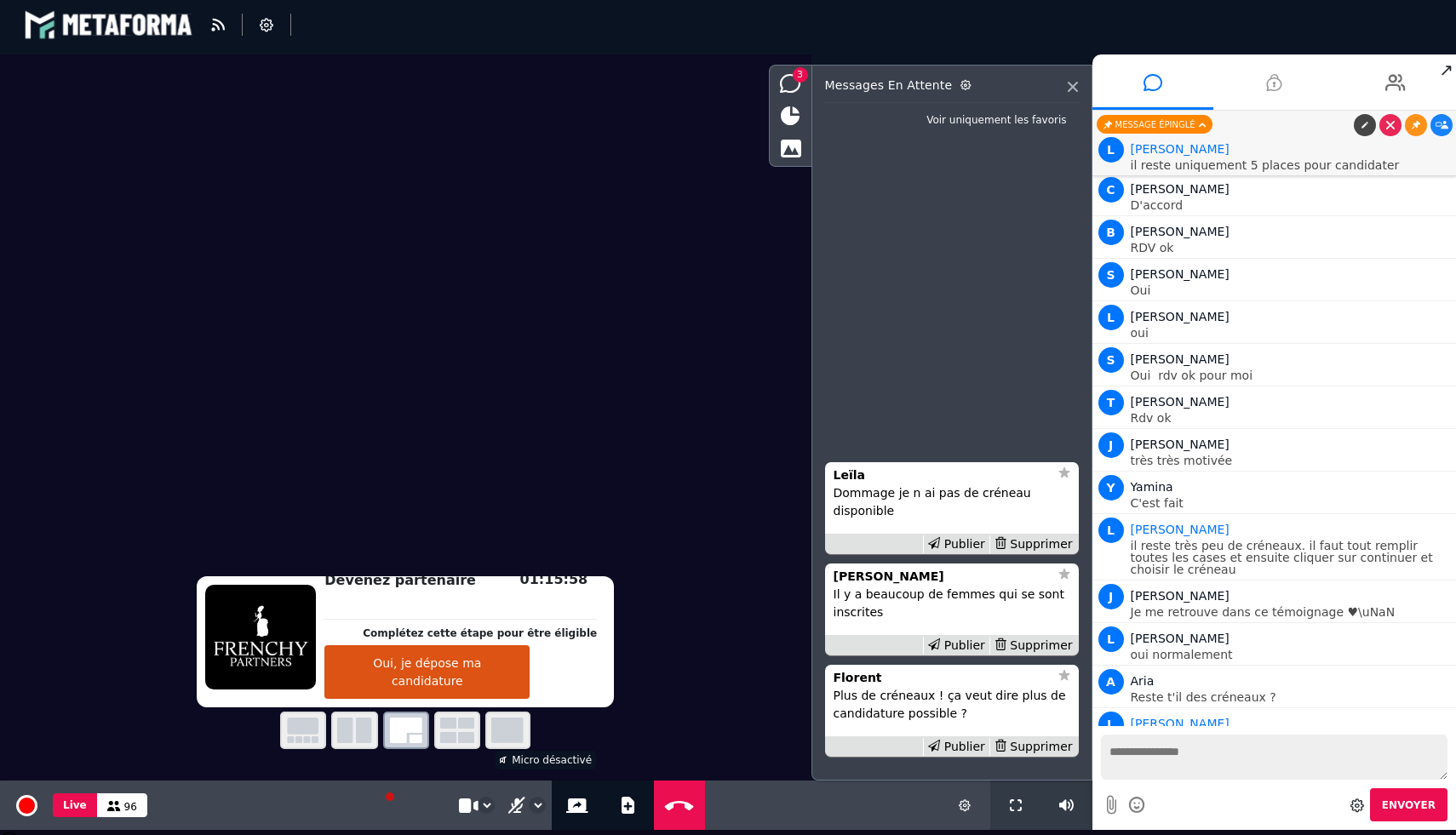
click at [1201, 756] on textarea at bounding box center [1274, 757] width 348 height 45
type textarea "**********"
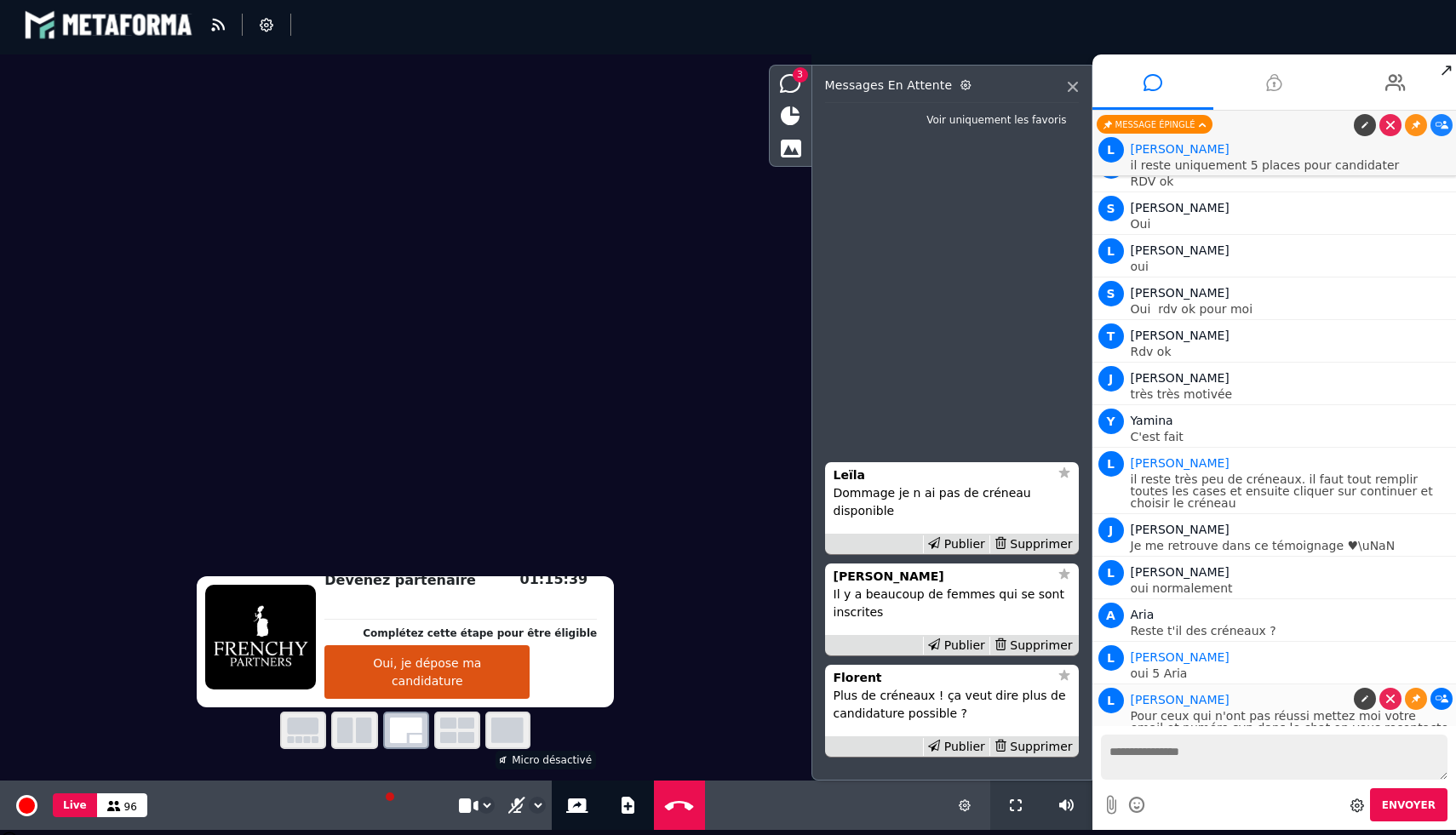
click at [1439, 694] on icon at bounding box center [1441, 698] width 13 height 8
click at [631, 801] on icon at bounding box center [628, 805] width 13 height 17
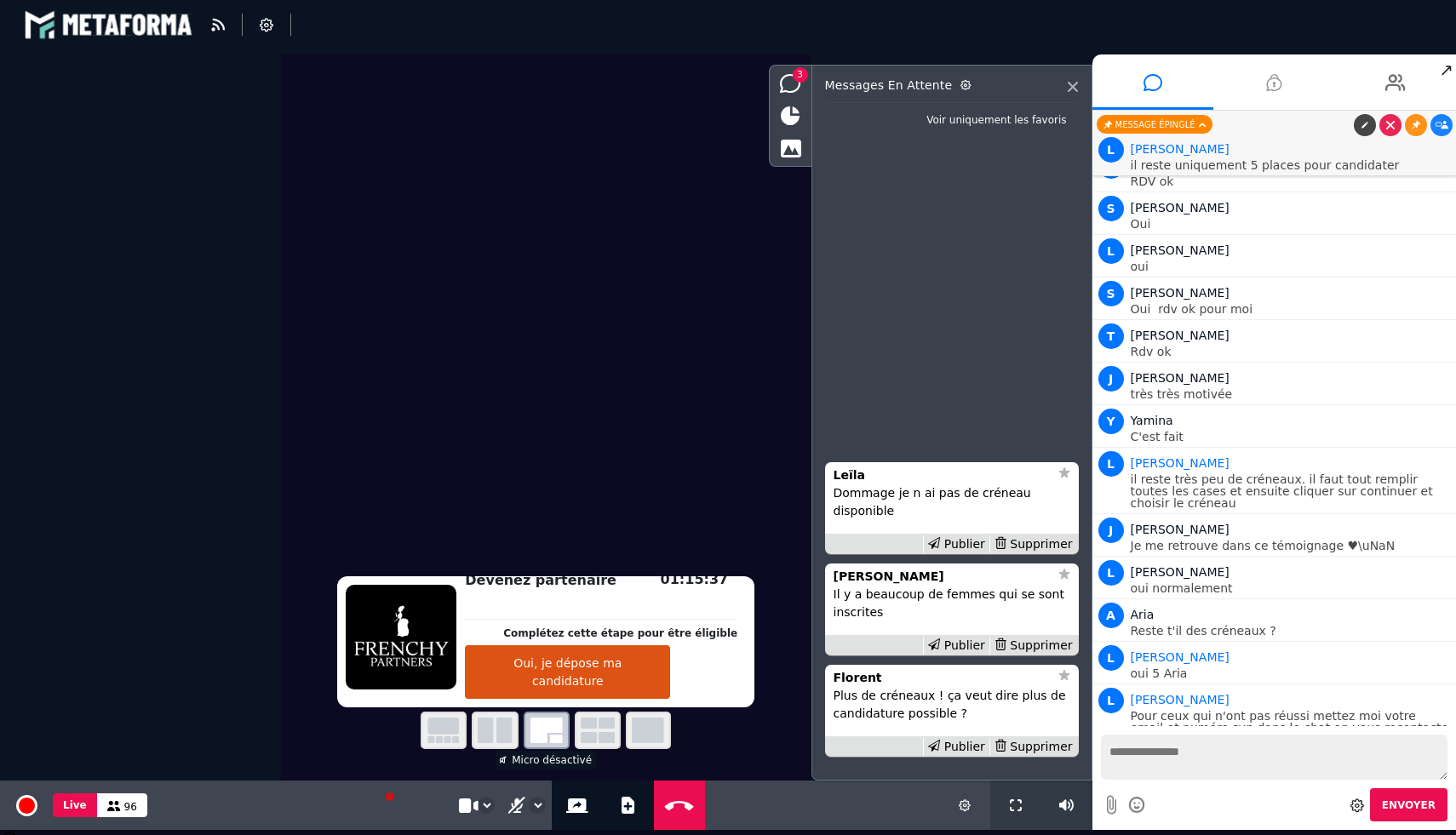
select select "******"
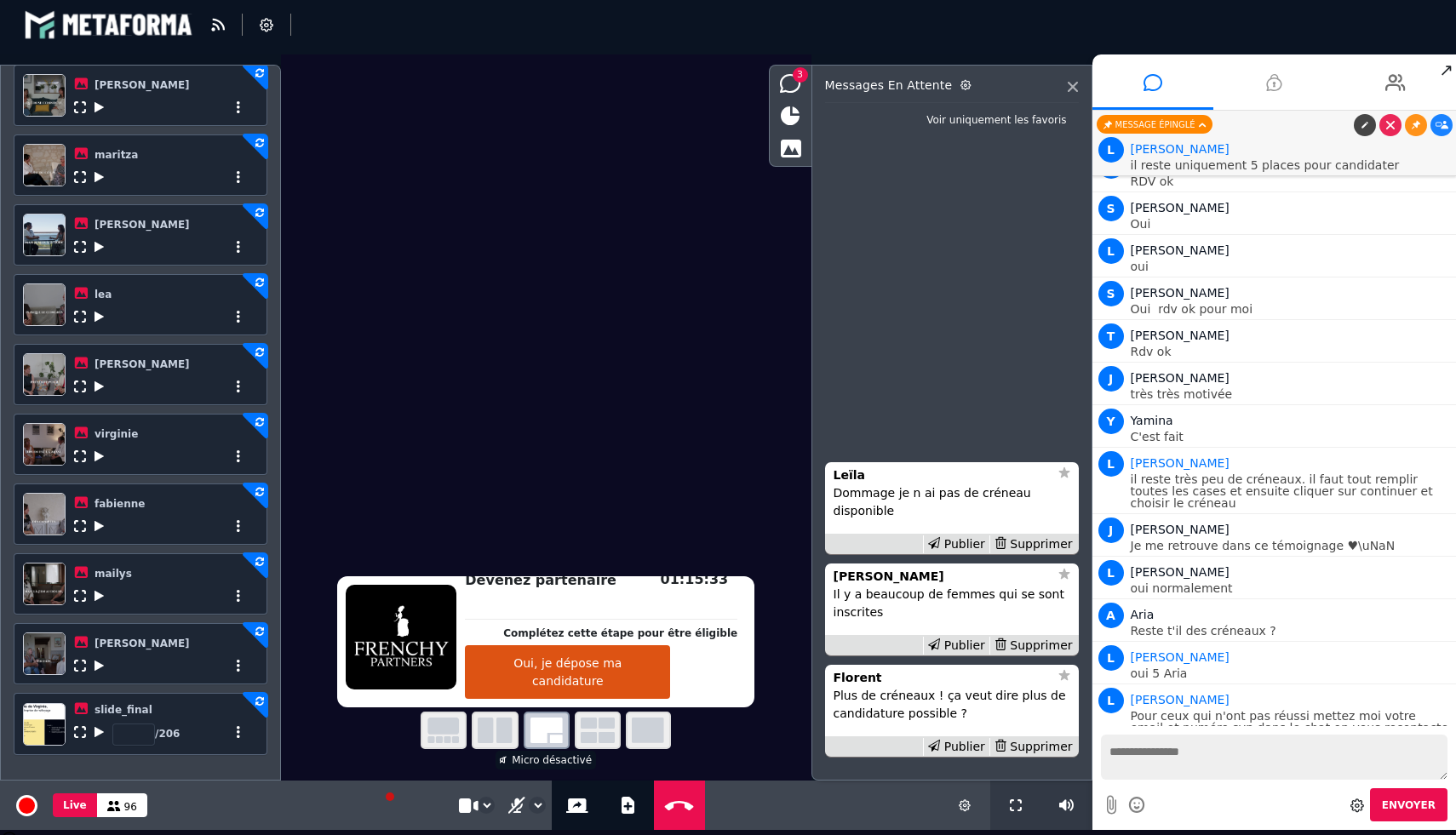
scroll to position [555, 0]
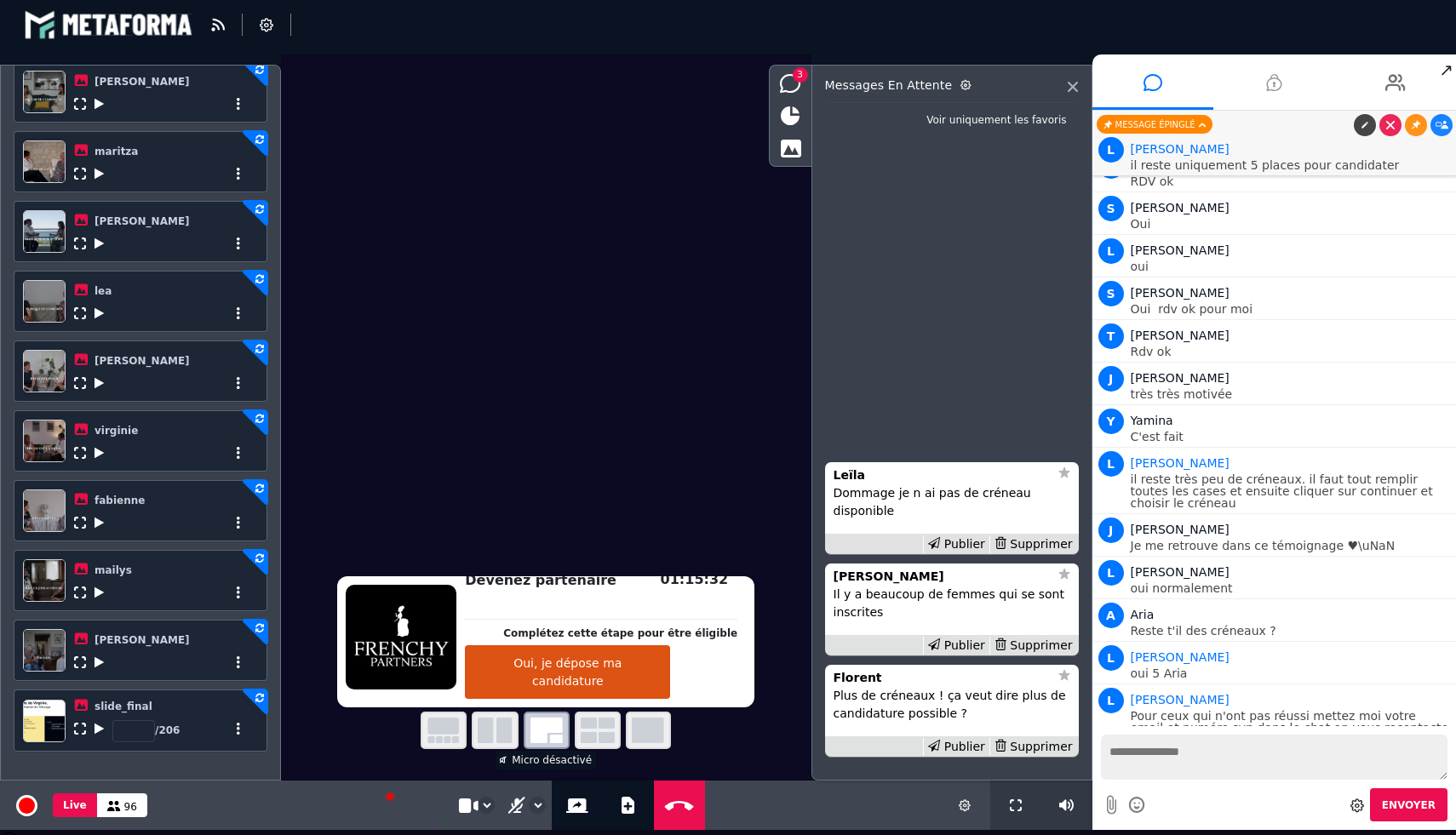
click at [100, 449] on icon at bounding box center [99, 452] width 9 height 12
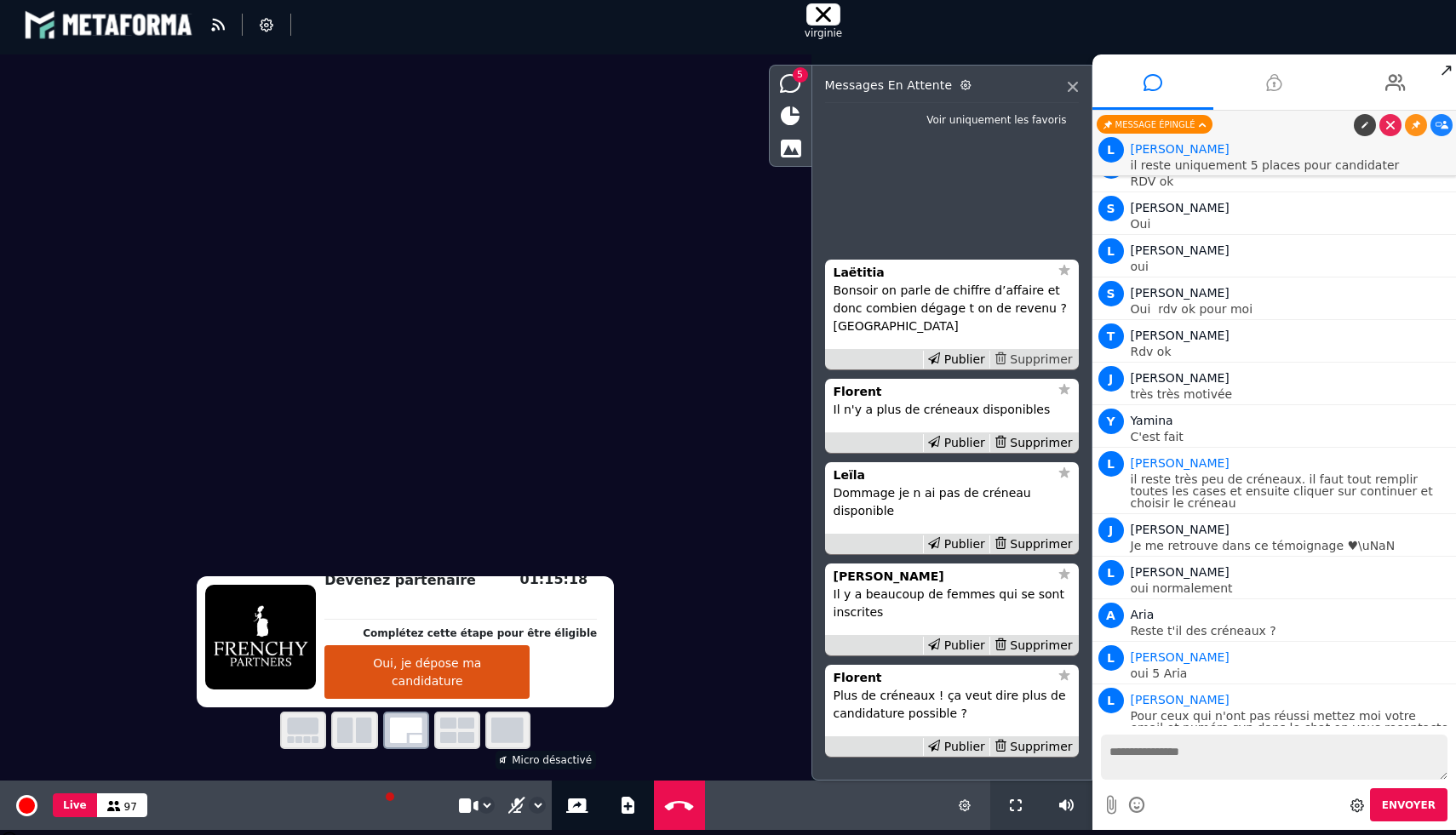
click at [1038, 359] on div "Supprimer" at bounding box center [1033, 359] width 88 height 18
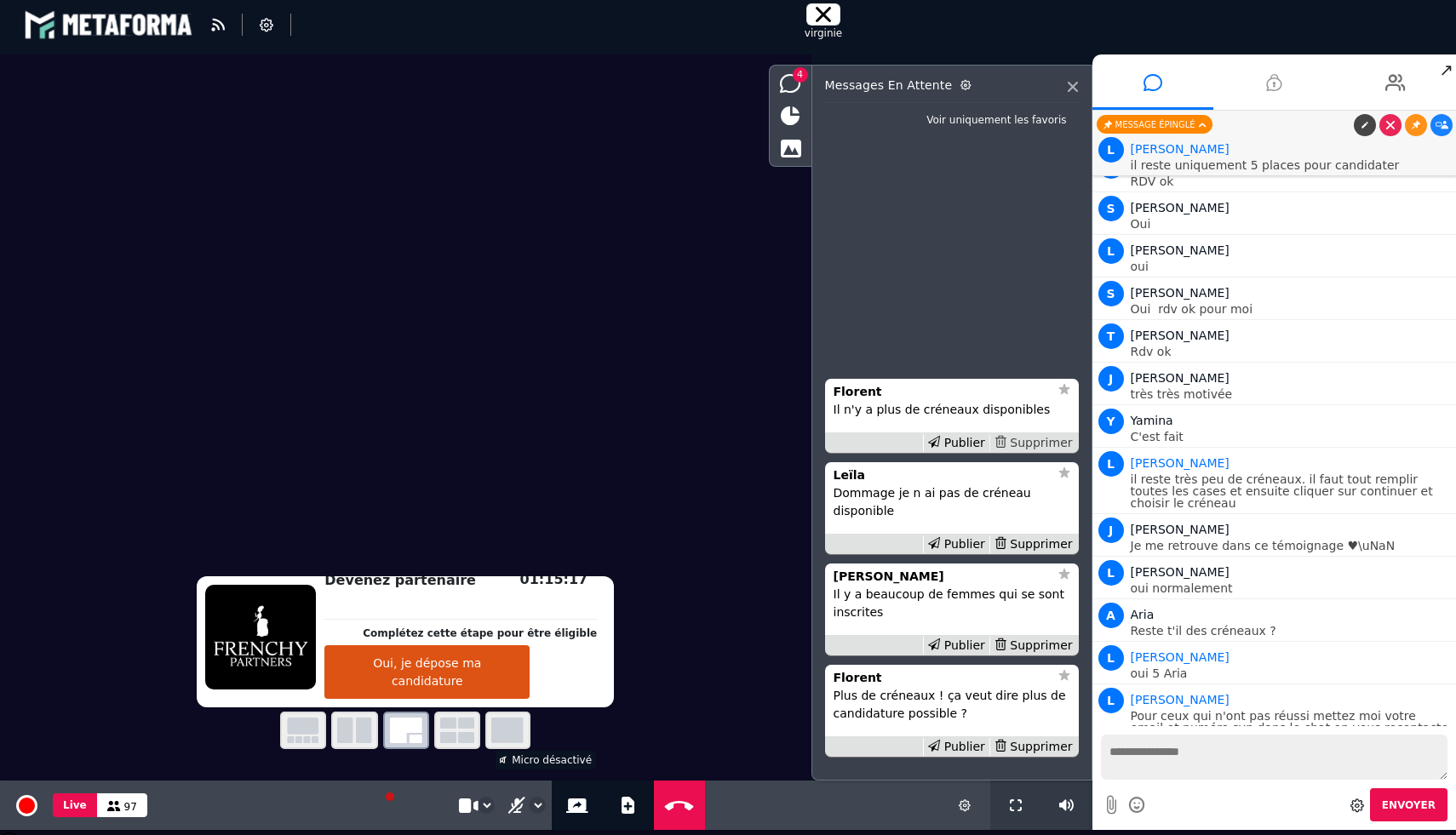
click at [1050, 441] on div "Supprimer" at bounding box center [1033, 443] width 88 height 18
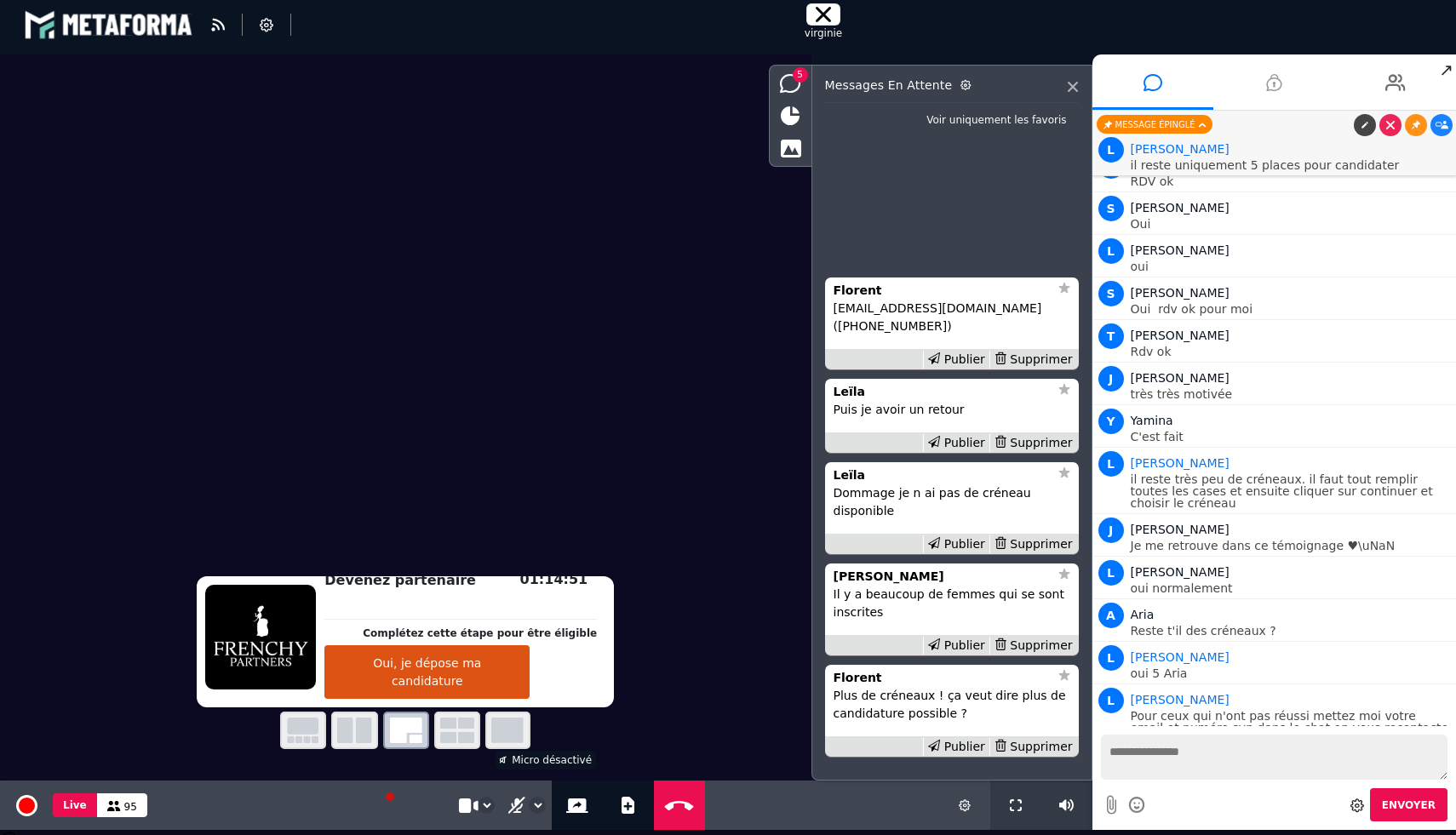
click at [902, 322] on p "[EMAIL_ADDRESS][DOMAIN_NAME] ([PHONE_NUMBER])" at bounding box center [951, 317] width 237 height 35
copy p "[EMAIL_ADDRESS][DOMAIN_NAME] ([PHONE_NUMBER])"
click at [1037, 362] on div "Supprimer" at bounding box center [1033, 359] width 88 height 18
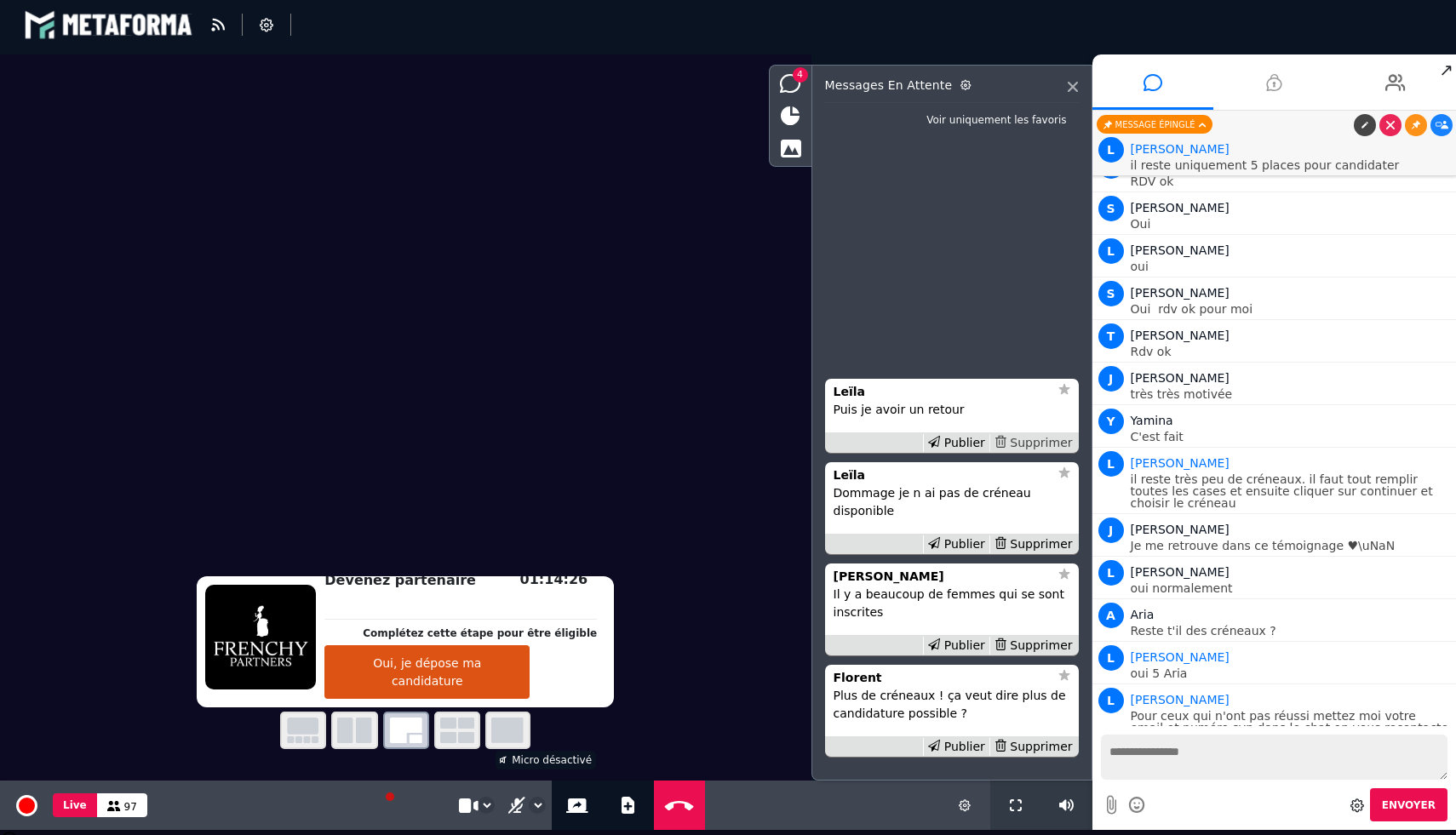
click at [1035, 436] on div "Supprimer" at bounding box center [1033, 443] width 88 height 18
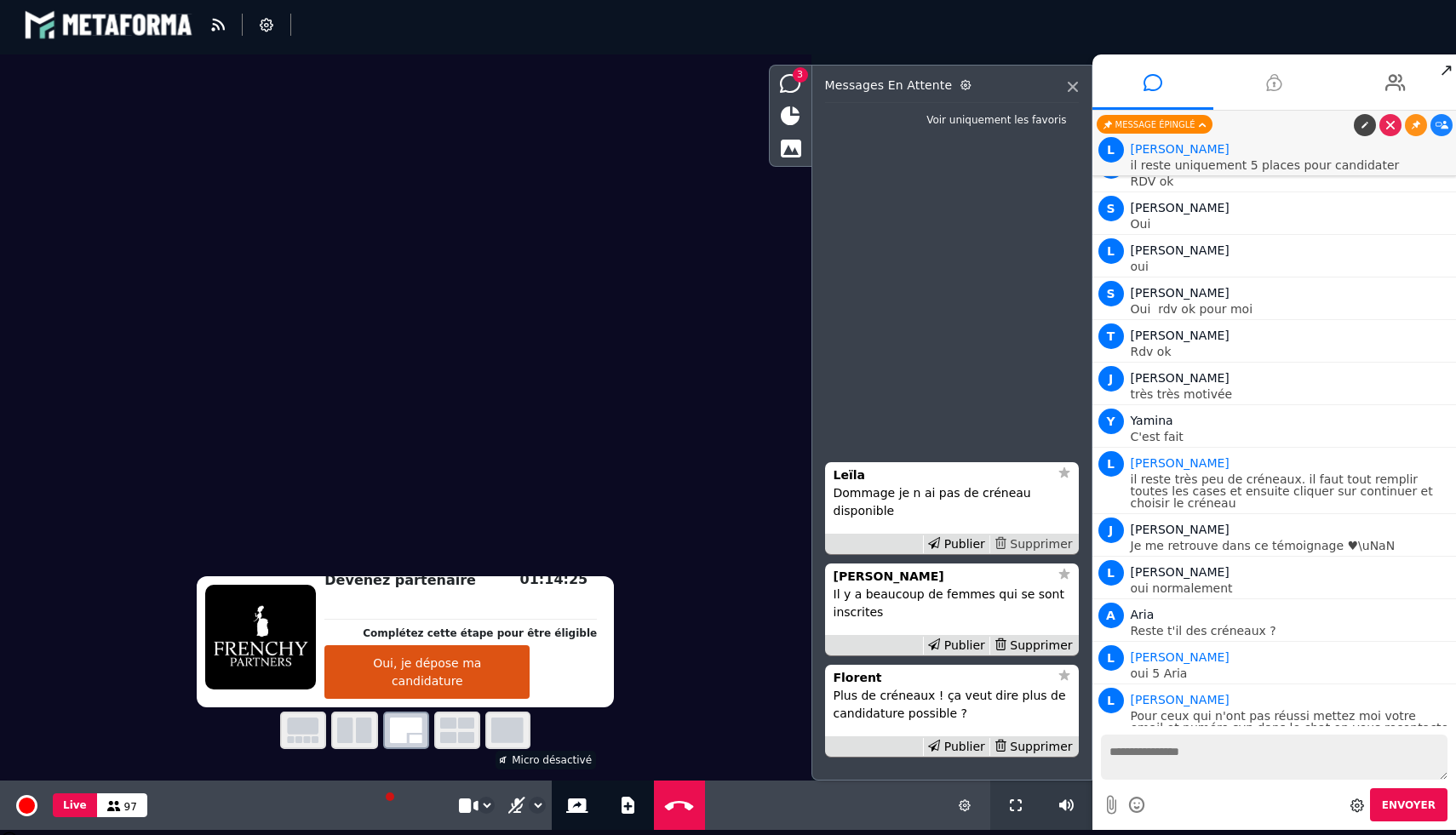
click at [1033, 544] on div "Supprimer" at bounding box center [1033, 545] width 88 height 18
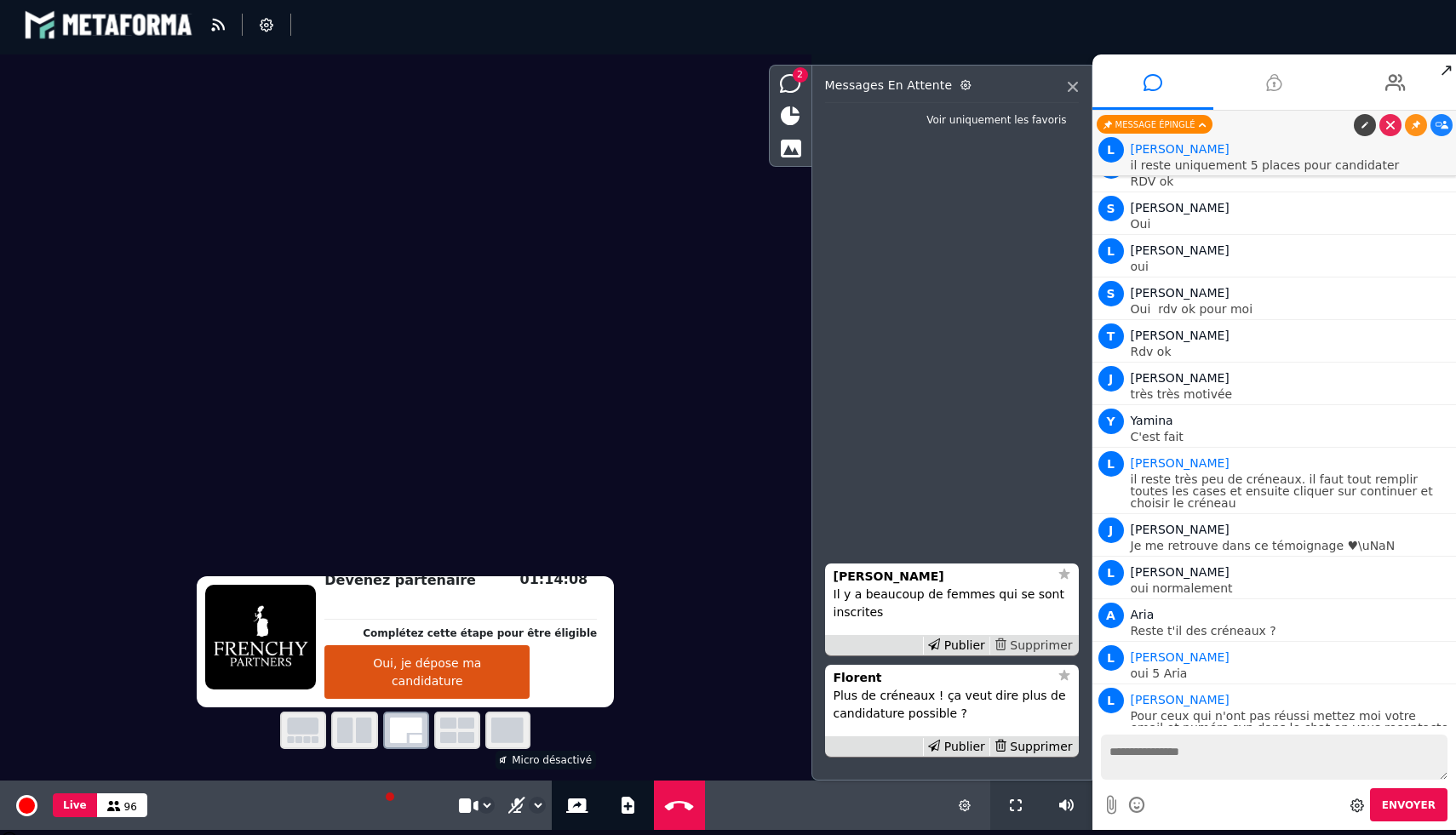
click at [1049, 645] on div "Supprimer" at bounding box center [1033, 646] width 88 height 18
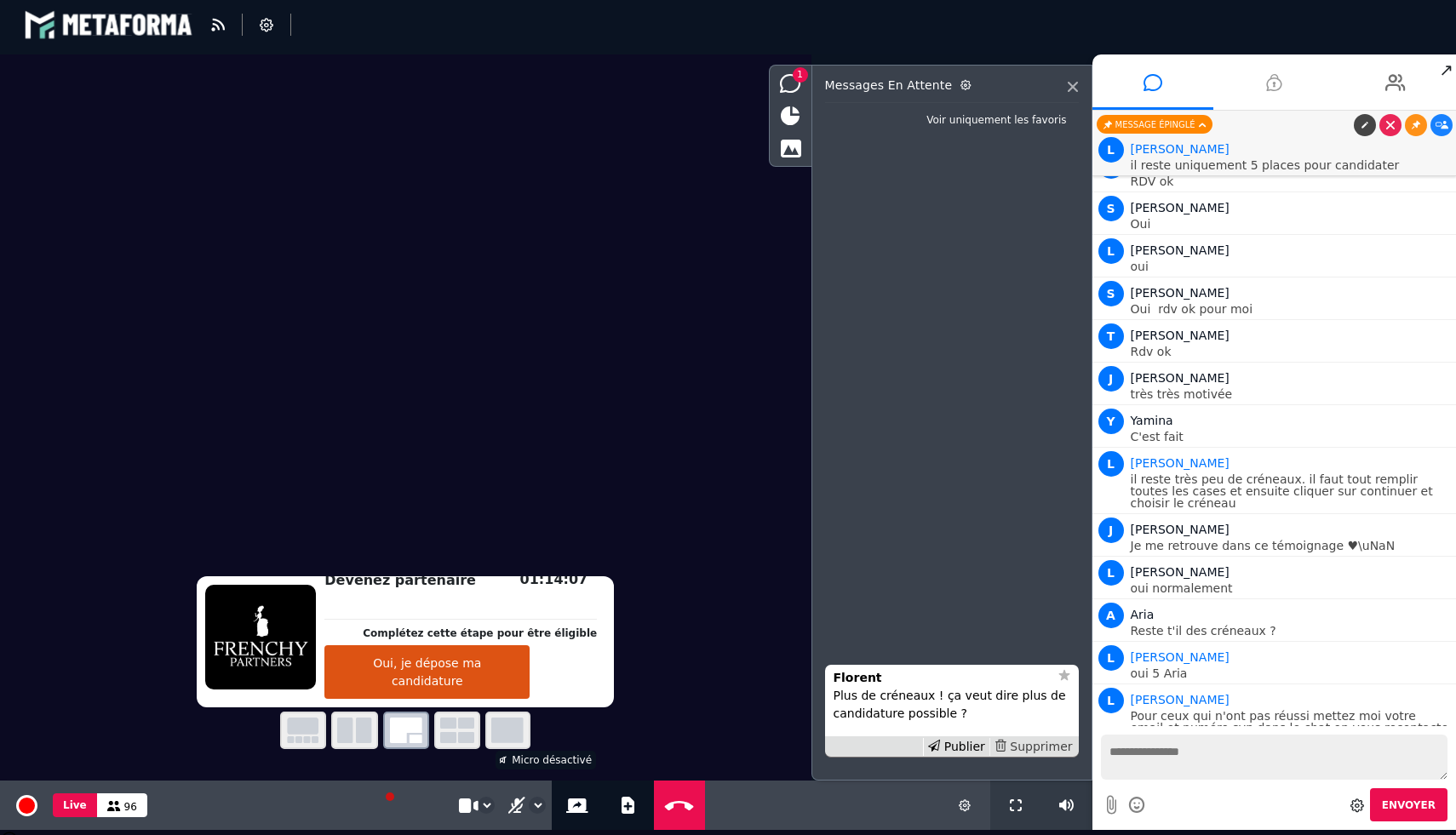
click at [1042, 741] on div "Supprimer" at bounding box center [1033, 747] width 88 height 18
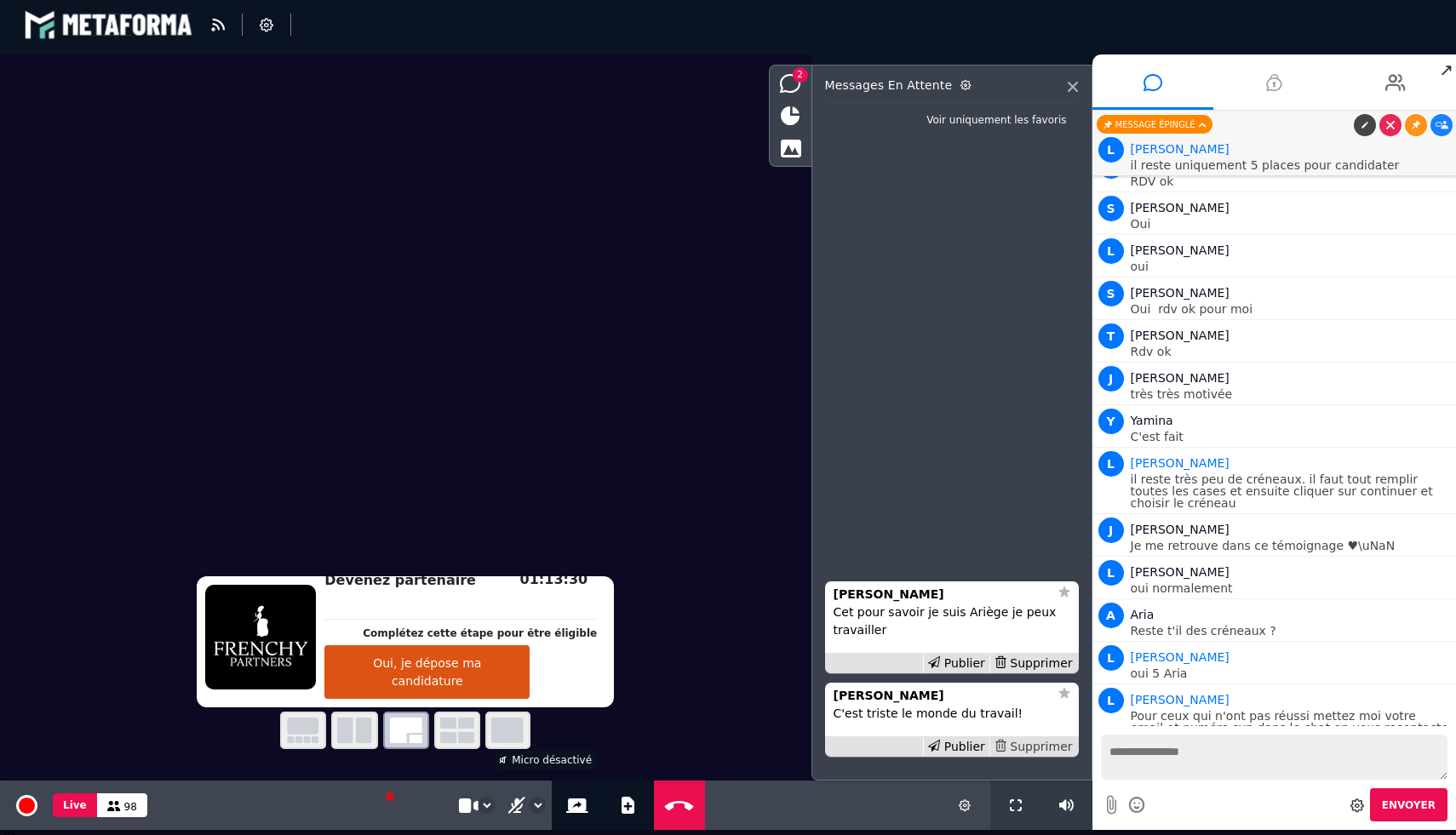
click at [1038, 743] on div "Supprimer" at bounding box center [1033, 747] width 88 height 18
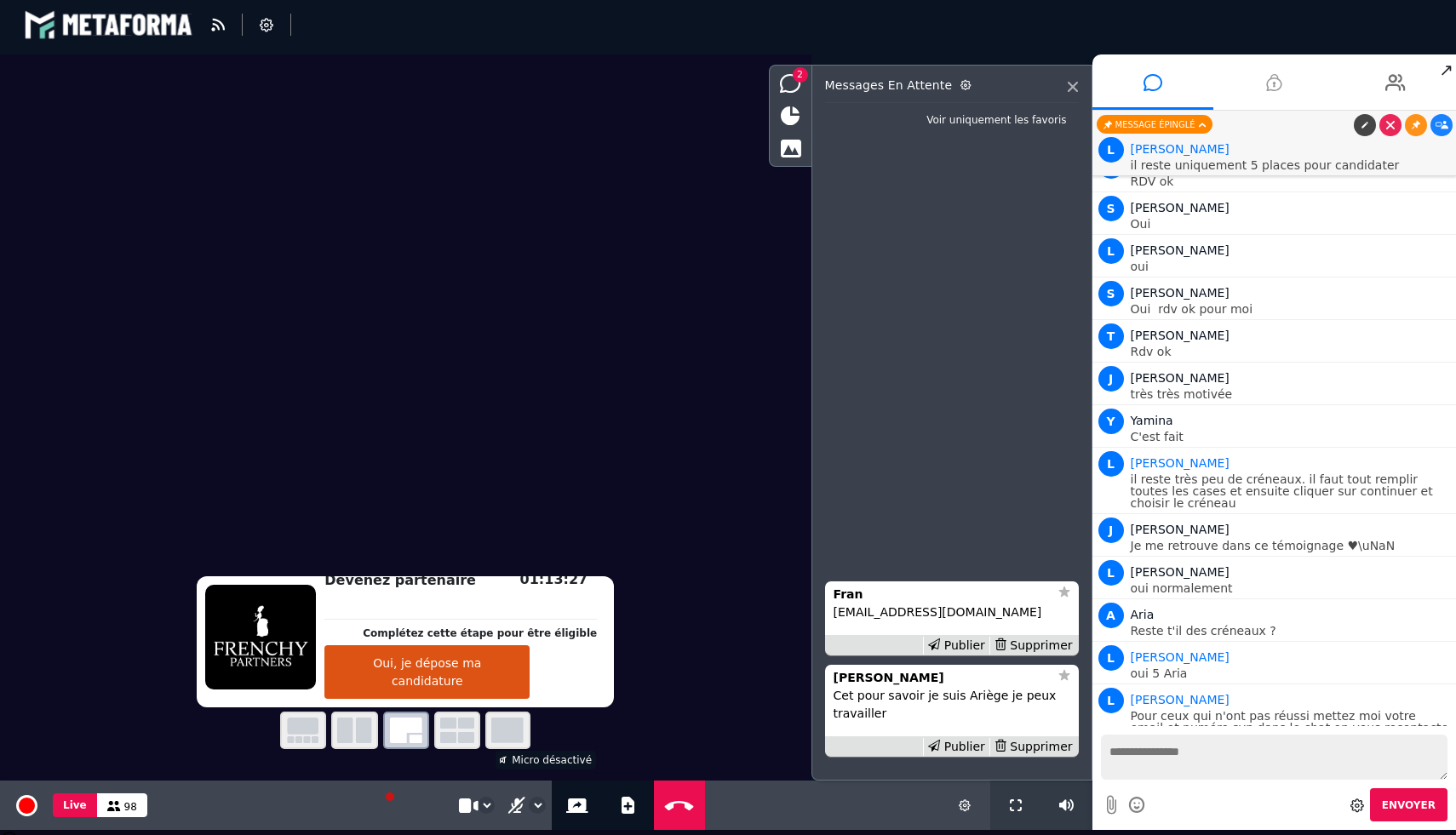
click at [905, 613] on p "[EMAIL_ADDRESS][DOMAIN_NAME]" at bounding box center [951, 613] width 237 height 18
copy p "[EMAIL_ADDRESS][DOMAIN_NAME]"
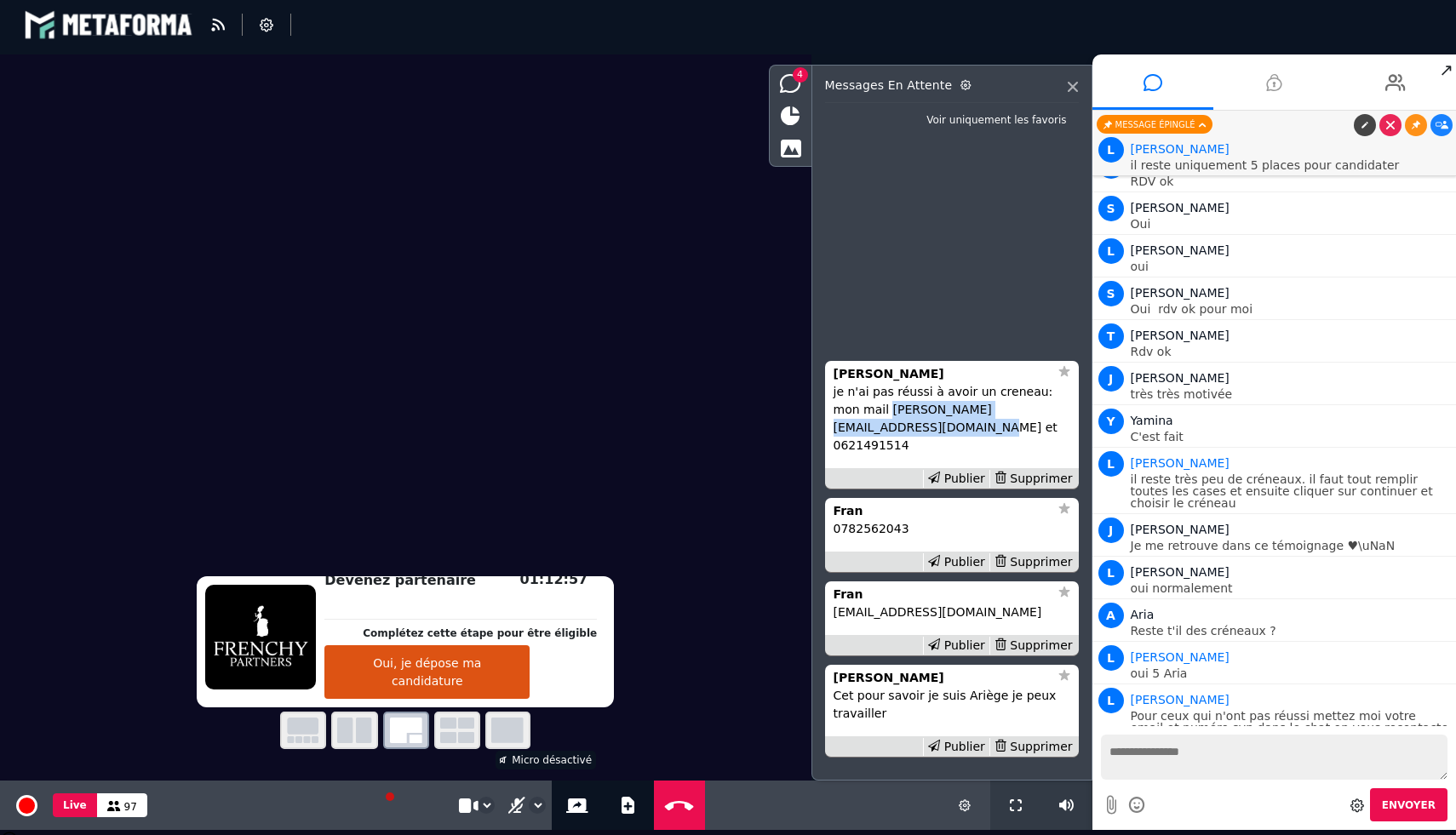
drag, startPoint x: 913, startPoint y: 447, endPoint x: 861, endPoint y: 430, distance: 54.7
click at [861, 430] on p "je n'ai pas réussi à avoir un creneau: mon mail [PERSON_NAME][EMAIL_ADDRESS][DO…" at bounding box center [951, 418] width 237 height 72
copy p "[EMAIL_ADDRESS][DOMAIN_NAME] et 0621491514"
click at [1041, 477] on div "Supprimer" at bounding box center [1033, 479] width 88 height 18
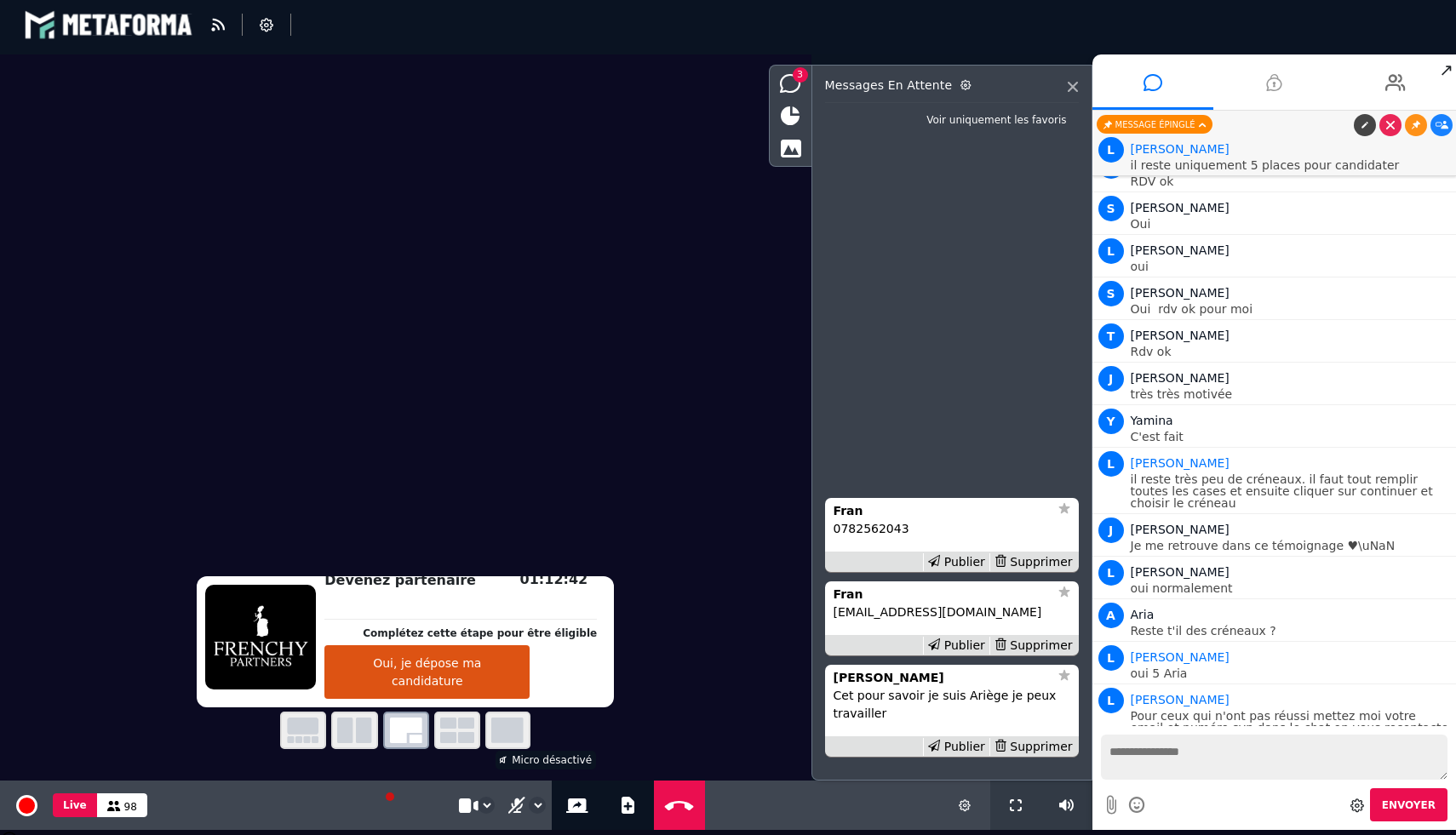
click at [866, 526] on p "0782562043" at bounding box center [951, 529] width 237 height 18
copy p "0782562043"
click at [1040, 563] on div "Supprimer" at bounding box center [1033, 563] width 88 height 18
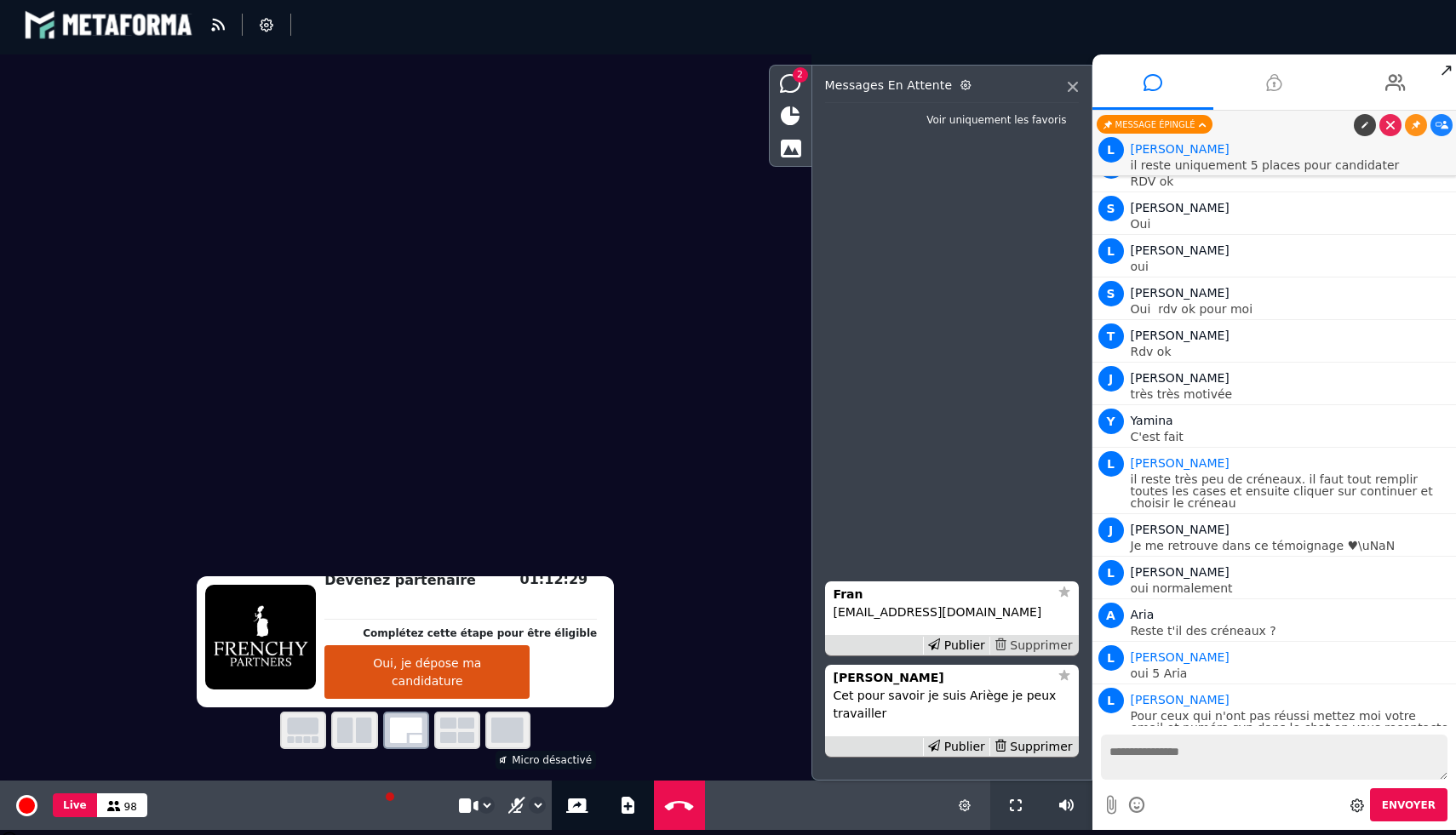
click at [1040, 651] on div "Supprimer" at bounding box center [1033, 646] width 88 height 18
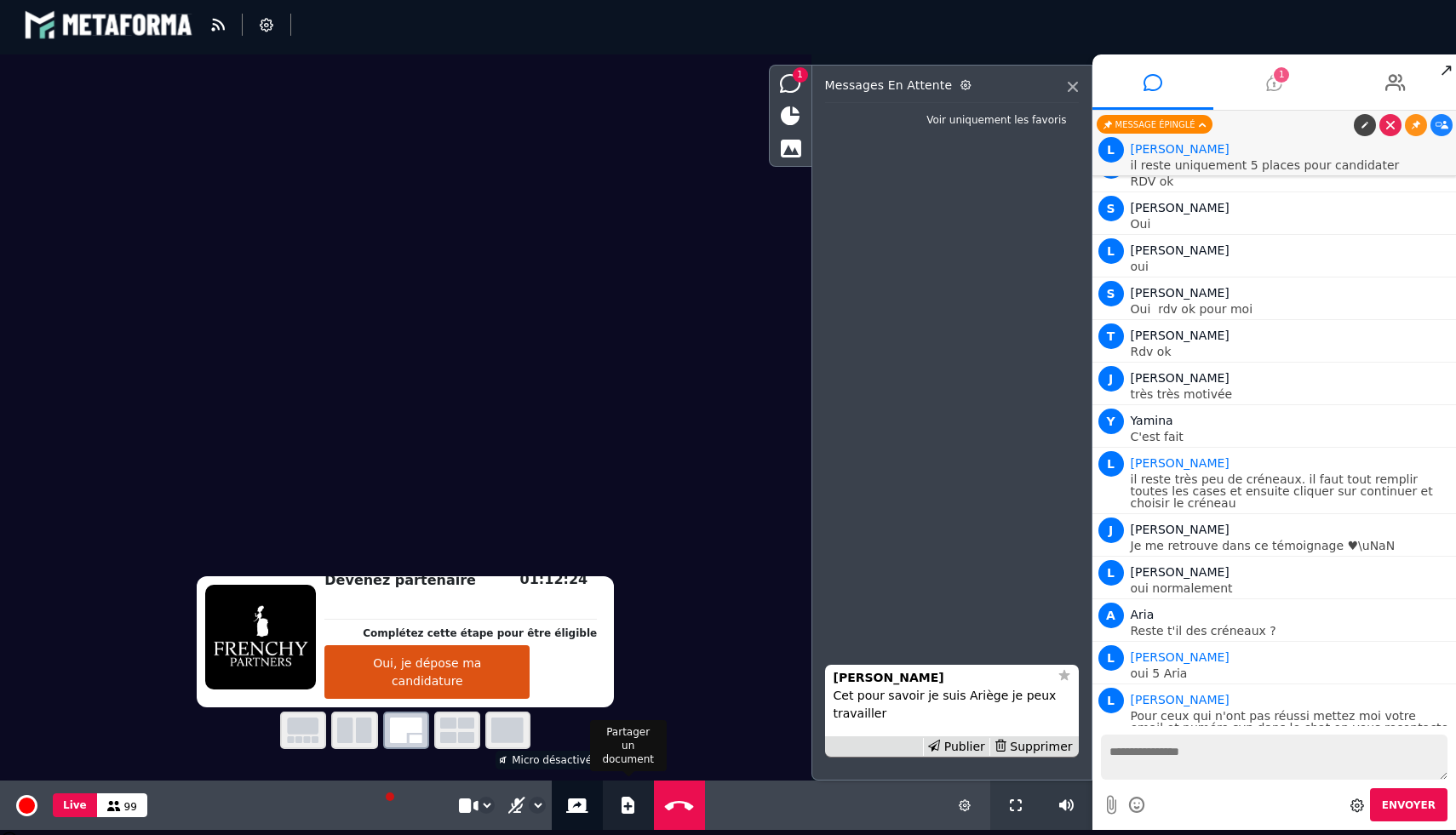
click at [622, 801] on icon at bounding box center [628, 805] width 13 height 17
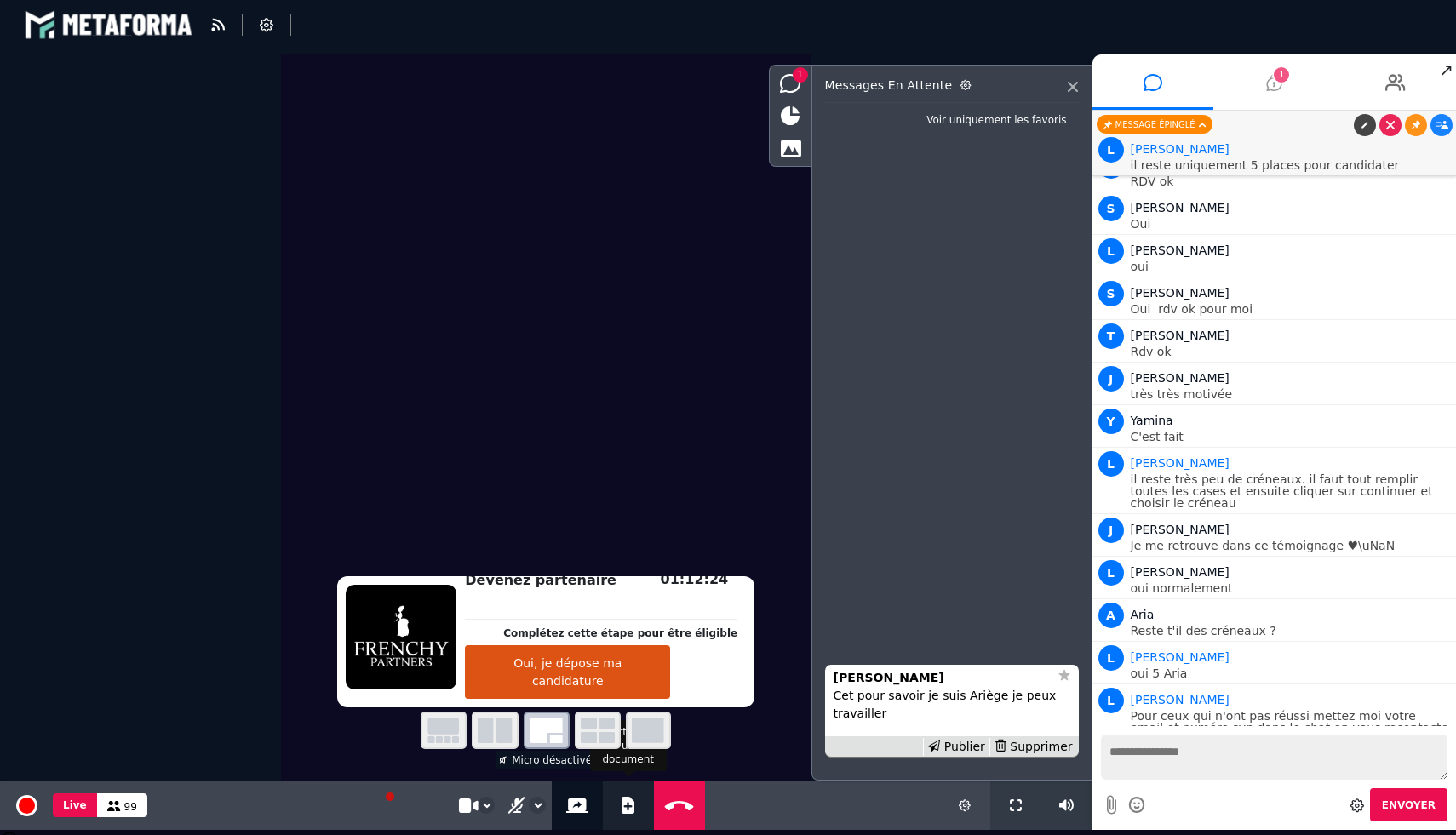
select select "******"
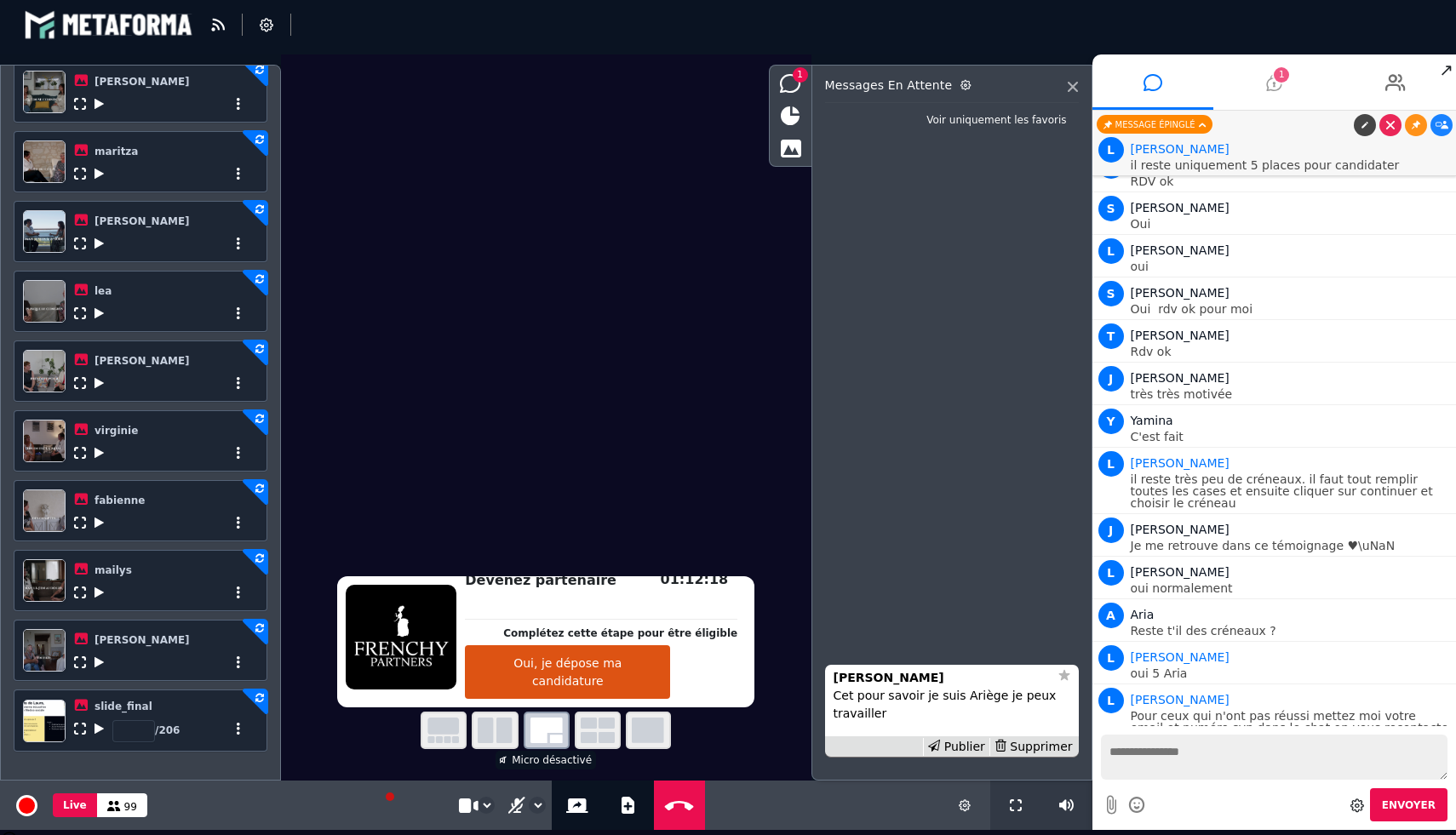
click at [1274, 89] on icon at bounding box center [1274, 83] width 15 height 43
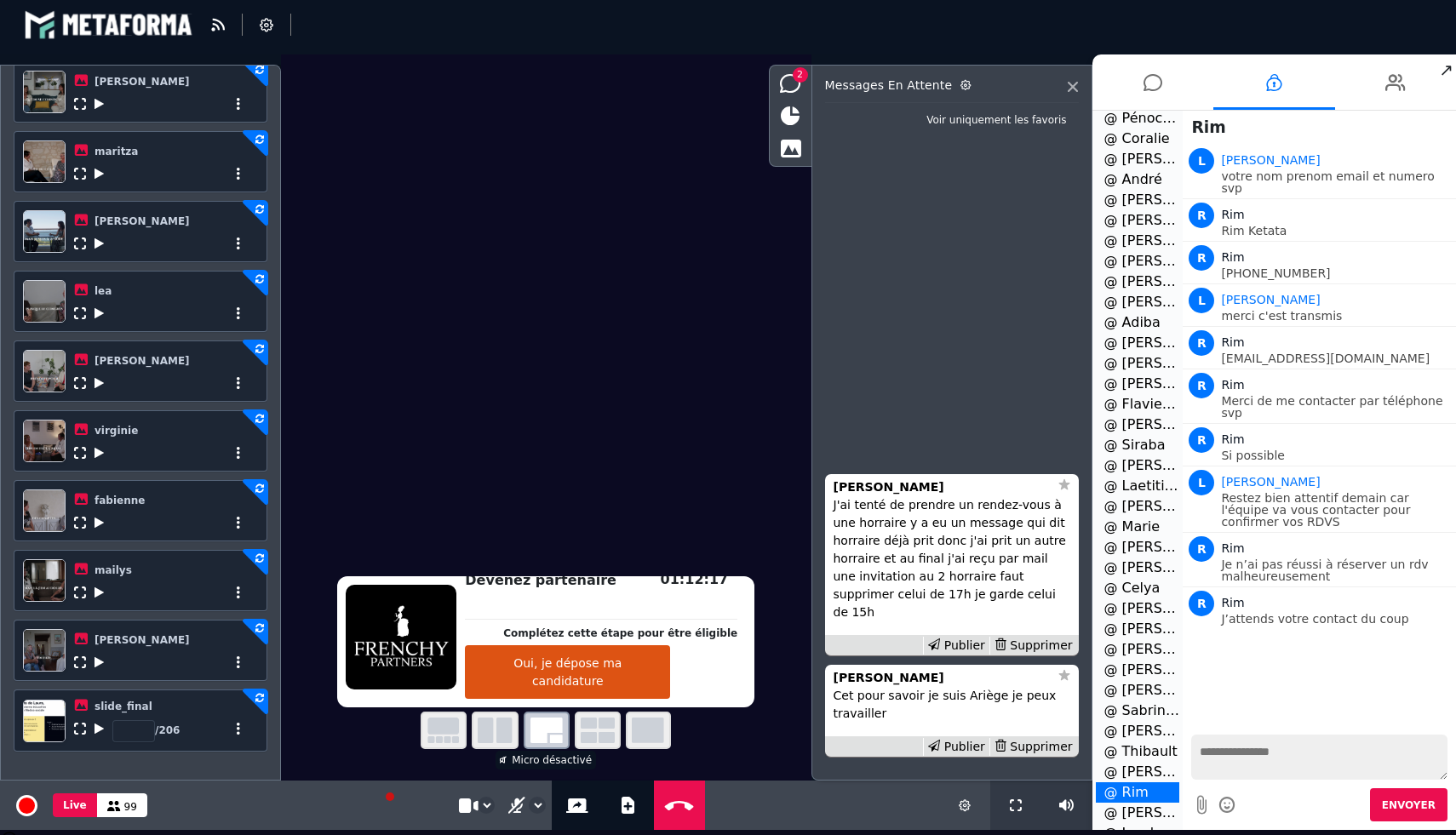
scroll to position [297, 0]
click at [1124, 764] on li "@ [PERSON_NAME] 1" at bounding box center [1137, 761] width 84 height 21
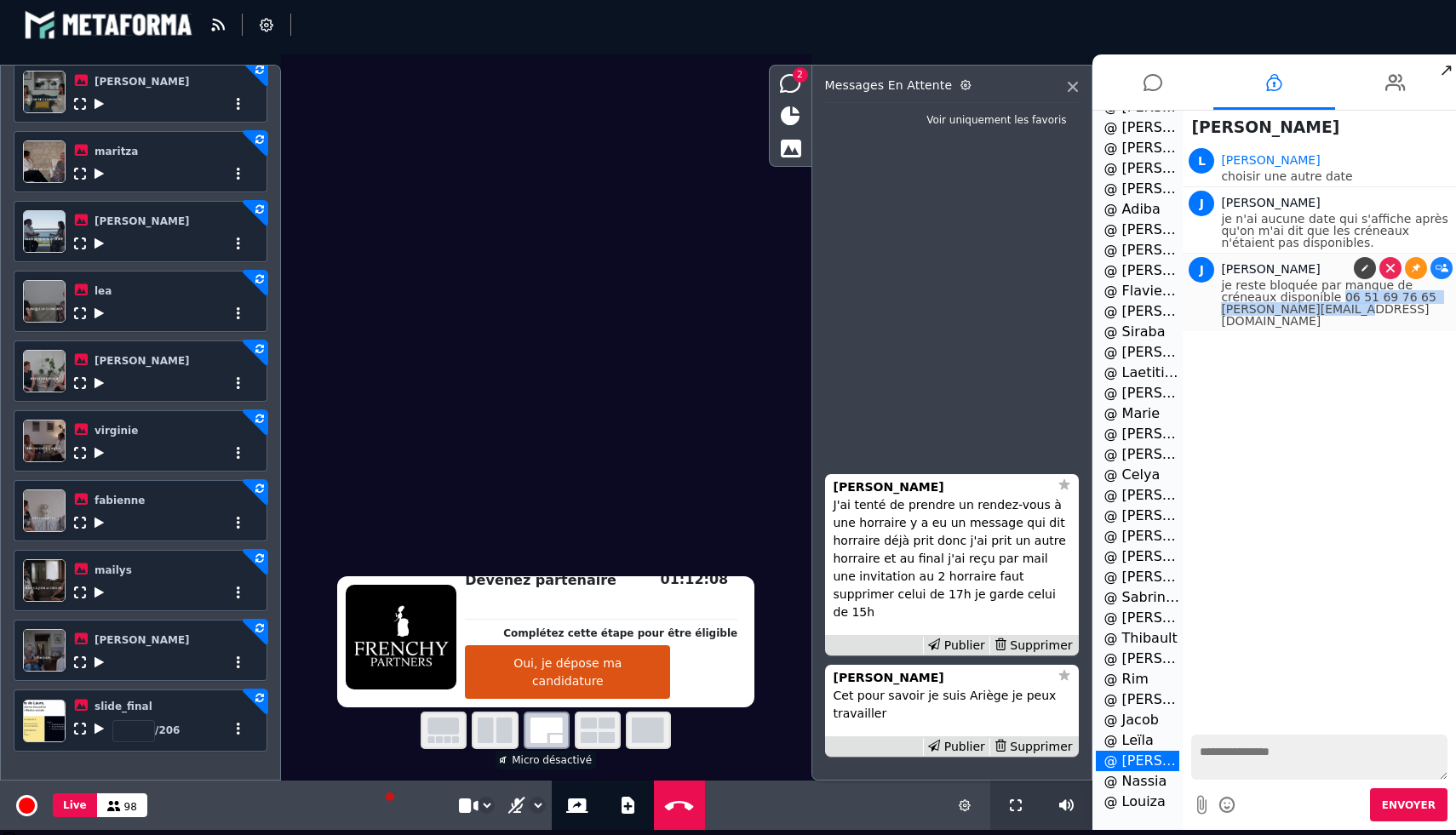
drag, startPoint x: 1362, startPoint y: 309, endPoint x: 1284, endPoint y: 294, distance: 79.4
click at [1284, 294] on p "je reste bloquée par manque de créneaux disponible 06 51 69 76 65 [PERSON_NAME]…" at bounding box center [1336, 303] width 231 height 48
copy p "06 51 69 76 65 [PERSON_NAME][EMAIL_ADDRESS][DOMAIN_NAME]"
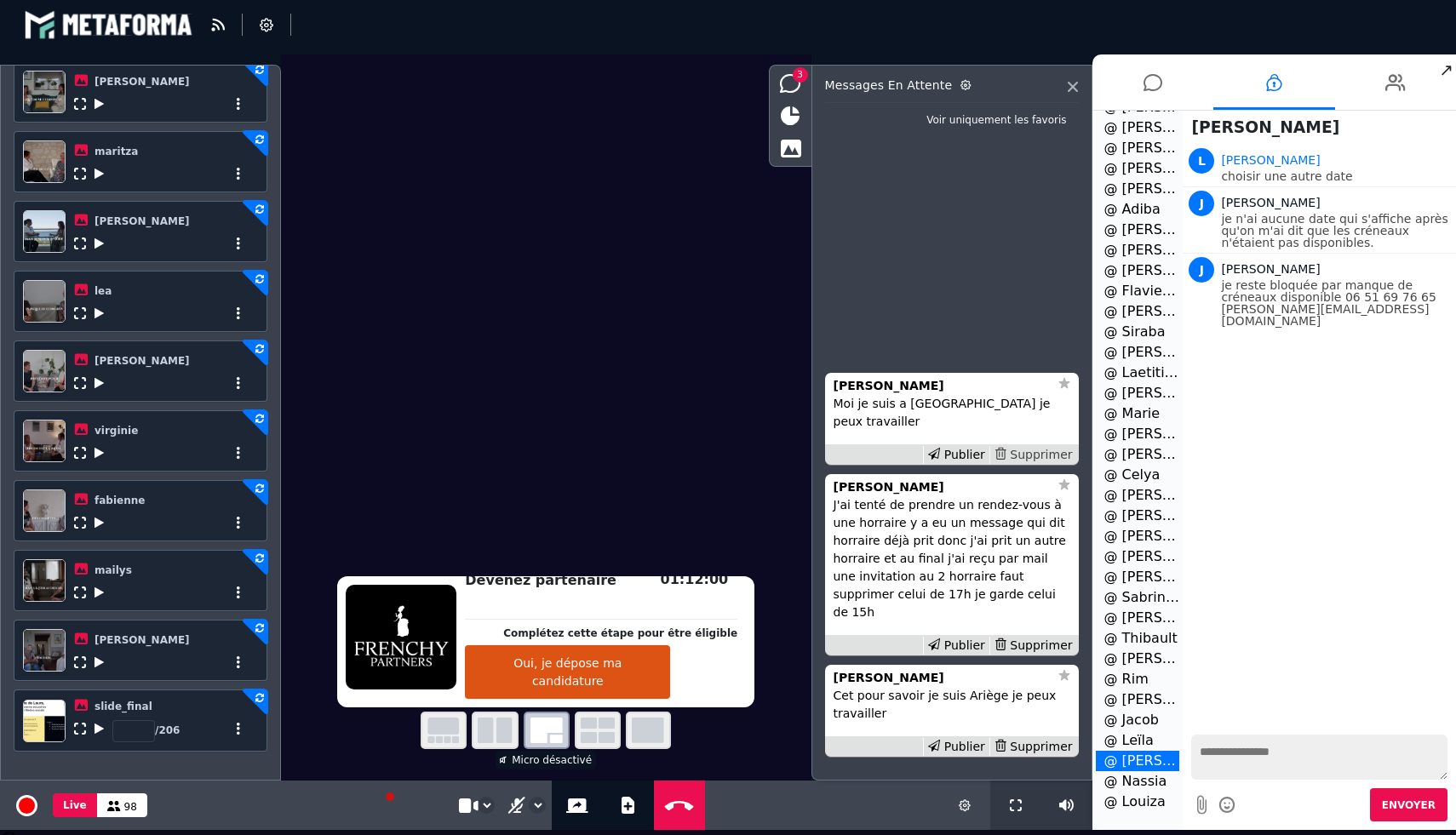
click at [1019, 464] on div "Supprimer" at bounding box center [1033, 455] width 88 height 18
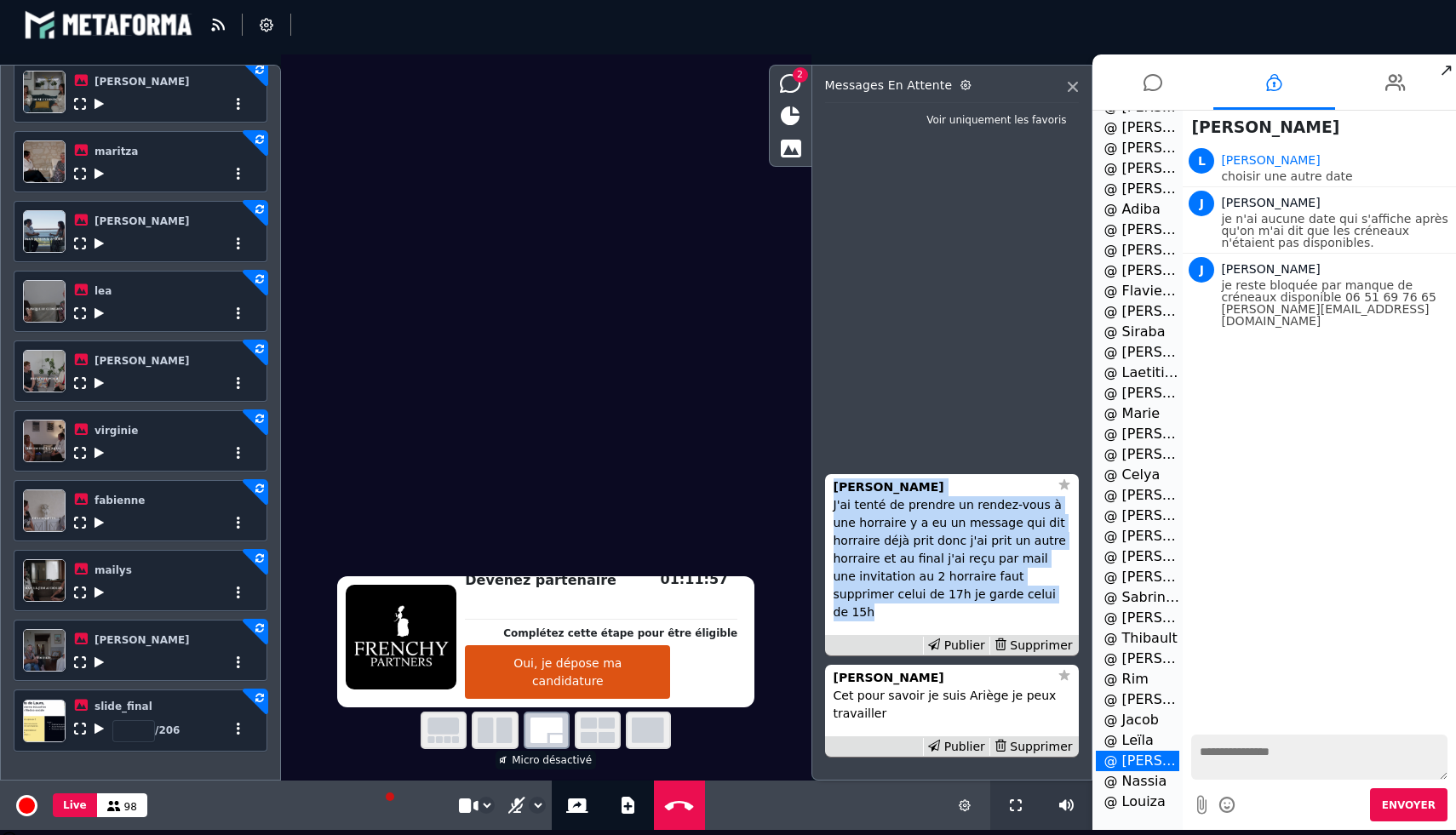
drag, startPoint x: 947, startPoint y: 628, endPoint x: 821, endPoint y: 509, distance: 173.3
click at [821, 509] on div "Messages en attente Voir uniquement les favoris [PERSON_NAME] Cet pour savoir j…" at bounding box center [952, 422] width 281 height 716
copy div "[PERSON_NAME]ai tenté de prendre un rendez-vous à une horraire y a eu un messag…"
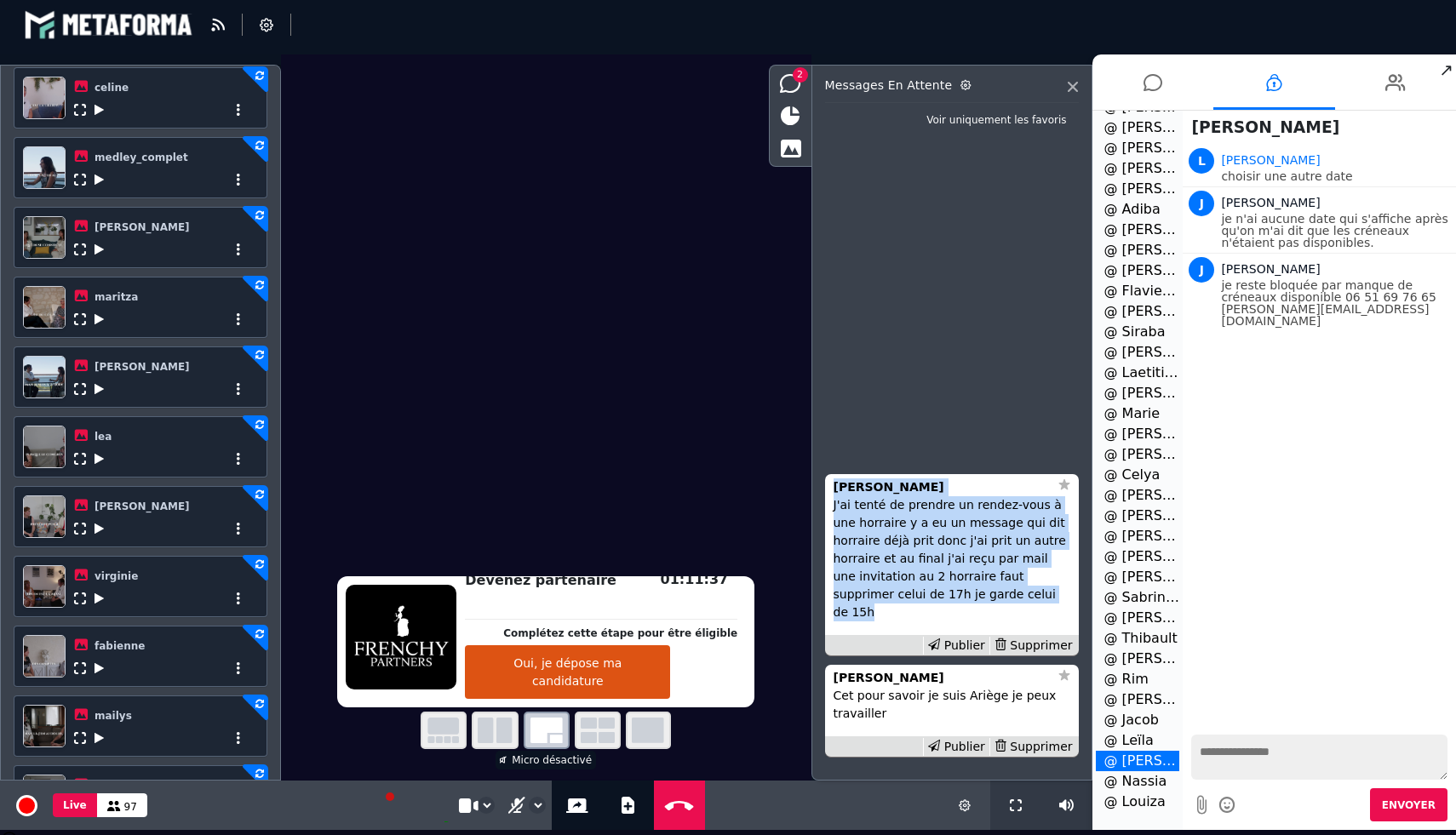
scroll to position [555, 0]
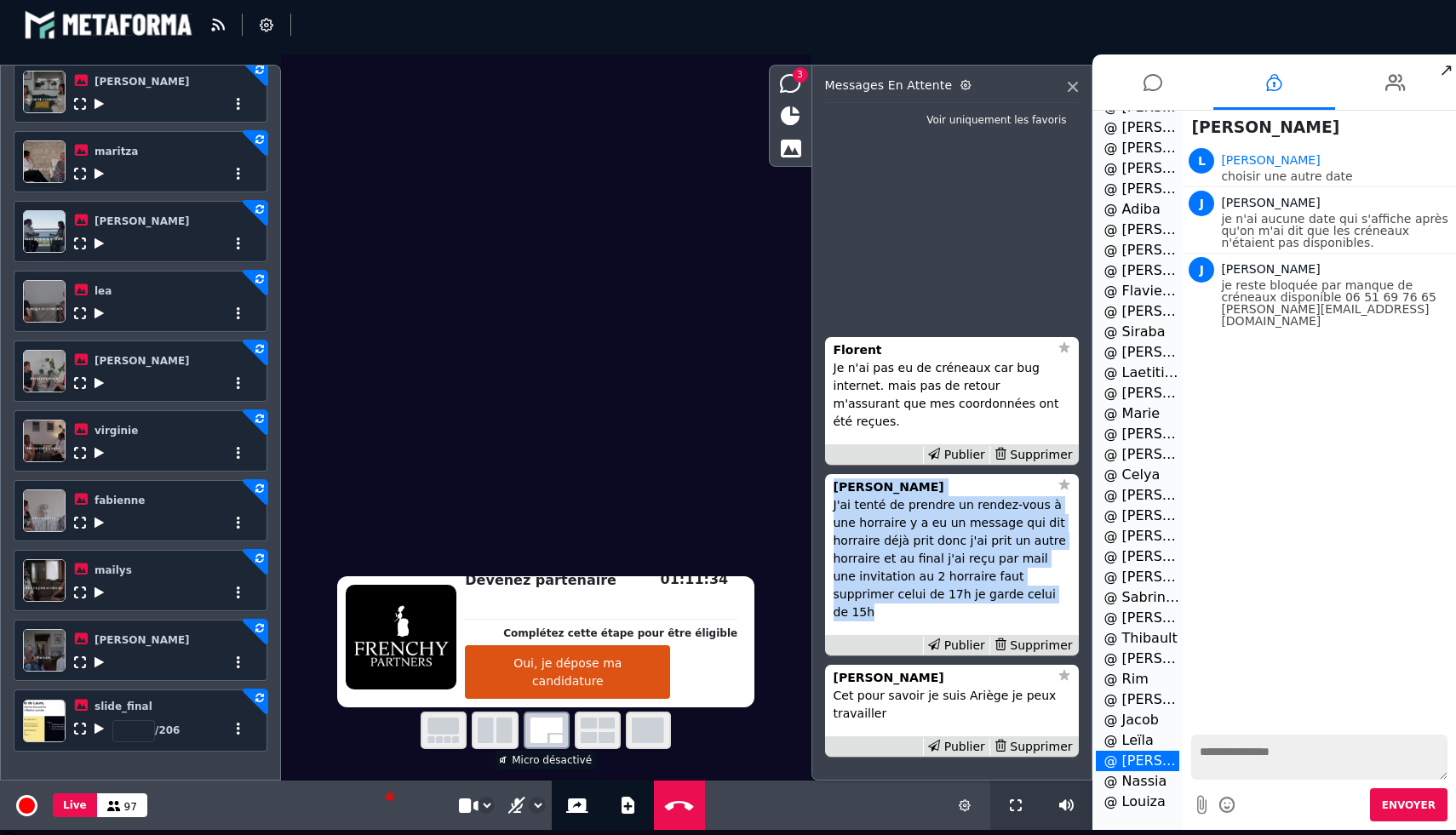
click at [94, 378] on icon at bounding box center [99, 383] width 9 height 12
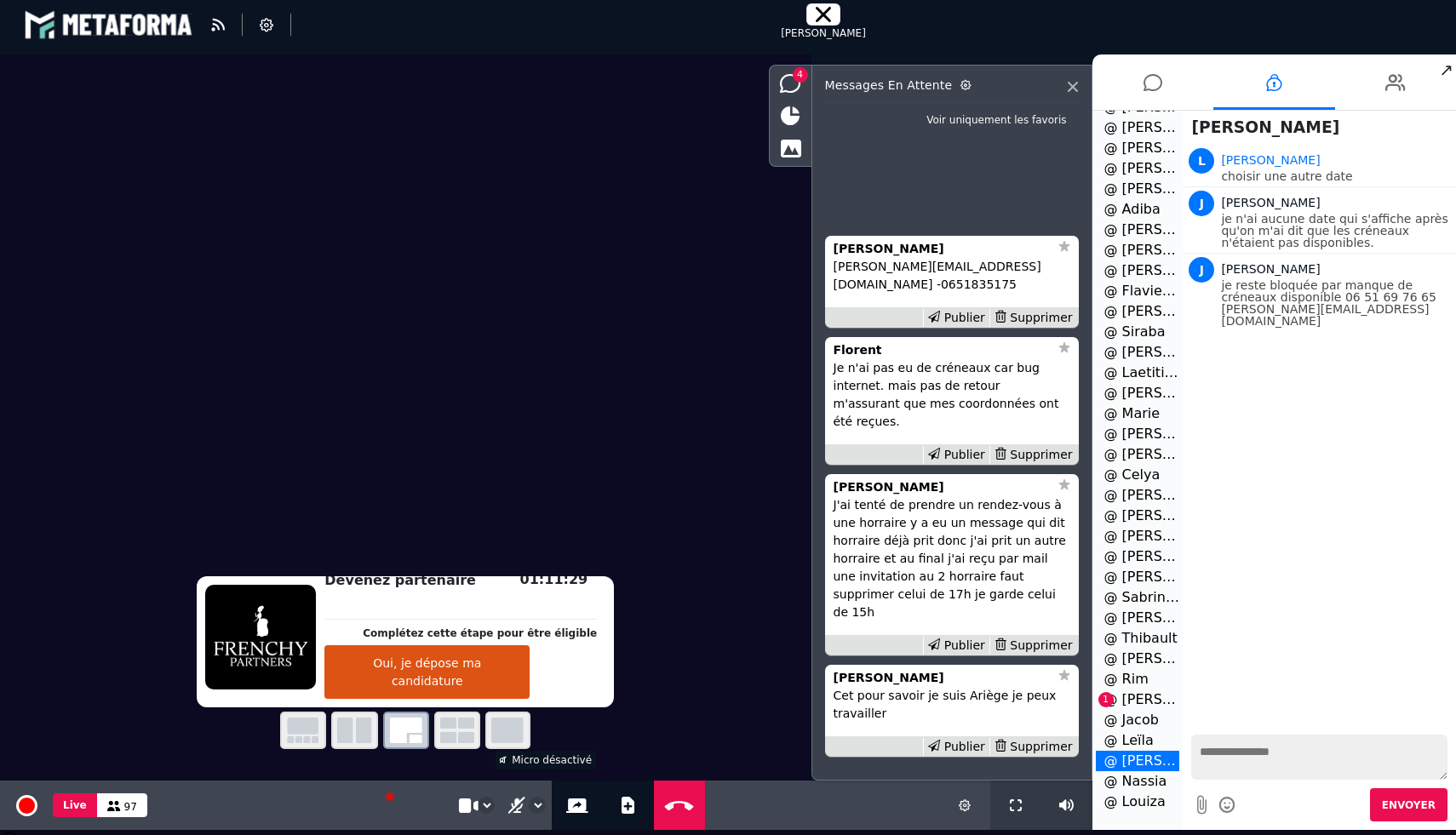
click at [903, 294] on p "[PERSON_NAME][EMAIL_ADDRESS][DOMAIN_NAME] -0651835175" at bounding box center [951, 275] width 237 height 35
copy p "[PERSON_NAME][EMAIL_ADDRESS][DOMAIN_NAME] -0651835175"
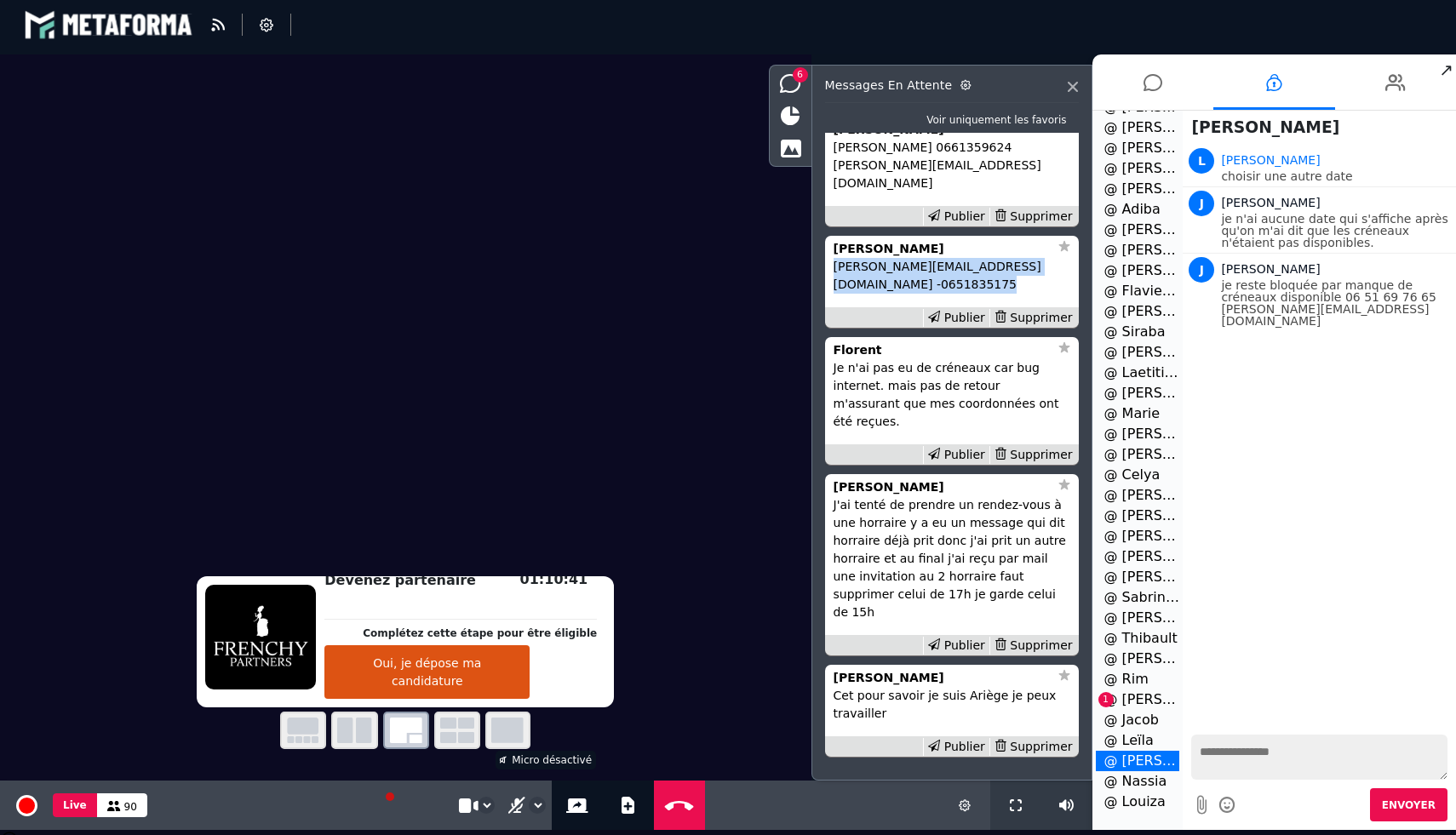
scroll to position [-64, 0]
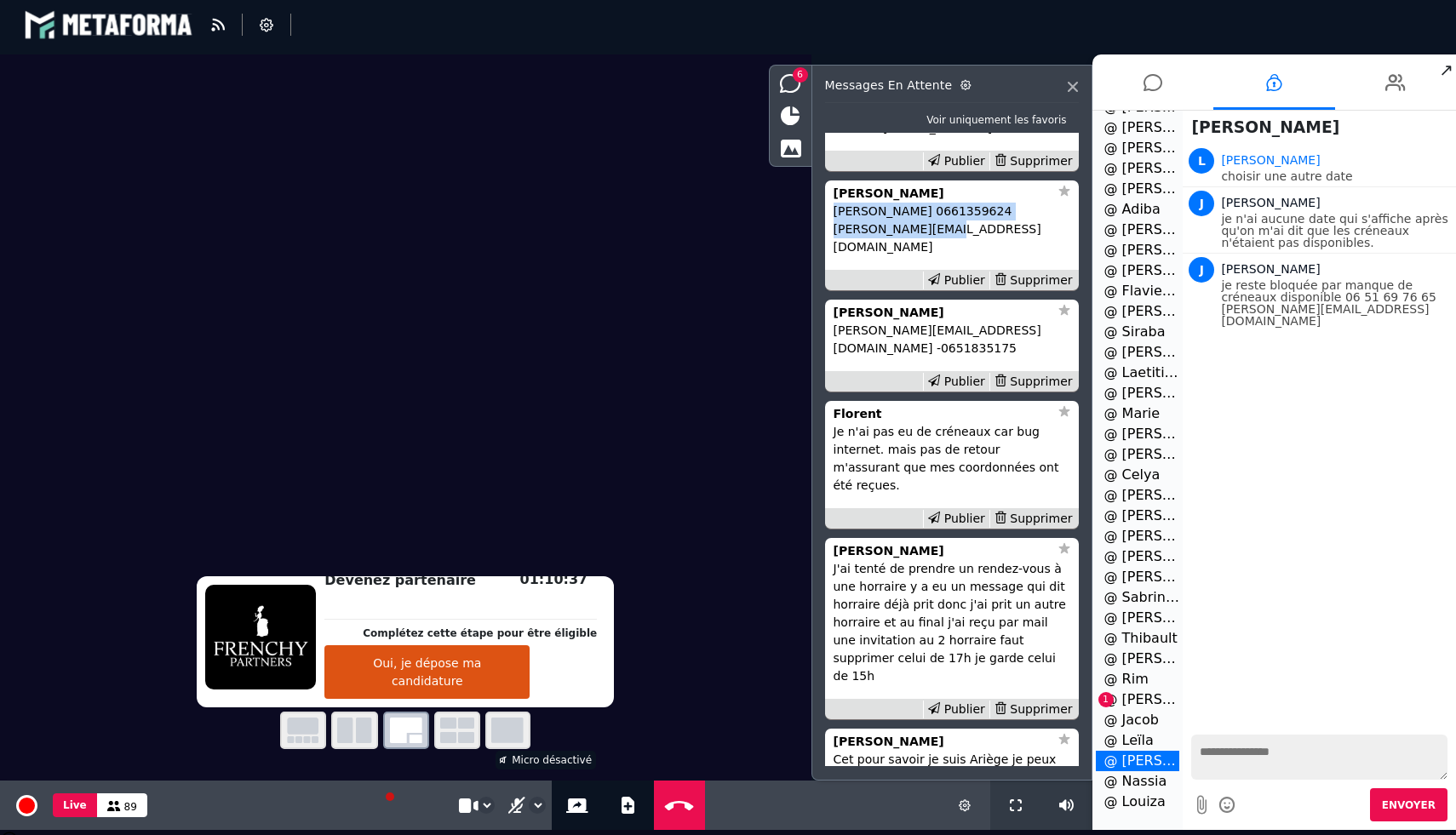
drag, startPoint x: 981, startPoint y: 303, endPoint x: 829, endPoint y: 281, distance: 153.6
click at [829, 281] on li "[PERSON_NAME] 0661359624 [PERSON_NAME][EMAIL_ADDRESS][DOMAIN_NAME] [PERSON_NAME]" at bounding box center [952, 236] width 254 height 111
copy p "[PERSON_NAME] 0661359624 [PERSON_NAME][EMAIL_ADDRESS][DOMAIN_NAME]"
drag, startPoint x: 912, startPoint y: 199, endPoint x: 828, endPoint y: 144, distance: 100.4
click at [828, 144] on li "Leïla Je suis Leïla fonctionnaire je ne suis pas arrivé à prendre rendez vous m…" at bounding box center [952, 117] width 254 height 111
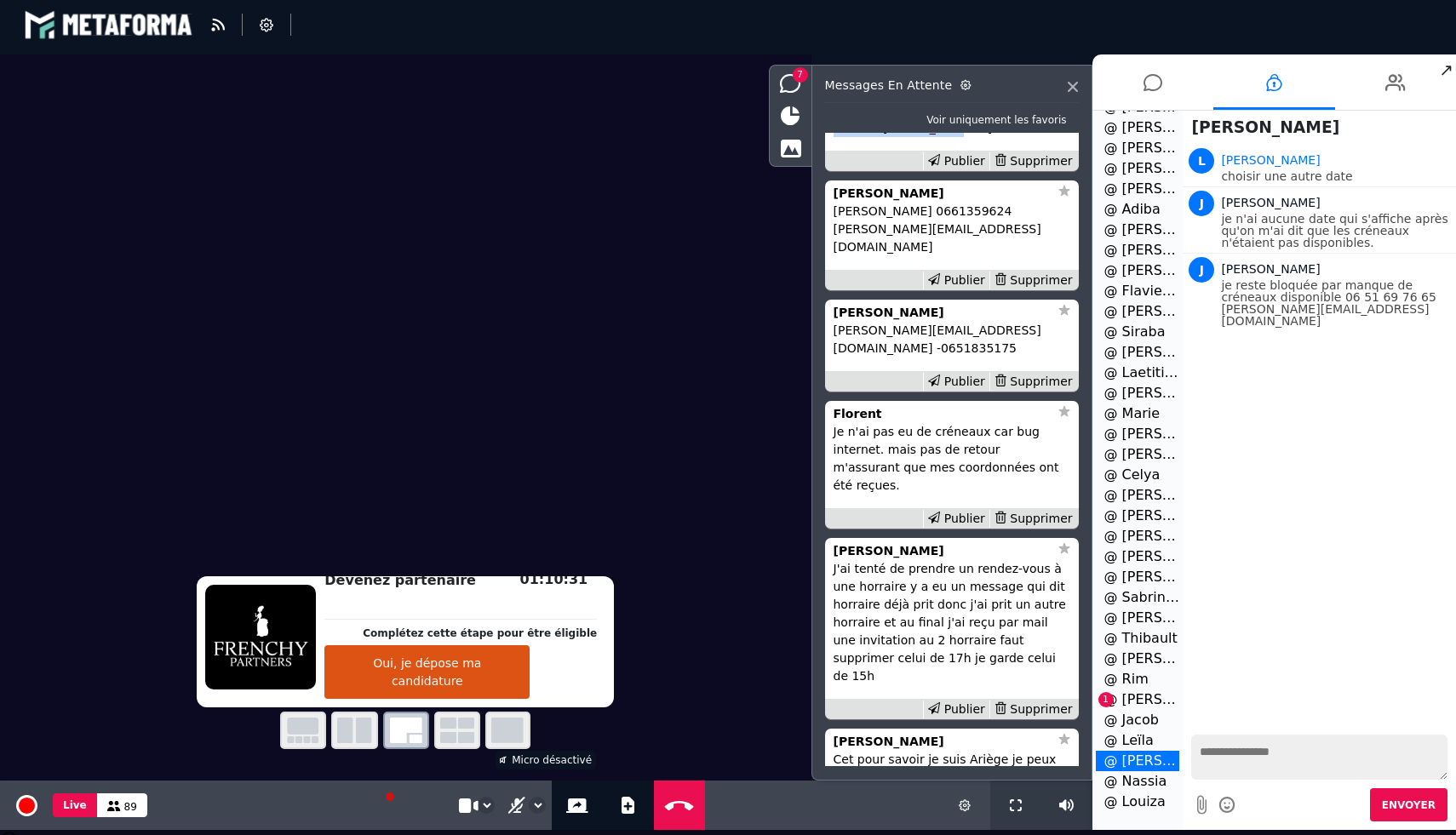
copy div "Leïla Je suis Leïla fonctionnaire je ne suis pas arrivé à prendre rendez vous m…"
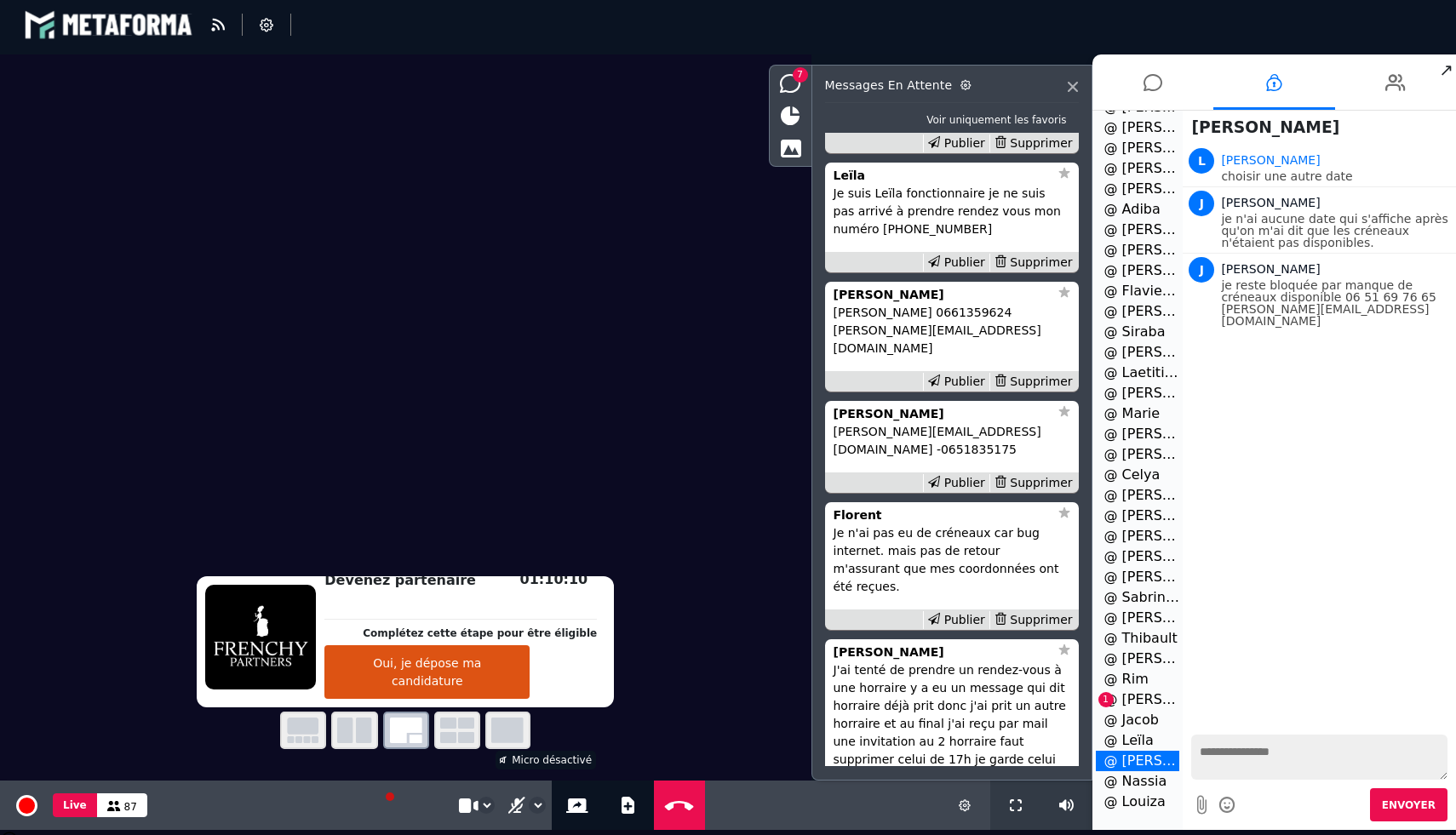
drag, startPoint x: 910, startPoint y: 184, endPoint x: 936, endPoint y: 159, distance: 36.1
click at [936, 119] on p "Je n'ai pas réussi: [EMAIL_ADDRESS][URL][DOMAIN_NAME] 0652648313" at bounding box center [951, 101] width 237 height 35
copy p "[EMAIL_ADDRESS][URL][DOMAIN_NAME] 0652648313"
click at [622, 812] on icon at bounding box center [628, 805] width 13 height 17
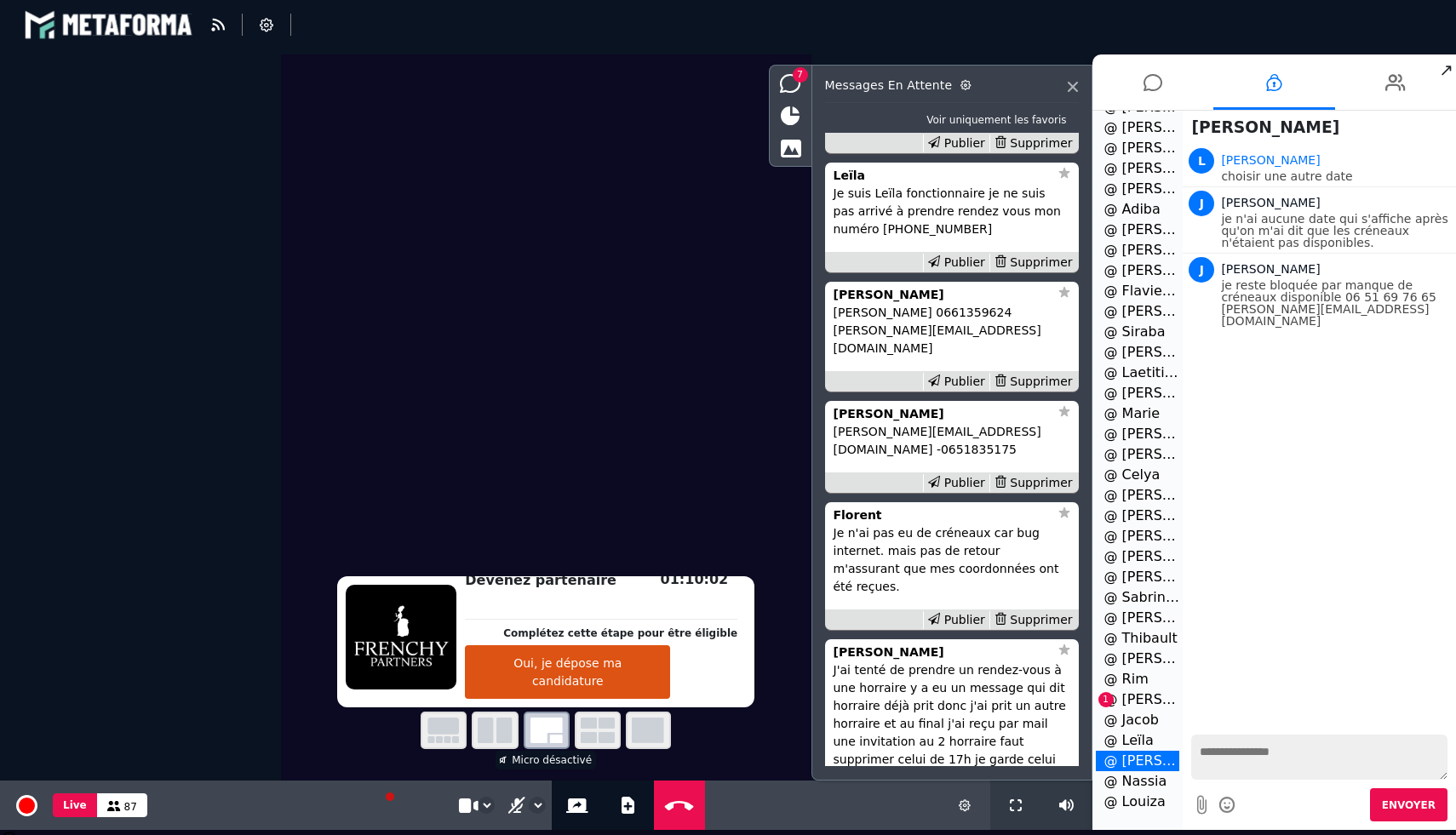
select select "******"
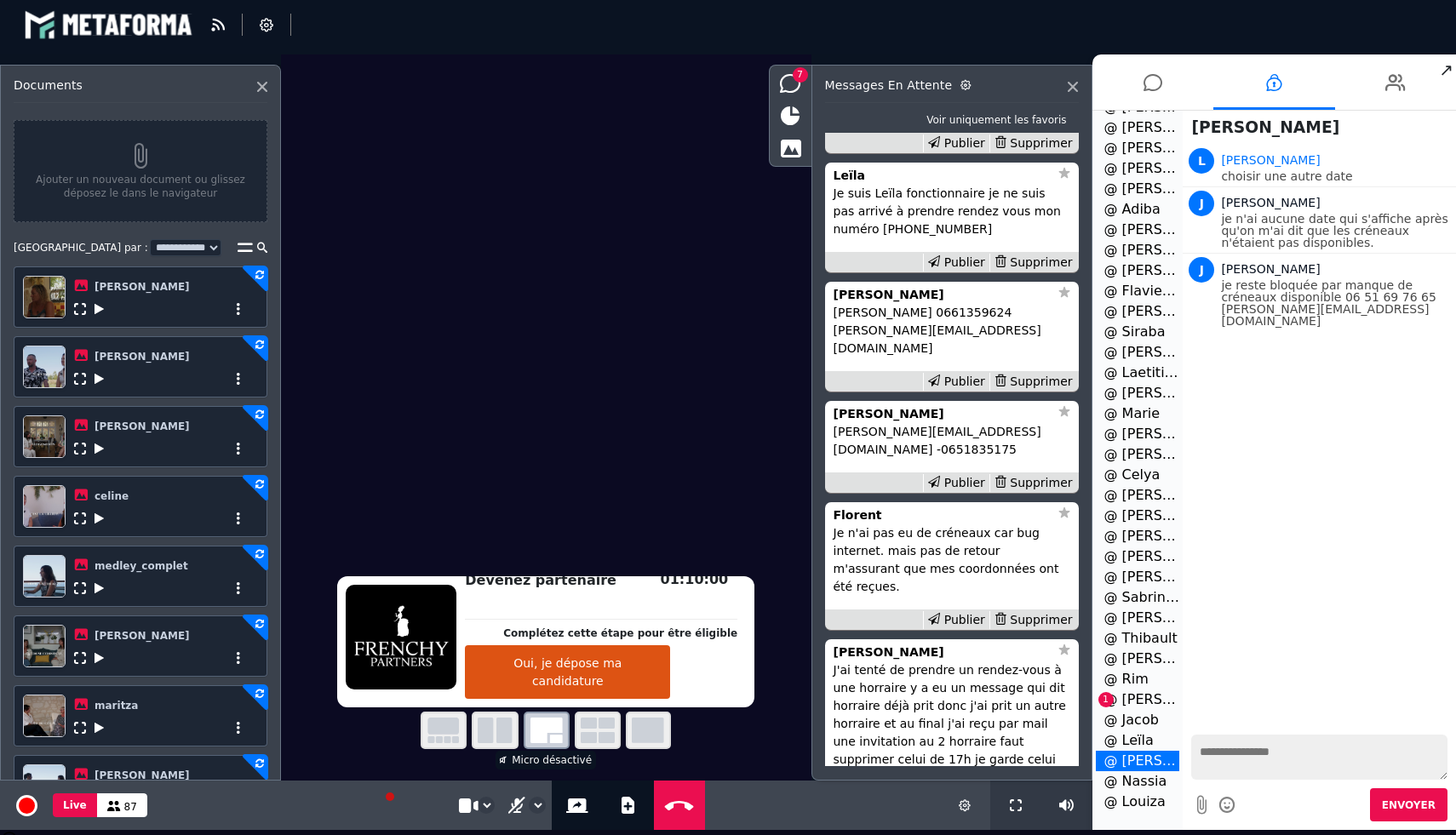
click at [94, 451] on icon at bounding box center [99, 448] width 9 height 12
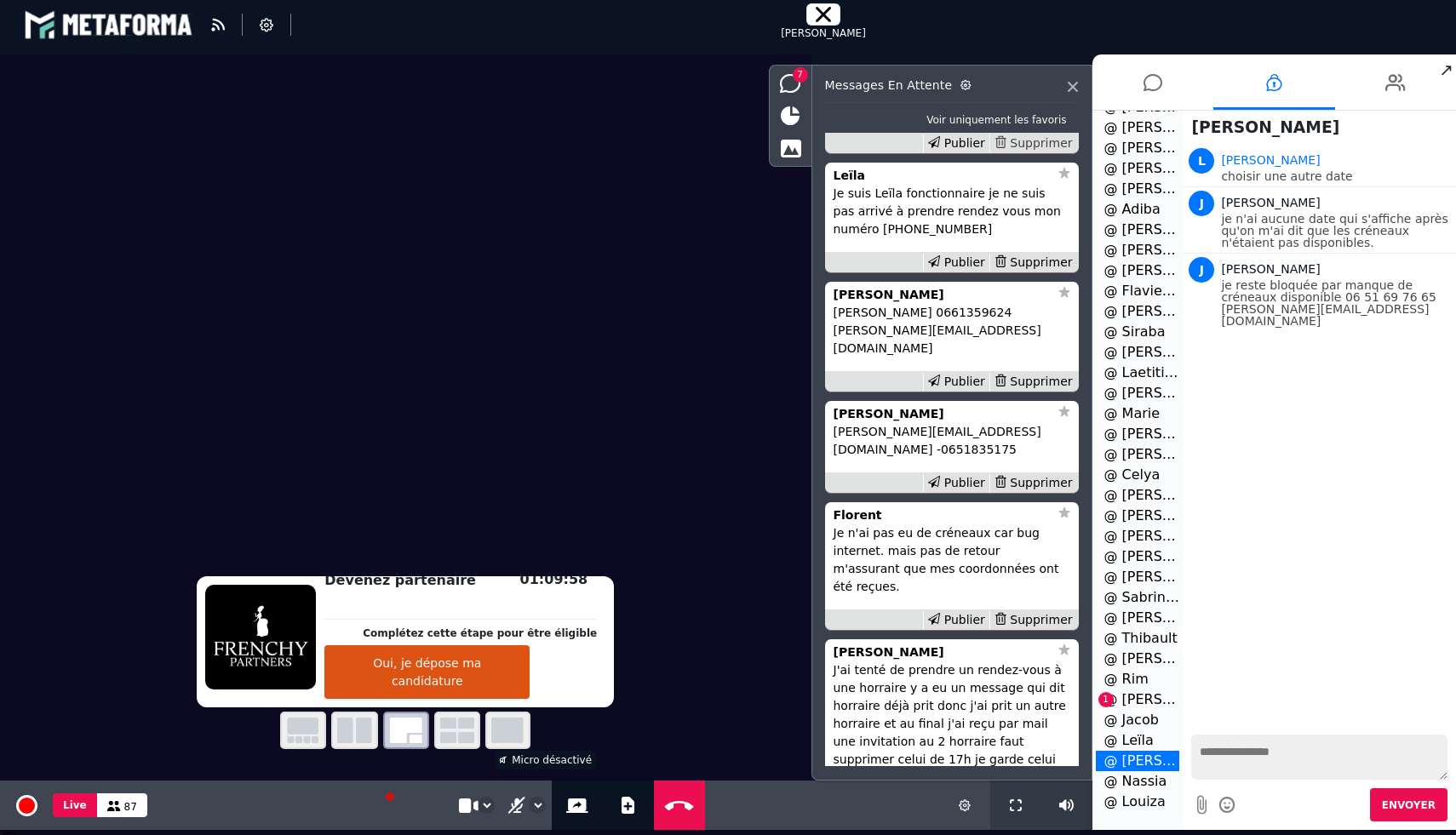
click at [1032, 152] on div "Supprimer" at bounding box center [1033, 143] width 88 height 18
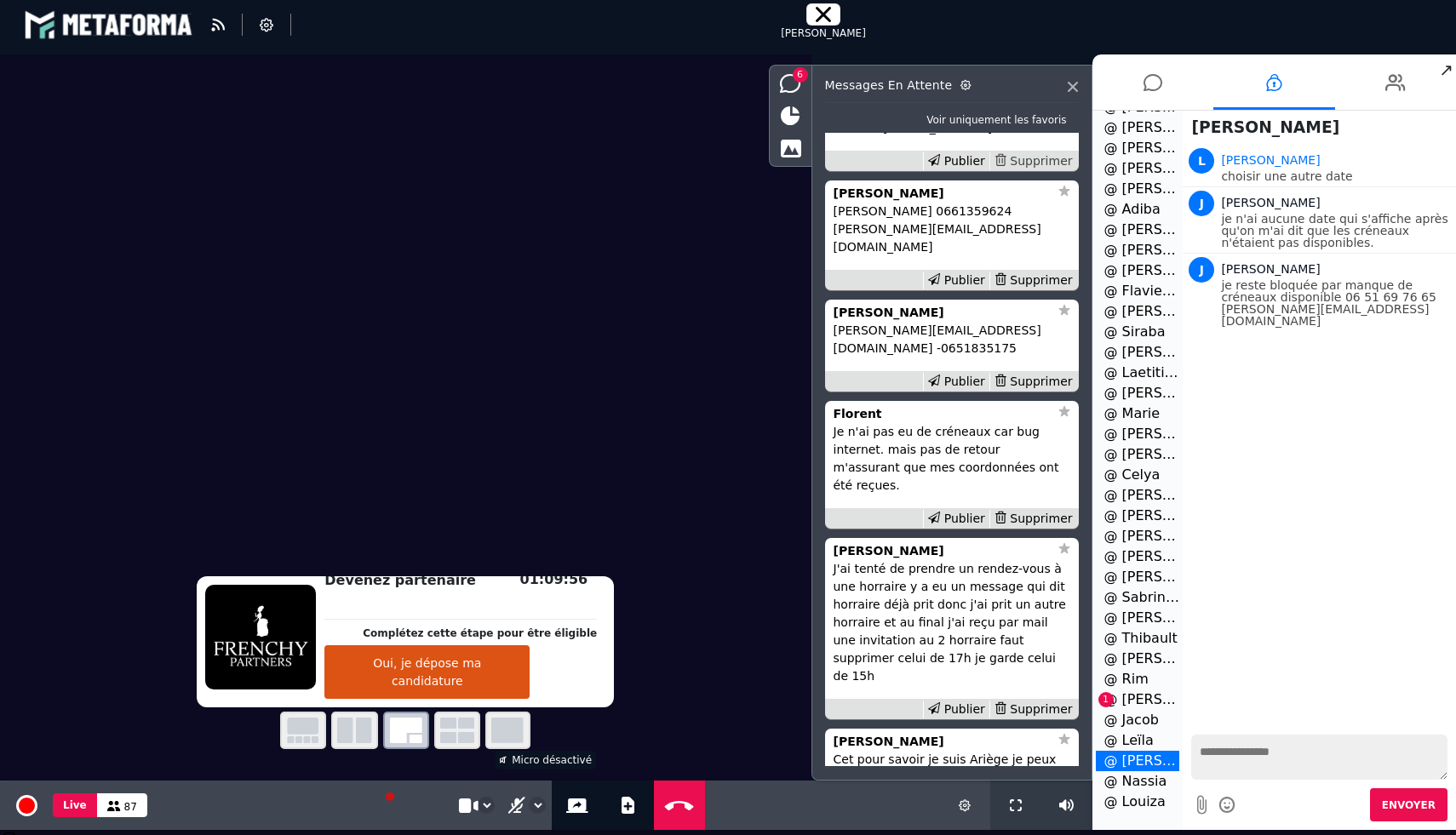
click at [1027, 171] on div "Supprimer" at bounding box center [1033, 162] width 88 height 18
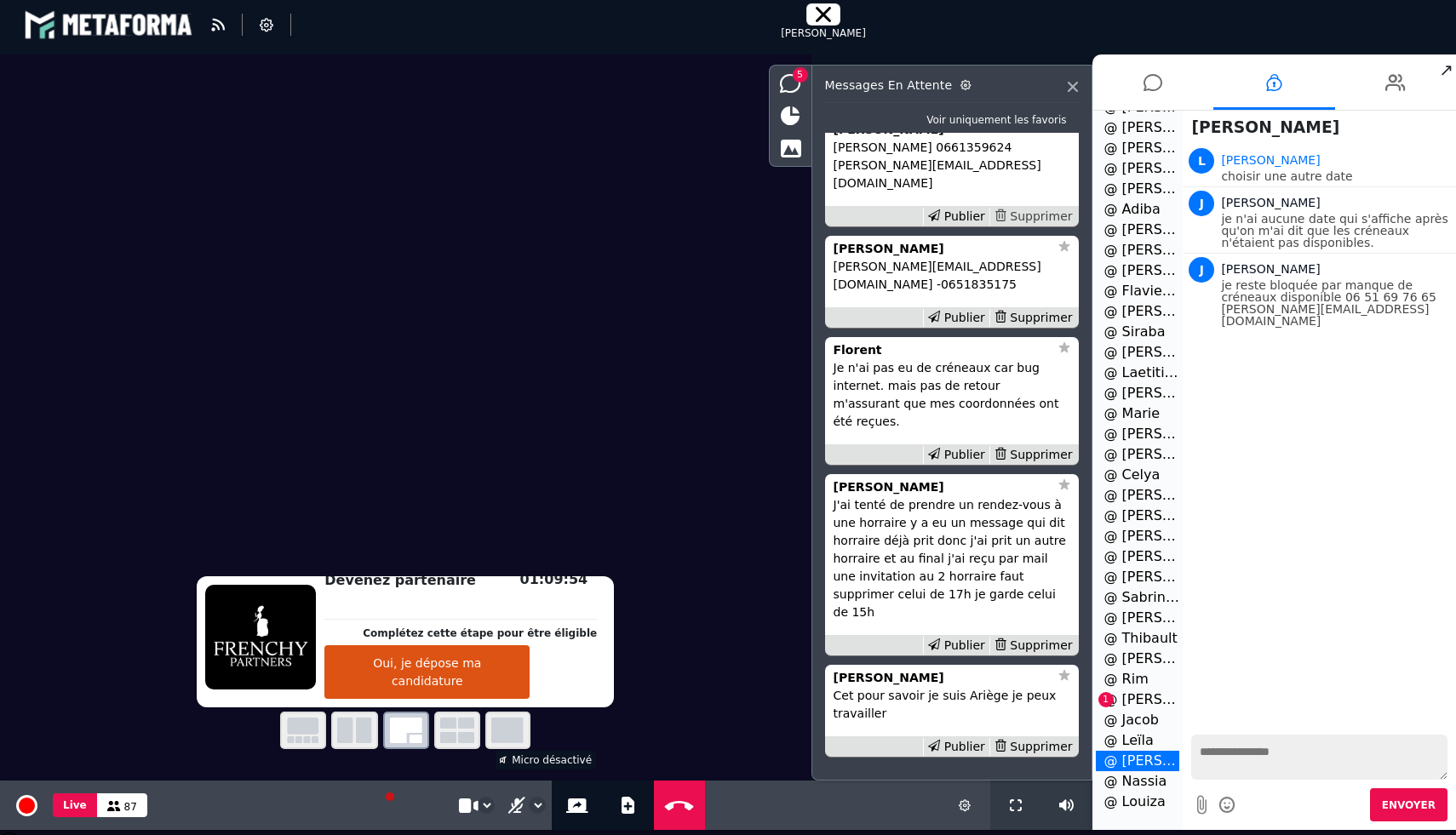
click at [1028, 226] on div "Supprimer" at bounding box center [1033, 217] width 88 height 18
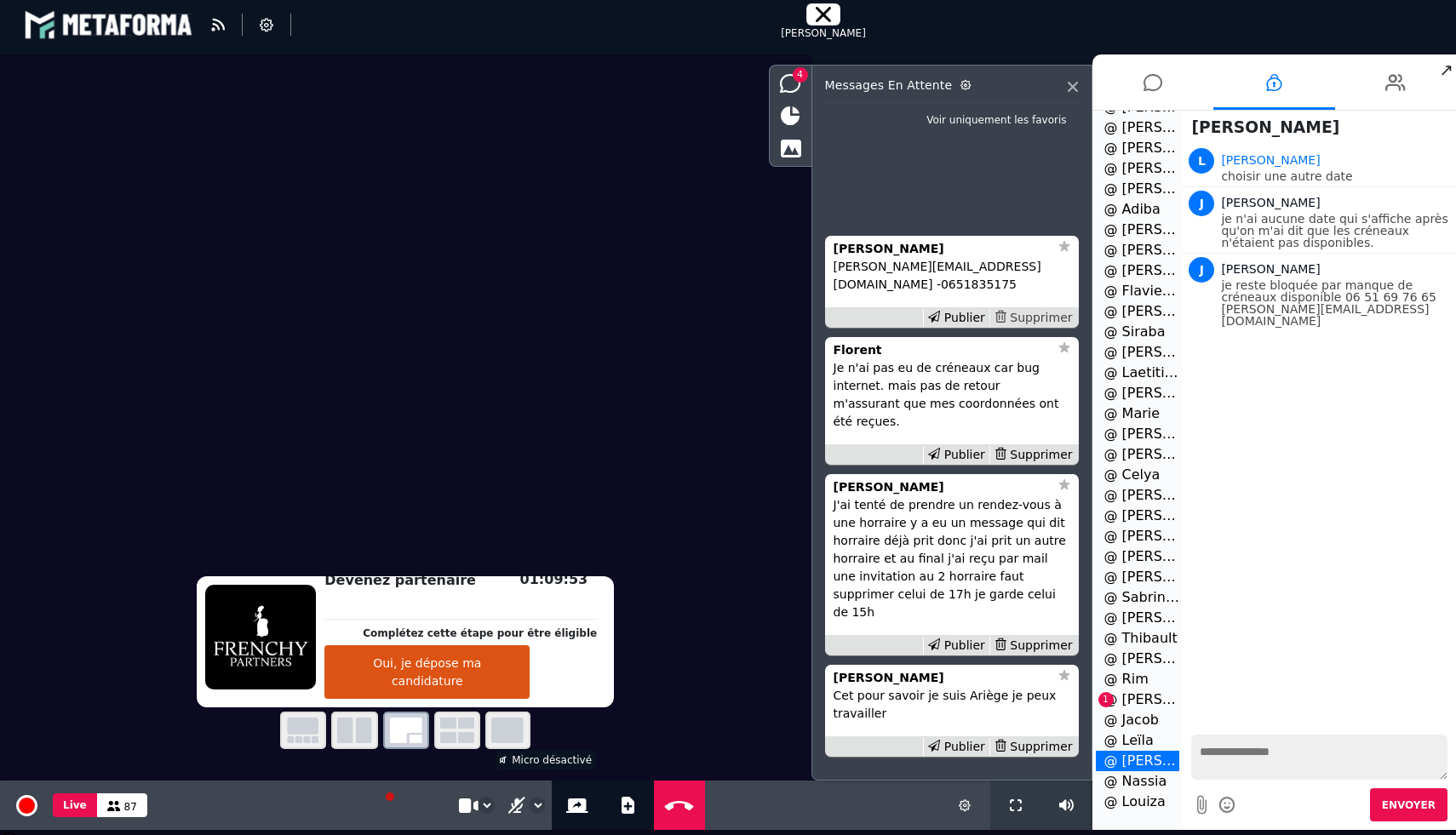
click at [1030, 327] on div "Supprimer" at bounding box center [1033, 318] width 88 height 18
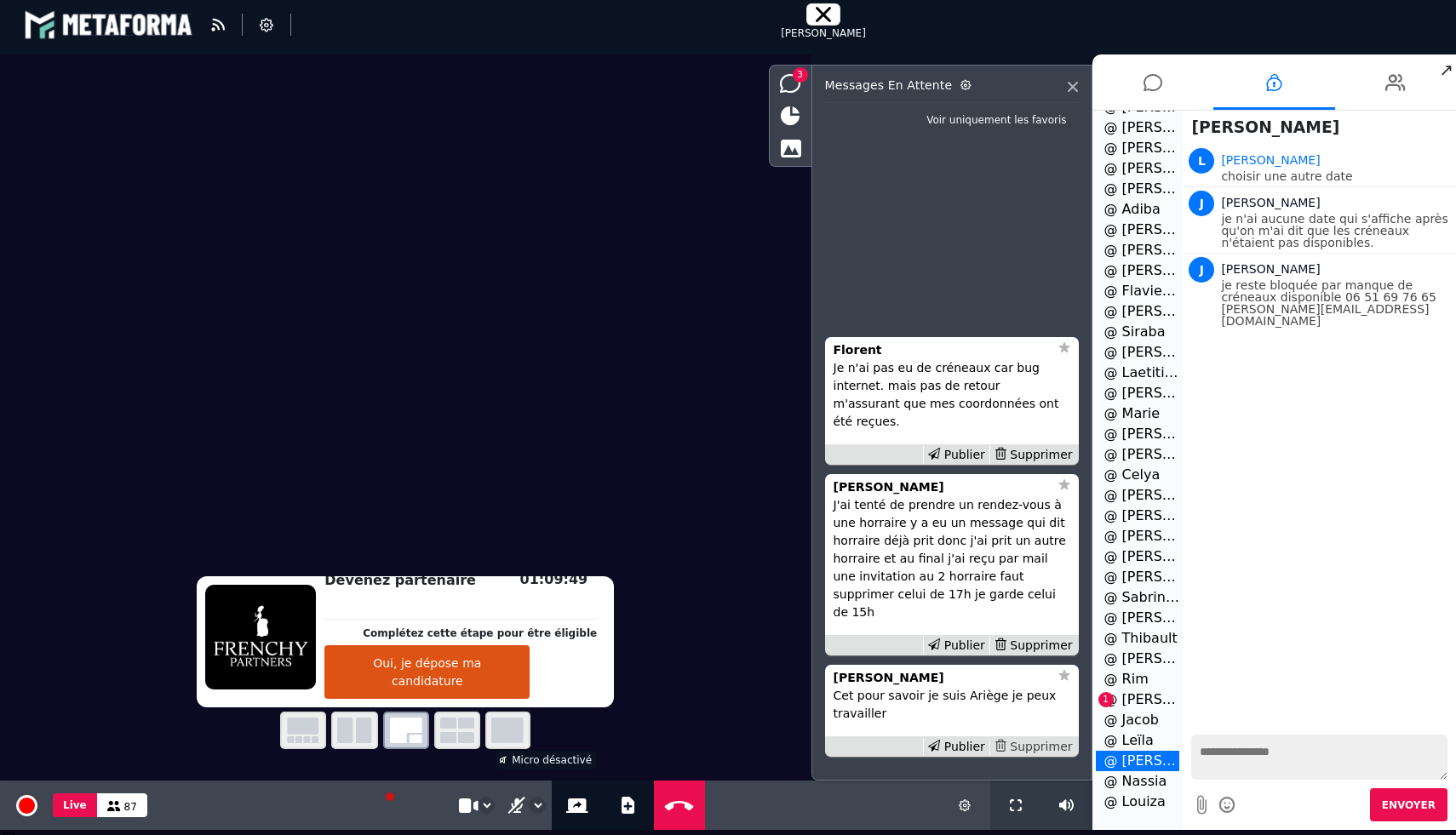
click at [1032, 741] on div "Supprimer" at bounding box center [1033, 747] width 88 height 18
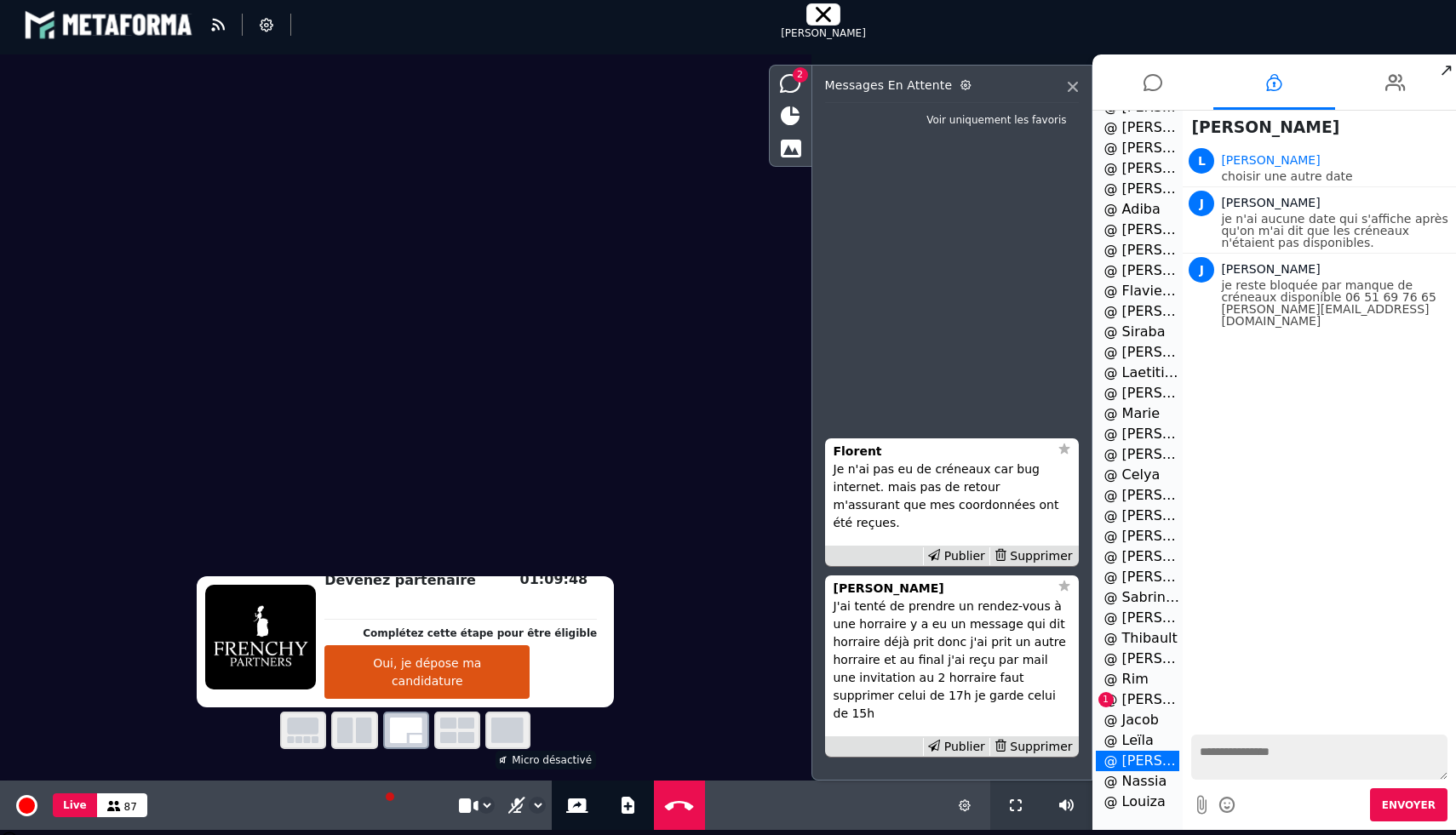
click at [1149, 698] on li "@ [PERSON_NAME] 1" at bounding box center [1137, 700] width 84 height 21
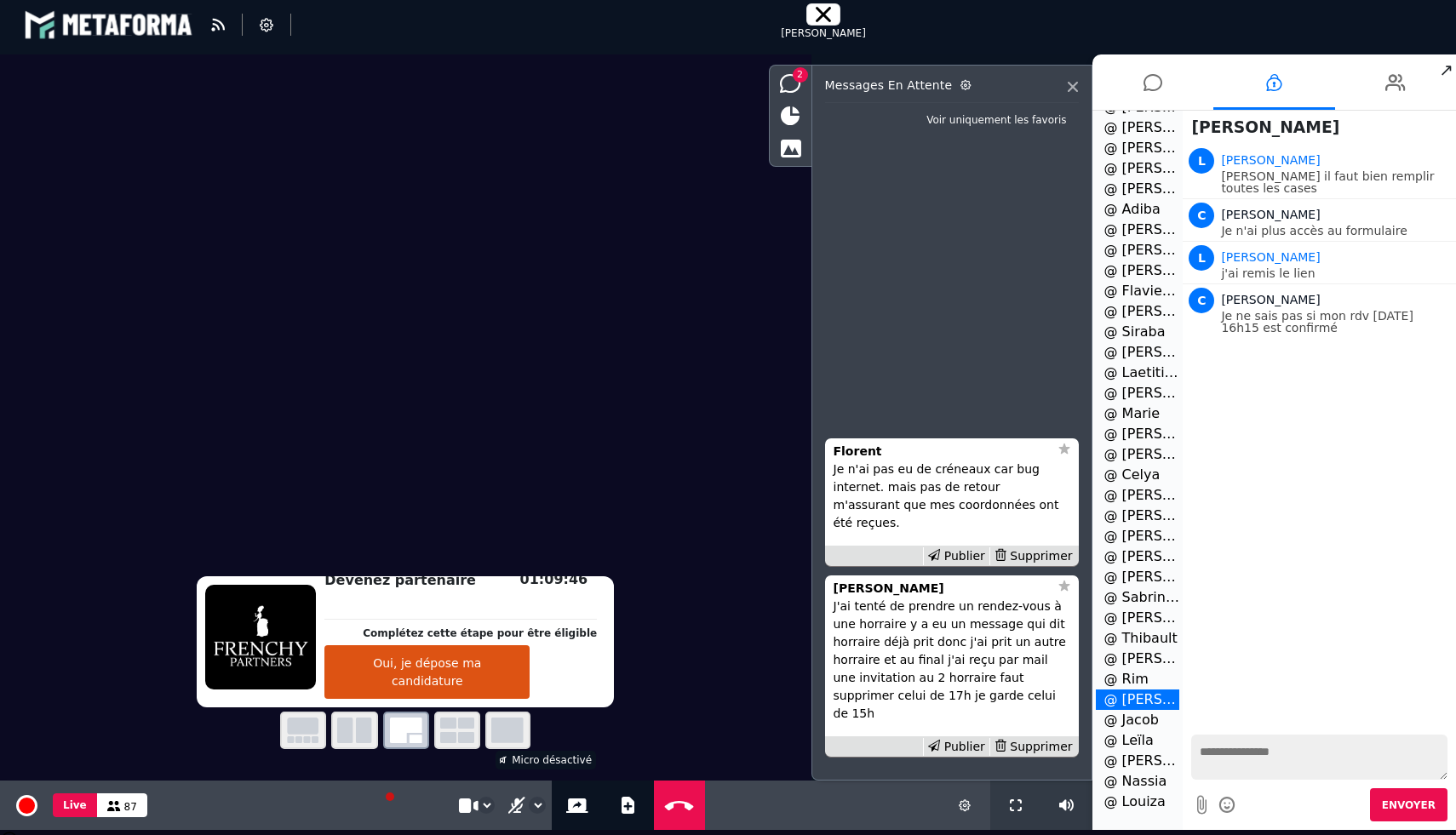
click at [1244, 771] on textarea at bounding box center [1319, 757] width 256 height 45
type textarea "**********"
click at [860, 458] on strong "Florent" at bounding box center [857, 451] width 48 height 14
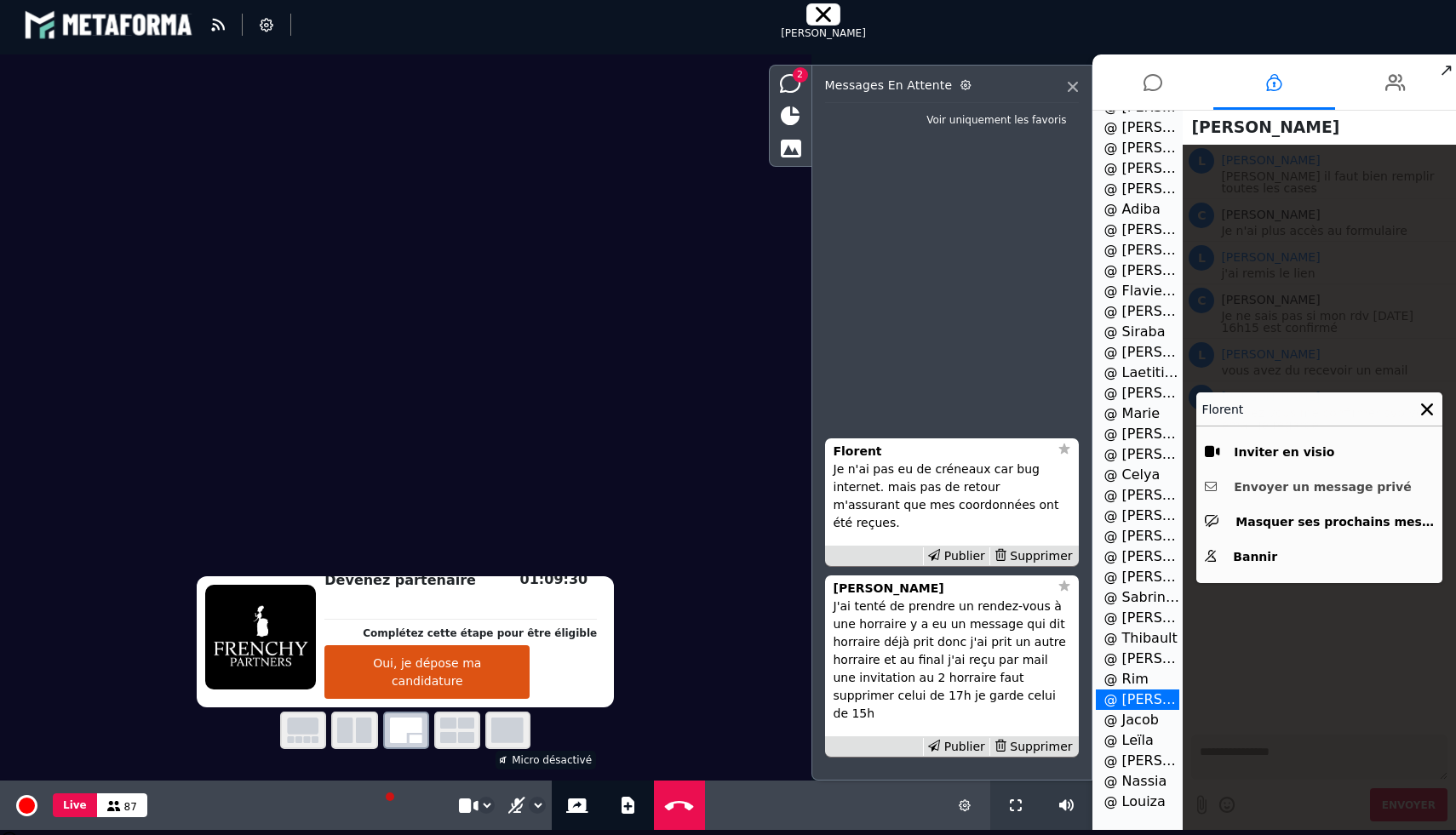
click at [1262, 494] on button "Envoyer un message privé" at bounding box center [1319, 486] width 229 height 26
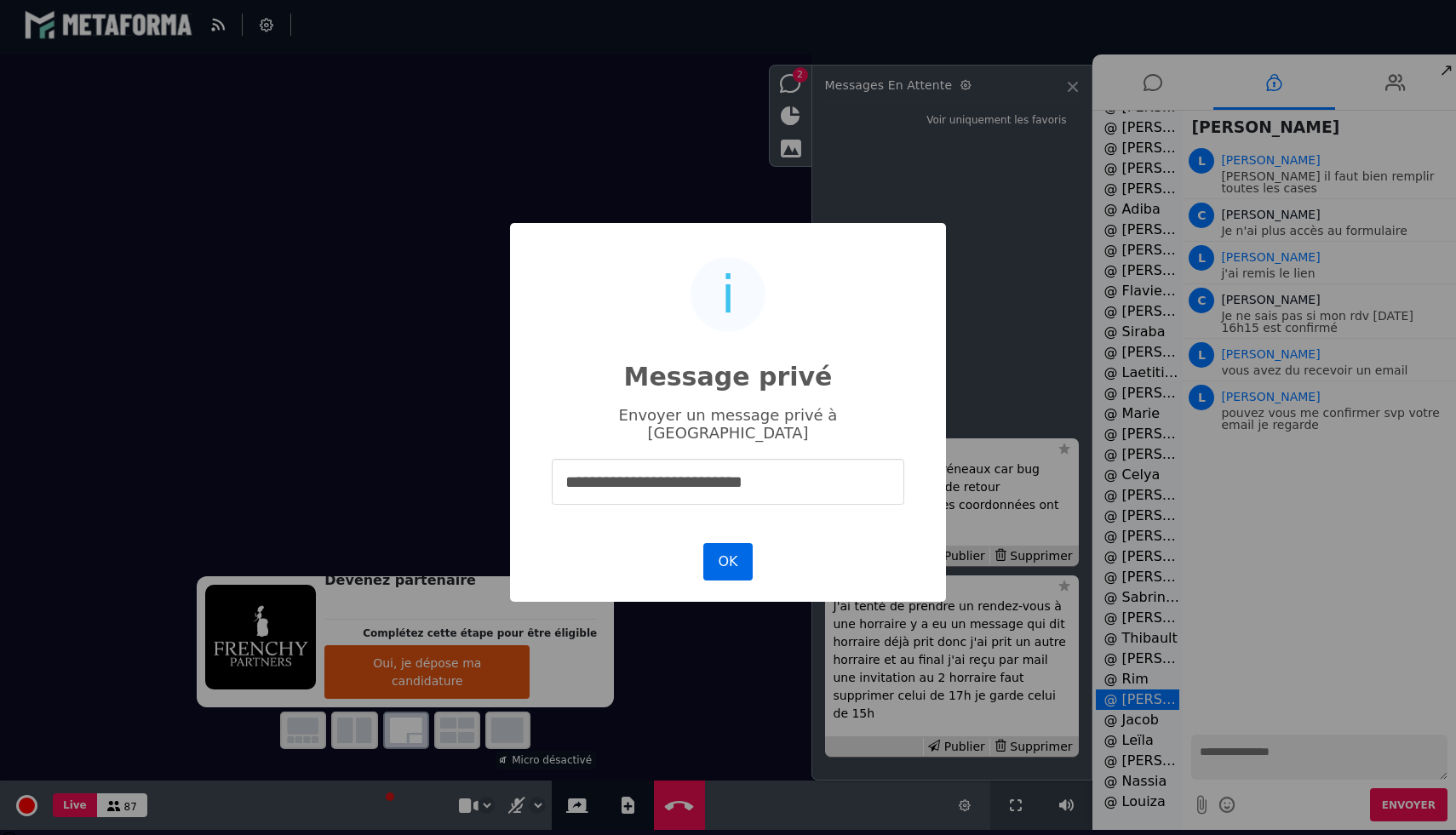
type input "**********"
click at [742, 557] on button "OK" at bounding box center [728, 561] width 49 height 37
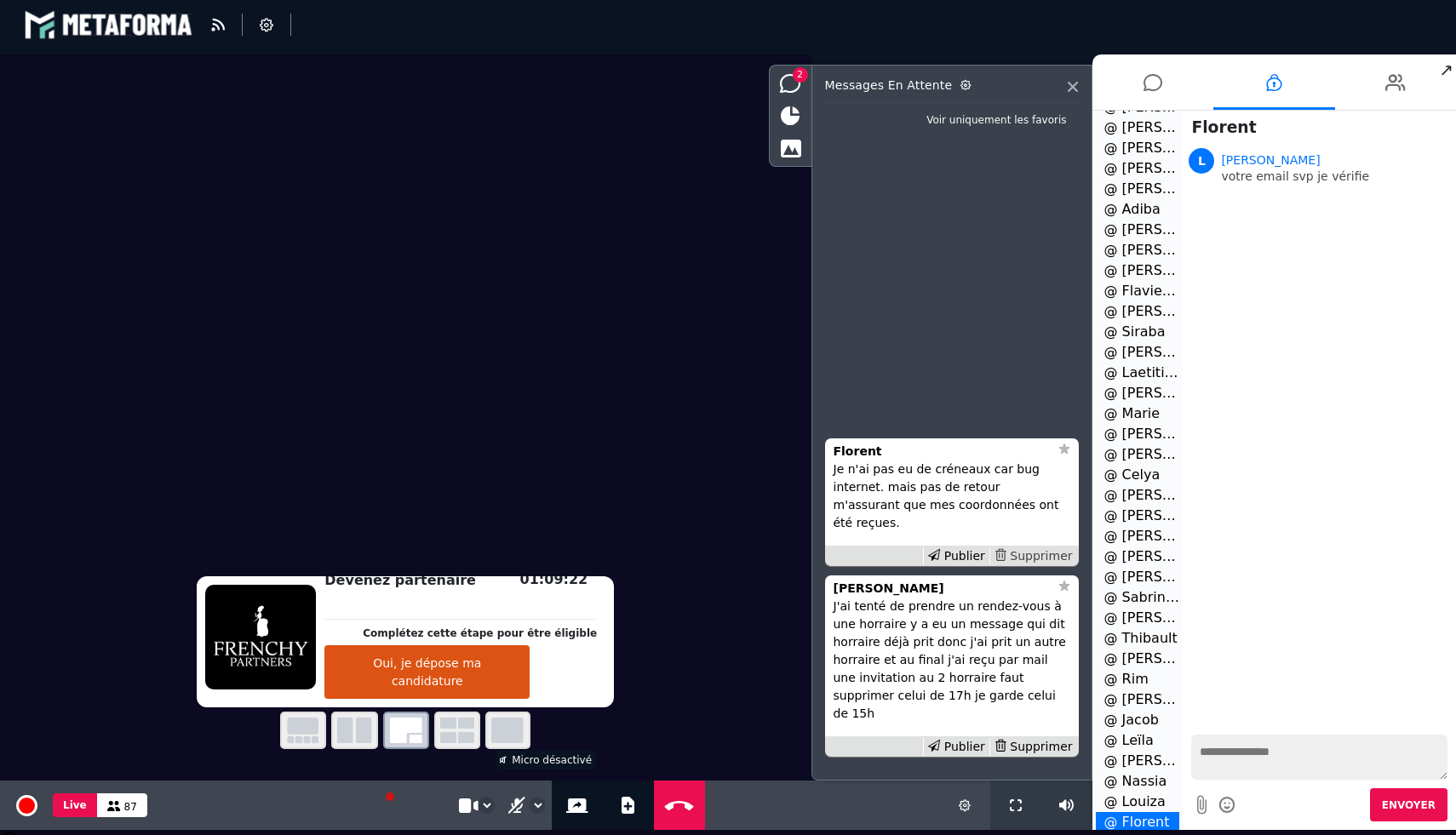
click at [1049, 565] on div "Supprimer" at bounding box center [1033, 556] width 88 height 18
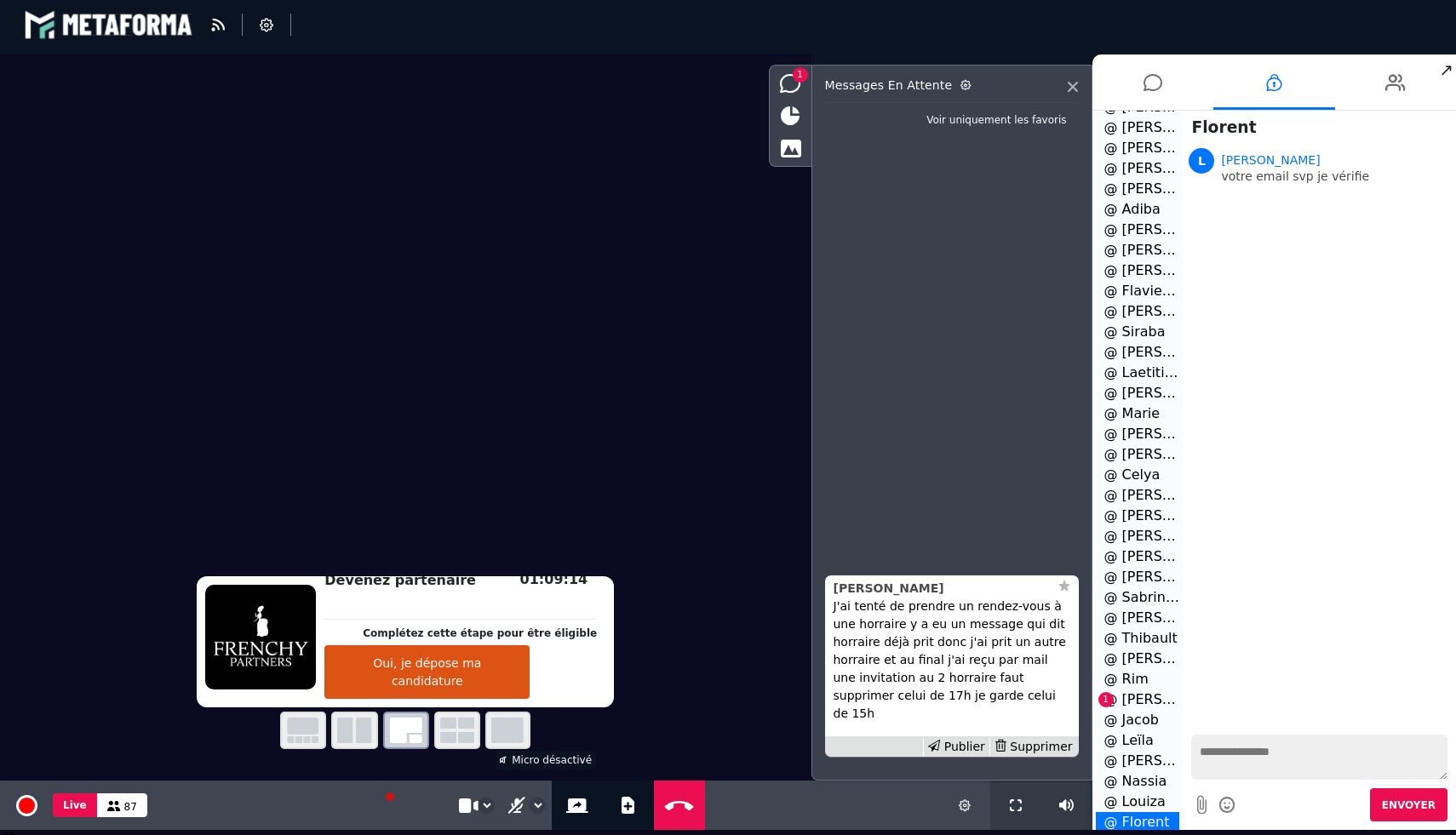
click at [871, 595] on strong "[PERSON_NAME]" at bounding box center [889, 588] width 111 height 14
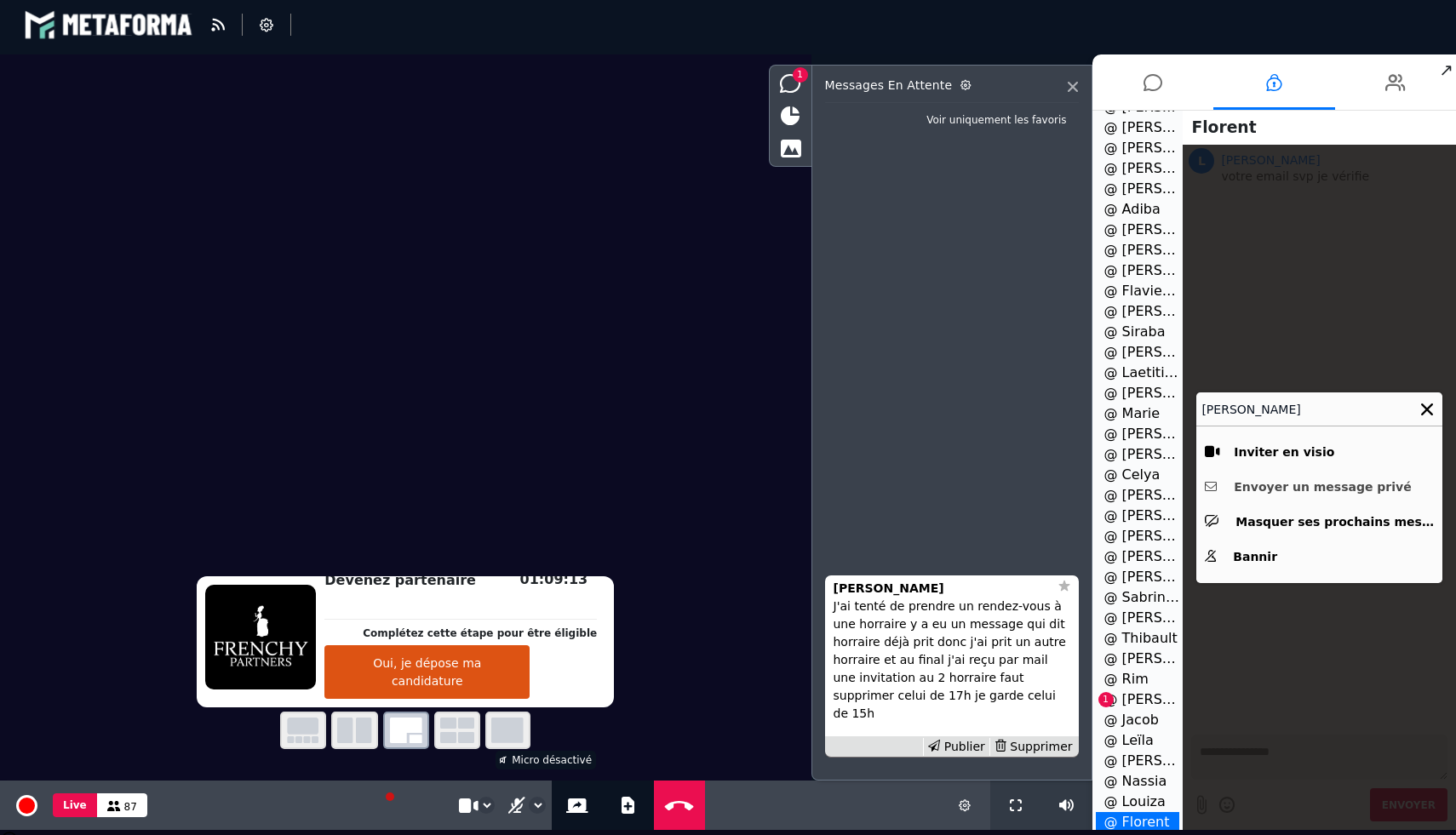
click at [1270, 487] on button "Envoyer un message privé" at bounding box center [1319, 486] width 229 height 26
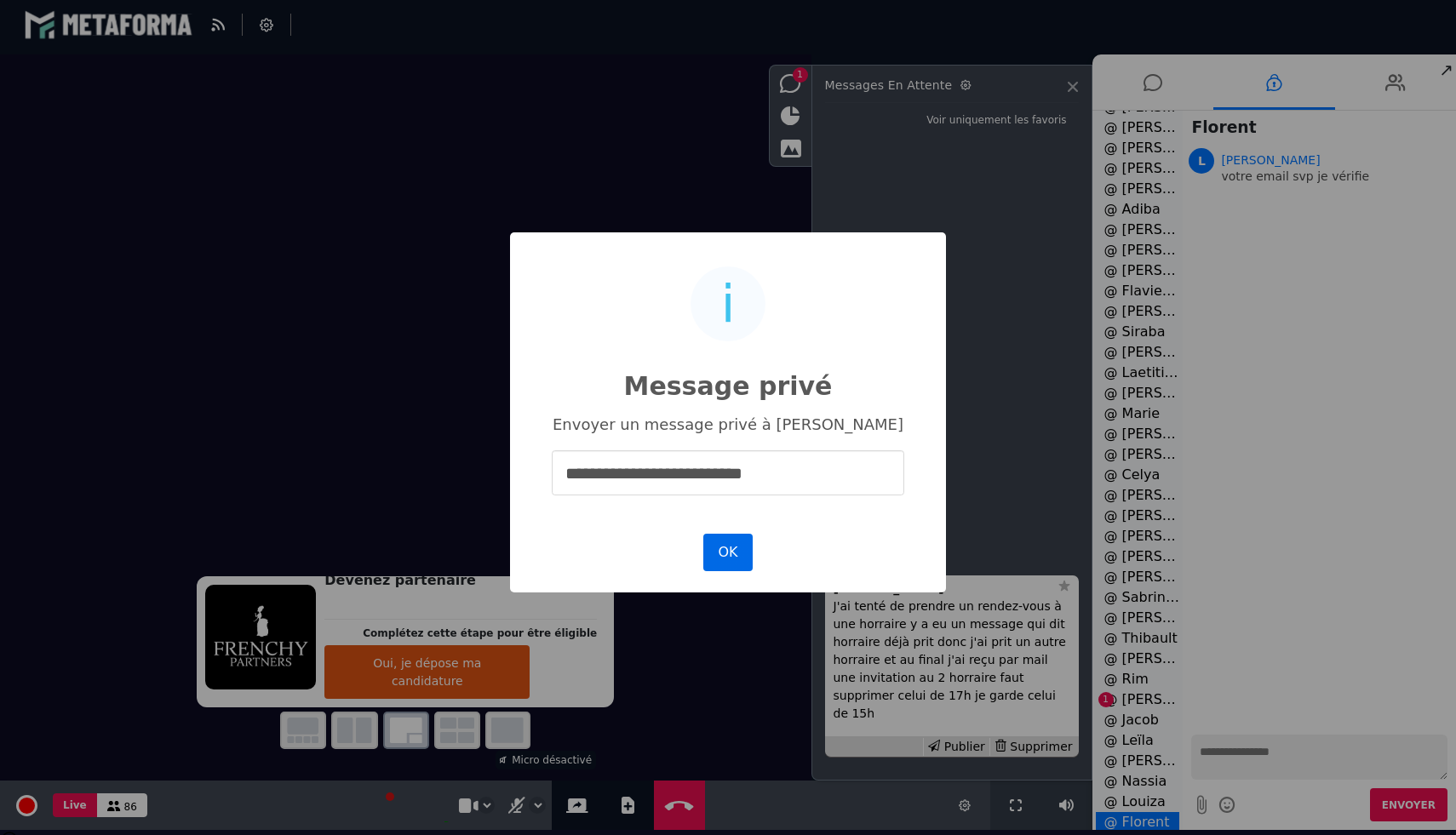
type input "**********"
click at [728, 548] on button "OK" at bounding box center [728, 552] width 49 height 37
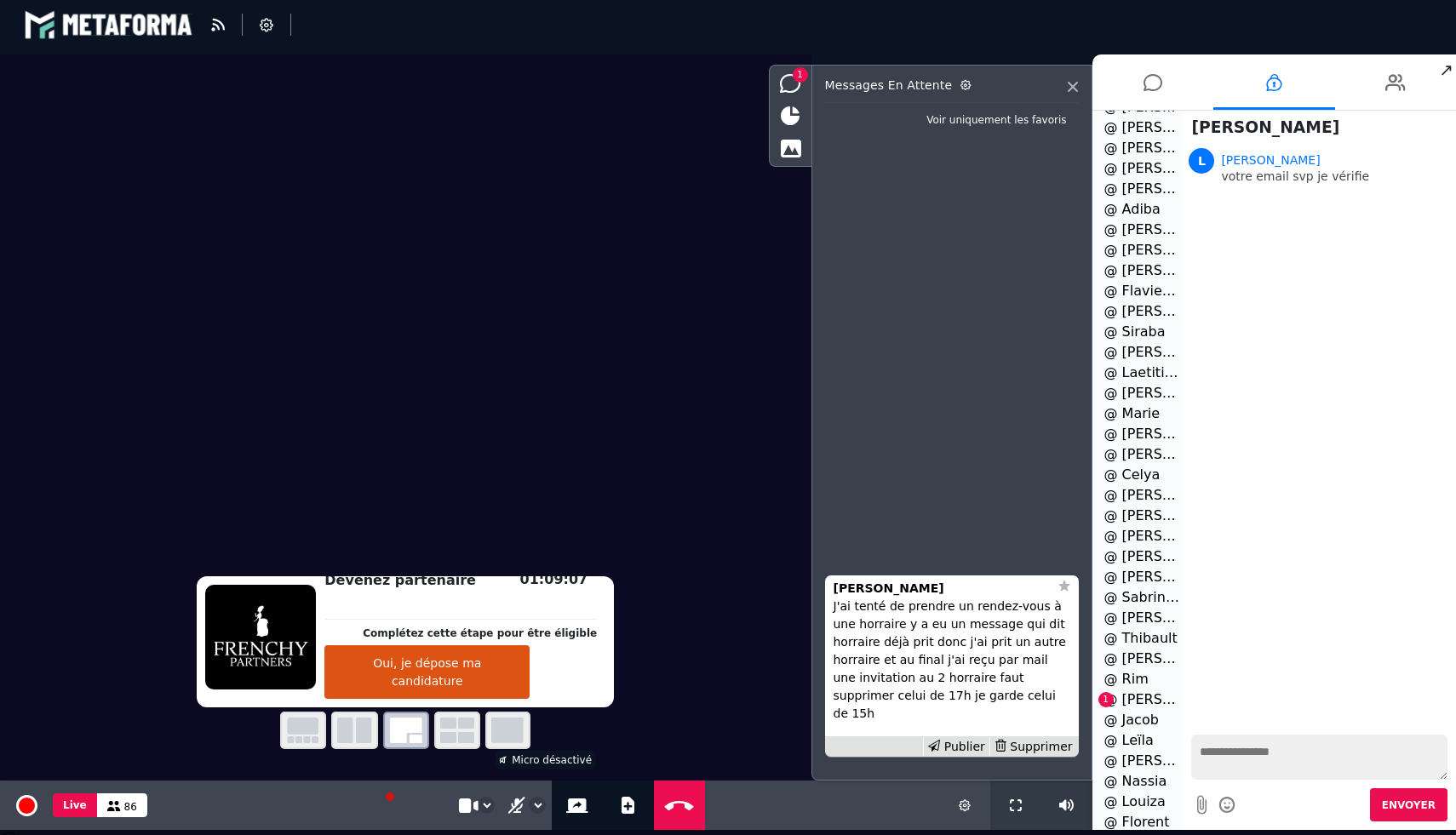
click at [1143, 698] on li "@ [PERSON_NAME] 1" at bounding box center [1137, 700] width 84 height 21
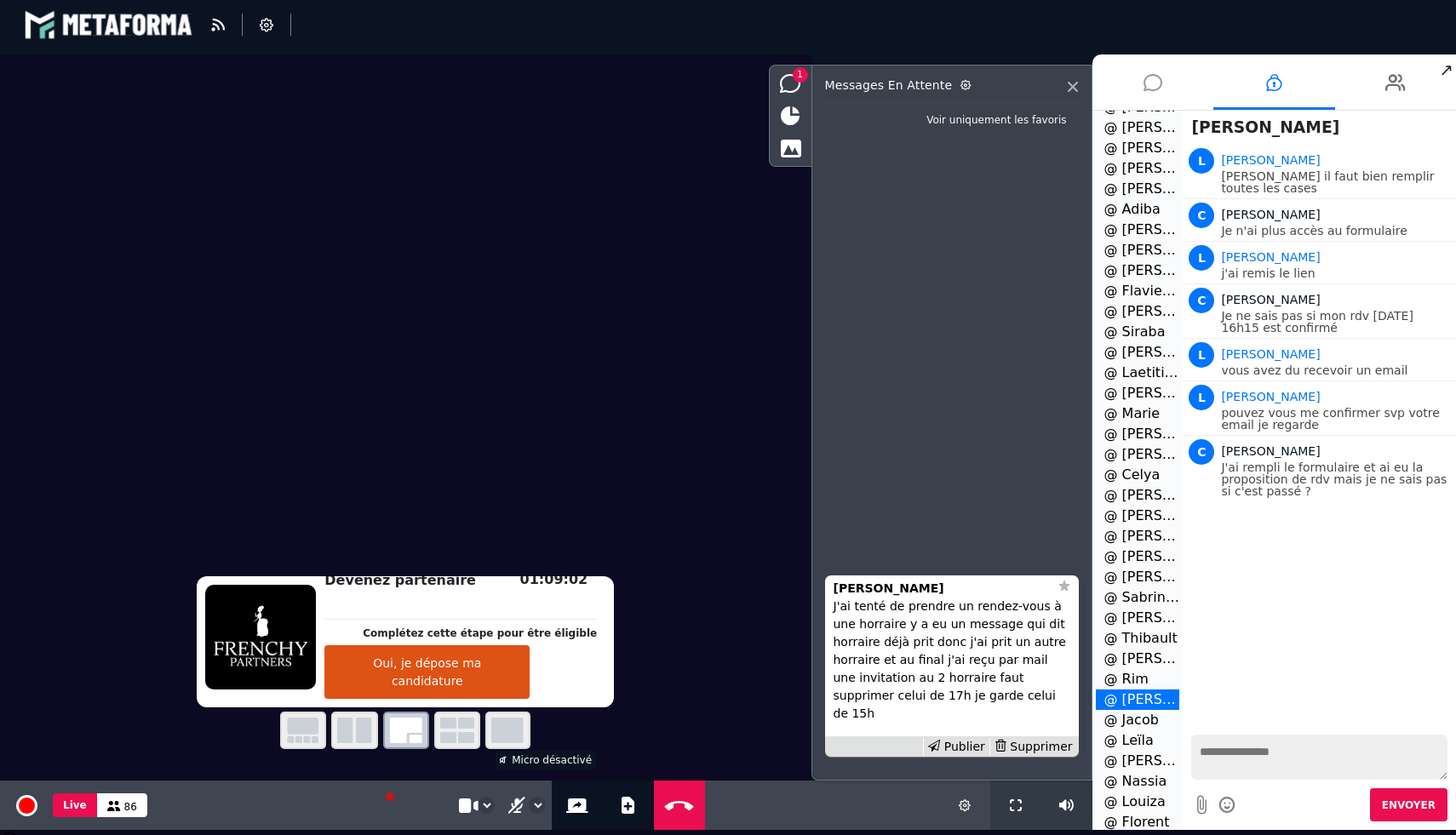
click at [1161, 91] on li at bounding box center [1153, 82] width 122 height 55
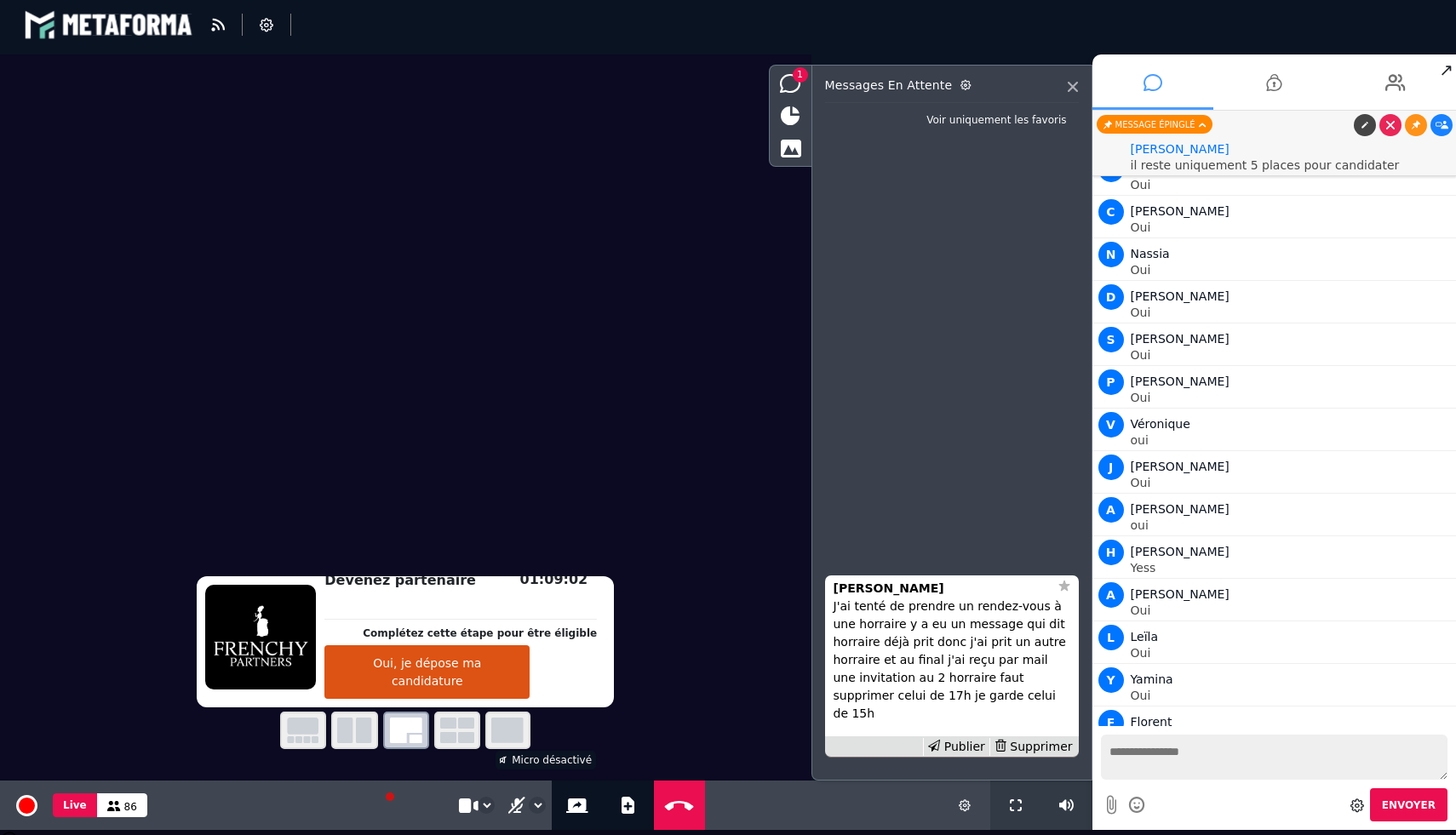
scroll to position [3279, 0]
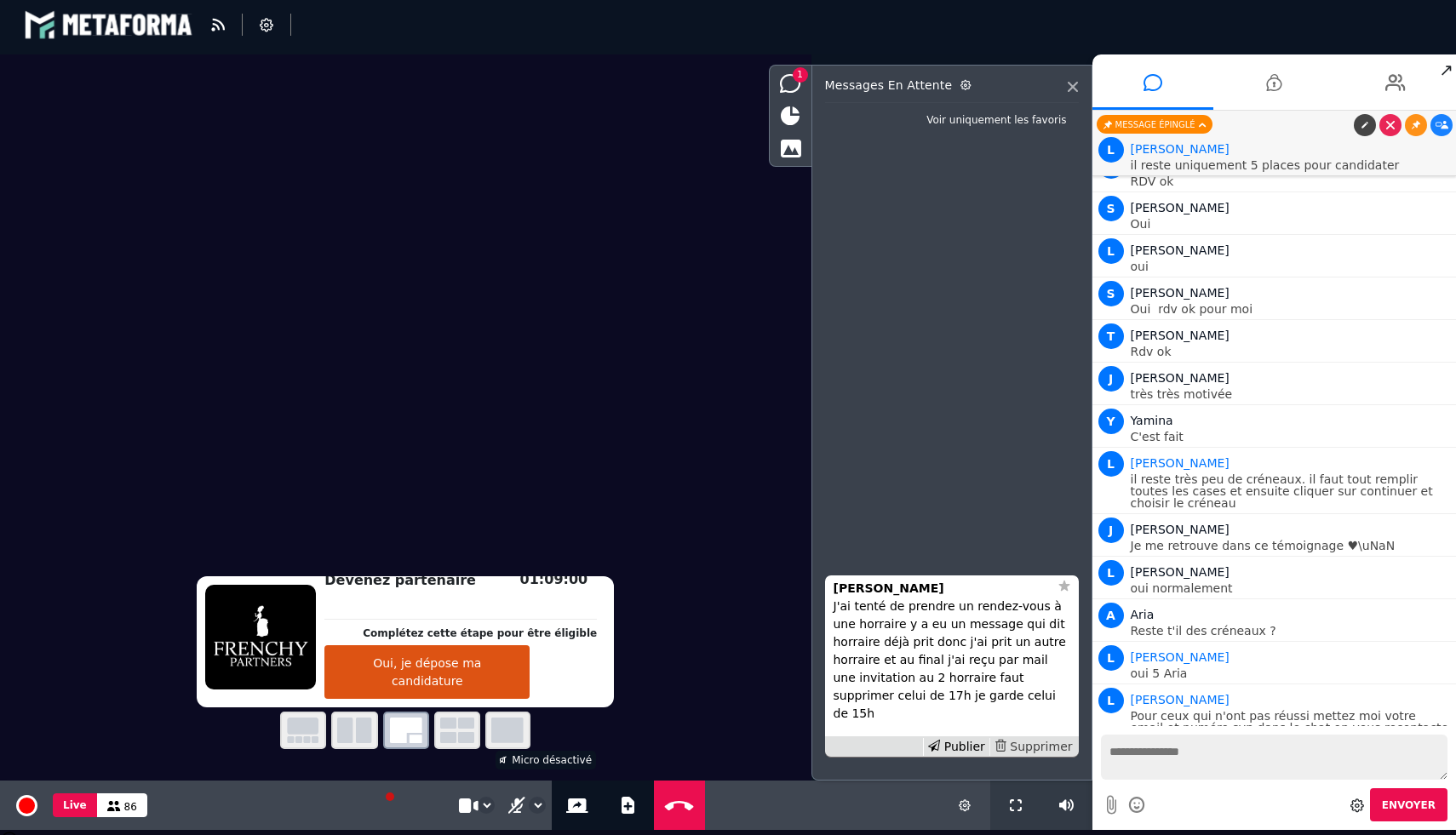
click at [1054, 752] on div "Supprimer" at bounding box center [1033, 747] width 88 height 18
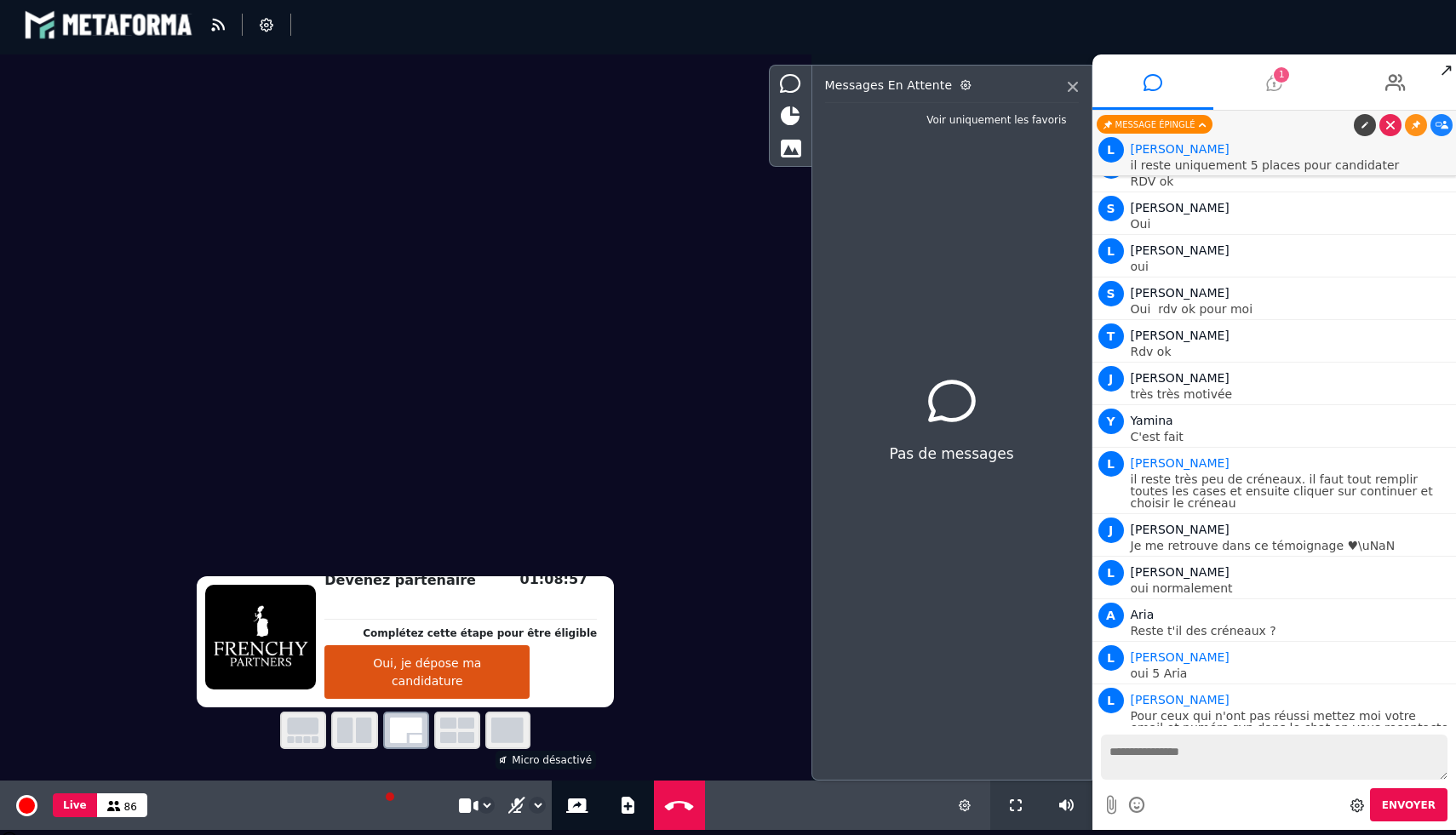
click at [1256, 88] on li "1" at bounding box center [1274, 82] width 122 height 55
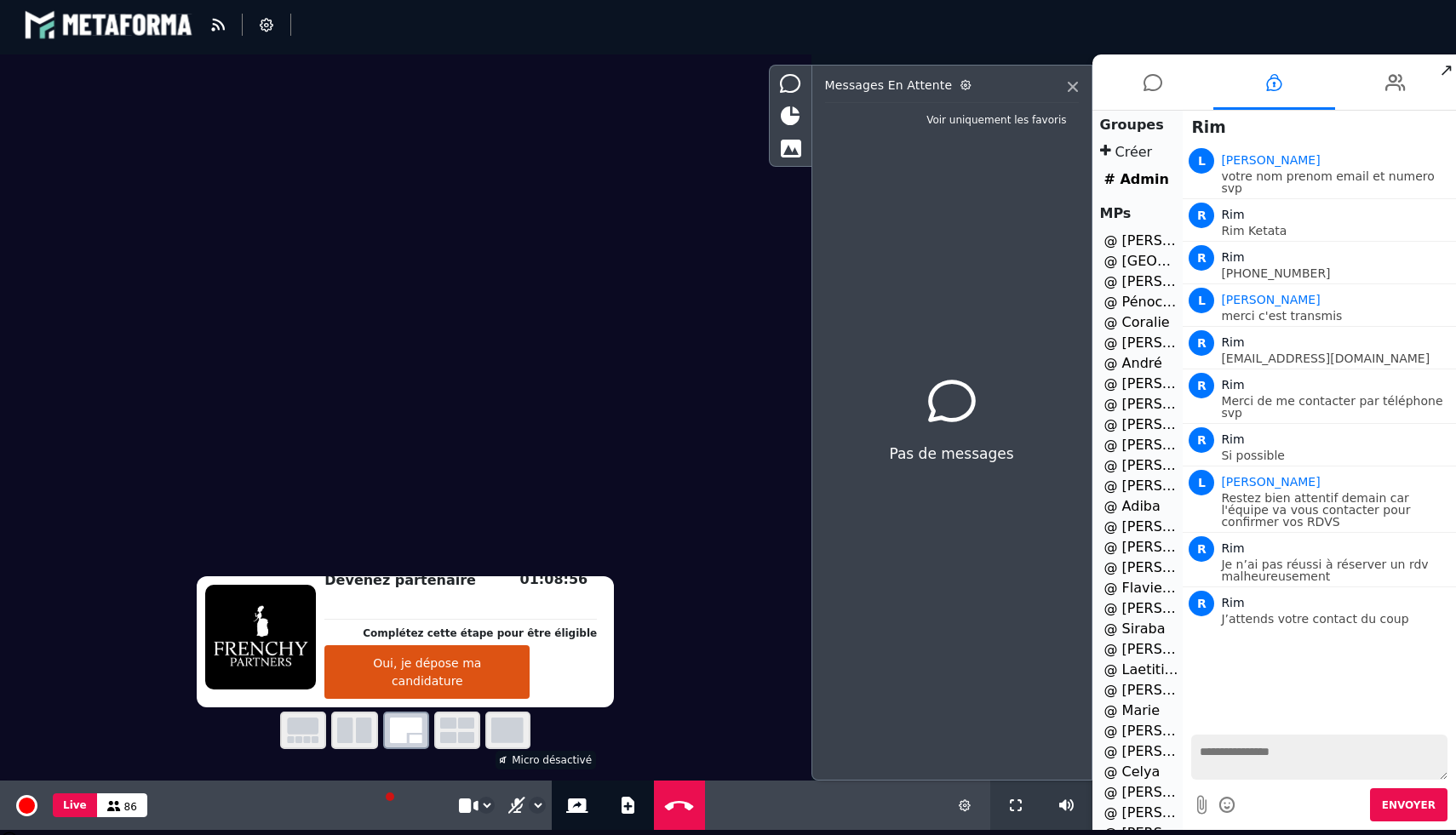
scroll to position [338, 0]
click at [1140, 657] on li "@ [PERSON_NAME] 1" at bounding box center [1137, 659] width 84 height 21
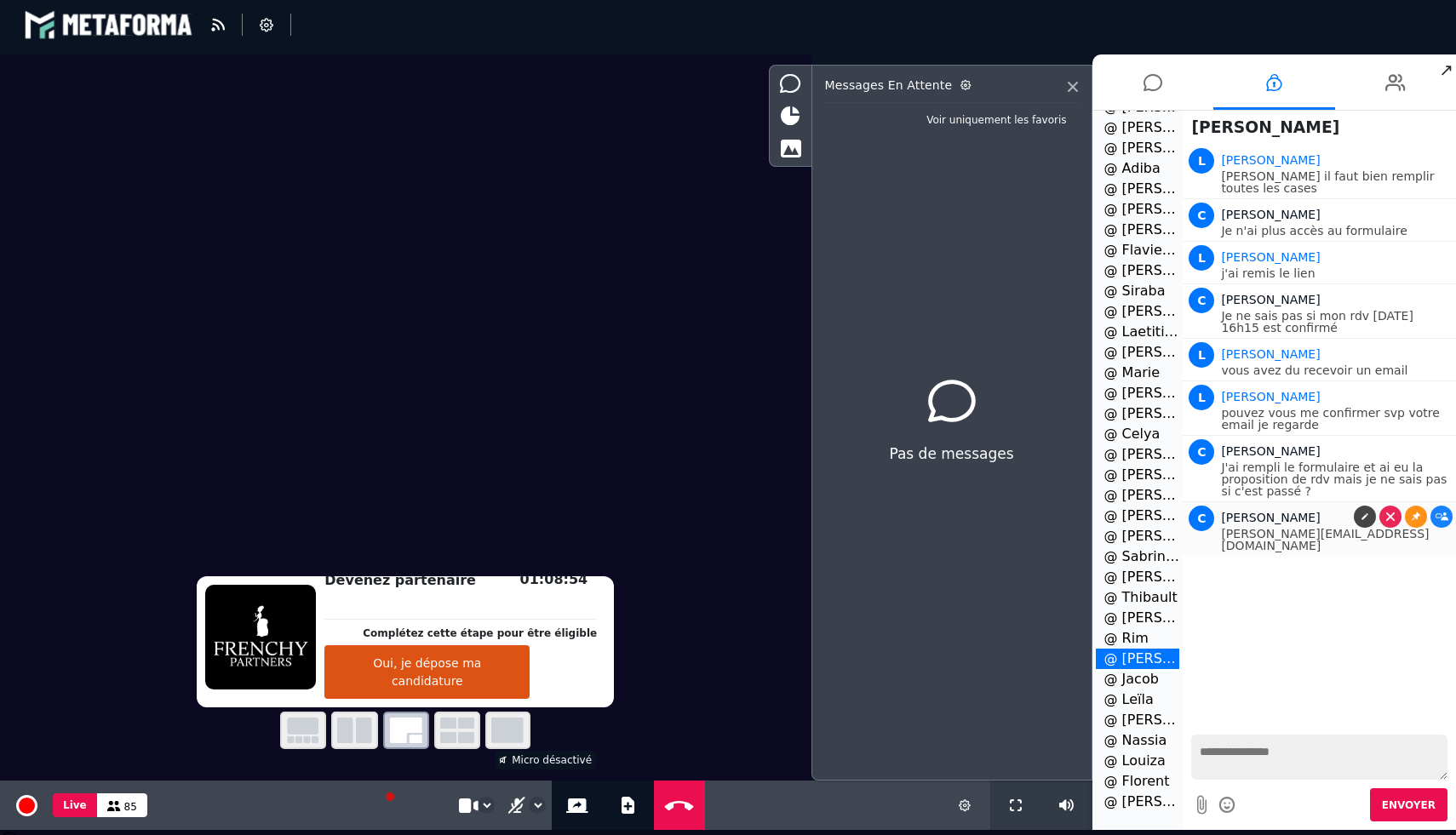
click at [1321, 535] on p "[PERSON_NAME][EMAIL_ADDRESS][DOMAIN_NAME]" at bounding box center [1336, 540] width 231 height 24
click at [1244, 740] on textarea at bounding box center [1319, 757] width 256 height 45
type textarea "**********"
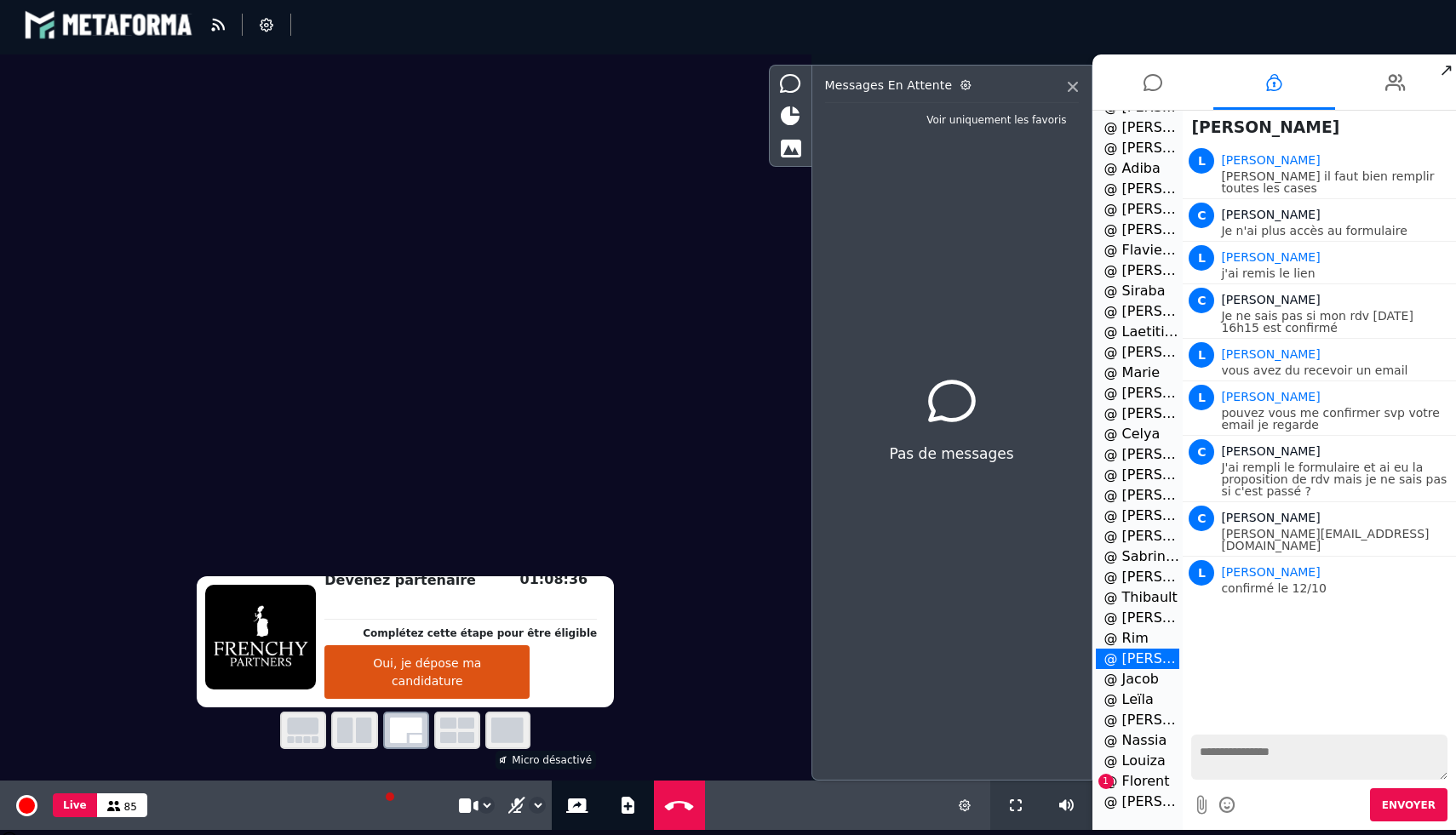
click at [1132, 776] on li "@ Florent 1" at bounding box center [1137, 781] width 84 height 21
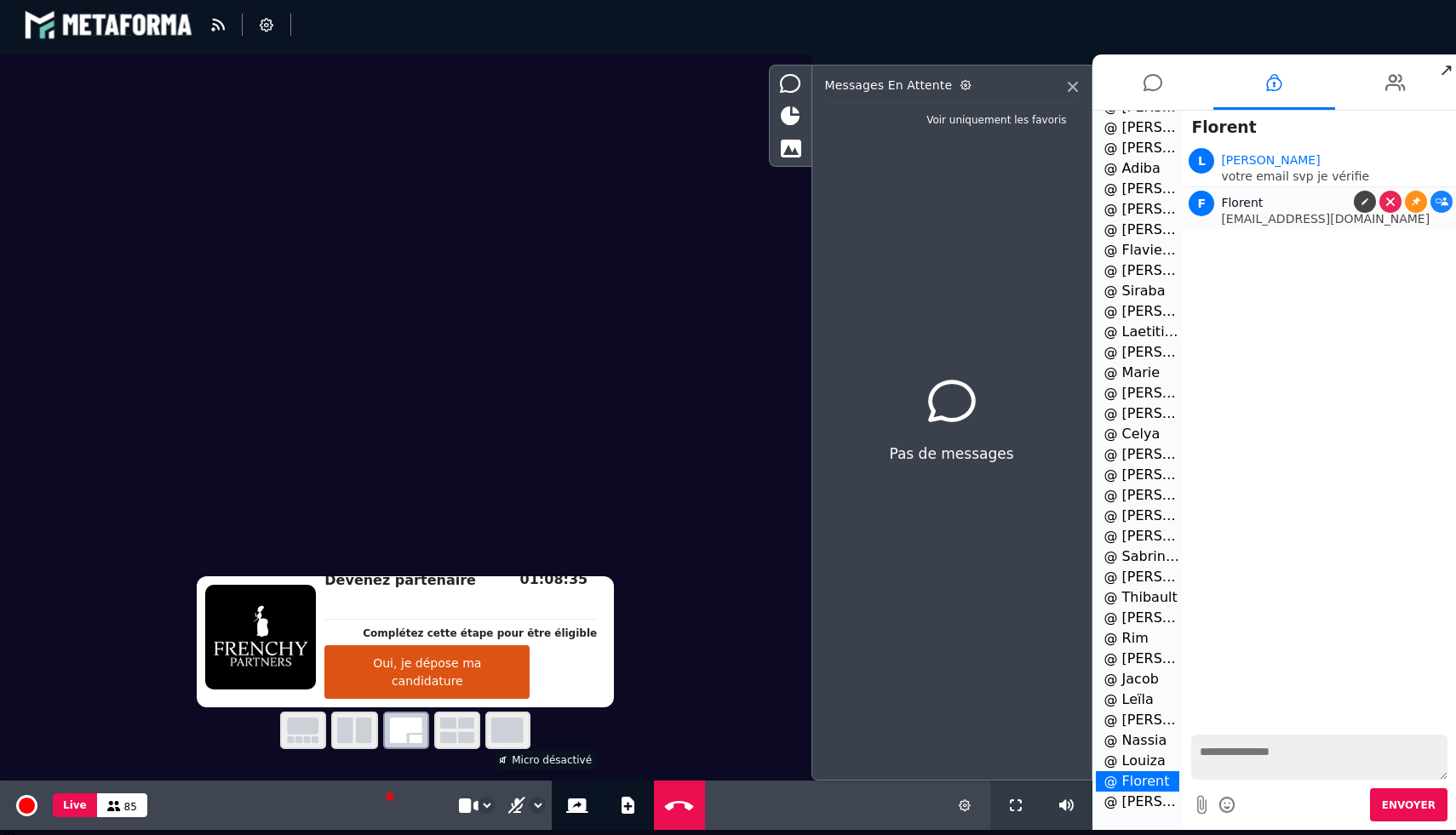
click at [1286, 218] on p "[EMAIL_ADDRESS][DOMAIN_NAME]" at bounding box center [1336, 218] width 231 height 12
click at [625, 801] on icon at bounding box center [628, 805] width 13 height 17
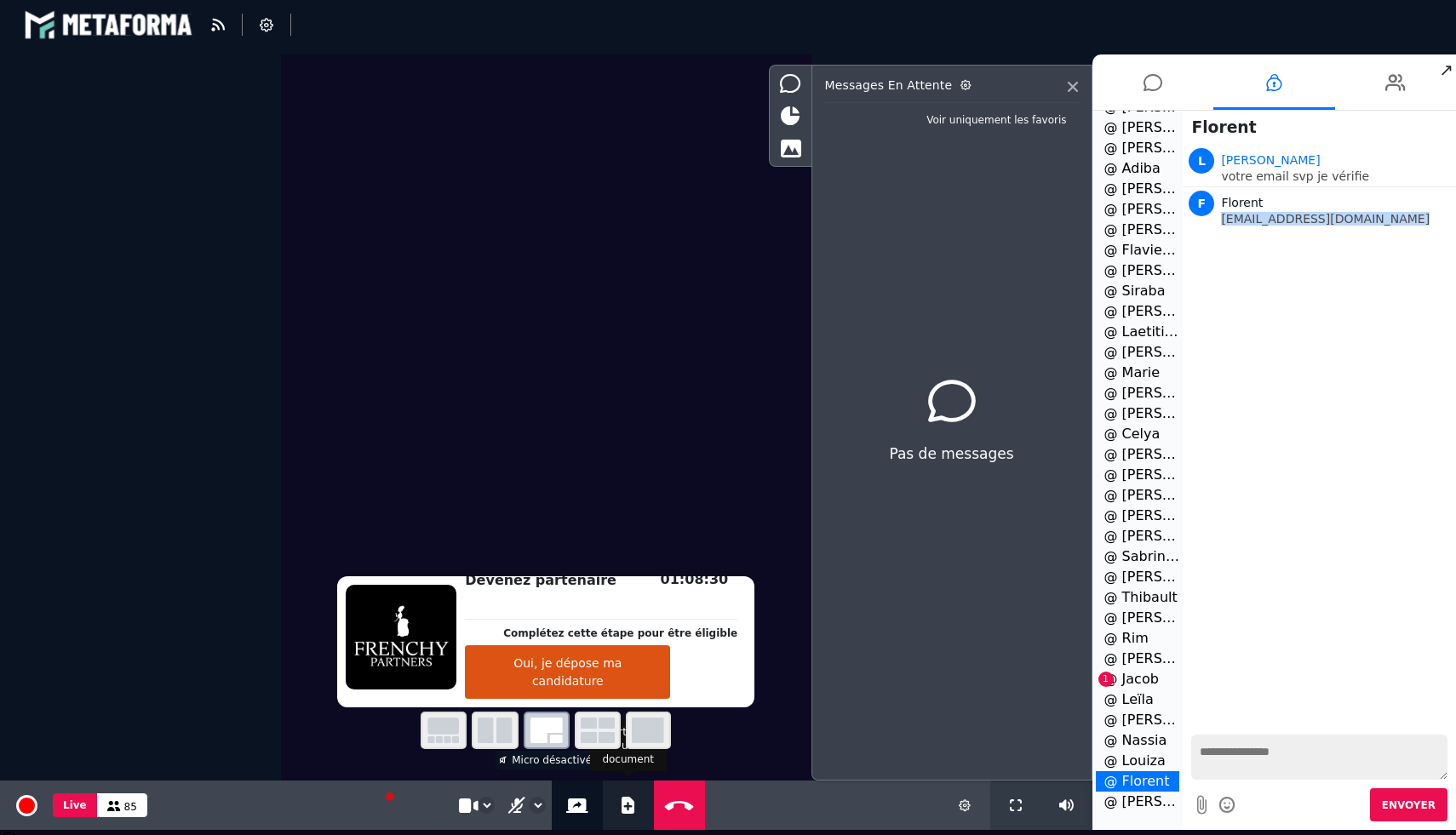
select select "******"
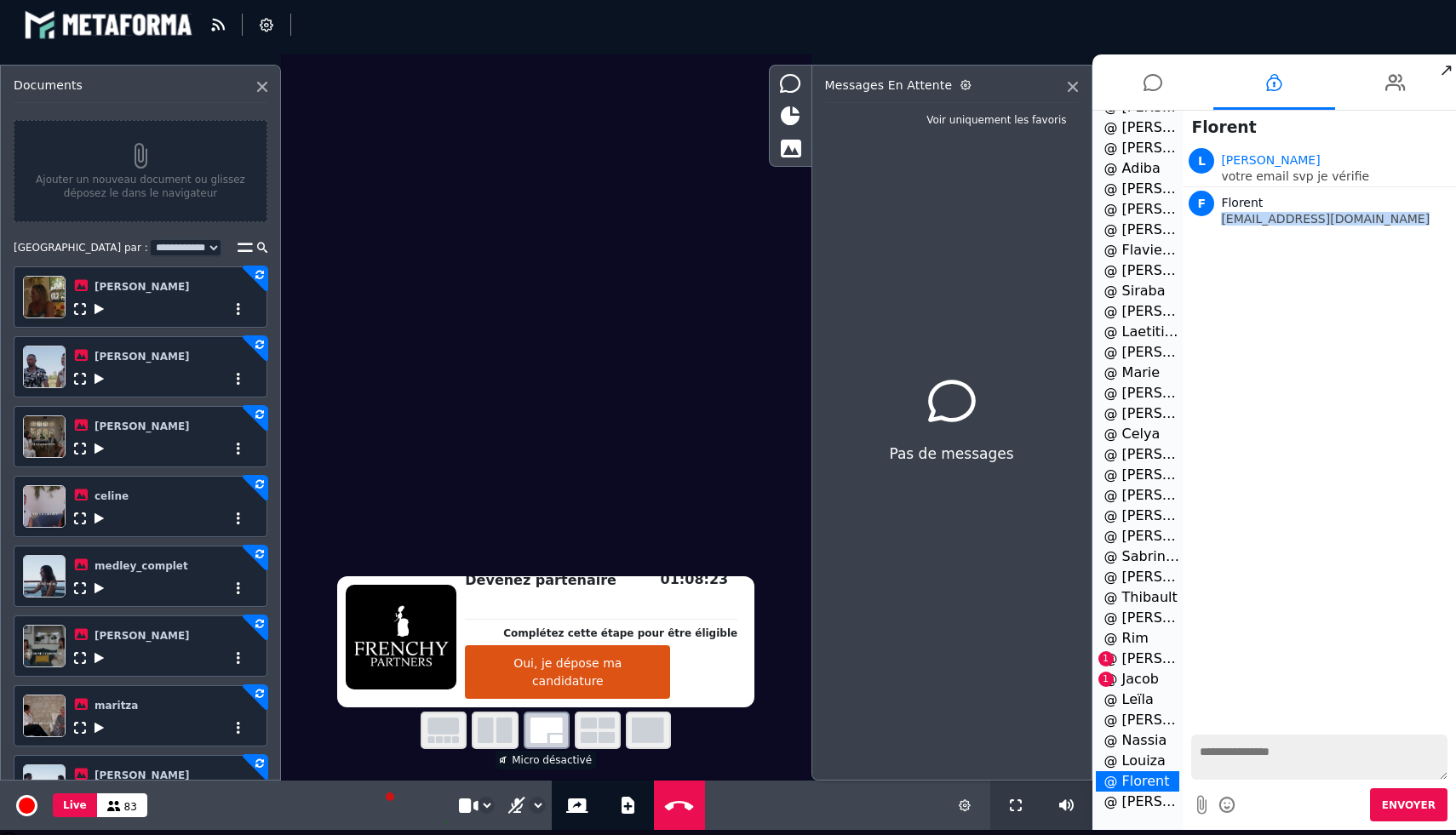
click at [99, 312] on icon at bounding box center [99, 309] width 9 height 12
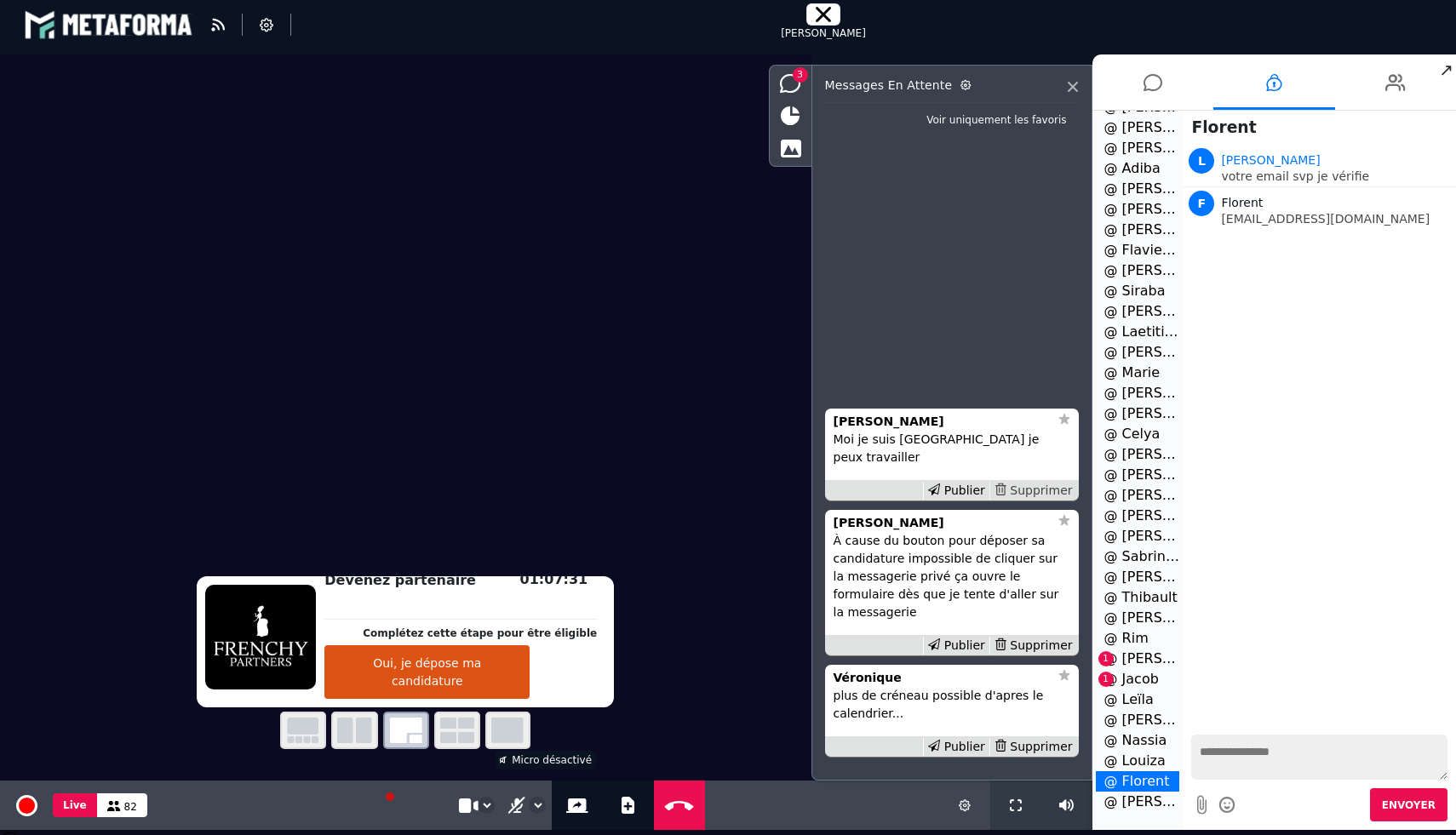
click at [1025, 500] on div "Supprimer" at bounding box center [1033, 491] width 88 height 18
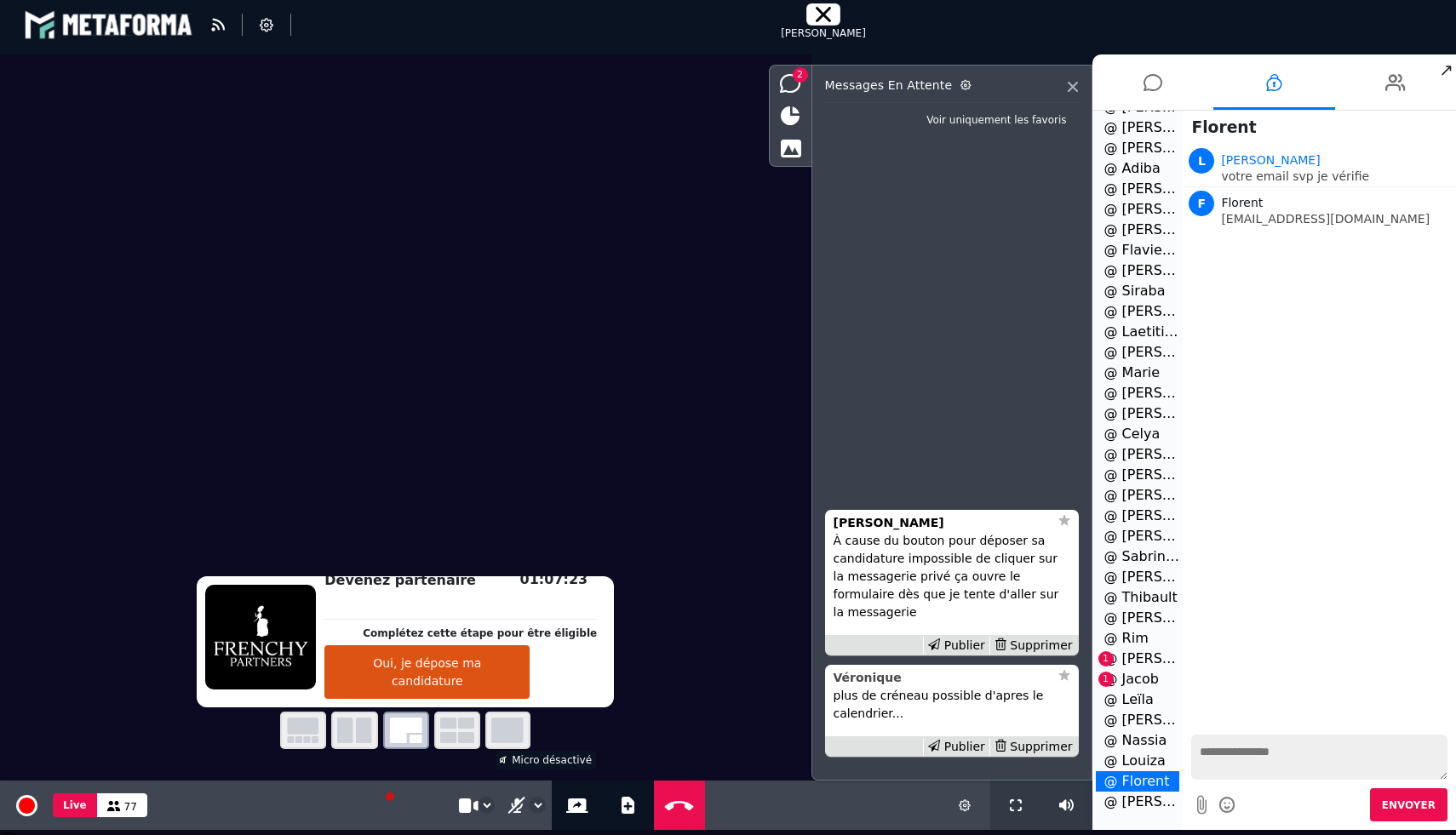
click at [873, 680] on strong "Véronique" at bounding box center [867, 677] width 68 height 14
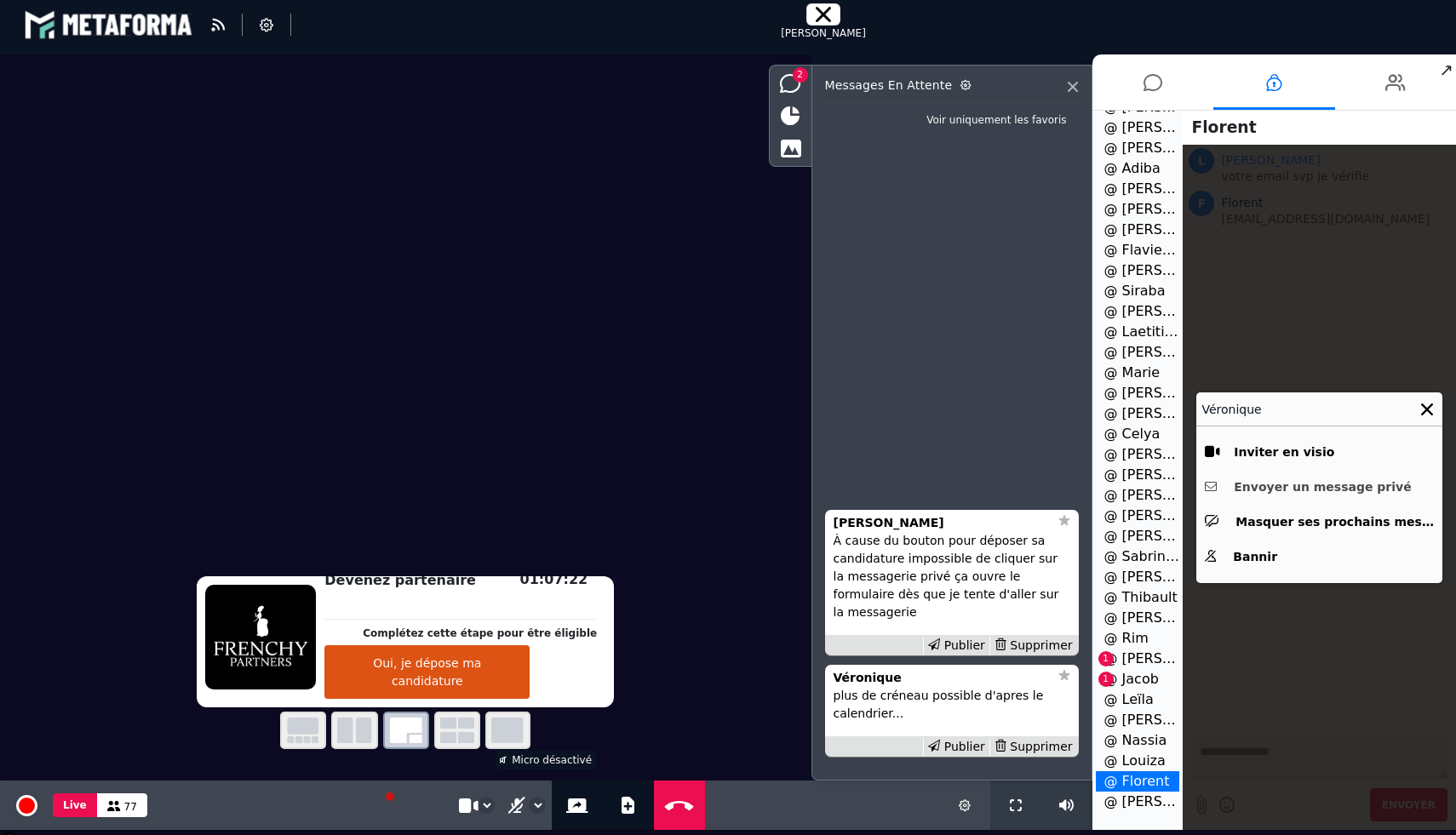
click at [1289, 489] on button "Envoyer un message privé" at bounding box center [1319, 486] width 229 height 26
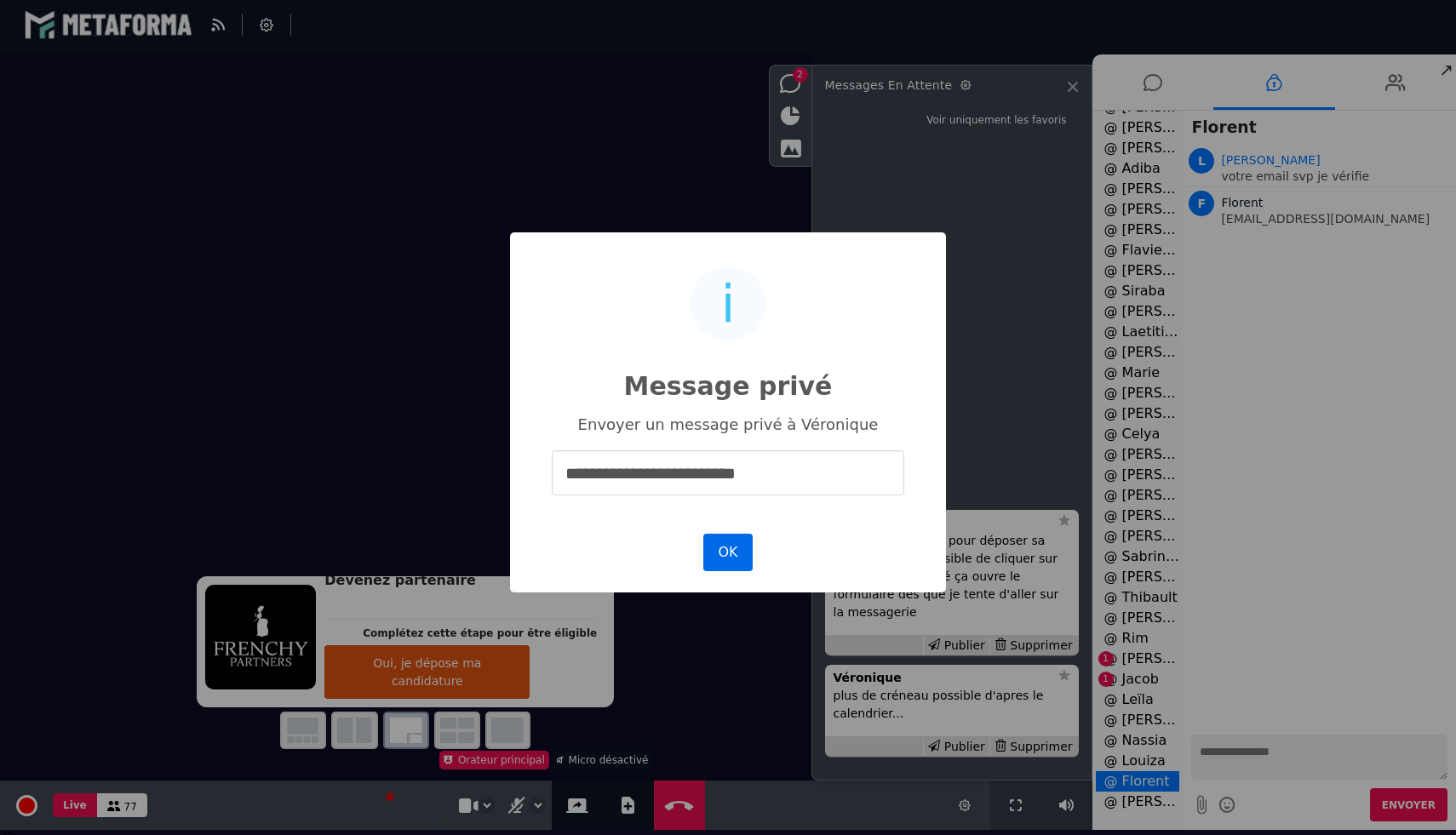
type input "**********"
click at [745, 542] on button "OK" at bounding box center [728, 552] width 49 height 37
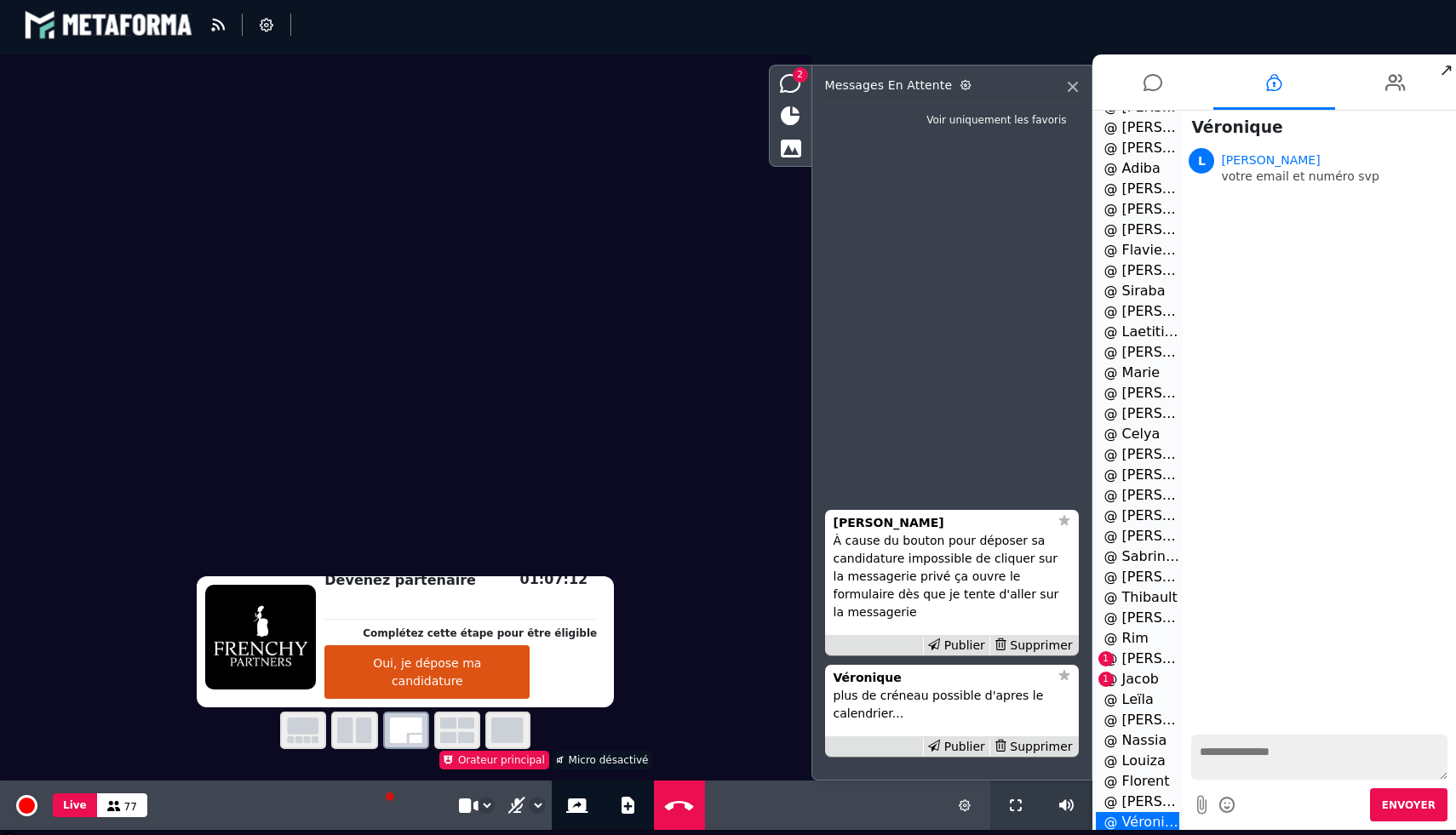
scroll to position [359, 0]
click at [1136, 638] on li "@ [PERSON_NAME] 1" at bounding box center [1137, 638] width 84 height 21
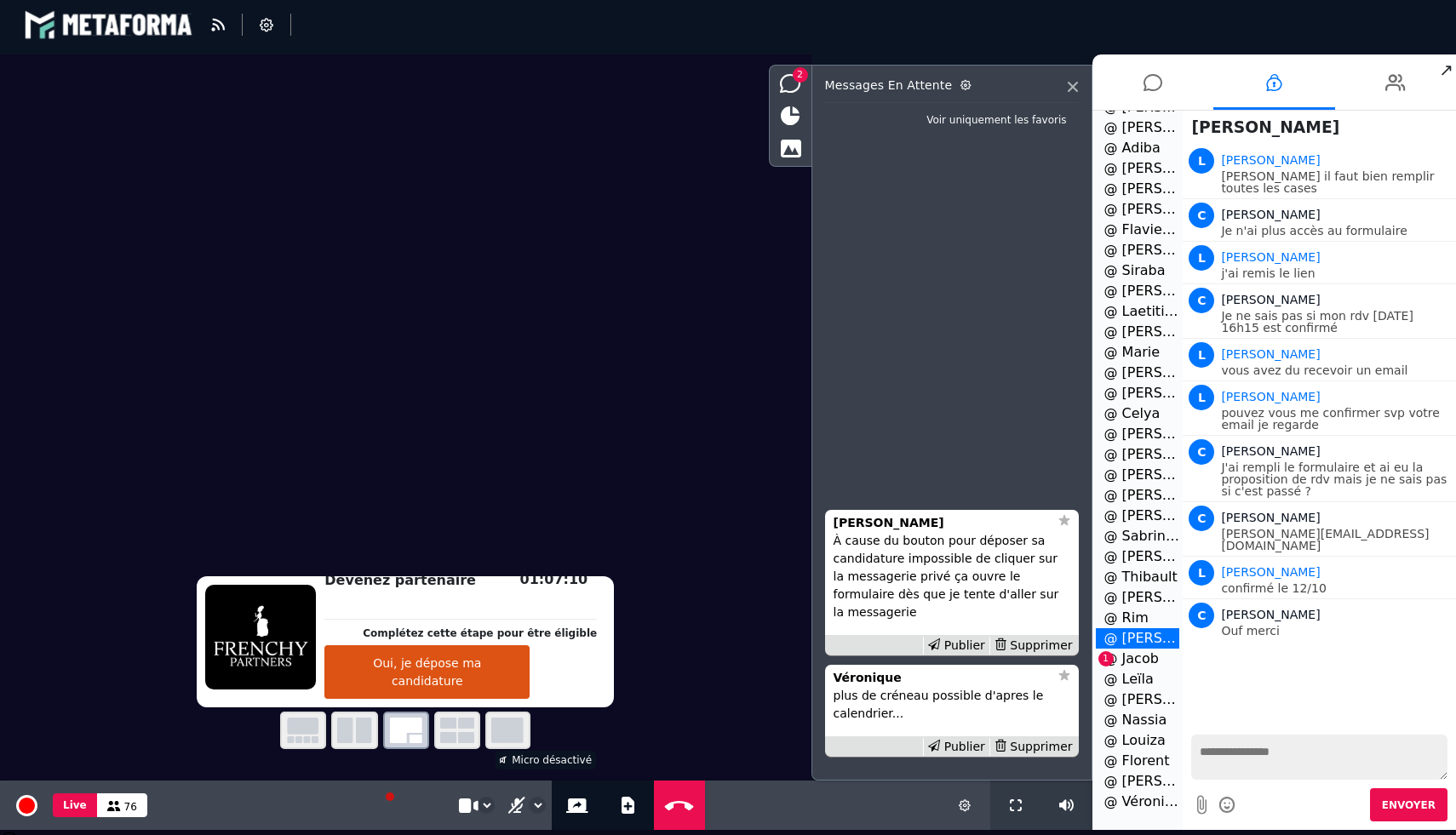
click at [1146, 662] on li "@ Jacob 1" at bounding box center [1137, 659] width 84 height 21
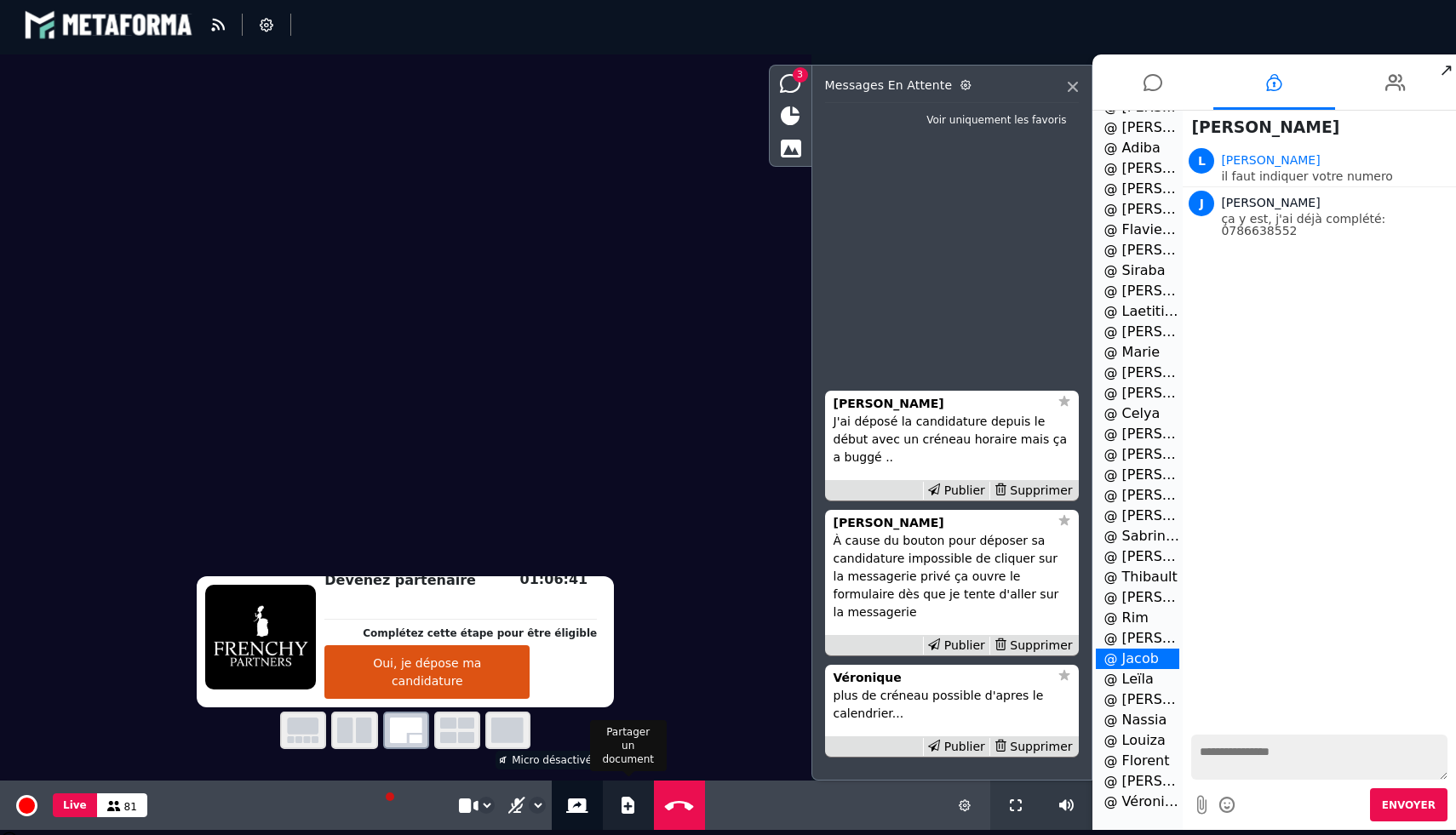
click at [624, 804] on icon at bounding box center [628, 805] width 13 height 17
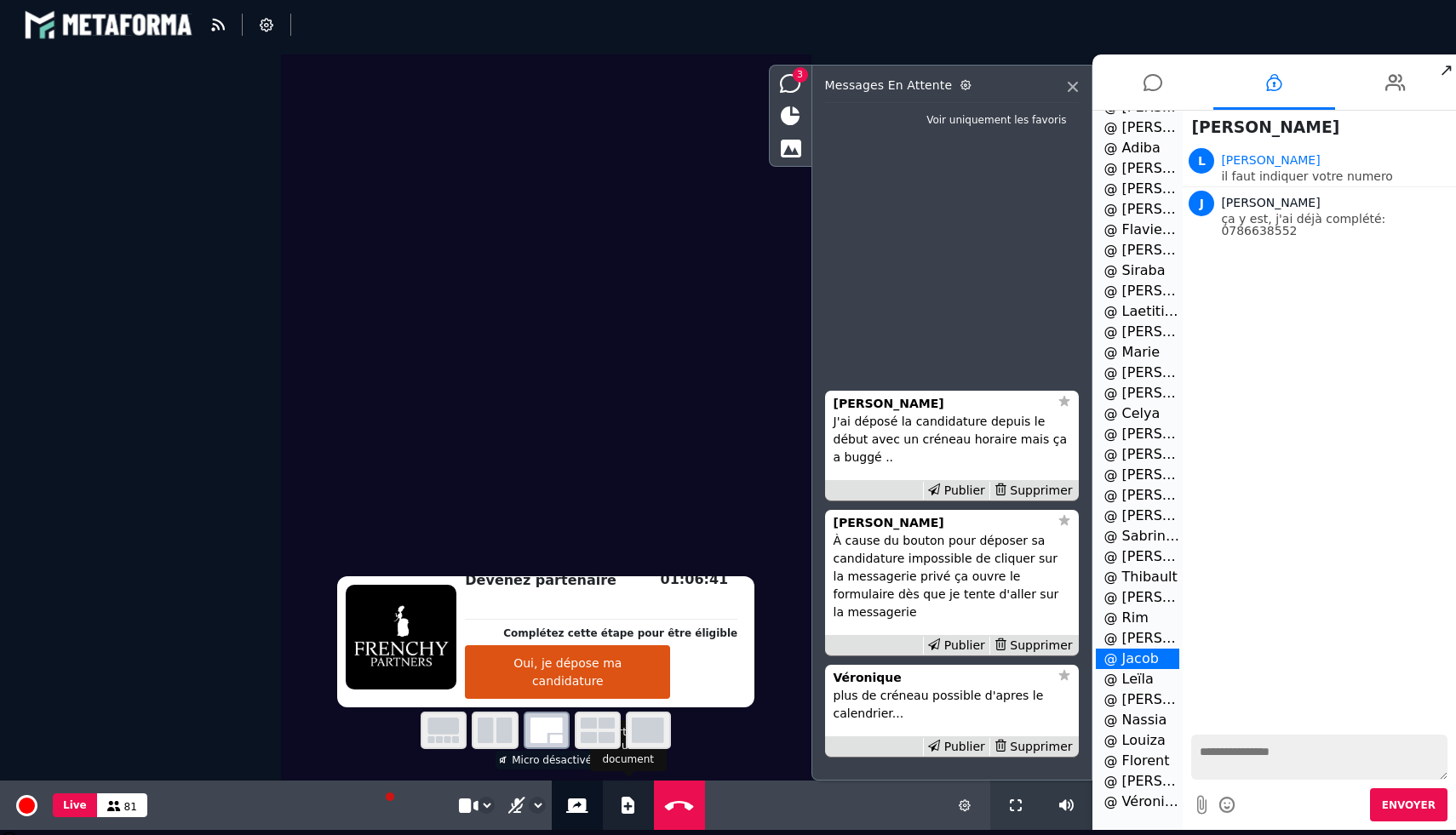
select select "******"
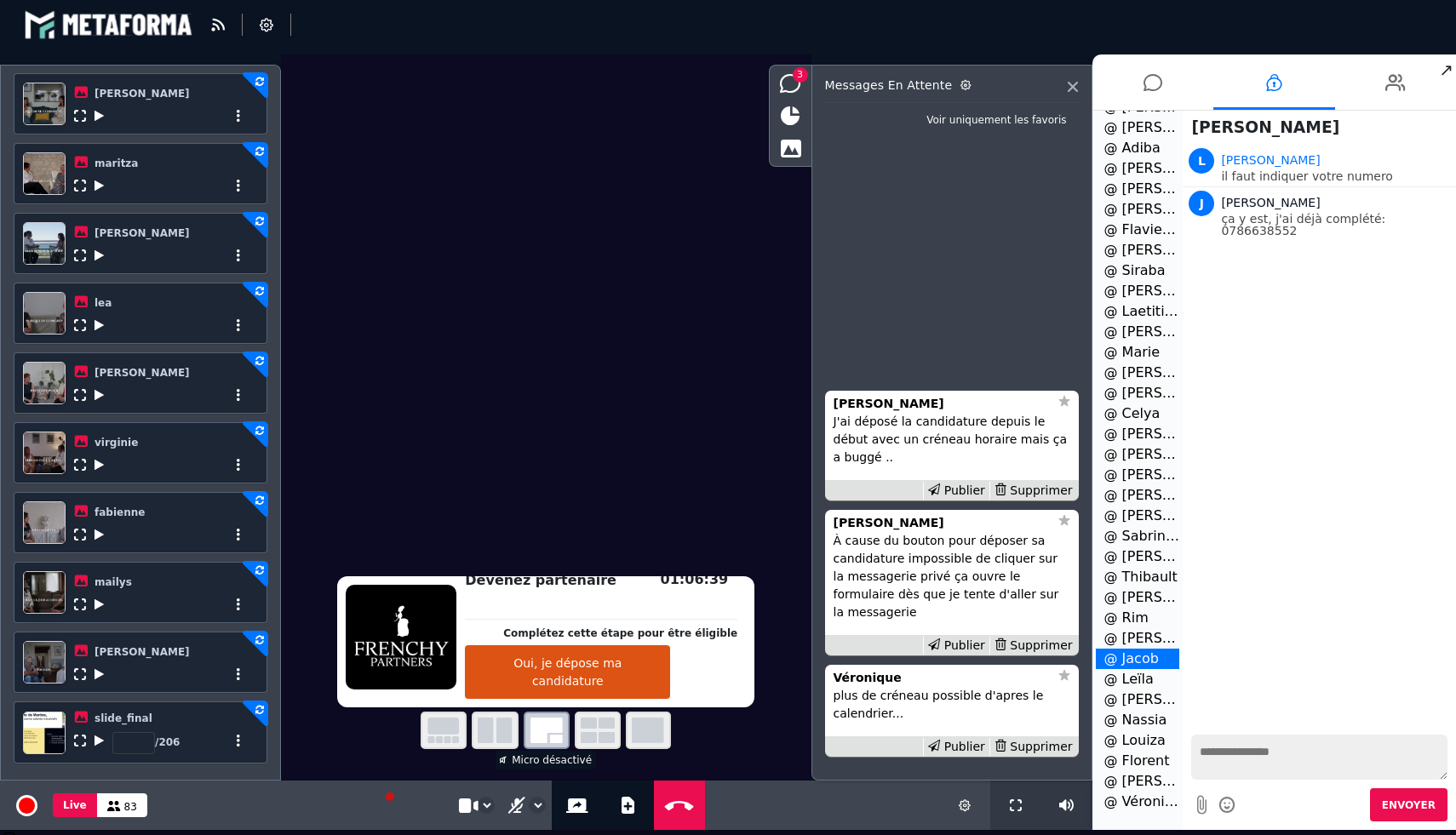
scroll to position [555, 0]
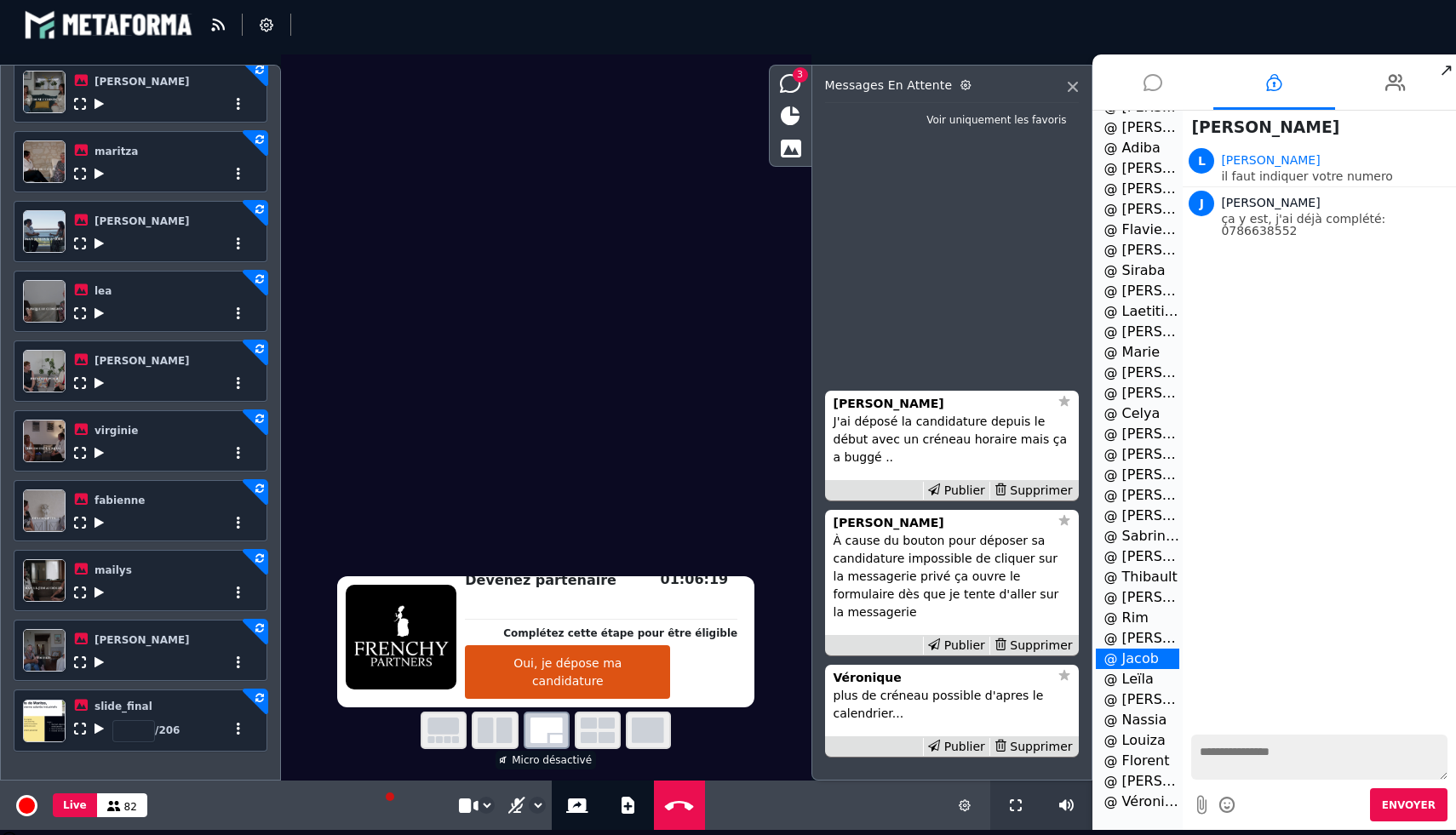
click at [1133, 96] on li at bounding box center [1153, 82] width 122 height 55
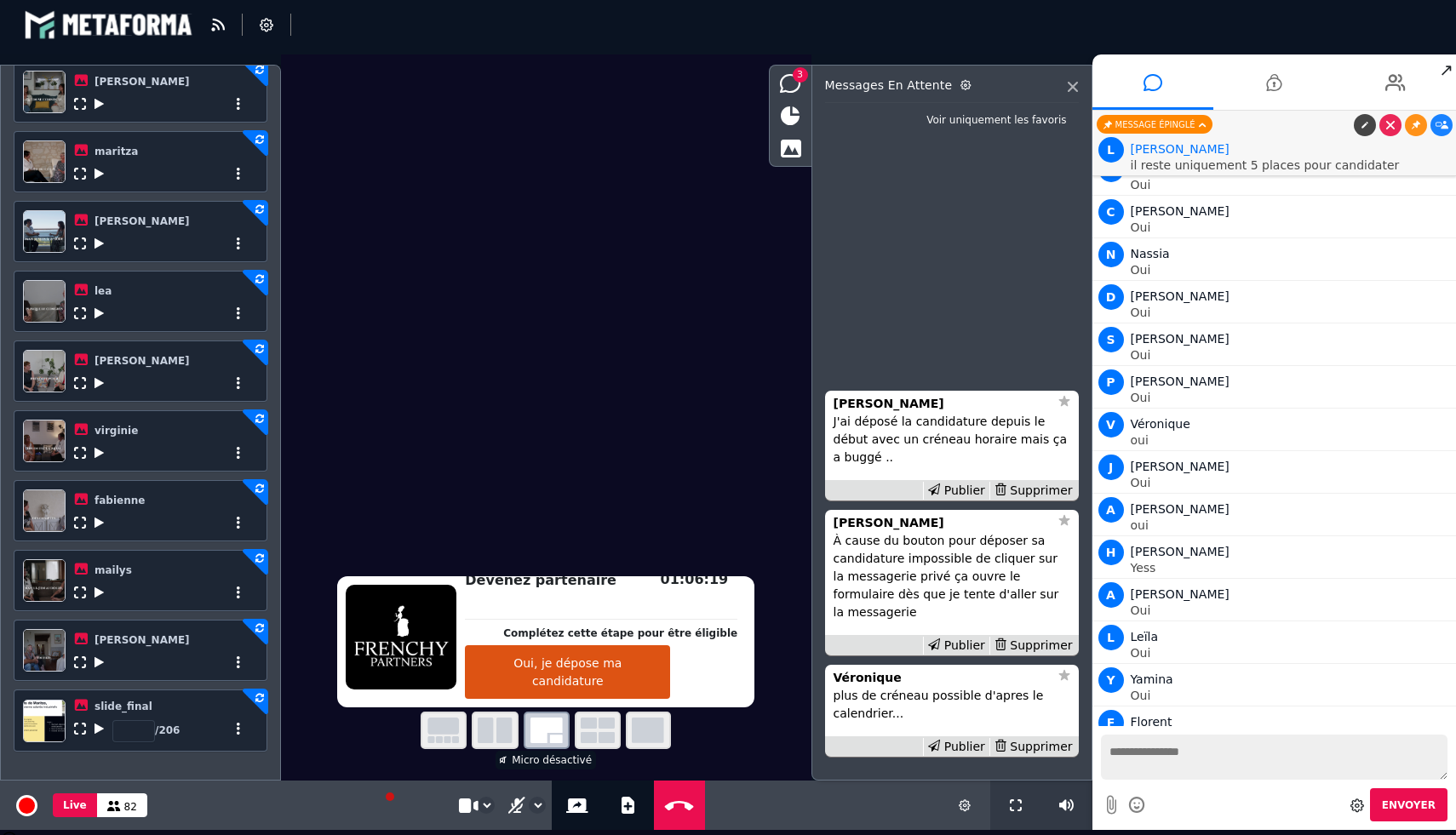
scroll to position [3279, 0]
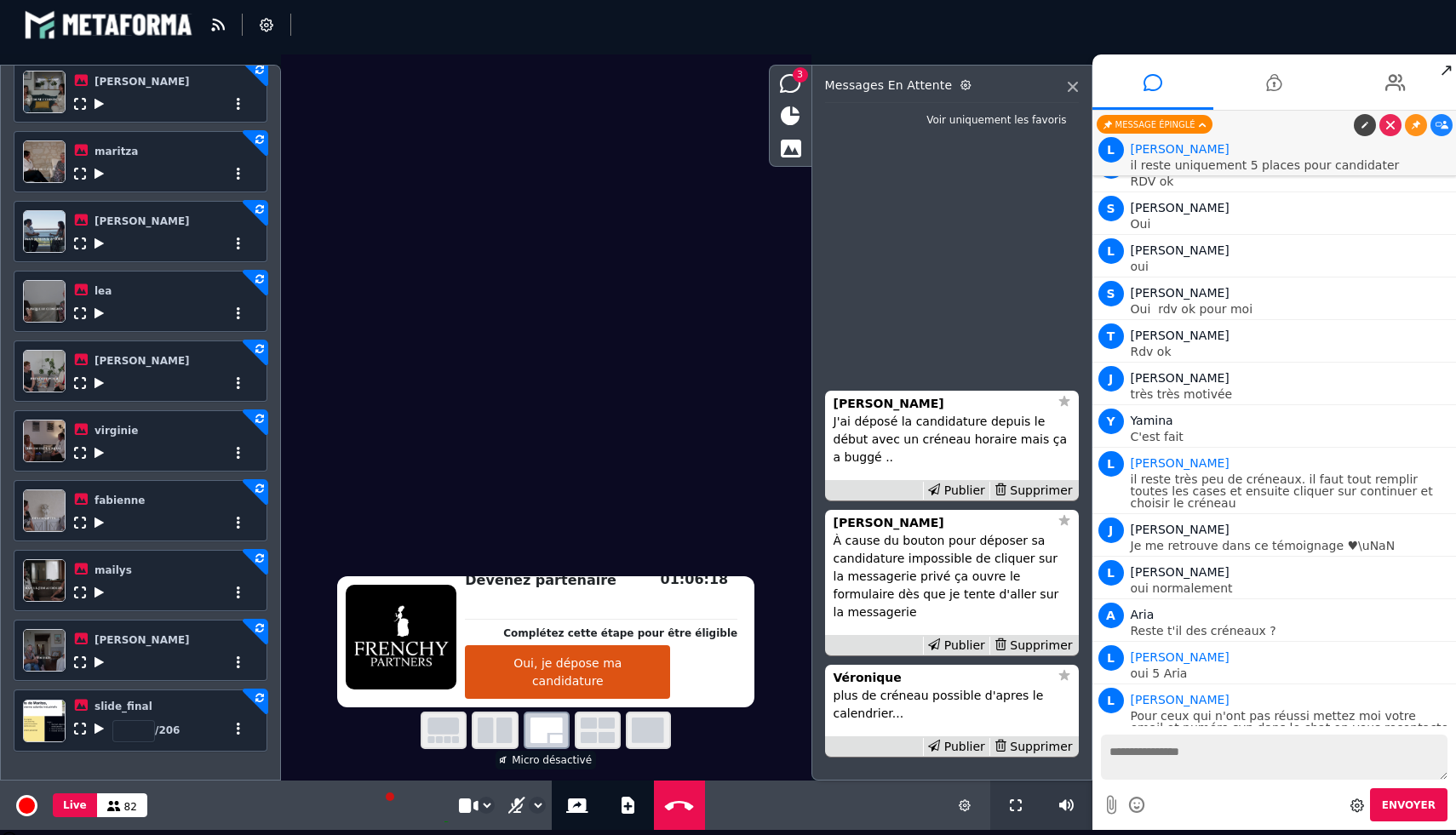
click at [1146, 779] on textarea at bounding box center [1274, 757] width 348 height 45
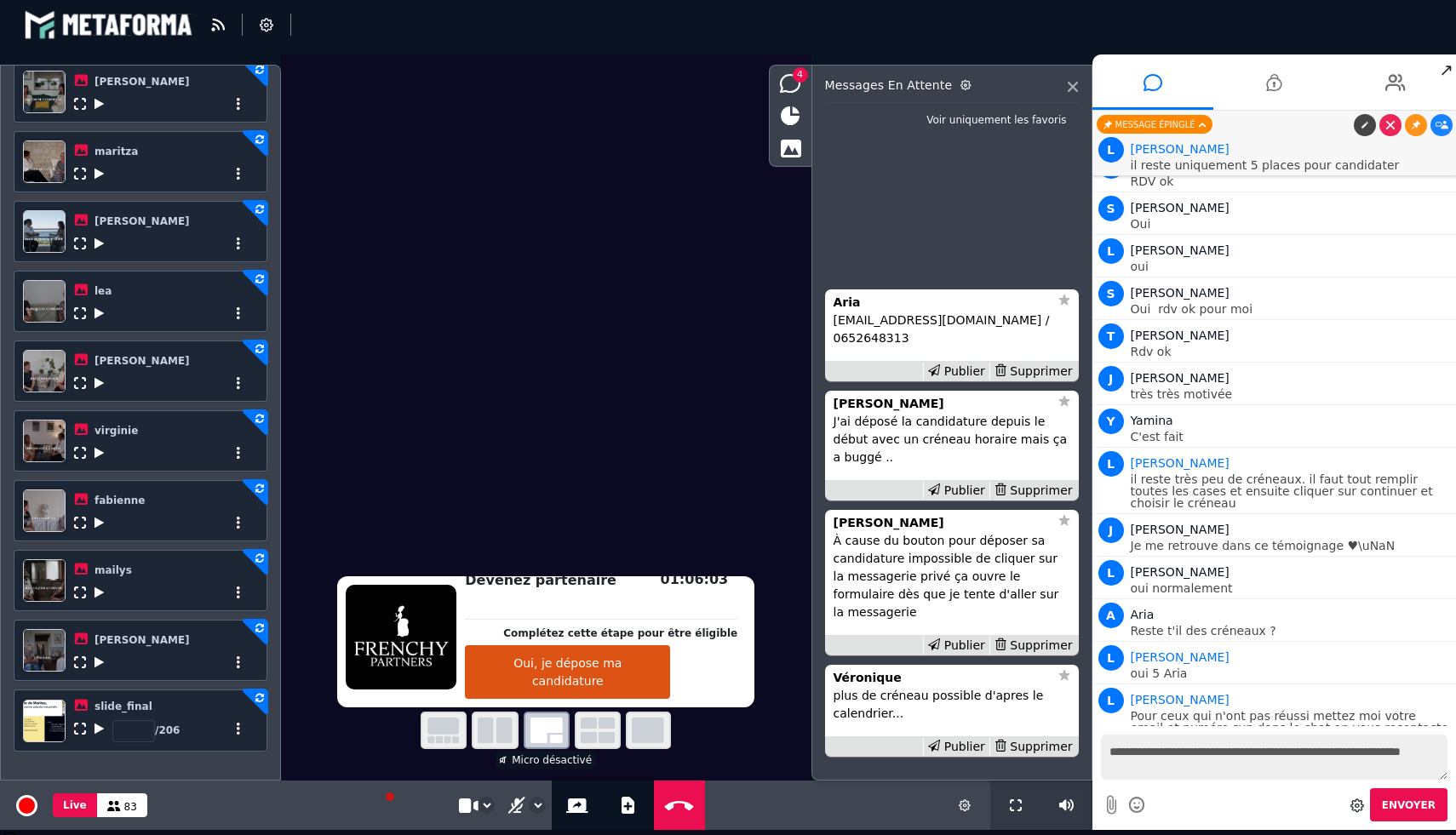
click at [96, 179] on icon at bounding box center [99, 173] width 9 height 12
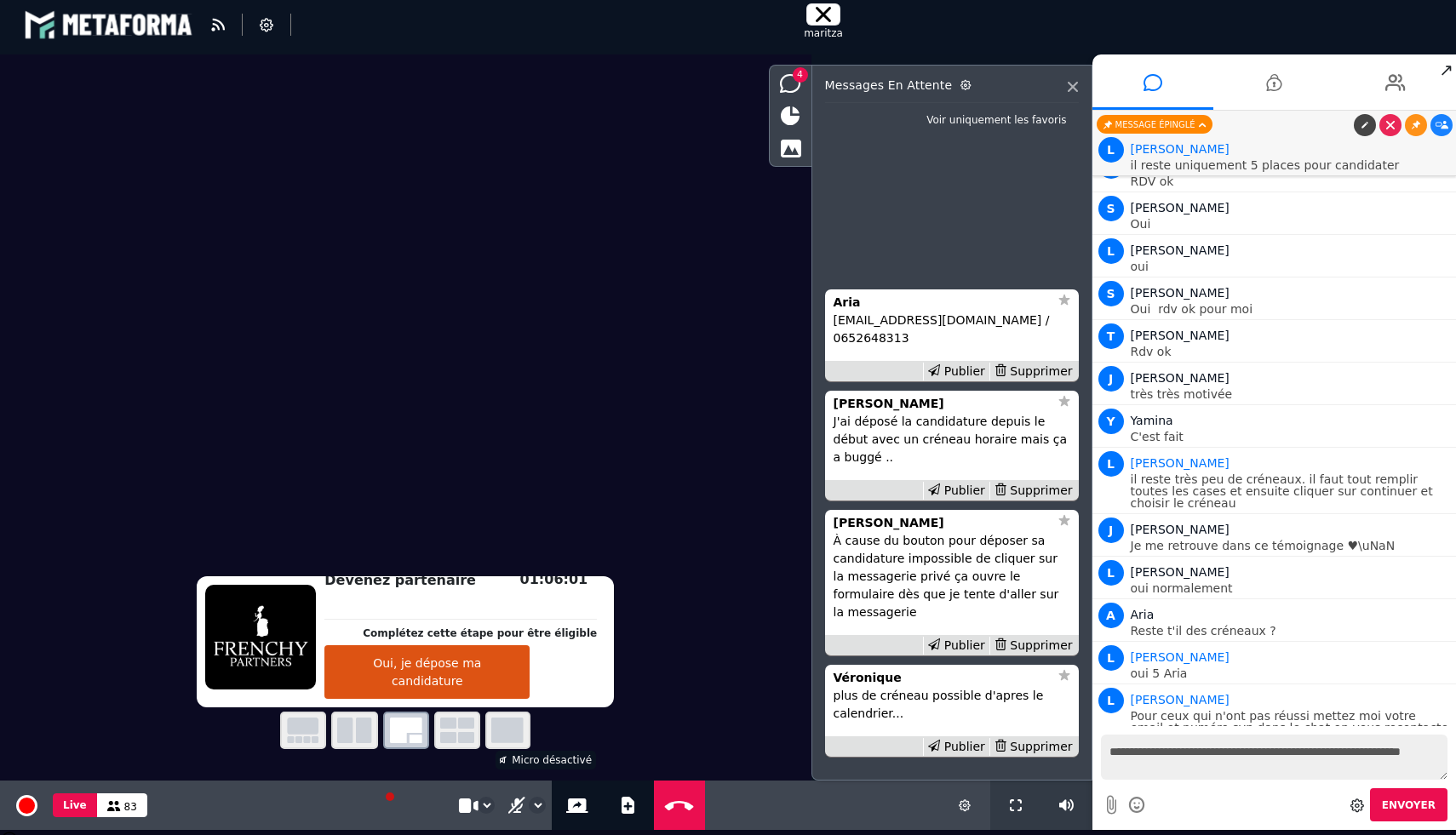
click at [1161, 775] on textarea "**********" at bounding box center [1274, 757] width 348 height 45
click at [1343, 748] on textarea "**********" at bounding box center [1274, 757] width 348 height 45
type textarea "**********"
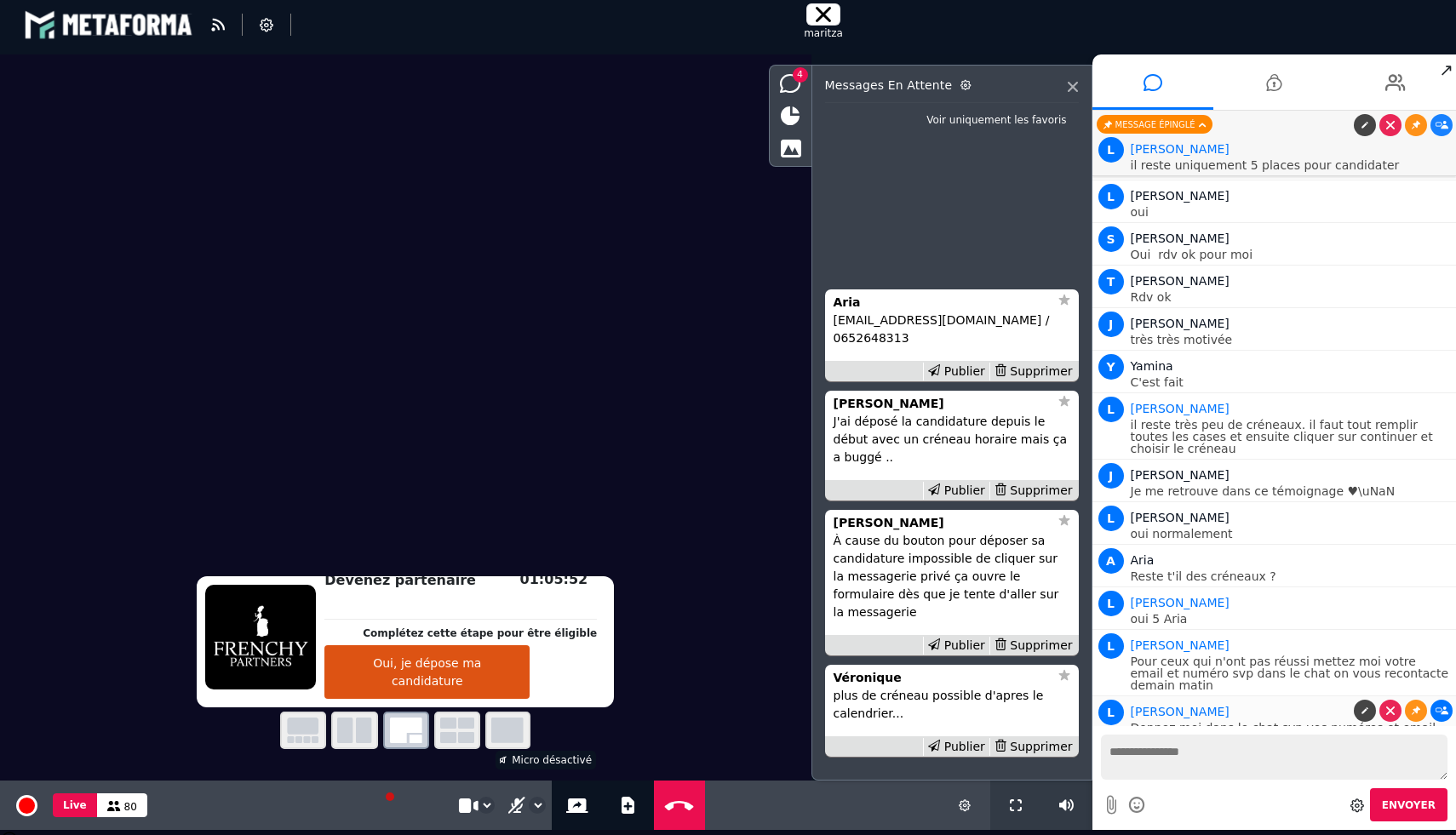
click at [1442, 707] on icon at bounding box center [1441, 711] width 13 height 8
click at [1061, 380] on div "Supprimer" at bounding box center [1033, 372] width 88 height 18
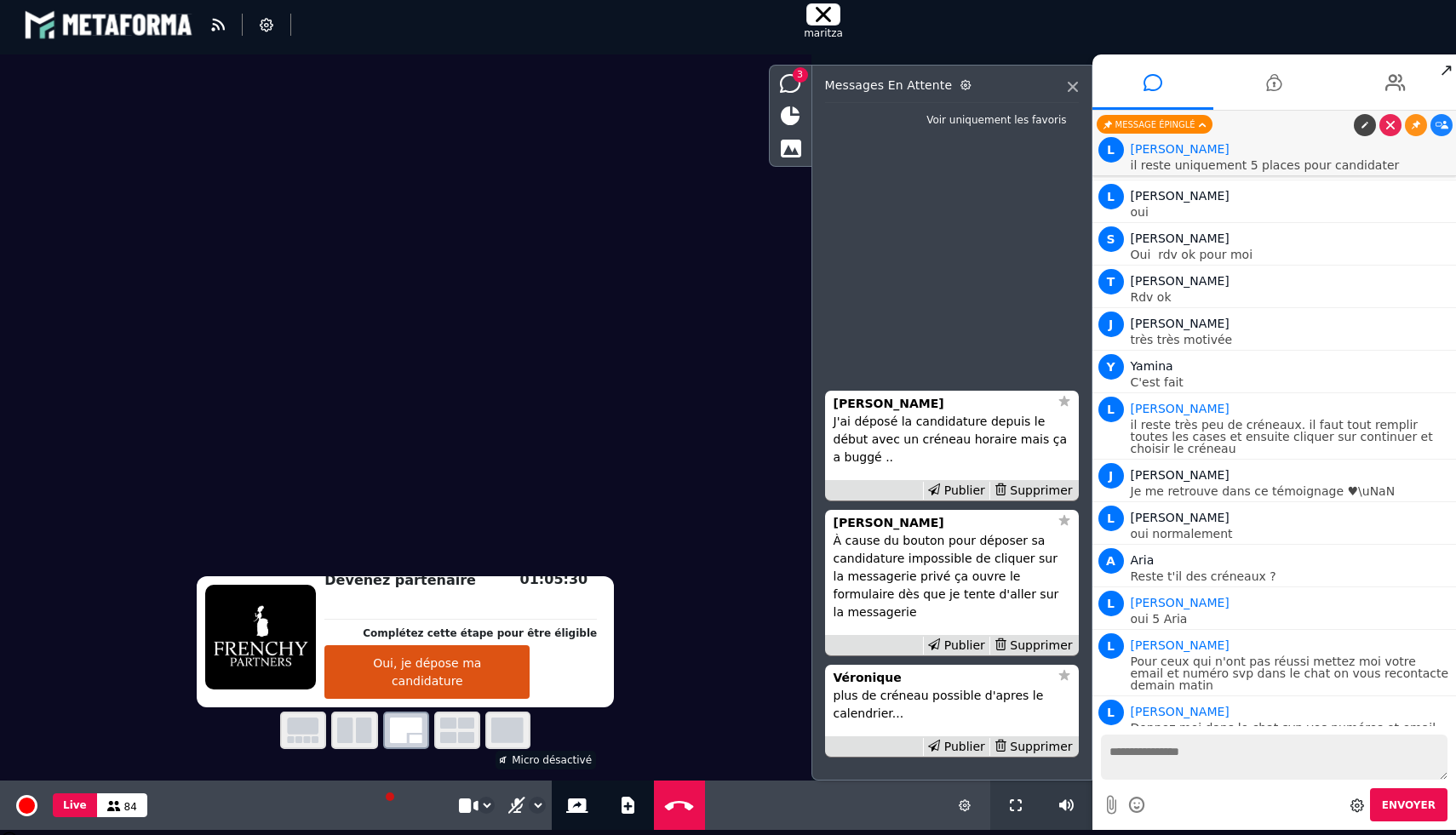
click at [927, 448] on p "J'ai déposé la candidature depuis le début avec un créneau horaire mais ça a bu…" at bounding box center [951, 439] width 237 height 54
click at [858, 410] on strong "[PERSON_NAME]" at bounding box center [889, 403] width 111 height 14
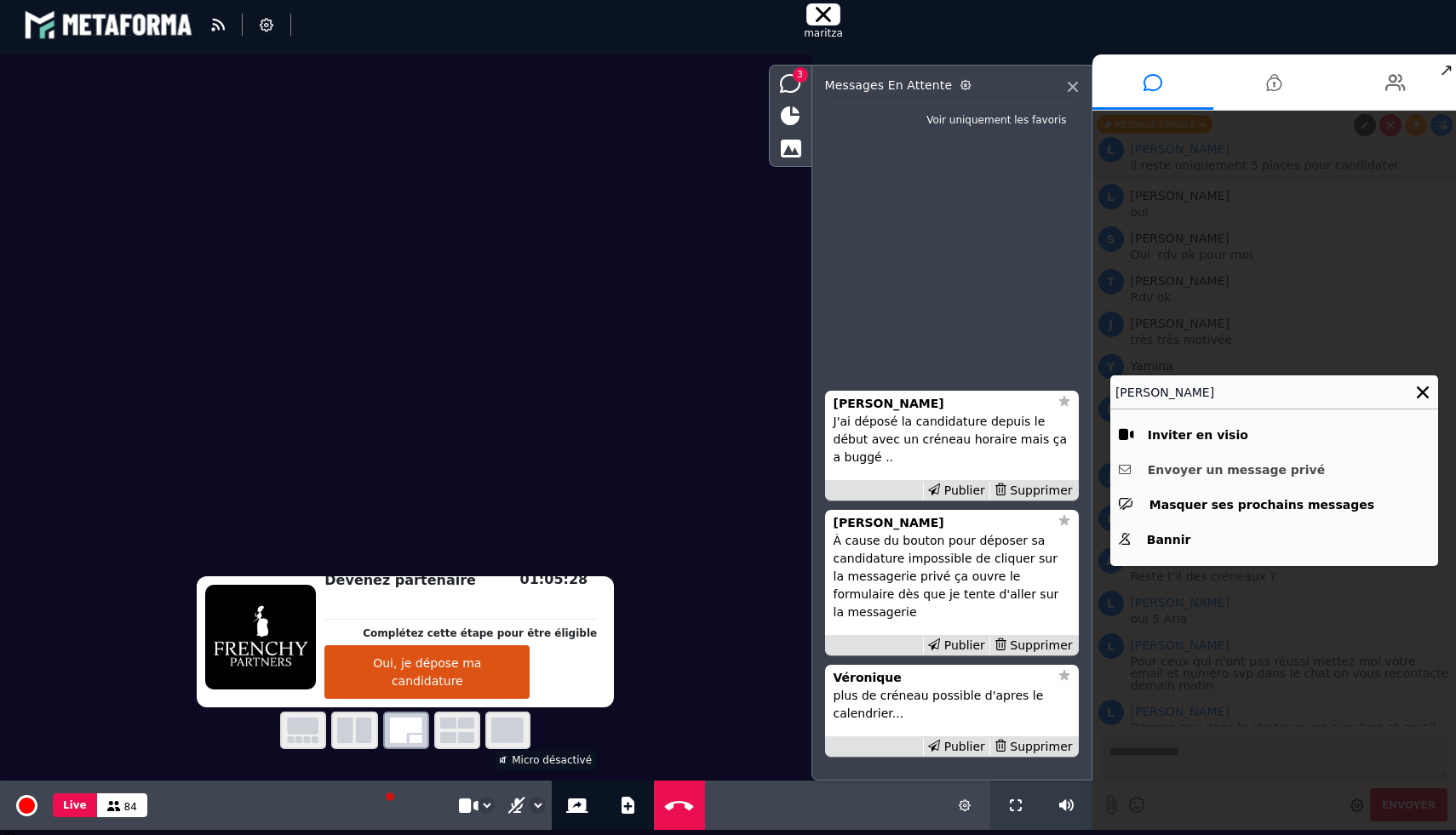
click at [1221, 468] on button "Envoyer un message privé" at bounding box center [1274, 470] width 310 height 26
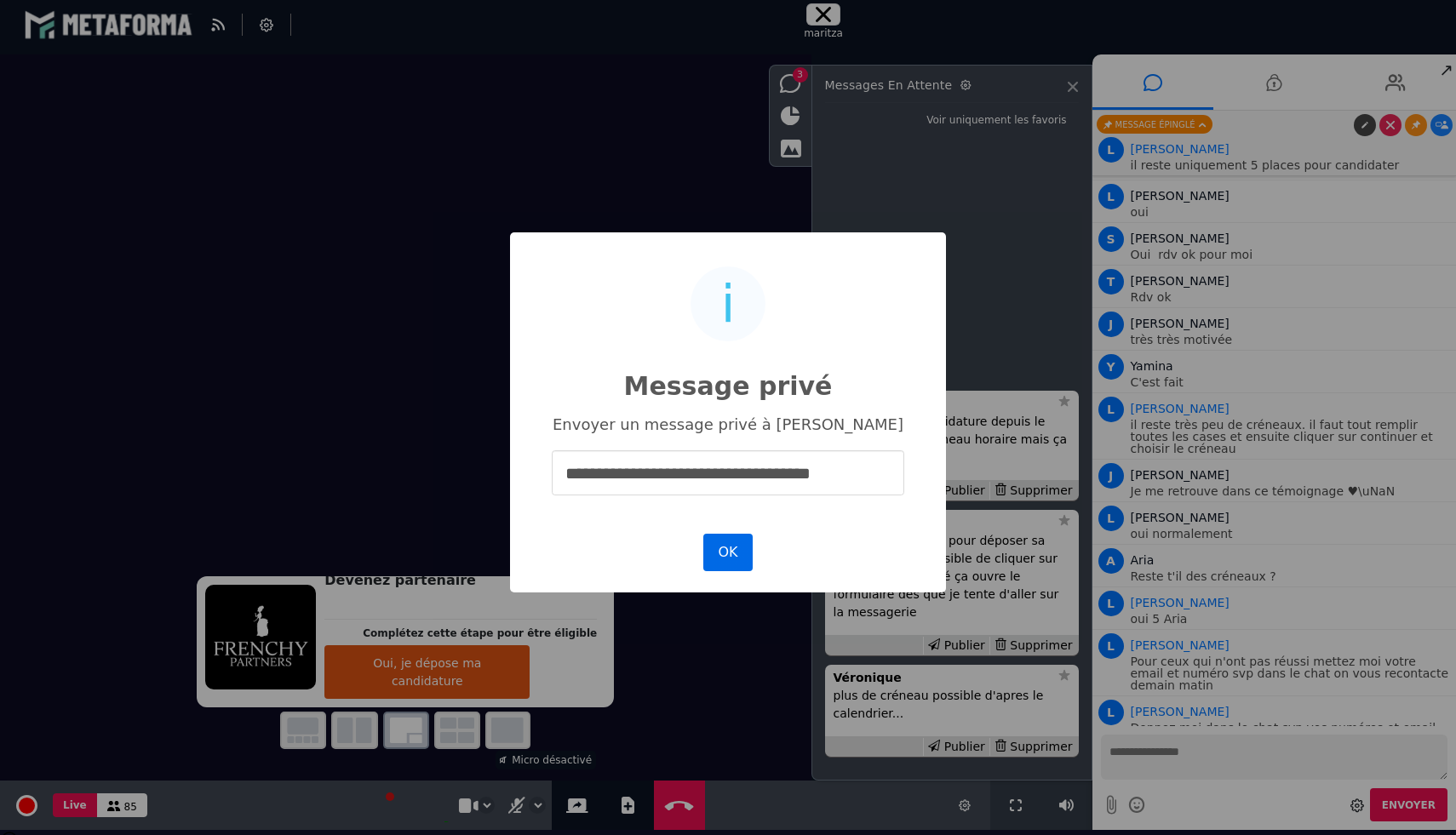
type input "**********"
click at [733, 553] on button "OK" at bounding box center [728, 552] width 49 height 37
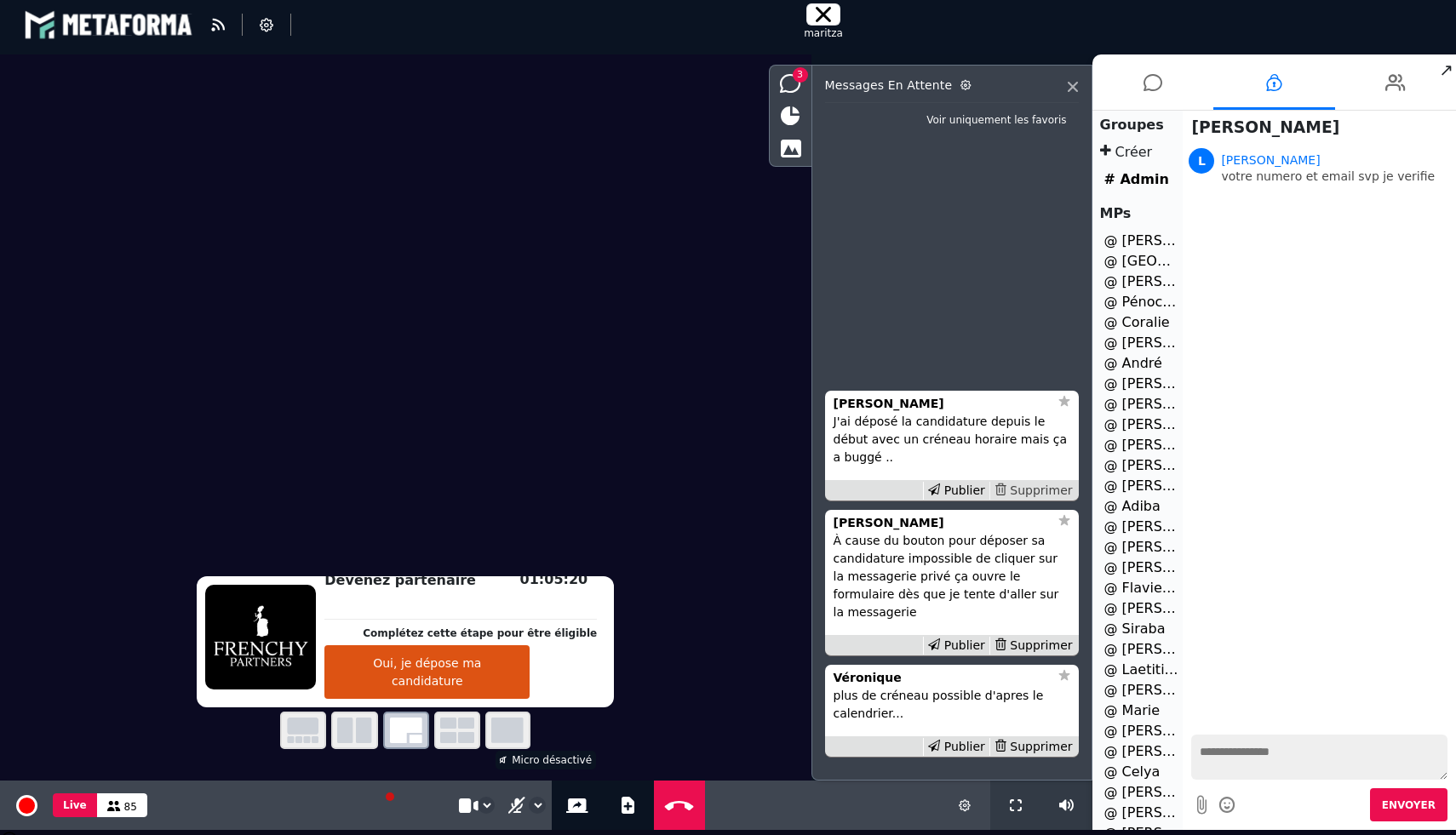
click at [1062, 500] on div "Supprimer" at bounding box center [1033, 491] width 88 height 18
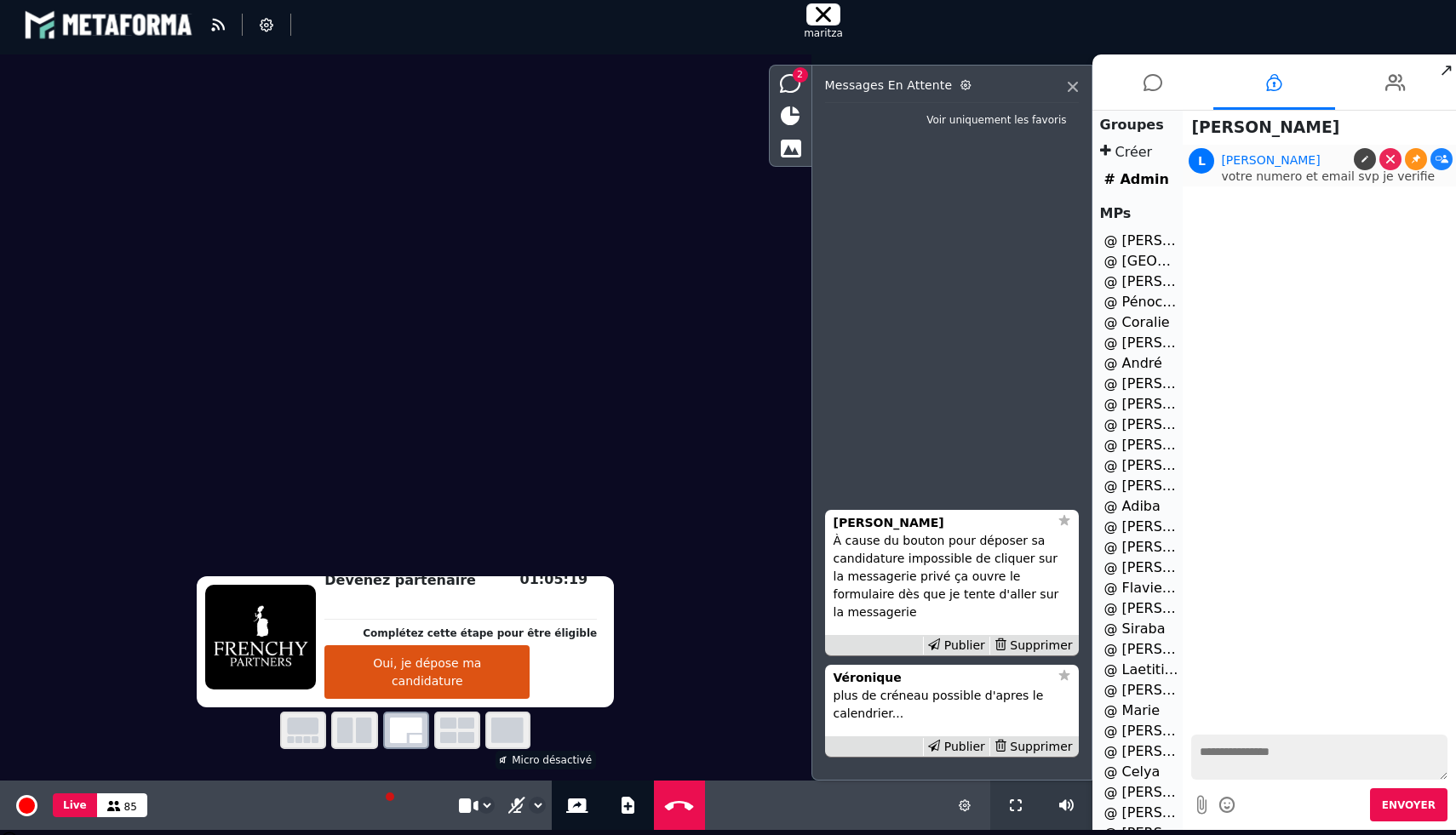
click at [1235, 178] on p "votre numero et email svp je verifie" at bounding box center [1336, 176] width 231 height 12
click at [920, 532] on div "[PERSON_NAME]" at bounding box center [940, 524] width 215 height 18
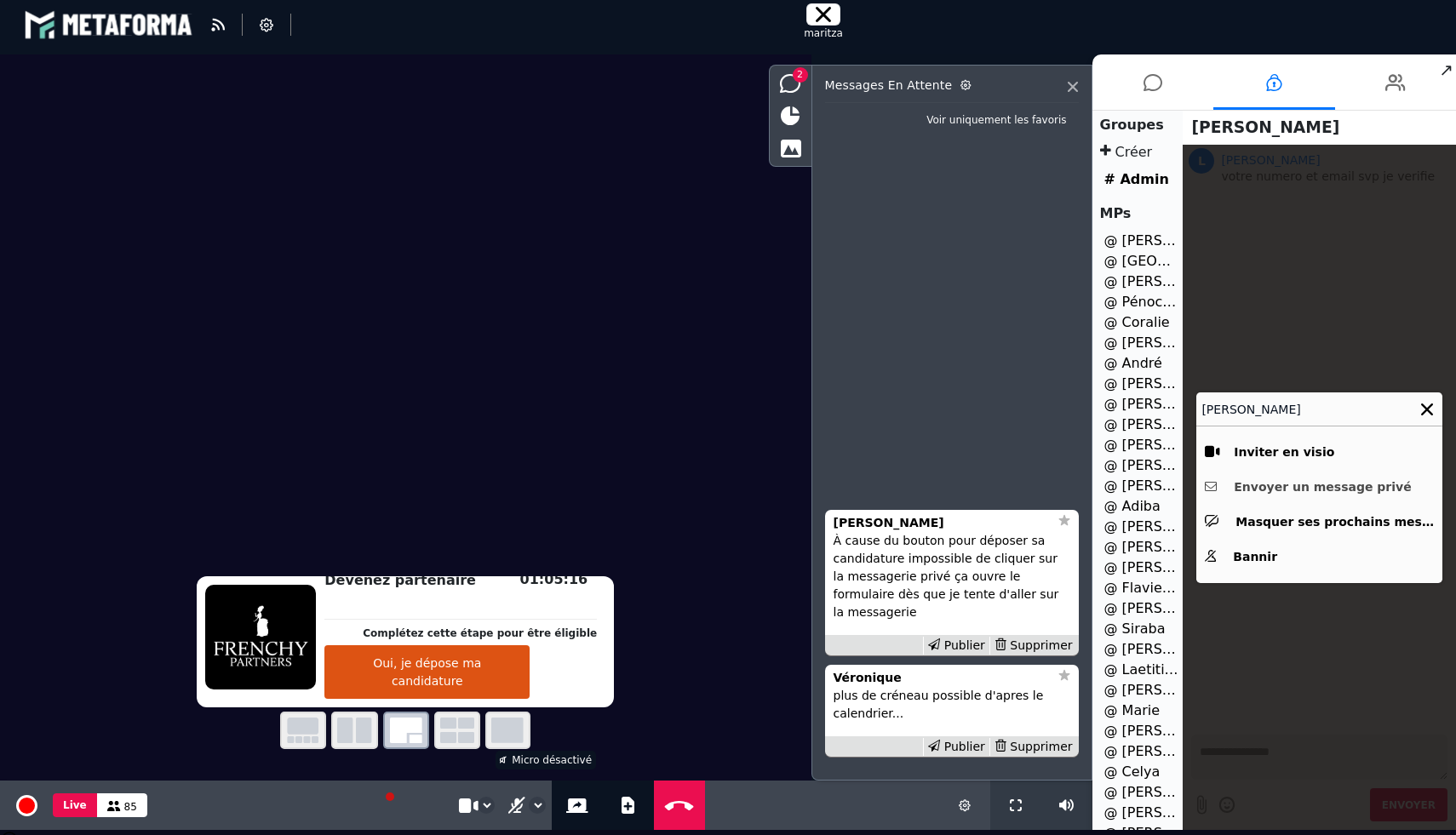
click at [1254, 484] on button "Envoyer un message privé" at bounding box center [1319, 486] width 229 height 26
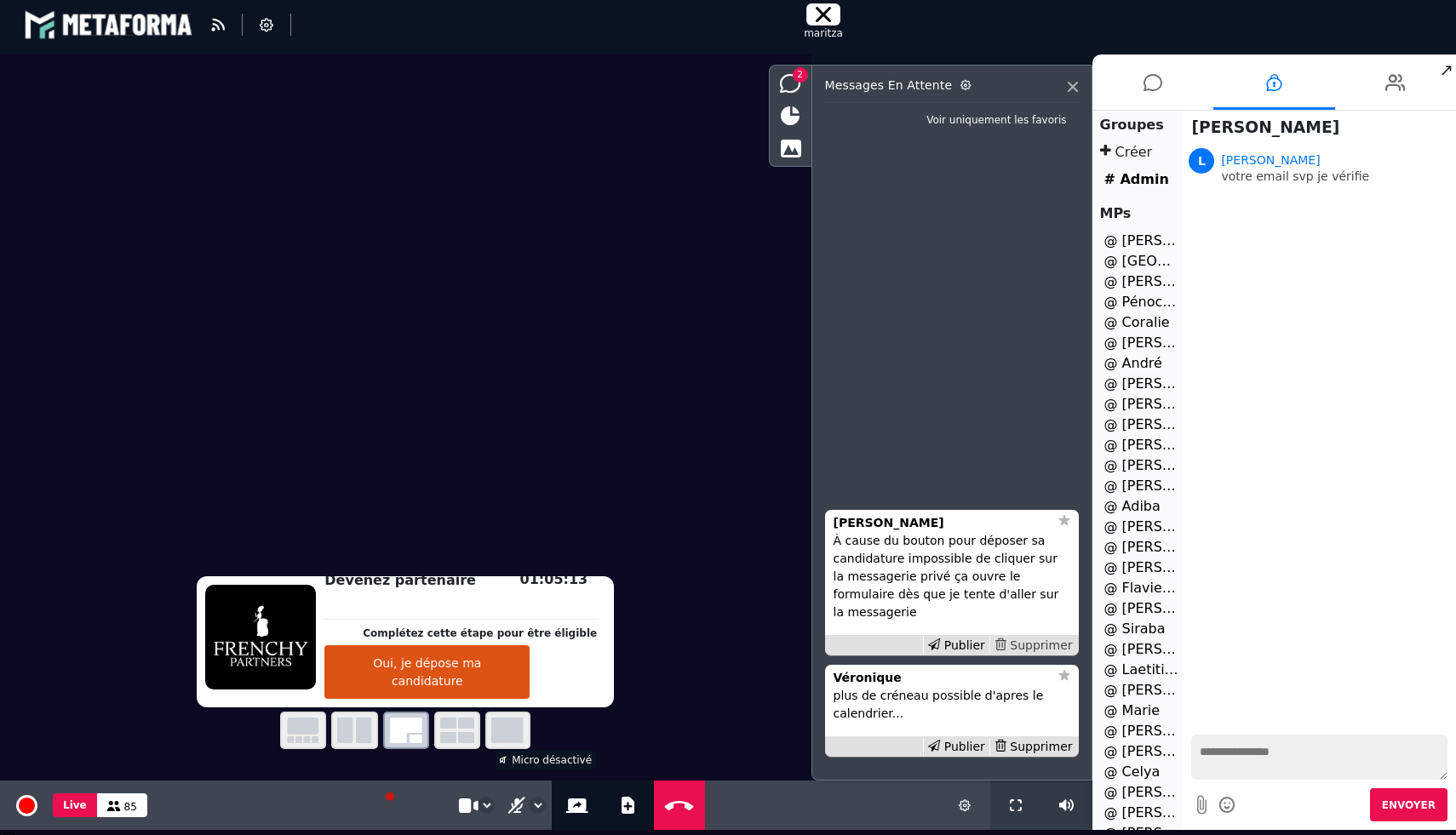
click at [1037, 641] on div "Supprimer" at bounding box center [1033, 646] width 88 height 18
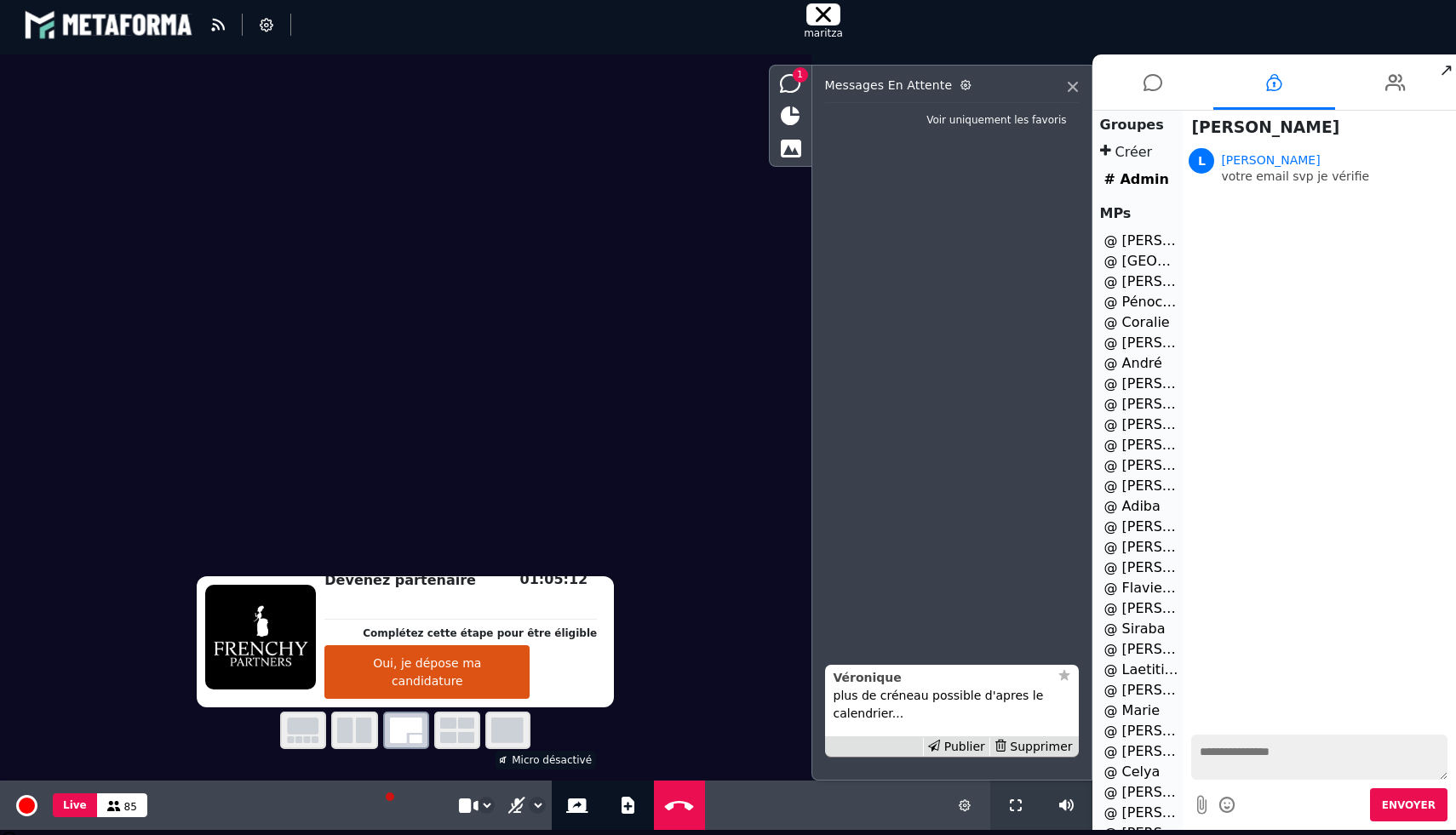
click at [871, 684] on strong "Véronique" at bounding box center [867, 677] width 68 height 14
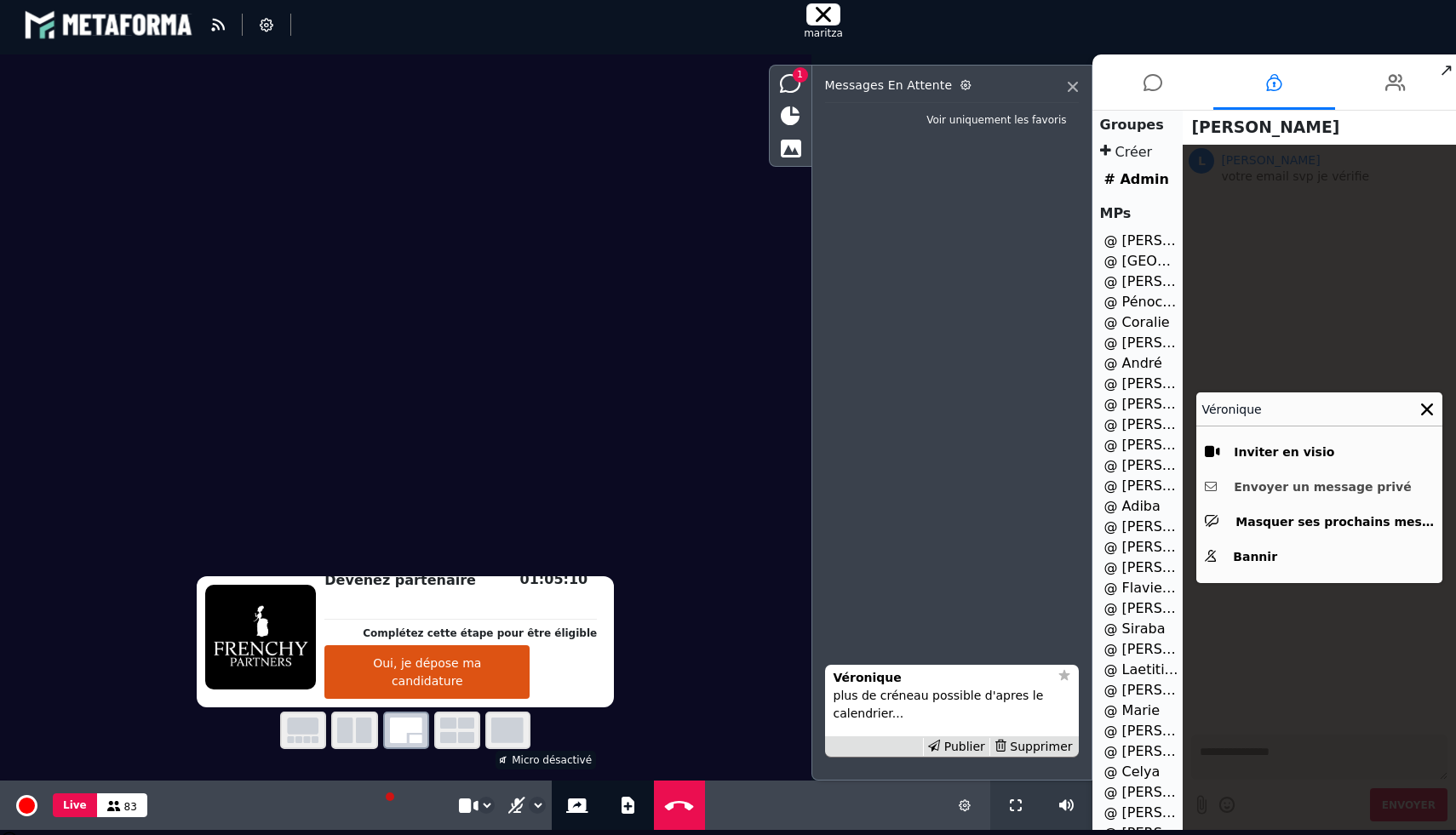
click at [1265, 481] on button "Envoyer un message privé" at bounding box center [1319, 486] width 229 height 26
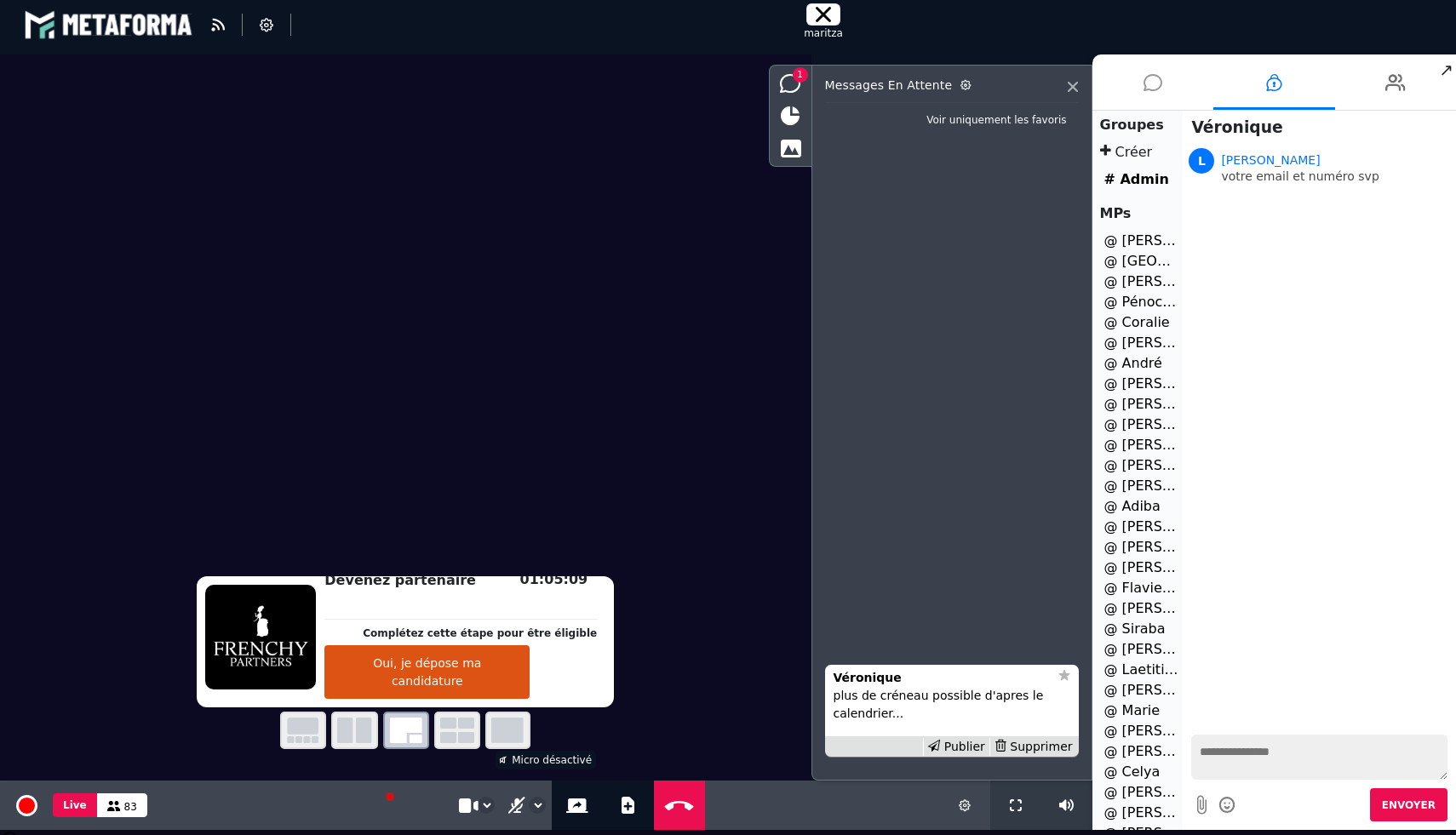
click at [1156, 75] on icon at bounding box center [1153, 83] width 19 height 43
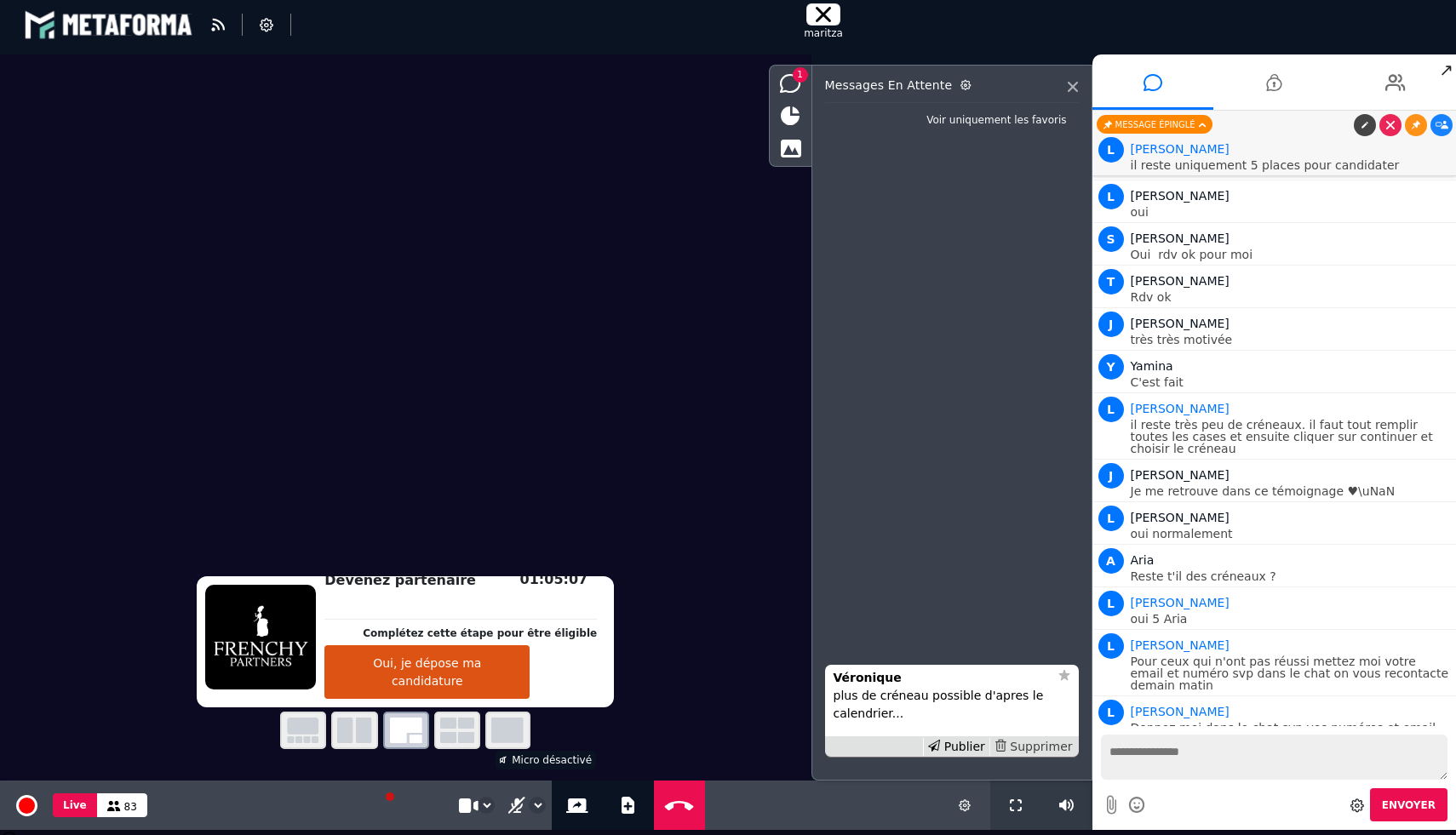
click at [1026, 742] on div "Supprimer" at bounding box center [1033, 747] width 88 height 18
drag, startPoint x: 938, startPoint y: 711, endPoint x: 863, endPoint y: 716, distance: 75.2
click at [863, 716] on p "Oui , 0686146427" at bounding box center [951, 714] width 237 height 18
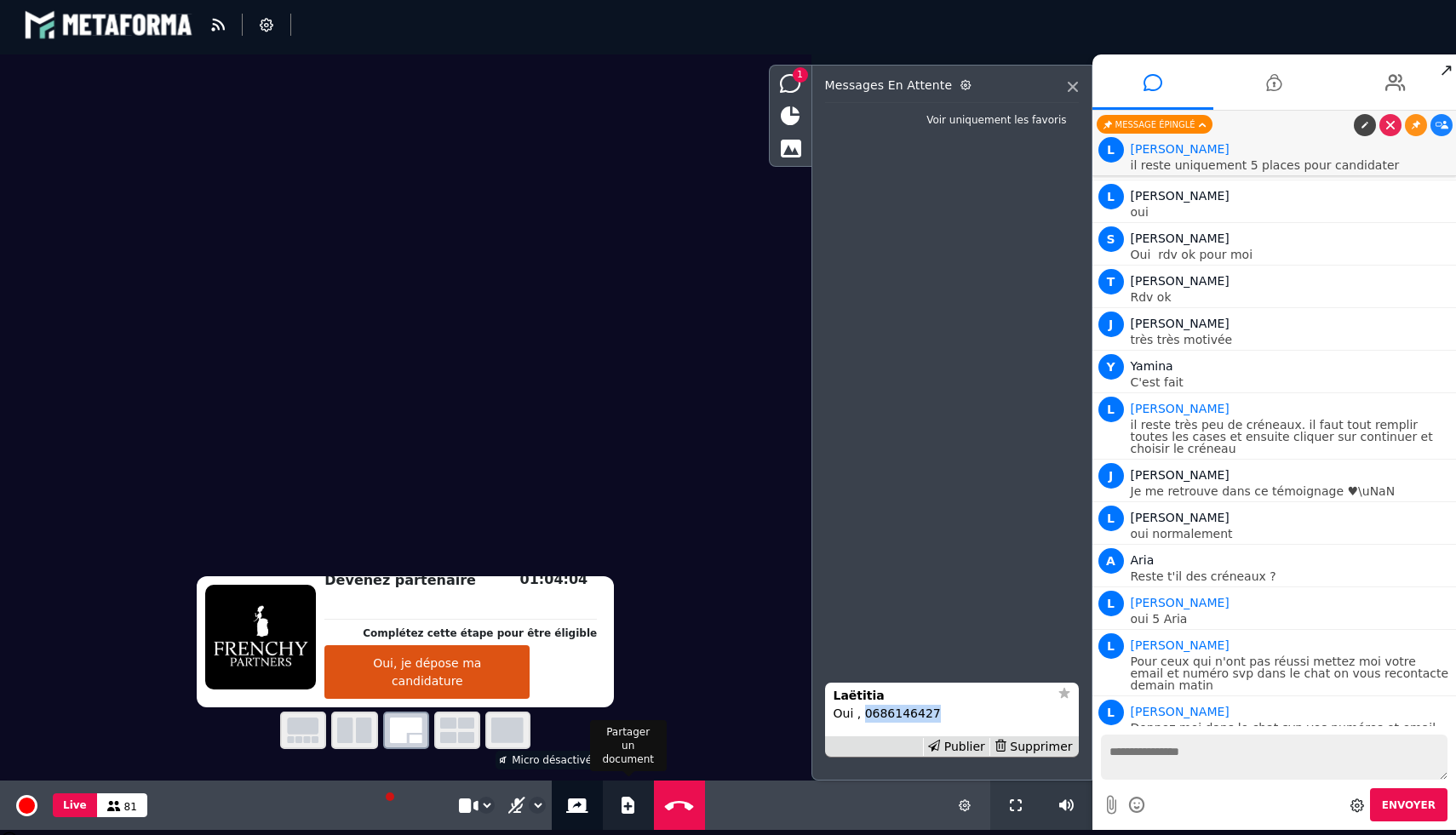
click at [622, 798] on icon at bounding box center [628, 805] width 13 height 17
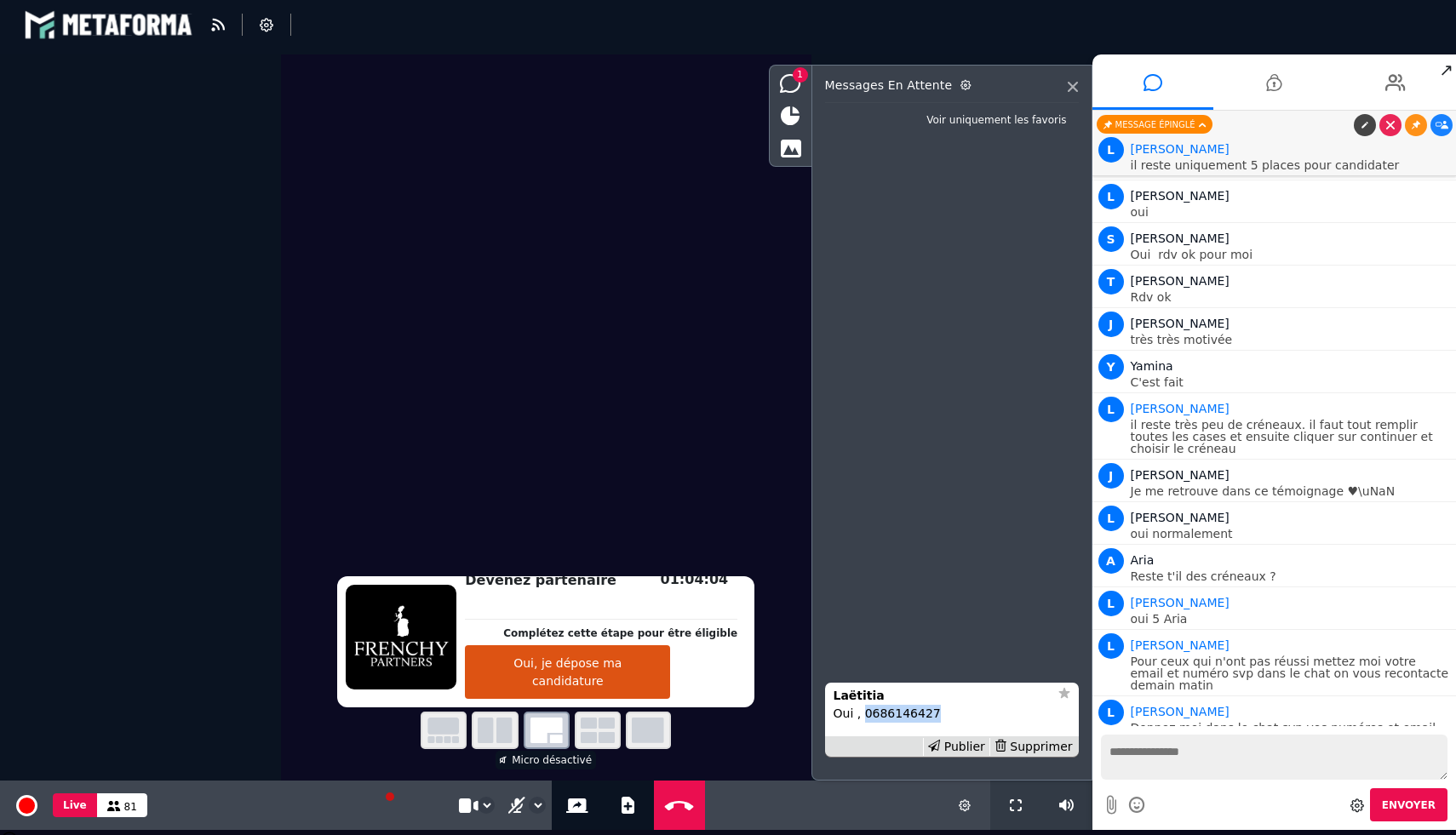
select select "******"
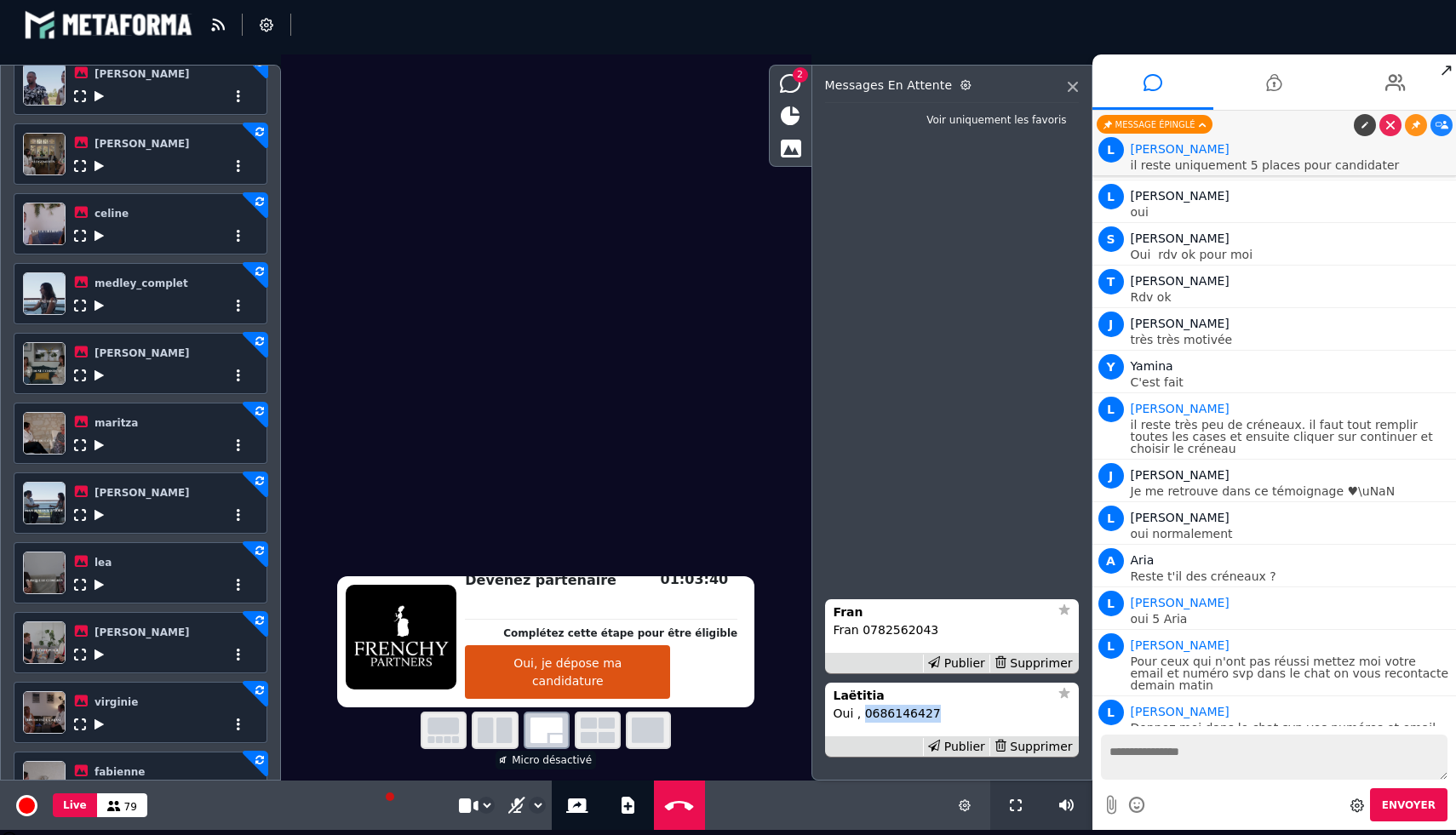
scroll to position [300, 0]
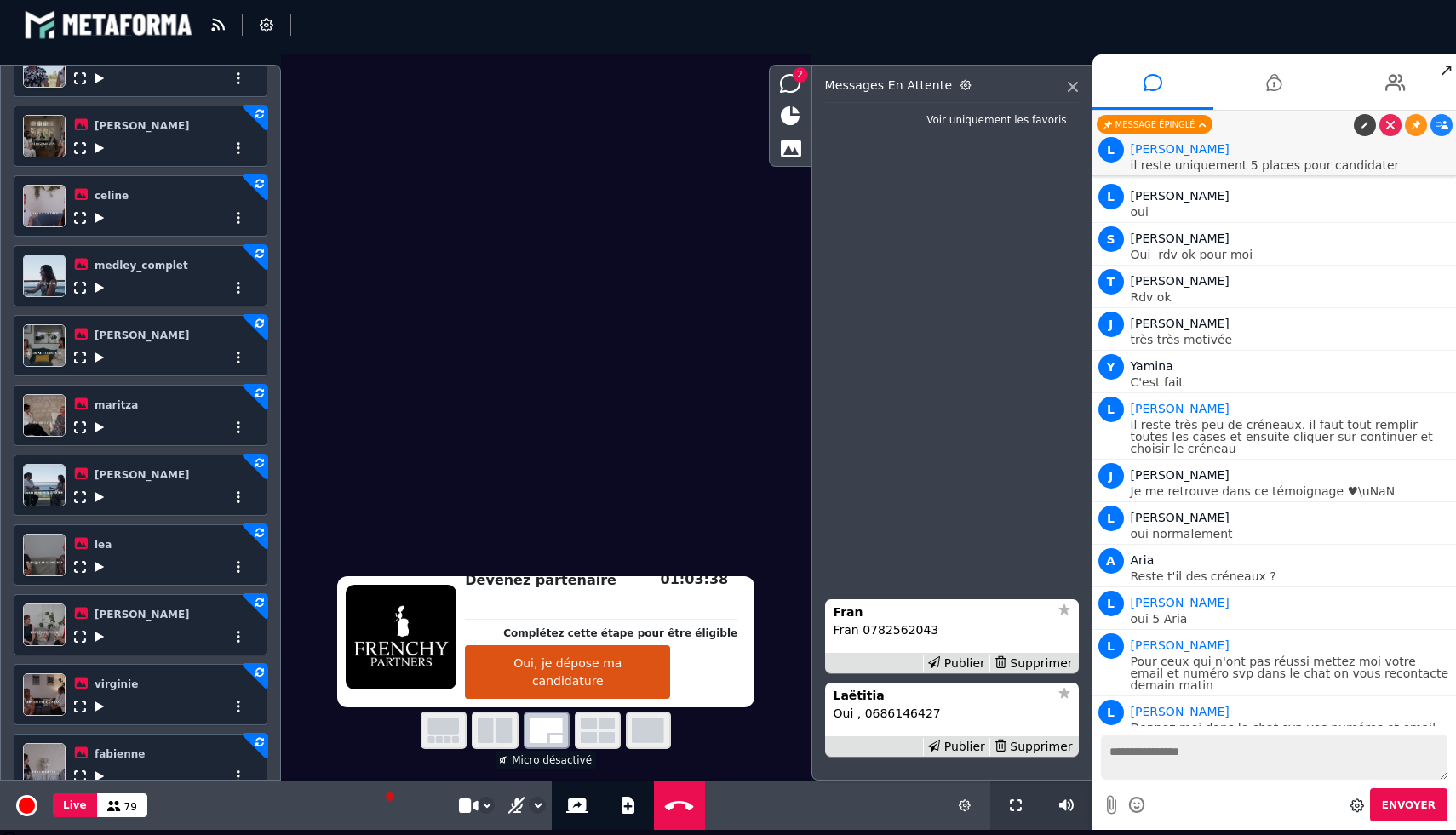
click at [103, 350] on div at bounding box center [163, 353] width 179 height 21
click at [101, 358] on icon at bounding box center [99, 357] width 9 height 12
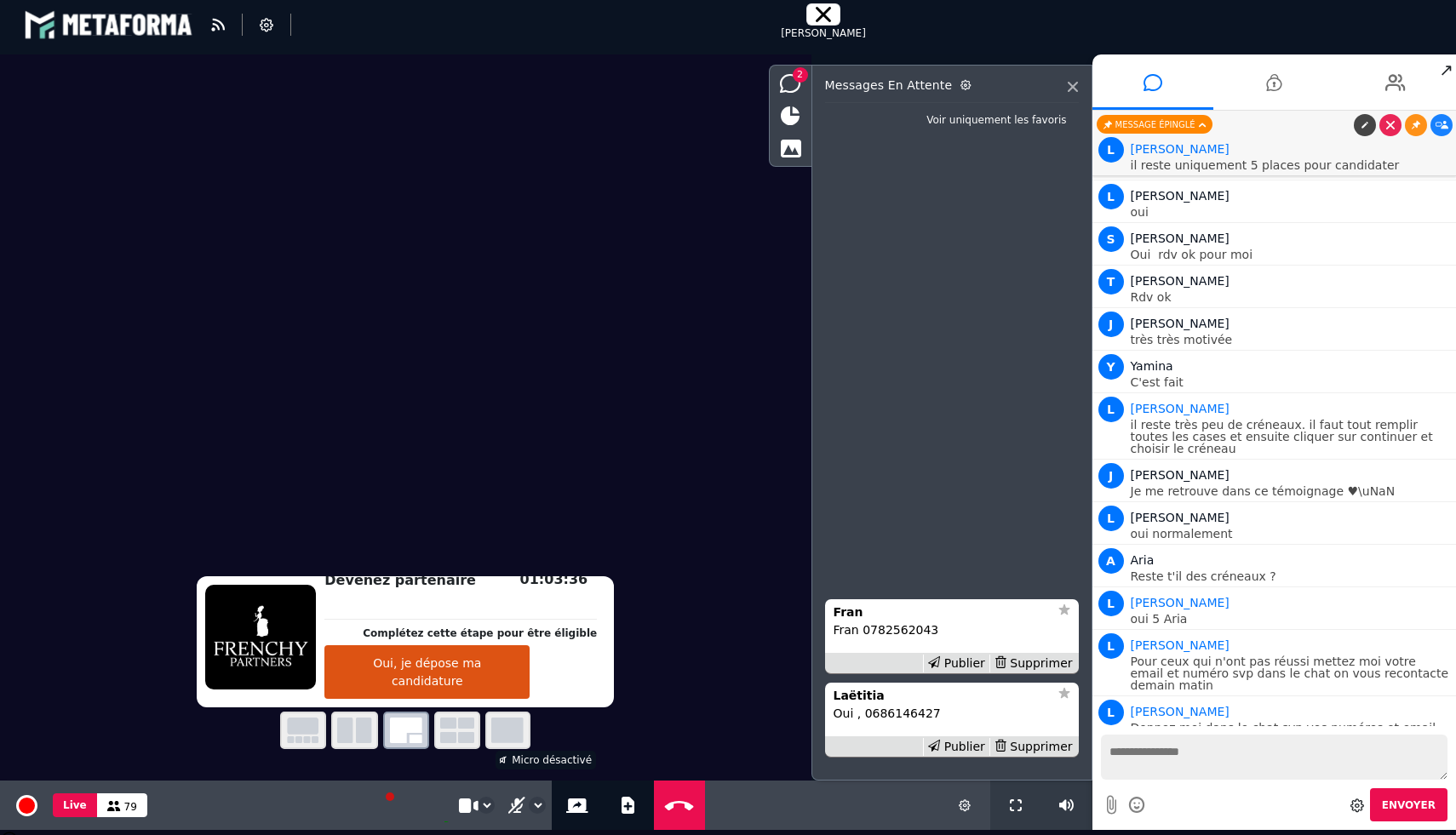
click at [900, 629] on p "Fran 0782562043" at bounding box center [951, 631] width 237 height 18
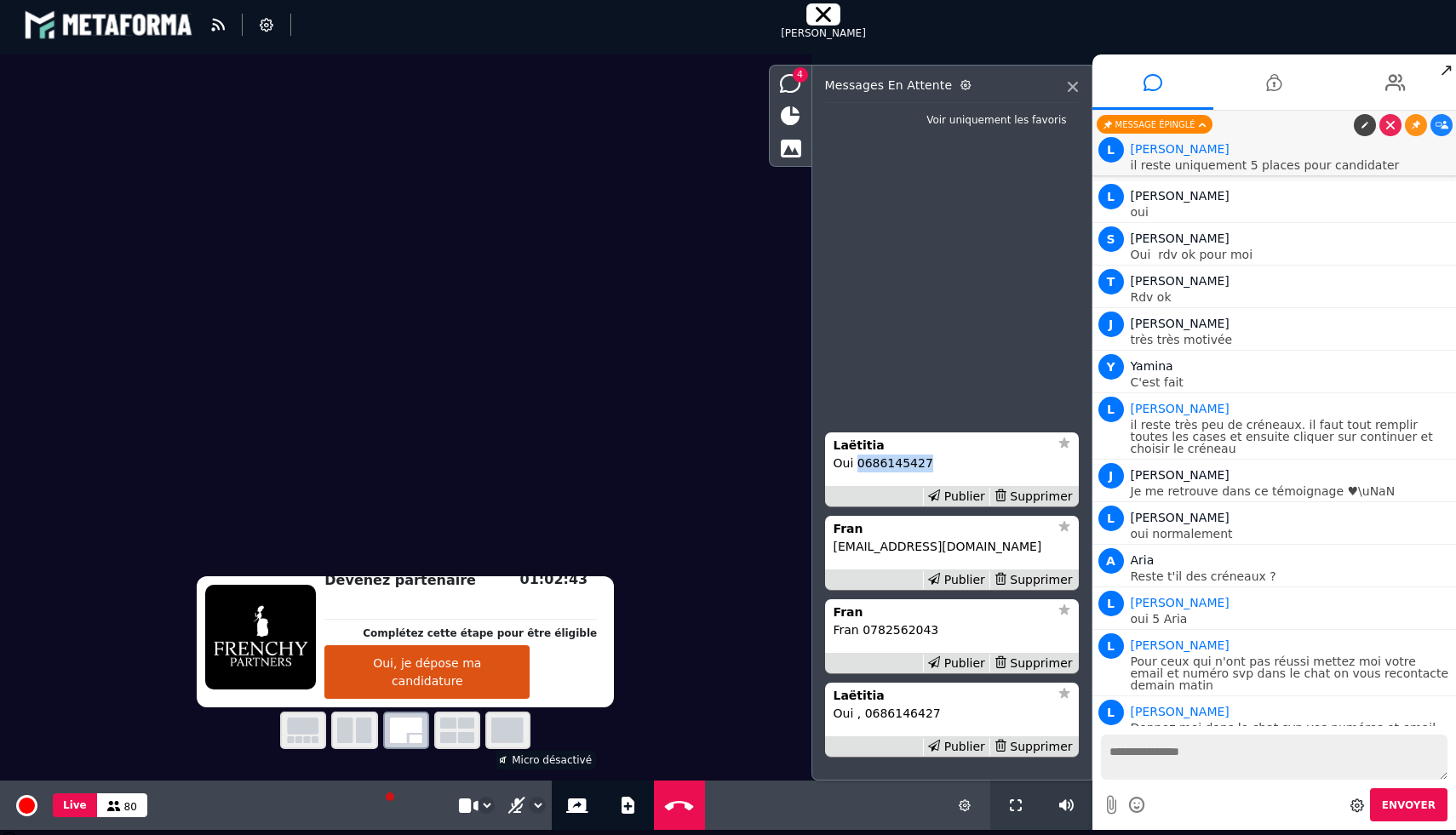
drag, startPoint x: 854, startPoint y: 460, endPoint x: 959, endPoint y: 460, distance: 105.0
click at [959, 460] on p "Oui 0686145427" at bounding box center [951, 464] width 237 height 18
click at [881, 712] on p "Oui , 0686146427" at bounding box center [951, 714] width 237 height 18
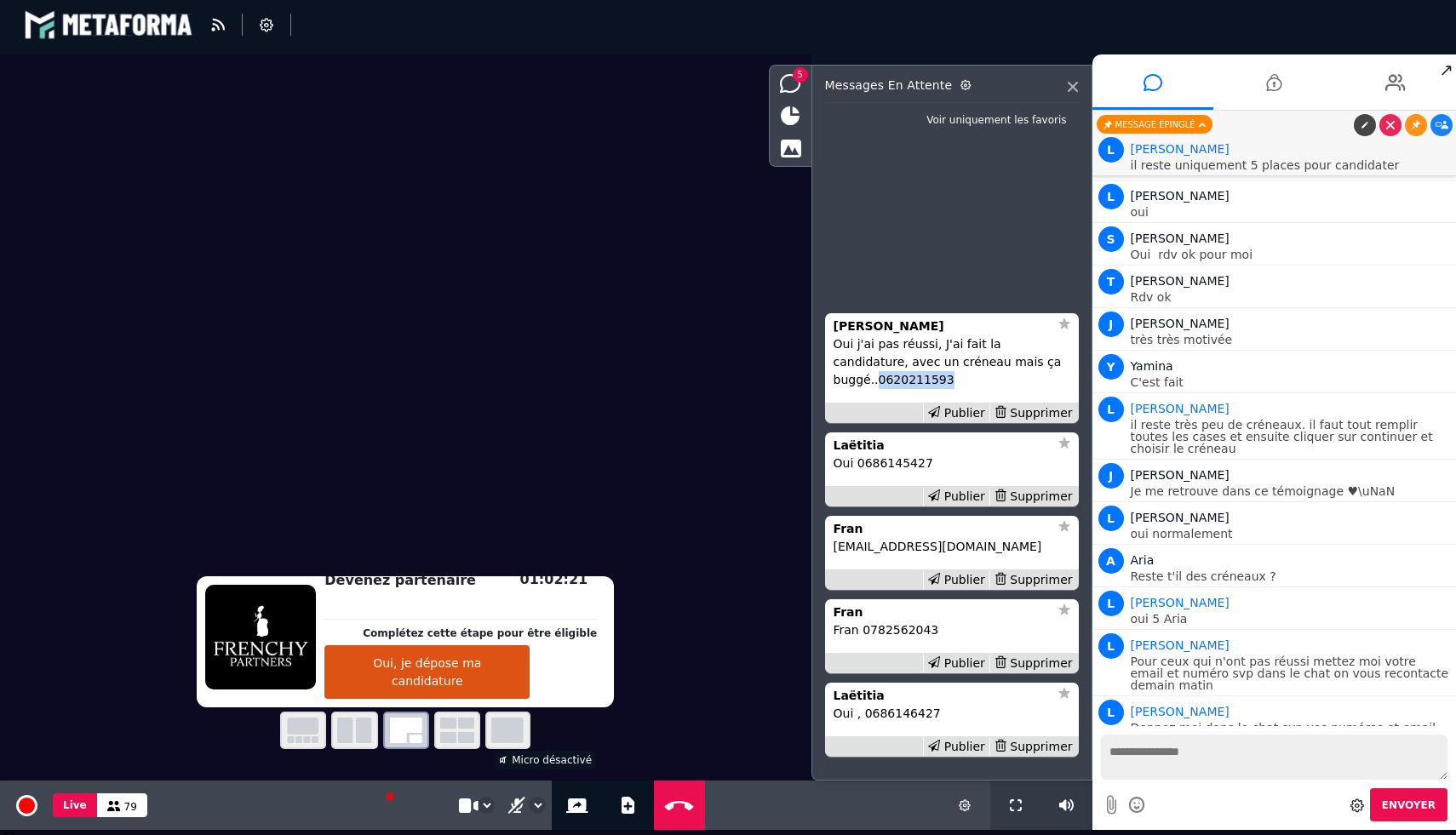
drag, startPoint x: 957, startPoint y: 378, endPoint x: 874, endPoint y: 378, distance: 83.0
click at [874, 378] on p "Oui j'ai pas réussi, J'ai fait la candidature, avec un créneau mais ça buggé..0…" at bounding box center [951, 362] width 237 height 54
click at [1028, 406] on div "Supprimer" at bounding box center [1033, 414] width 88 height 18
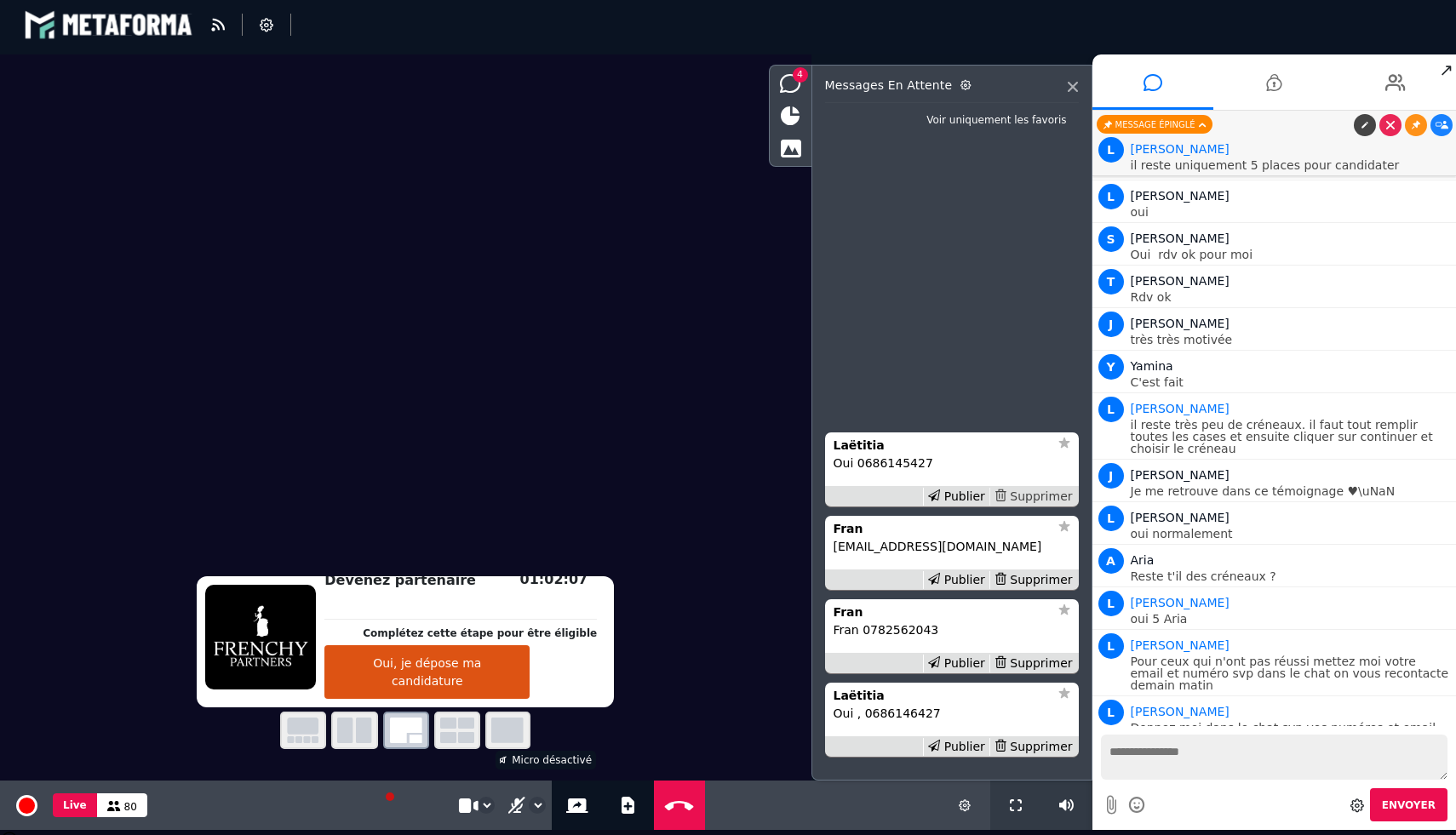
click at [1028, 498] on div "Supprimer" at bounding box center [1033, 496] width 88 height 18
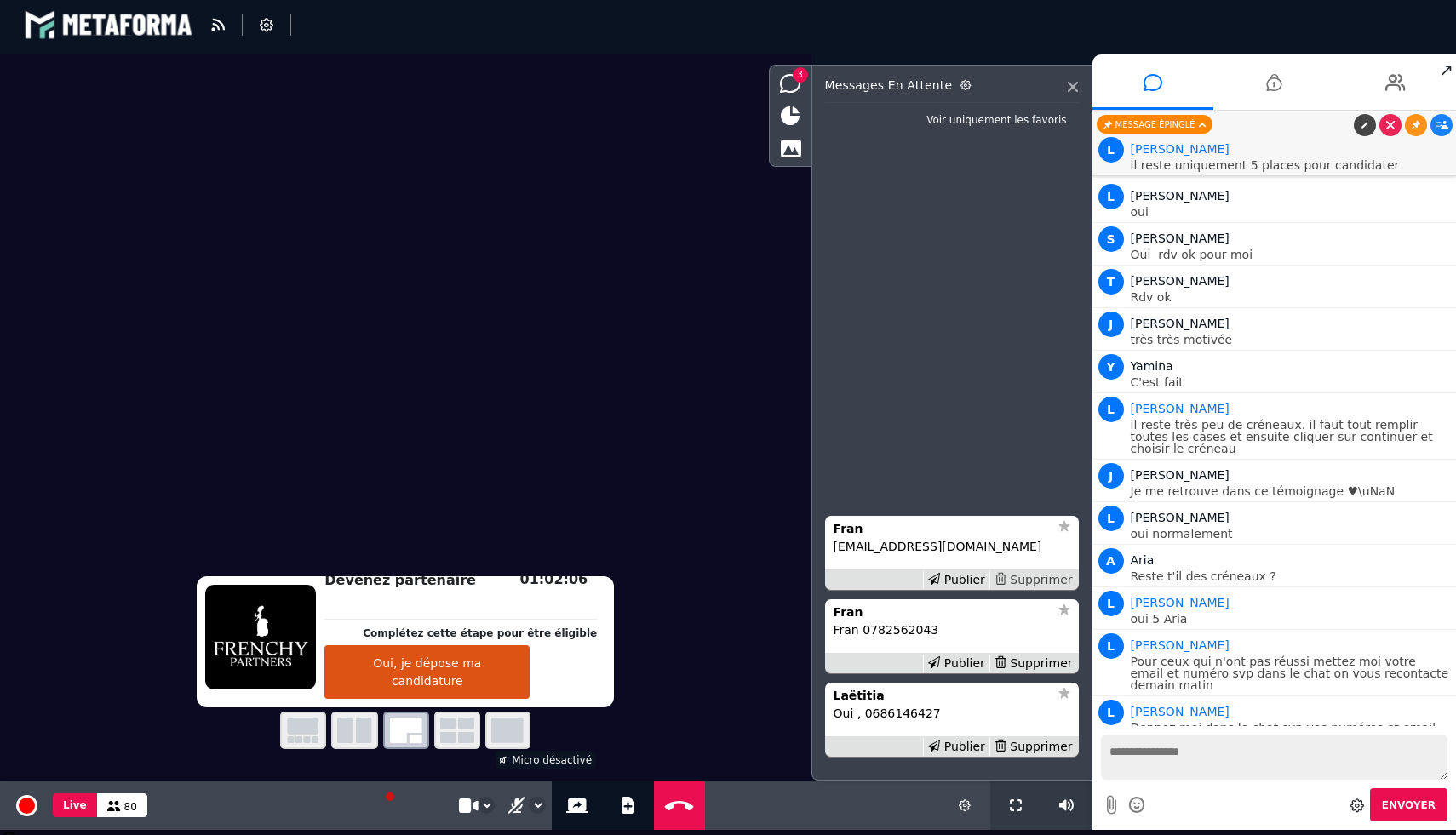
click at [1027, 580] on div "Supprimer" at bounding box center [1033, 580] width 88 height 18
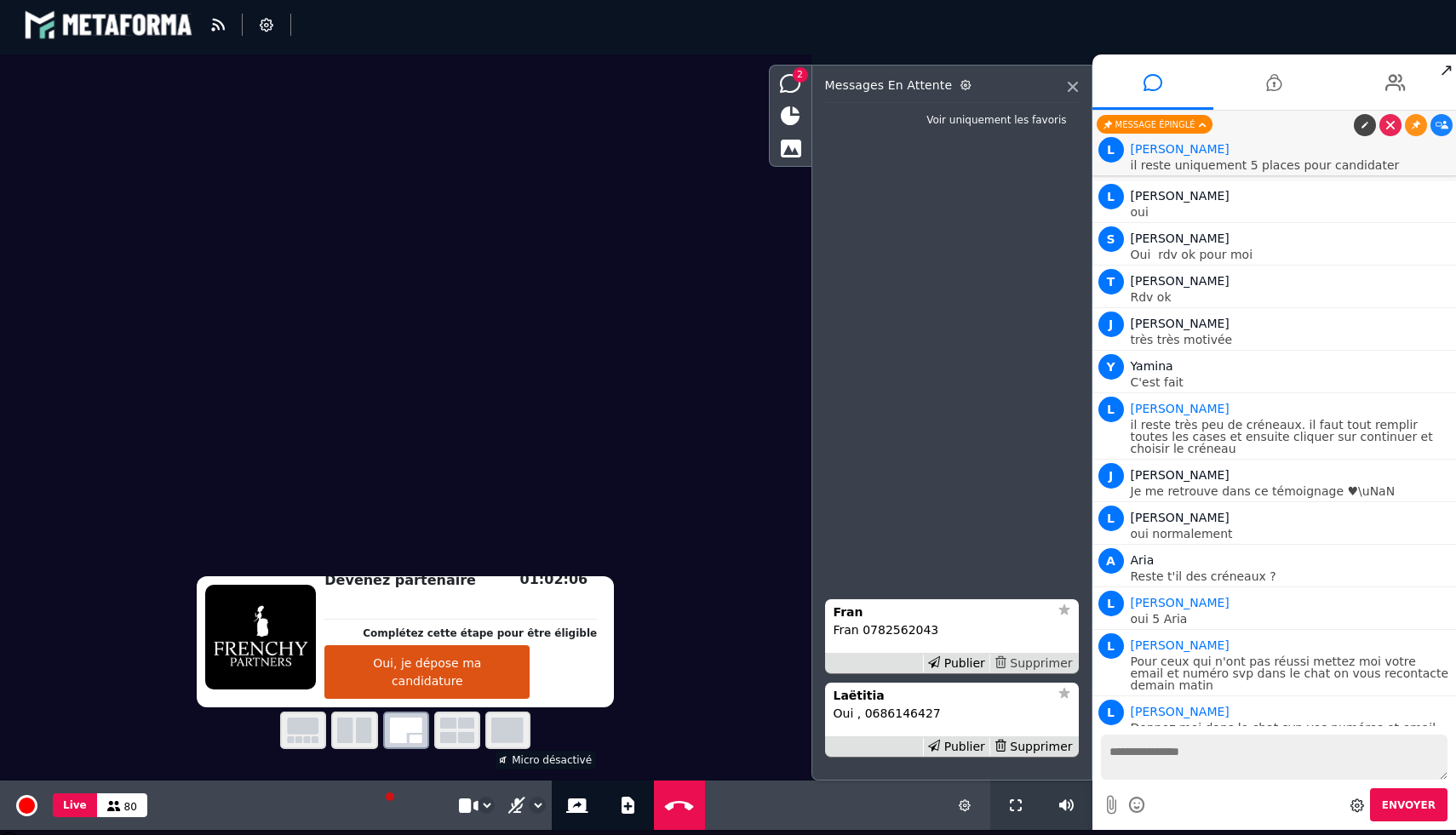
click at [1027, 659] on div "Supprimer" at bounding box center [1033, 663] width 88 height 18
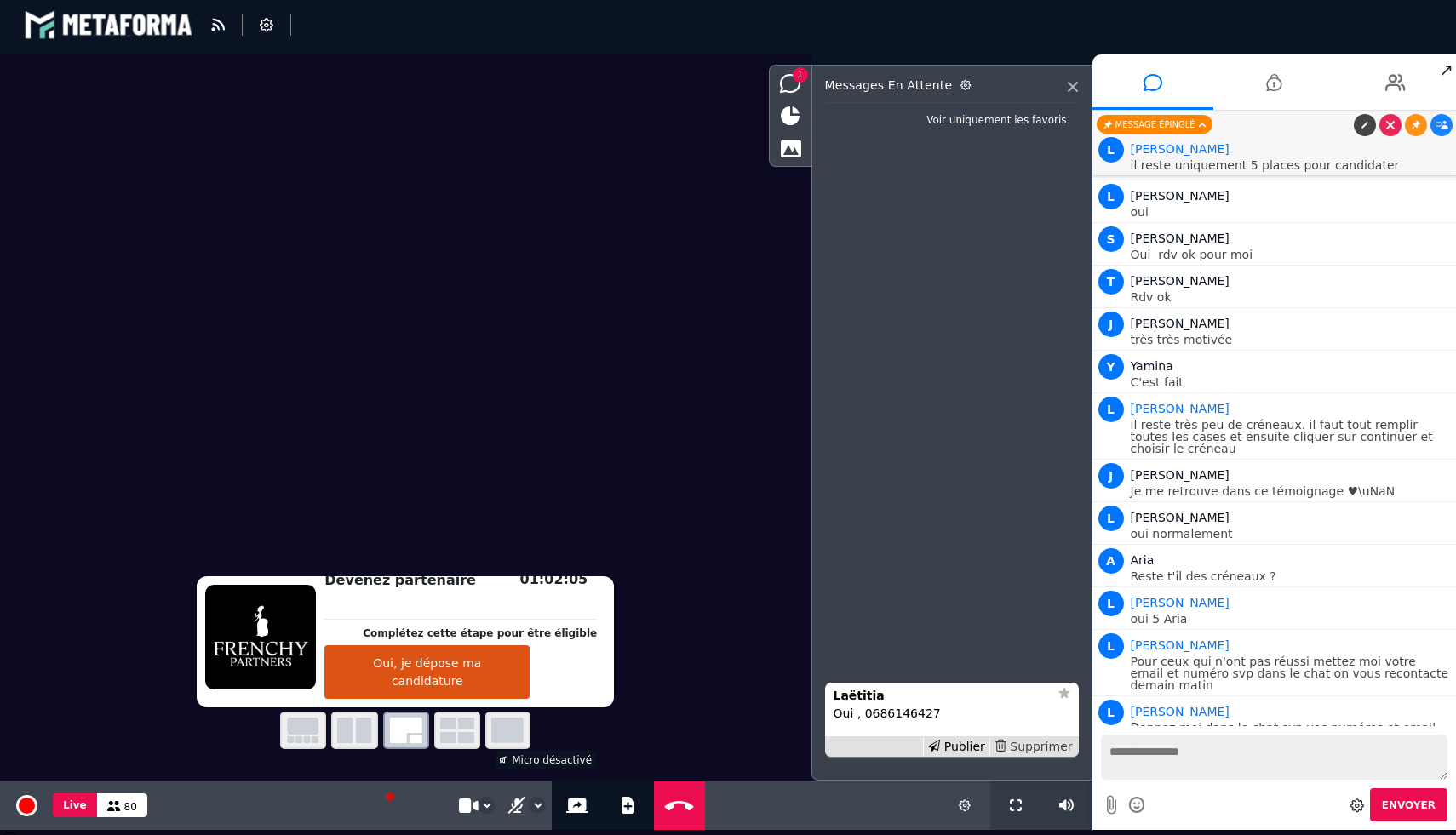
click at [1029, 750] on div "Supprimer" at bounding box center [1033, 747] width 88 height 18
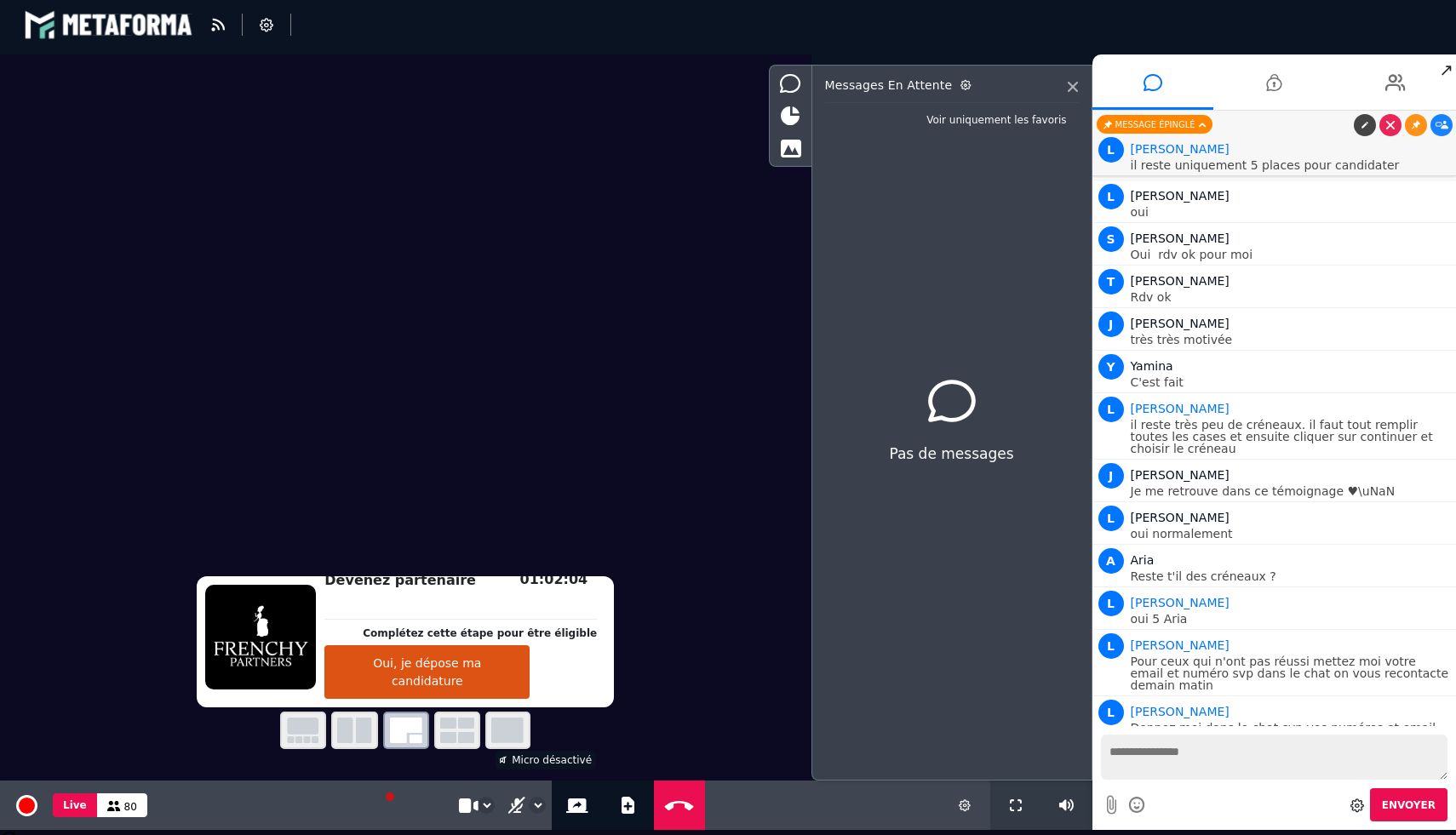
click at [1178, 752] on textarea at bounding box center [1274, 757] width 348 height 45
type textarea "**********"
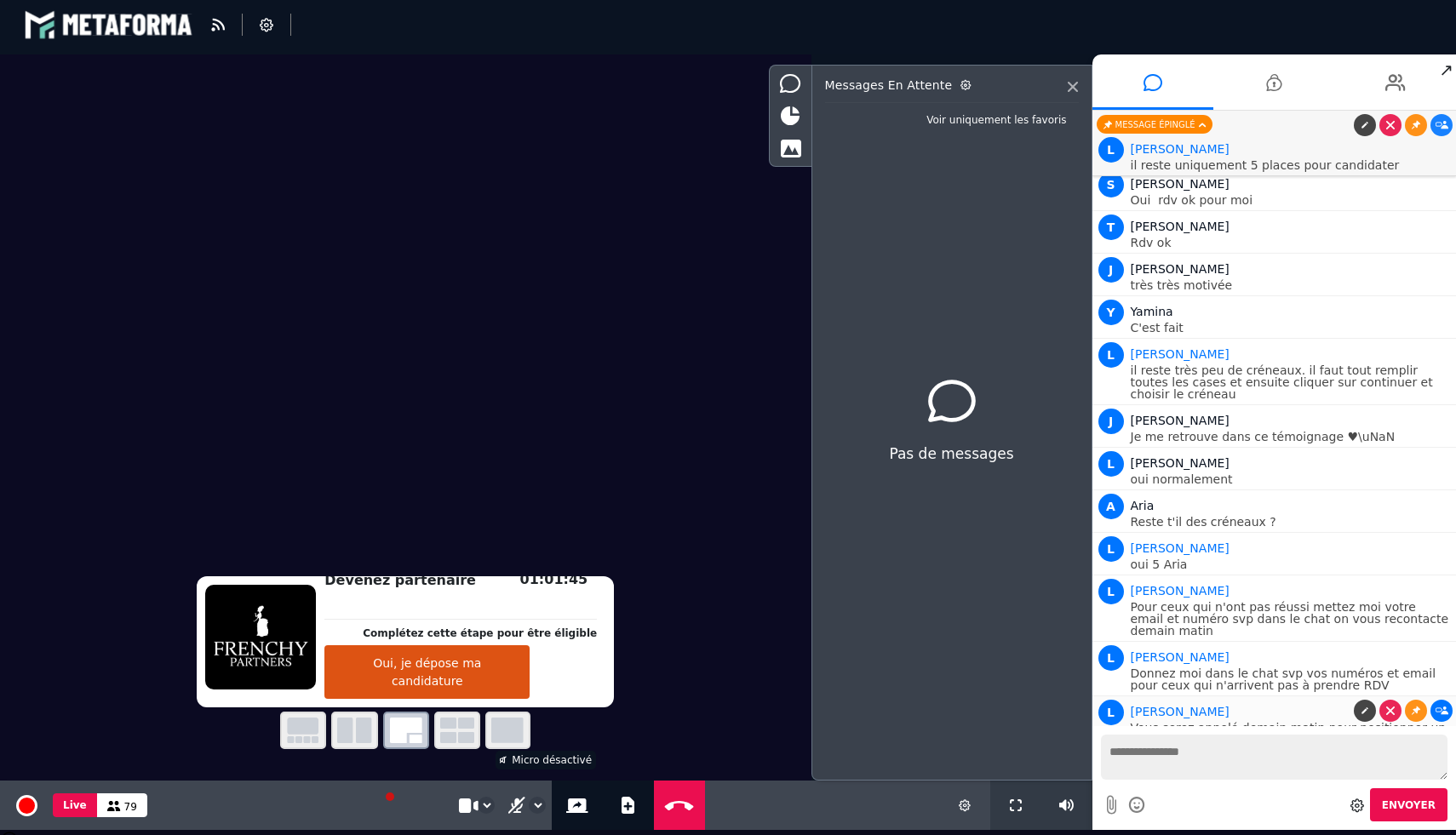
click at [1437, 707] on icon at bounding box center [1441, 711] width 13 height 8
drag, startPoint x: 1373, startPoint y: 719, endPoint x: 1126, endPoint y: 709, distance: 247.2
click at [1126, 709] on div "L [PERSON_NAME] serez appelé [DATE] matin pour positionner un RDV donc soyez bi…" at bounding box center [1274, 721] width 356 height 49
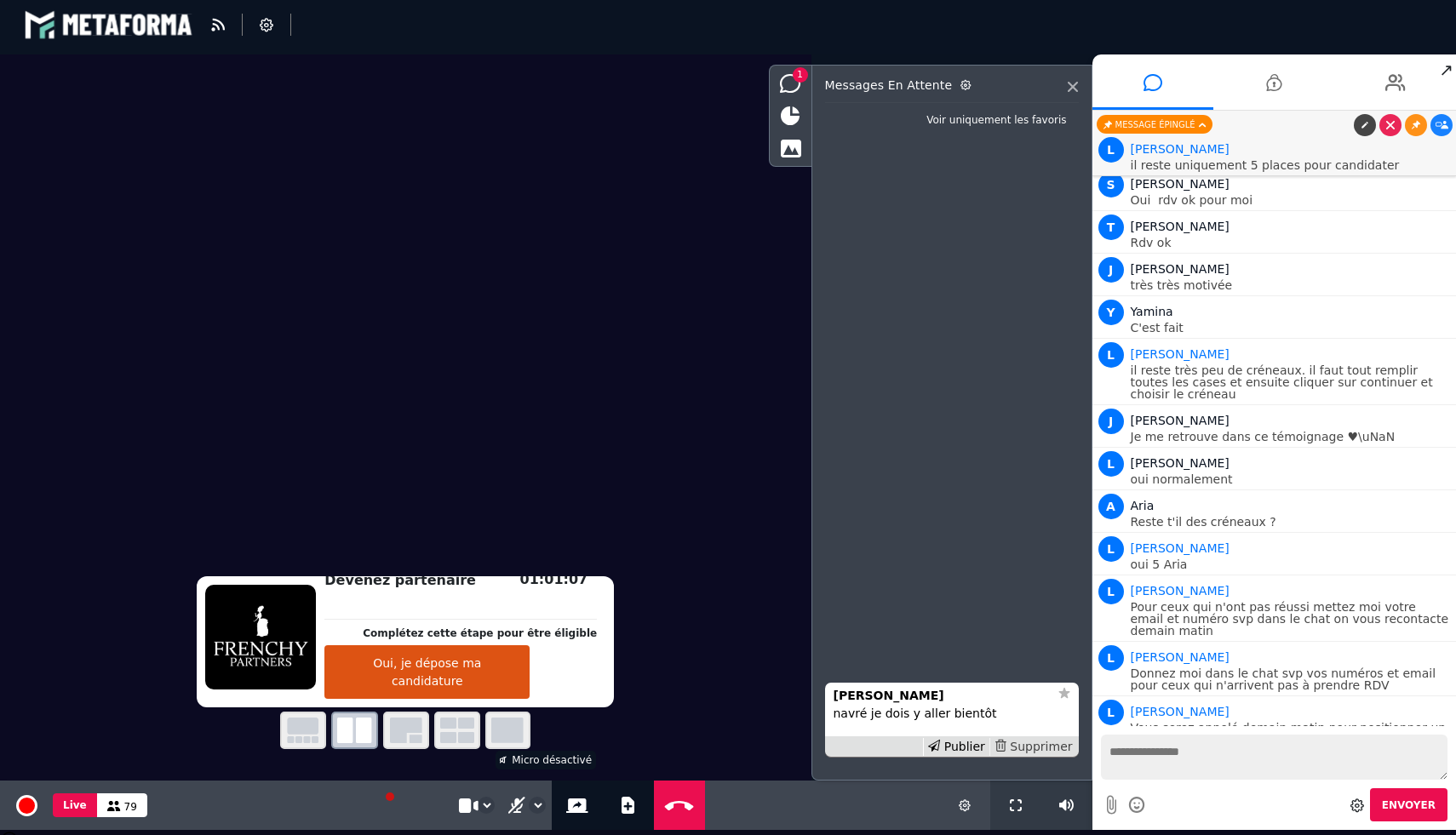
click at [1037, 752] on div "Supprimer" at bounding box center [1033, 747] width 88 height 18
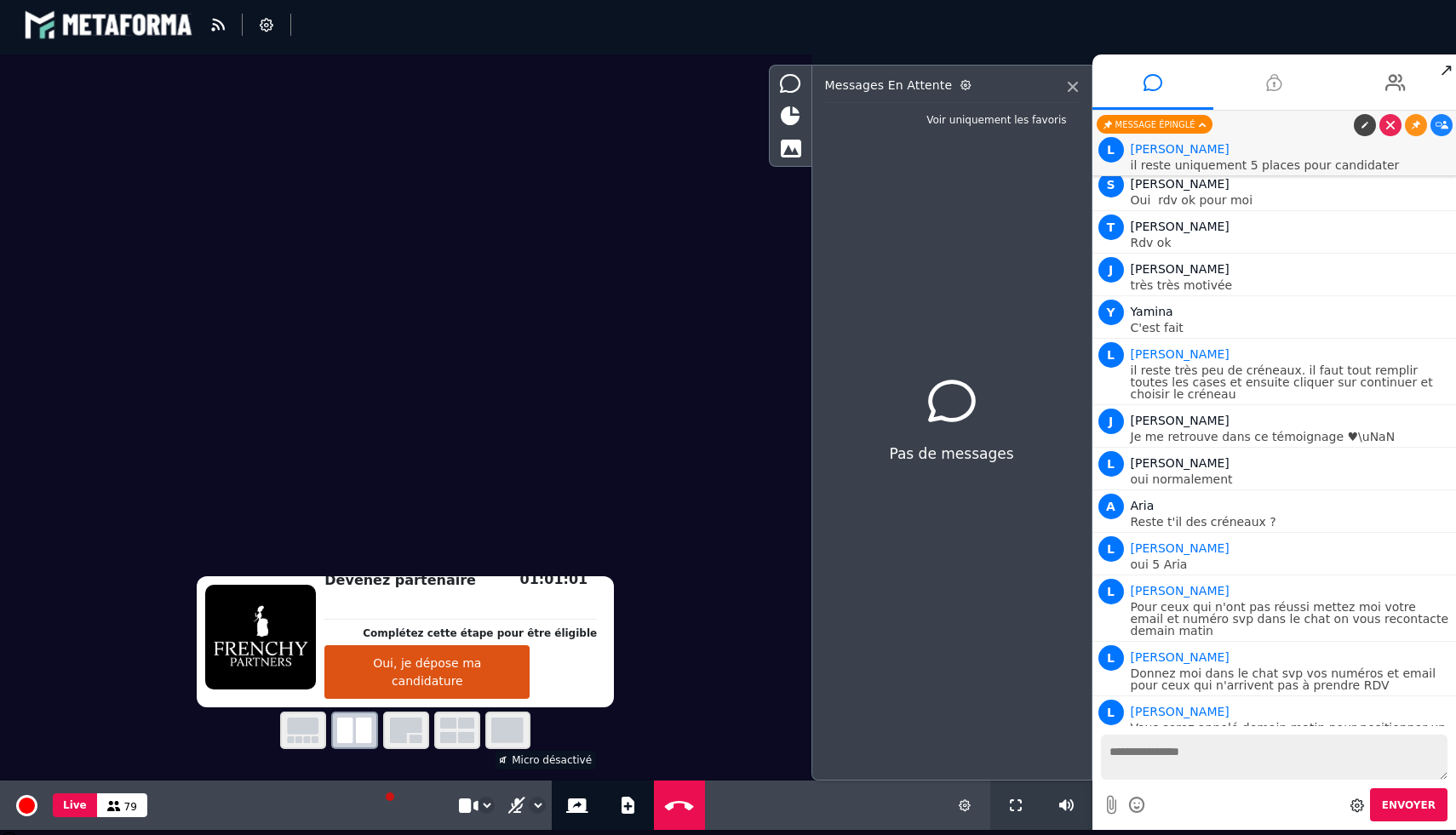
click at [1268, 82] on icon at bounding box center [1274, 83] width 15 height 43
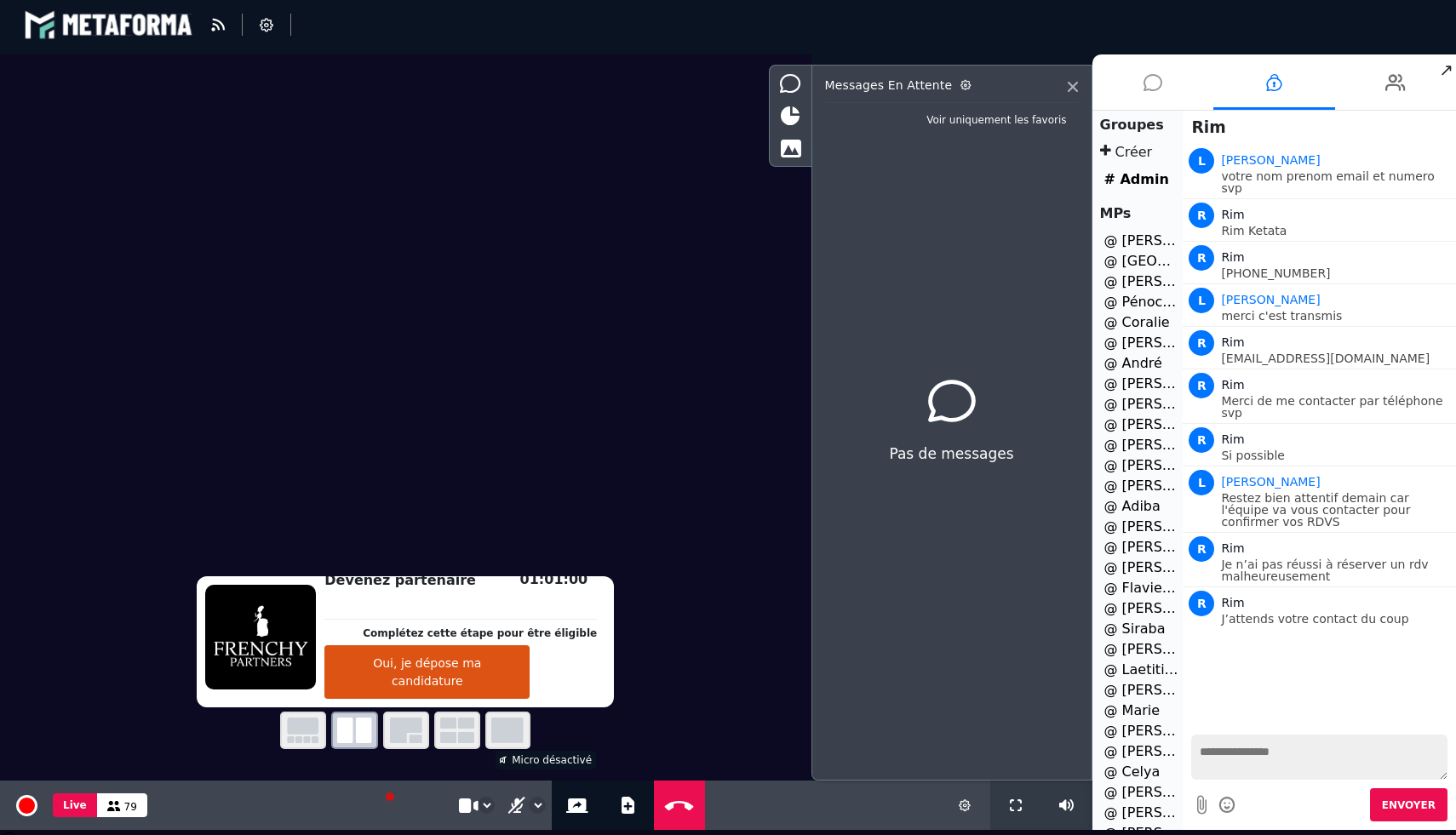
click at [1160, 84] on icon at bounding box center [1153, 83] width 19 height 43
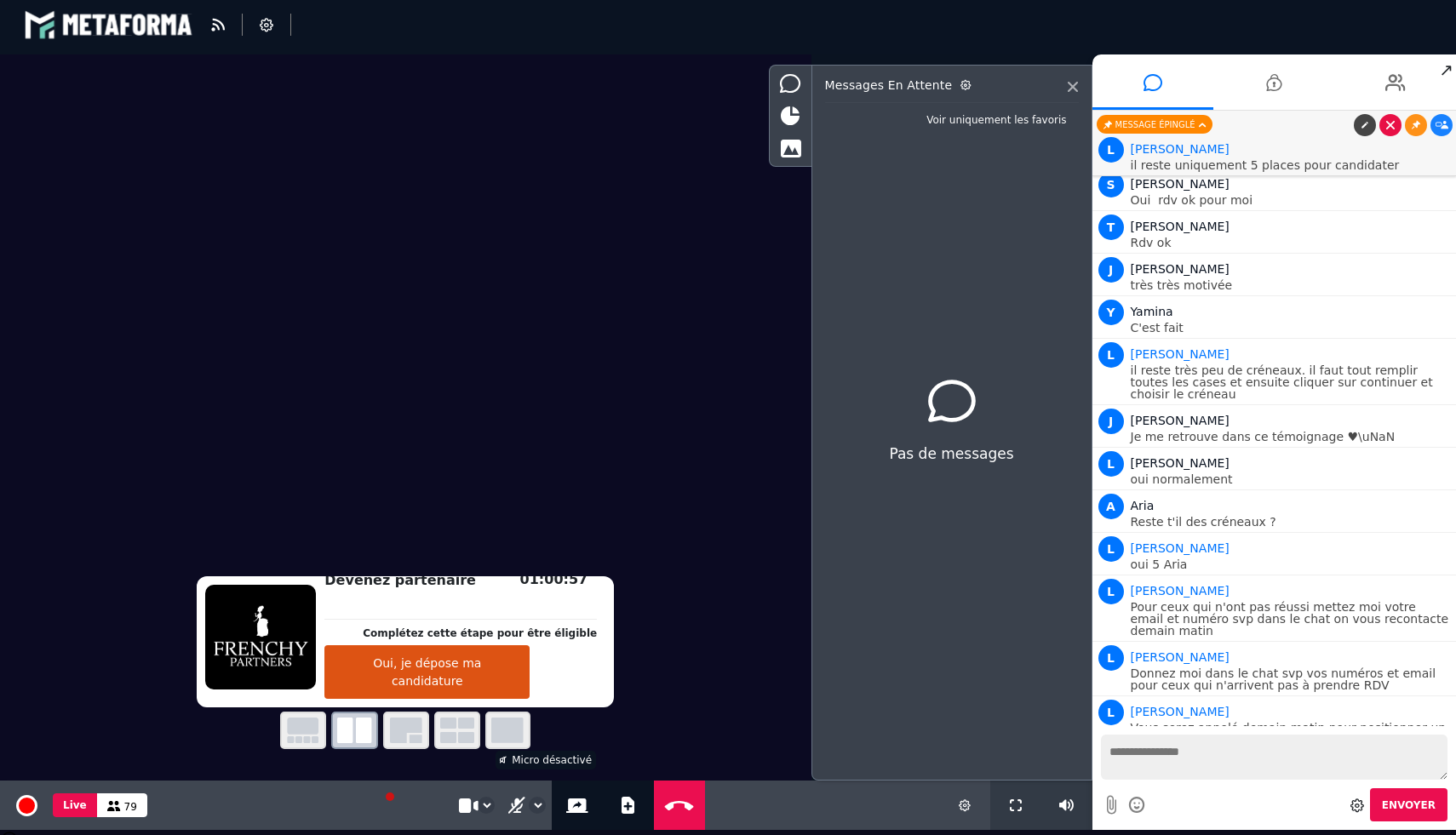
click at [1389, 125] on icon at bounding box center [1390, 124] width 8 height 8
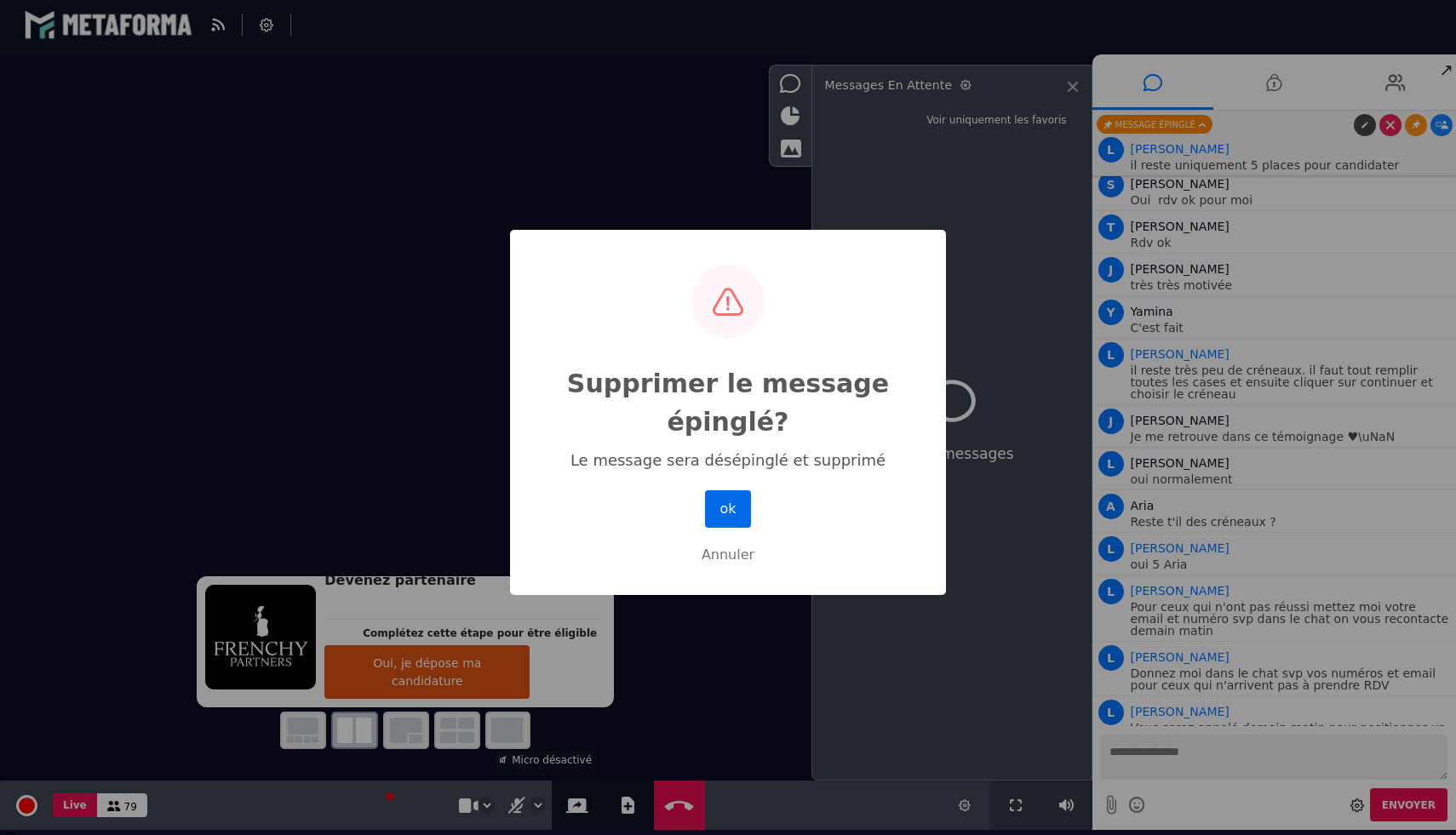
click at [729, 504] on button "ok" at bounding box center [728, 508] width 46 height 37
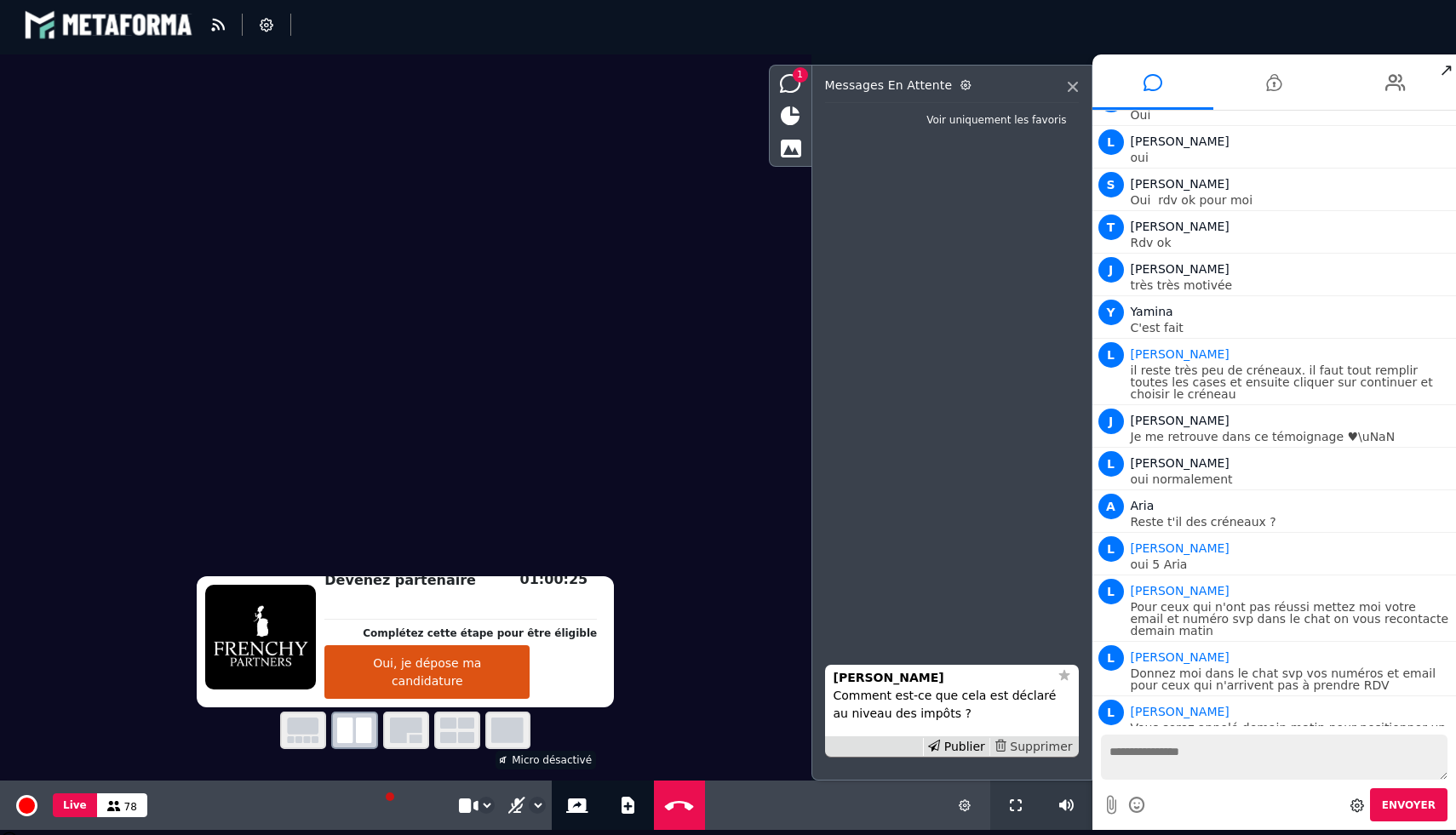
click at [1064, 744] on div "Supprimer" at bounding box center [1033, 747] width 88 height 18
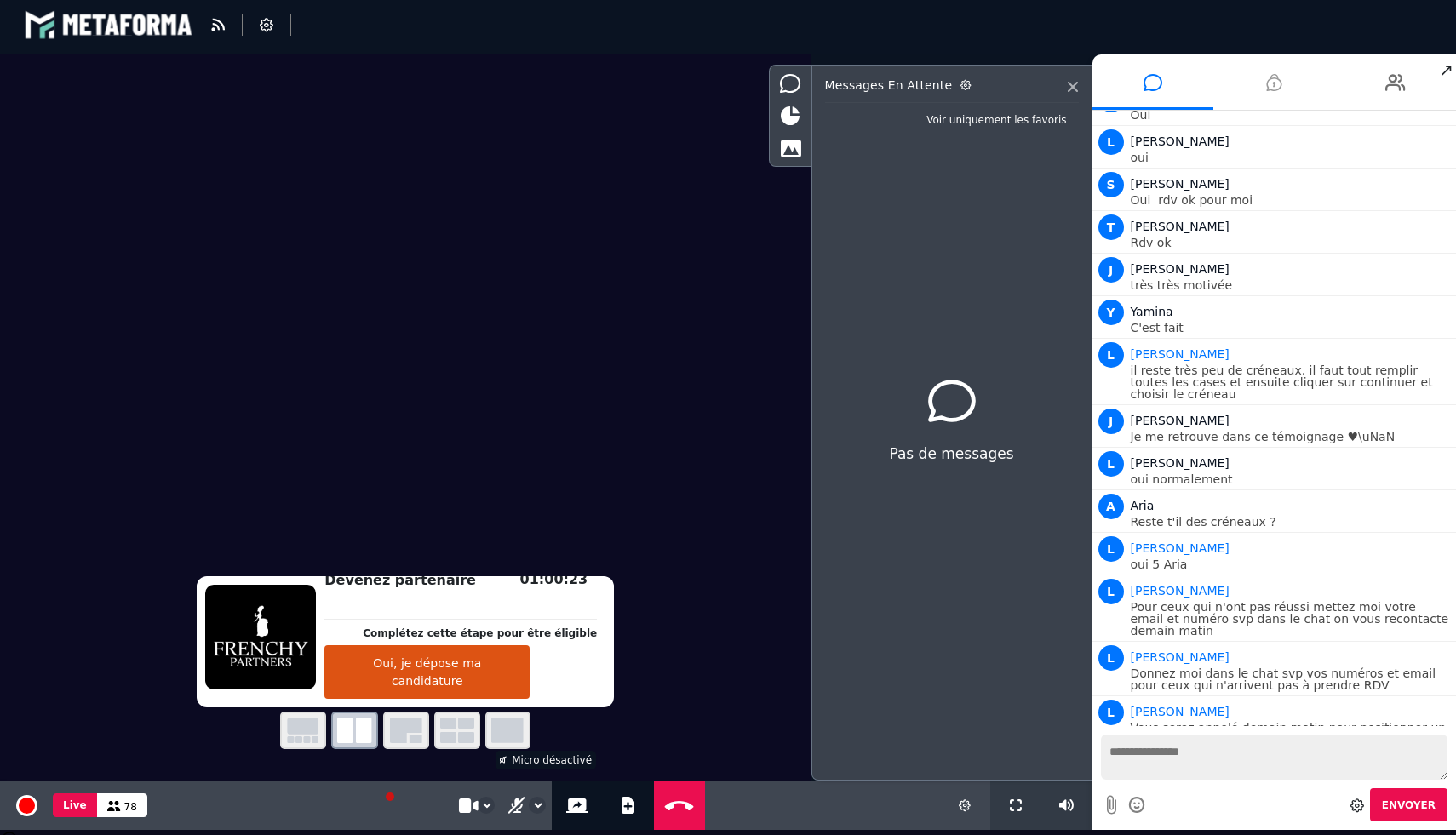
click at [1266, 84] on icon at bounding box center [1274, 83] width 15 height 43
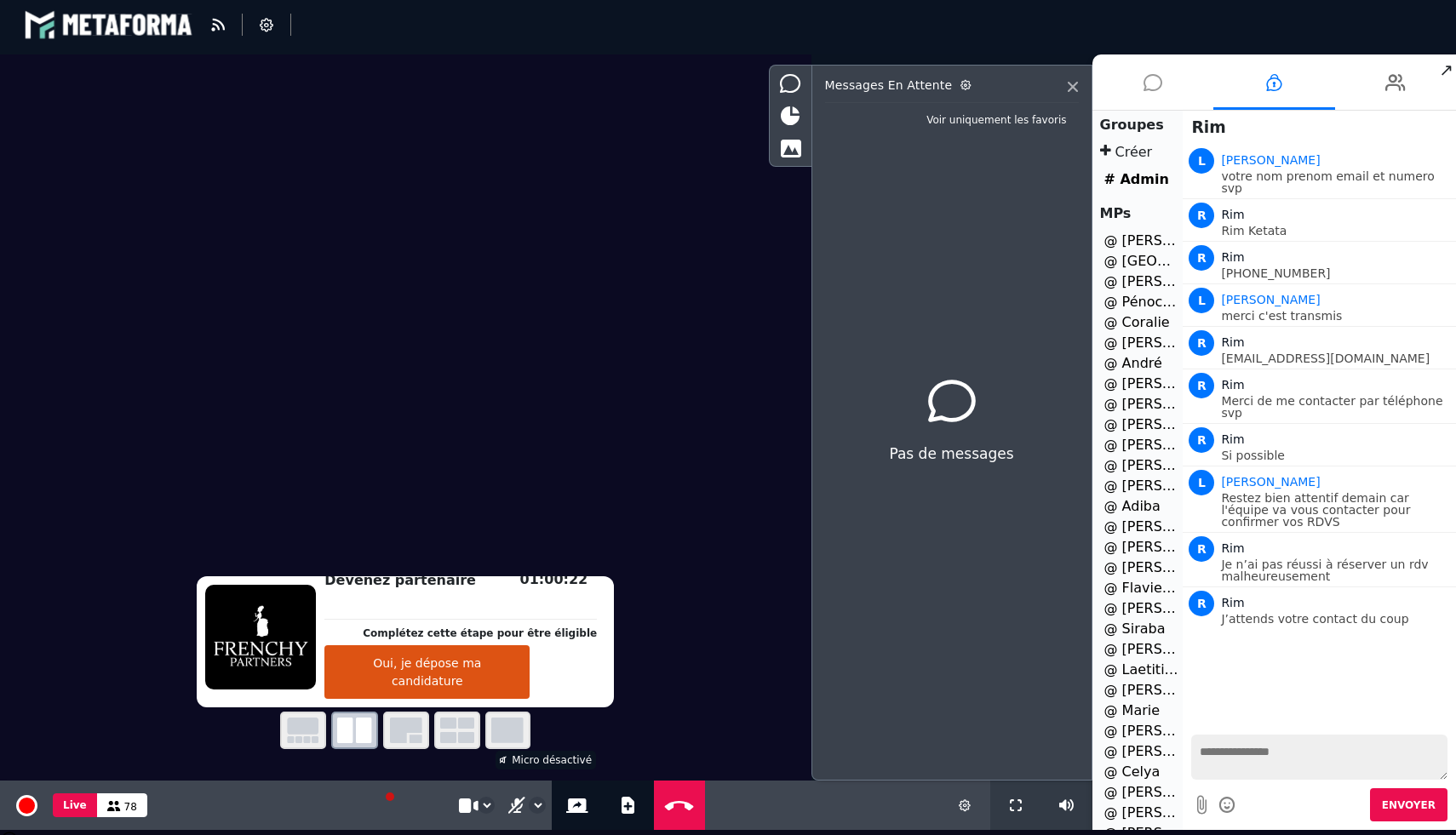
click at [1164, 83] on li at bounding box center [1153, 82] width 122 height 55
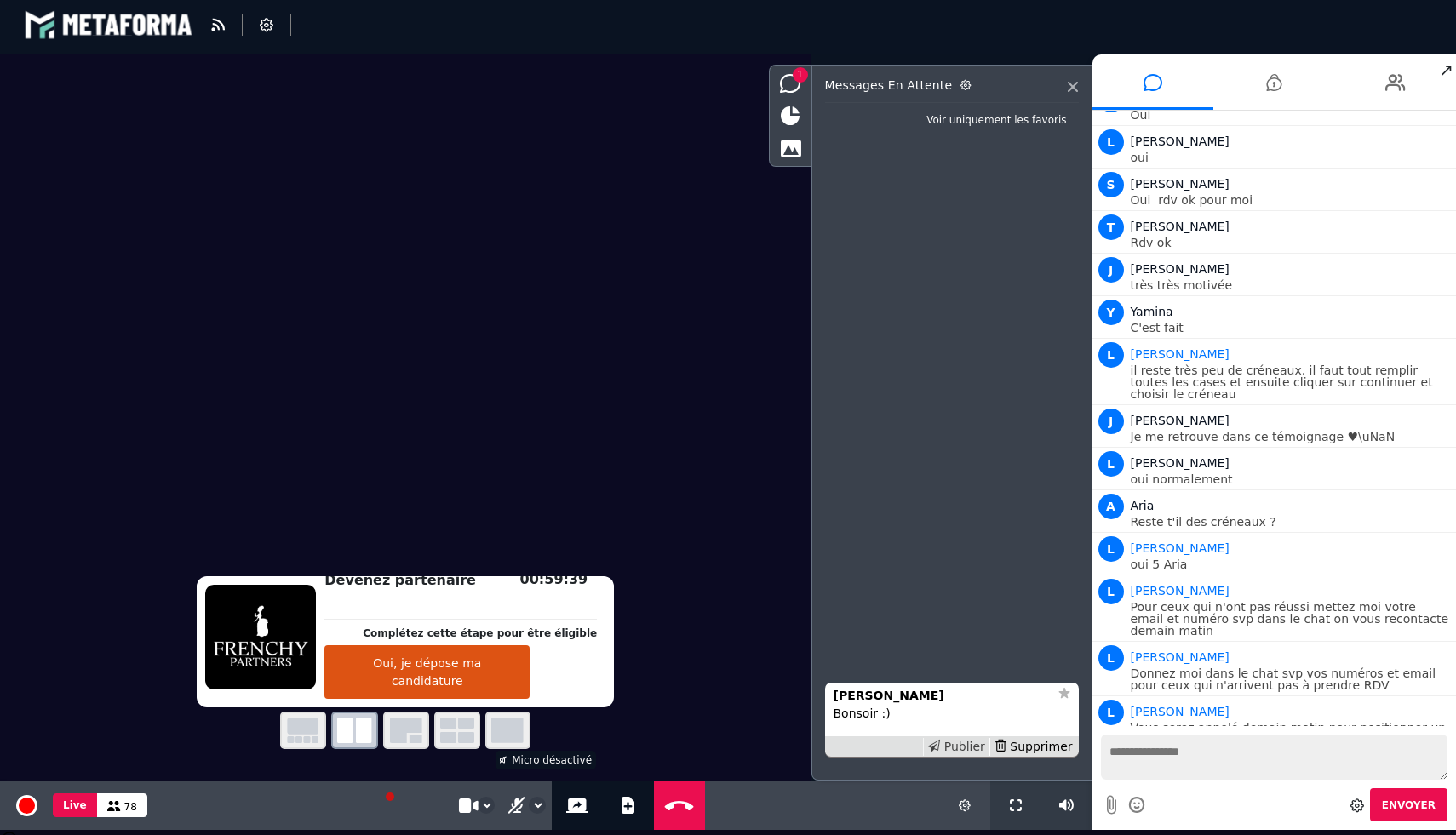
click at [958, 750] on div "Publier" at bounding box center [956, 747] width 66 height 18
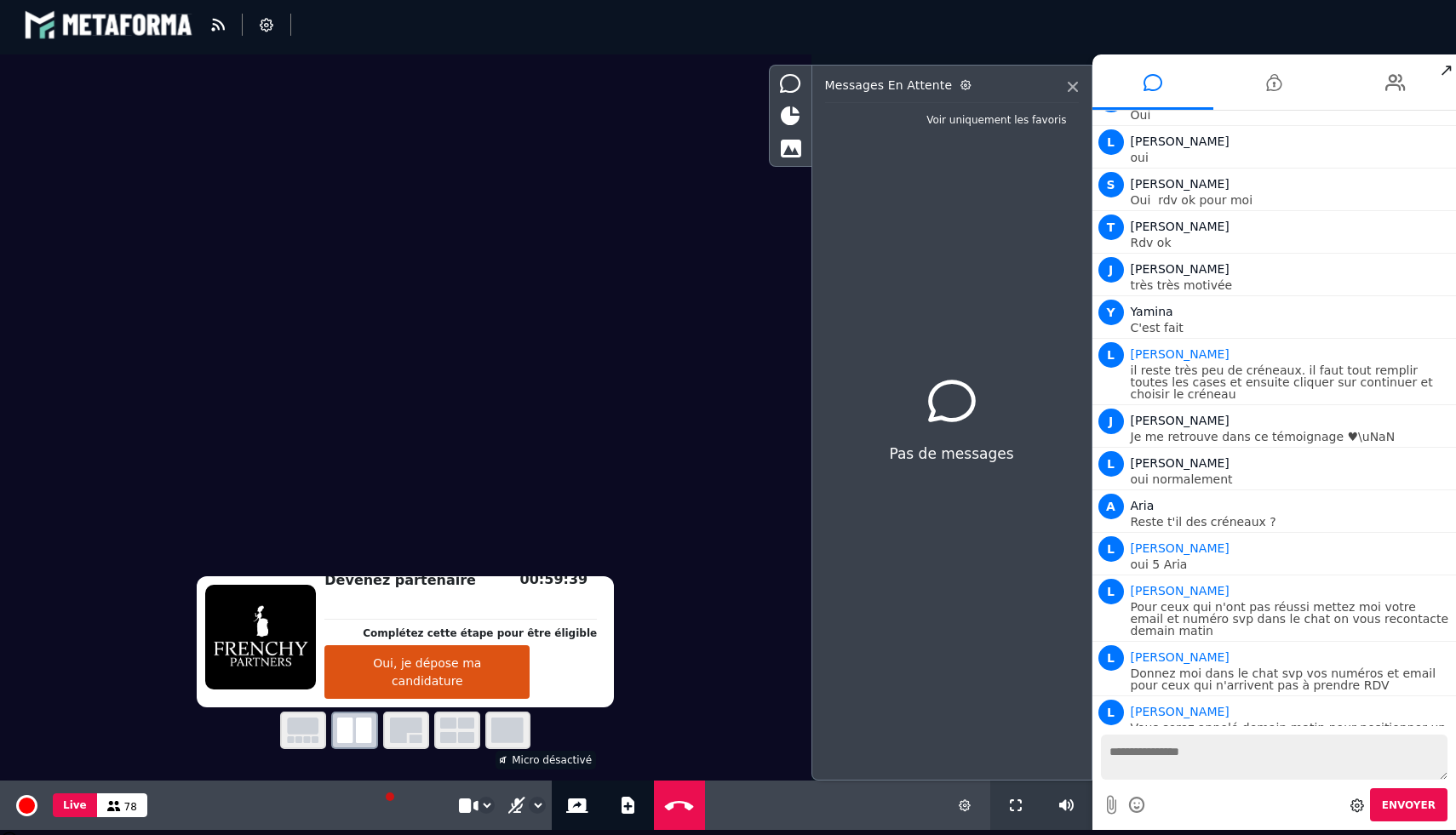
scroll to position [3431, 0]
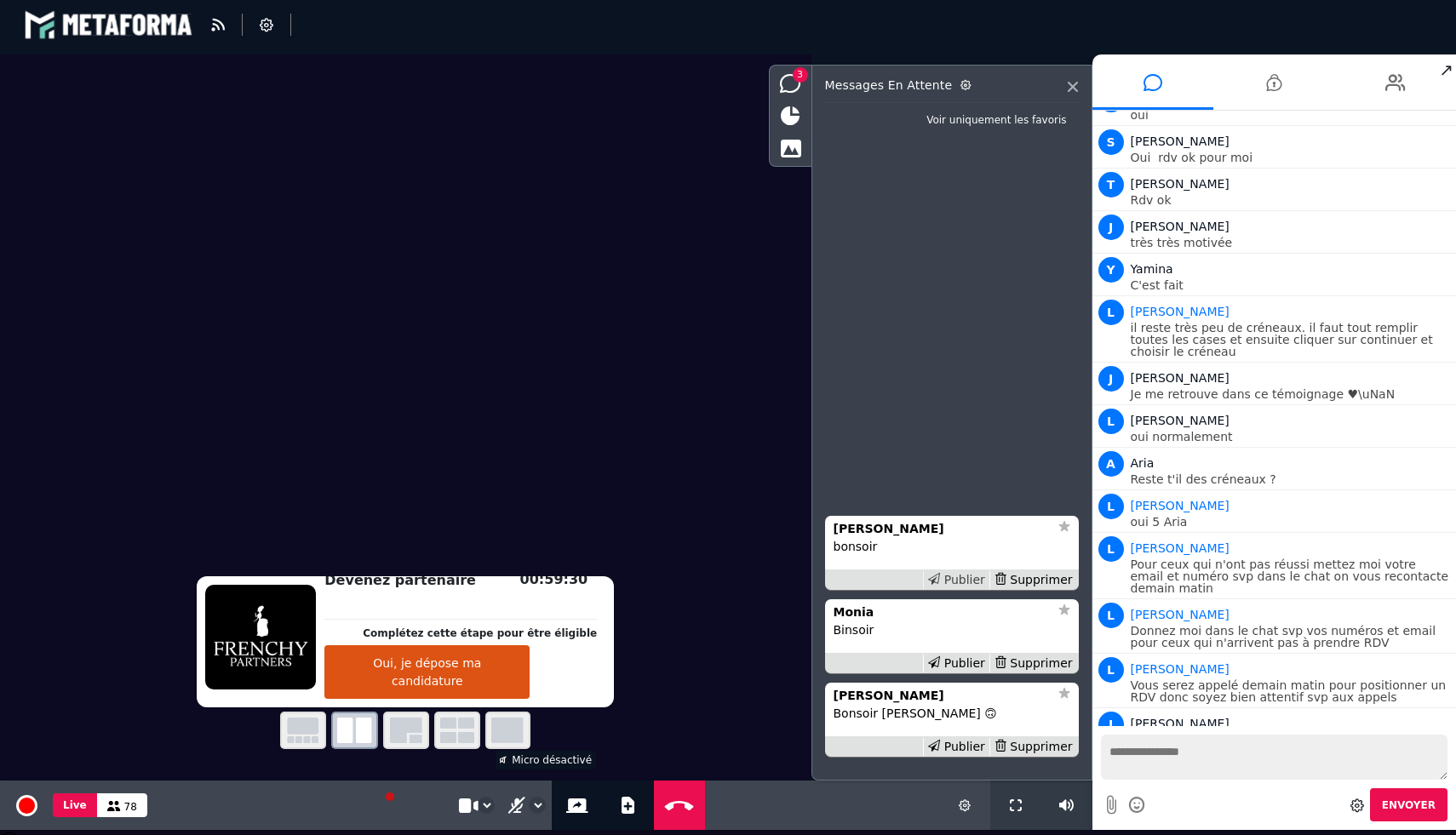
click at [981, 576] on div "Publier" at bounding box center [956, 580] width 66 height 18
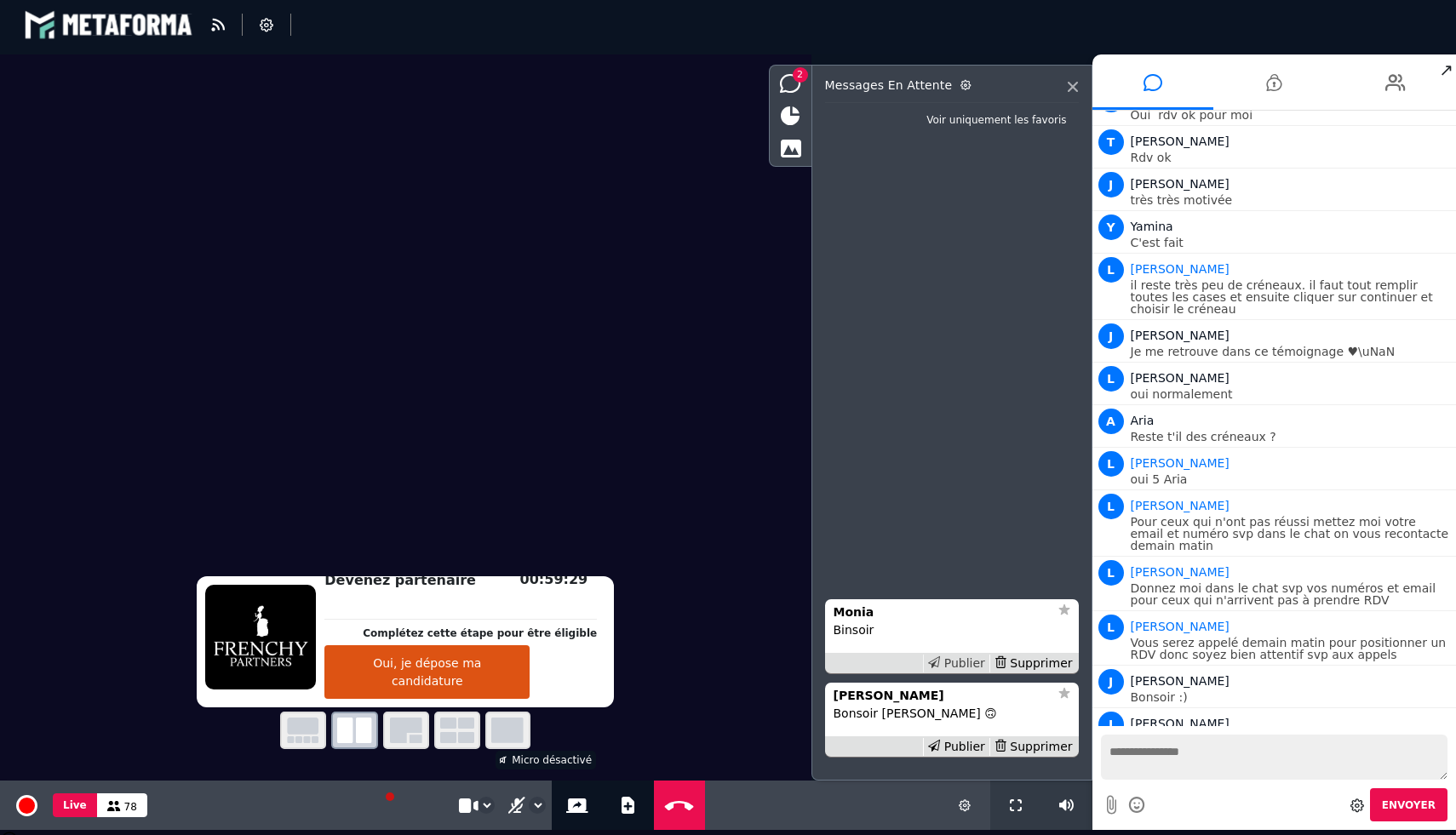
click at [968, 662] on div "Publier" at bounding box center [956, 663] width 66 height 18
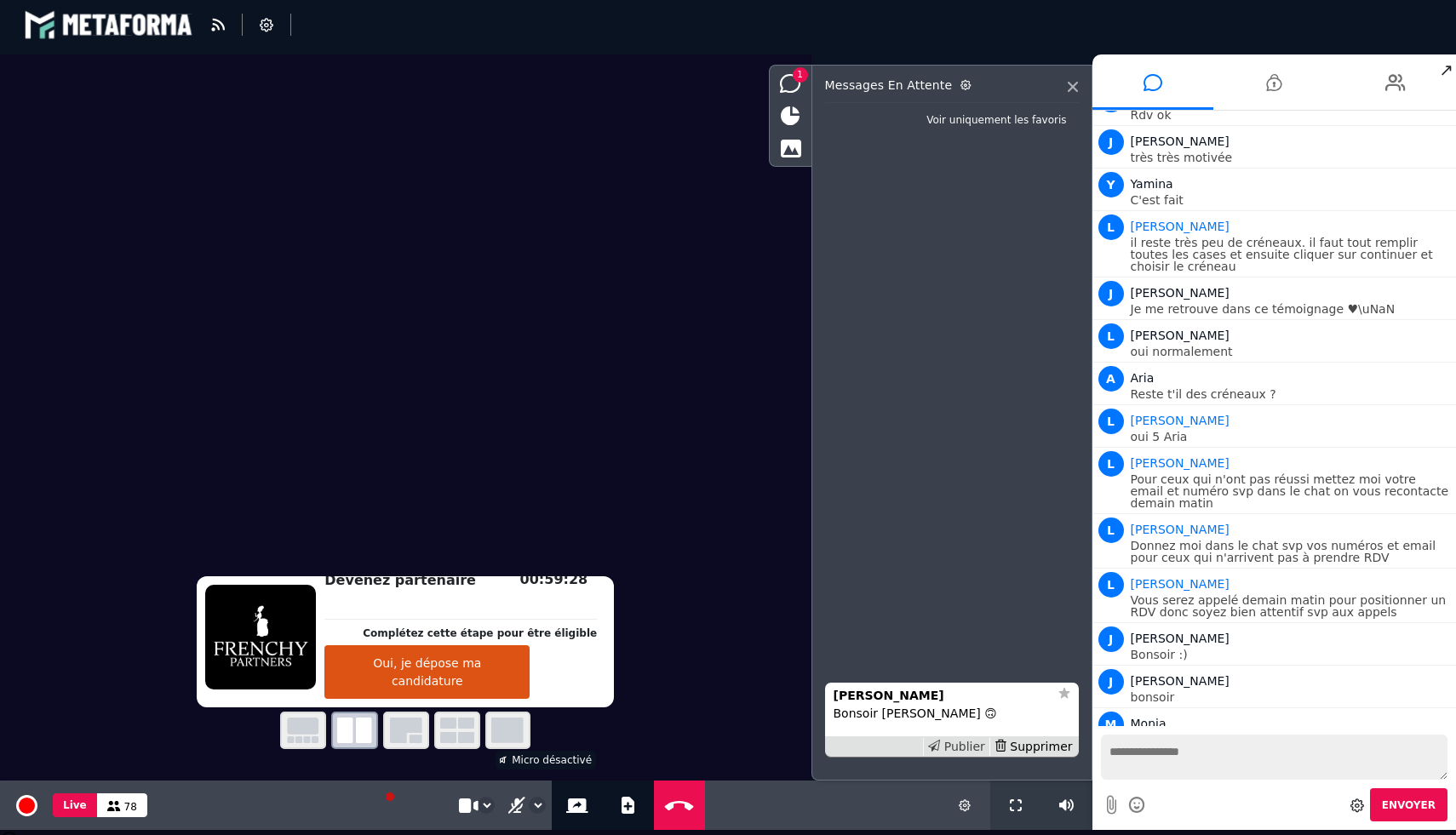
click at [959, 743] on div "Publier" at bounding box center [956, 747] width 66 height 18
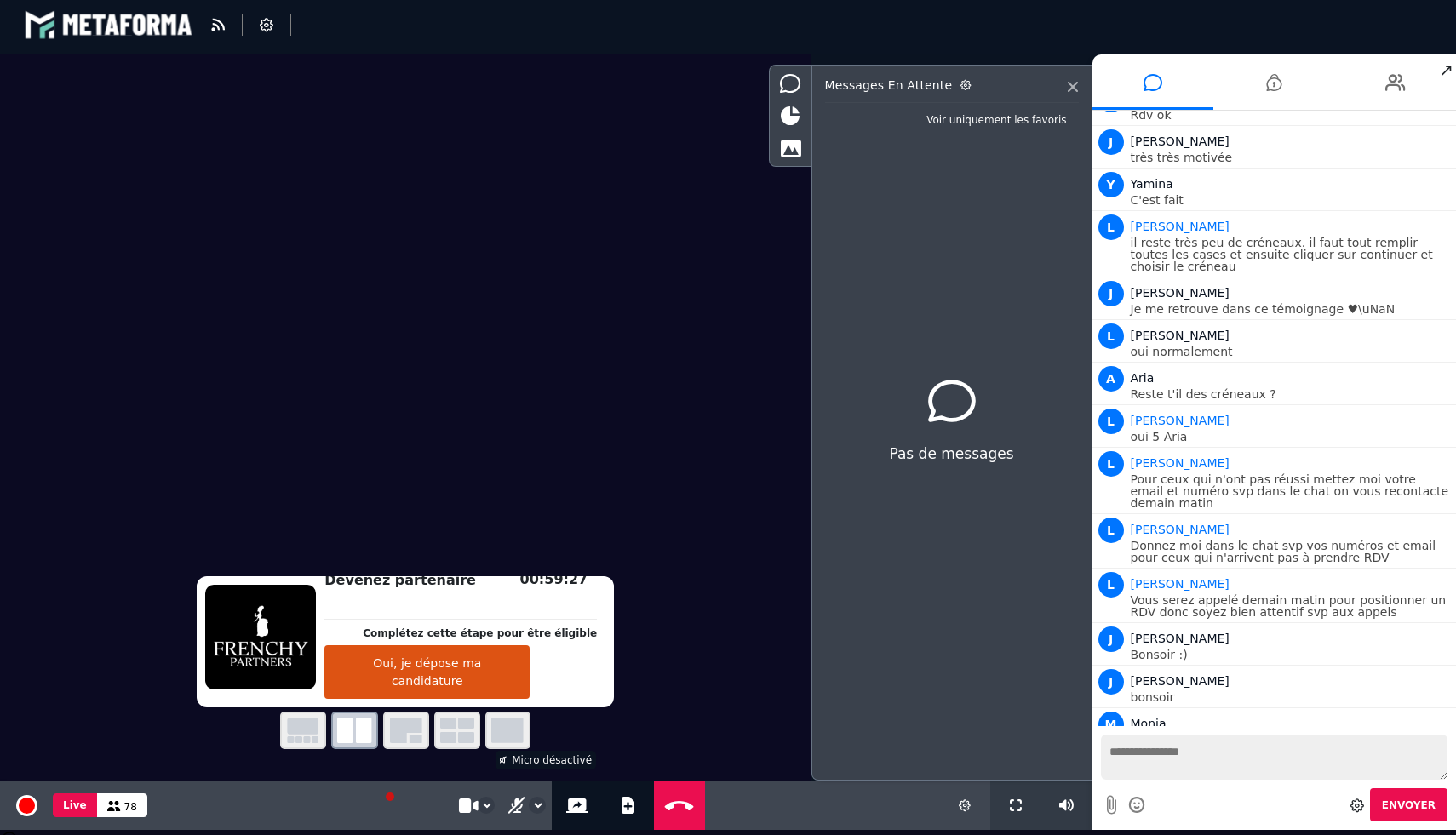
scroll to position [3559, 0]
